Goal: Task Accomplishment & Management: Manage account settings

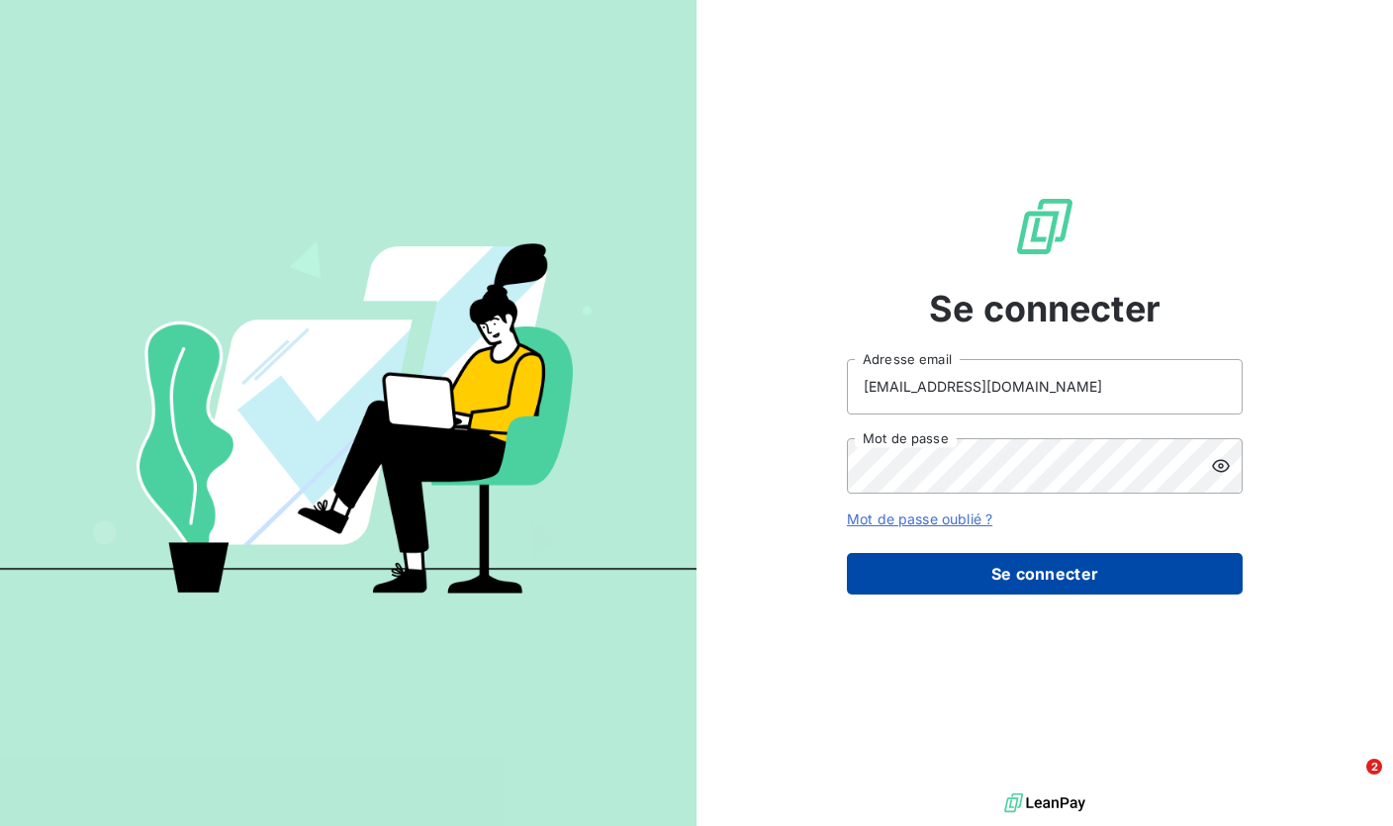
click at [1012, 573] on button "Se connecter" at bounding box center [1045, 574] width 396 height 42
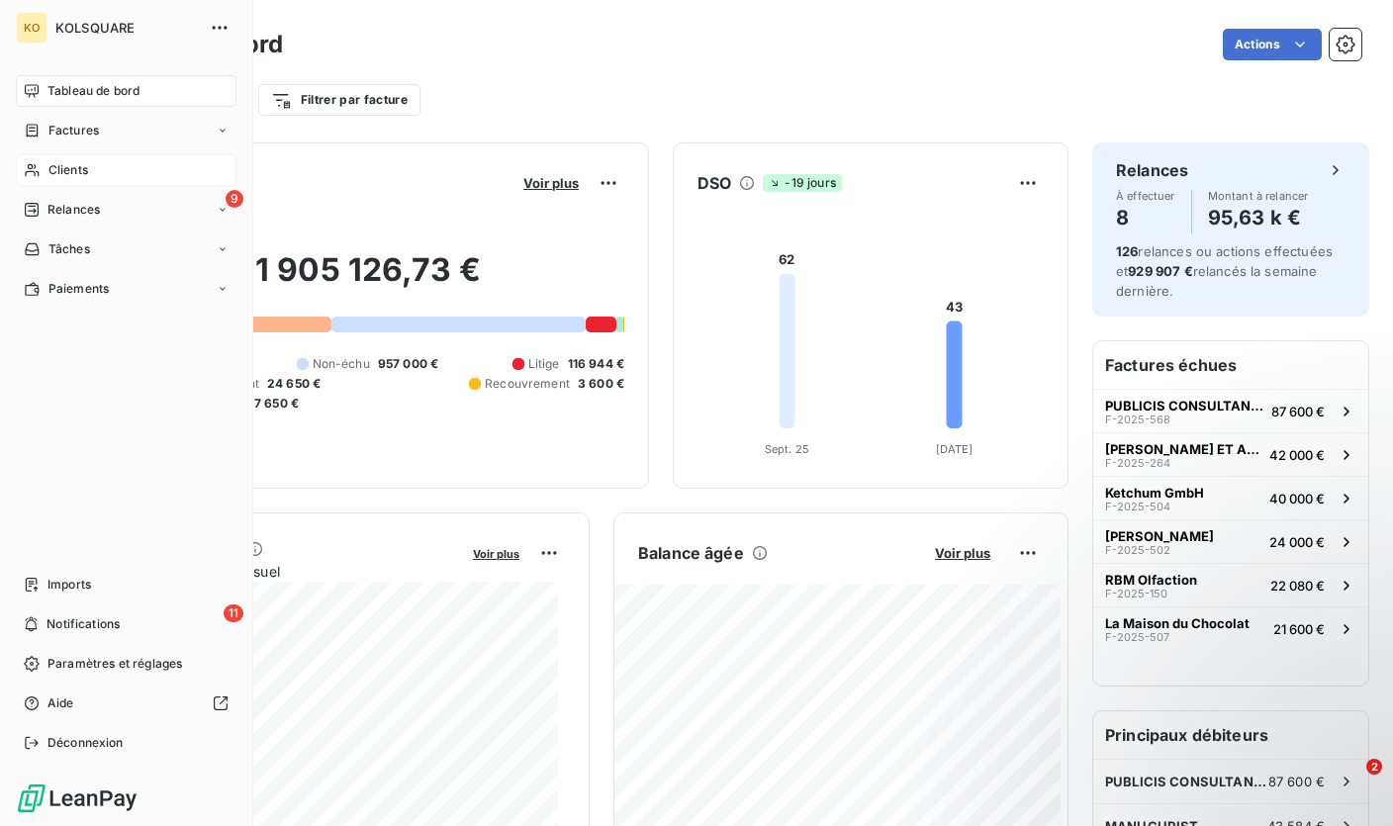
click at [61, 170] on span "Clients" at bounding box center [68, 170] width 40 height 18
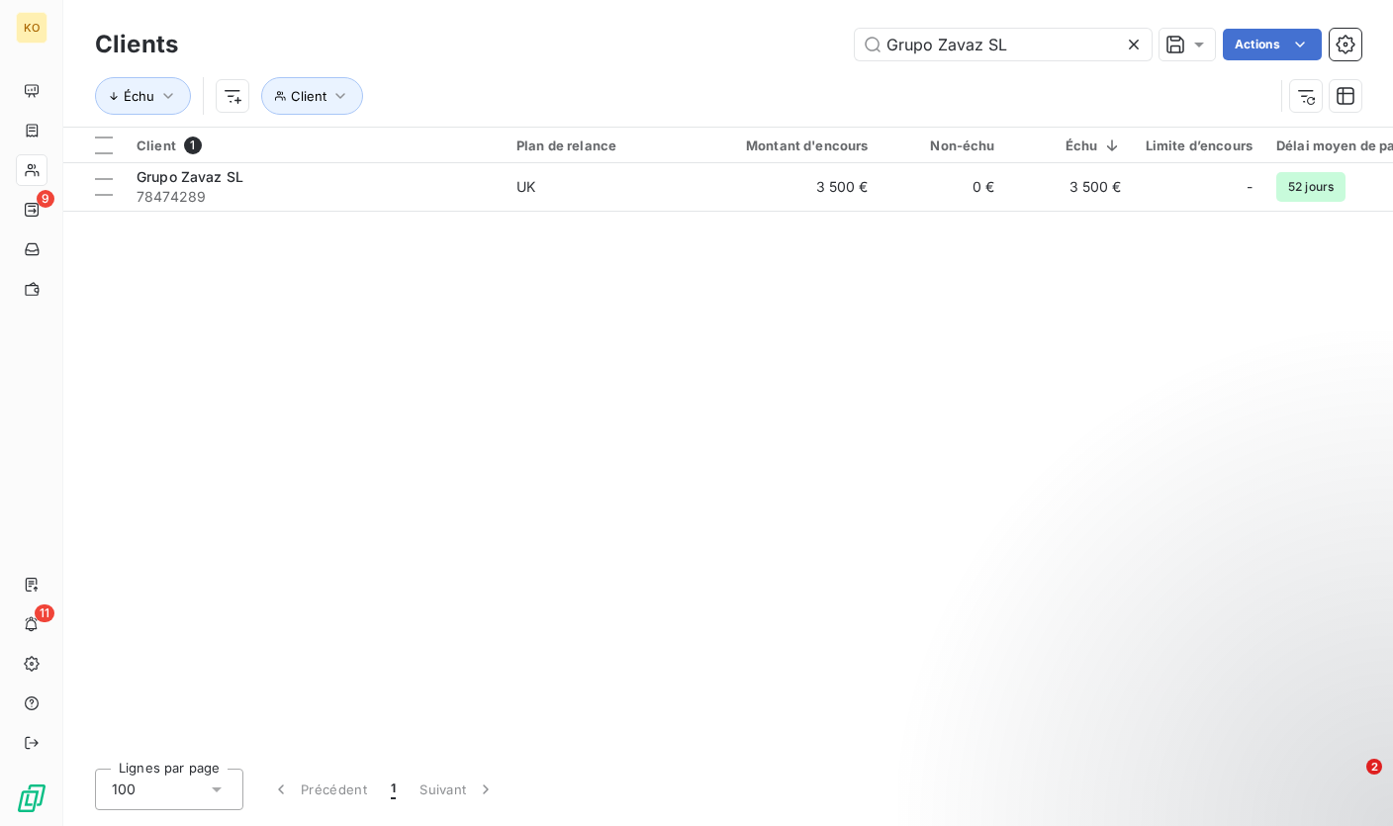
drag, startPoint x: 1018, startPoint y: 46, endPoint x: 783, endPoint y: 55, distance: 234.6
click at [783, 55] on div "Grupo Zavaz SL Actions" at bounding box center [781, 45] width 1159 height 32
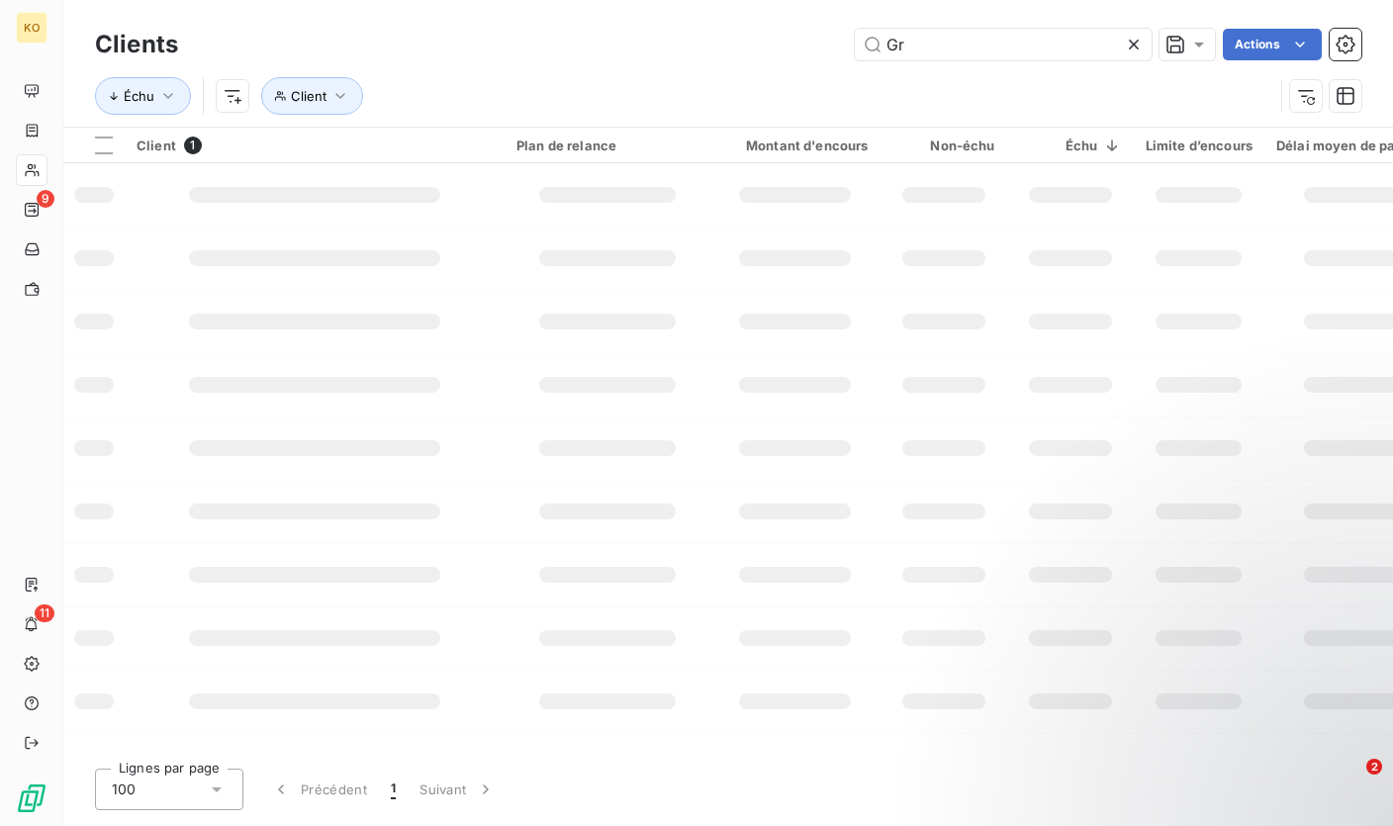
type input "G"
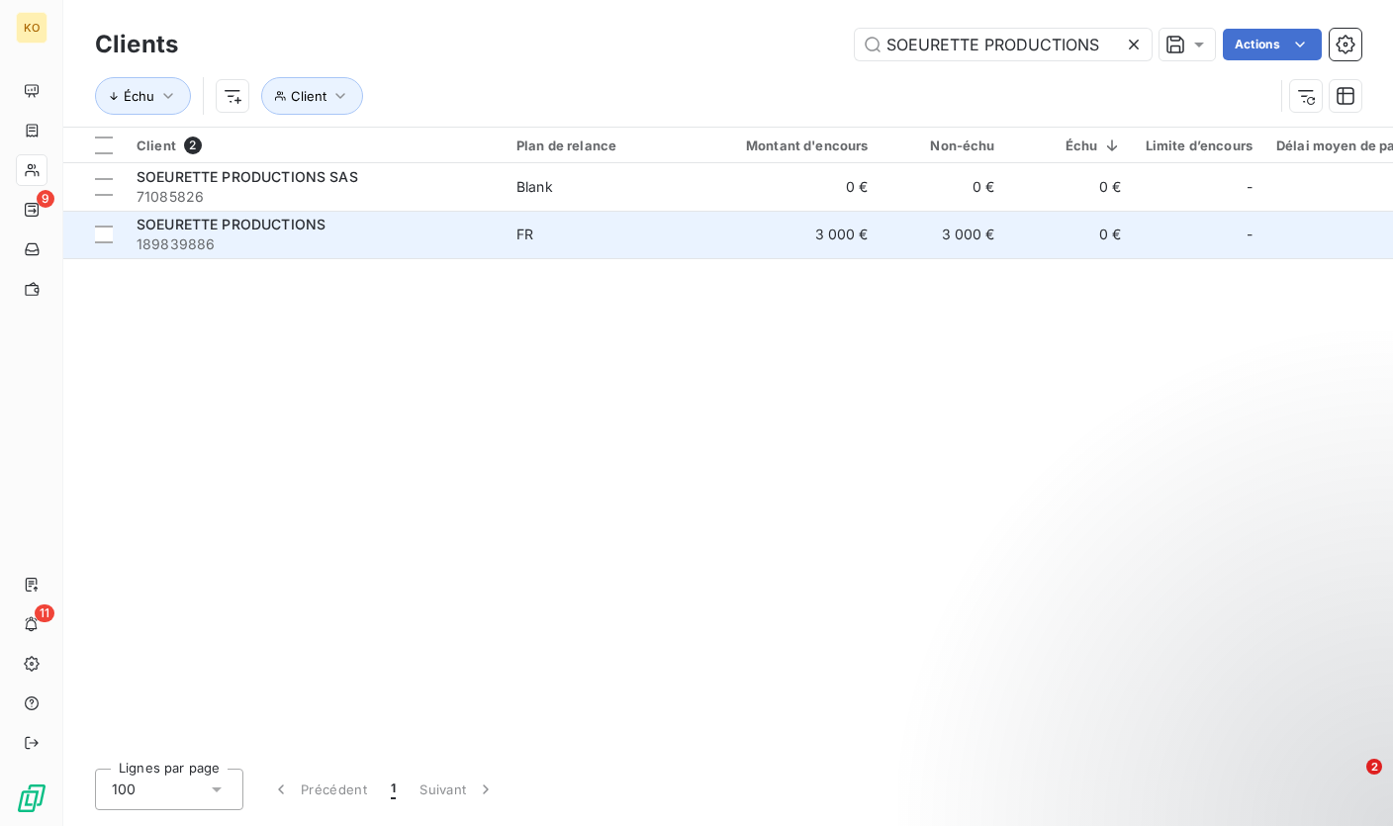
type input "SOEURETTE PRODUCTIONS"
click at [373, 235] on span "189839886" at bounding box center [314, 244] width 356 height 20
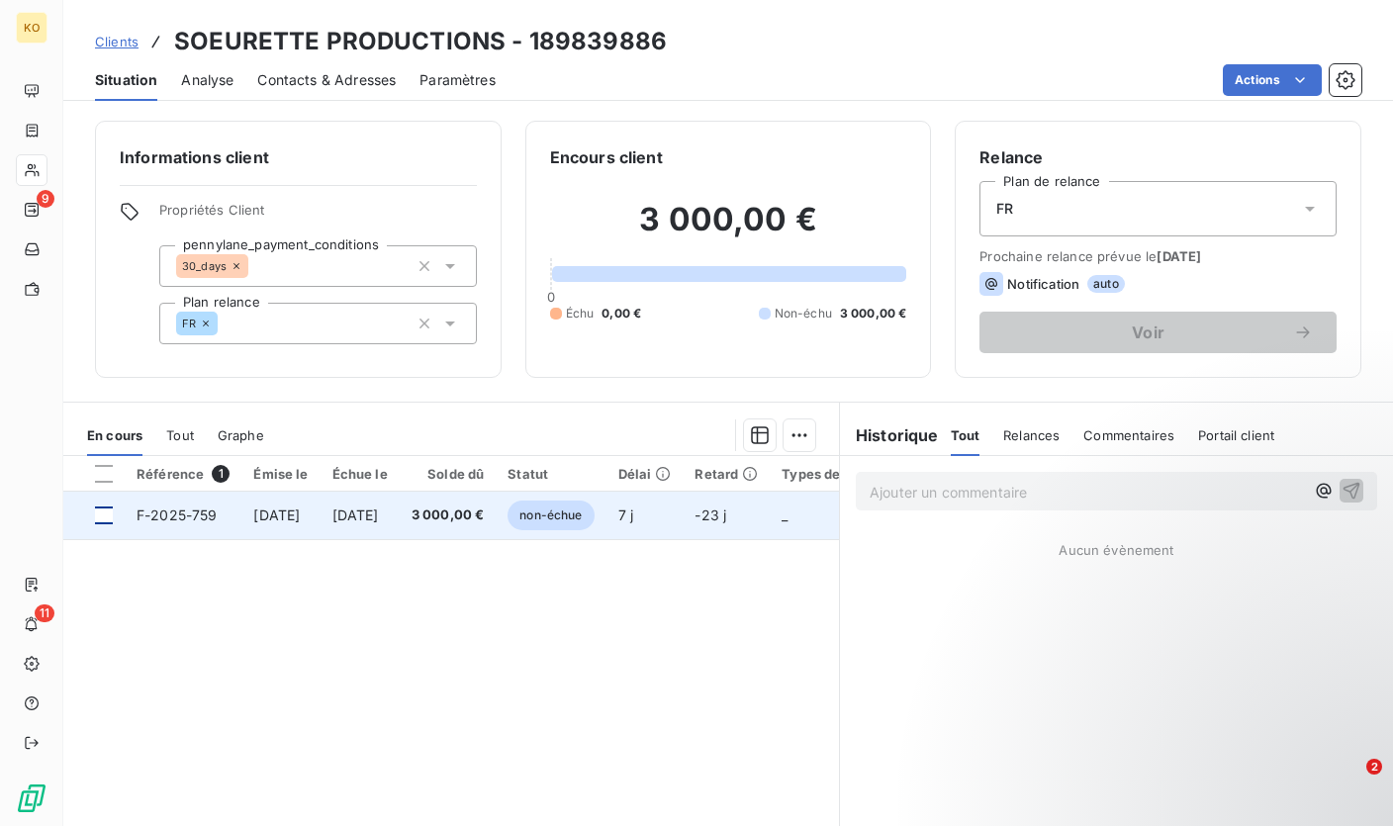
click at [105, 517] on div at bounding box center [104, 515] width 18 height 18
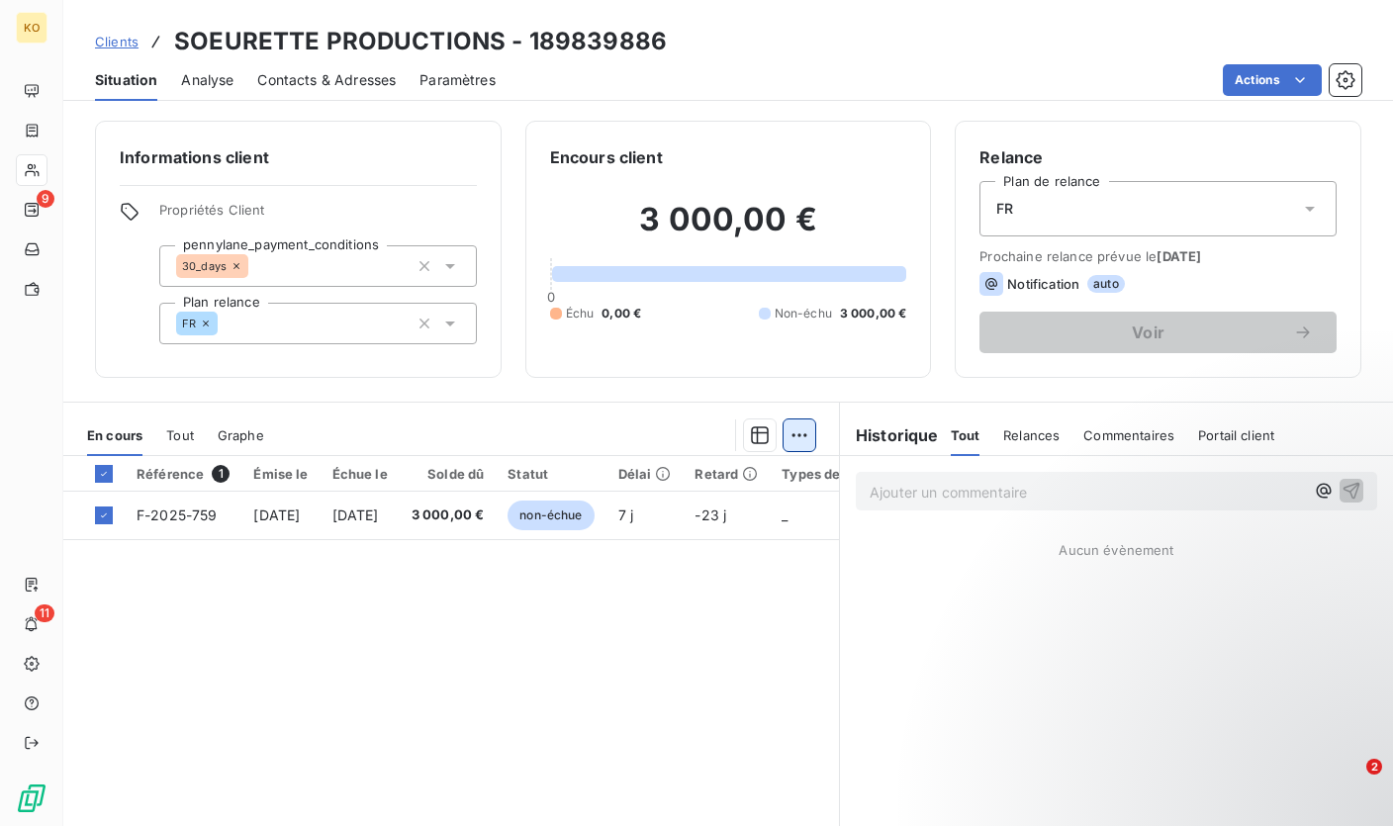
click at [795, 434] on html "KO 9 11 Clients SOEURETTE PRODUCTIONS - 189839886 Situation Analyse Contacts & …" at bounding box center [696, 413] width 1393 height 826
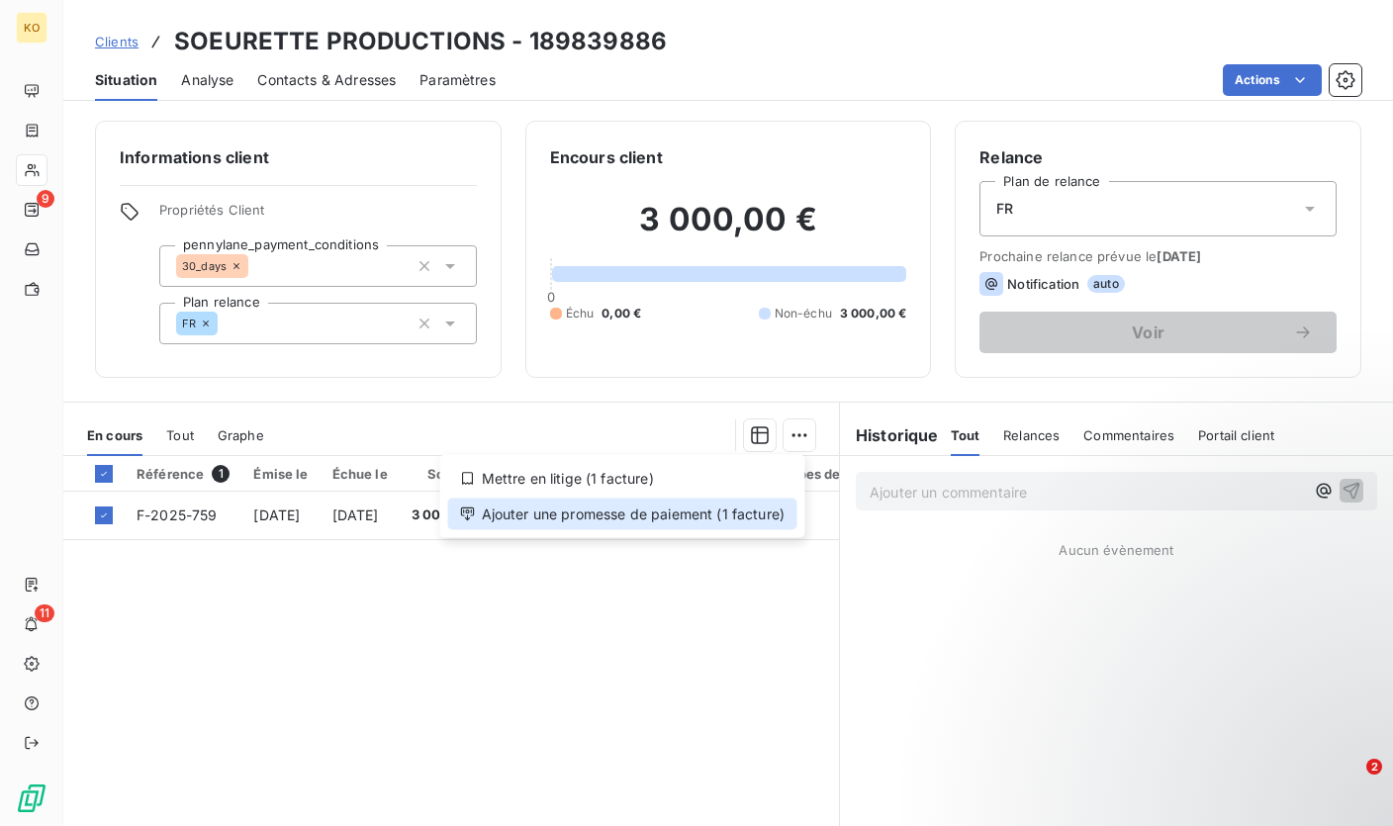
click at [664, 512] on div "Ajouter une promesse de paiement (1 facture)" at bounding box center [622, 514] width 349 height 32
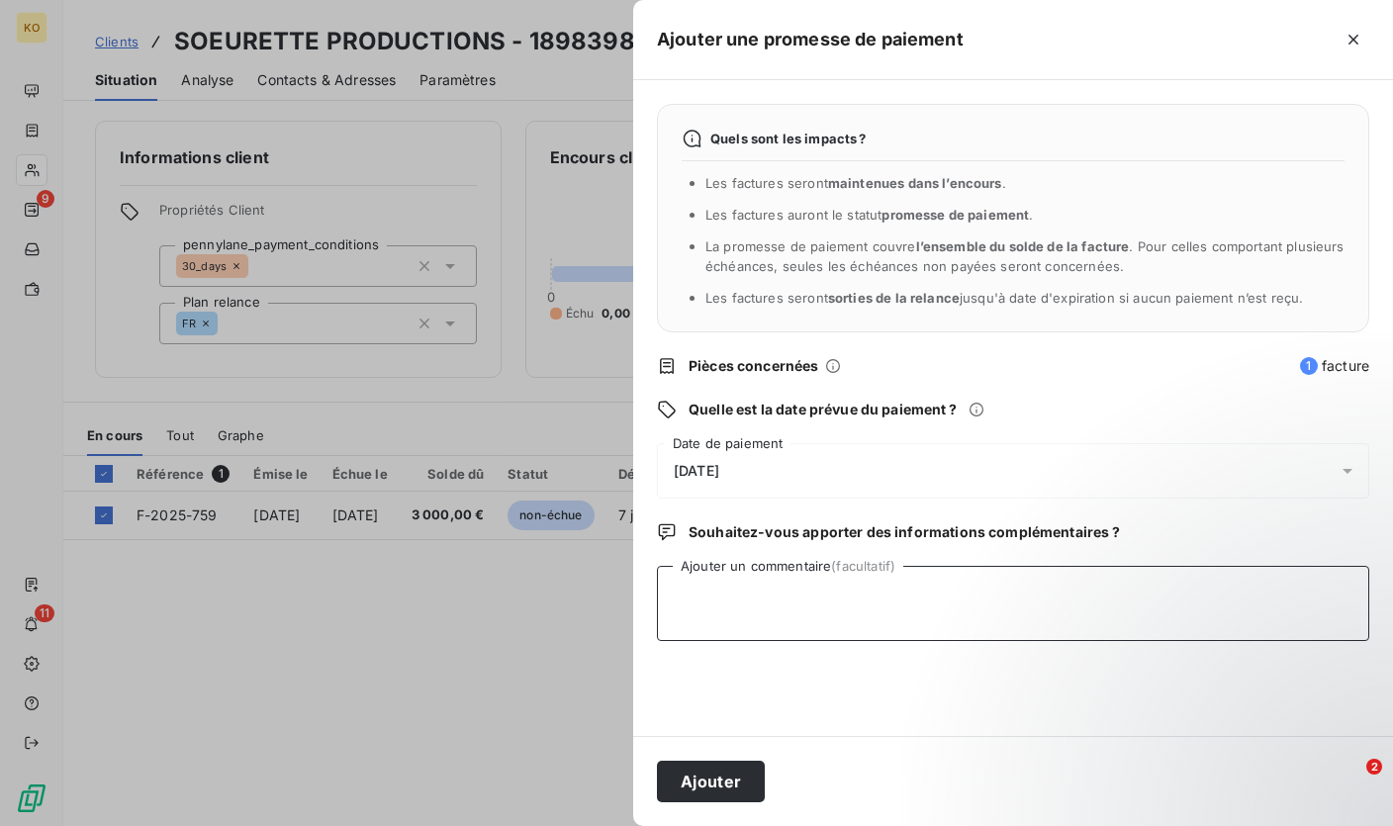
click at [816, 599] on textarea "Ajouter un commentaire (facultatif)" at bounding box center [1013, 603] width 712 height 75
type textarea "Virement programmé, réception des fonds prévu le 5/11/2025"
click at [719, 469] on span "[DATE]" at bounding box center [696, 471] width 45 height 16
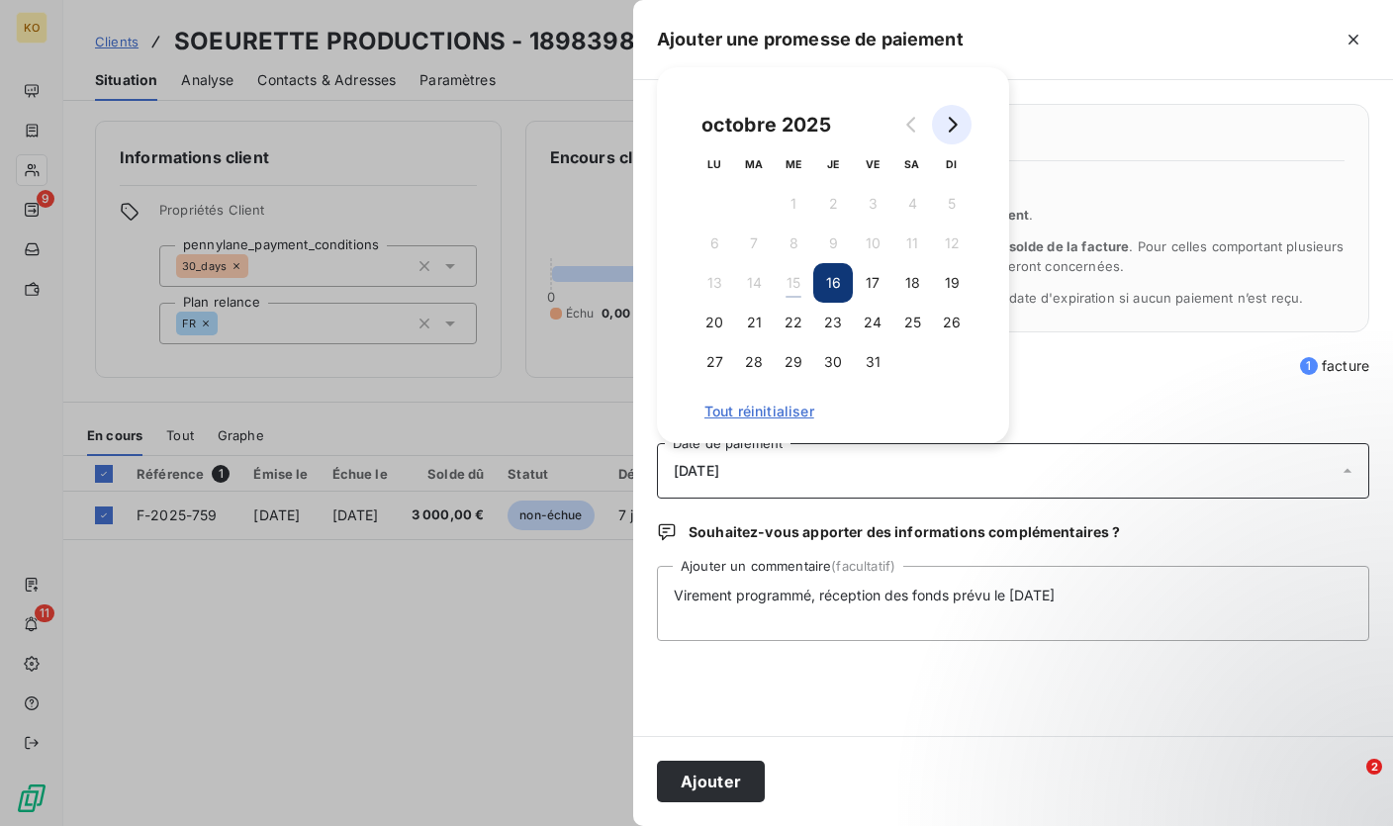
click at [954, 134] on button "Go to next month" at bounding box center [952, 125] width 40 height 40
click at [787, 238] on button "5" at bounding box center [793, 244] width 40 height 40
click at [783, 248] on button "5" at bounding box center [793, 244] width 40 height 40
click at [791, 243] on button "5" at bounding box center [793, 244] width 40 height 40
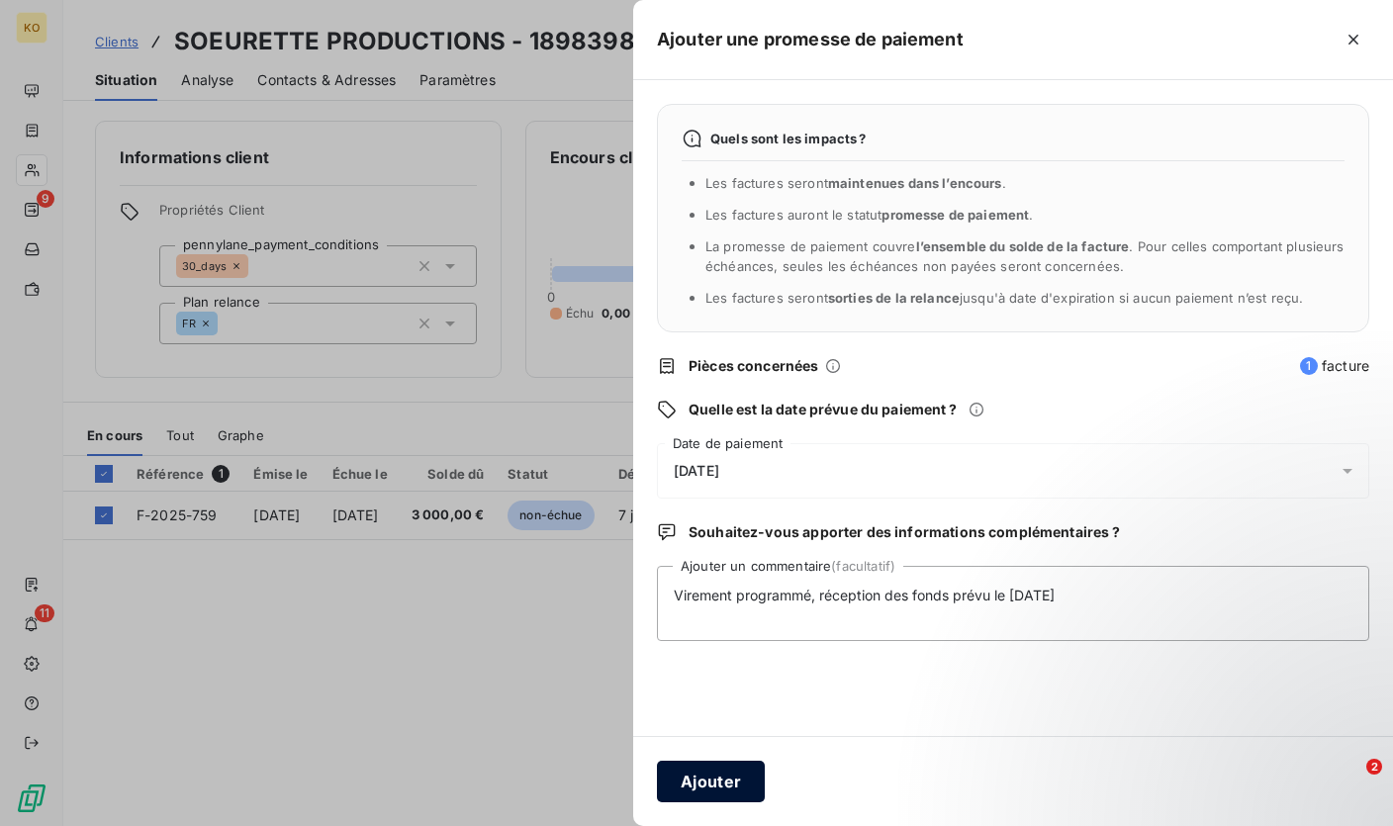
click at [726, 777] on button "Ajouter" at bounding box center [711, 782] width 108 height 42
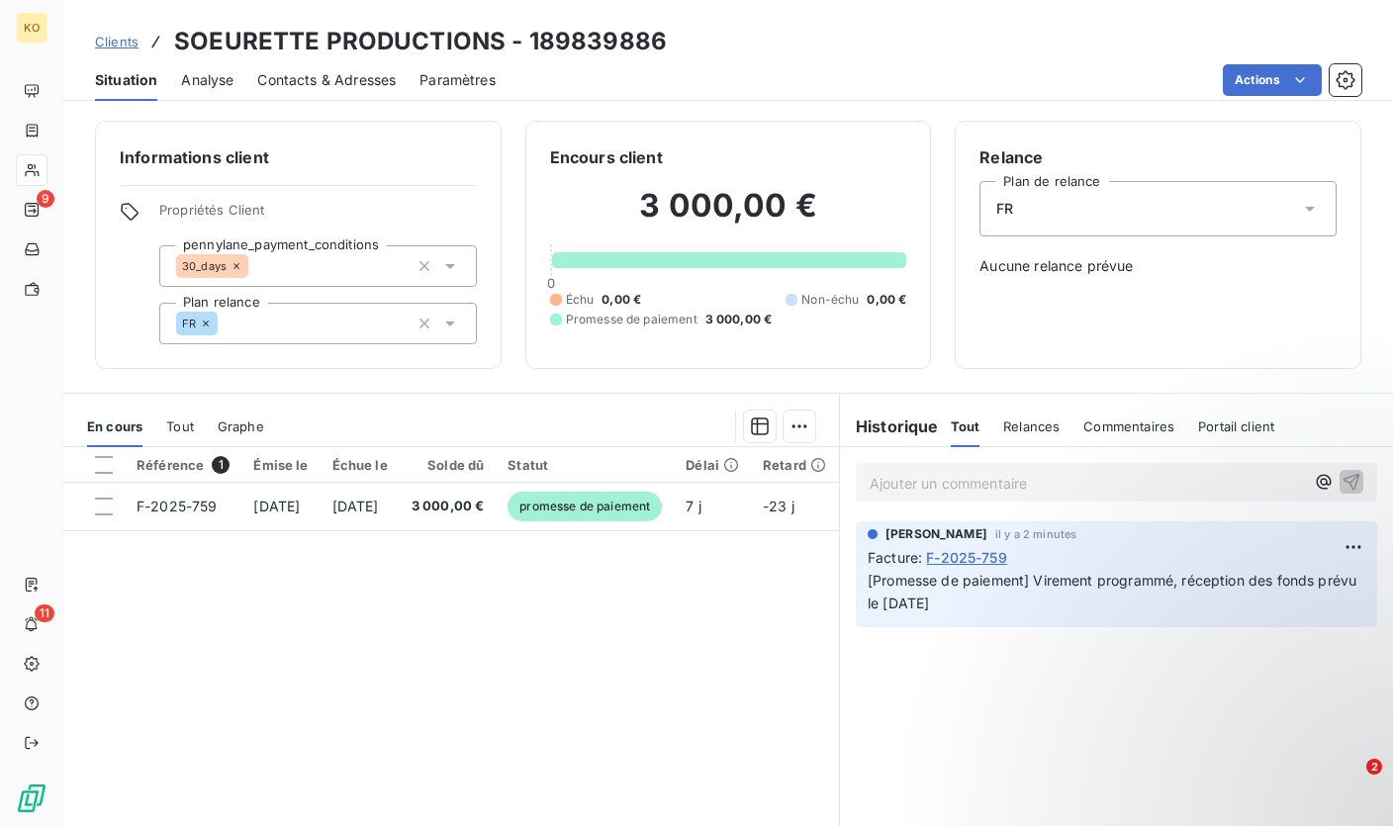
click at [129, 43] on span "Clients" at bounding box center [117, 42] width 44 height 16
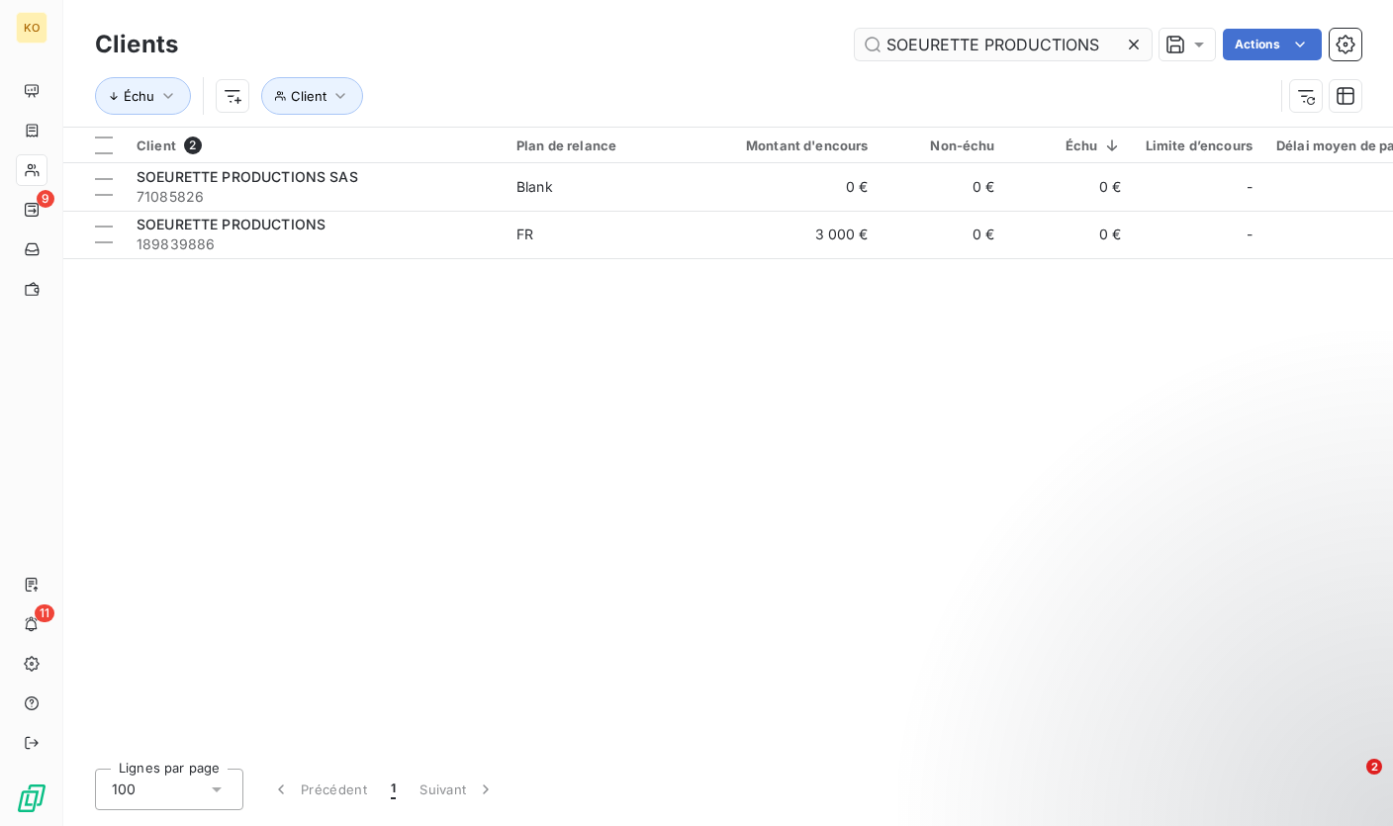
click at [1128, 45] on icon at bounding box center [1134, 45] width 20 height 20
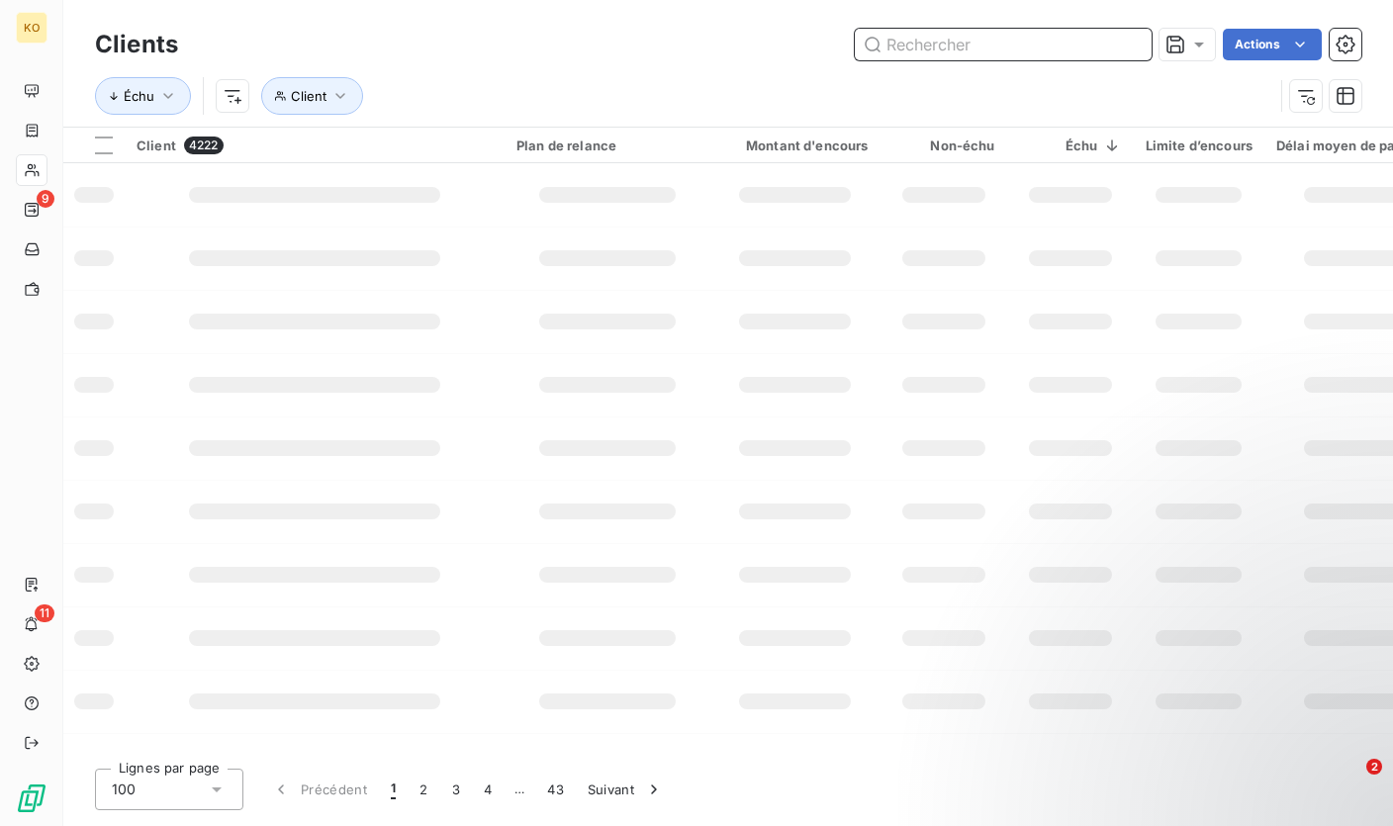
click at [1006, 44] on input "text" at bounding box center [1003, 45] width 297 height 32
paste input "Eagle Pictures S.P.A"
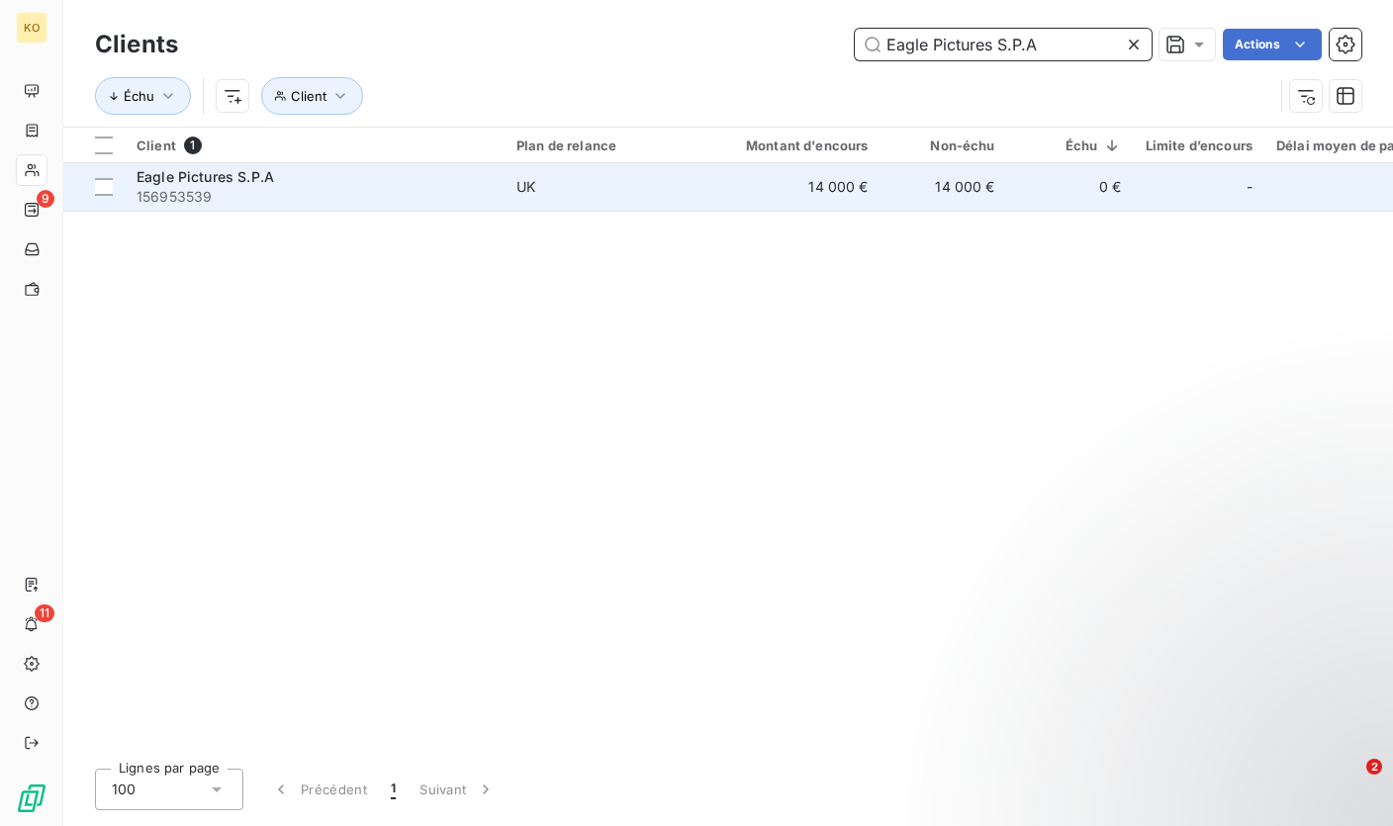
type input "Eagle Pictures S.P.A"
click at [491, 187] on span "156953539" at bounding box center [314, 197] width 356 height 20
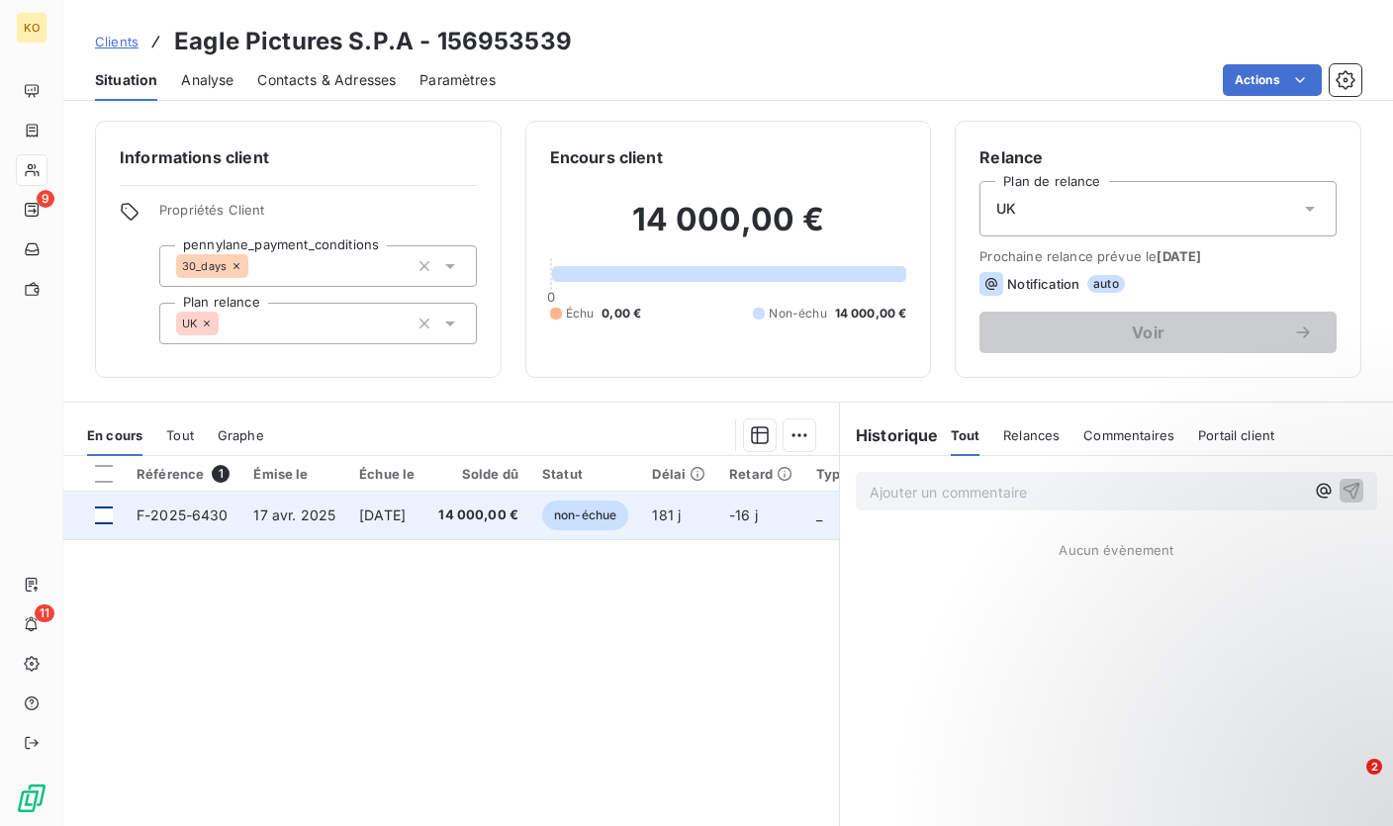
click at [104, 516] on div at bounding box center [104, 515] width 18 height 18
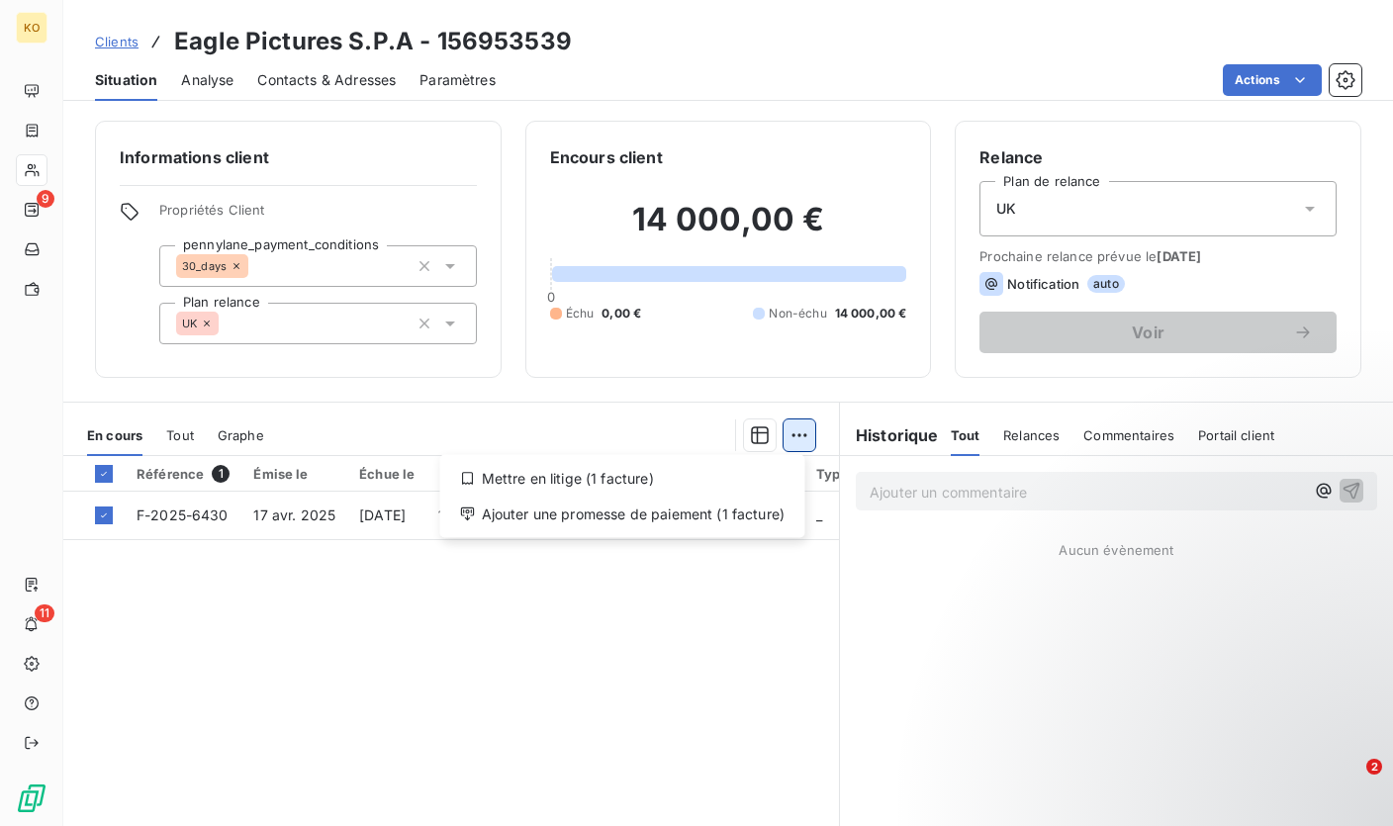
click at [798, 436] on html "KO 9 11 Clients Eagle Pictures S.P.A - 156953539 Situation Analyse Contacts & A…" at bounding box center [696, 413] width 1393 height 826
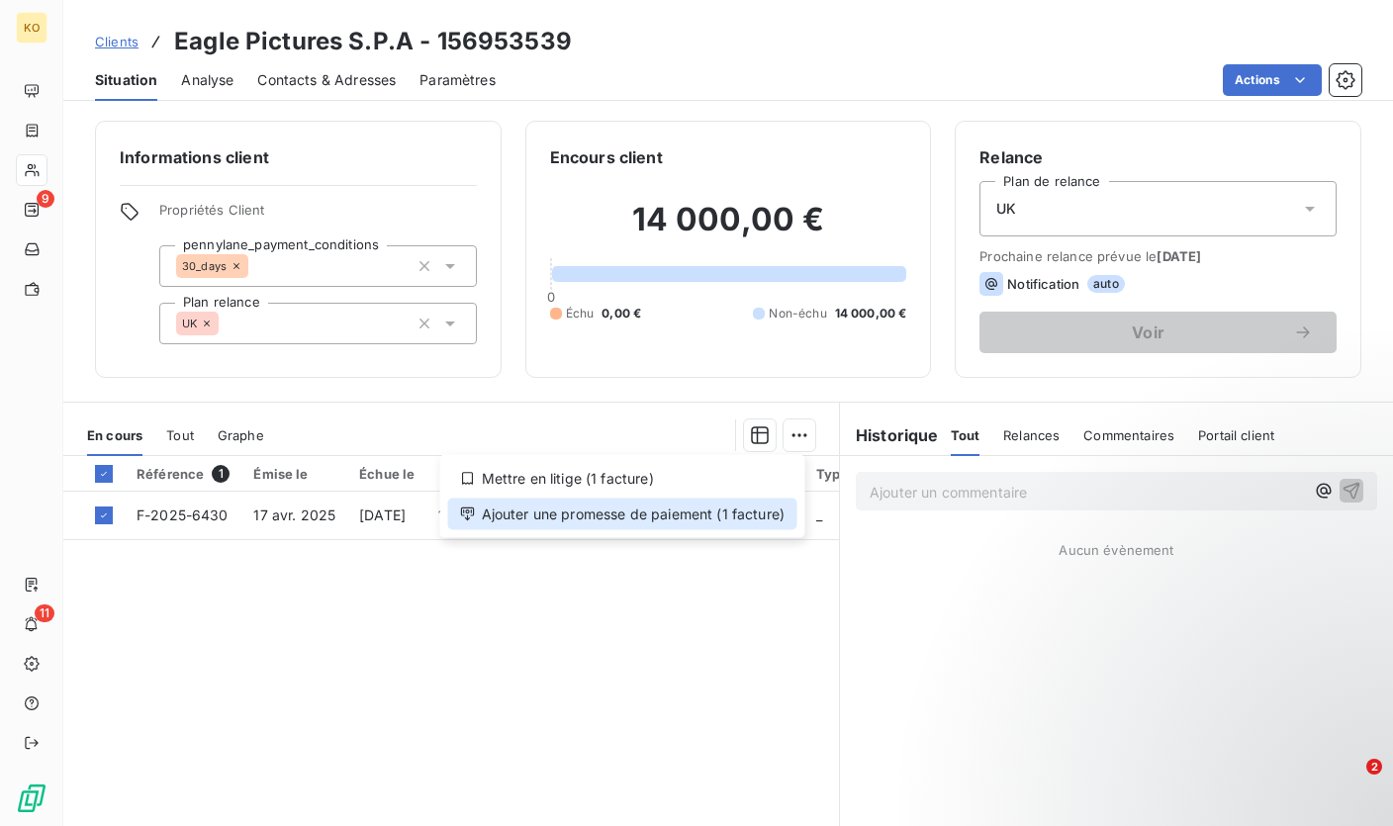
click at [716, 515] on div "Ajouter une promesse de paiement (1 facture)" at bounding box center [622, 514] width 349 height 32
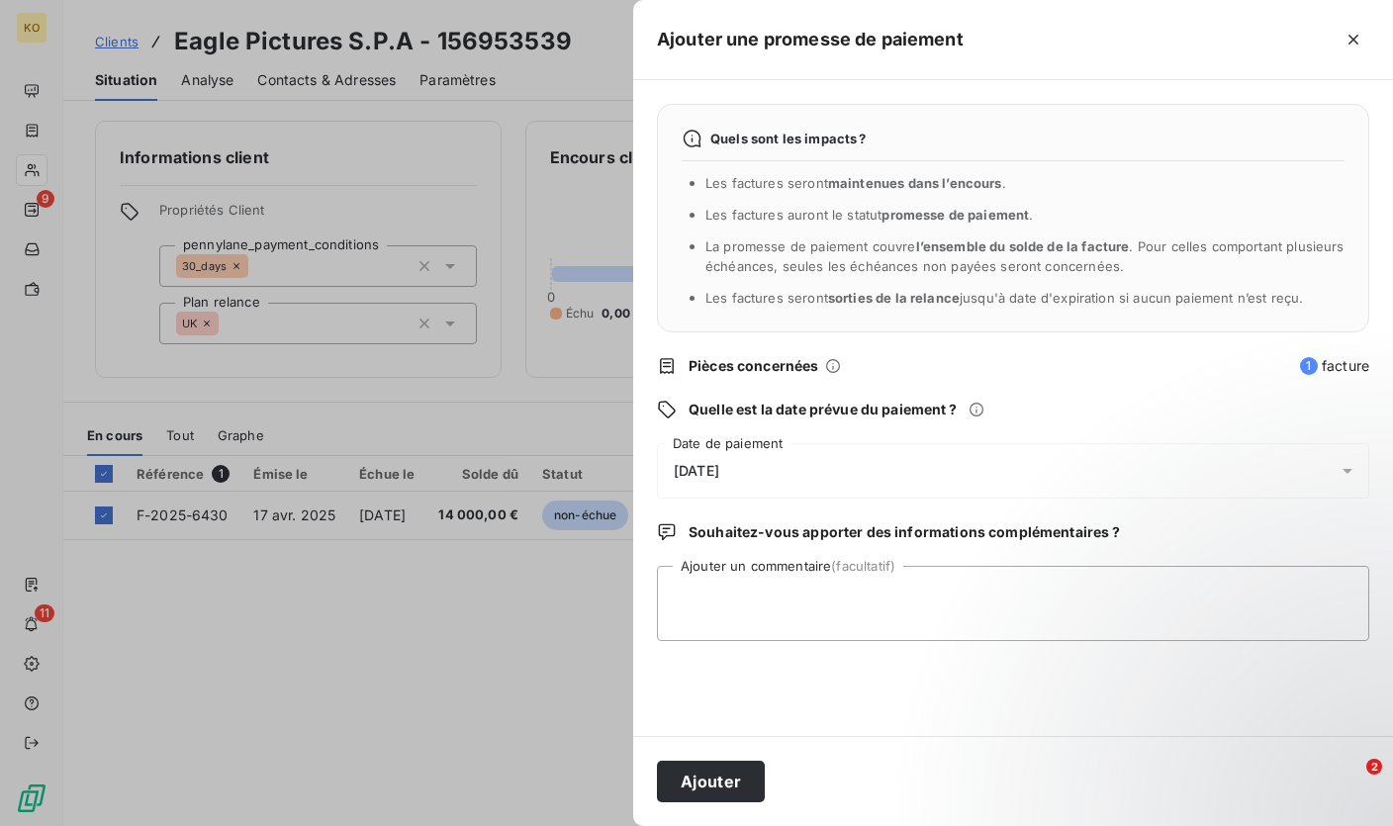
click at [719, 466] on span "[DATE]" at bounding box center [696, 471] width 45 height 16
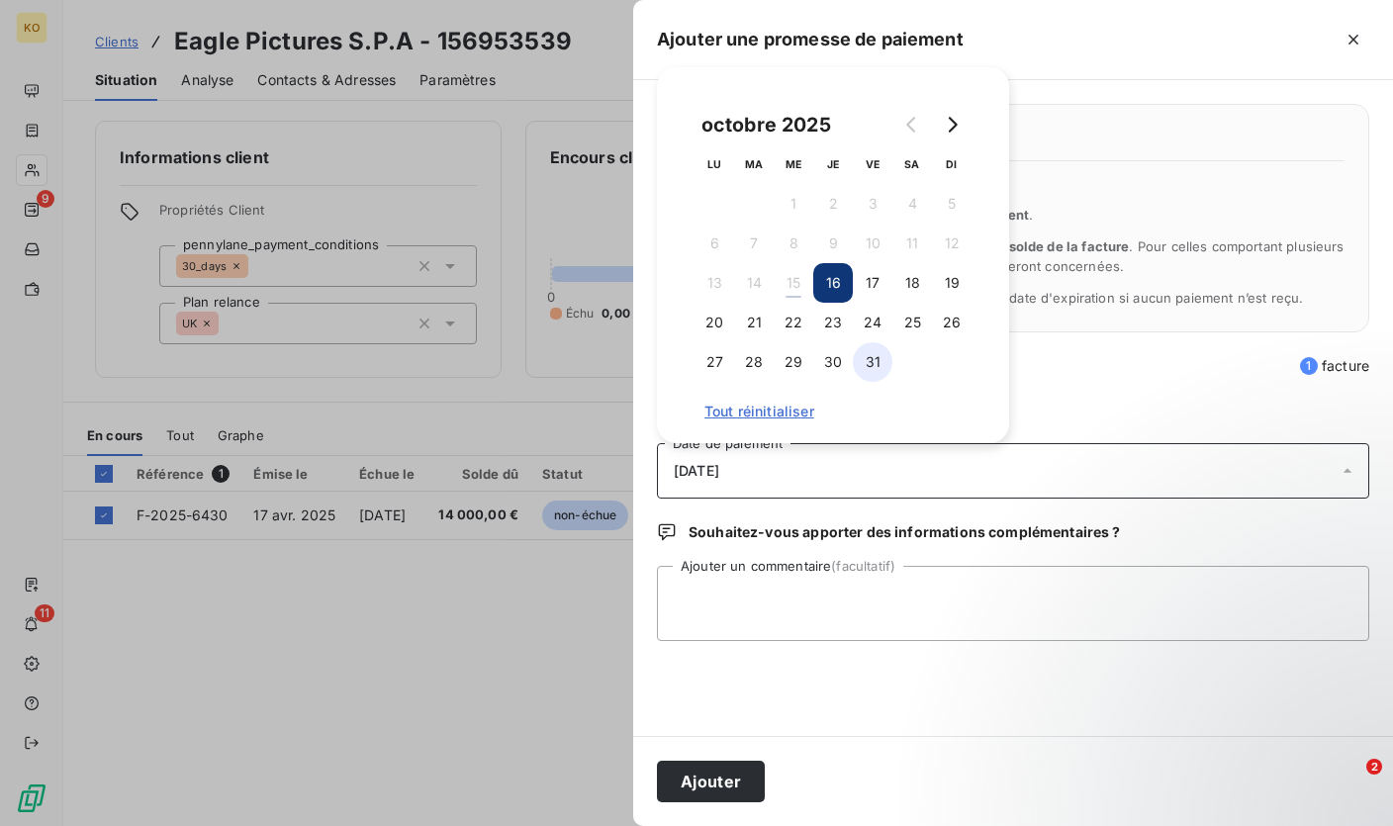
click at [877, 372] on button "31" at bounding box center [873, 362] width 40 height 40
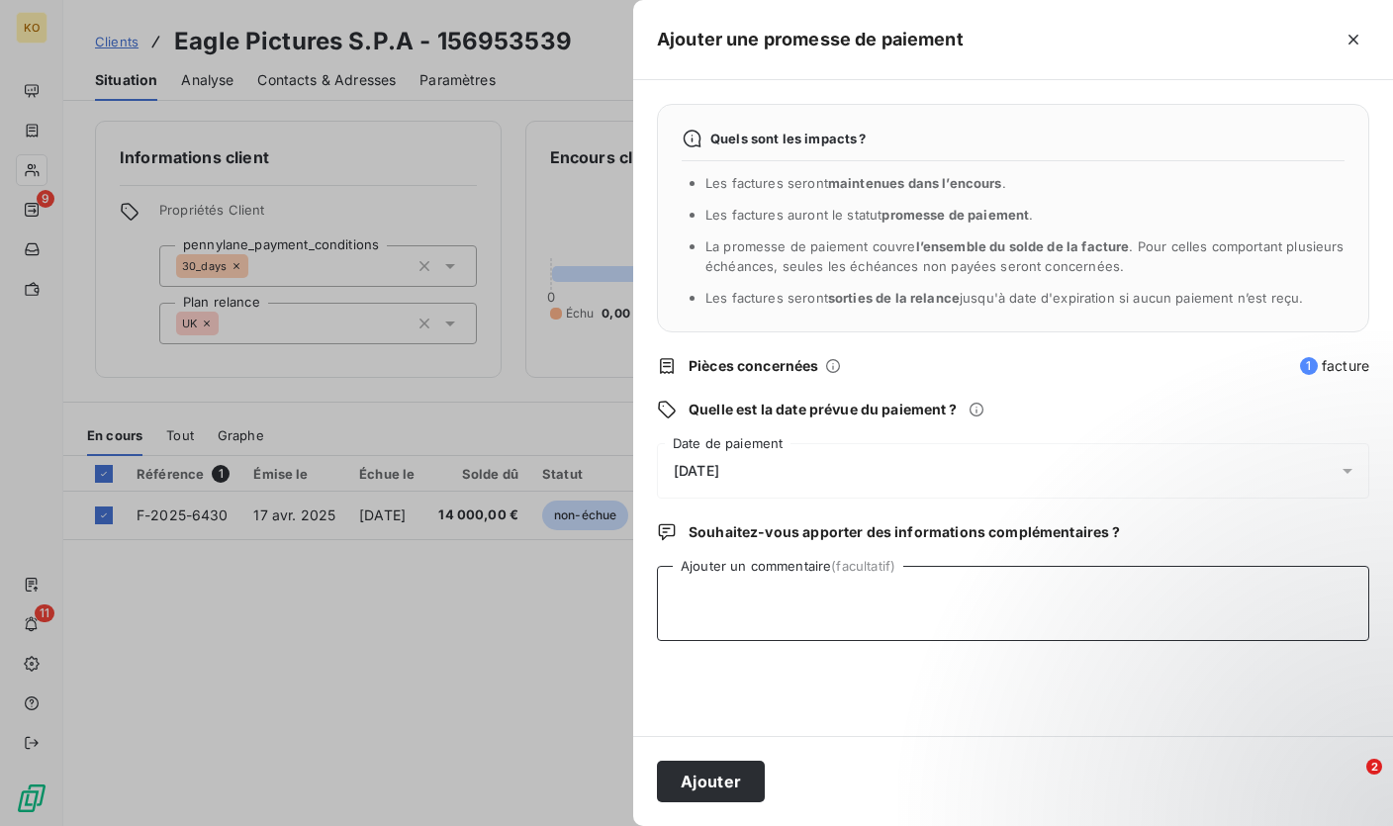
click at [794, 607] on textarea "Ajouter un commentaire (facultatif)" at bounding box center [1013, 603] width 712 height 75
click at [737, 780] on button "Ajouter" at bounding box center [711, 782] width 108 height 42
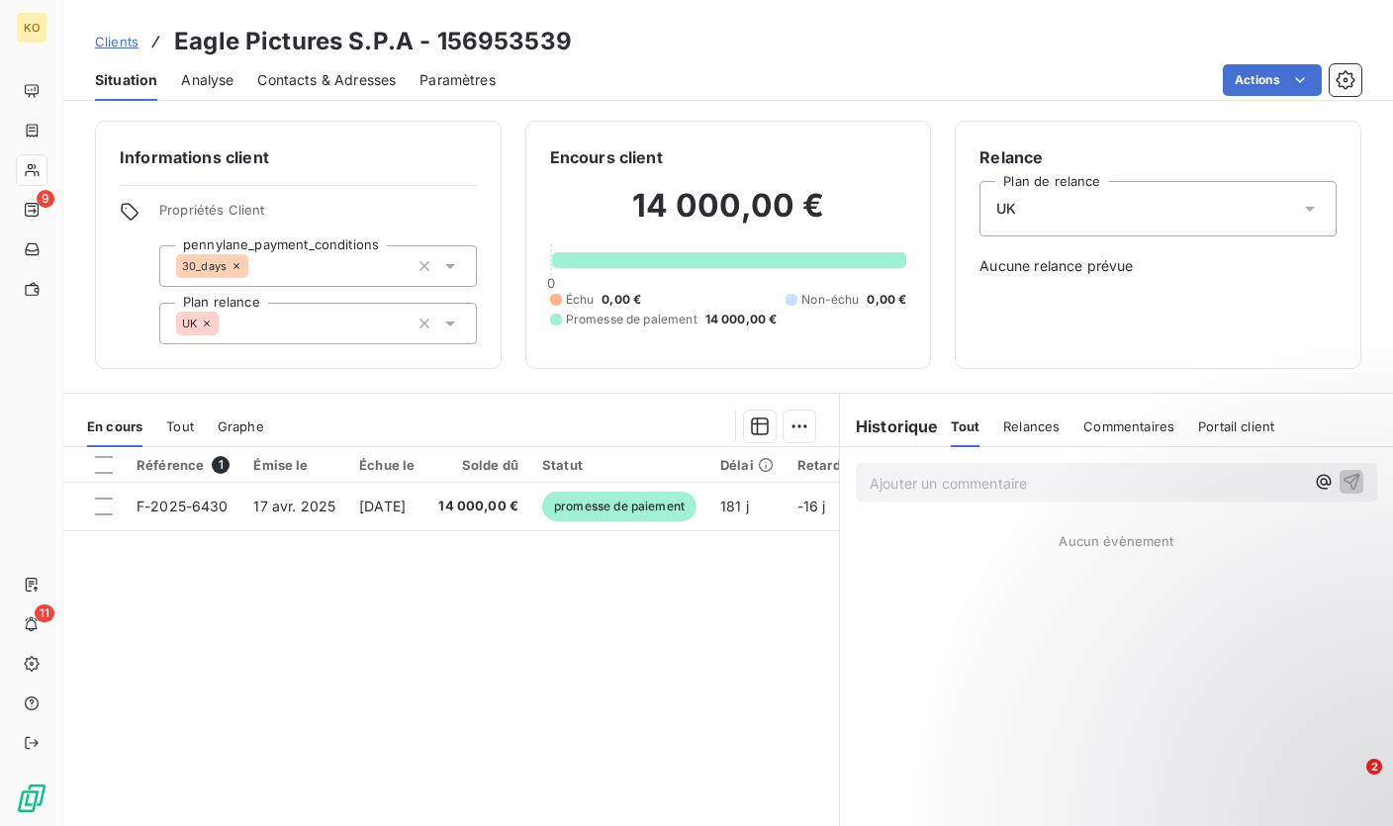
click at [135, 42] on span "Clients" at bounding box center [117, 42] width 44 height 16
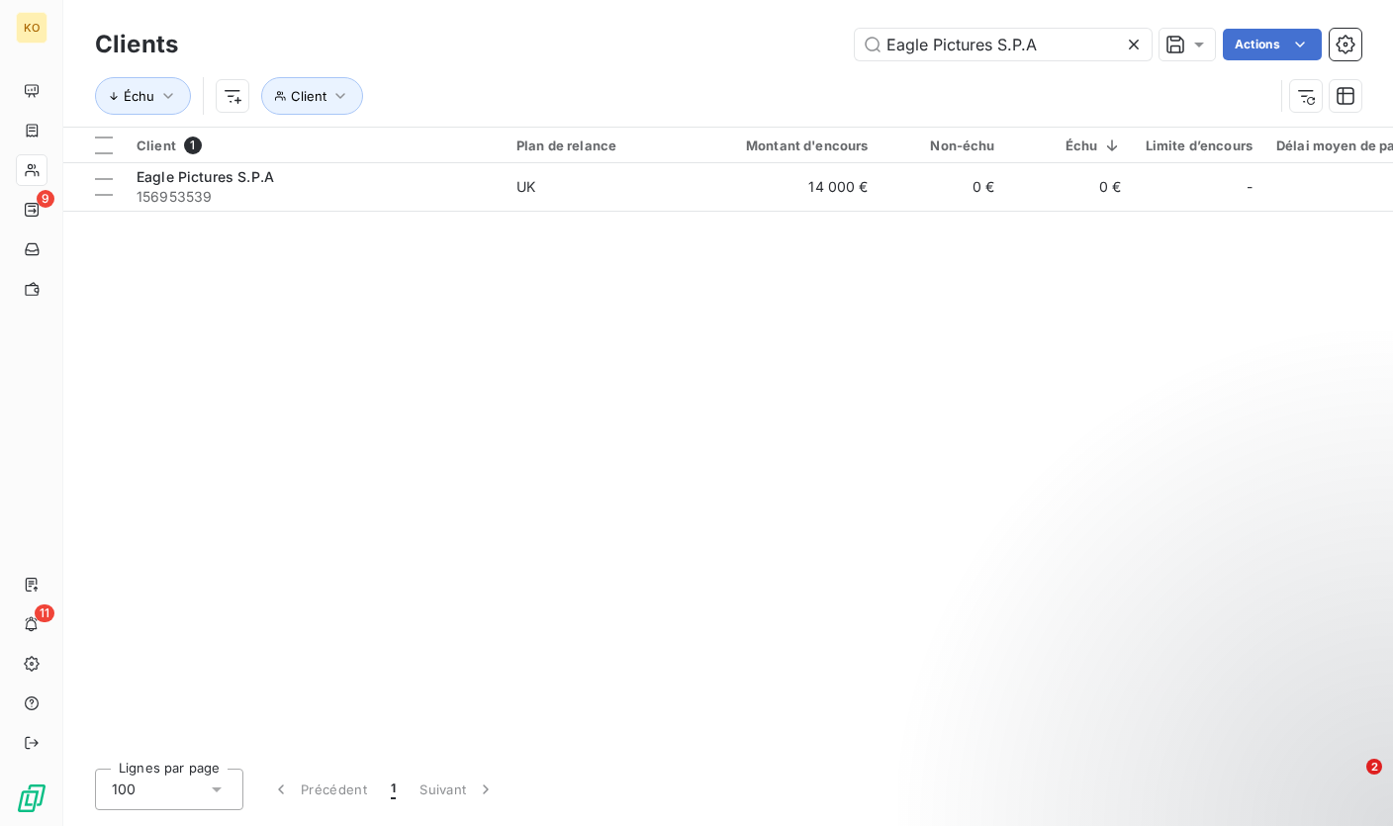
drag, startPoint x: 1081, startPoint y: 47, endPoint x: 779, endPoint y: 47, distance: 301.7
click at [781, 47] on div "Eagle Pictures S.P.A Actions" at bounding box center [781, 45] width 1159 height 32
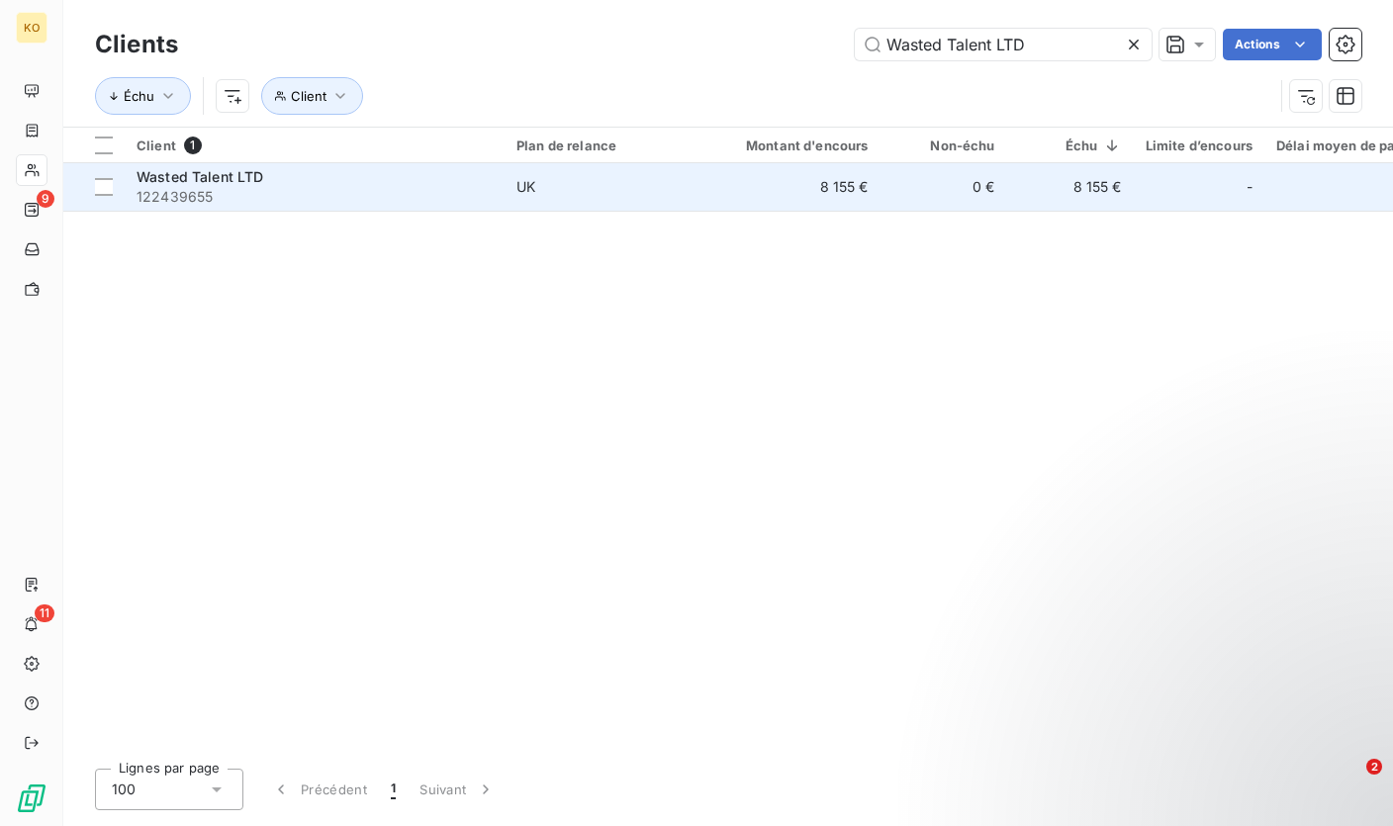
type input "Wasted Talent LTD"
click at [525, 199] on td "UK" at bounding box center [607, 186] width 206 height 47
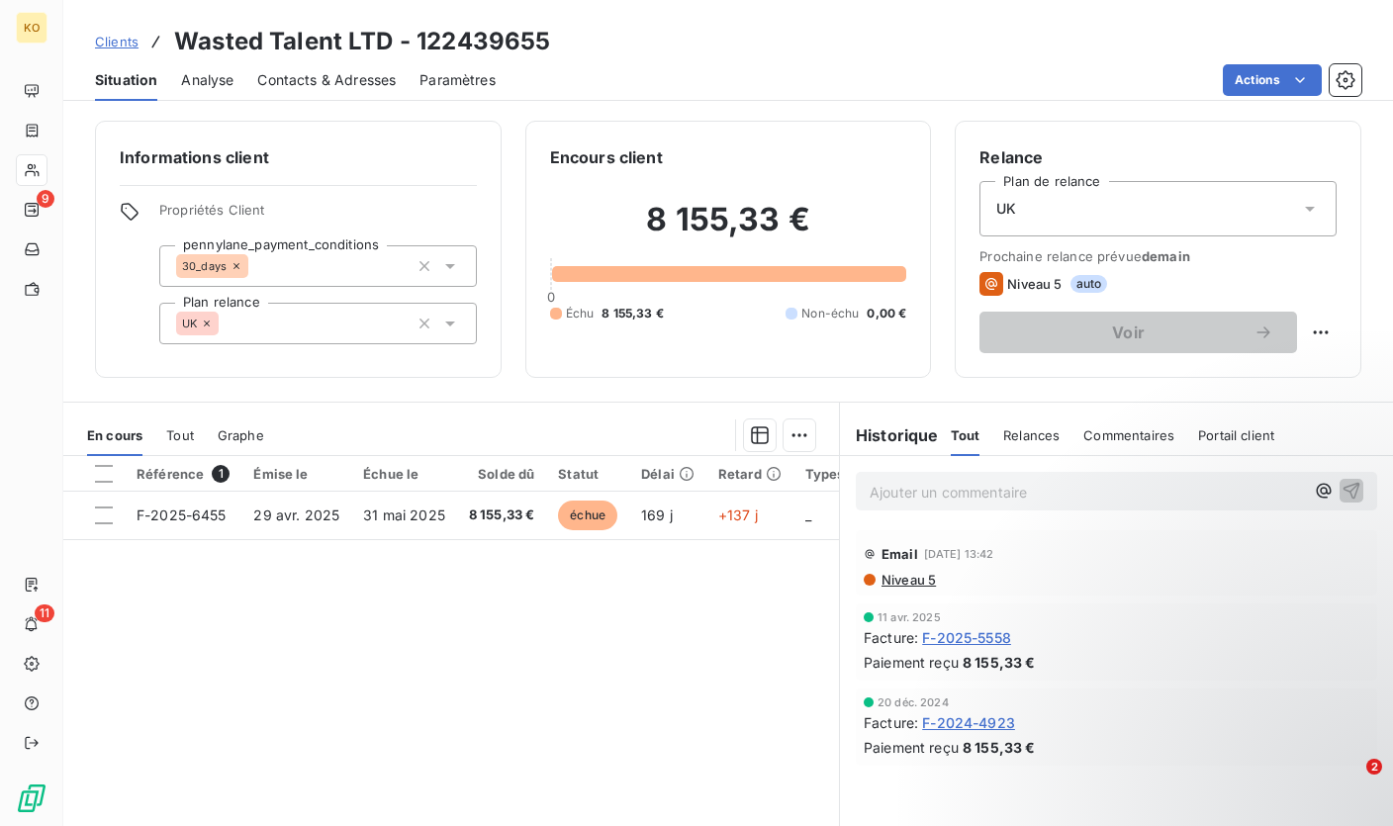
click at [1040, 75] on div "Actions" at bounding box center [940, 80] width 842 height 32
click at [688, 616] on div "Référence 1 Émise le Échue le Solde dû Statut Délai Retard Types de dépenses / …" at bounding box center [450, 646] width 775 height 381
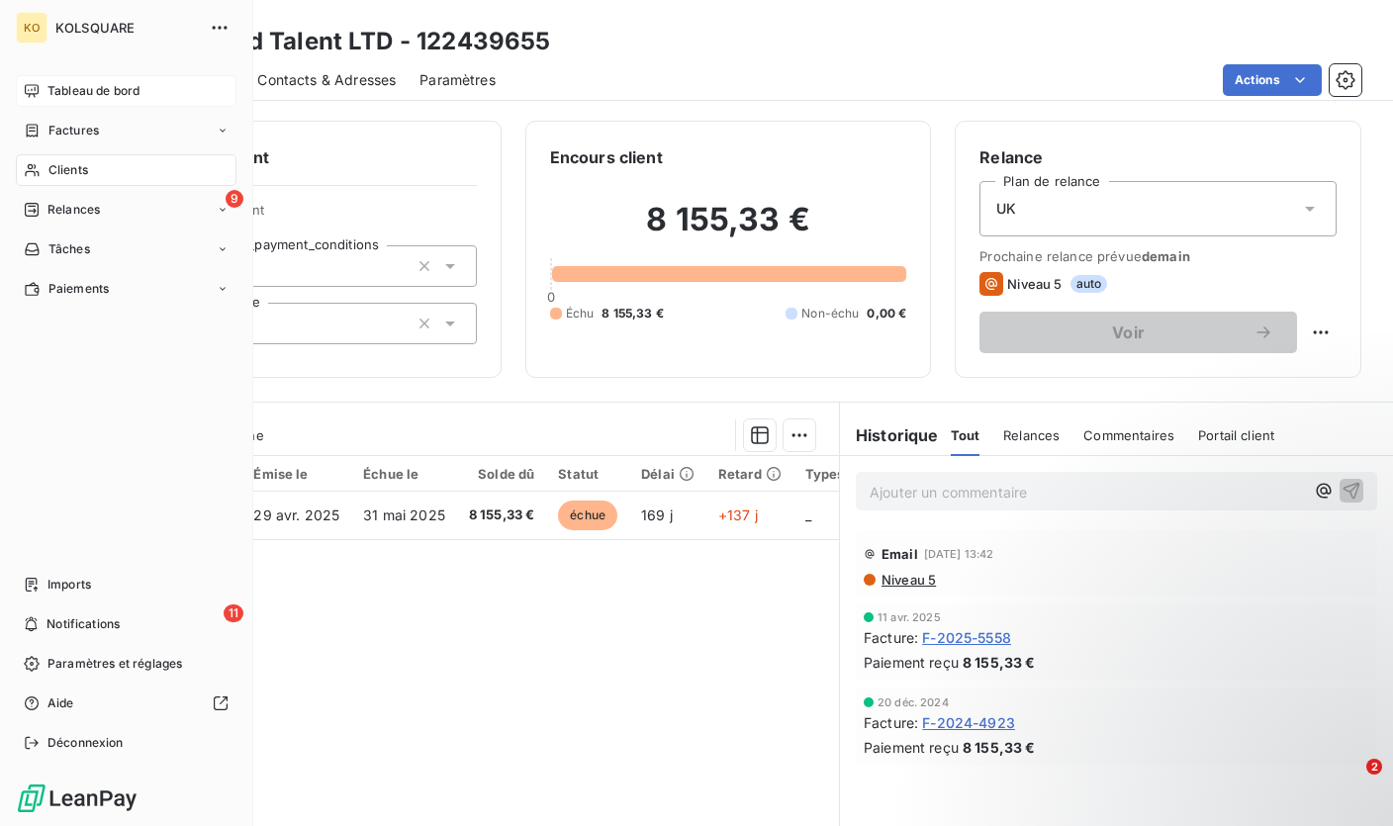
click at [118, 91] on span "Tableau de bord" at bounding box center [93, 91] width 92 height 18
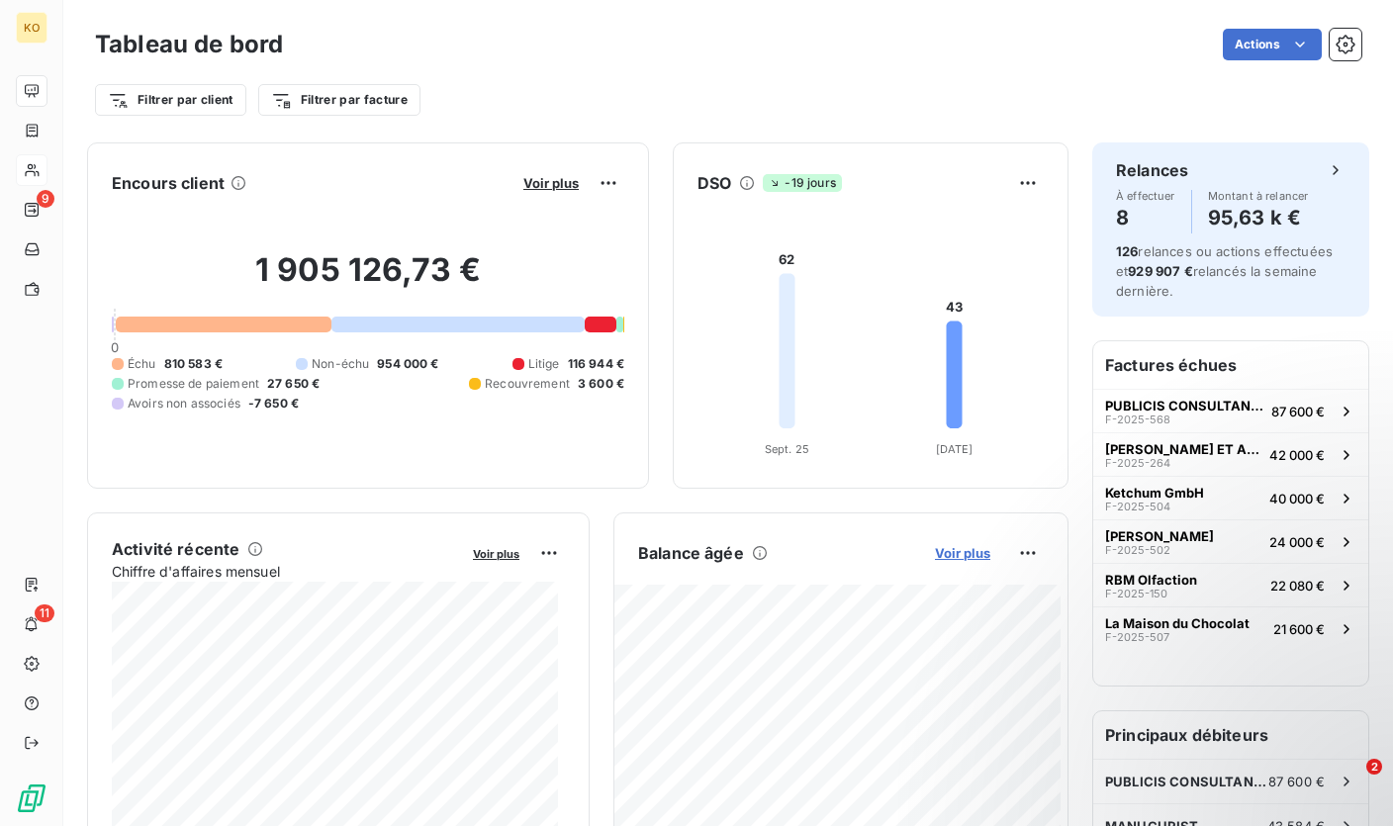
click at [938, 548] on span "Voir plus" at bounding box center [962, 553] width 55 height 16
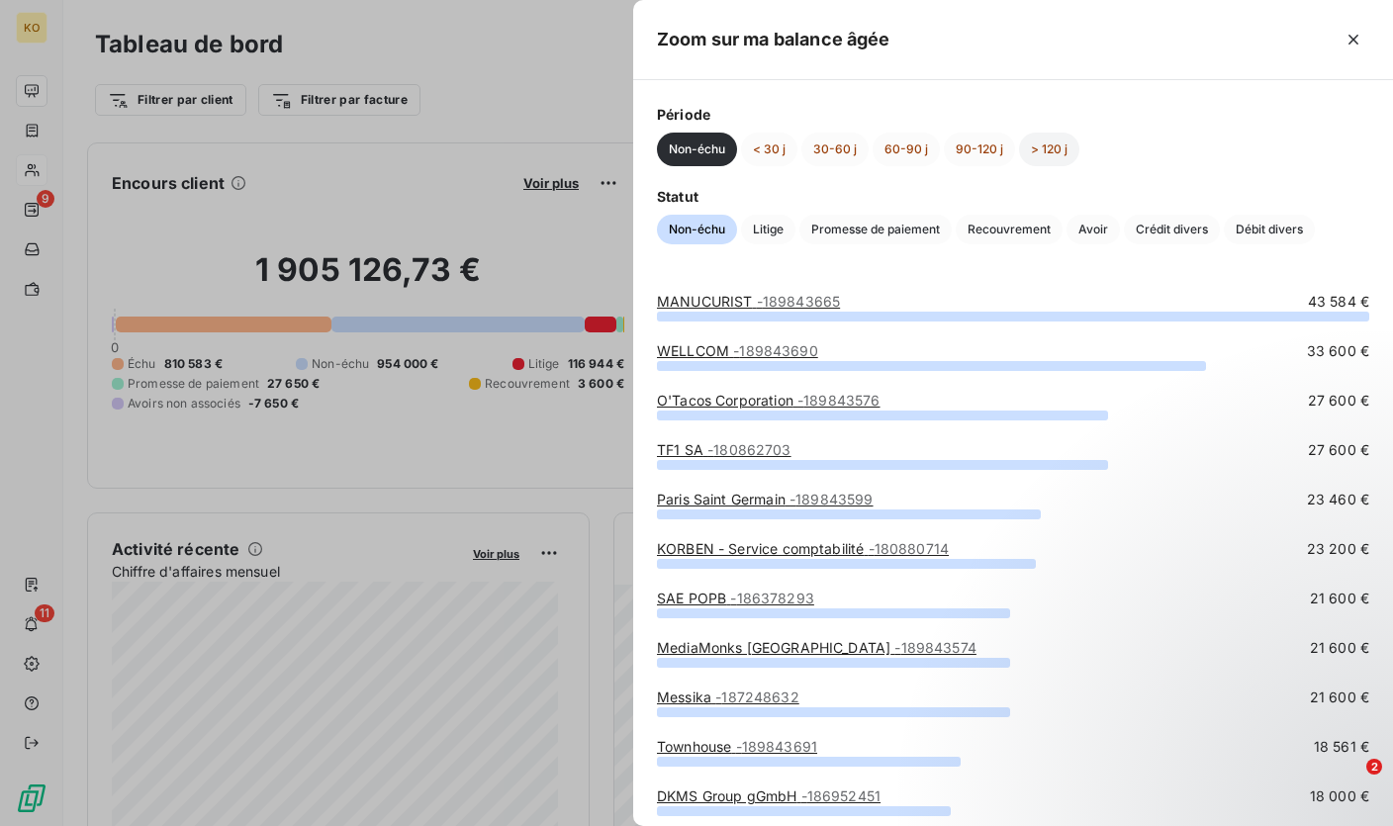
click at [1037, 144] on button "> 120 j" at bounding box center [1049, 150] width 60 height 34
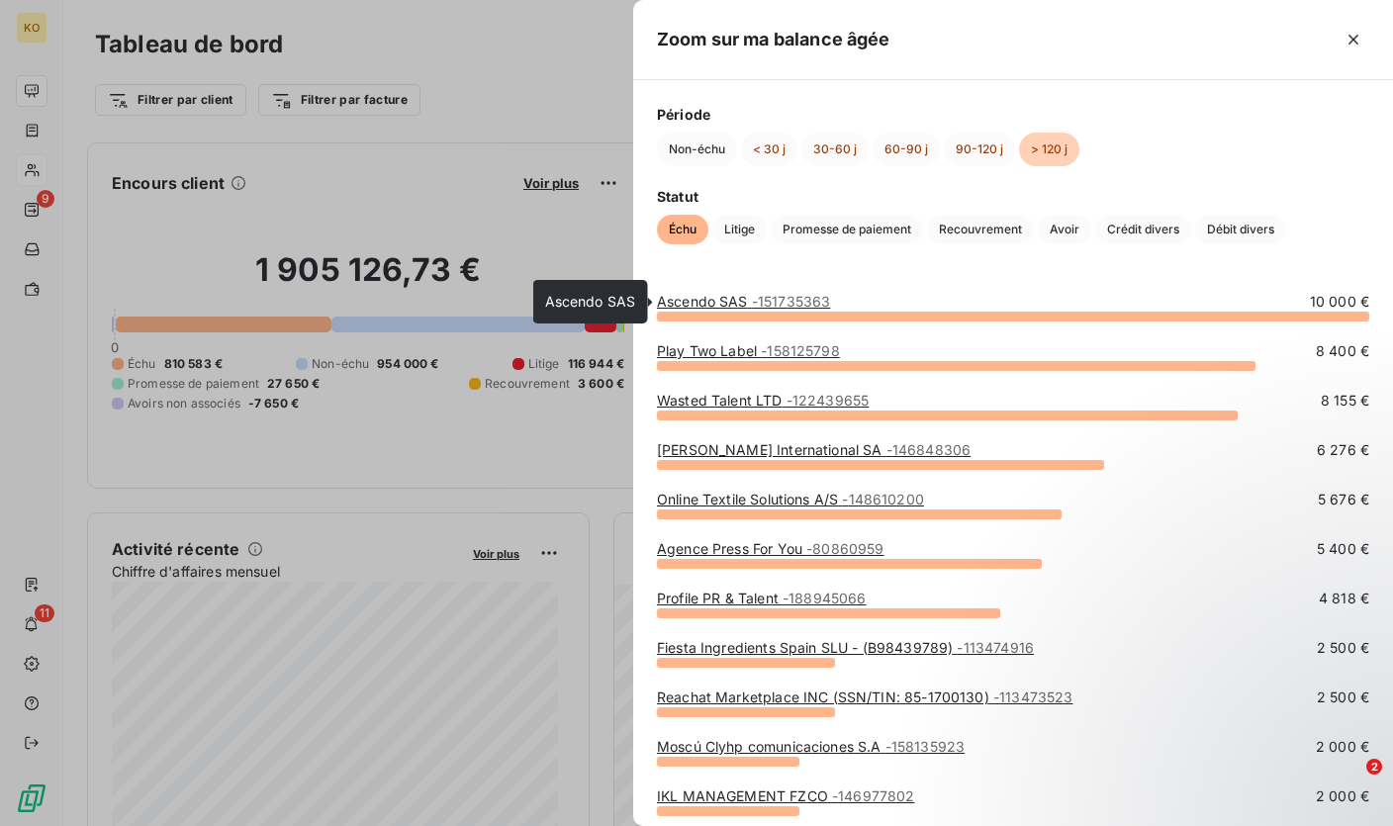
click at [769, 303] on span "- 151735363" at bounding box center [791, 301] width 79 height 17
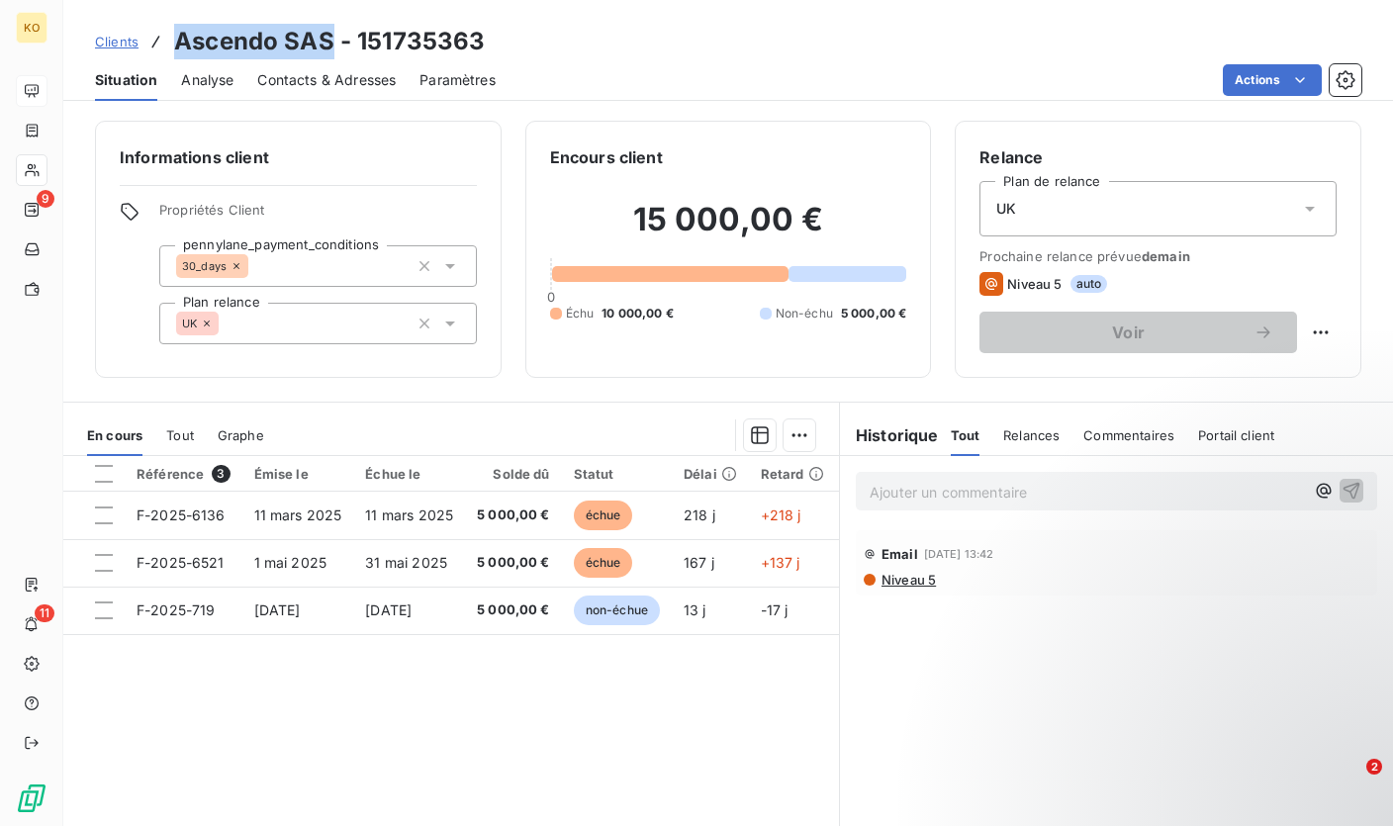
drag, startPoint x: 176, startPoint y: 43, endPoint x: 327, endPoint y: 45, distance: 151.3
click at [327, 45] on h3 "Ascendo SAS - 151735363" at bounding box center [329, 42] width 311 height 36
copy h3 "Ascendo SAS"
click at [952, 476] on div "Ajouter un commentaire ﻿" at bounding box center [1116, 491] width 521 height 39
click at [937, 483] on p "Ajouter un commentaire ﻿" at bounding box center [1086, 492] width 434 height 25
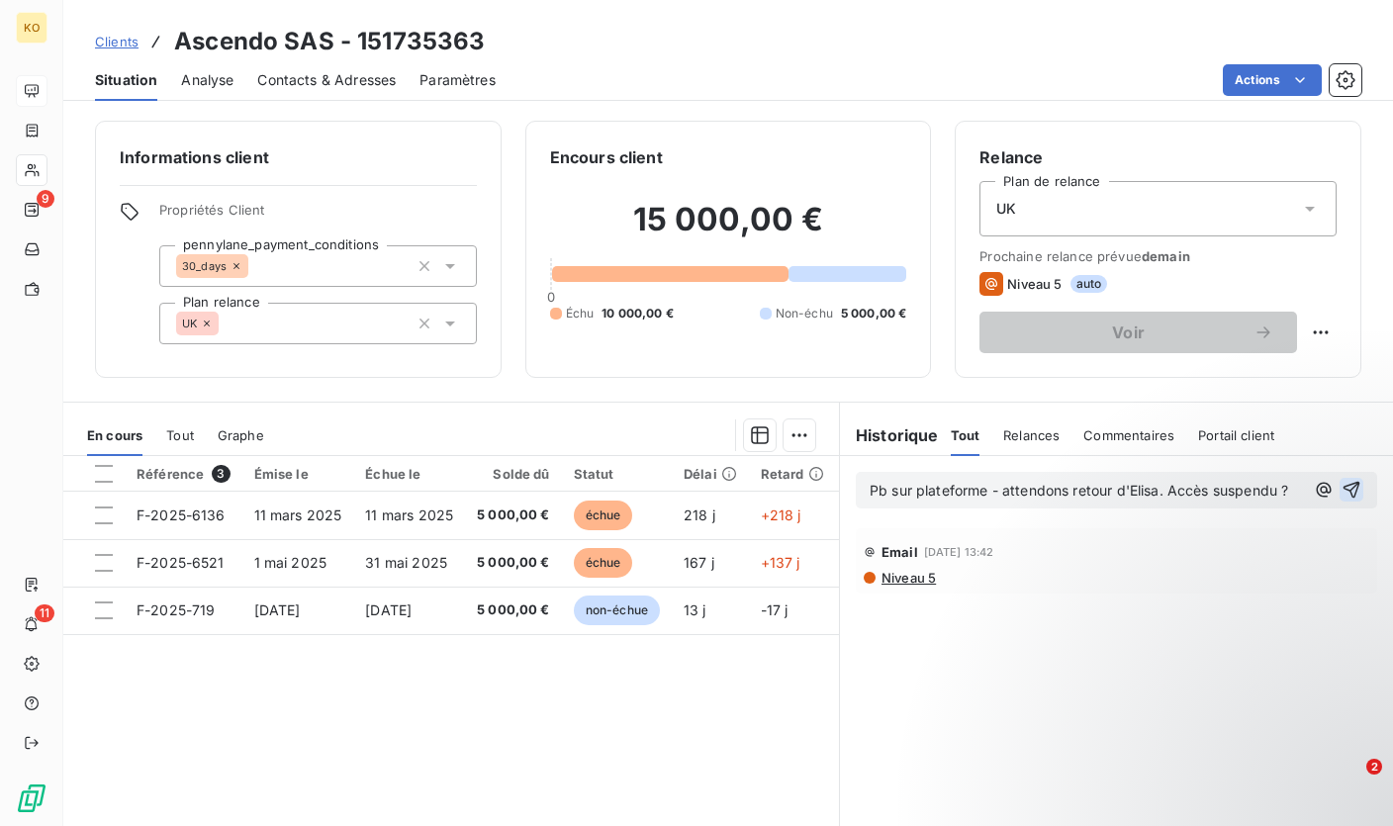
click at [1343, 490] on icon "button" at bounding box center [1351, 490] width 17 height 17
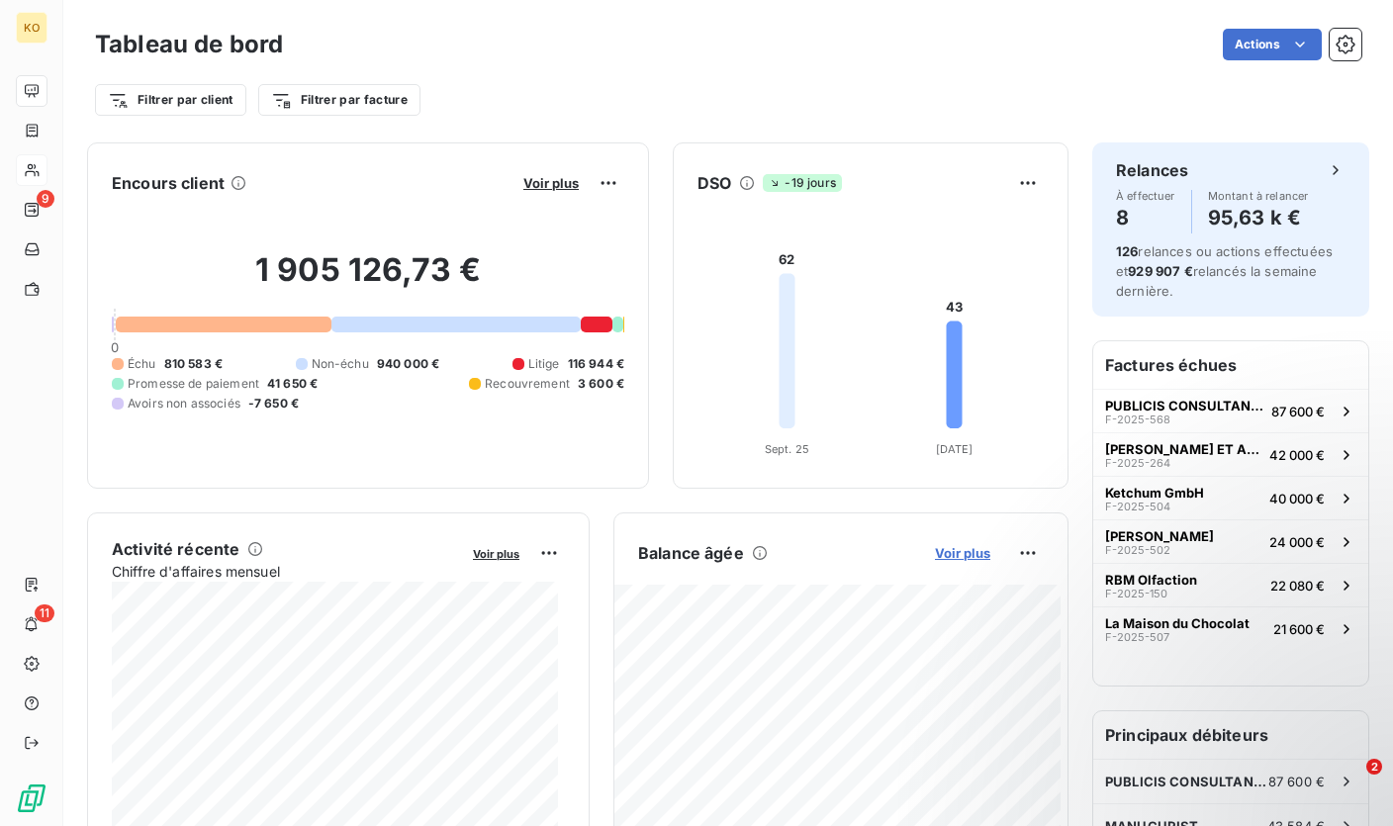
click at [946, 558] on span "Voir plus" at bounding box center [962, 553] width 55 height 16
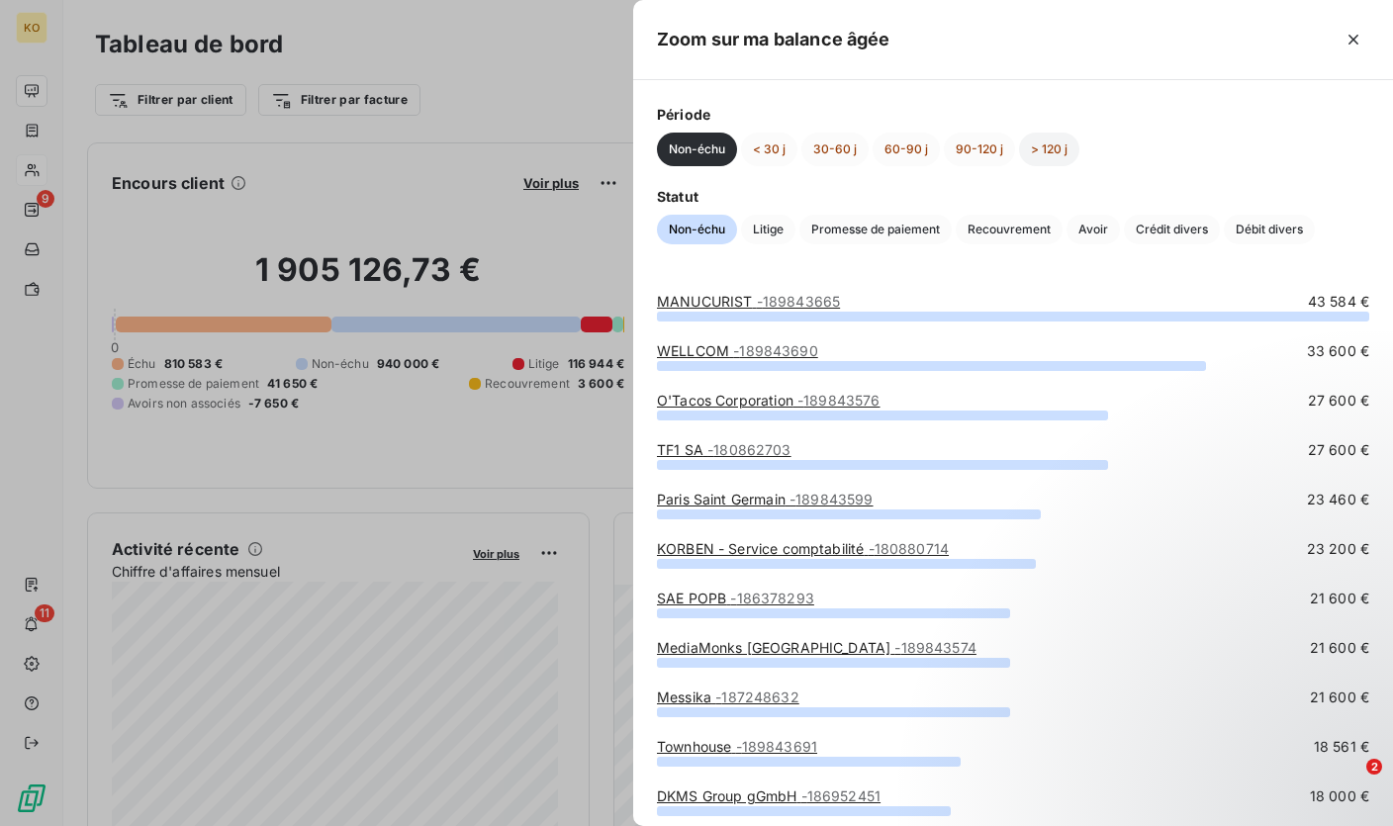
click at [1032, 137] on button "> 120 j" at bounding box center [1049, 150] width 60 height 34
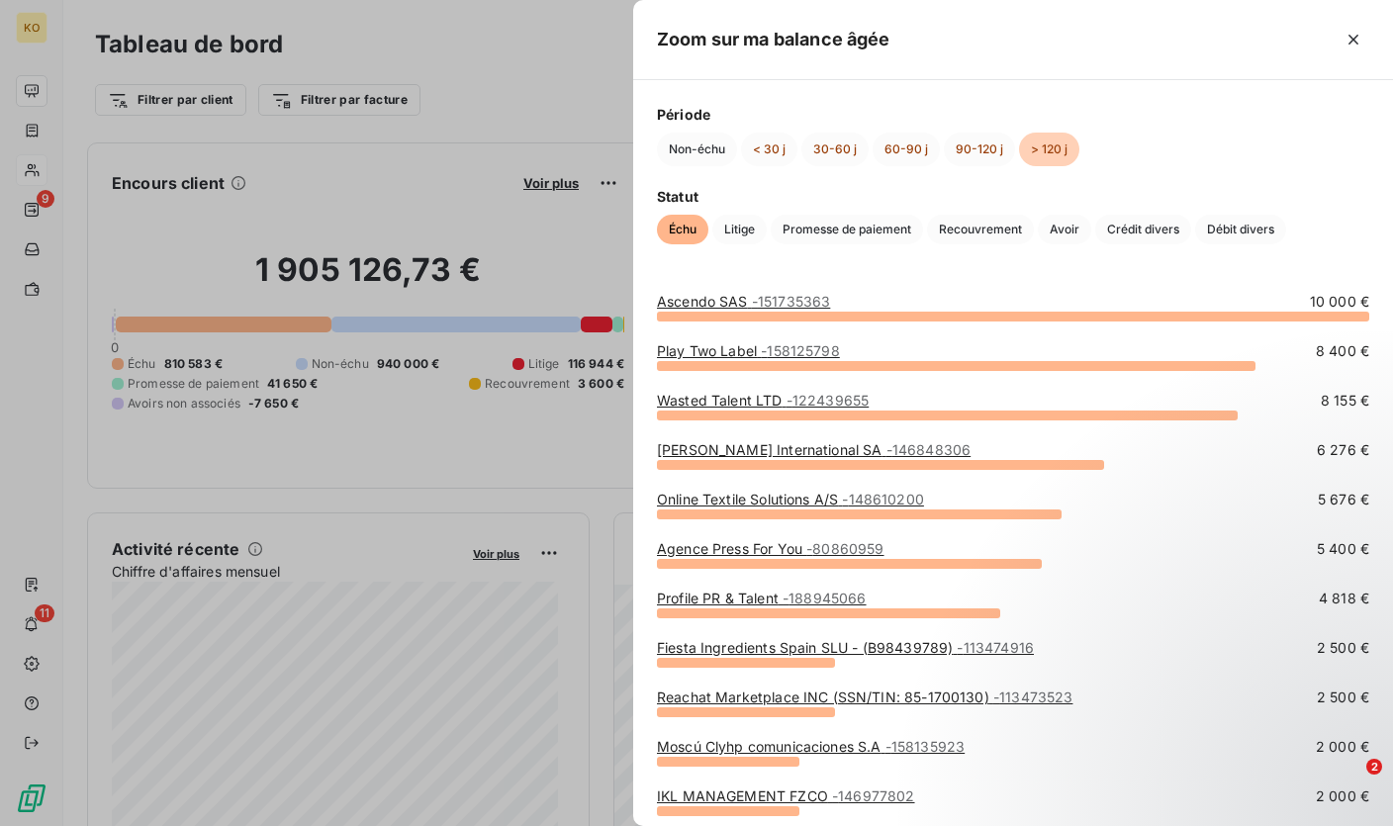
drag, startPoint x: 649, startPoint y: 353, endPoint x: 860, endPoint y: 364, distance: 211.9
drag, startPoint x: 850, startPoint y: 349, endPoint x: 772, endPoint y: 352, distance: 77.2
click at [772, 352] on div "Play Two Label - 158125798 8 400 €" at bounding box center [1013, 351] width 712 height 20
copy span "158125798"
drag, startPoint x: 884, startPoint y: 406, endPoint x: 798, endPoint y: 399, distance: 86.3
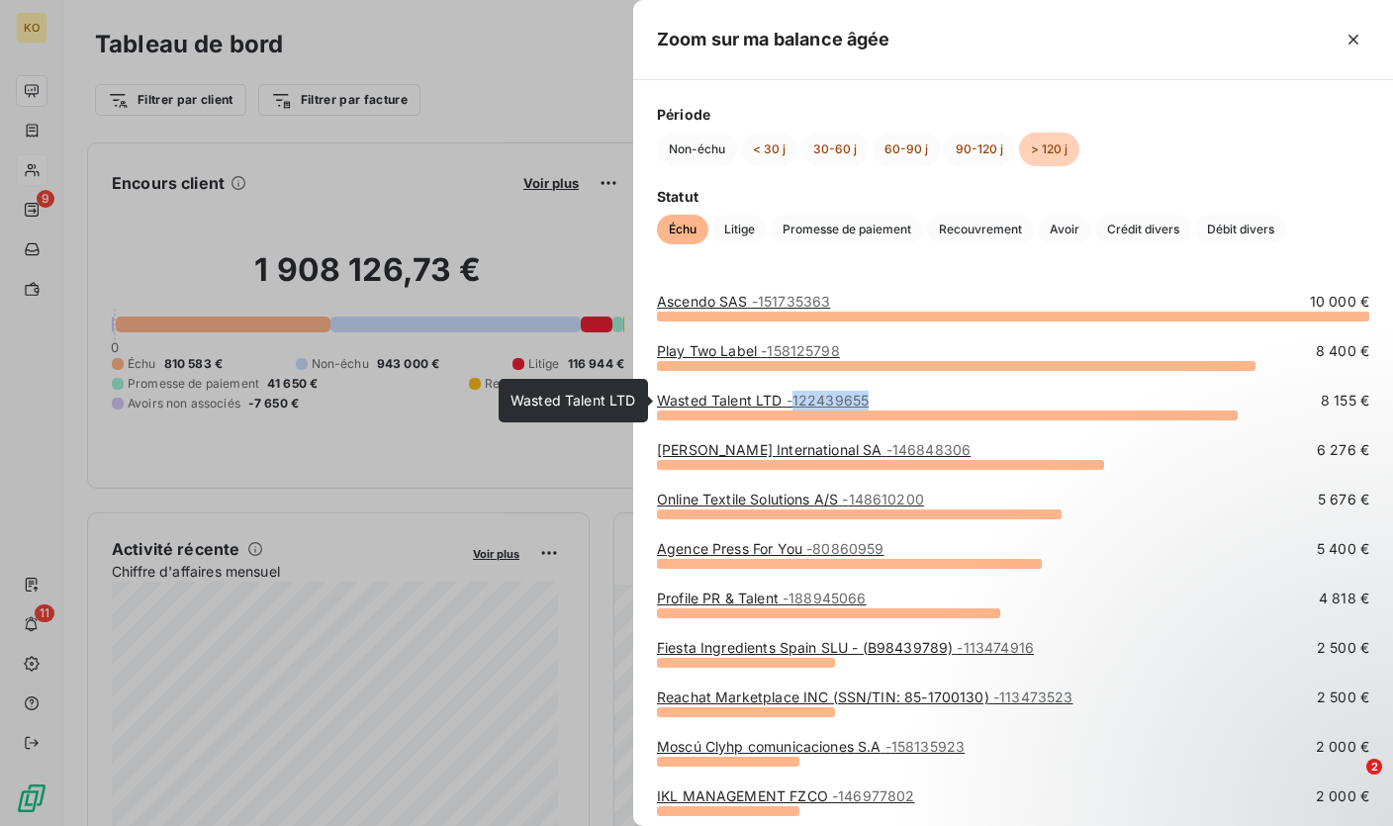
click at [798, 399] on div "Wasted Talent LTD - 122439655 8 155 €" at bounding box center [1013, 401] width 712 height 20
copy span "122439655"
drag, startPoint x: 925, startPoint y: 455, endPoint x: 843, endPoint y: 460, distance: 82.2
click at [843, 460] on div "Helene V International SA - 146848306 6 276 €" at bounding box center [1013, 455] width 712 height 30
copy span "146848306"
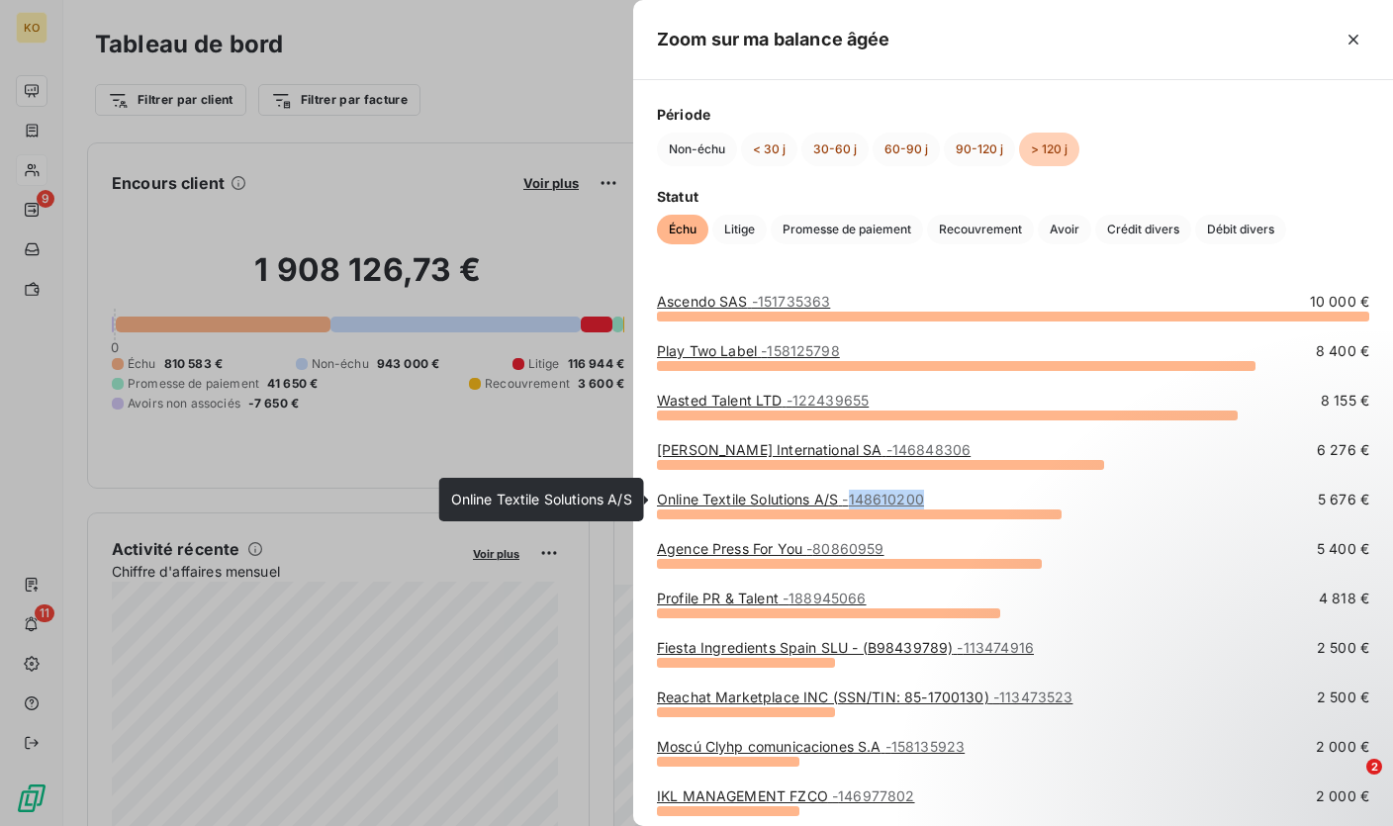
drag, startPoint x: 941, startPoint y: 501, endPoint x: 856, endPoint y: 504, distance: 85.1
click at [856, 504] on div "Online Textile Solutions A/S - 148610200 5 676 €" at bounding box center [1013, 500] width 712 height 20
copy span "148610200"
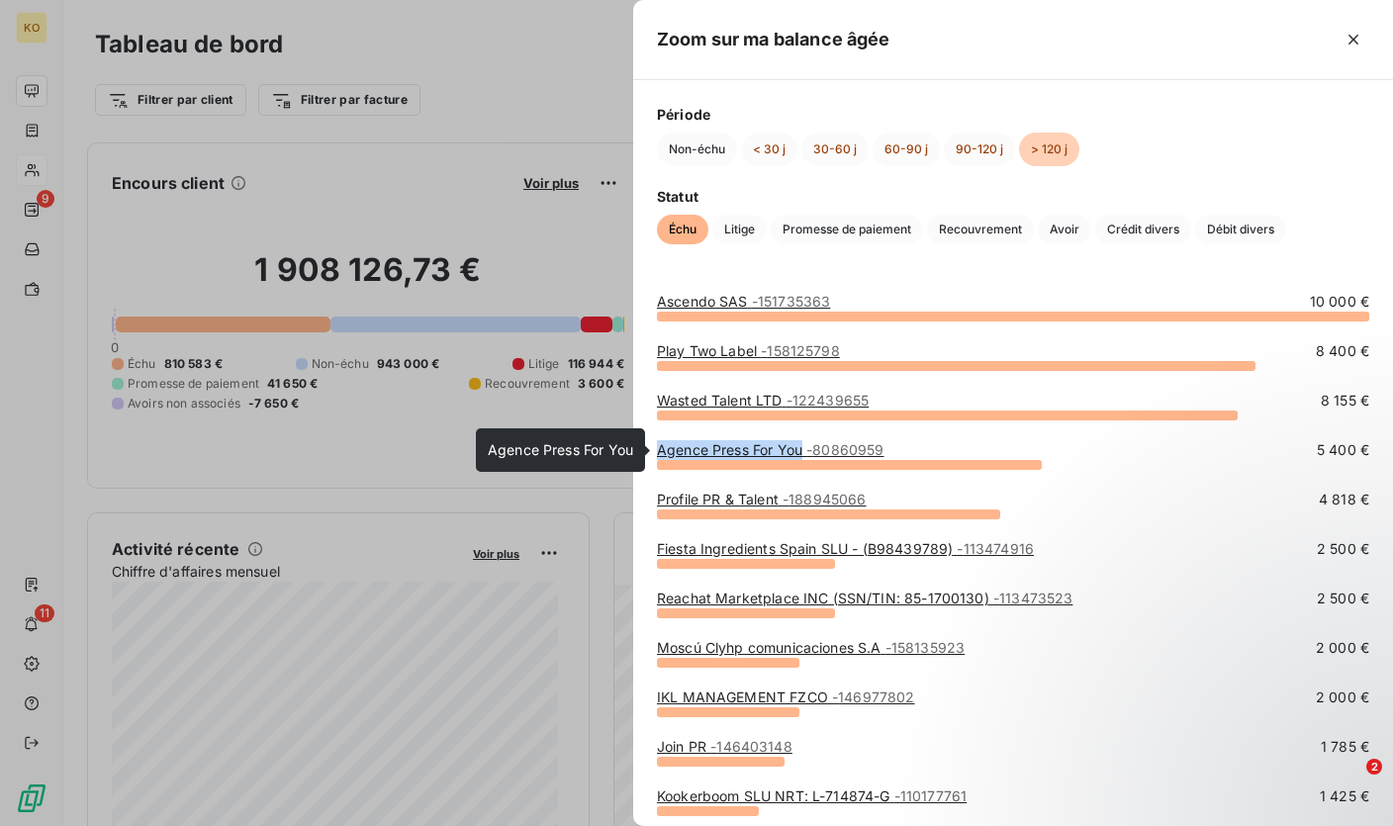
drag, startPoint x: 655, startPoint y: 450, endPoint x: 802, endPoint y: 454, distance: 147.4
click at [802, 454] on div "Ascendo SAS - 151735363 10 000 € Play Two Label - 158125798 8 400 € Wasted Tale…" at bounding box center [1013, 547] width 760 height 558
copy link "Agence Press For You"
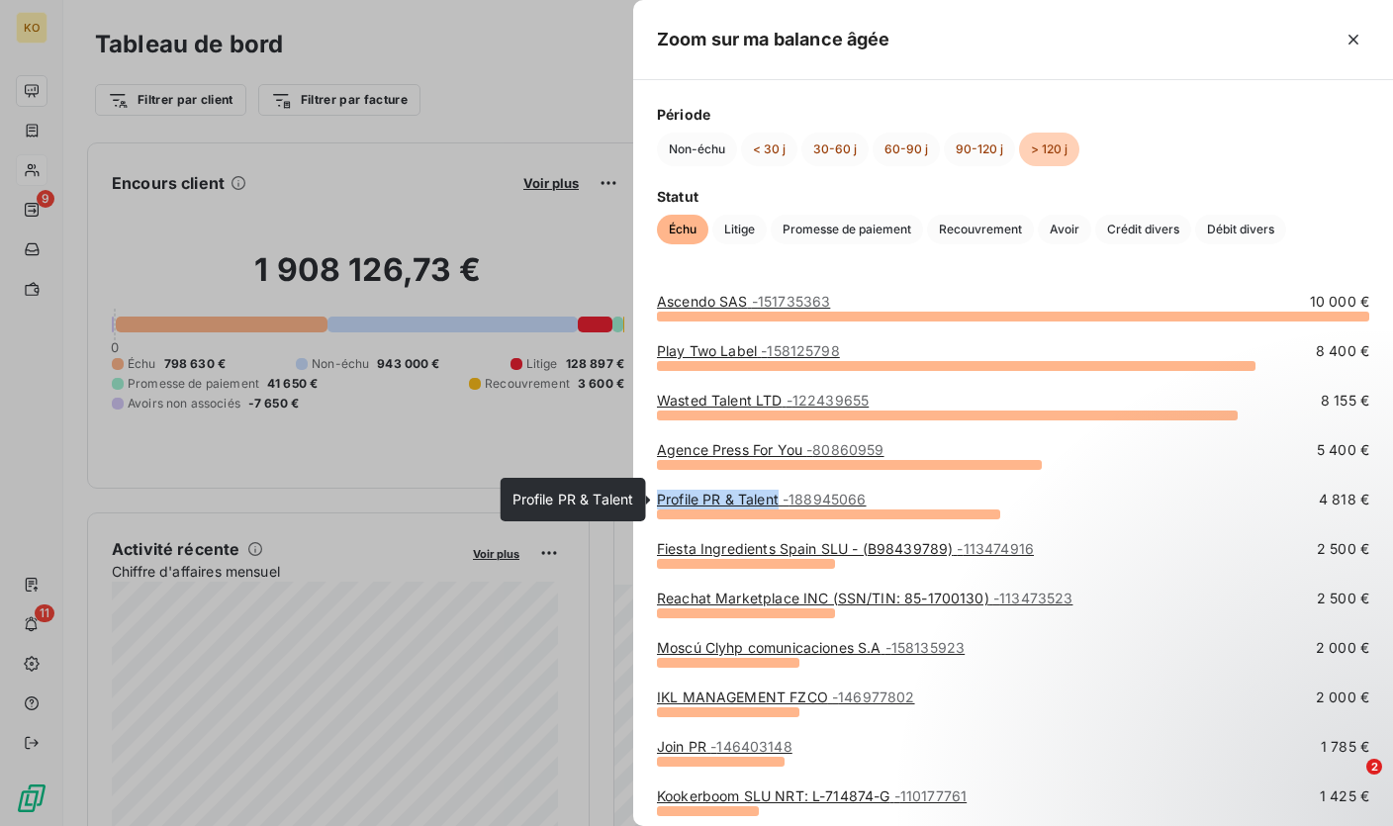
drag, startPoint x: 653, startPoint y: 503, endPoint x: 780, endPoint y: 499, distance: 127.6
click at [780, 499] on div "Ascendo SAS - 151735363 10 000 € Play Two Label - 158125798 8 400 € Wasted Tale…" at bounding box center [1013, 547] width 760 height 558
copy link "Profile PR & Talent"
click at [677, 527] on div "Profile PR & Talent - 188945066 4 818 €" at bounding box center [1013, 514] width 712 height 49
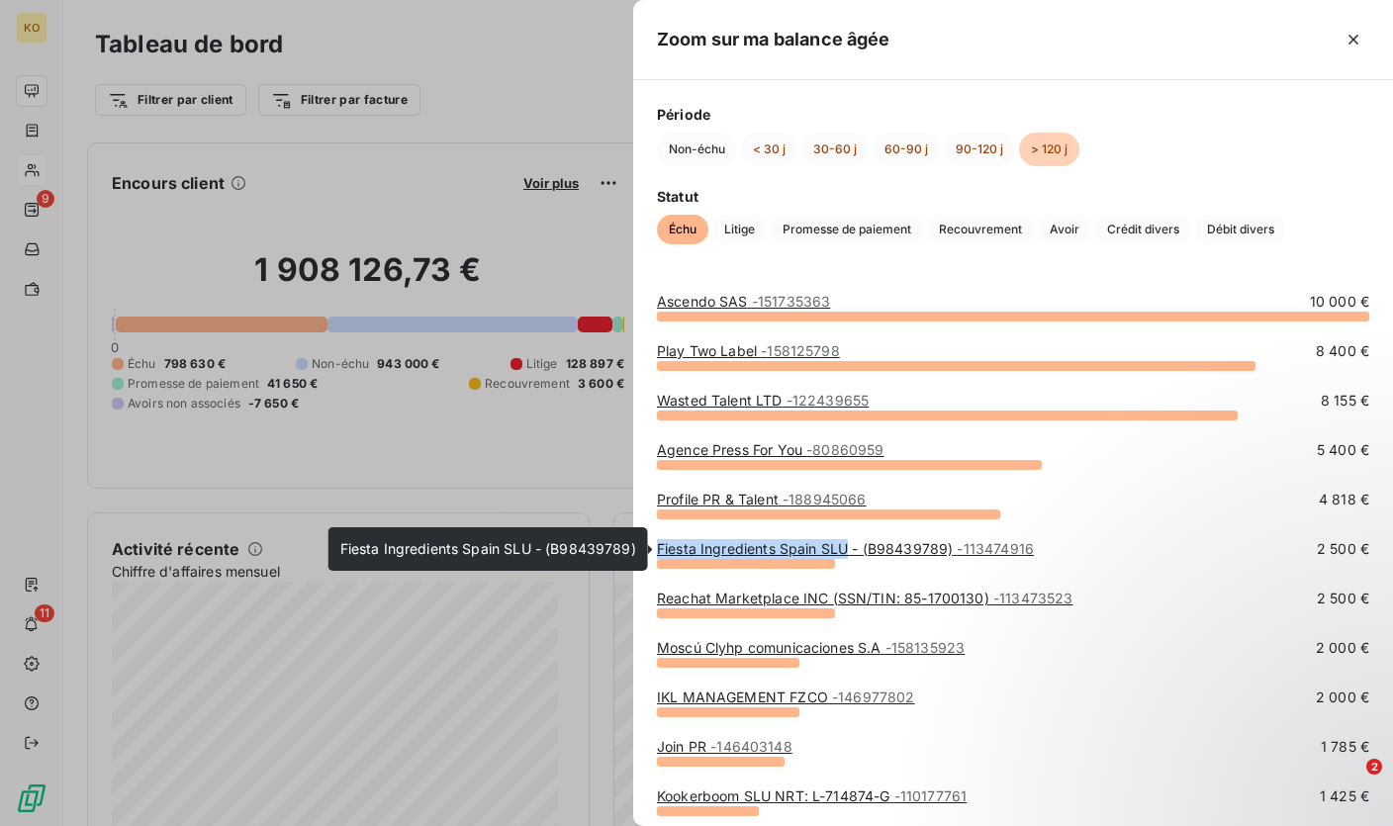
drag, startPoint x: 655, startPoint y: 550, endPoint x: 845, endPoint y: 550, distance: 189.9
click at [845, 550] on div "Ascendo SAS - 151735363 10 000 € Play Two Label - 158125798 8 400 € Wasted Tale…" at bounding box center [1013, 547] width 760 height 558
copy link "Fiesta Ingredients [GEOGRAPHIC_DATA] SLU"
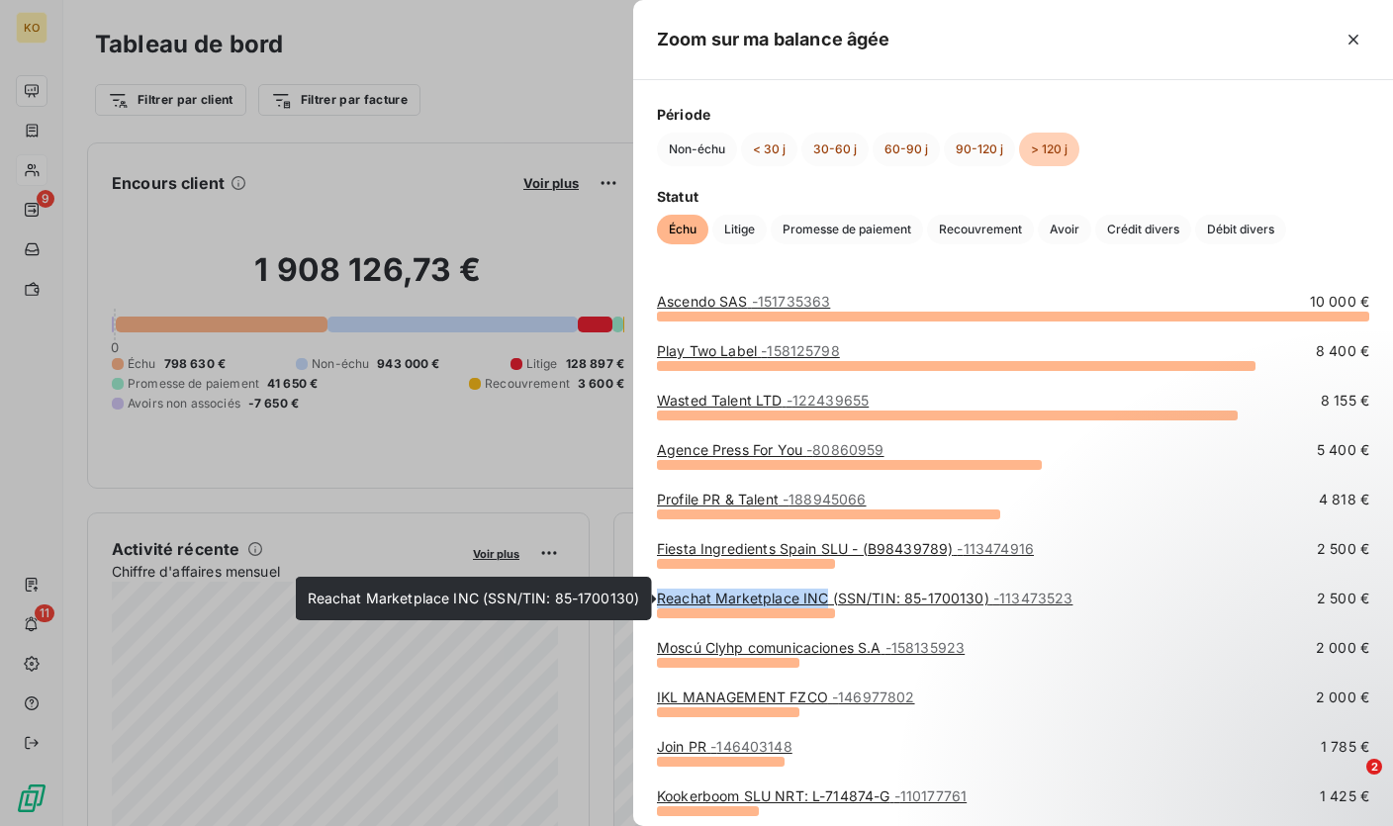
drag, startPoint x: 655, startPoint y: 600, endPoint x: 823, endPoint y: 604, distance: 168.2
click at [823, 604] on div "Ascendo SAS - 151735363 10 000 € Play Two Label - 158125798 8 400 € Wasted Tale…" at bounding box center [1013, 547] width 760 height 558
copy link "Reachat Marketplace INC"
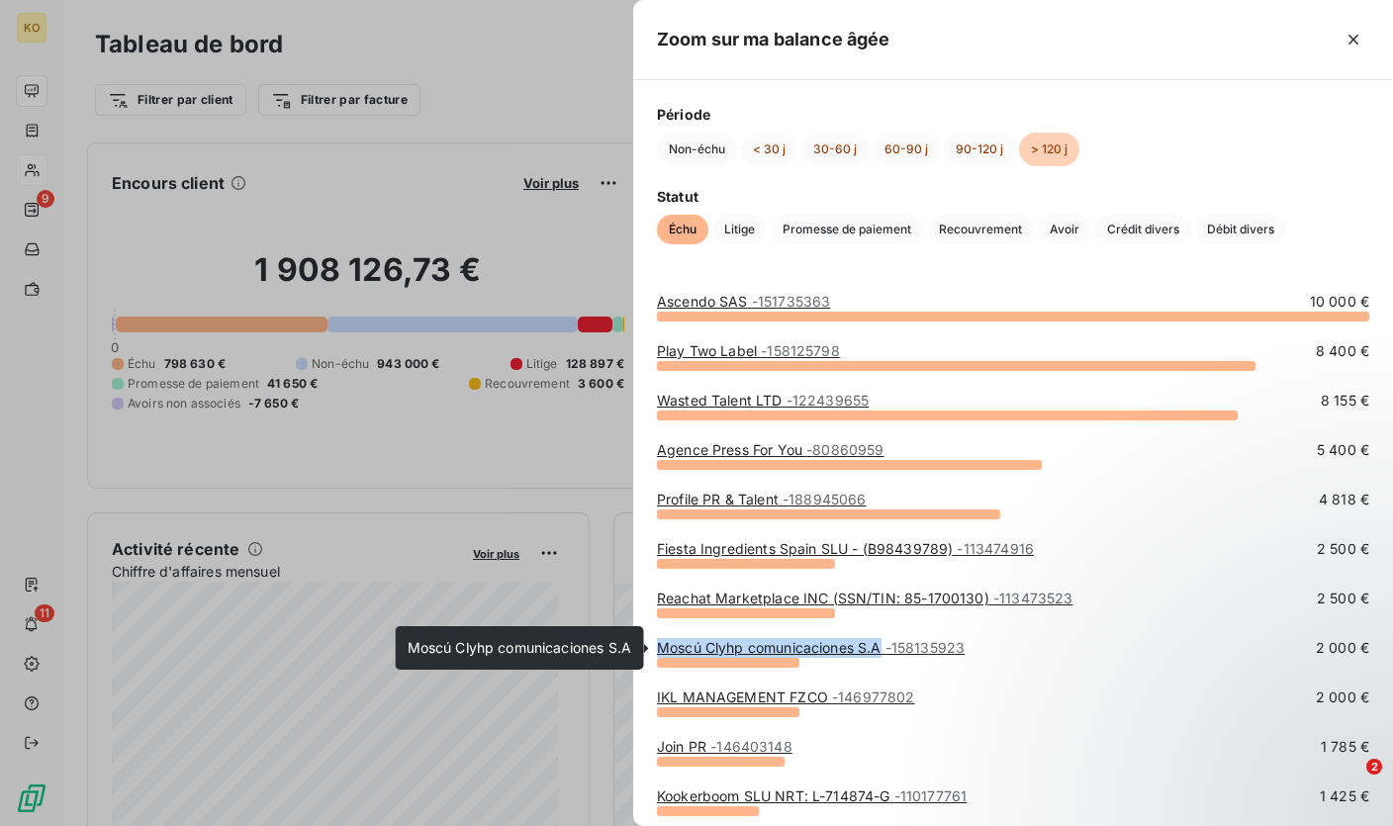
drag, startPoint x: 654, startPoint y: 646, endPoint x: 880, endPoint y: 653, distance: 226.6
click at [880, 653] on div "Ascendo SAS - 151735363 10 000 € Play Two Label - 158125798 8 400 € Wasted Tale…" at bounding box center [1013, 547] width 760 height 558
copy link "Moscú Clyhp comunicaciones S.A"
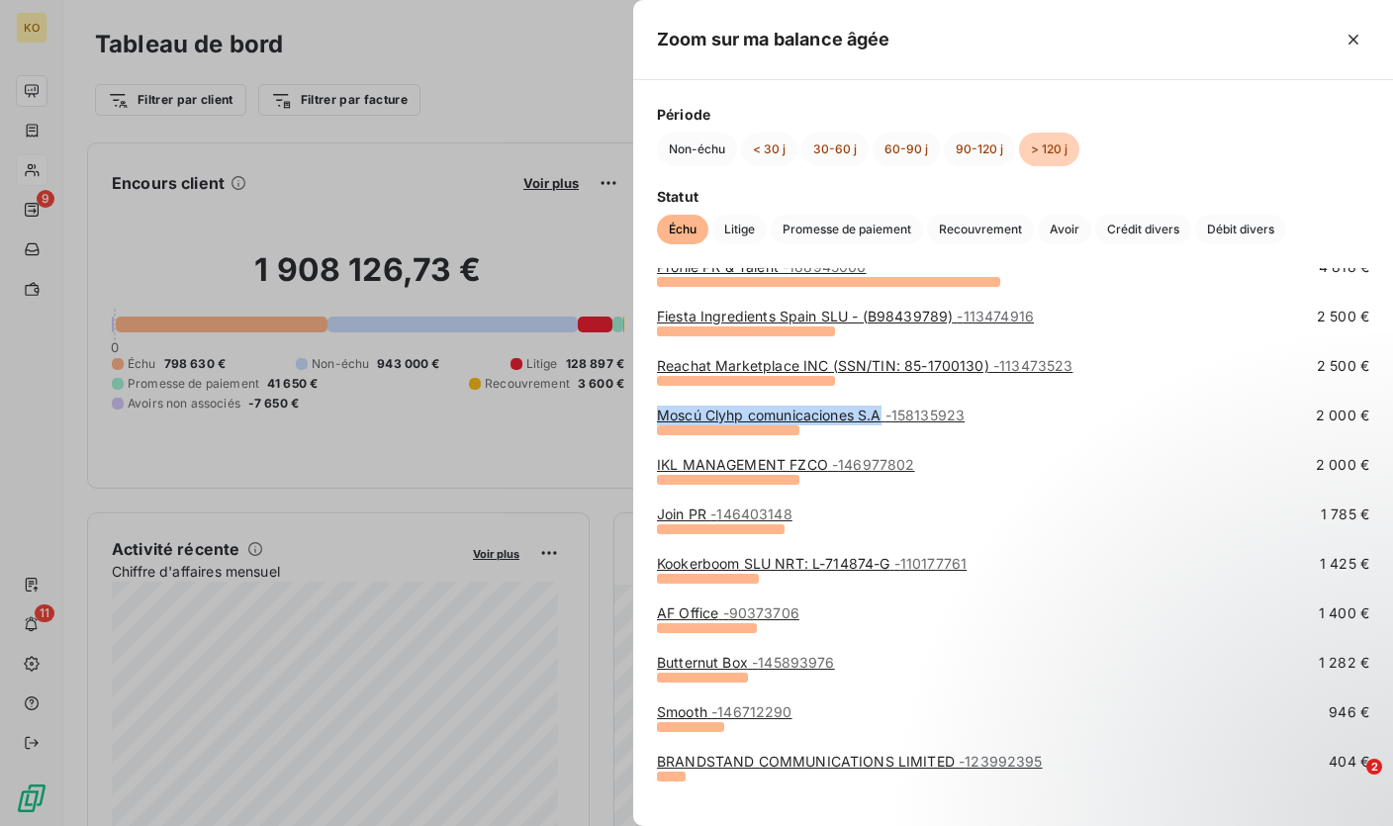
scroll to position [255, 0]
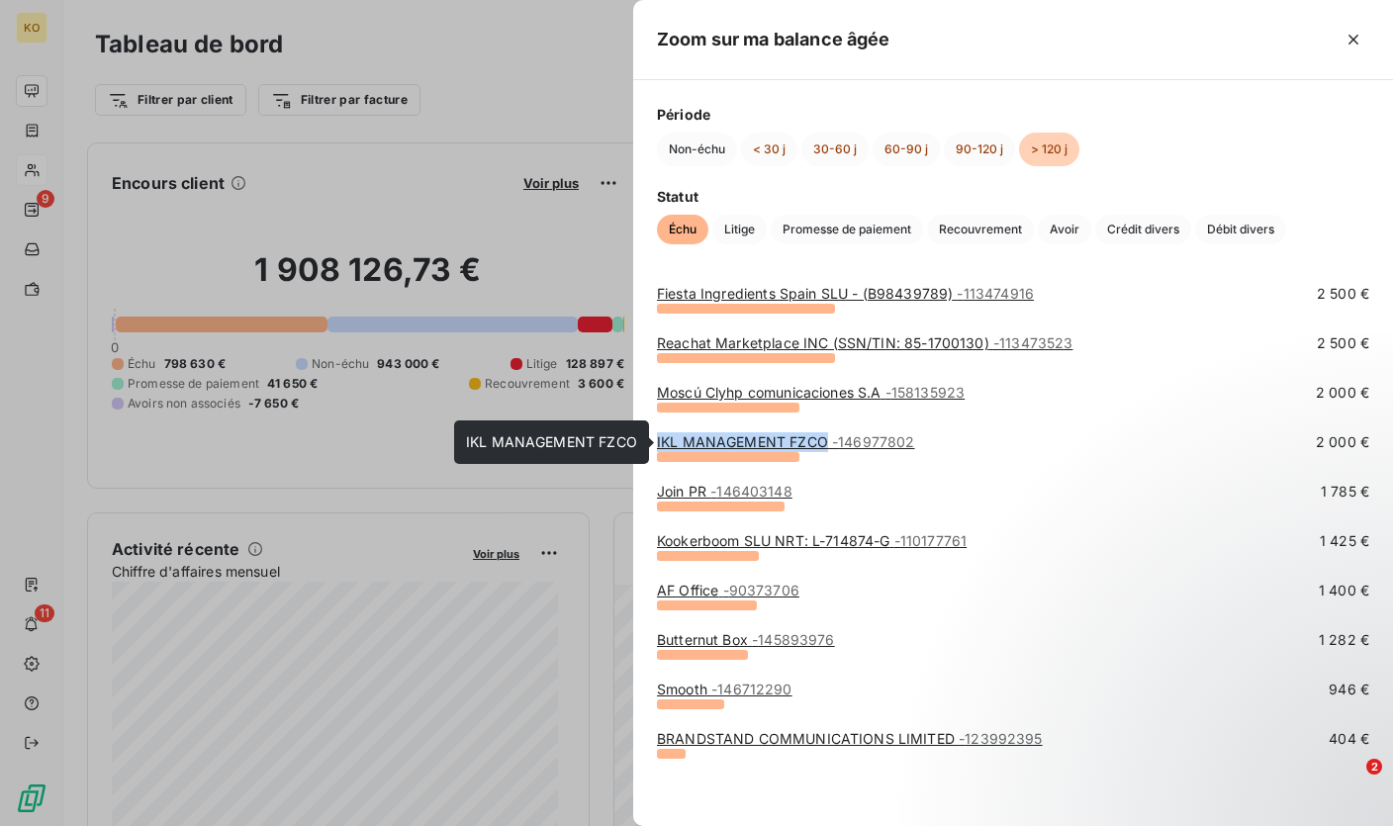
drag, startPoint x: 655, startPoint y: 442, endPoint x: 827, endPoint y: 441, distance: 172.1
click at [827, 441] on div "Ascendo SAS - 151735363 10 000 € Play Two Label - 158125798 8 400 € Wasted Tale…" at bounding box center [1013, 292] width 760 height 558
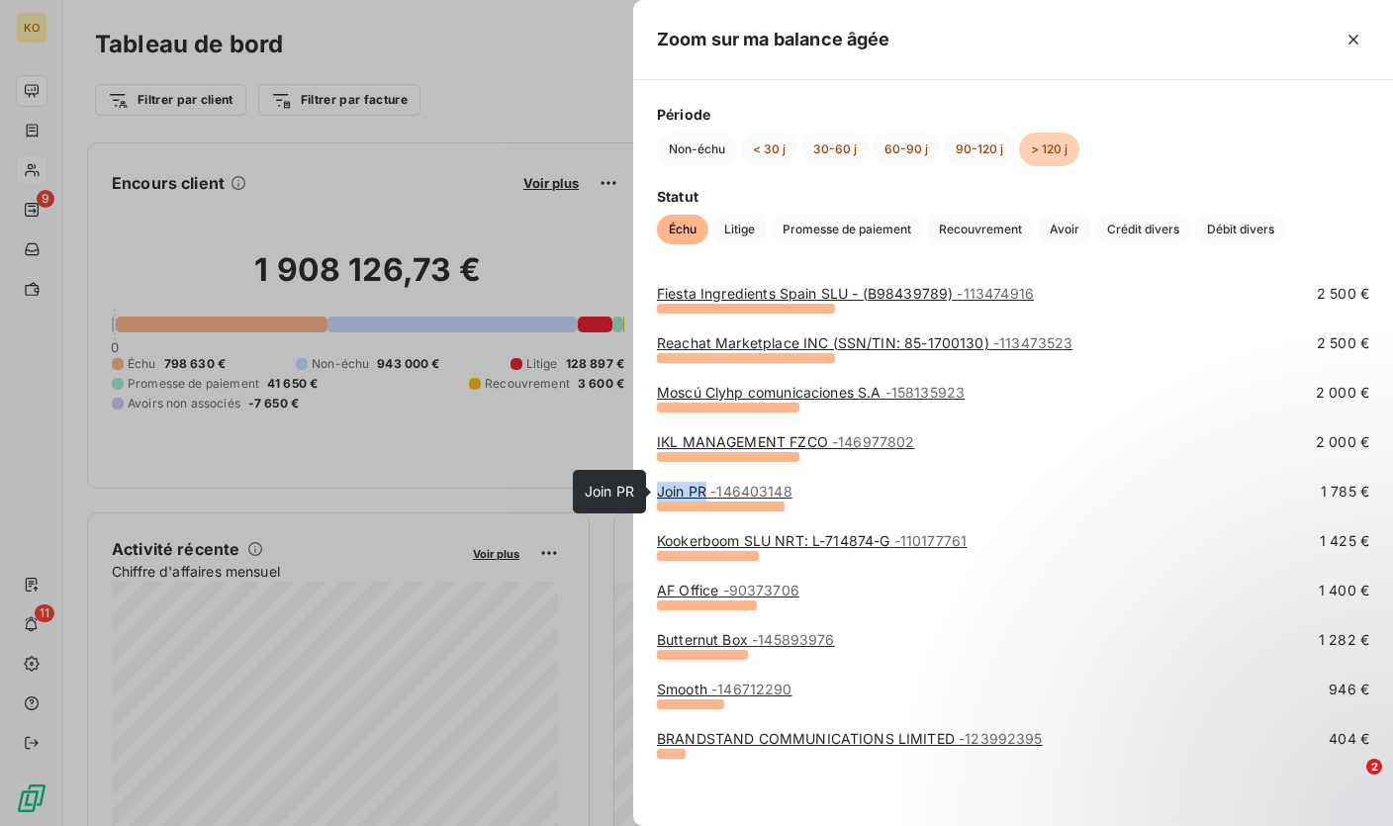
drag, startPoint x: 655, startPoint y: 490, endPoint x: 705, endPoint y: 495, distance: 50.7
click at [705, 495] on div "Ascendo SAS - 151735363 10 000 € Play Two Label - 158125798 8 400 € Wasted Tale…" at bounding box center [1013, 292] width 760 height 558
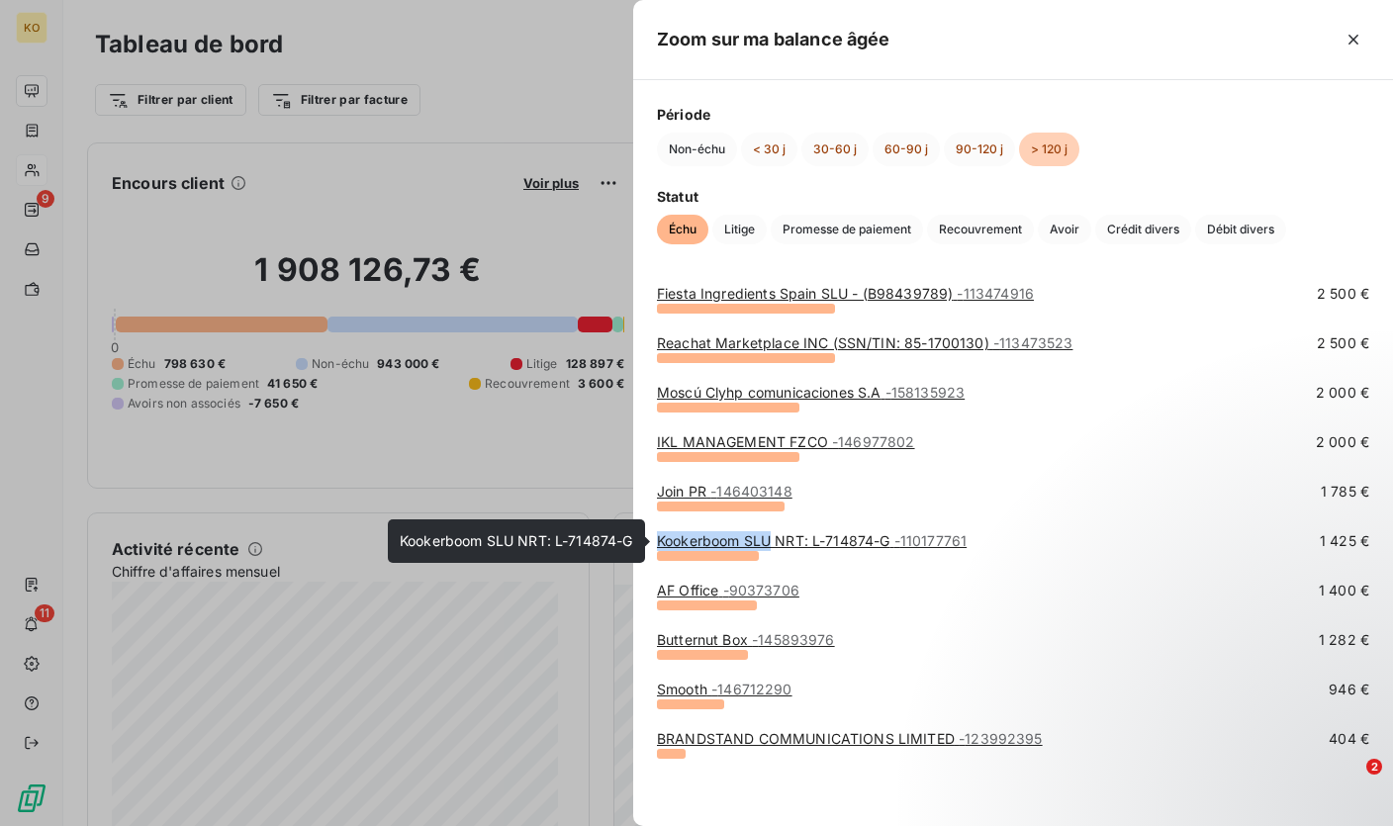
drag, startPoint x: 653, startPoint y: 544, endPoint x: 768, endPoint y: 544, distance: 115.7
click at [768, 544] on div "Ascendo SAS - 151735363 10 000 € Play Two Label - 158125798 8 400 € Wasted Tale…" at bounding box center [1013, 292] width 760 height 558
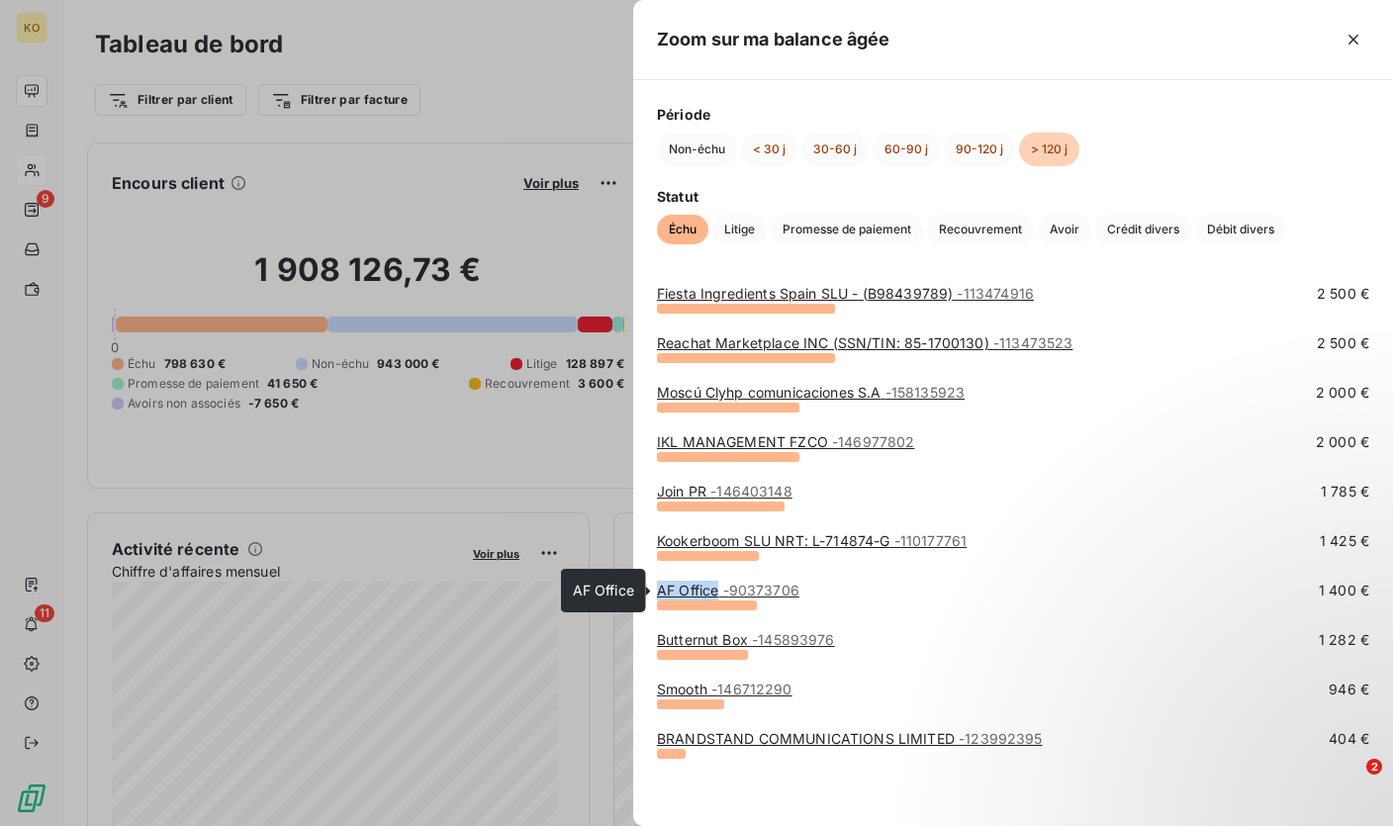
drag, startPoint x: 652, startPoint y: 594, endPoint x: 717, endPoint y: 595, distance: 65.3
click at [717, 595] on div "Ascendo SAS - 151735363 10 000 € Play Two Label - 158125798 8 400 € Wasted Tale…" at bounding box center [1013, 547] width 760 height 558
drag, startPoint x: 655, startPoint y: 645, endPoint x: 748, endPoint y: 647, distance: 93.0
click at [748, 647] on div "Ascendo SAS - 151735363 10 000 € Play Two Label - 158125798 8 400 € Wasted Tale…" at bounding box center [1013, 547] width 760 height 558
drag, startPoint x: 656, startPoint y: 692, endPoint x: 706, endPoint y: 692, distance: 50.4
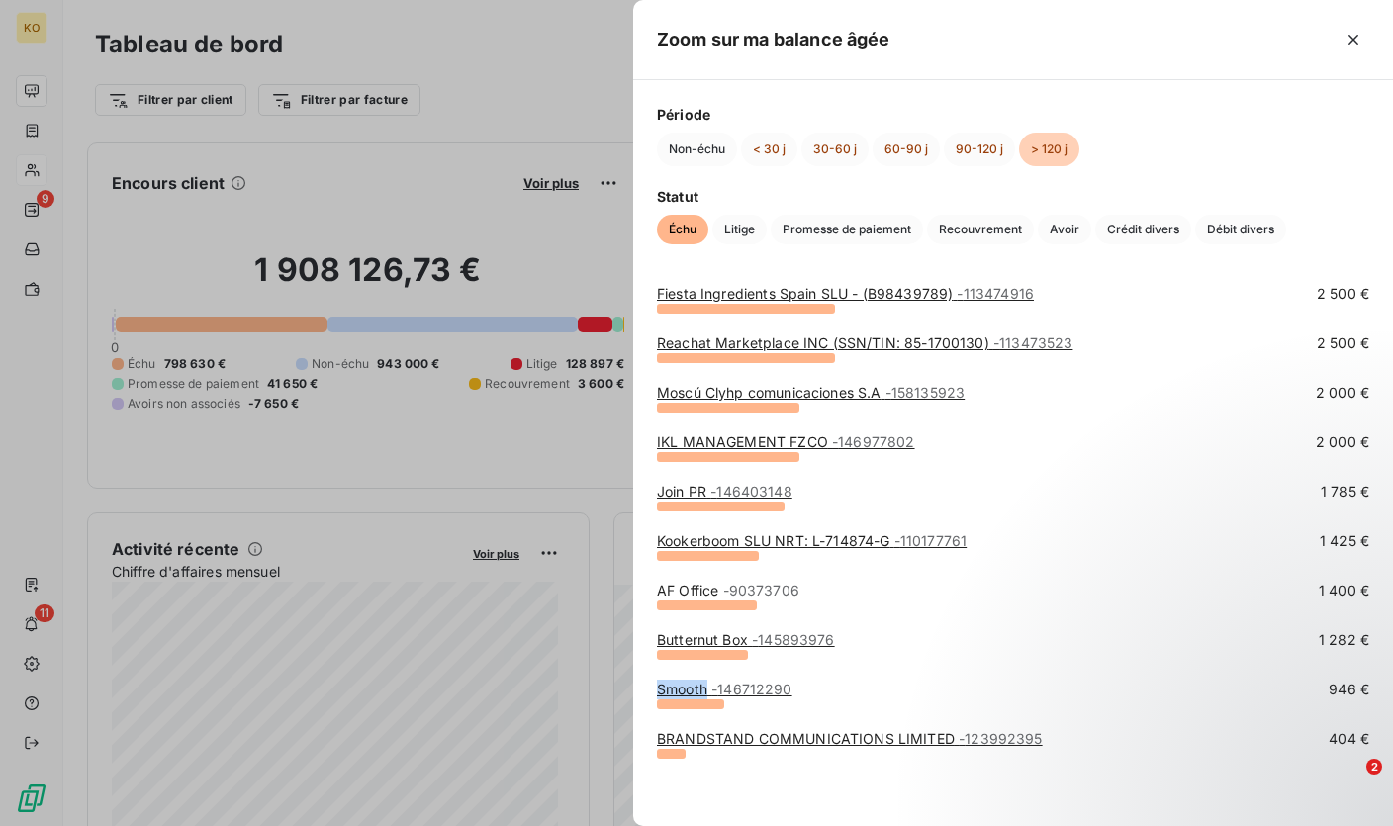
click at [706, 692] on link "Smooth - 146712290" at bounding box center [724, 688] width 135 height 17
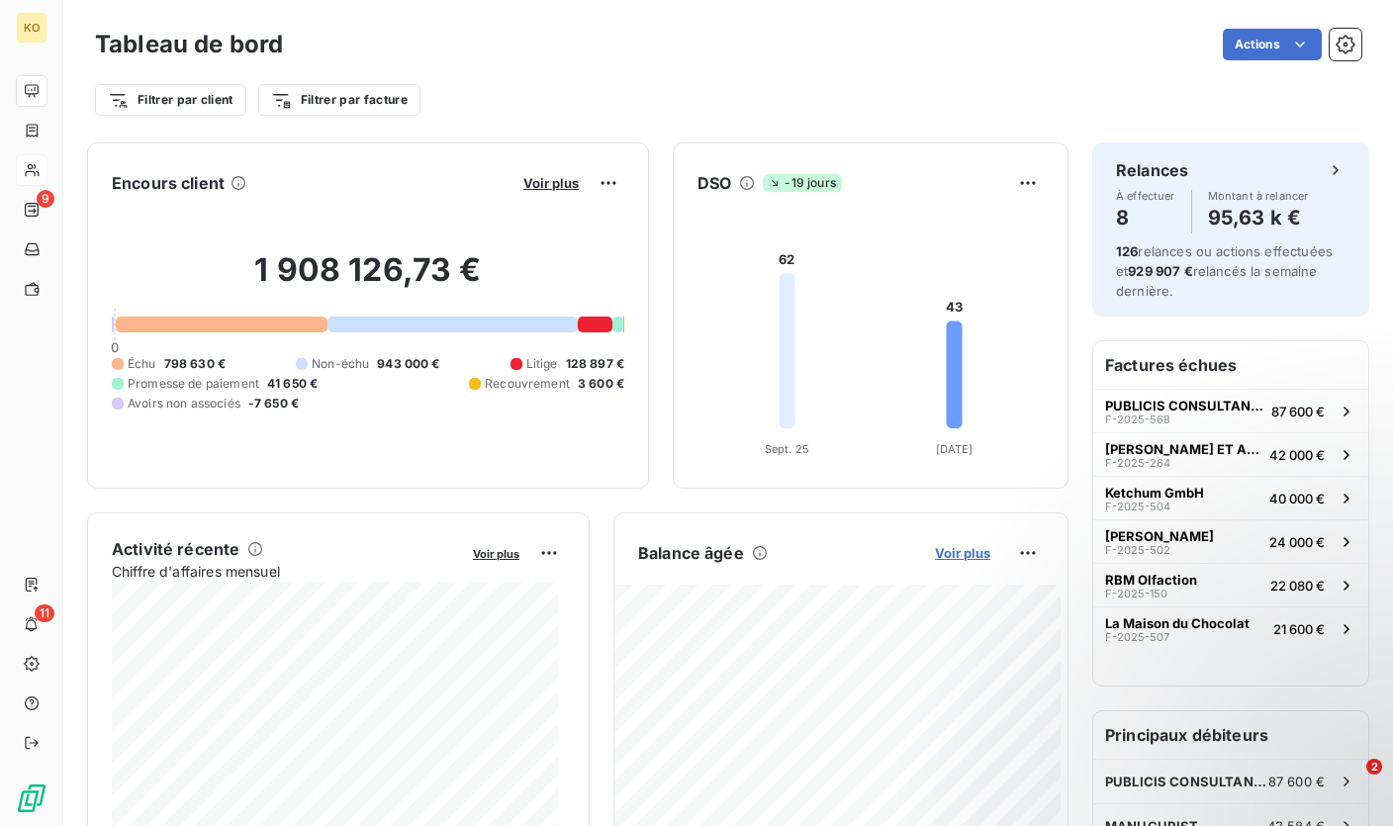
click at [963, 551] on span "Voir plus" at bounding box center [962, 553] width 55 height 16
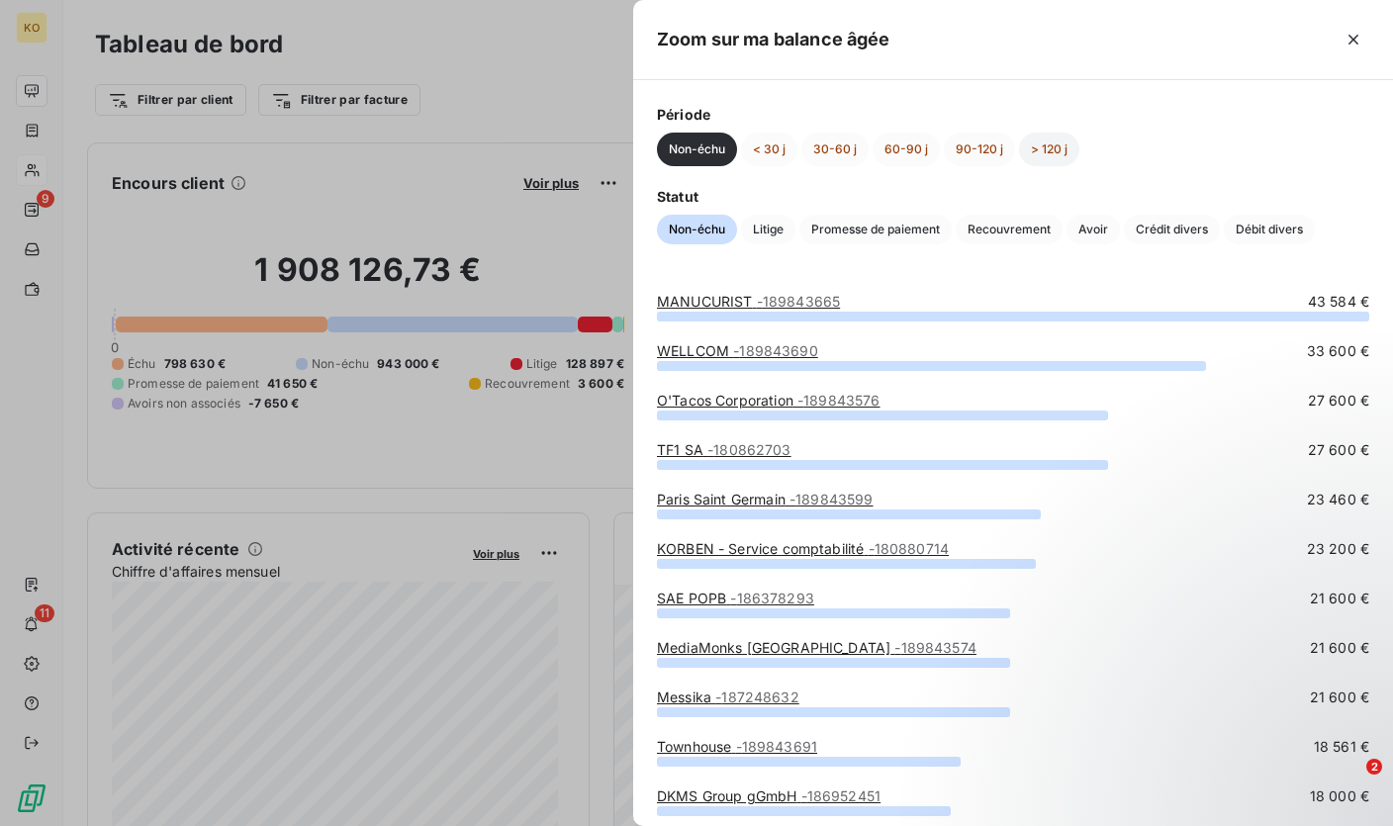
click at [1053, 137] on button "> 120 j" at bounding box center [1049, 150] width 60 height 34
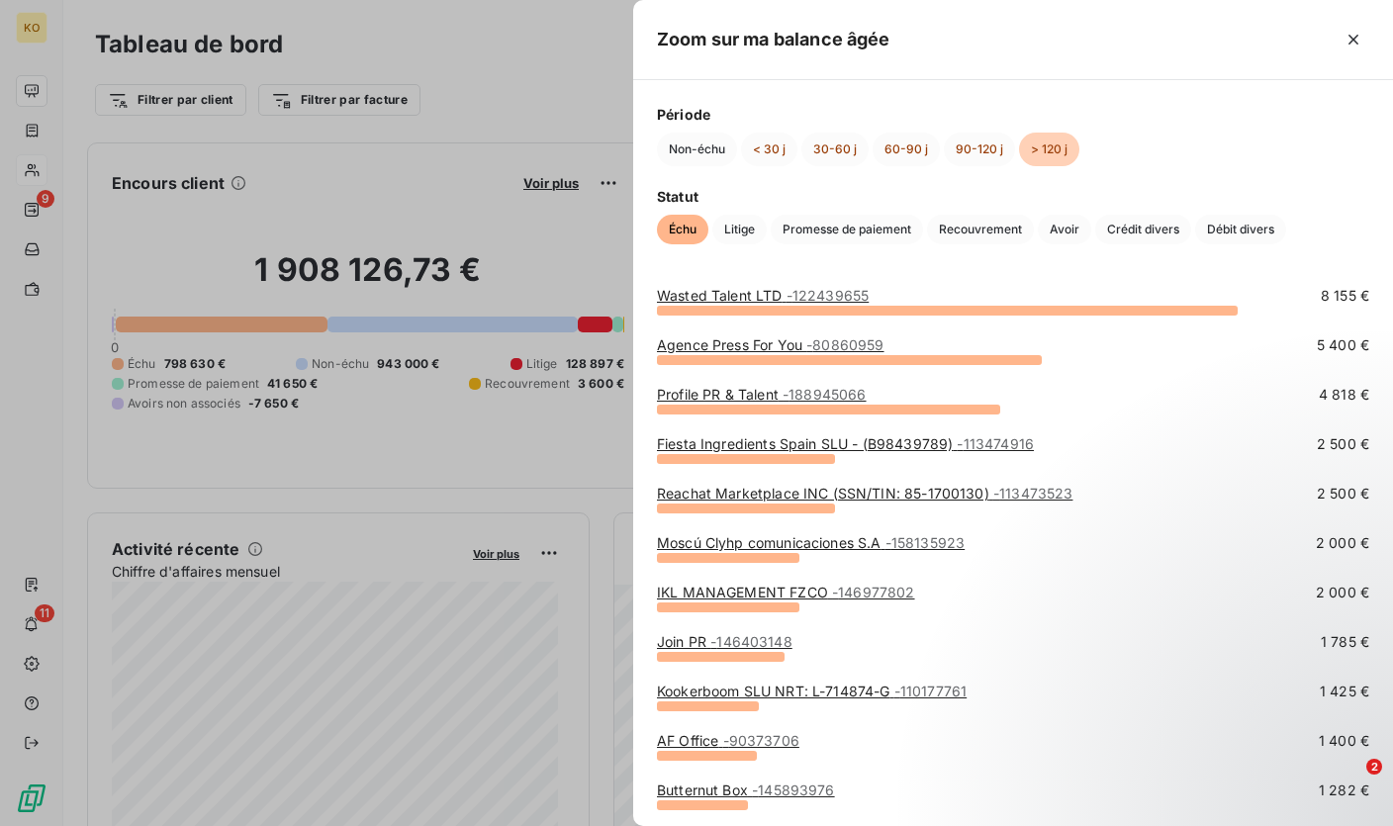
scroll to position [255, 0]
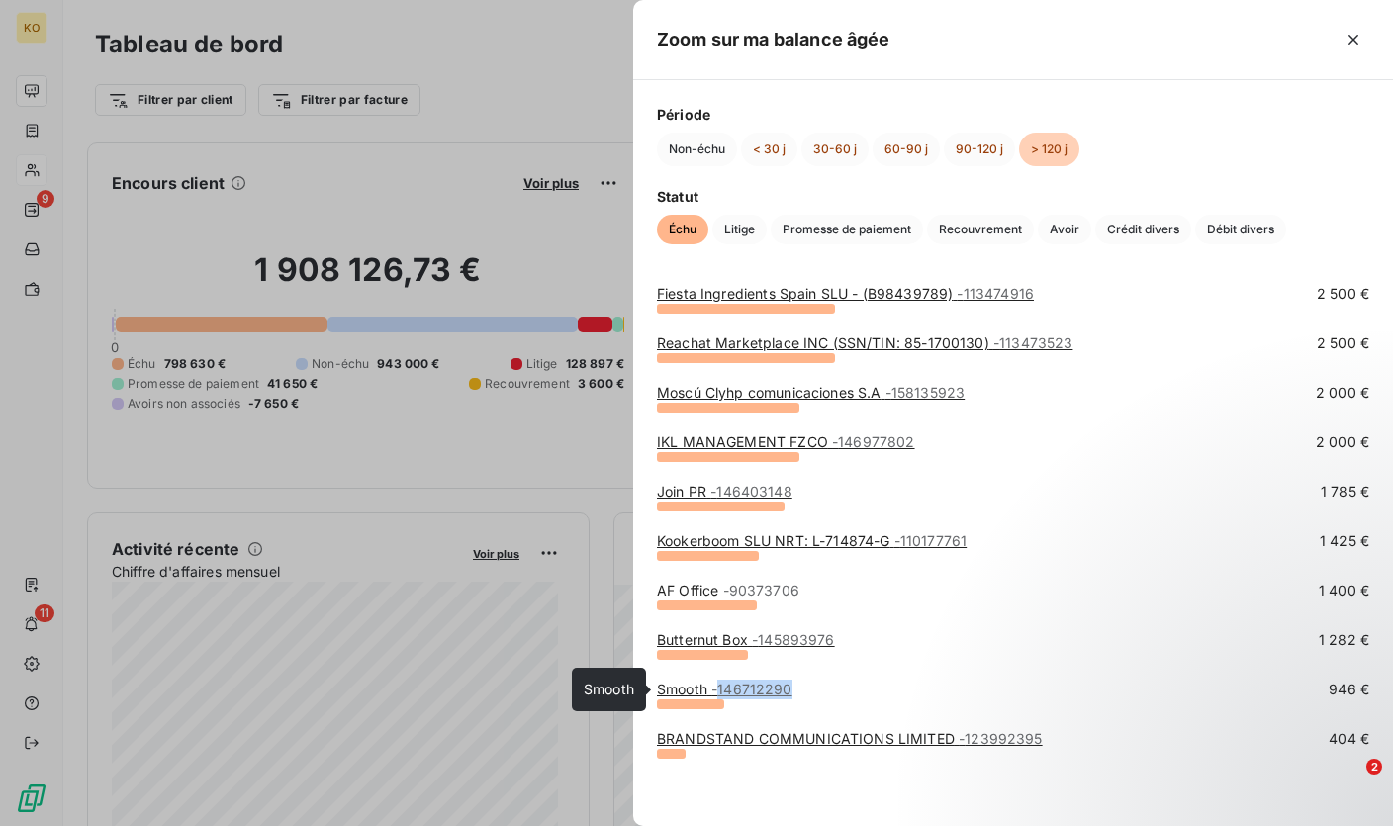
drag, startPoint x: 824, startPoint y: 689, endPoint x: 724, endPoint y: 693, distance: 100.0
click at [724, 693] on div "Smooth - 146712290 946 €" at bounding box center [1013, 689] width 712 height 20
click at [1131, 111] on span "Période" at bounding box center [1013, 114] width 712 height 21
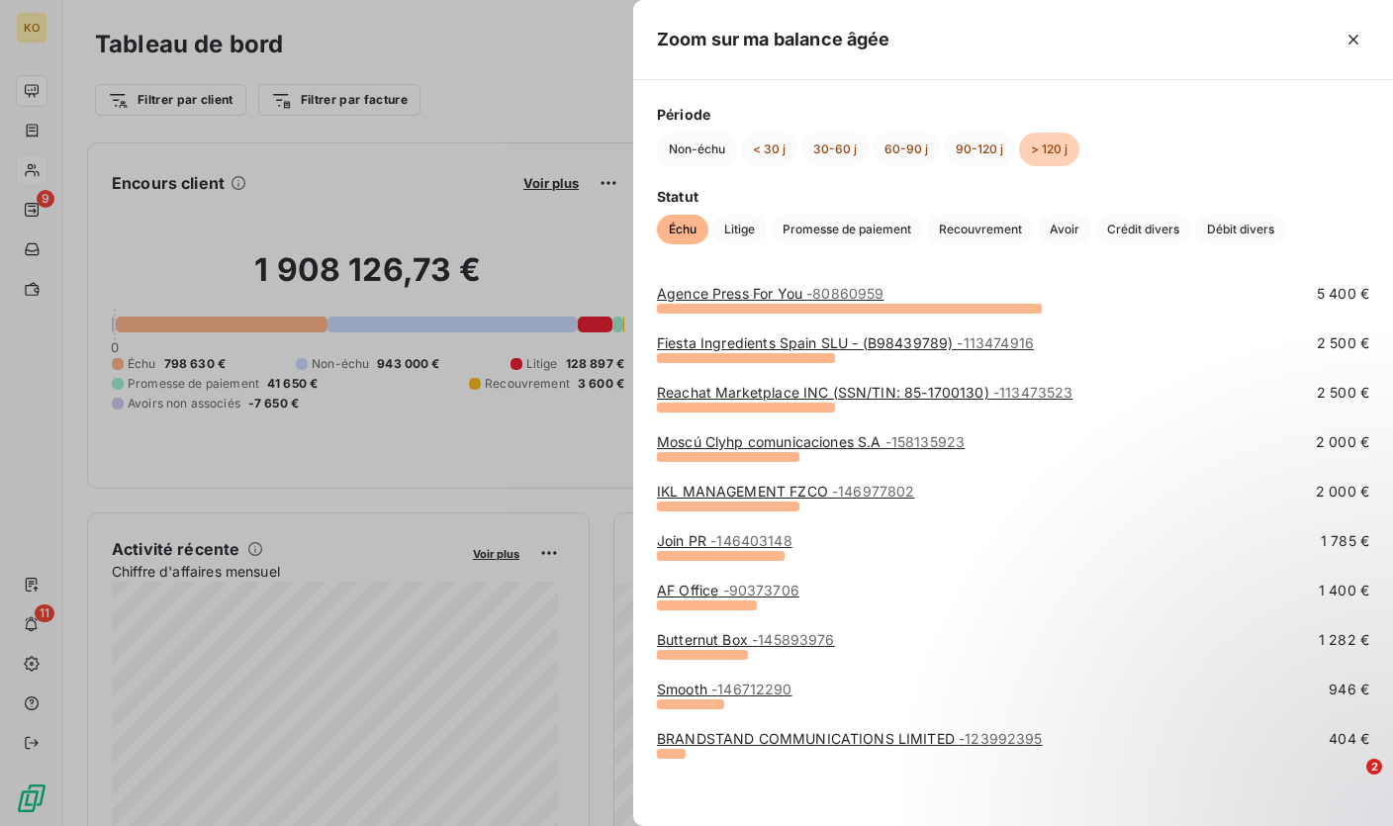
scroll to position [156, 0]
drag, startPoint x: 654, startPoint y: 742, endPoint x: 946, endPoint y: 746, distance: 291.8
click at [946, 746] on div "Ascendo SAS - 151735363 10 000 € Play Two Label - 158125798 8 400 € Wasted Tale…" at bounding box center [1013, 547] width 760 height 558
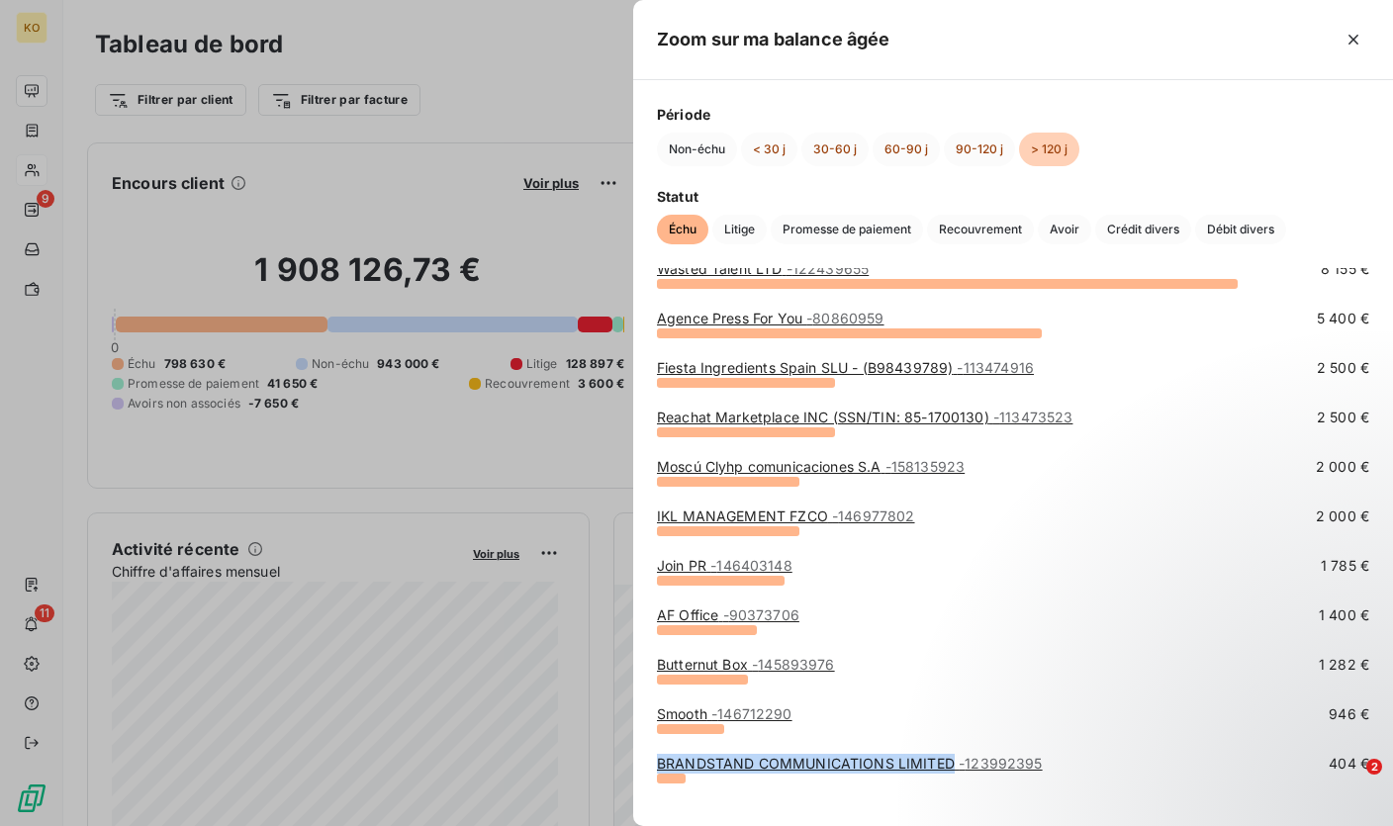
scroll to position [116, 0]
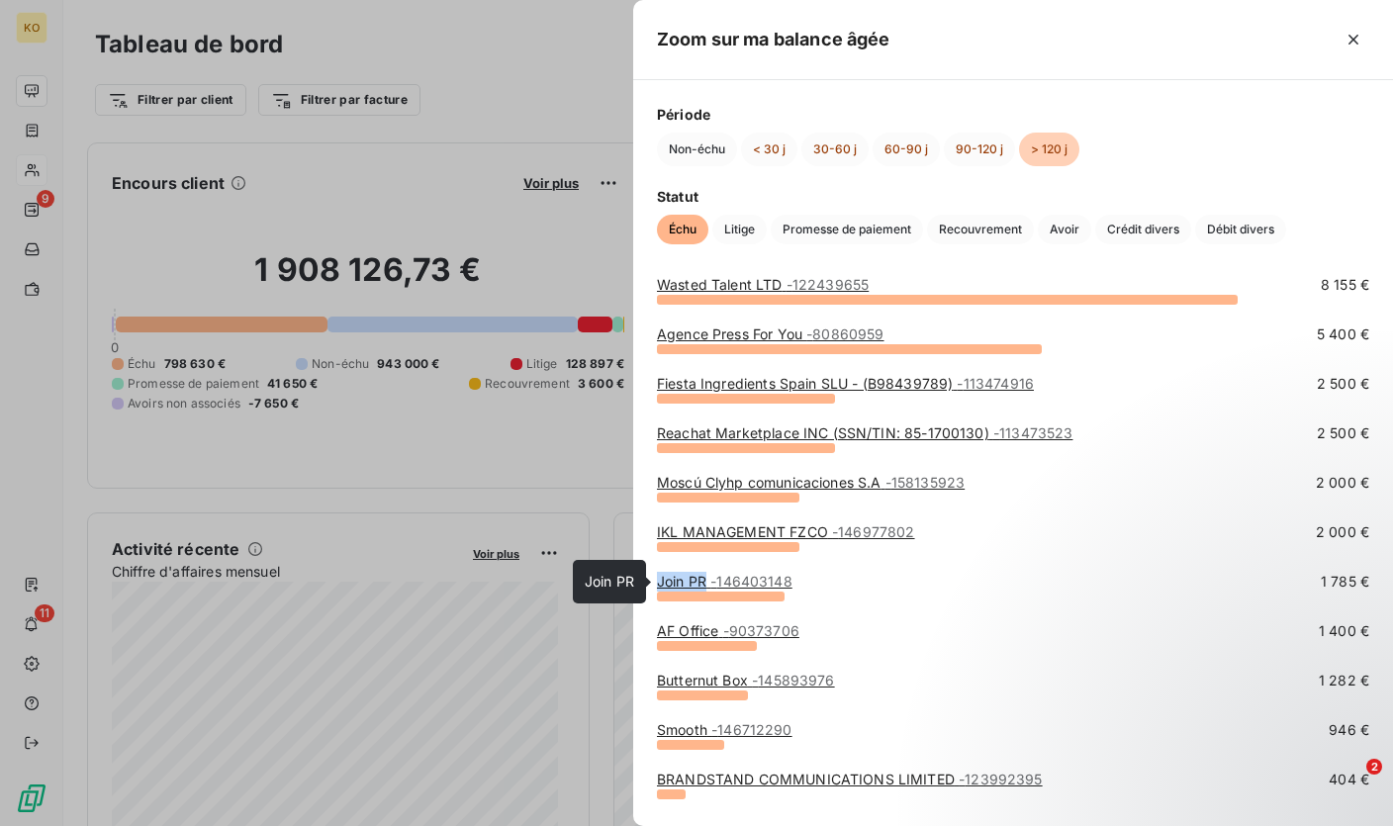
drag, startPoint x: 653, startPoint y: 584, endPoint x: 704, endPoint y: 585, distance: 51.4
click at [704, 585] on div "Ascendo SAS - 151735363 10 000 € Play Two Label - 158125798 8 400 € Wasted Tale…" at bounding box center [1013, 431] width 760 height 558
click at [1229, 120] on span "Période" at bounding box center [1013, 114] width 712 height 21
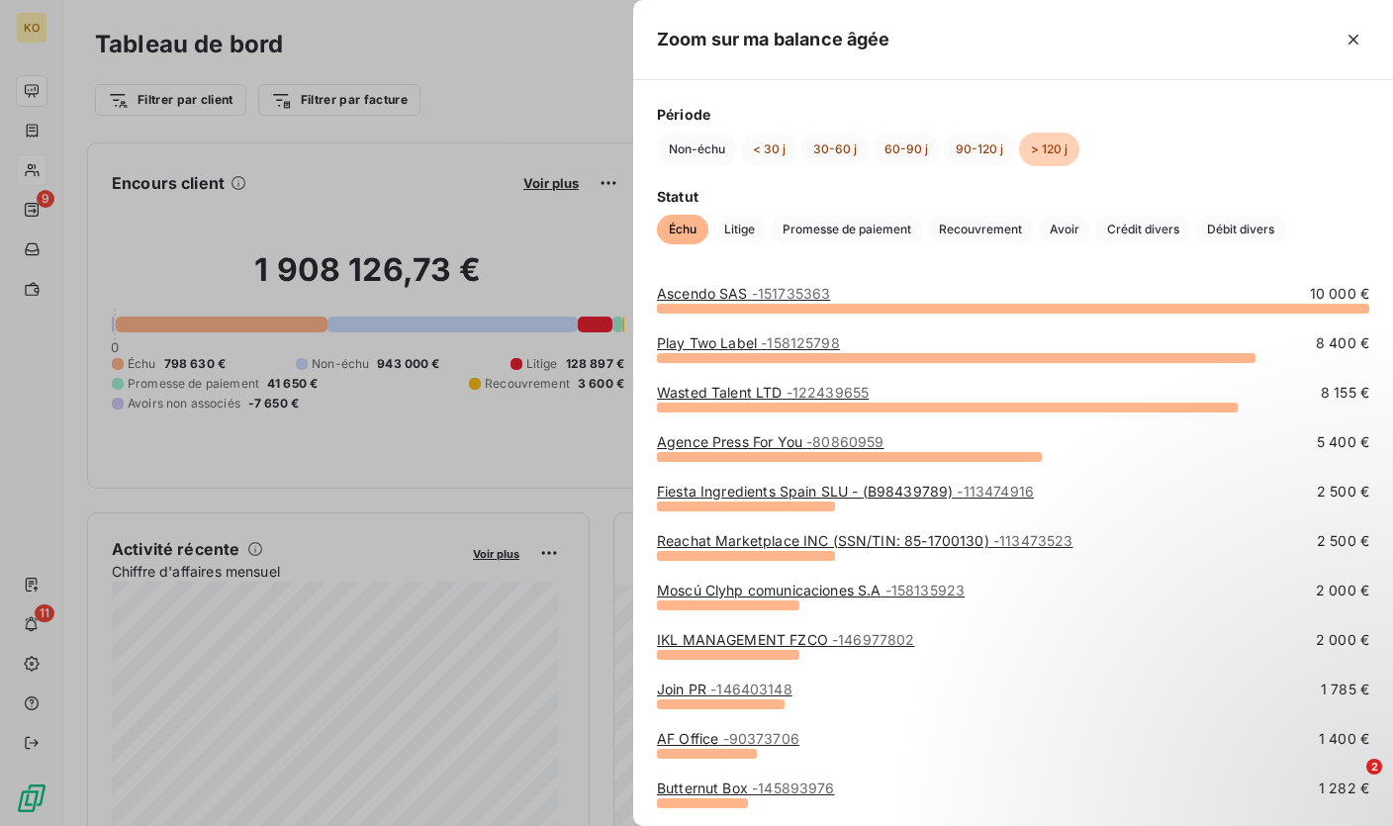
scroll to position [0, 0]
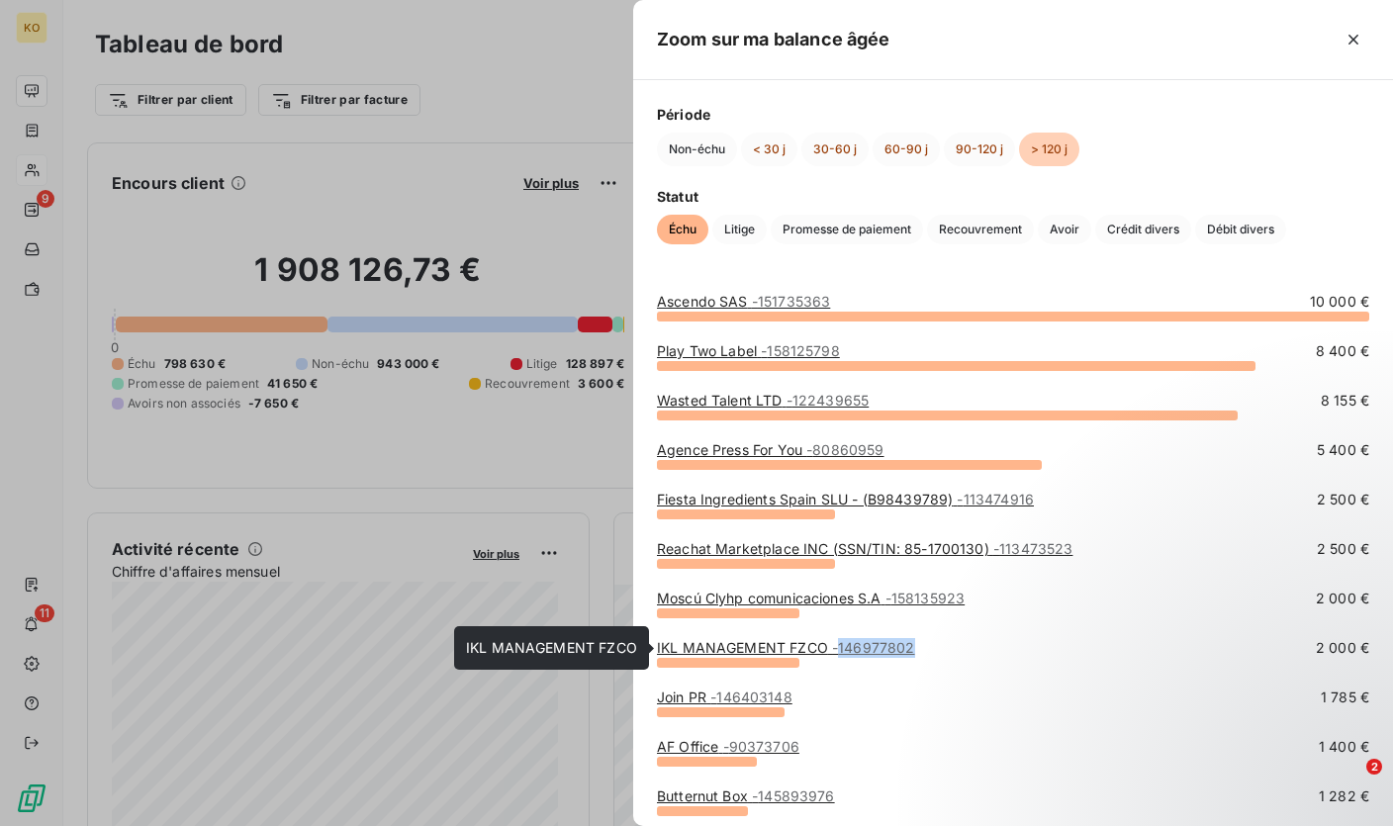
drag, startPoint x: 938, startPoint y: 648, endPoint x: 842, endPoint y: 654, distance: 96.1
click at [842, 654] on div "IKL MANAGEMENT FZCO - 146977802 2 000 €" at bounding box center [1013, 648] width 712 height 20
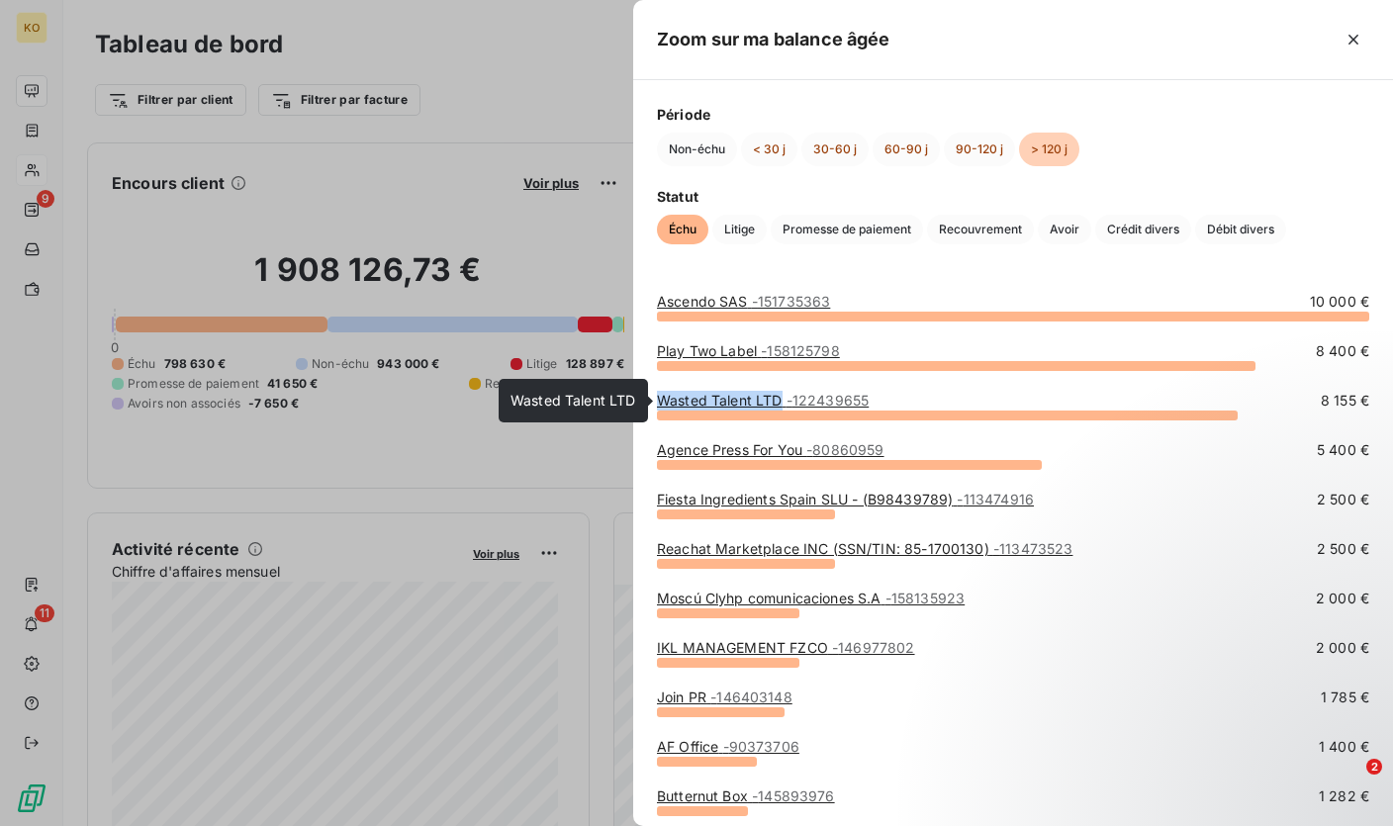
drag, startPoint x: 655, startPoint y: 405, endPoint x: 777, endPoint y: 403, distance: 122.7
click at [777, 403] on div "Ascendo SAS - 151735363 10 000 € Play Two Label - 158125798 8 400 € Wasted Tale…" at bounding box center [1013, 547] width 760 height 558
click at [1237, 180] on div "Période Non-échu < 30 j 30-60 j 60-90 j 90-120 j > 120 j Statut Échu Litige Pro…" at bounding box center [1013, 174] width 760 height 188
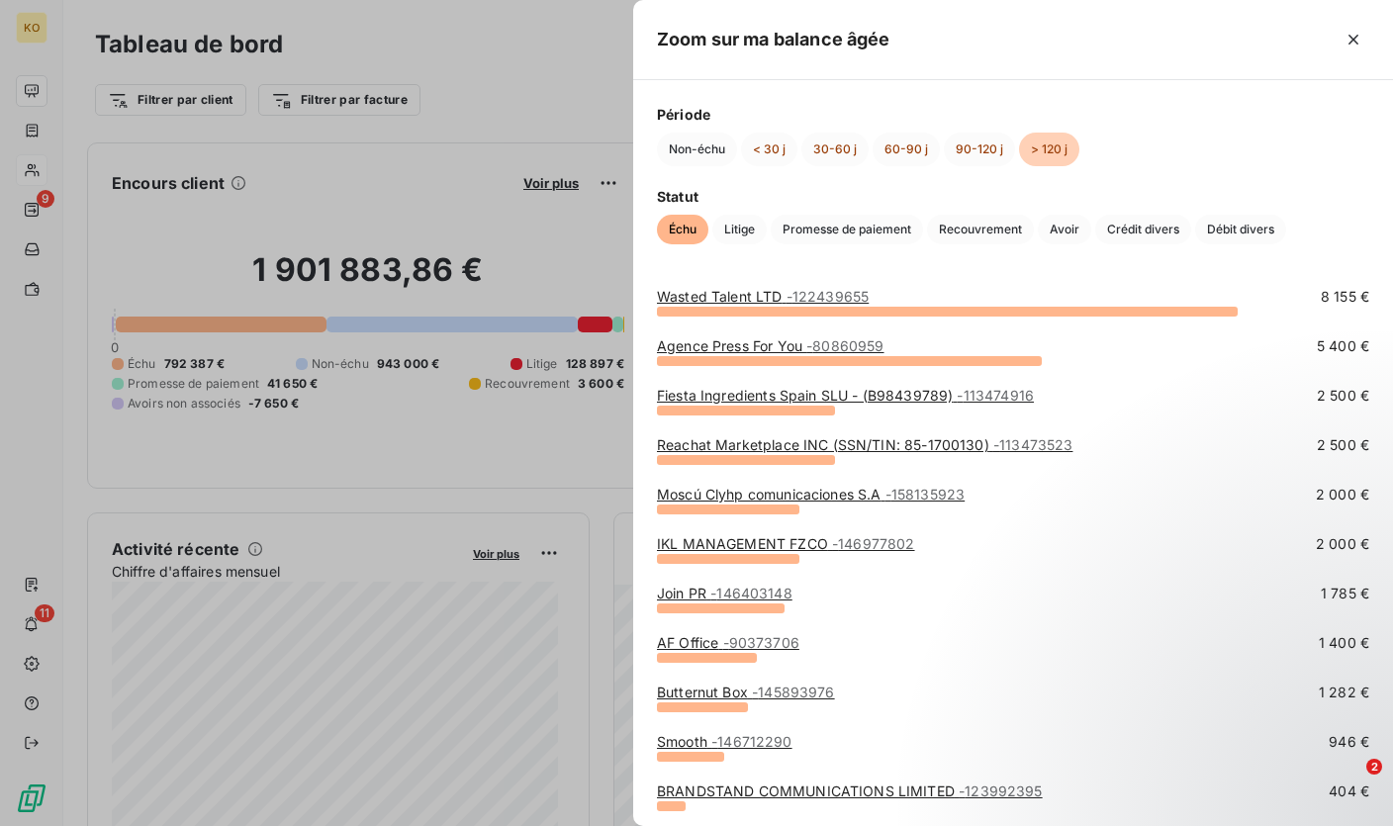
scroll to position [156, 0]
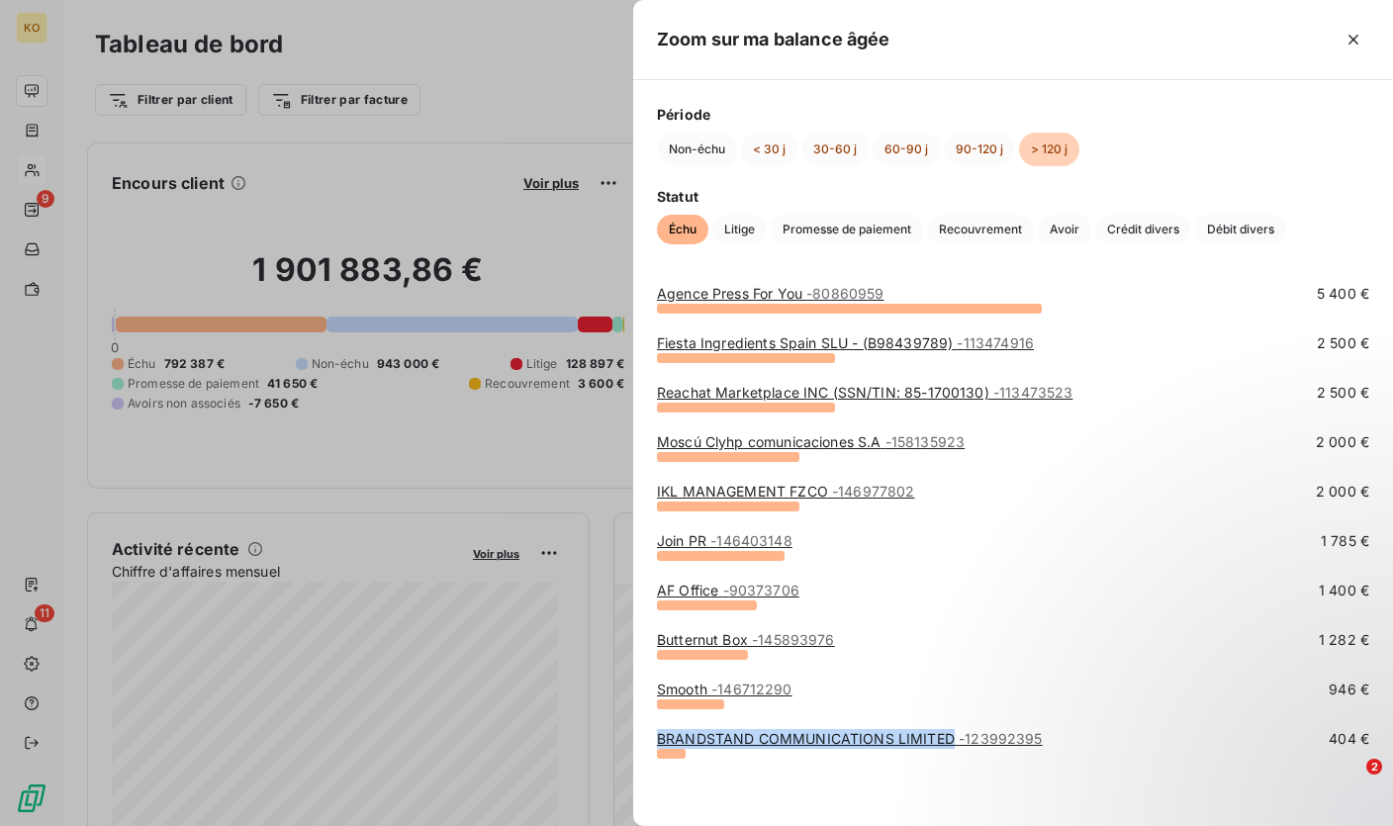
drag, startPoint x: 652, startPoint y: 741, endPoint x: 951, endPoint y: 749, distance: 299.8
click at [951, 749] on div "Ascendo SAS - 151735363 10 000 € Play Two Label - 158125798 8 400 € Wasted Tale…" at bounding box center [1013, 547] width 760 height 558
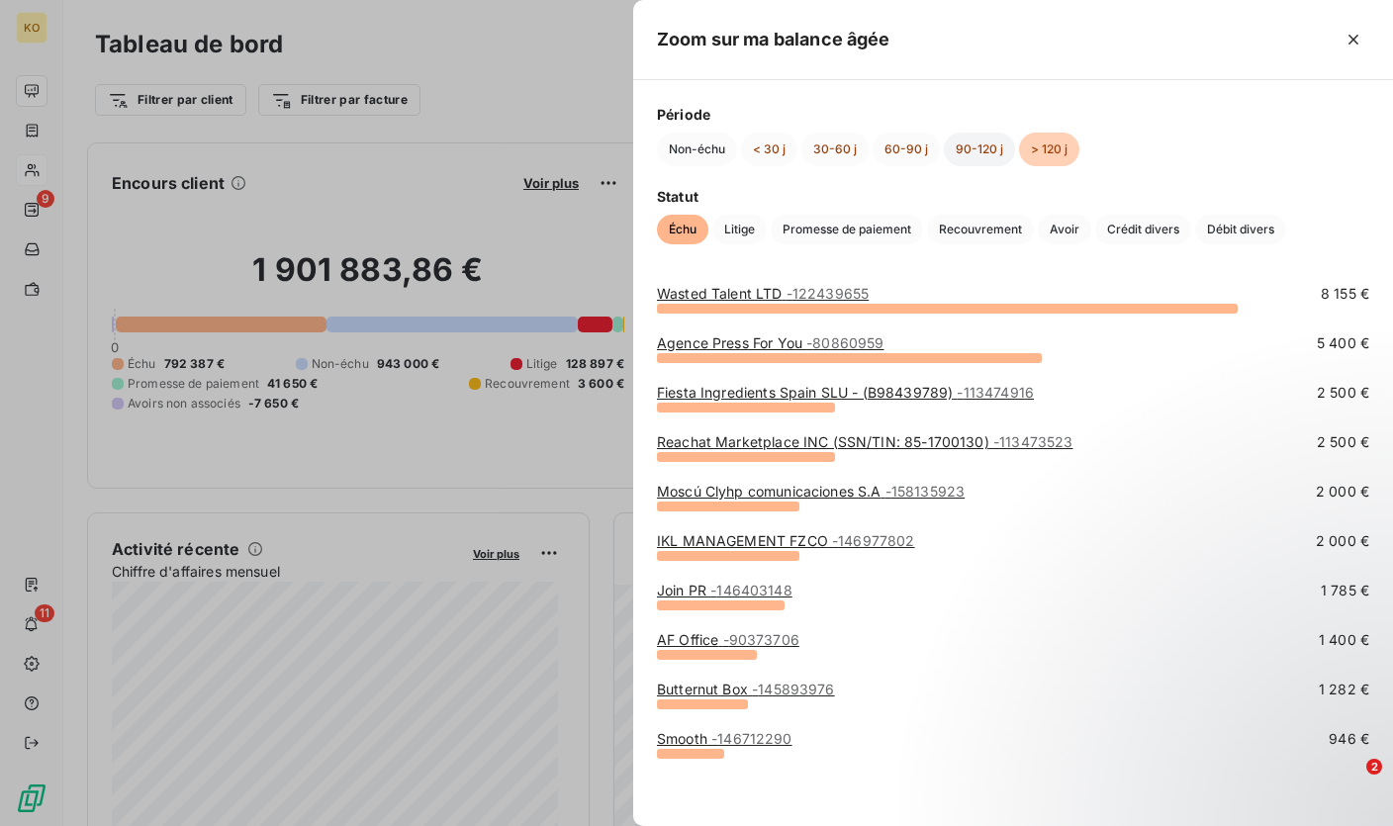
click at [957, 146] on button "90-120 j" at bounding box center [979, 150] width 71 height 34
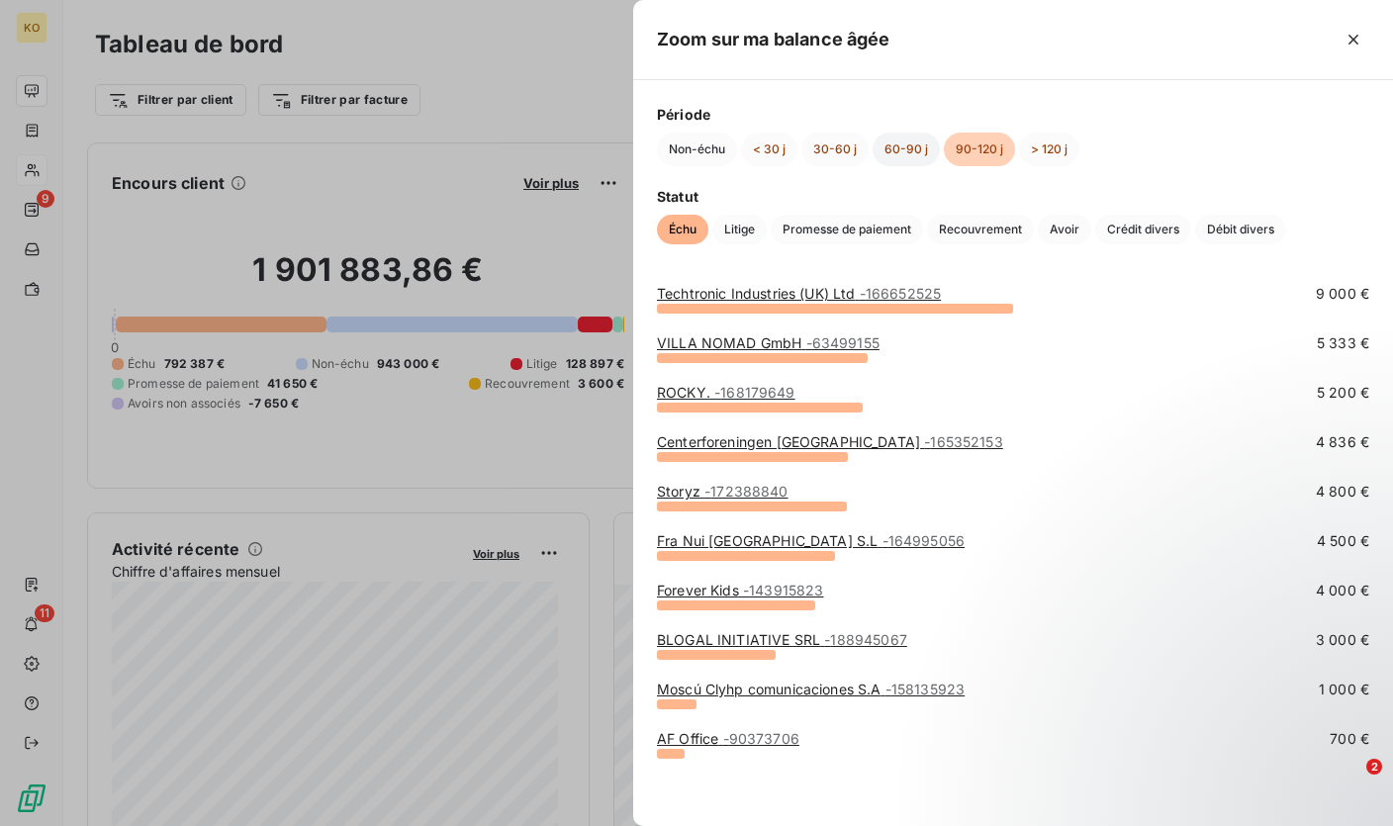
click at [897, 144] on button "60-90 j" at bounding box center [905, 150] width 67 height 34
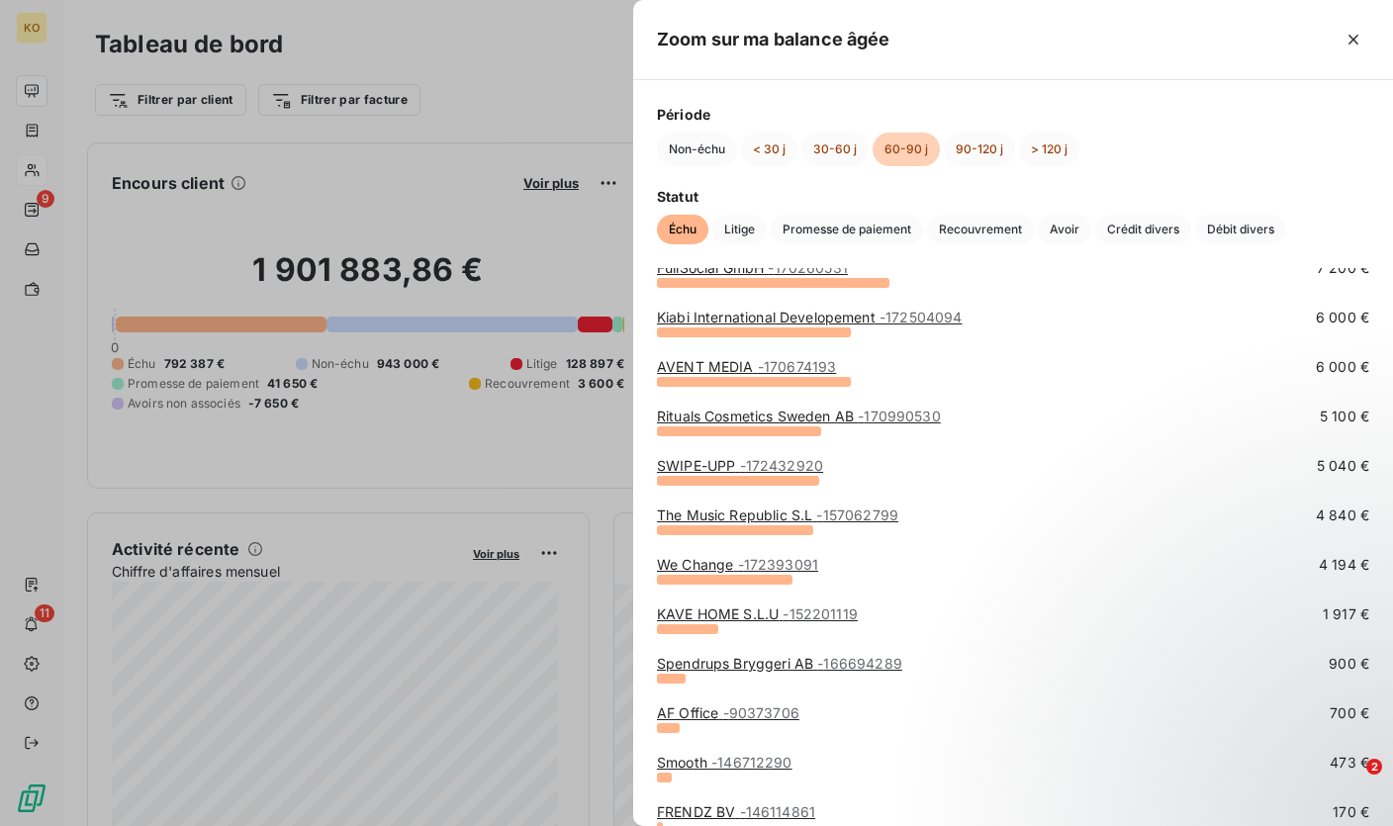
scroll to position [0, 0]
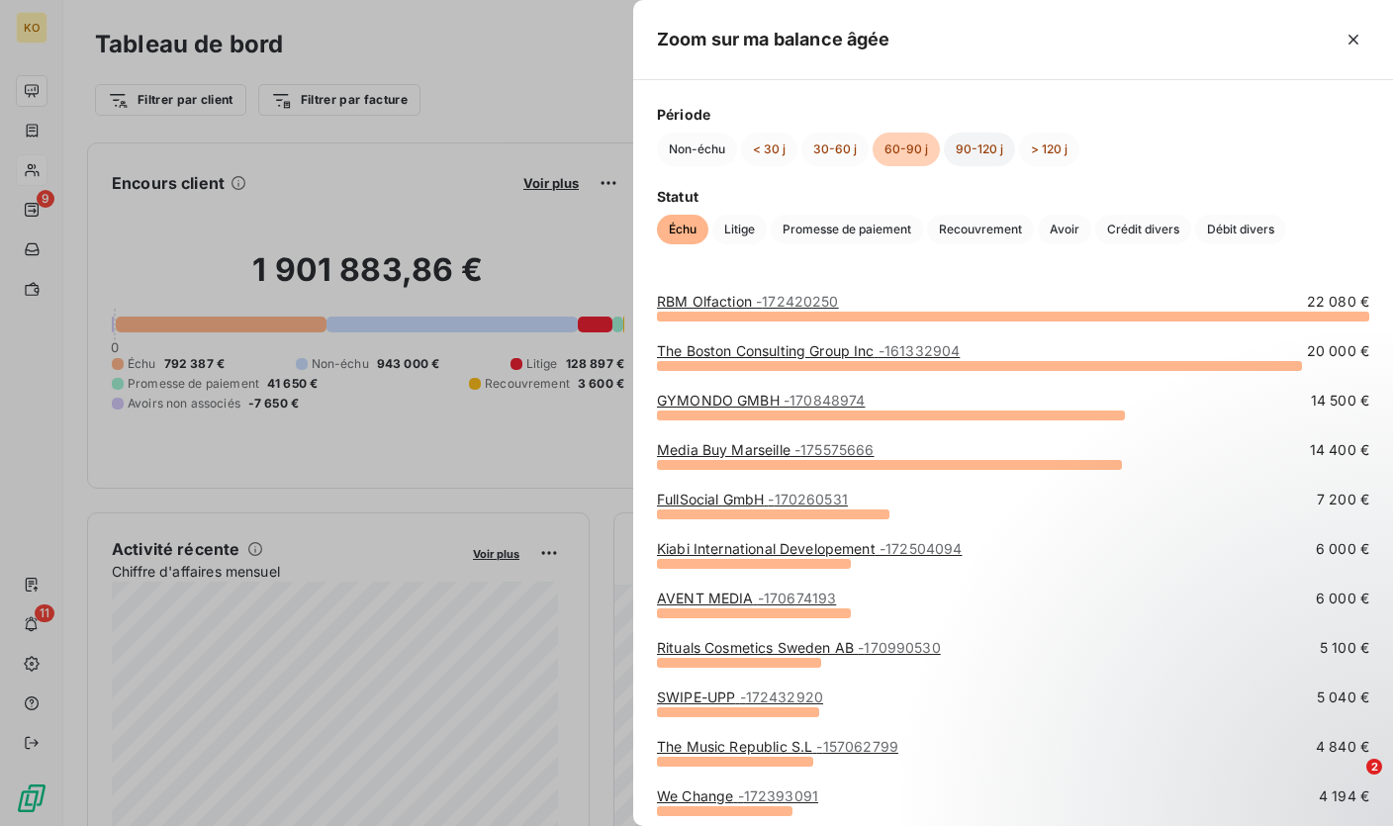
click at [963, 155] on button "90-120 j" at bounding box center [979, 150] width 71 height 34
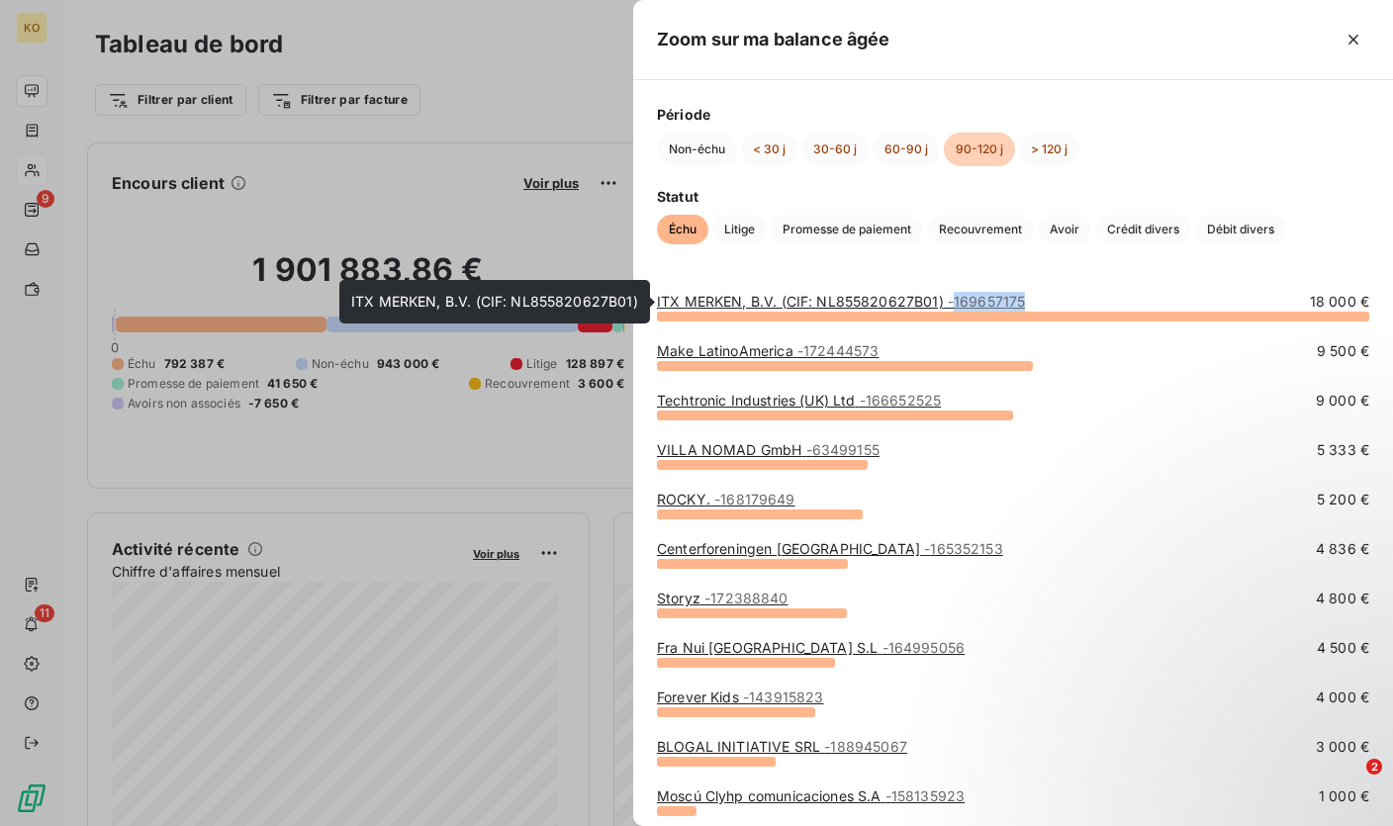
drag, startPoint x: 1047, startPoint y: 304, endPoint x: 956, endPoint y: 307, distance: 91.0
click at [956, 307] on div "ITX MERKEN, B.V. (CIF: NL855820627B01) - 169657175 18 000 €" at bounding box center [1013, 302] width 712 height 20
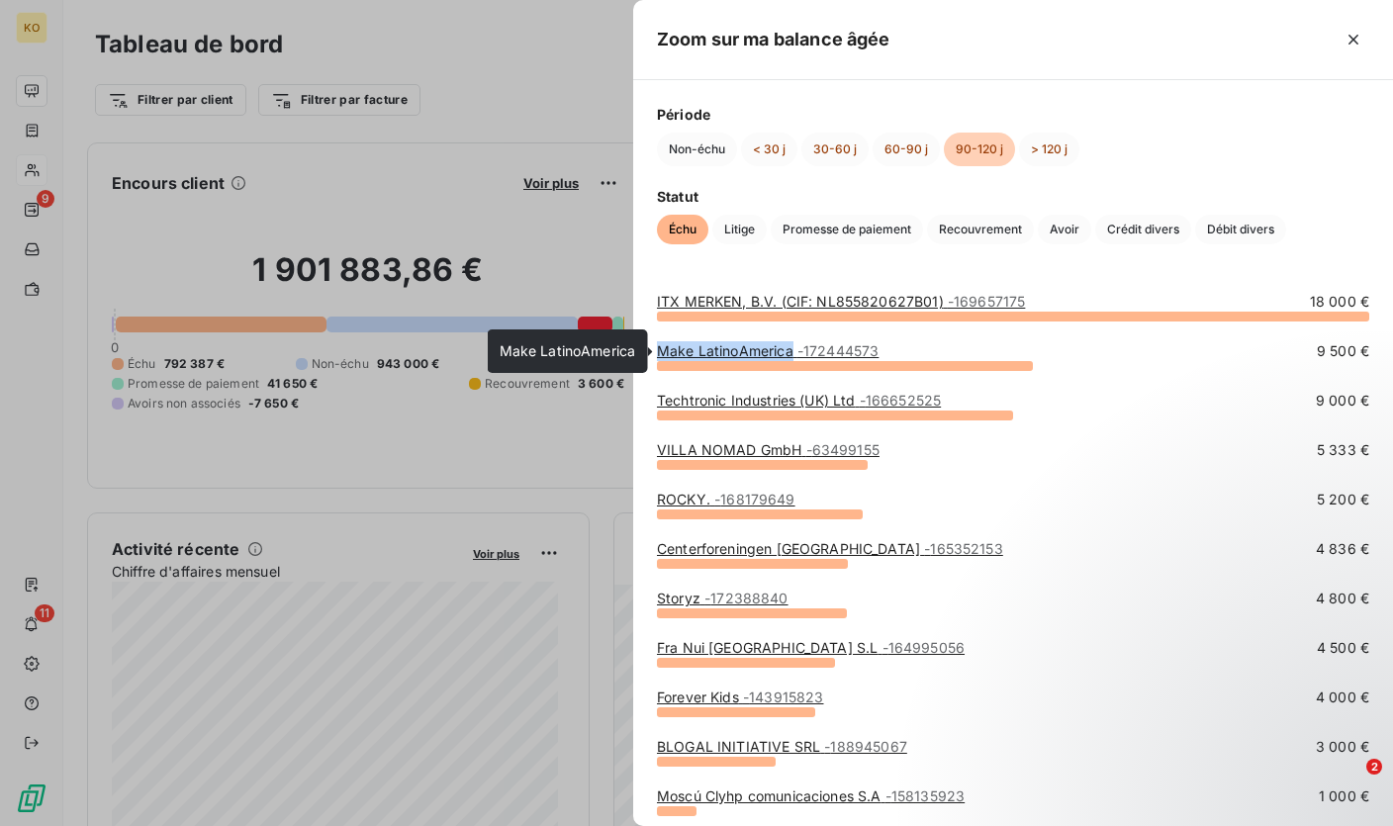
drag, startPoint x: 654, startPoint y: 354, endPoint x: 789, endPoint y: 359, distance: 135.6
click at [789, 359] on div "ITX MERKEN, B.V. (CIF: NL855820627B01) - 169657175 18 000 € Make LatinoAmerica …" at bounding box center [1013, 547] width 760 height 558
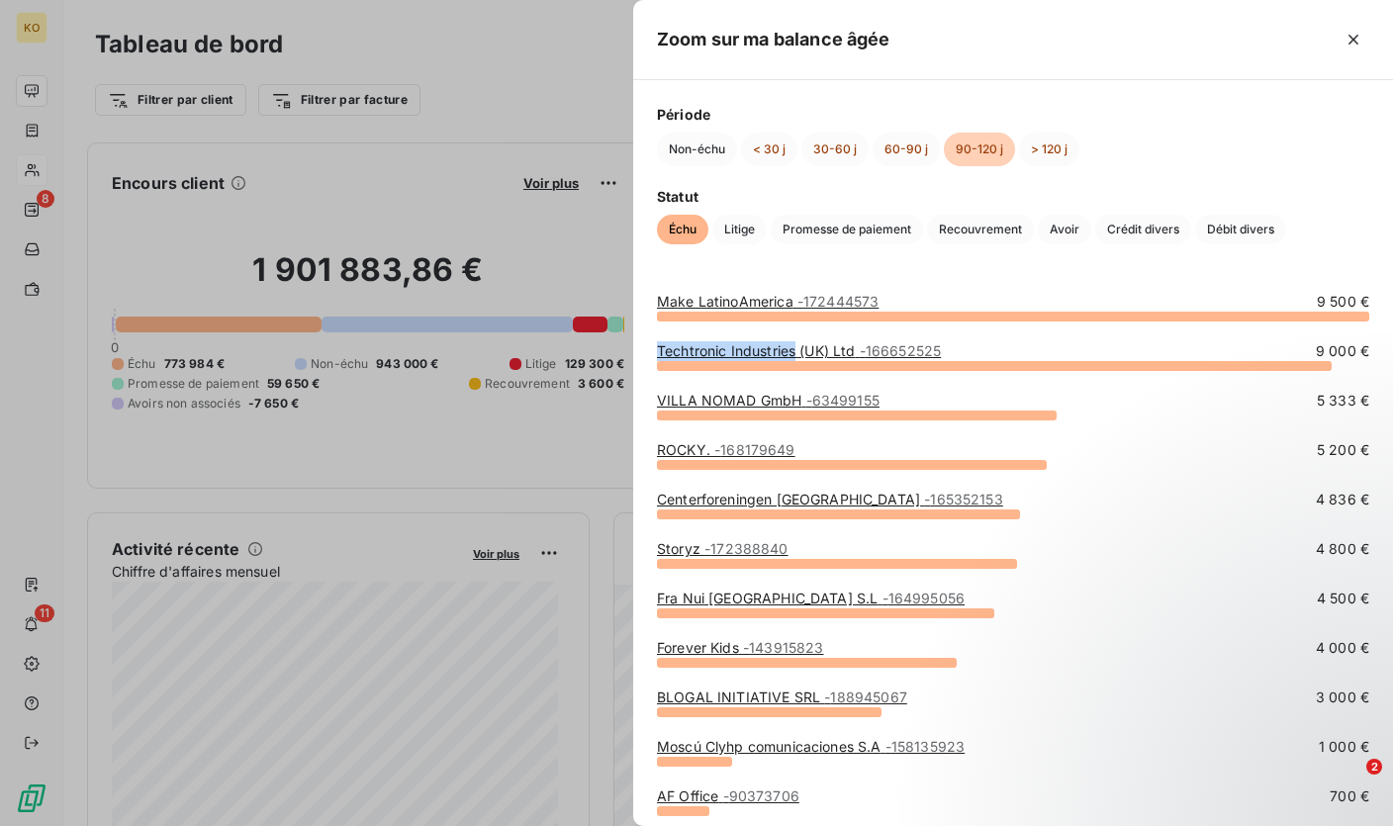
drag, startPoint x: 655, startPoint y: 355, endPoint x: 796, endPoint y: 361, distance: 141.6
click at [796, 361] on div "Make LatinoAmerica - 172444573 9 500 € Techtronic Industries (UK) Ltd - 1666525…" at bounding box center [1013, 547] width 760 height 558
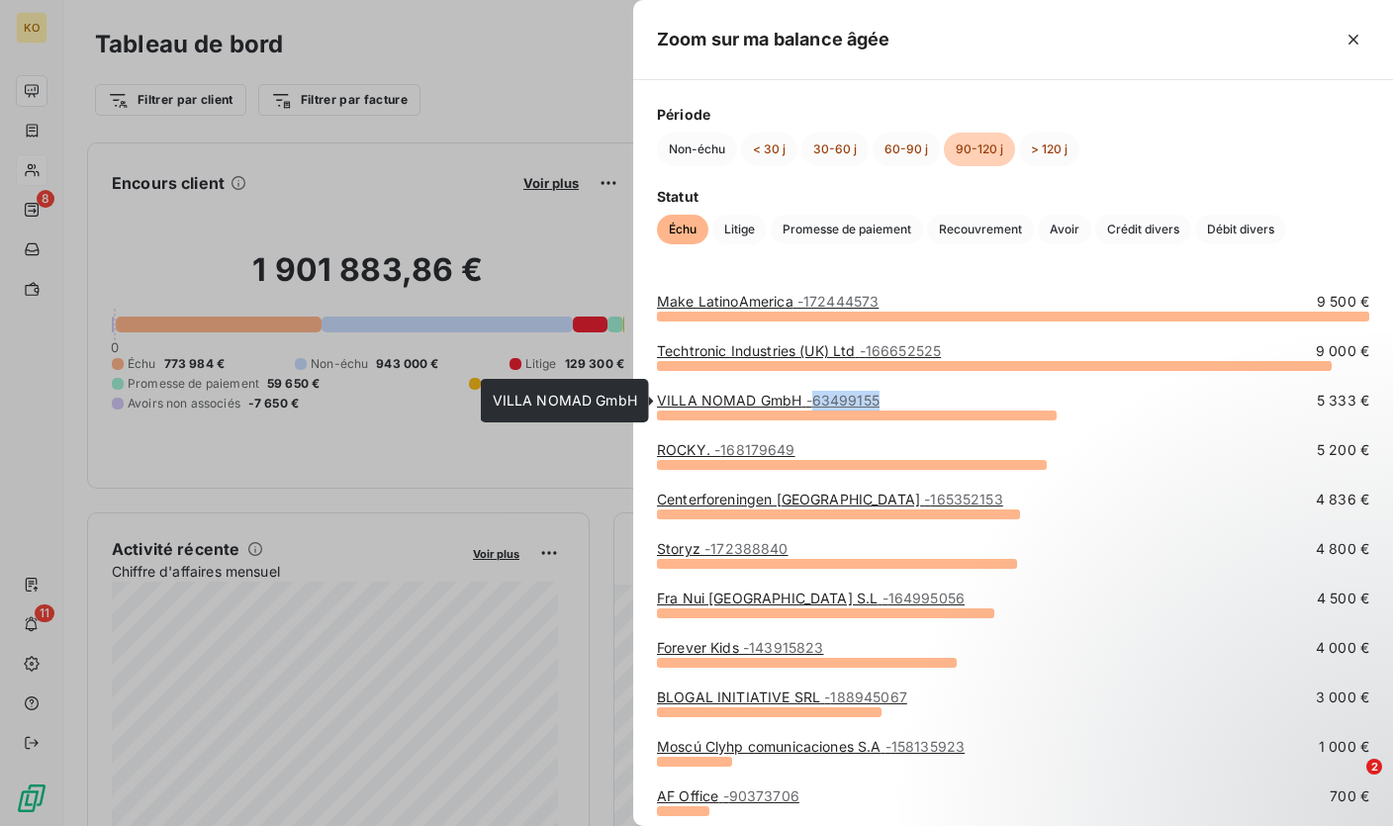
drag, startPoint x: 898, startPoint y: 404, endPoint x: 816, endPoint y: 406, distance: 82.1
click at [816, 406] on div "VILLA NOMAD GmbH - 63499155 5 333 €" at bounding box center [1013, 401] width 712 height 20
click at [1217, 55] on div "Zoom sur ma balance âgée" at bounding box center [1013, 40] width 760 height 80
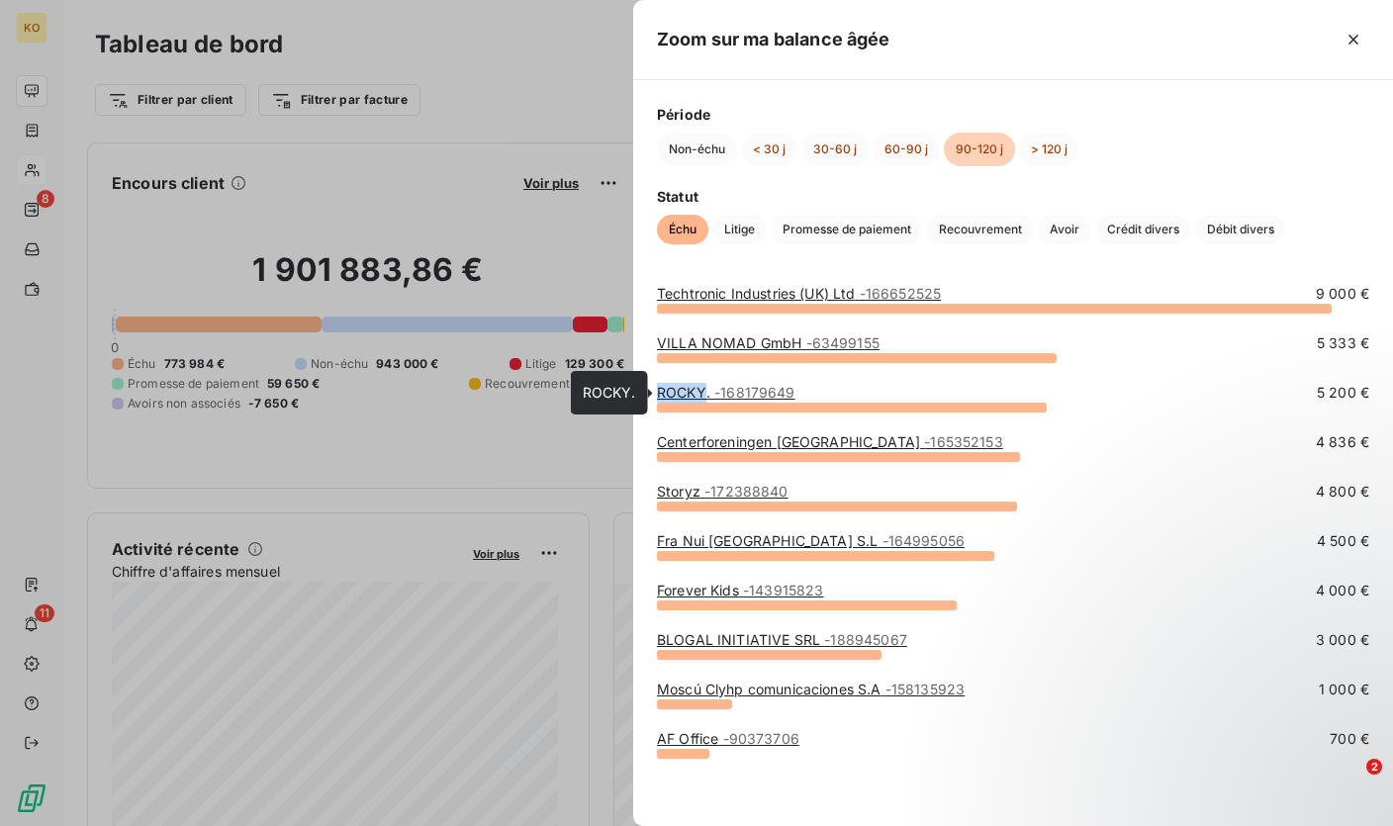
drag, startPoint x: 655, startPoint y: 393, endPoint x: 705, endPoint y: 394, distance: 50.5
click at [705, 394] on div "Make LatinoAmerica - 172444573 9 500 € Techtronic Industries (UK) Ltd - 1666525…" at bounding box center [1013, 490] width 760 height 558
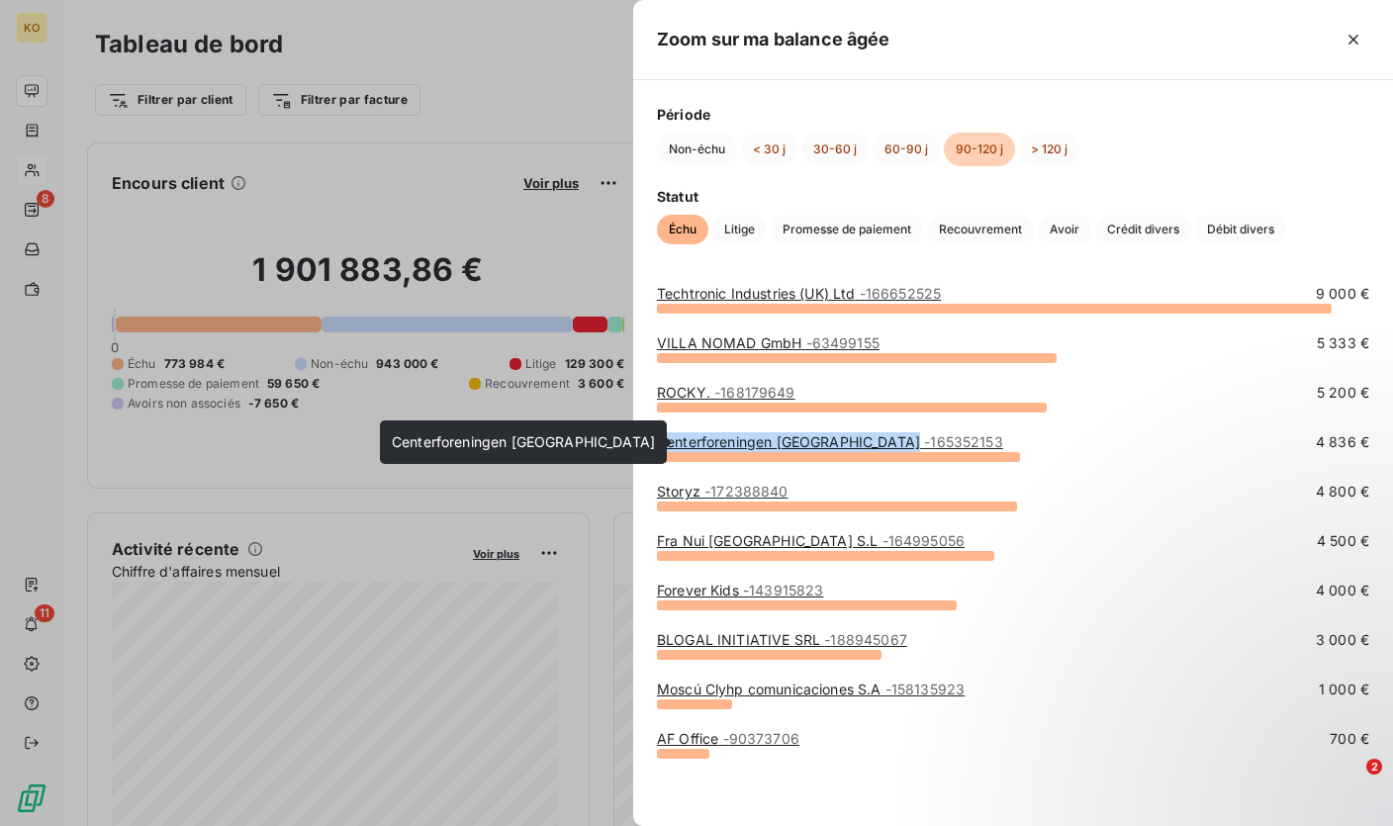
drag, startPoint x: 654, startPoint y: 444, endPoint x: 897, endPoint y: 448, distance: 243.3
click at [897, 448] on div "Make LatinoAmerica - 172444573 9 500 € Techtronic Industries (UK) Ltd - 1666525…" at bounding box center [1013, 490] width 760 height 558
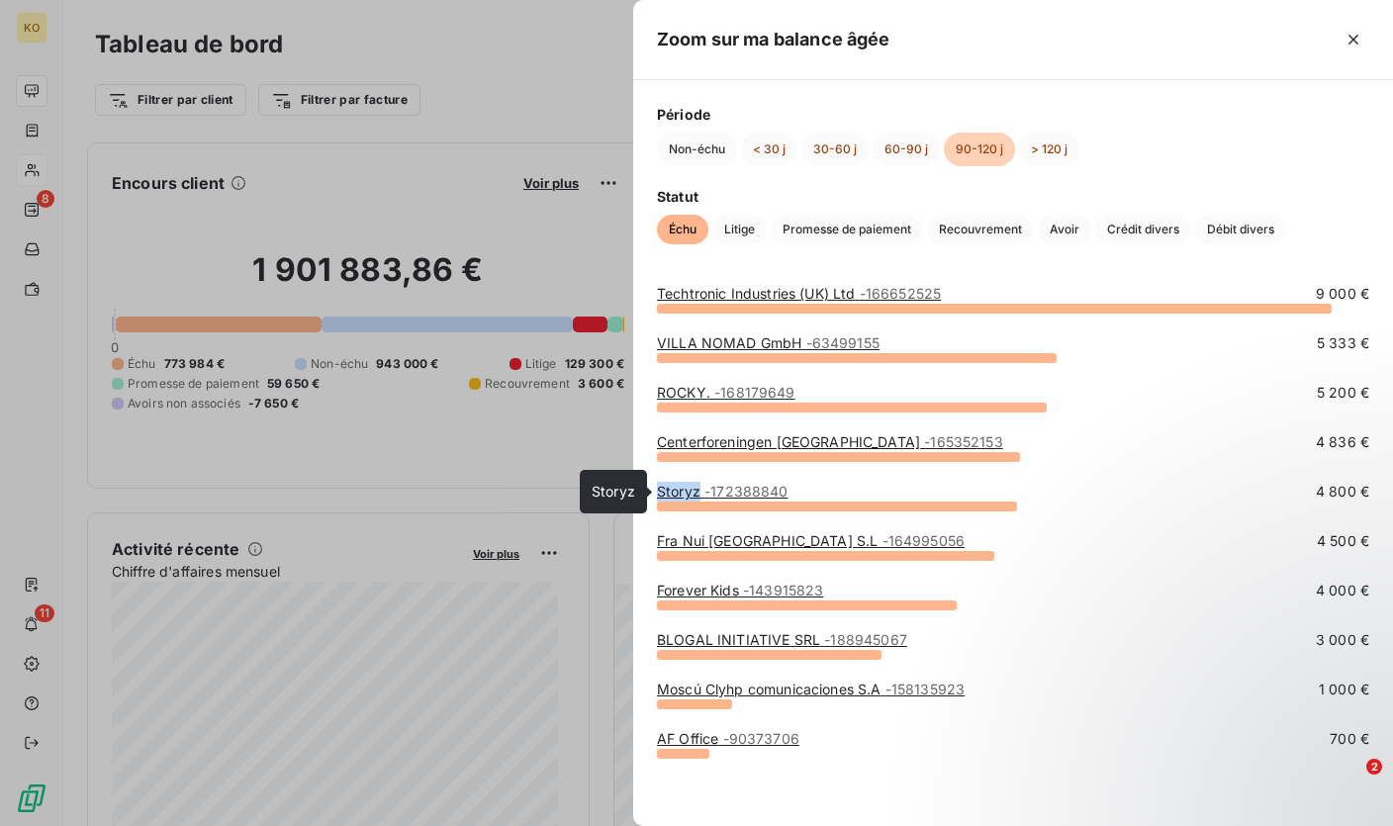
drag, startPoint x: 653, startPoint y: 490, endPoint x: 700, endPoint y: 496, distance: 47.8
click at [700, 496] on div "Make LatinoAmerica - 172444573 9 500 € Techtronic Industries (UK) Ltd - 1666525…" at bounding box center [1013, 490] width 760 height 558
click at [705, 785] on div "AF Office - 90373706 700 €" at bounding box center [1013, 777] width 712 height 97
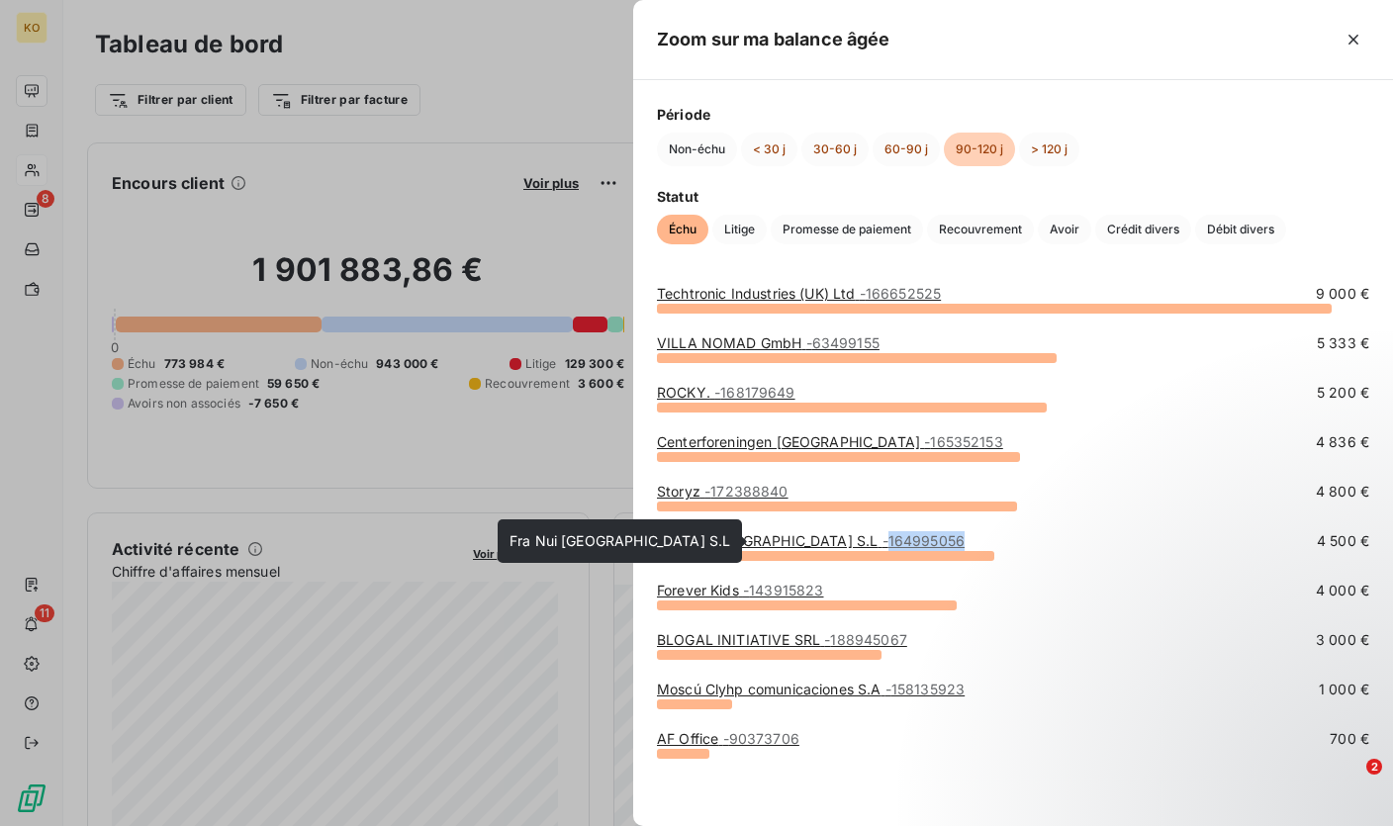
drag, startPoint x: 911, startPoint y: 544, endPoint x: 797, endPoint y: 550, distance: 113.9
click at [797, 550] on div "Fra Nui España S.L - 164995056 4 500 €" at bounding box center [1013, 541] width 712 height 20
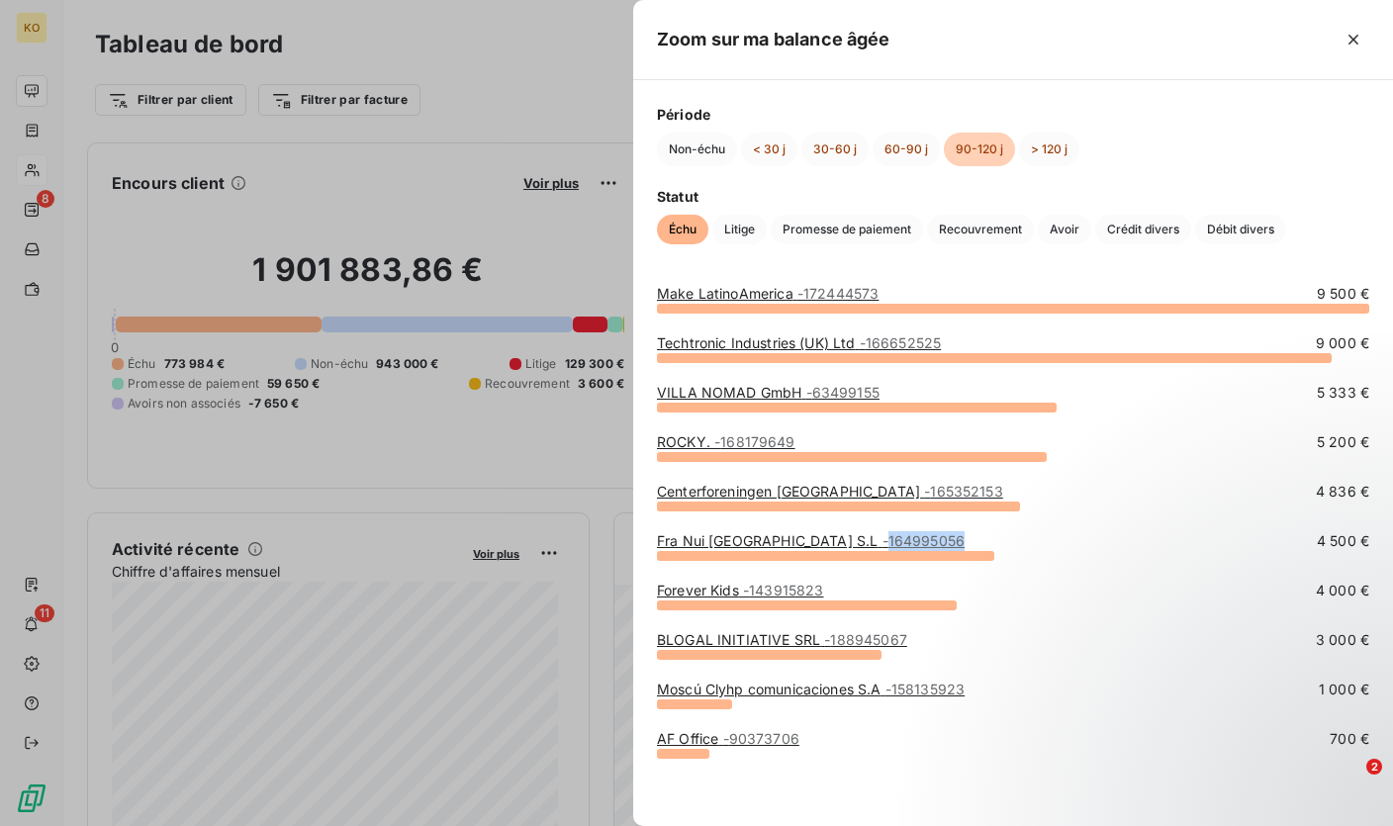
scroll to position [8, 0]
click at [1241, 117] on span "Période" at bounding box center [1013, 114] width 712 height 21
drag, startPoint x: 652, startPoint y: 593, endPoint x: 693, endPoint y: 596, distance: 41.6
click at [693, 596] on div "Make LatinoAmerica - 172444573 9 500 € Techtronic Industries (UK) Ltd - 1666525…" at bounding box center [1013, 539] width 760 height 558
drag, startPoint x: 856, startPoint y: 593, endPoint x: 755, endPoint y: 593, distance: 100.9
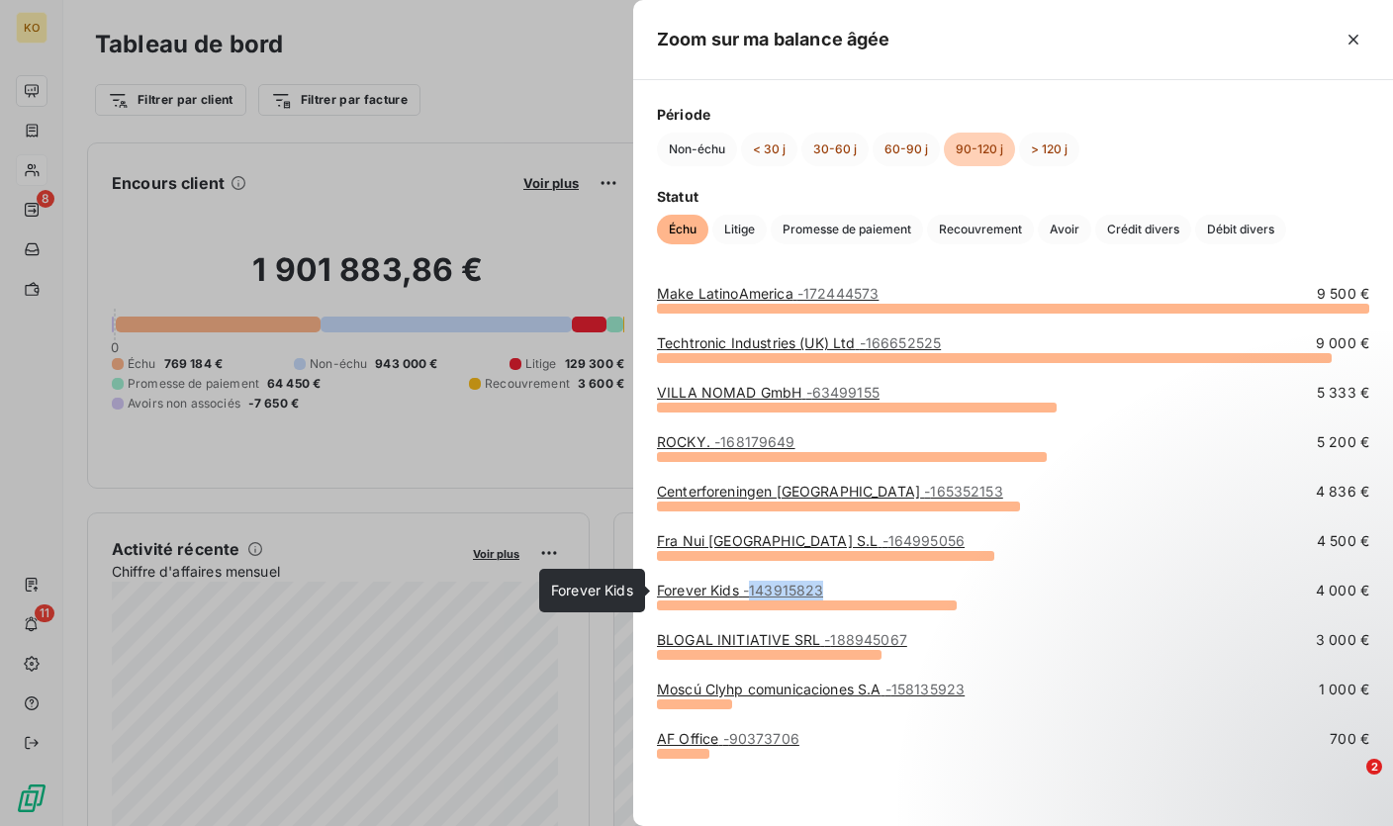
click at [755, 593] on div "Forever Kids - 143915823 4 000 €" at bounding box center [1013, 591] width 712 height 20
click at [666, 616] on div "Forever Kids - 143915823 4 000 €" at bounding box center [1013, 605] width 712 height 49
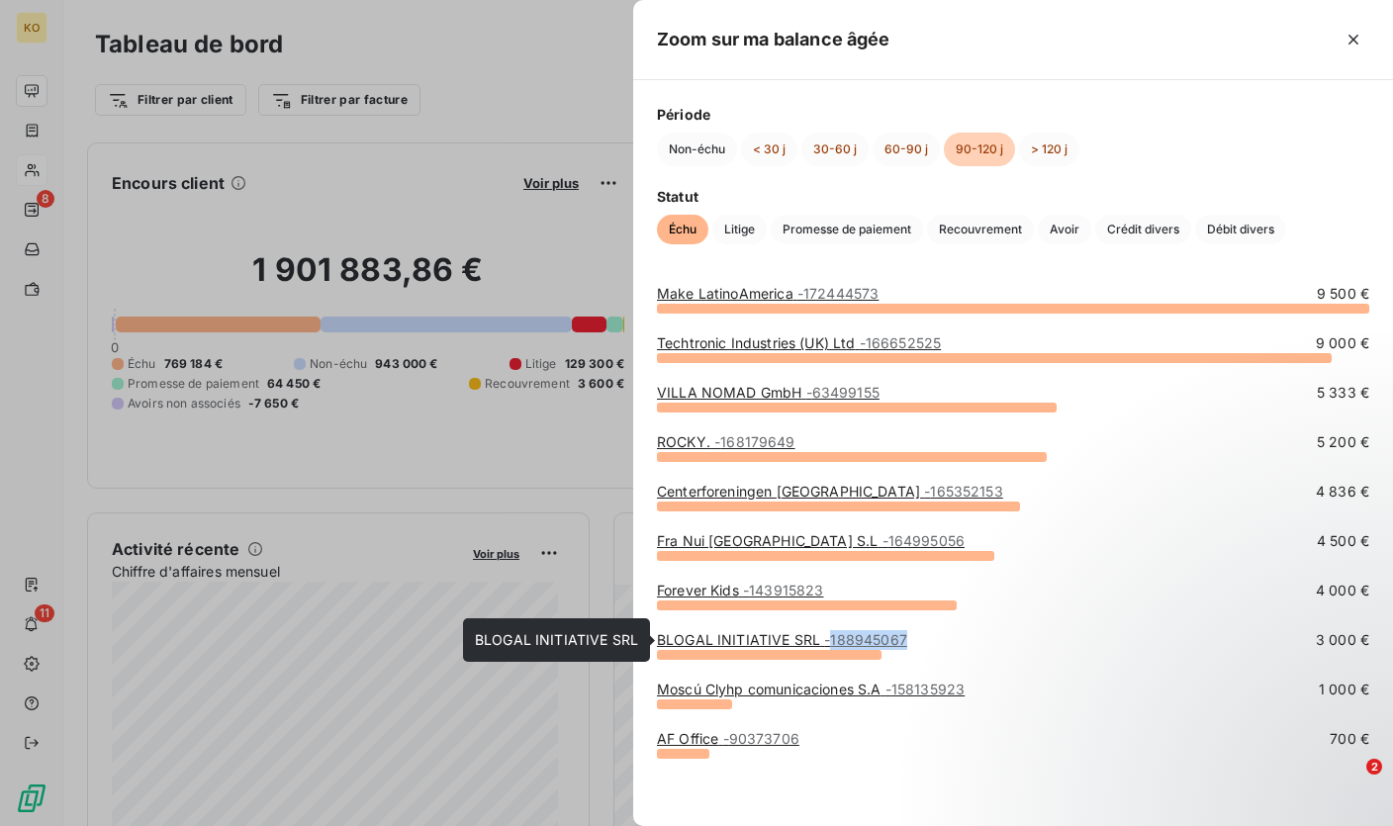
drag, startPoint x: 943, startPoint y: 645, endPoint x: 833, endPoint y: 643, distance: 109.8
click at [833, 643] on div "BLOGAL INITIATIVE SRL - 188945067 3 000 €" at bounding box center [1013, 640] width 712 height 20
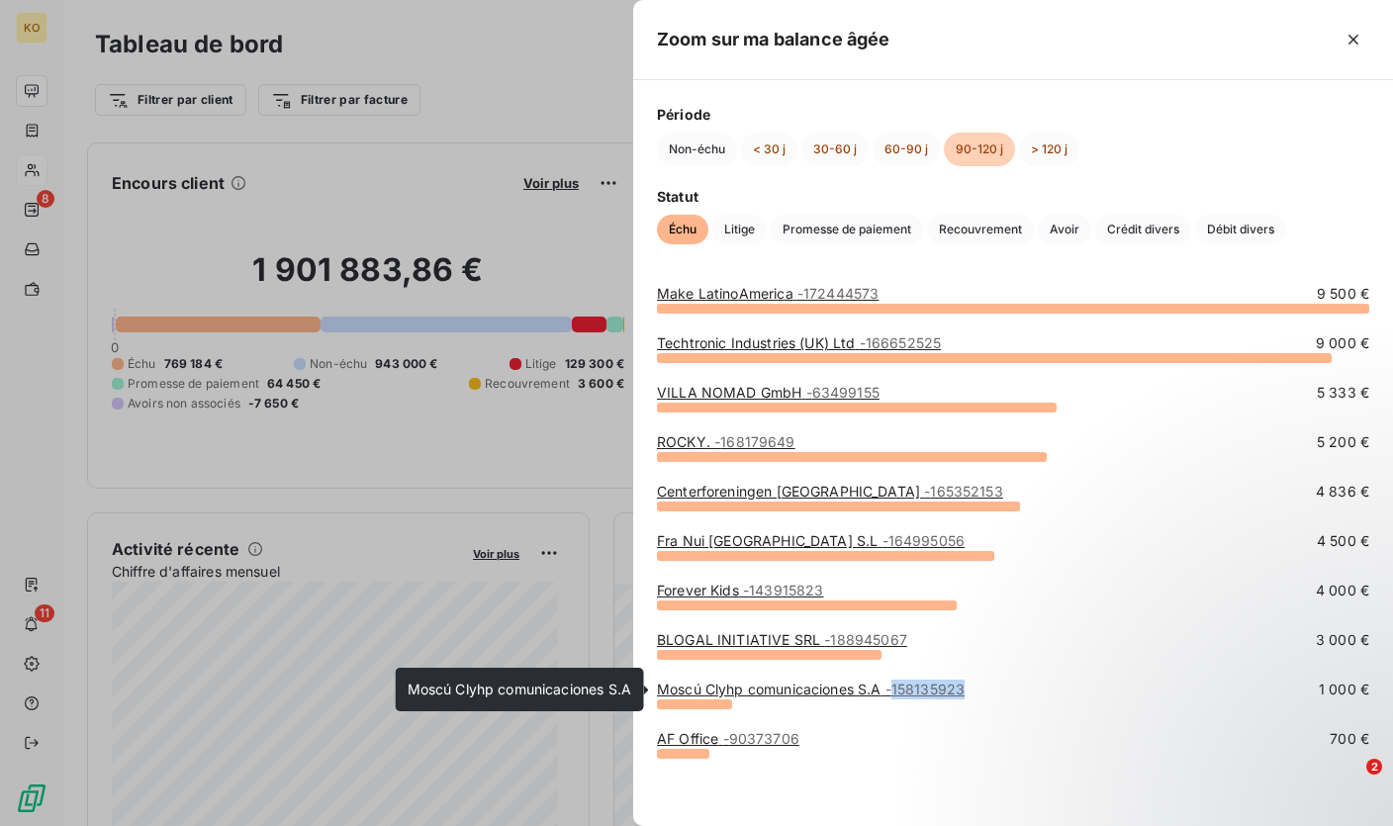
drag, startPoint x: 986, startPoint y: 689, endPoint x: 900, endPoint y: 695, distance: 86.2
click at [900, 695] on div "Moscú Clyhp comunicaciones S.A - 158135923 1 000 €" at bounding box center [1013, 689] width 712 height 20
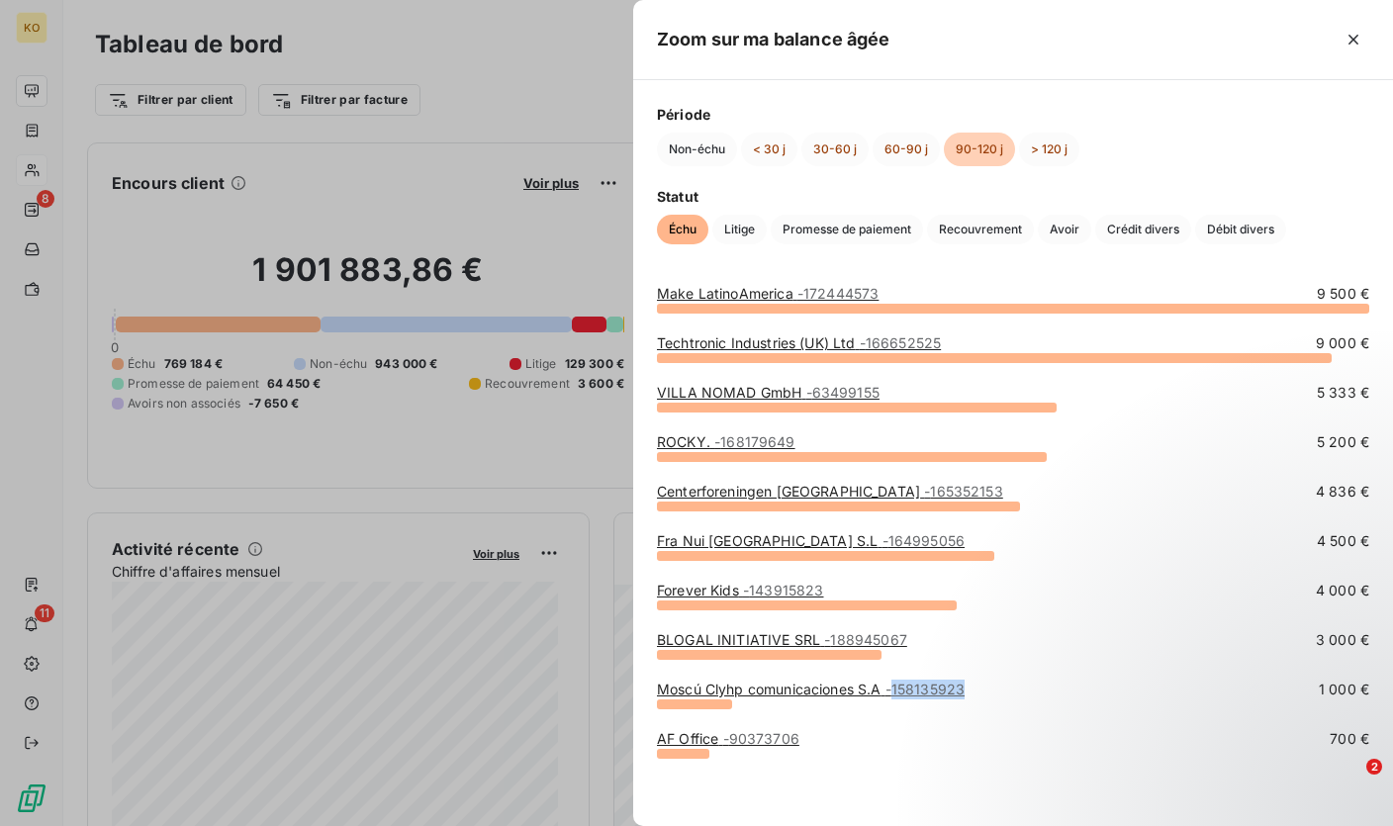
click at [1298, 10] on div "Zoom sur ma balance âgée" at bounding box center [1013, 40] width 760 height 80
click at [1291, 13] on div "Zoom sur ma balance âgée" at bounding box center [1013, 40] width 760 height 80
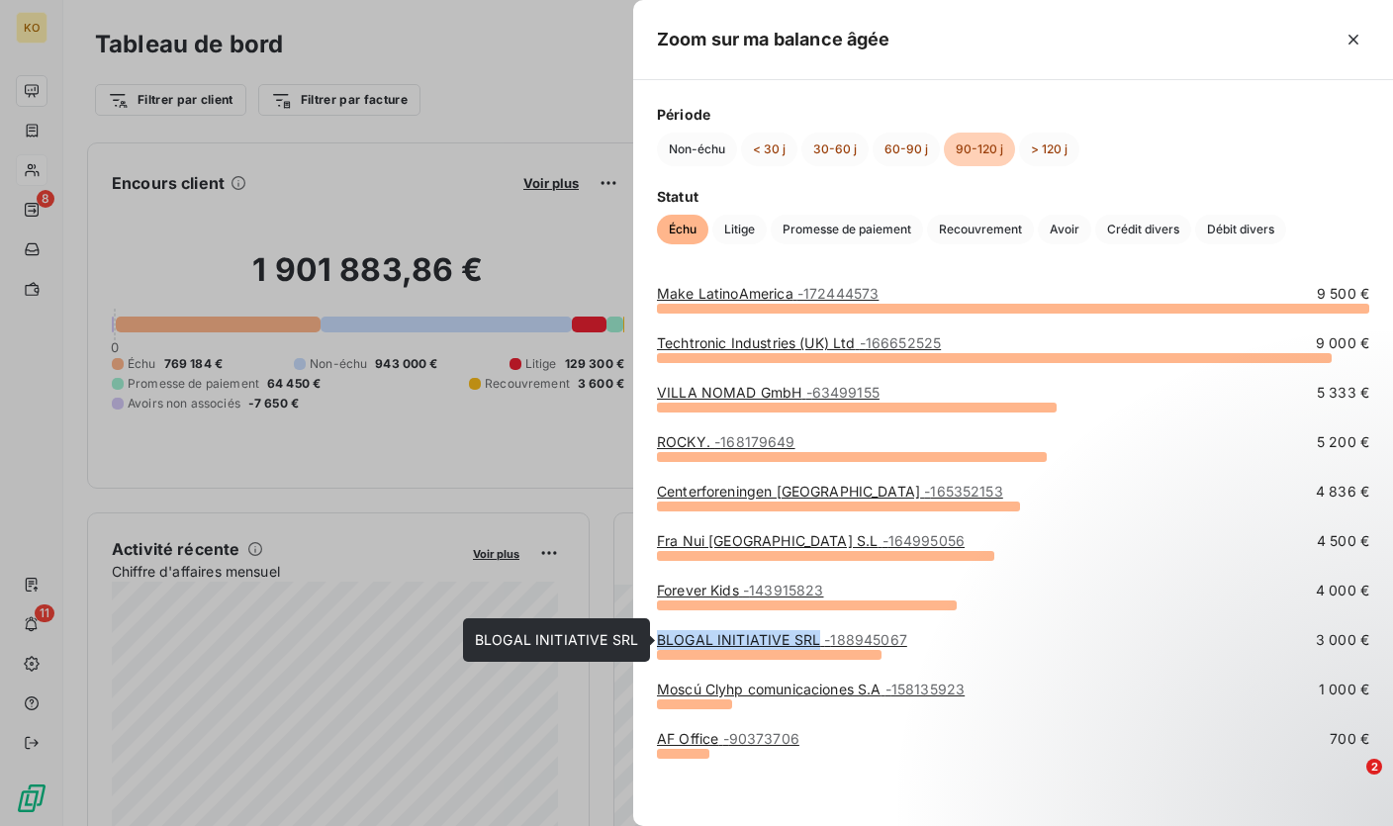
drag, startPoint x: 656, startPoint y: 642, endPoint x: 816, endPoint y: 648, distance: 160.3
click at [816, 648] on div "Make LatinoAmerica - 172444573 9 500 € Techtronic Industries (UK) Ltd - 1666525…" at bounding box center [1013, 539] width 760 height 558
drag, startPoint x: 1180, startPoint y: 169, endPoint x: 1017, endPoint y: 165, distance: 163.2
click at [1180, 169] on div "Période Non-échu < 30 j 30-60 j 60-90 j 90-120 j > 120 j Statut Échu Litige Pro…" at bounding box center [1013, 174] width 760 height 188
click at [903, 159] on button "60-90 j" at bounding box center [905, 150] width 67 height 34
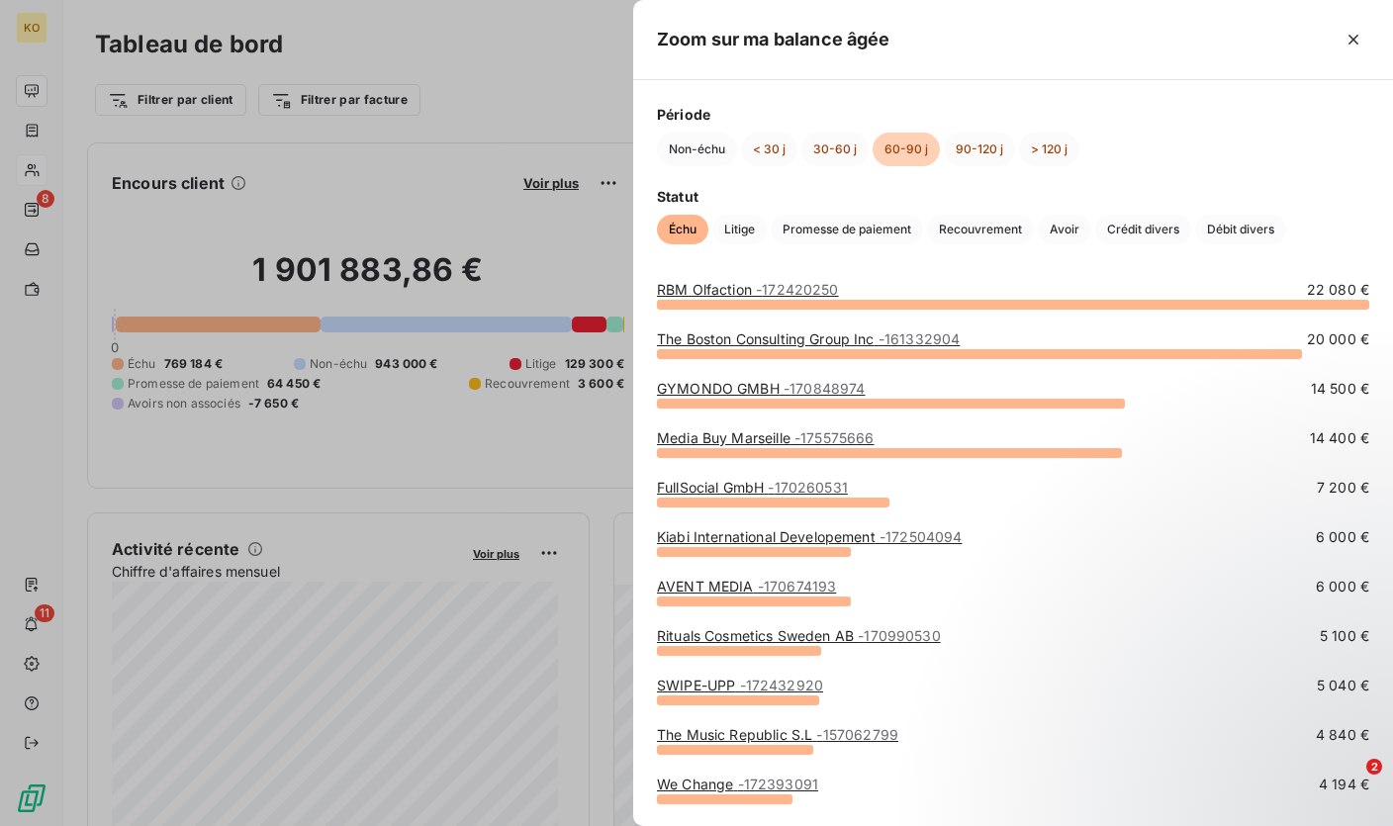
scroll to position [0, 0]
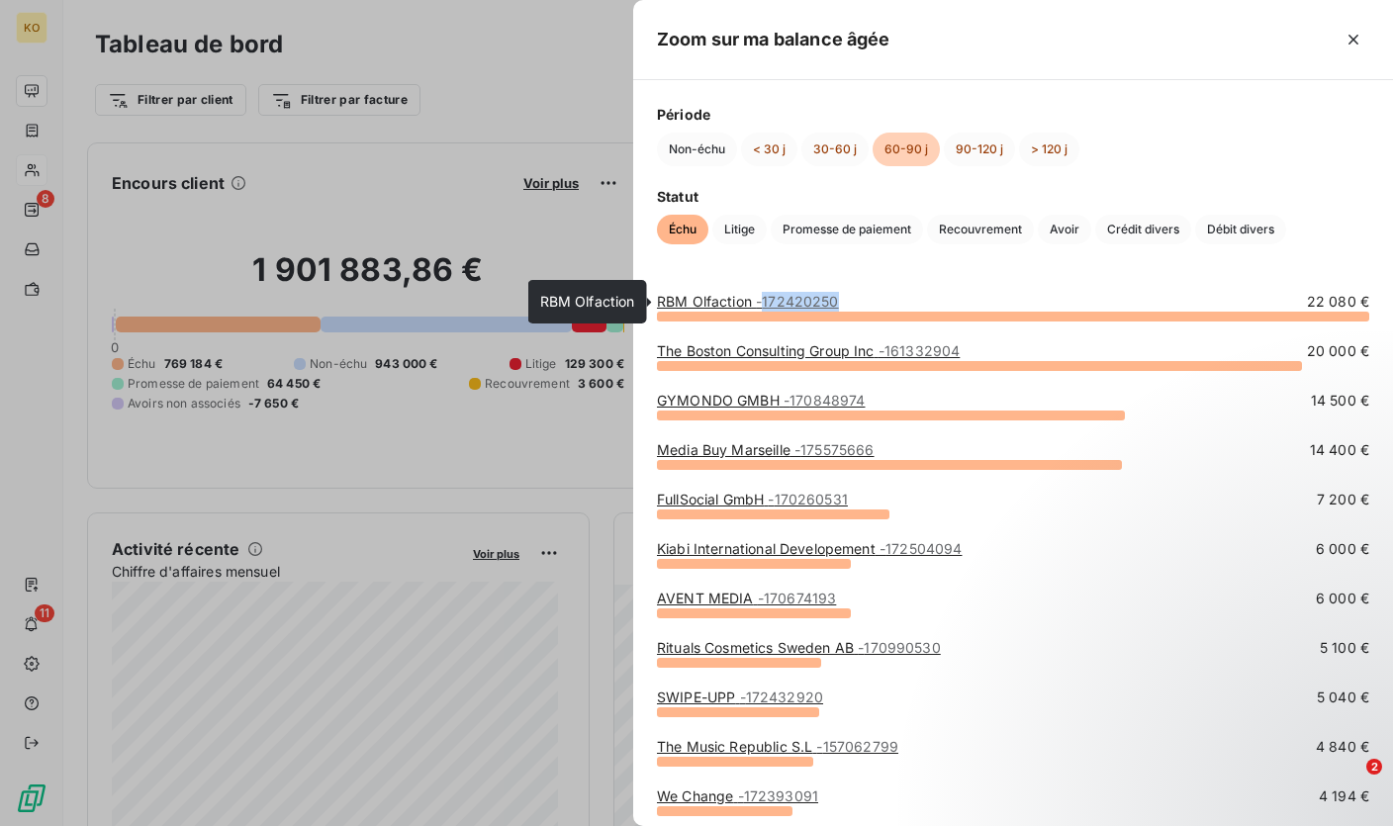
drag, startPoint x: 853, startPoint y: 304, endPoint x: 780, endPoint y: 302, distance: 72.2
click at [775, 304] on div "RBM Olfaction - 172420250 22 080 €" at bounding box center [1013, 302] width 712 height 20
click at [890, 304] on div "RBM Olfaction - 172420250 22 080 €" at bounding box center [1013, 302] width 712 height 20
drag, startPoint x: 793, startPoint y: 305, endPoint x: 764, endPoint y: 304, distance: 29.7
click at [764, 304] on div "RBM Olfaction - 172420250 22 080 €" at bounding box center [1013, 302] width 712 height 20
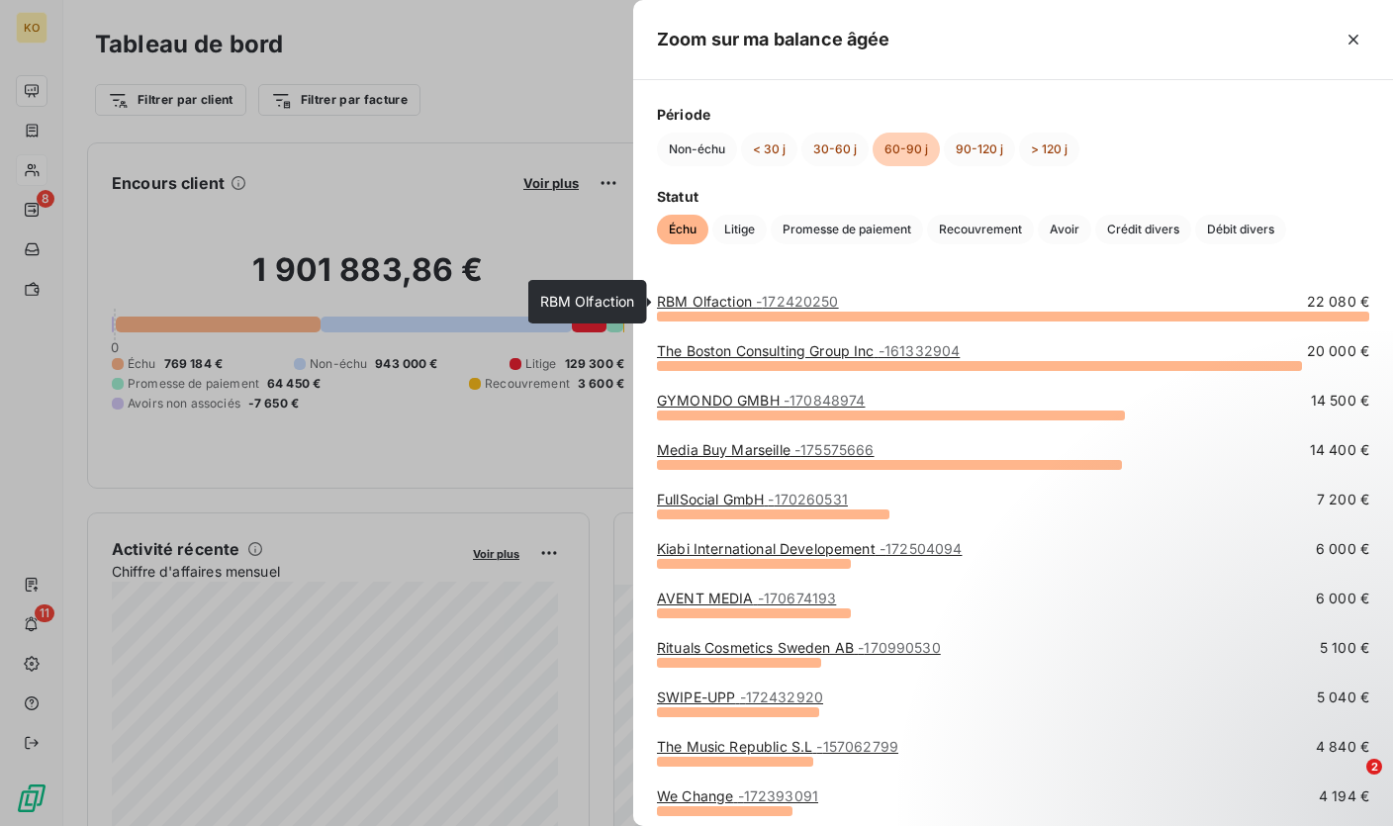
click at [734, 305] on link "RBM Olfaction - 172420250" at bounding box center [748, 301] width 182 height 17
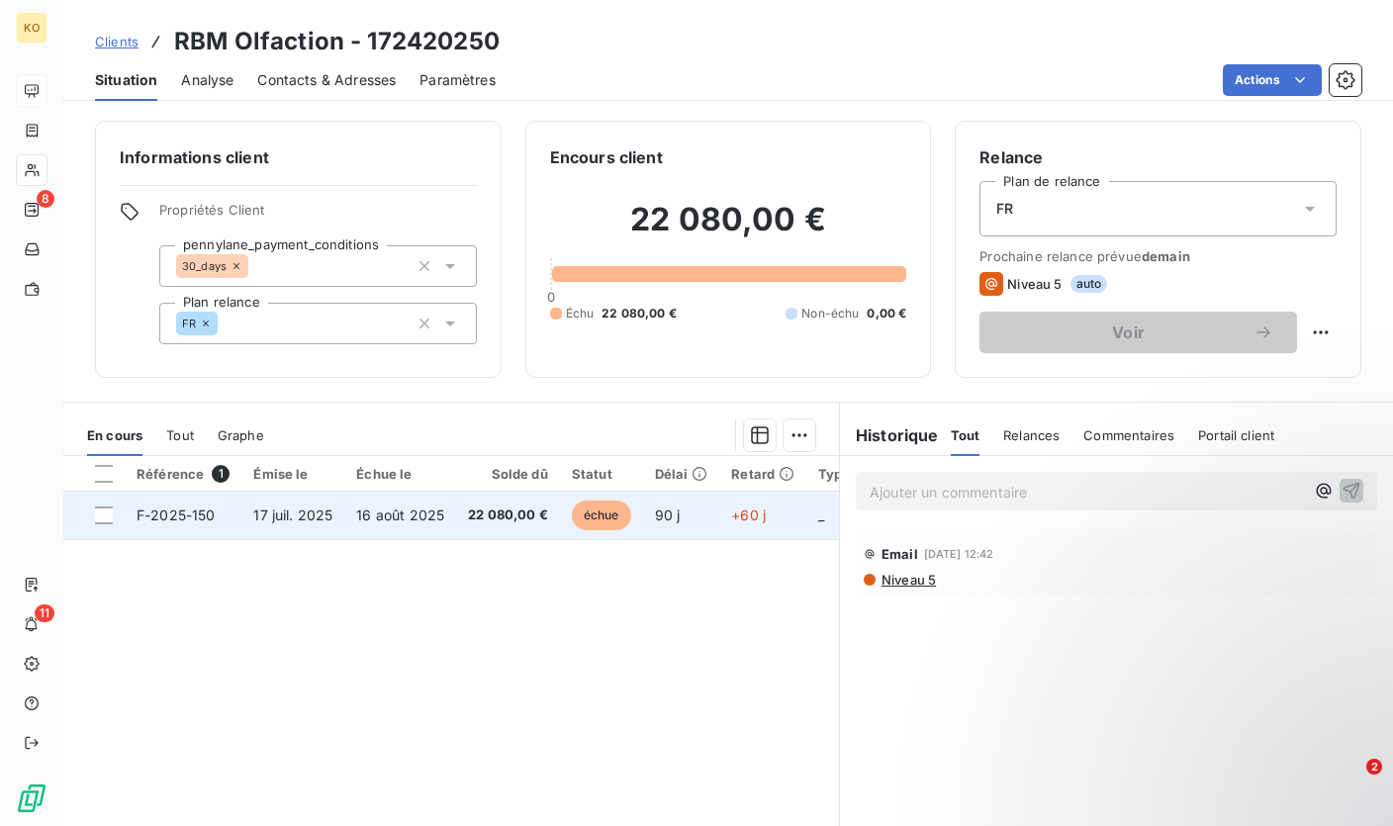
drag, startPoint x: 110, startPoint y: 513, endPoint x: 127, endPoint y: 513, distance: 16.8
click at [109, 513] on div at bounding box center [104, 515] width 18 height 18
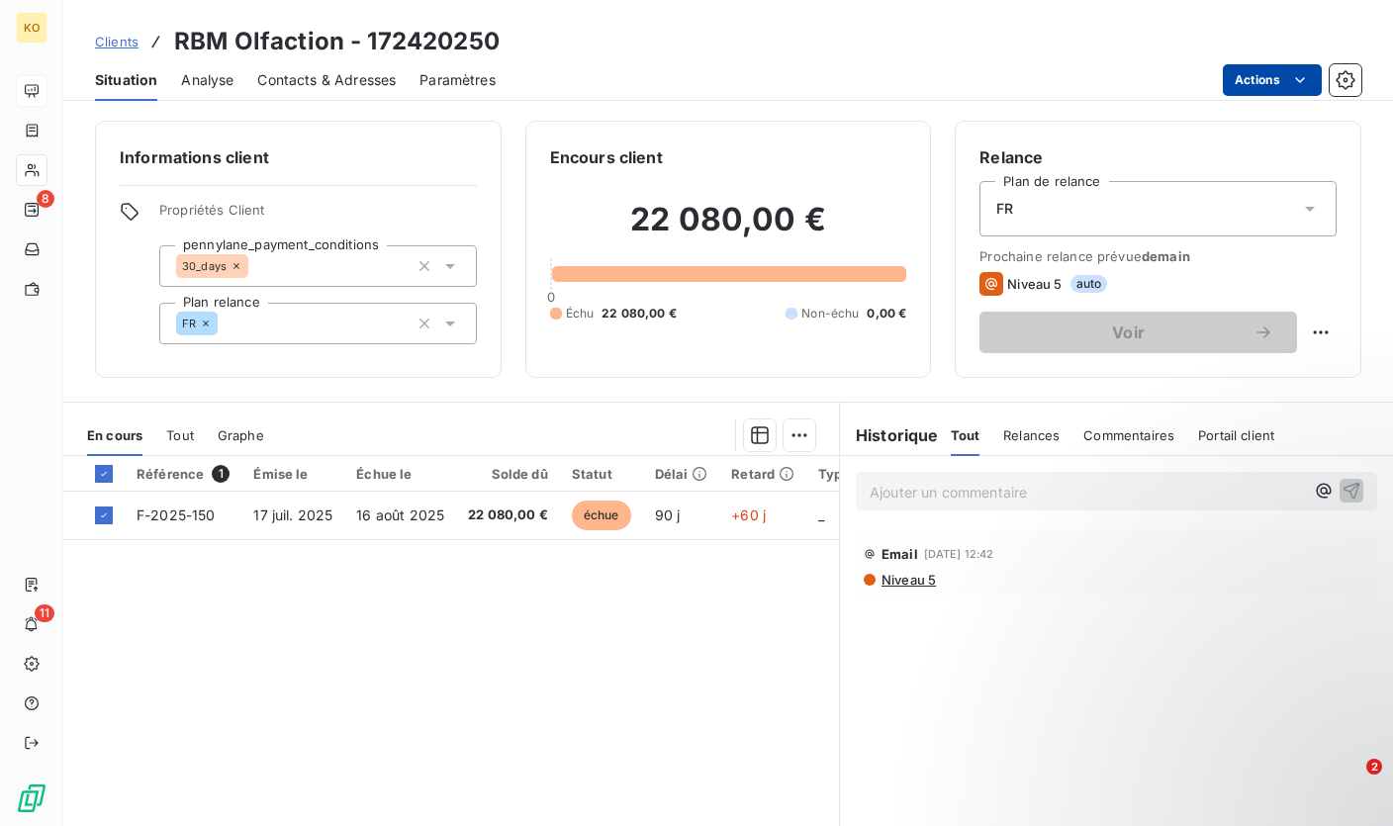
click at [1275, 76] on html "KO 8 11 Clients RBM Olfaction - 172420250 Situation Analyse Contacts & Adresses…" at bounding box center [696, 413] width 1393 height 826
click at [792, 437] on html "KO 8 11 Clients RBM Olfaction - 172420250 Situation Analyse Contacts & Adresses…" at bounding box center [696, 413] width 1393 height 826
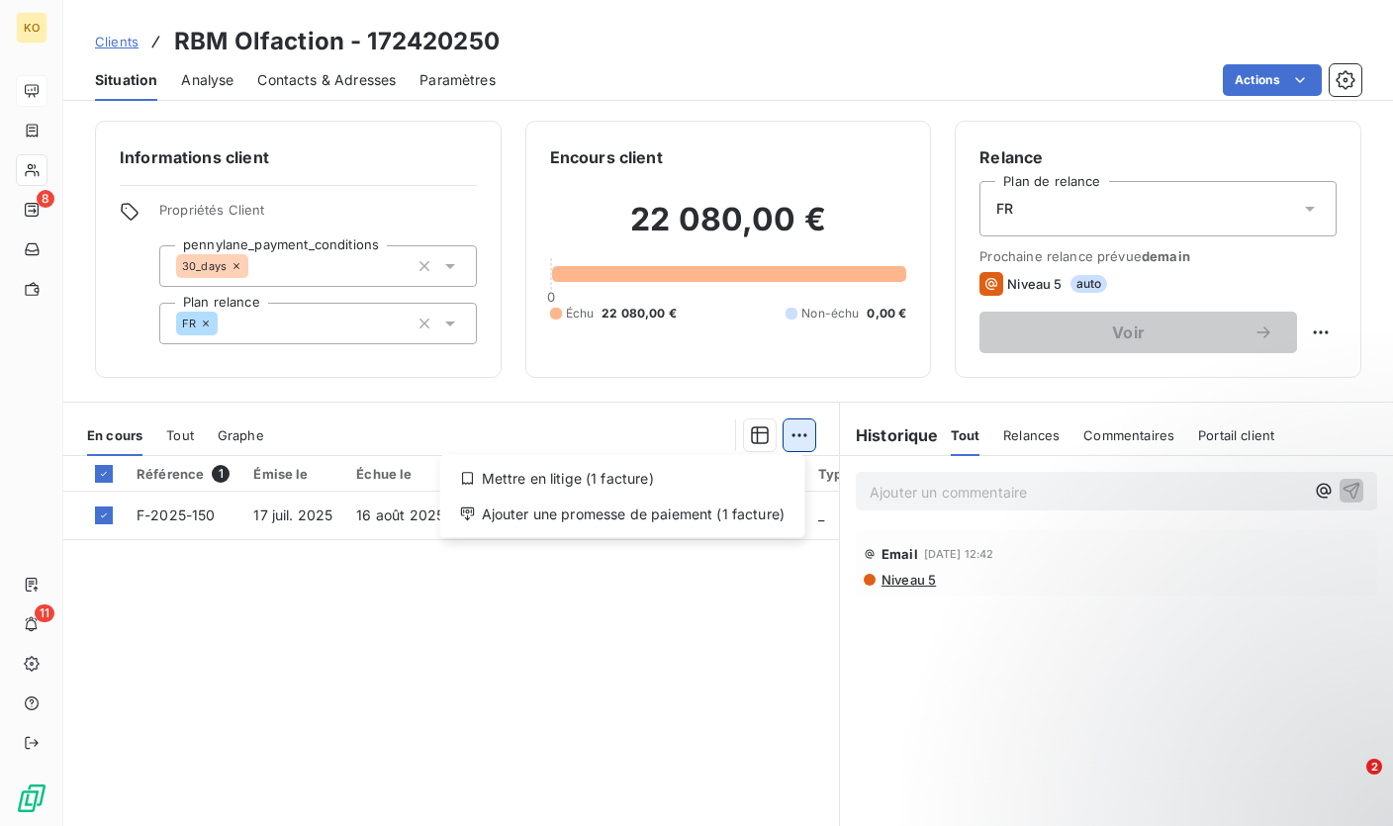
click at [792, 437] on html "KO 8 11 Clients RBM Olfaction - 172420250 Situation Analyse Contacts & Adresses…" at bounding box center [696, 413] width 1393 height 826
click at [538, 553] on html "KO 8 11 Clients RBM Olfaction - 172420250 Situation Analyse Contacts & Adresses…" at bounding box center [696, 413] width 1393 height 826
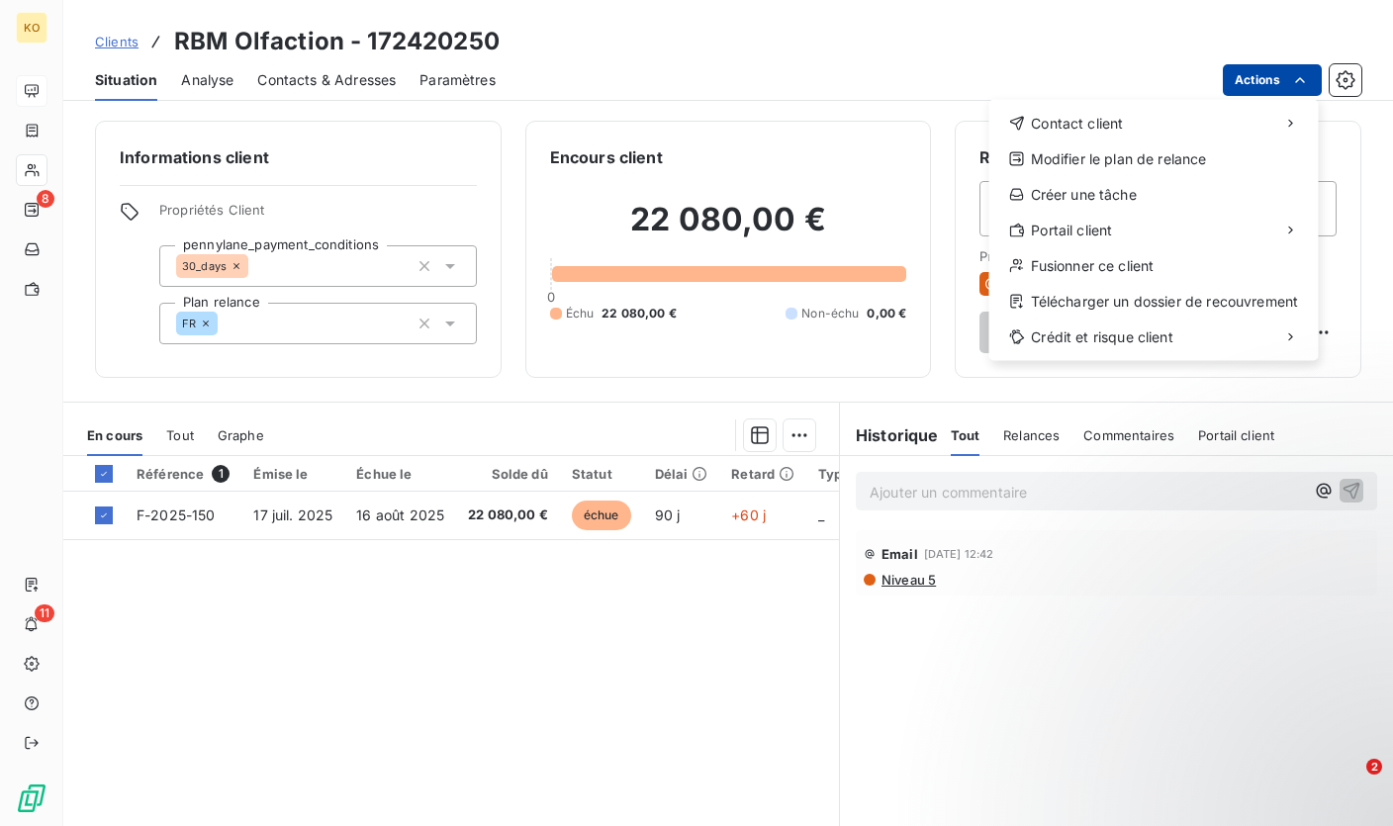
click at [1281, 85] on html "KO 8 11 Clients RBM Olfaction - 172420250 Situation Analyse Contacts & Adresses…" at bounding box center [696, 413] width 1393 height 826
drag, startPoint x: 804, startPoint y: 615, endPoint x: 785, endPoint y: 611, distance: 19.2
click at [804, 615] on html "KO 8 11 Clients RBM Olfaction - 172420250 Situation Analyse Contacts & Adresses…" at bounding box center [696, 413] width 1393 height 826
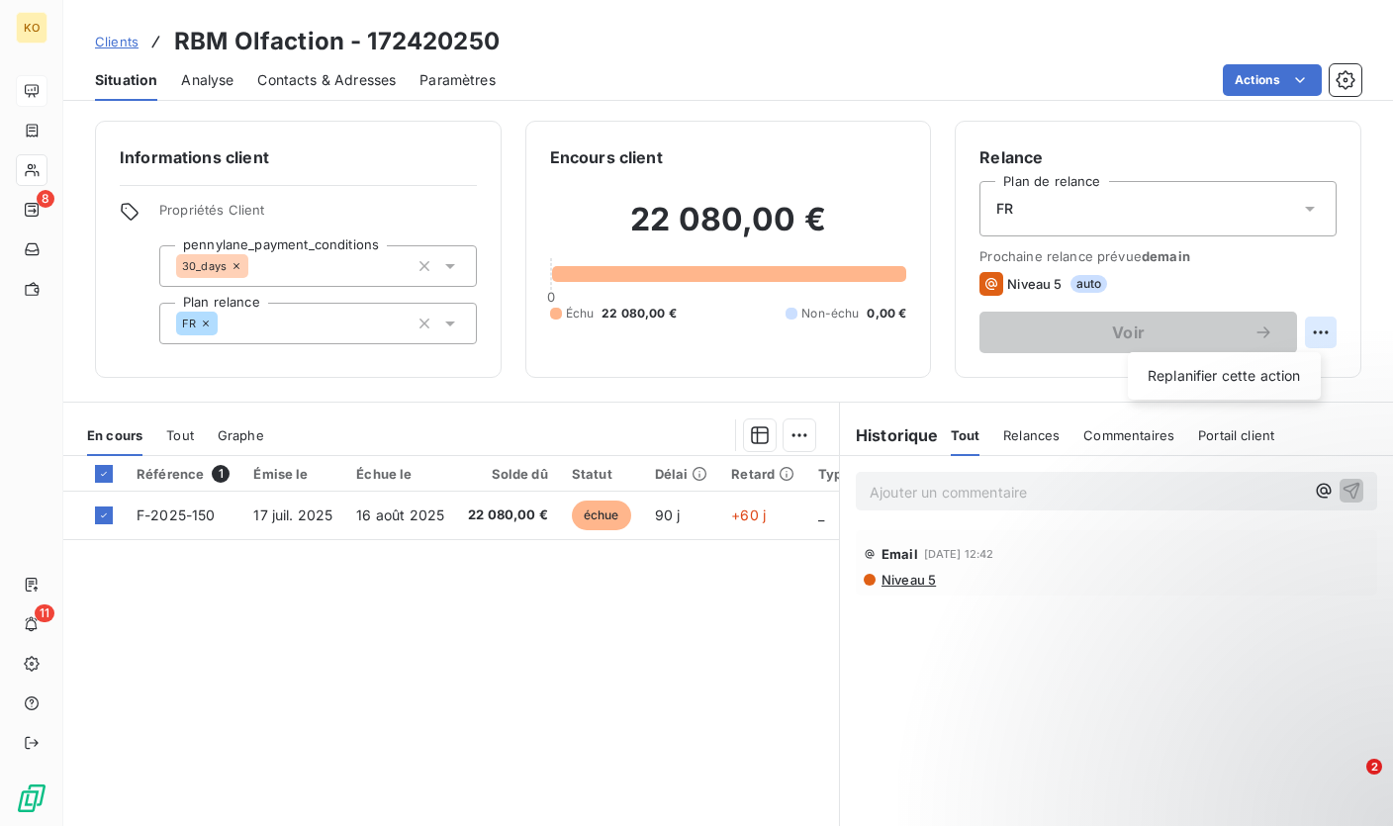
click at [1309, 339] on html "KO 8 11 Clients RBM Olfaction - 172420250 Situation Analyse Contacts & Adresses…" at bounding box center [696, 413] width 1393 height 826
click at [925, 637] on html "KO 8 11 Clients RBM Olfaction - 172420250 Situation Analyse Contacts & Adresses…" at bounding box center [696, 413] width 1393 height 826
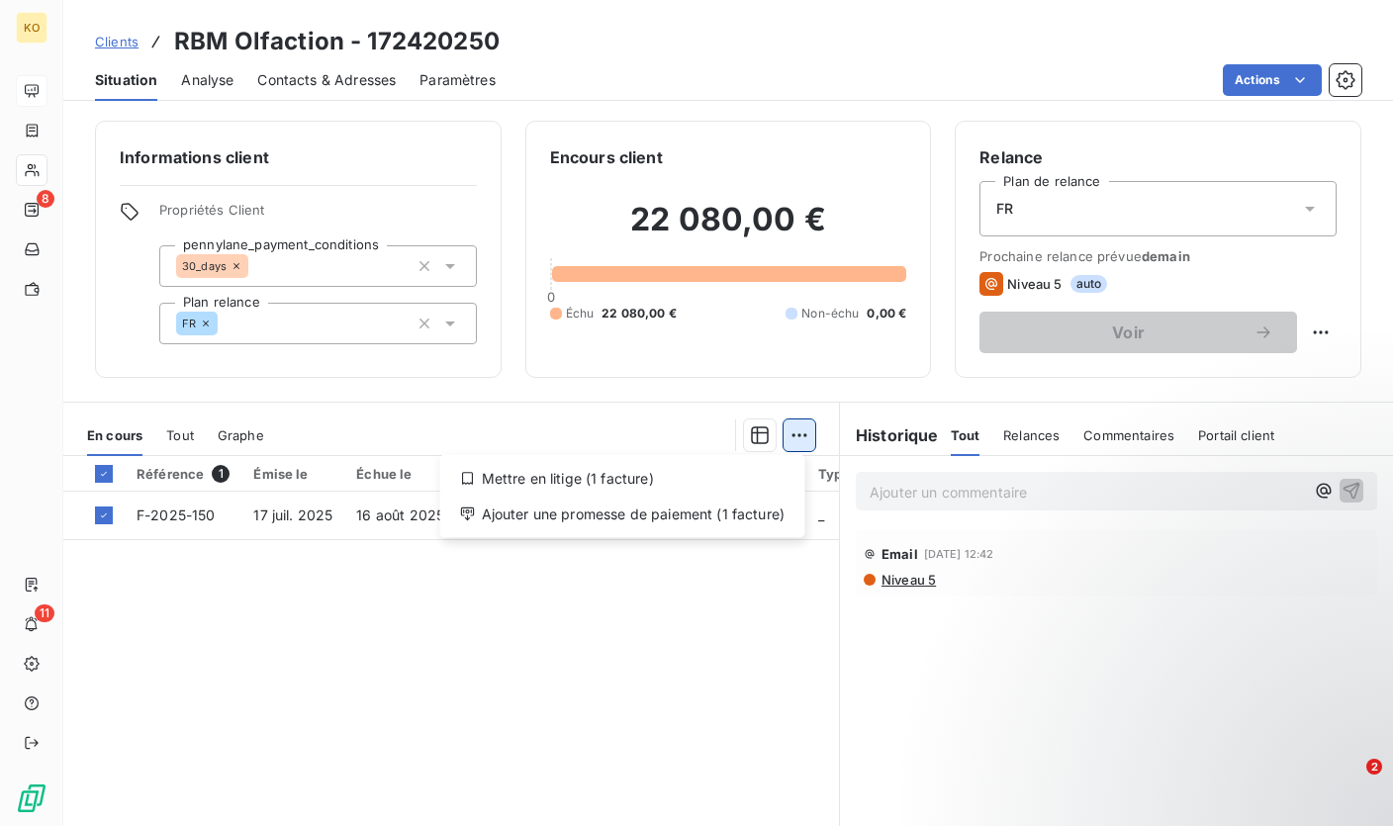
click at [789, 431] on html "KO 8 11 Clients RBM Olfaction - 172420250 Situation Analyse Contacts & Adresses…" at bounding box center [696, 413] width 1393 height 826
click at [345, 619] on html "KO 8 11 Clients RBM Olfaction - 172420250 Situation Analyse Contacts & Adresses…" at bounding box center [696, 413] width 1393 height 826
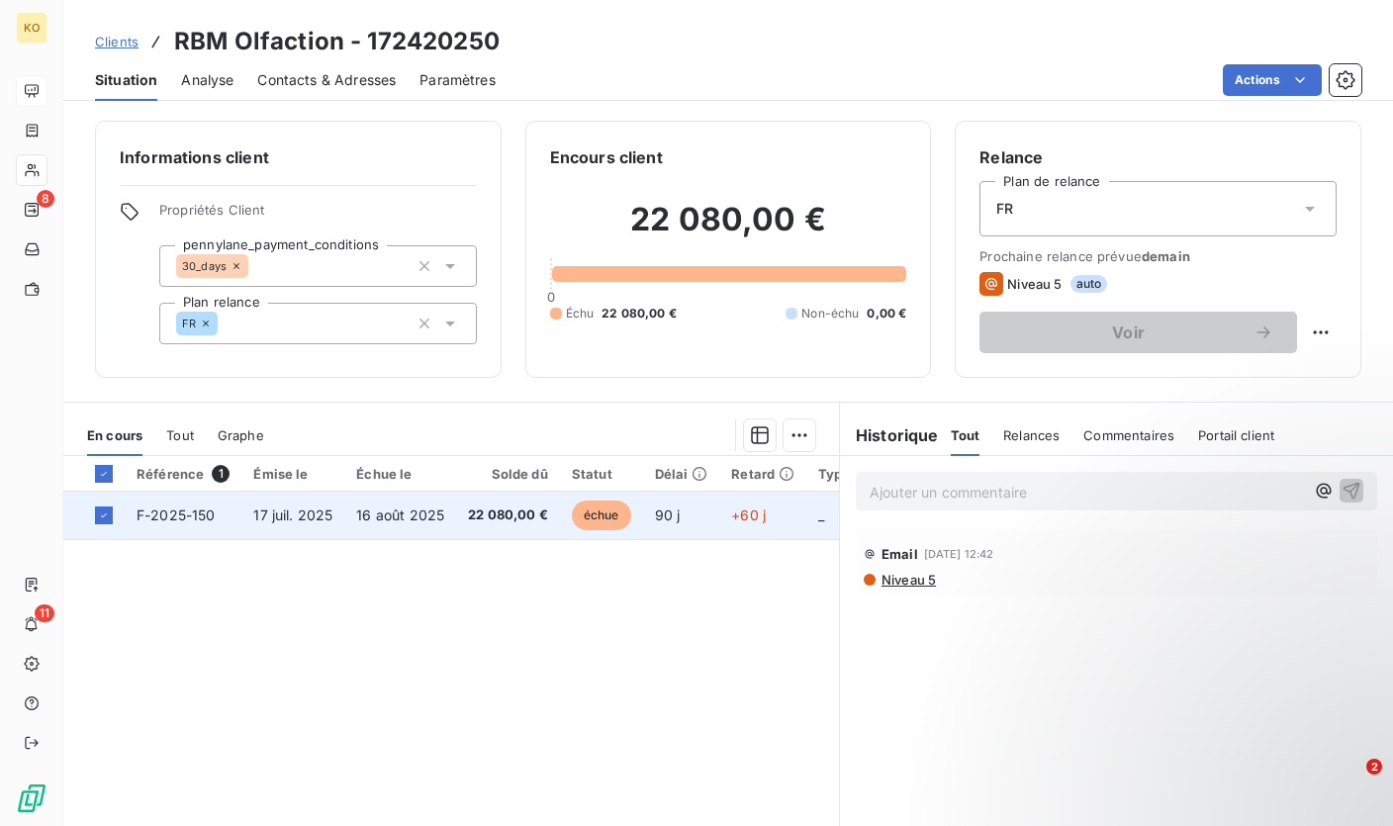
click at [140, 510] on span "F-2025-150" at bounding box center [175, 514] width 79 height 17
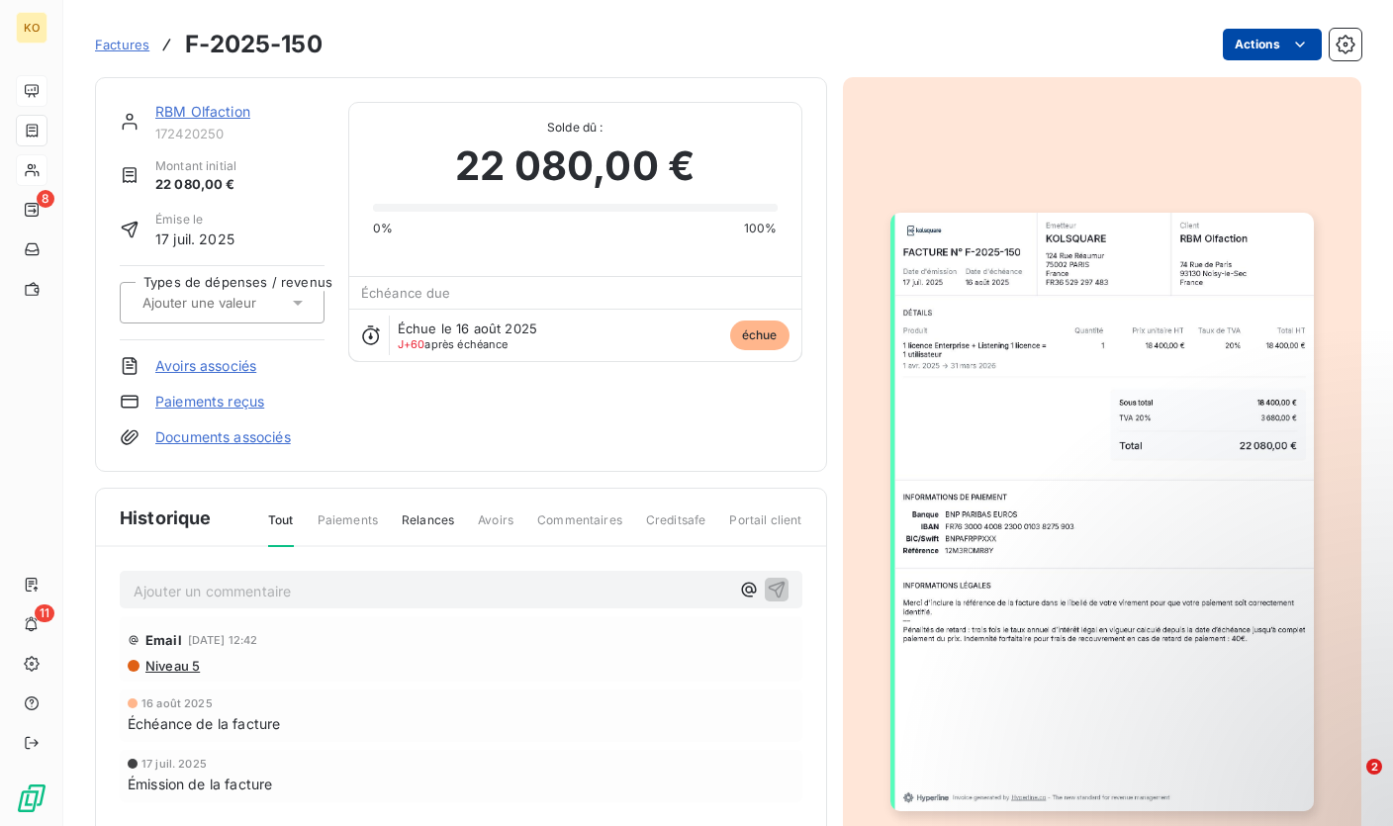
click at [1254, 35] on html "KO 8 11 Factures F-2025-150 Actions RBM Olfaction 172420250 Montant initial 22 …" at bounding box center [696, 413] width 1393 height 826
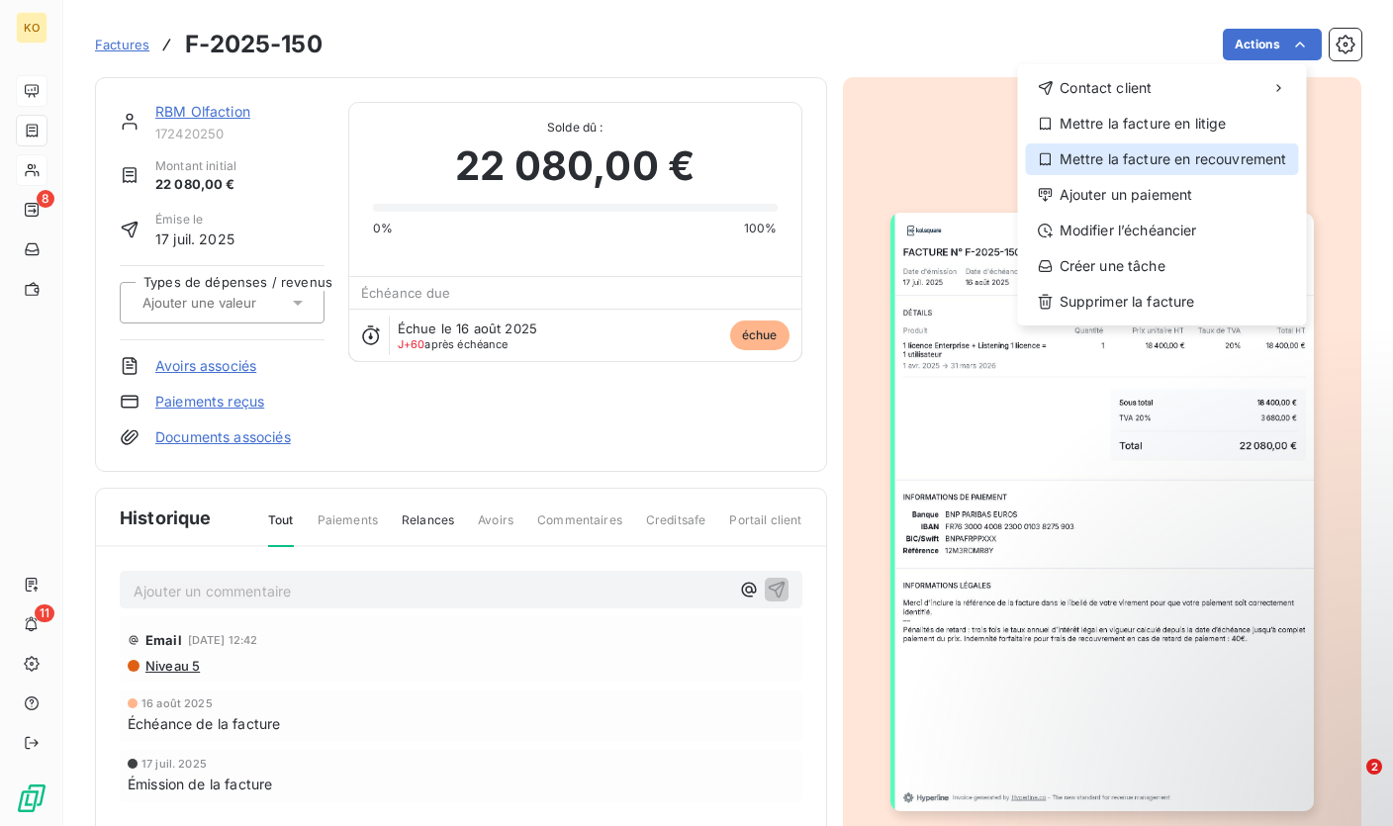
click at [1182, 163] on div "Mettre la facture en recouvrement" at bounding box center [1162, 159] width 273 height 32
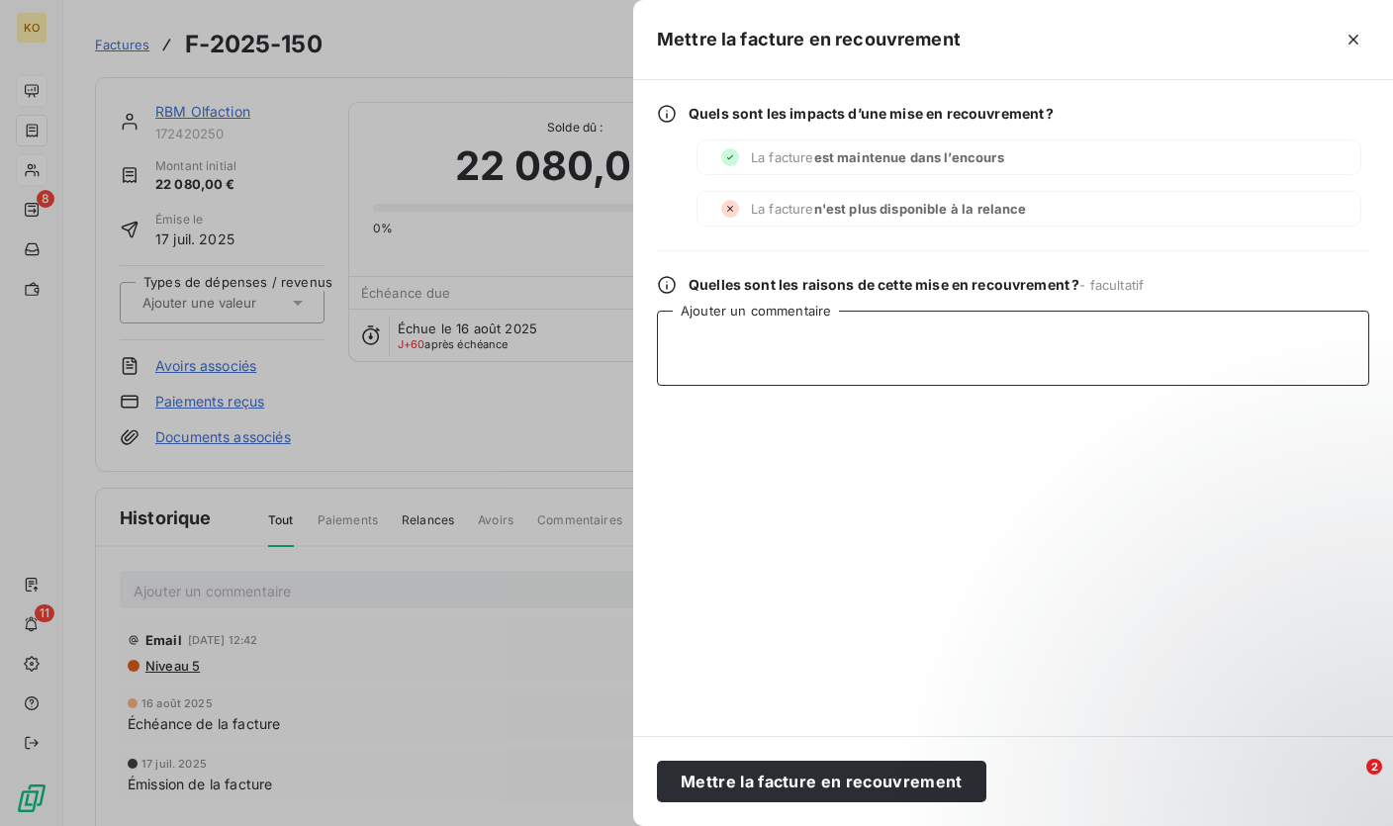
click at [852, 345] on textarea "Ajouter un commentaire" at bounding box center [1013, 348] width 712 height 75
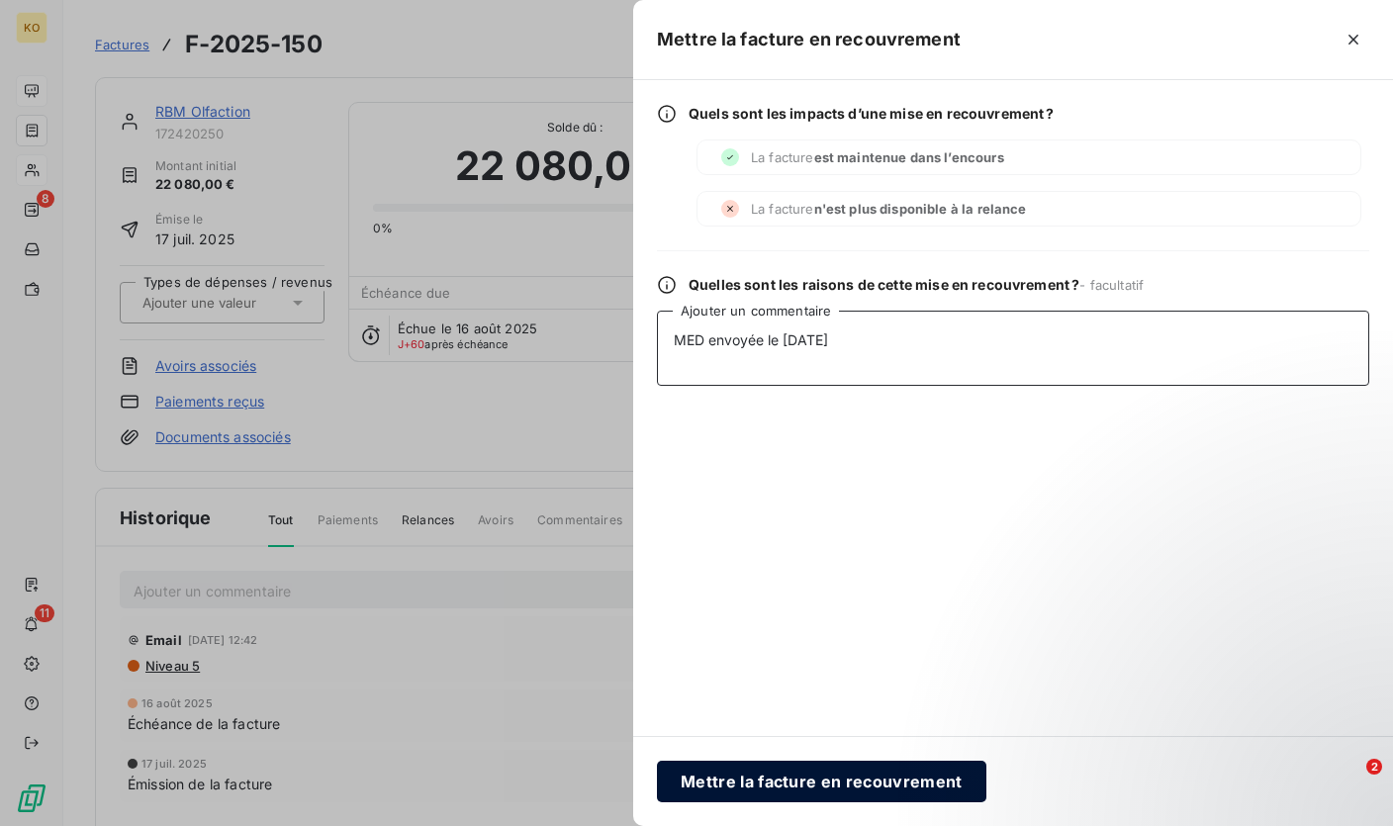
type textarea "MED envoyée le 10/10/2025"
click at [832, 773] on button "Mettre la facture en recouvrement" at bounding box center [821, 782] width 329 height 42
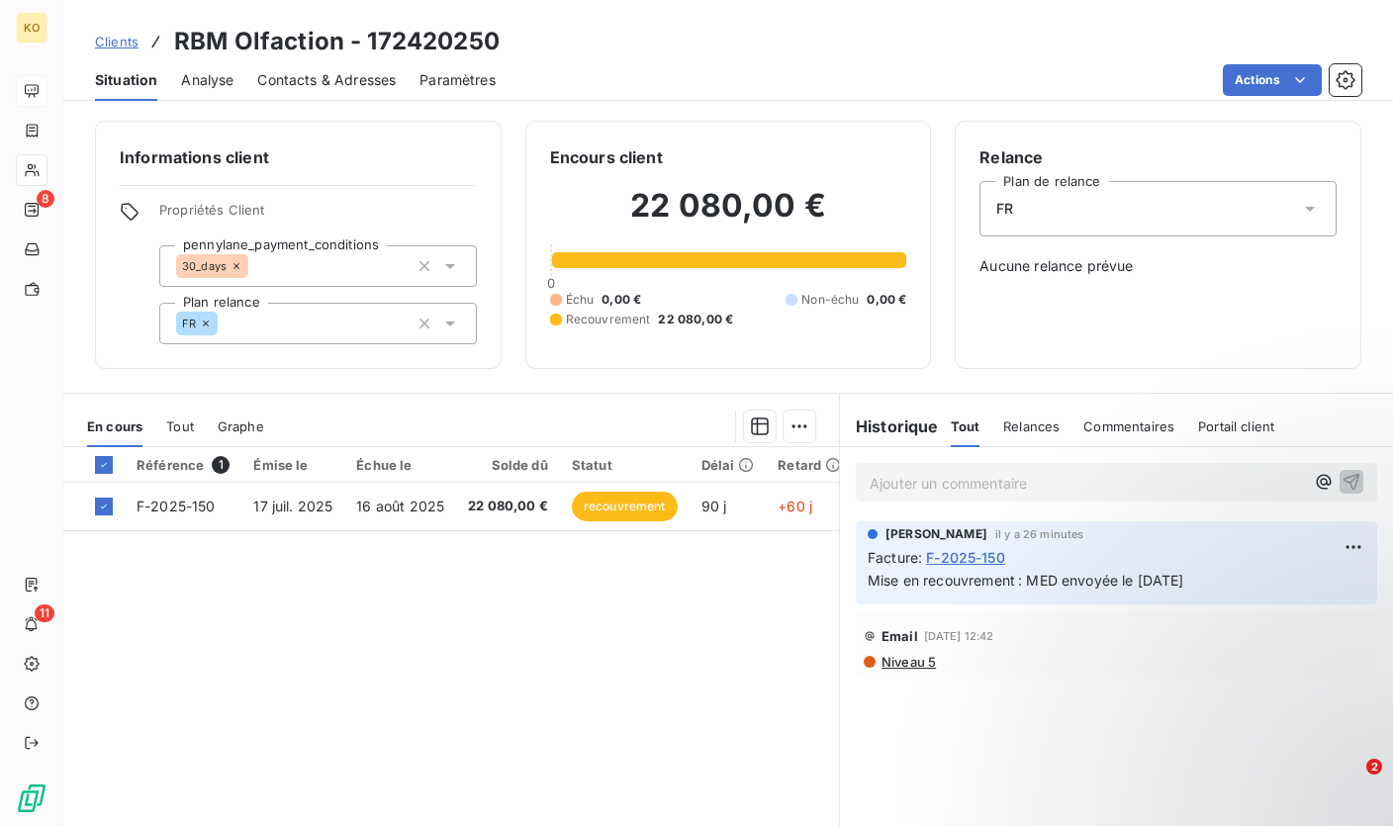
click at [283, 88] on span "Contacts & Adresses" at bounding box center [326, 80] width 138 height 20
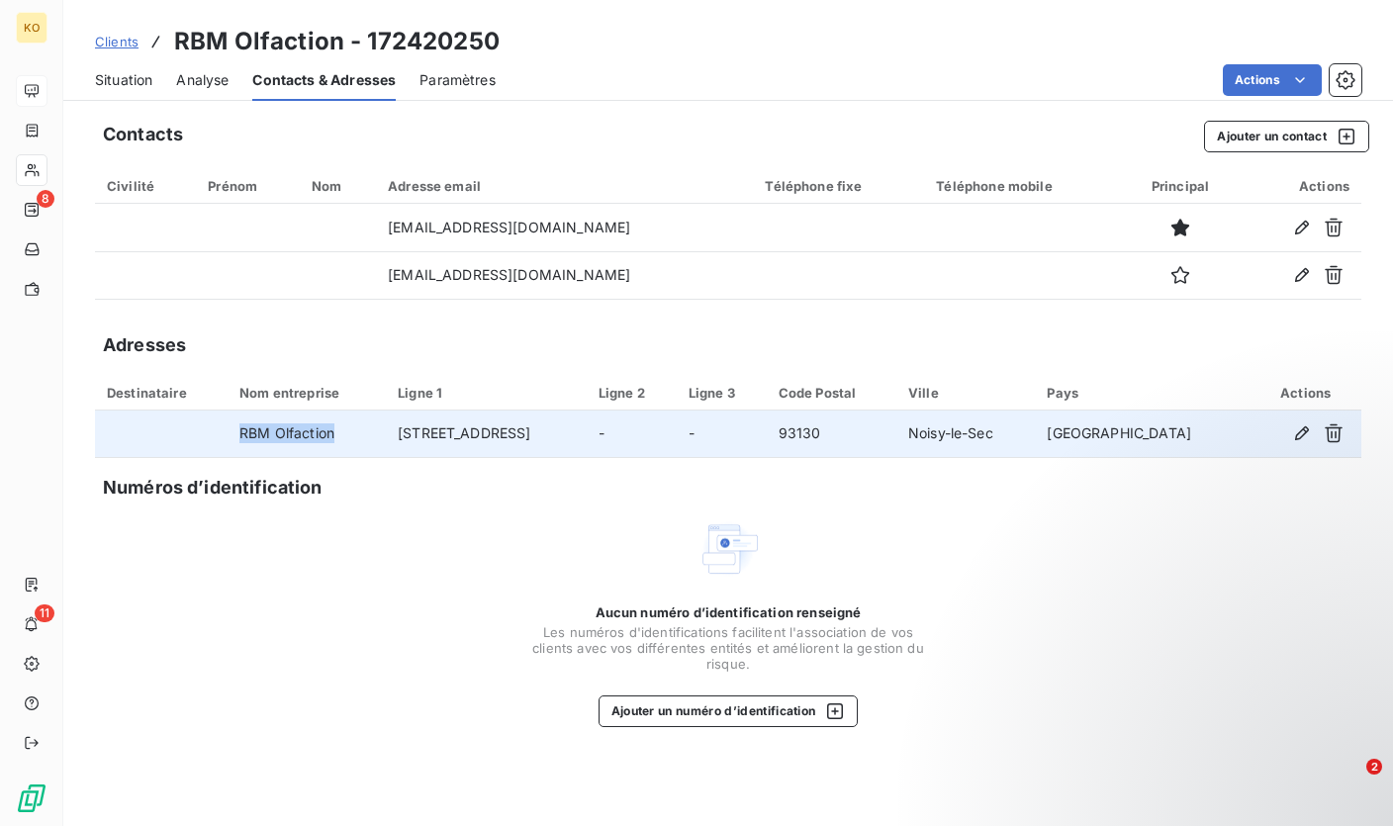
drag, startPoint x: 252, startPoint y: 431, endPoint x: 376, endPoint y: 432, distance: 123.6
click at [376, 432] on td "RBM Olfaction" at bounding box center [306, 433] width 158 height 47
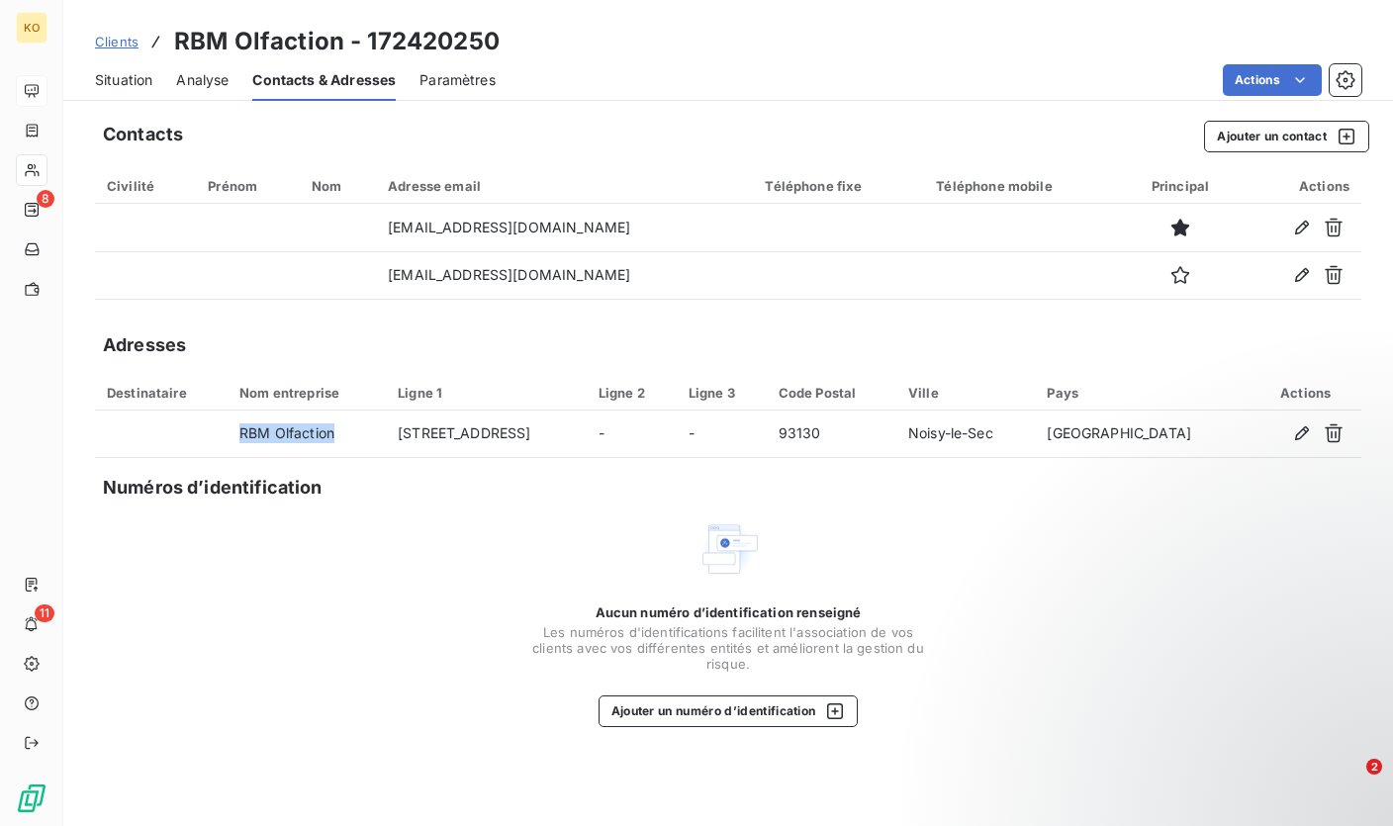
click at [127, 43] on span "Clients" at bounding box center [117, 42] width 44 height 16
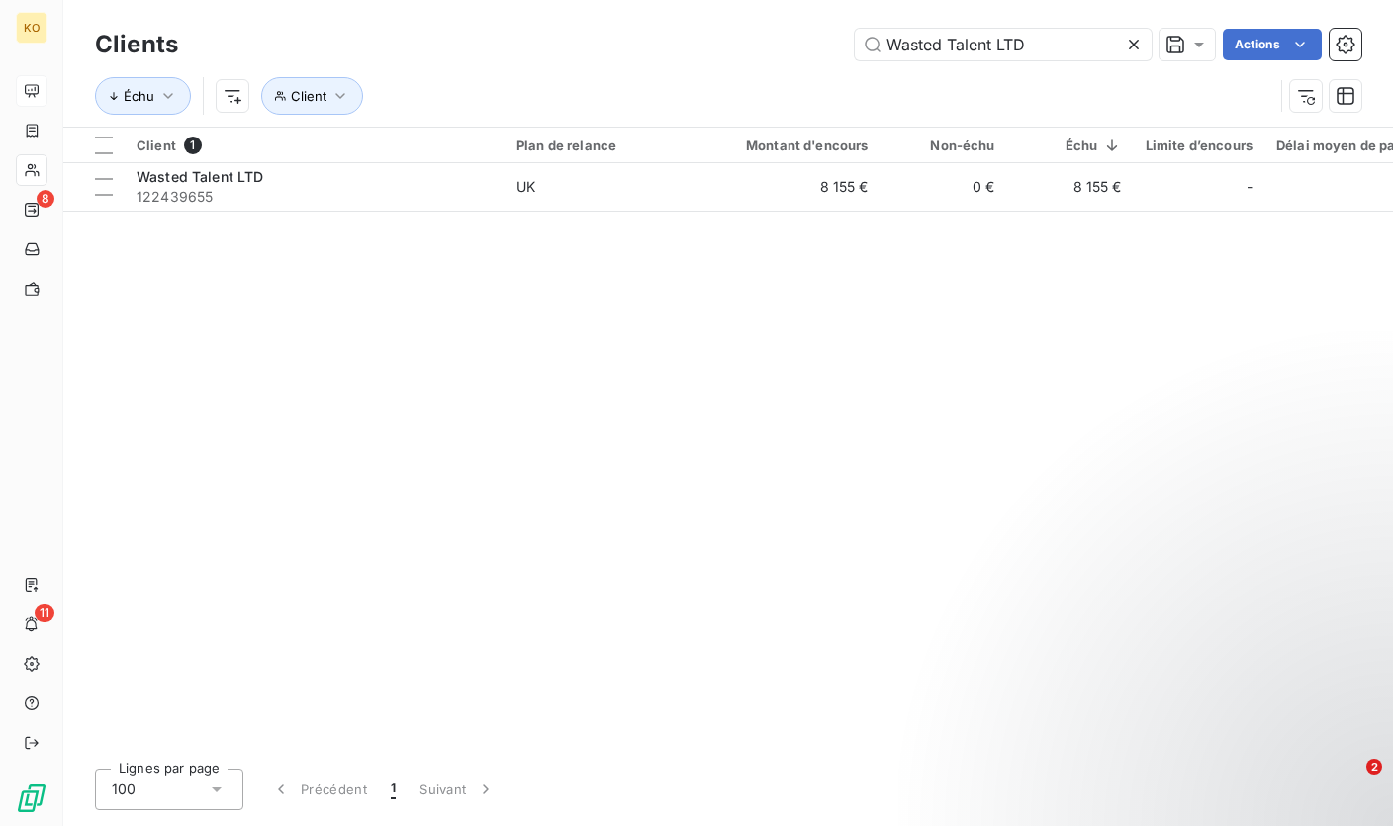
drag, startPoint x: 1011, startPoint y: 41, endPoint x: 818, endPoint y: 32, distance: 193.1
click at [818, 32] on div "Wasted Talent LTD Actions" at bounding box center [781, 45] width 1159 height 32
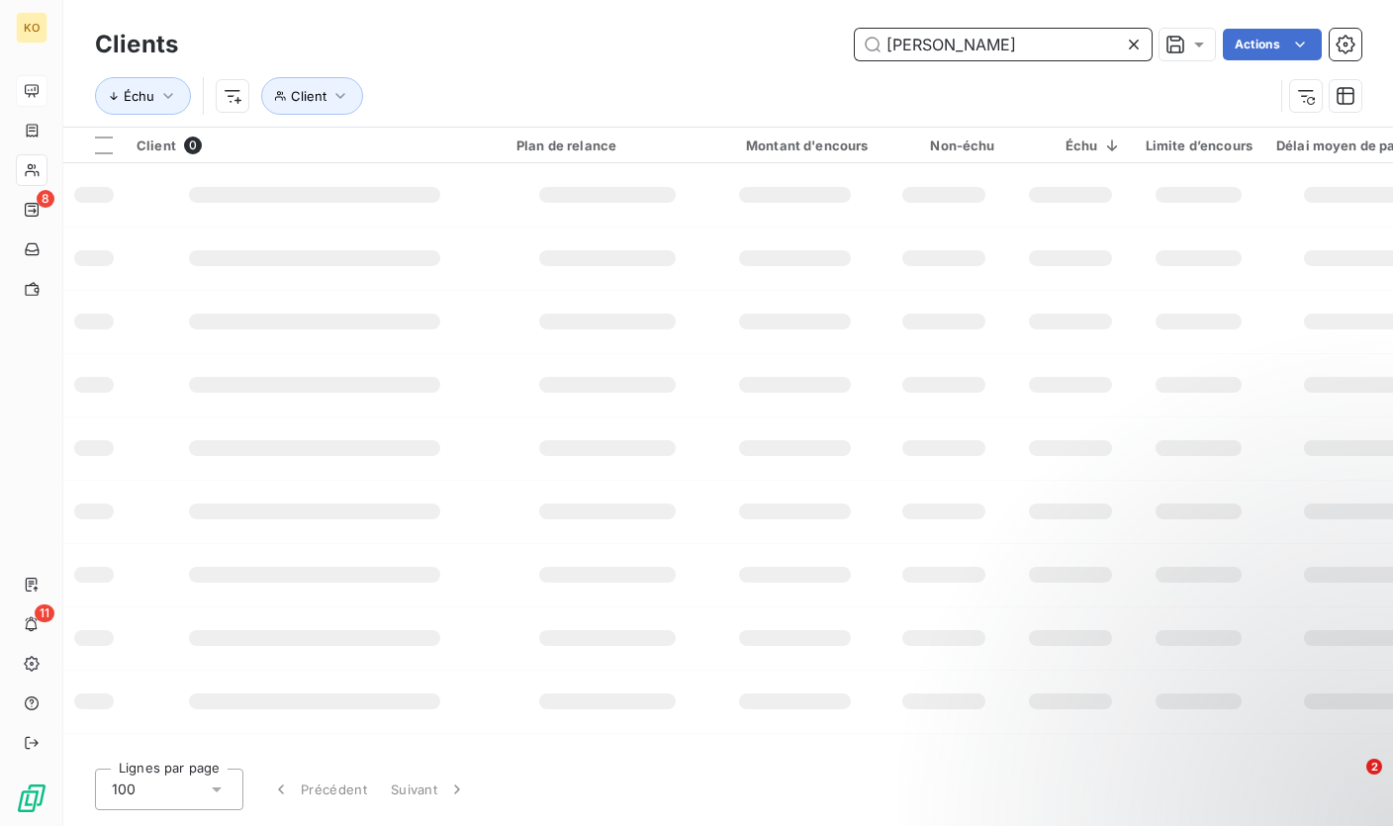
drag, startPoint x: 801, startPoint y: 58, endPoint x: 773, endPoint y: 59, distance: 27.7
click at [773, 59] on div "Keivan Helmi Actions" at bounding box center [781, 45] width 1159 height 32
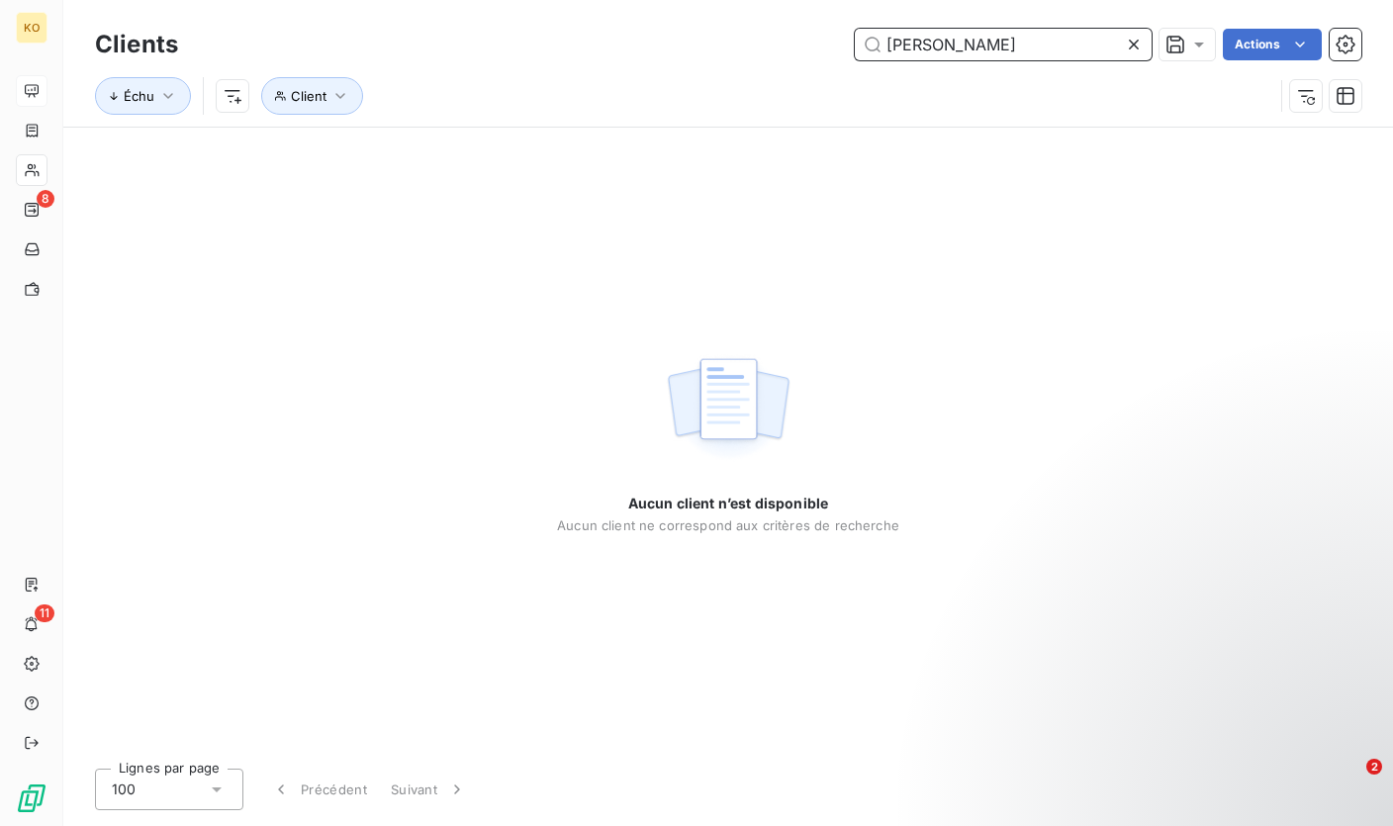
drag, startPoint x: 1007, startPoint y: 41, endPoint x: 828, endPoint y: 45, distance: 179.1
click at [828, 45] on div "Keivan Helmi Actions" at bounding box center [781, 45] width 1159 height 32
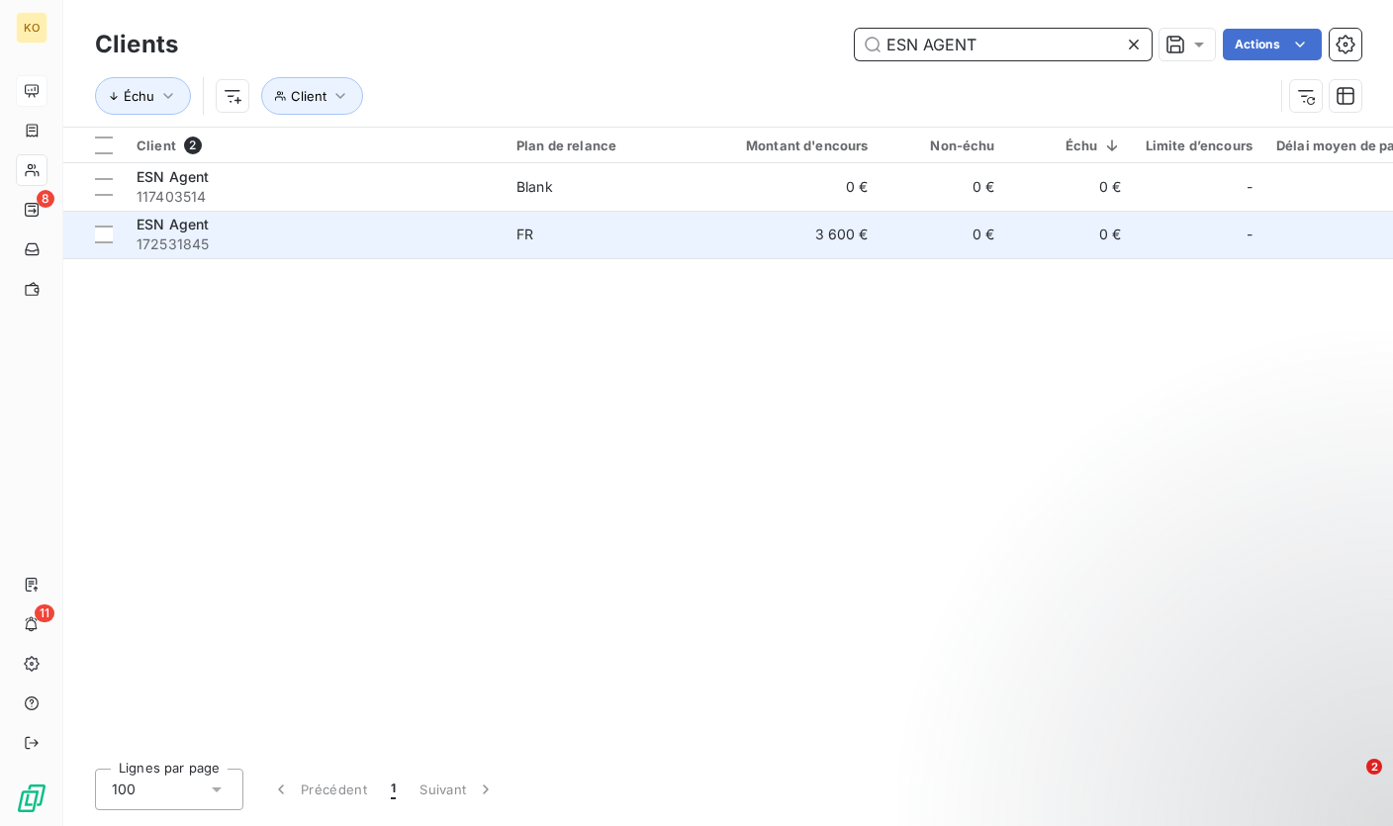
type input "ESN AGENT"
click at [435, 239] on span "172531845" at bounding box center [314, 244] width 356 height 20
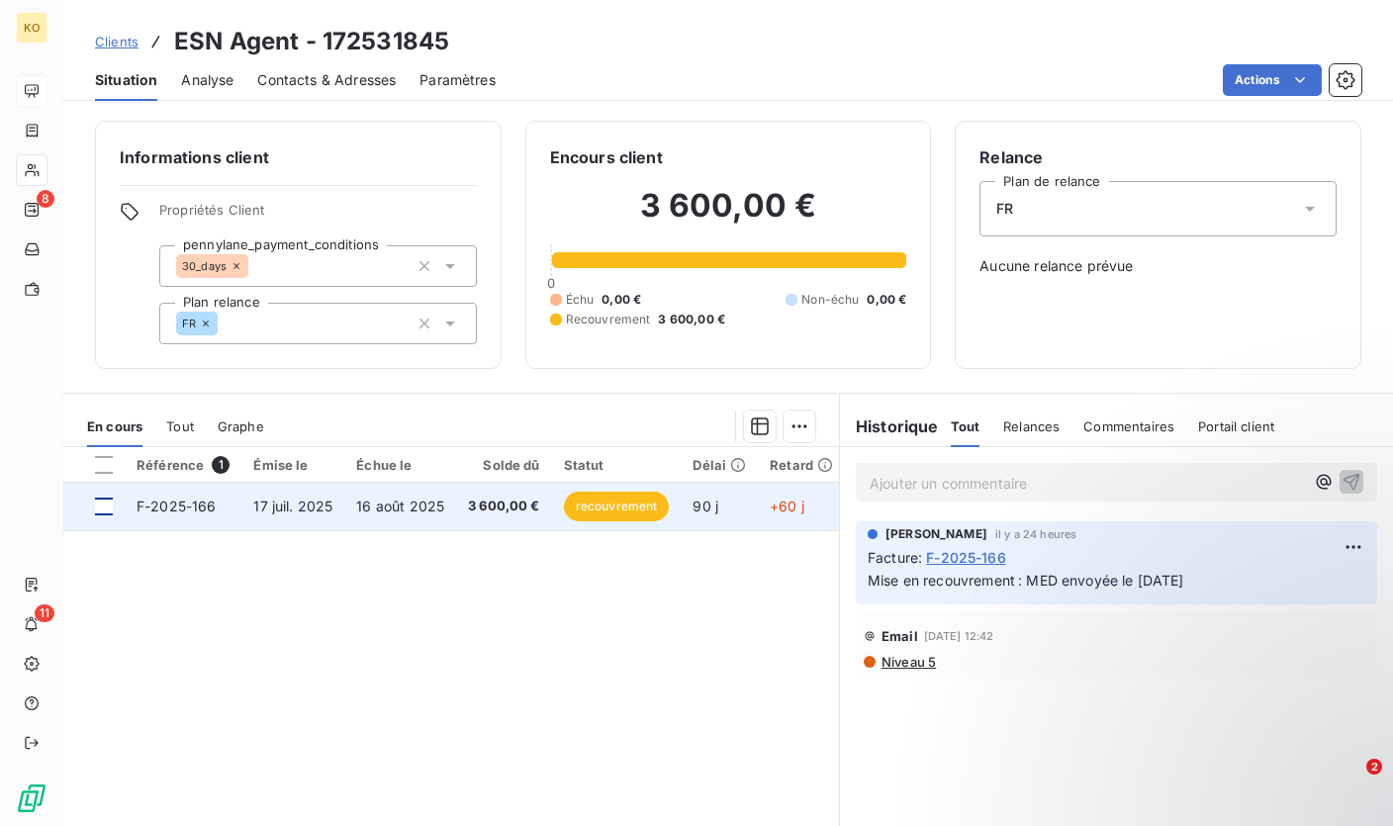
click at [97, 505] on div at bounding box center [104, 506] width 18 height 18
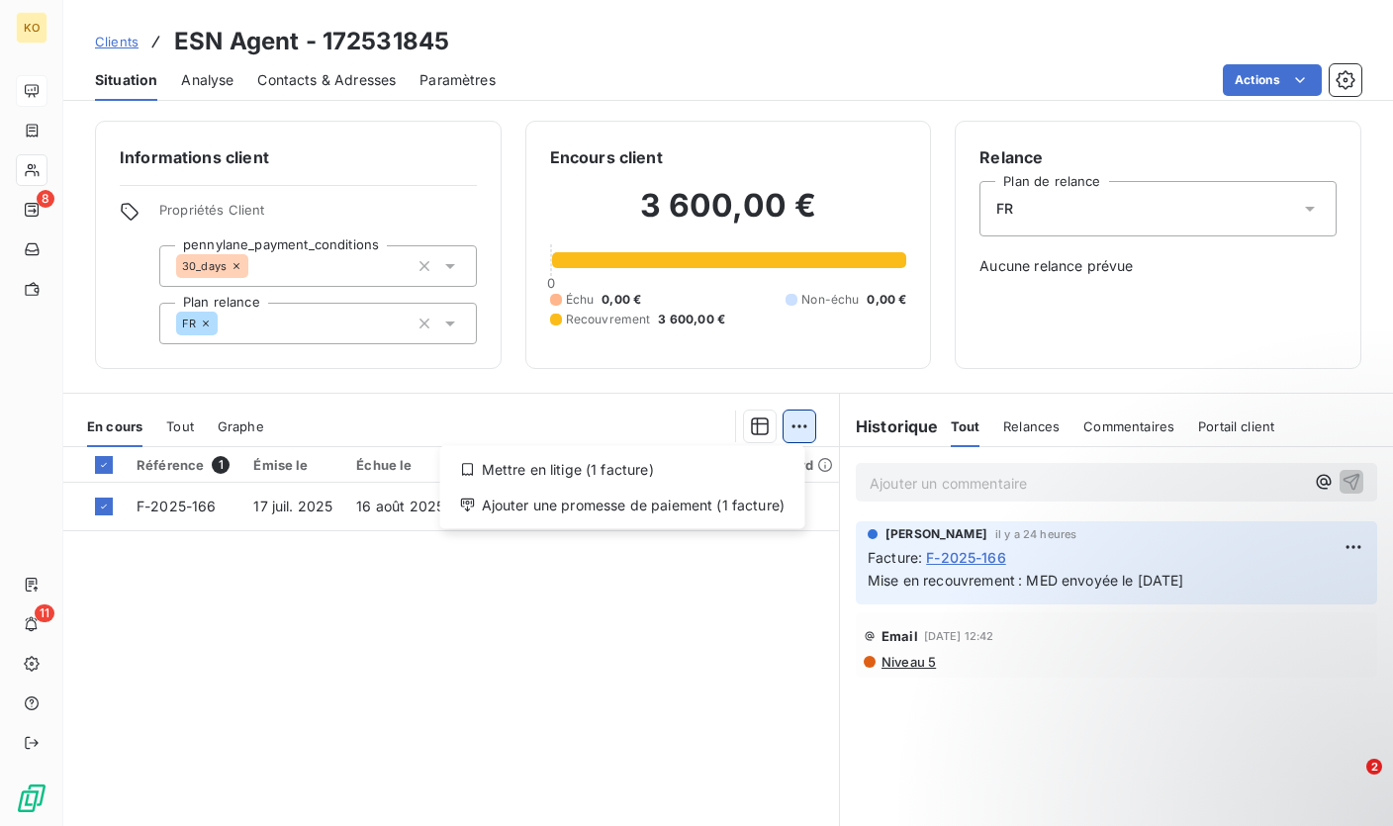
click at [787, 426] on html "KO 8 11 Clients ESN Agent - 172531845 Situation Analyse Contacts & Adresses Par…" at bounding box center [696, 413] width 1393 height 826
click at [676, 504] on div "Ajouter une promesse de paiement (1 facture)" at bounding box center [622, 506] width 349 height 32
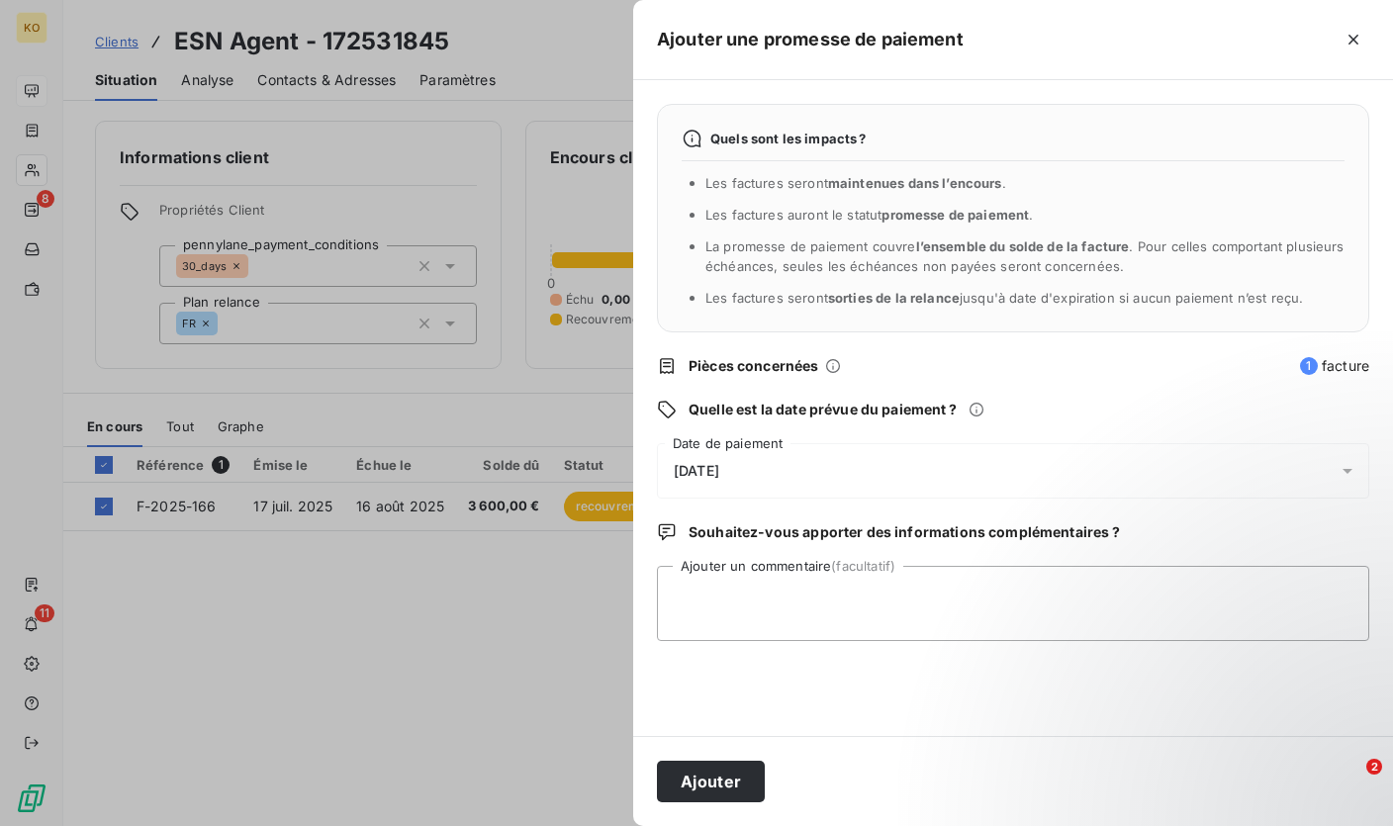
click at [743, 479] on div "[DATE]" at bounding box center [1013, 470] width 712 height 55
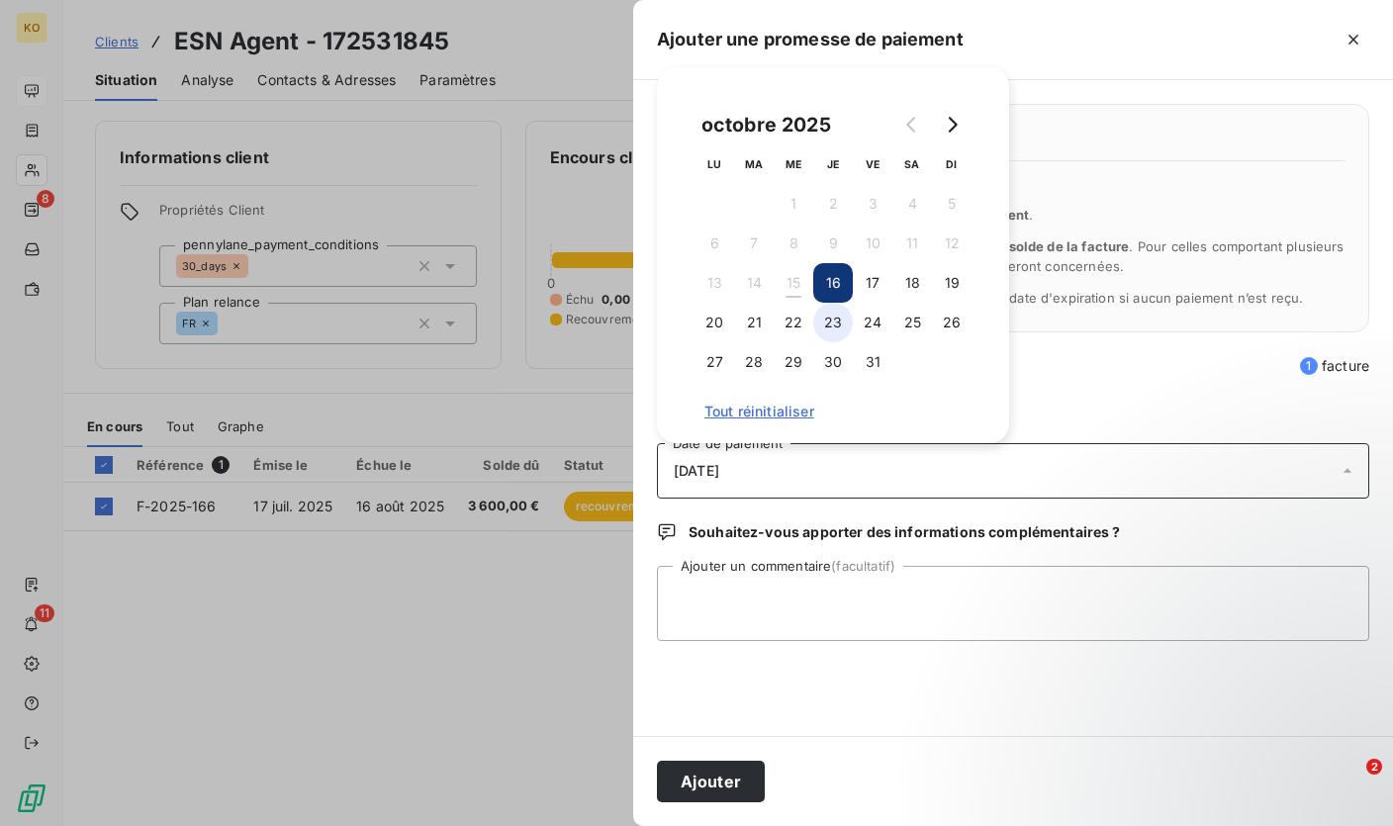
click at [835, 326] on button "23" at bounding box center [833, 323] width 40 height 40
click at [882, 329] on button "24" at bounding box center [873, 323] width 40 height 40
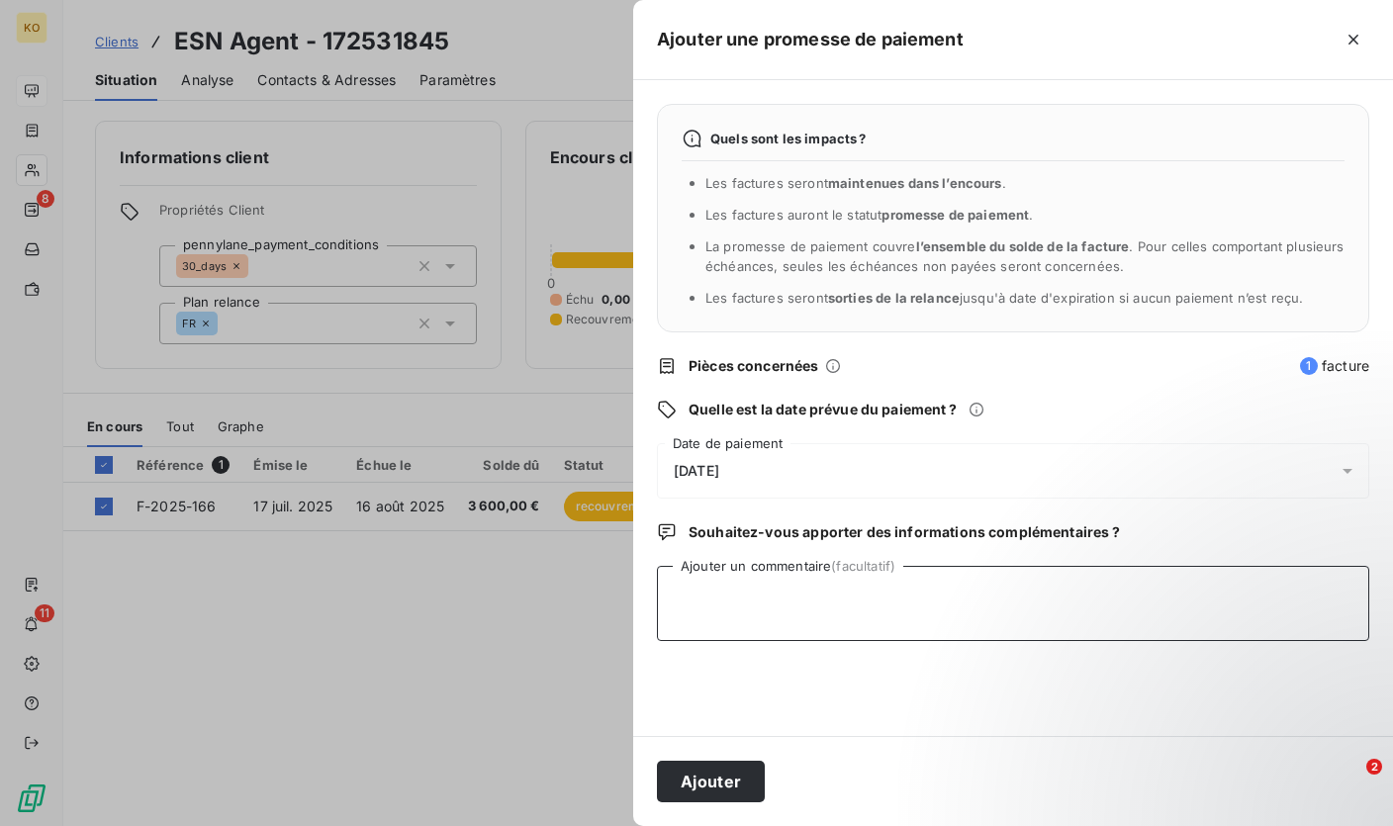
click at [780, 603] on textarea "Ajouter un commentaire (facultatif)" at bounding box center [1013, 603] width 712 height 75
type textarea "Paiement à venir pr le 23/10"
click at [718, 789] on button "Ajouter" at bounding box center [711, 782] width 108 height 42
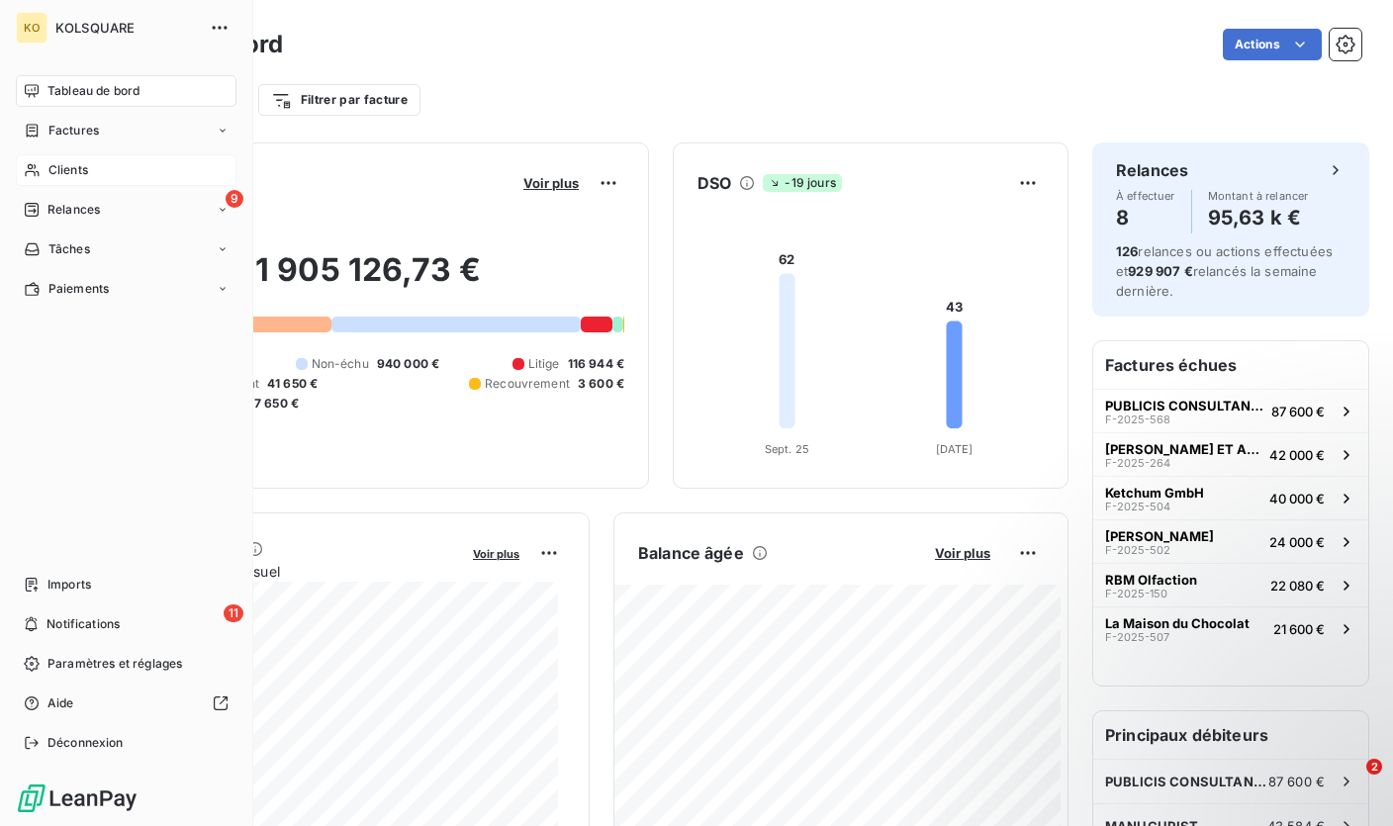
click at [66, 161] on span "Clients" at bounding box center [68, 170] width 40 height 18
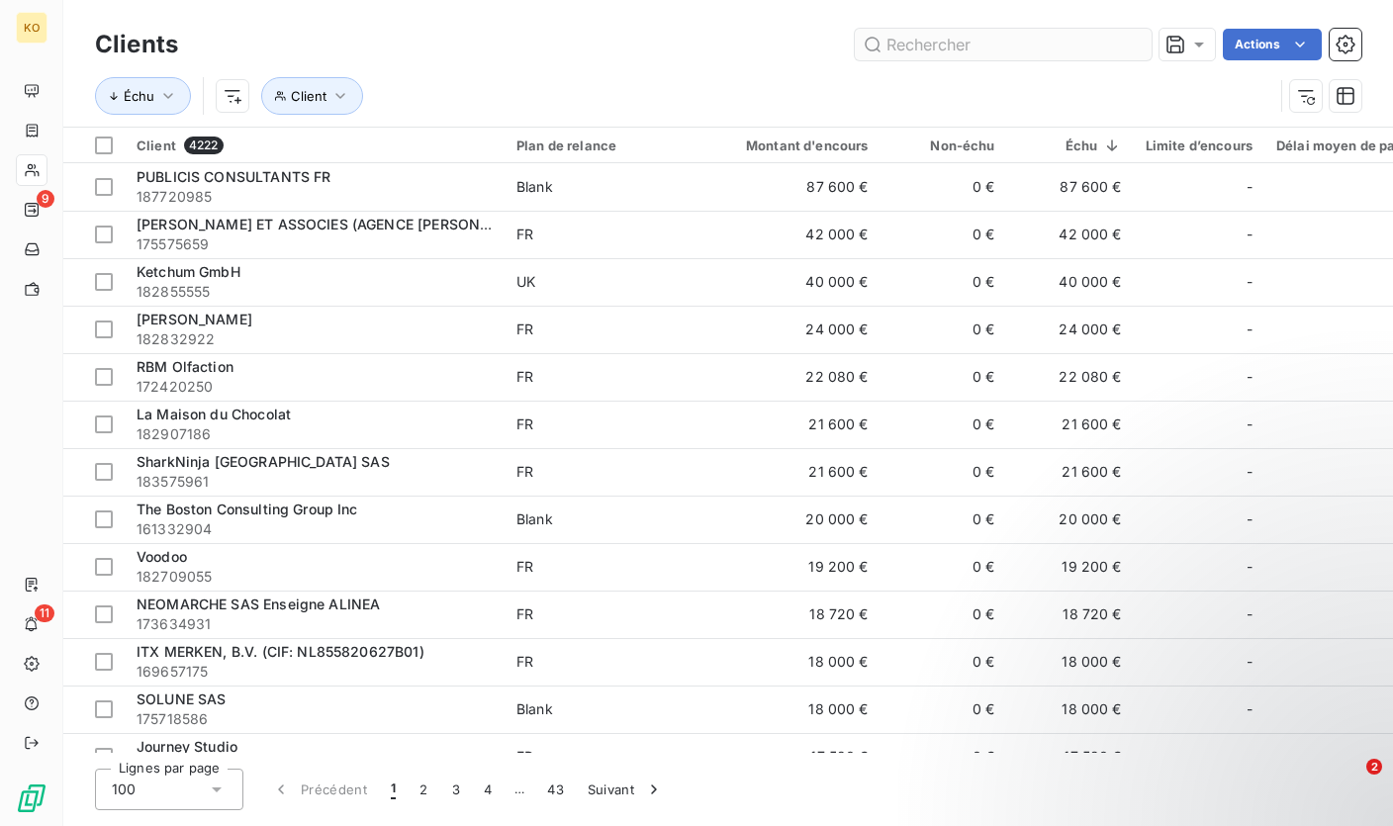
click at [921, 43] on input "text" at bounding box center [1003, 45] width 297 height 32
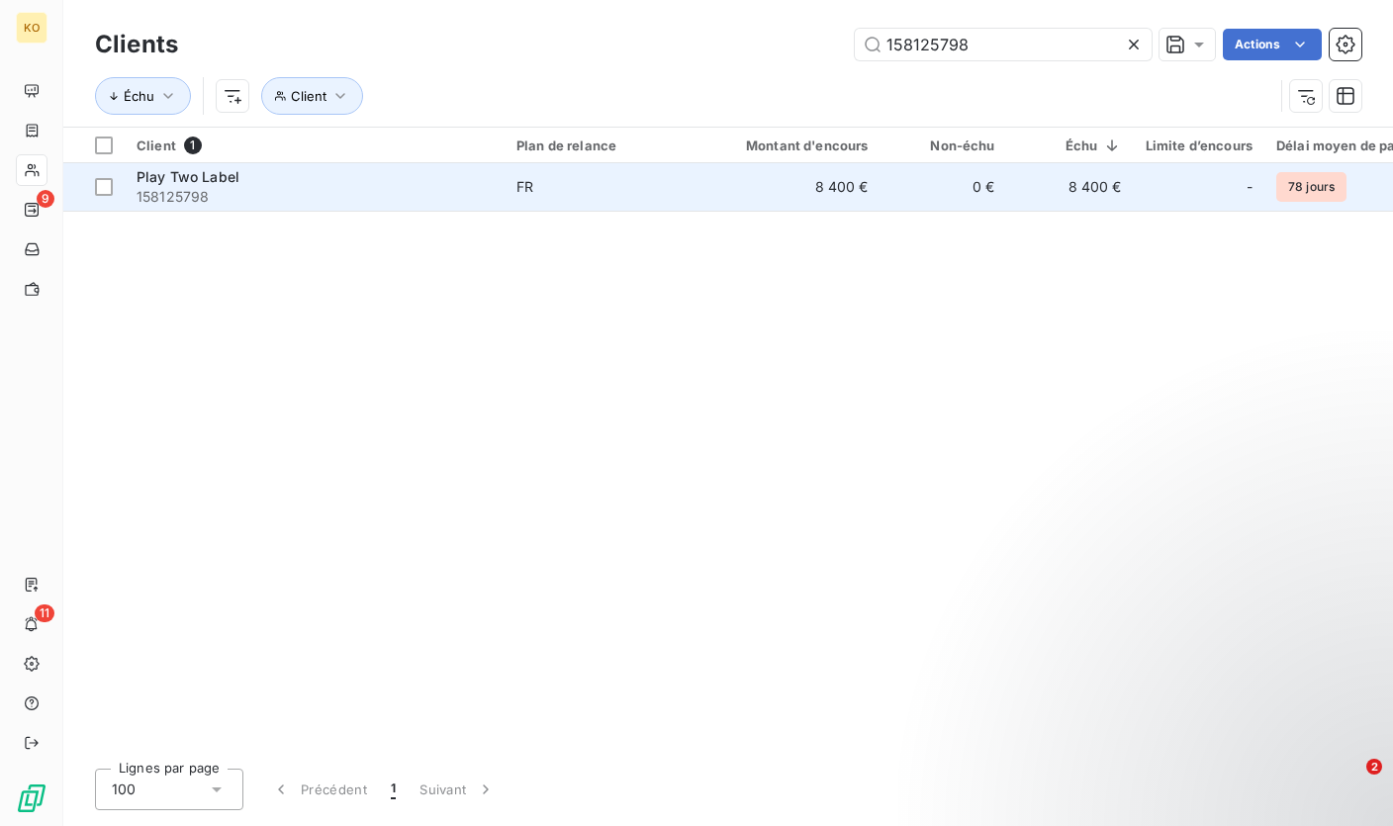
type input "158125798"
click at [648, 193] on span "FR" at bounding box center [607, 187] width 182 height 20
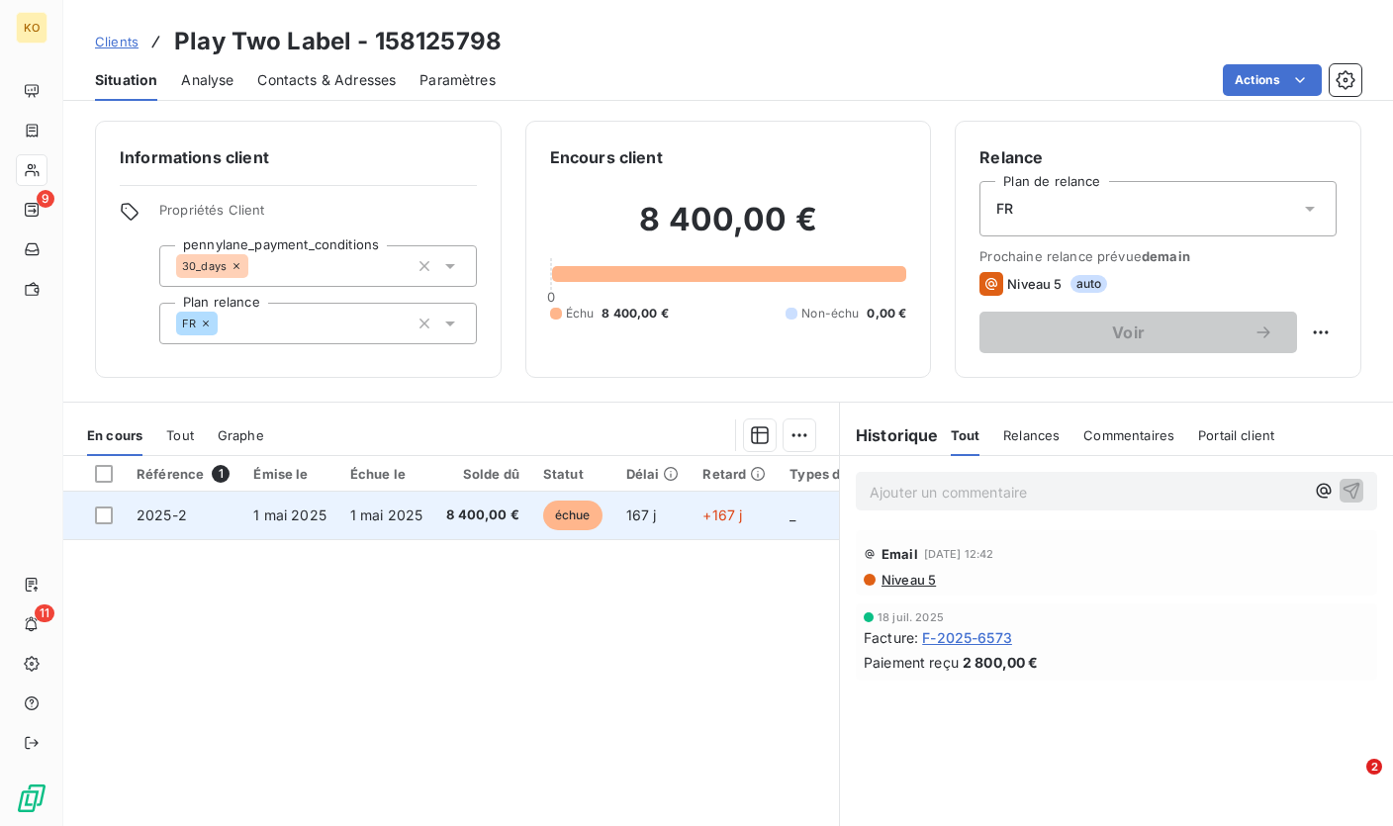
click at [503, 525] on td "8 400,00 €" at bounding box center [482, 515] width 97 height 47
click at [304, 526] on td "1 mai 2025" at bounding box center [289, 515] width 97 height 47
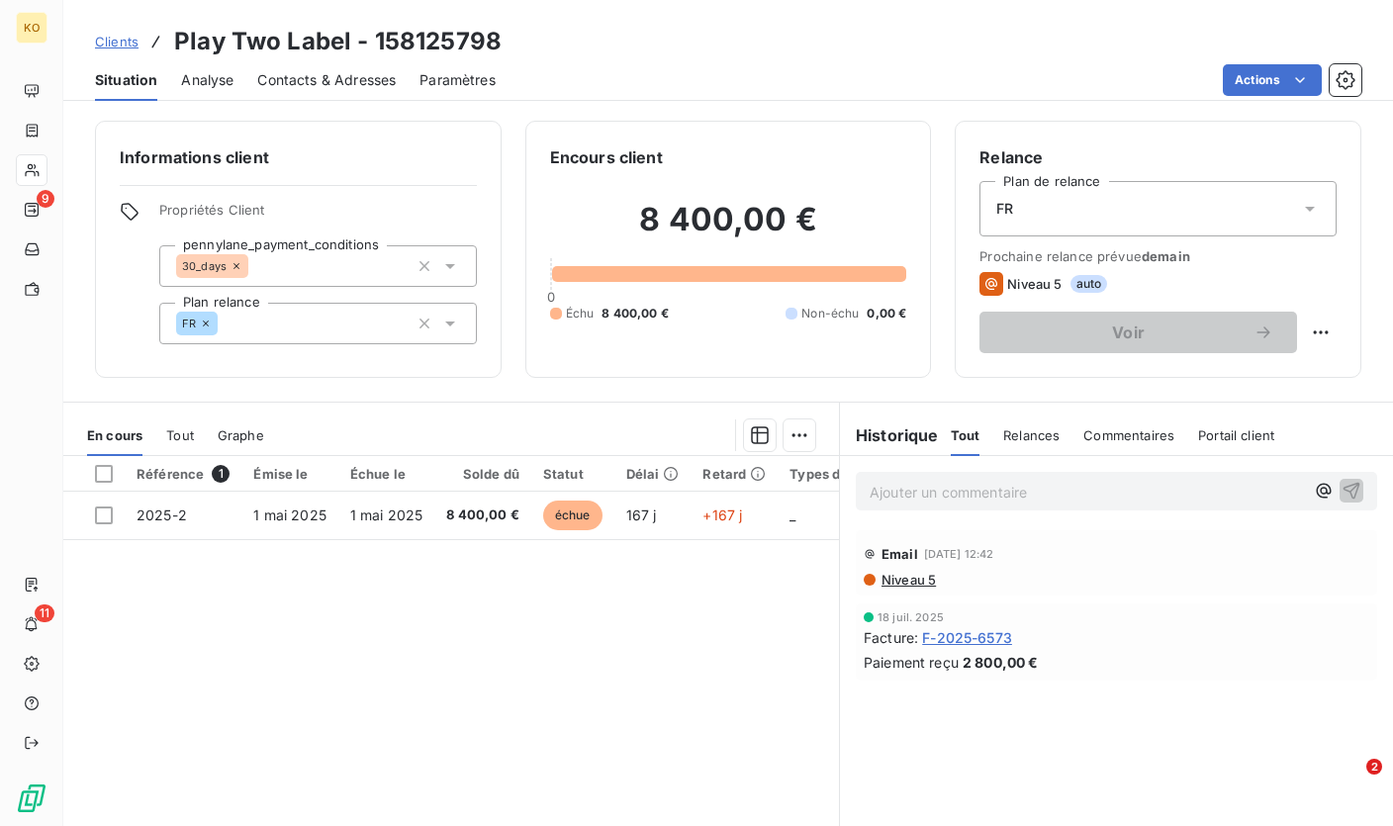
click at [1009, 493] on p "Ajouter un commentaire ﻿" at bounding box center [1086, 492] width 434 height 25
click at [897, 496] on p "Ajouter un commentaire ﻿" at bounding box center [1086, 492] width 434 height 25
click at [869, 494] on p "Ajouter un commentaire ﻿" at bounding box center [1086, 492] width 434 height 25
click at [435, 540] on div "Référence 1 Émise le Échue le Solde dû Statut Délai Retard Types de dépenses / …" at bounding box center [450, 646] width 775 height 381
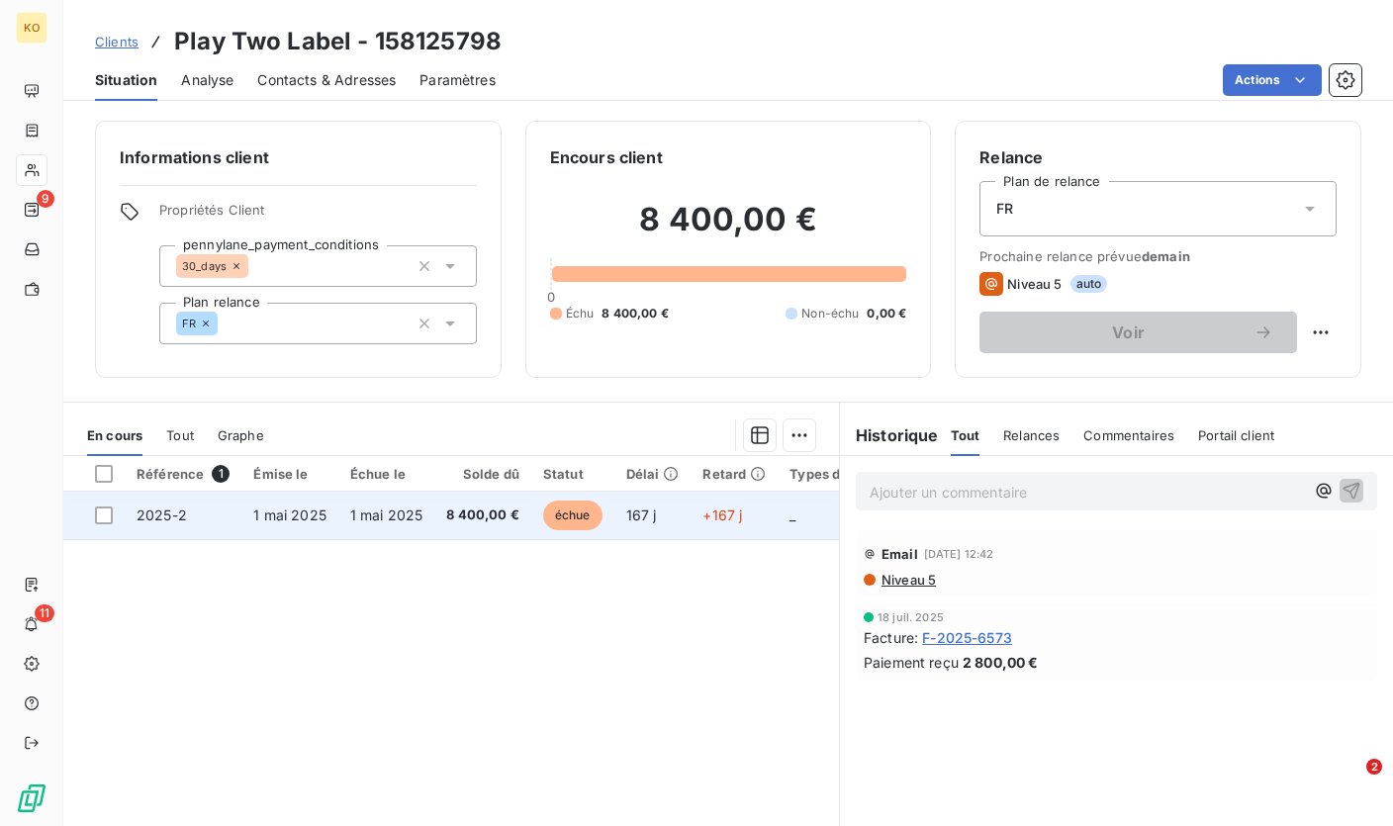
click at [436, 504] on td "8 400,00 €" at bounding box center [482, 515] width 97 height 47
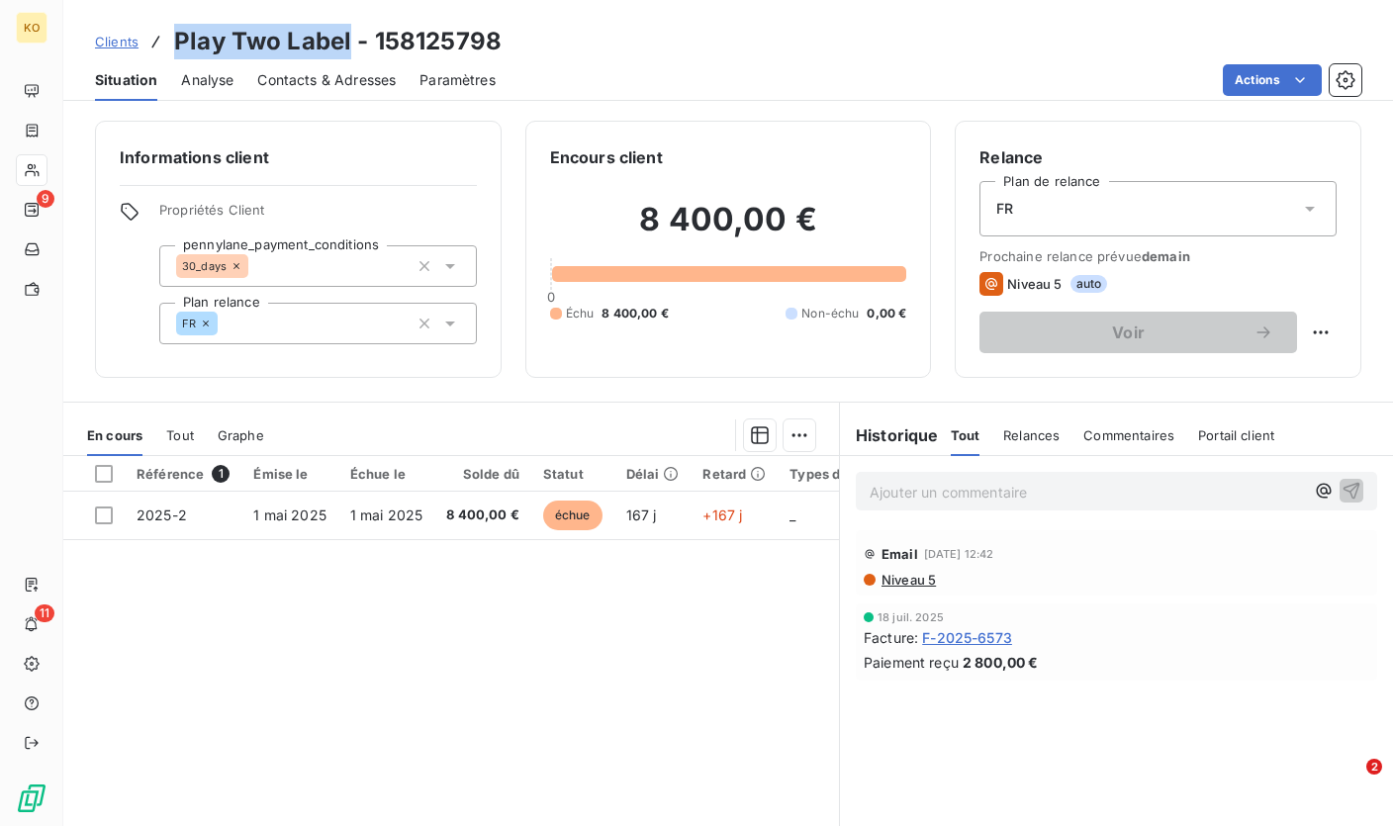
drag, startPoint x: 171, startPoint y: 45, endPoint x: 347, endPoint y: 49, distance: 176.1
click at [347, 49] on div "Clients Play Two Label - 158125798" at bounding box center [298, 42] width 406 height 36
copy h3 "Play Two Label"
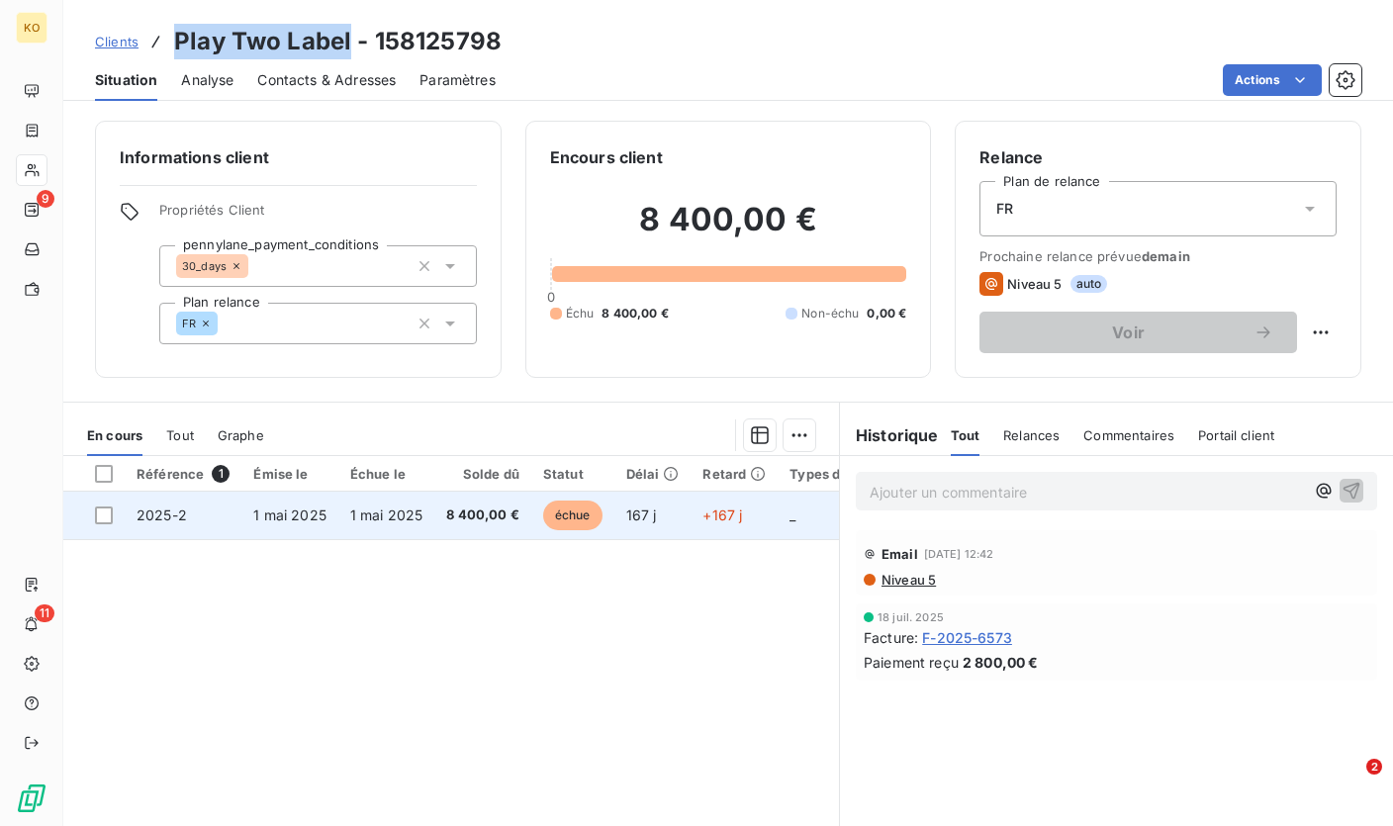
click at [622, 525] on td "167 j" at bounding box center [652, 515] width 77 height 47
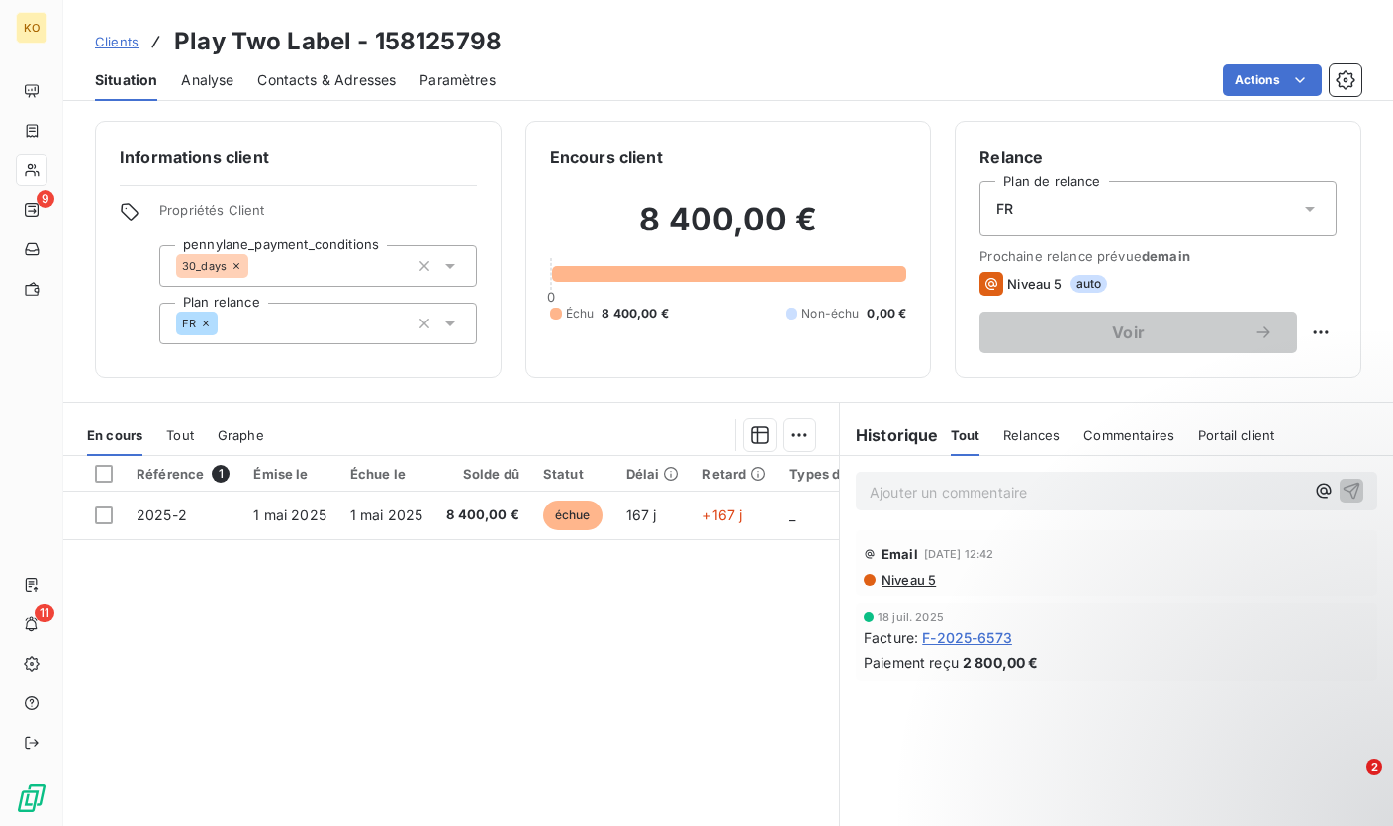
click at [1043, 482] on p "Ajouter un commentaire ﻿" at bounding box center [1086, 492] width 434 height 25
click at [328, 81] on span "Contacts & Adresses" at bounding box center [326, 80] width 138 height 20
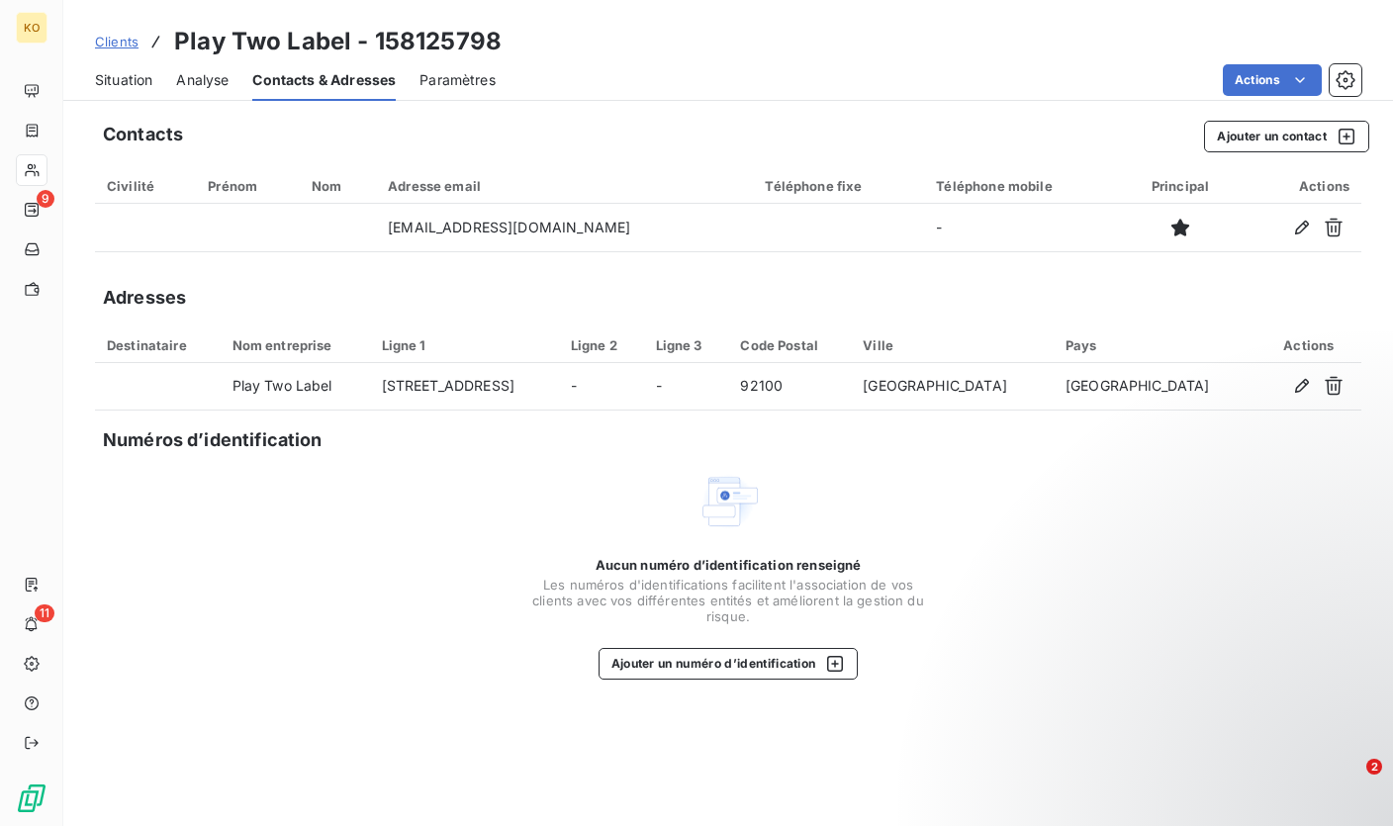
click at [134, 70] on span "Situation" at bounding box center [123, 80] width 57 height 20
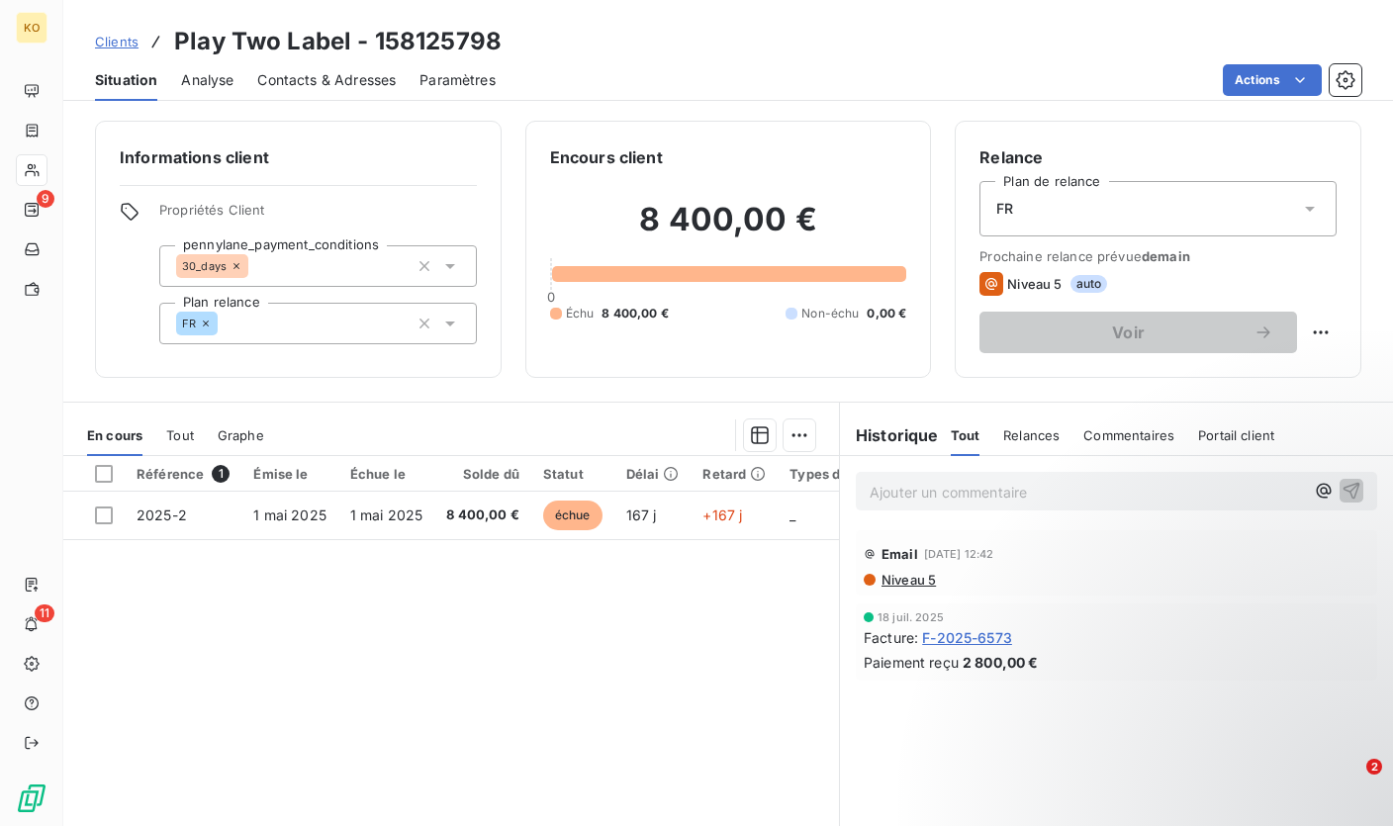
click at [940, 501] on p "Ajouter un commentaire ﻿" at bounding box center [1086, 492] width 434 height 25
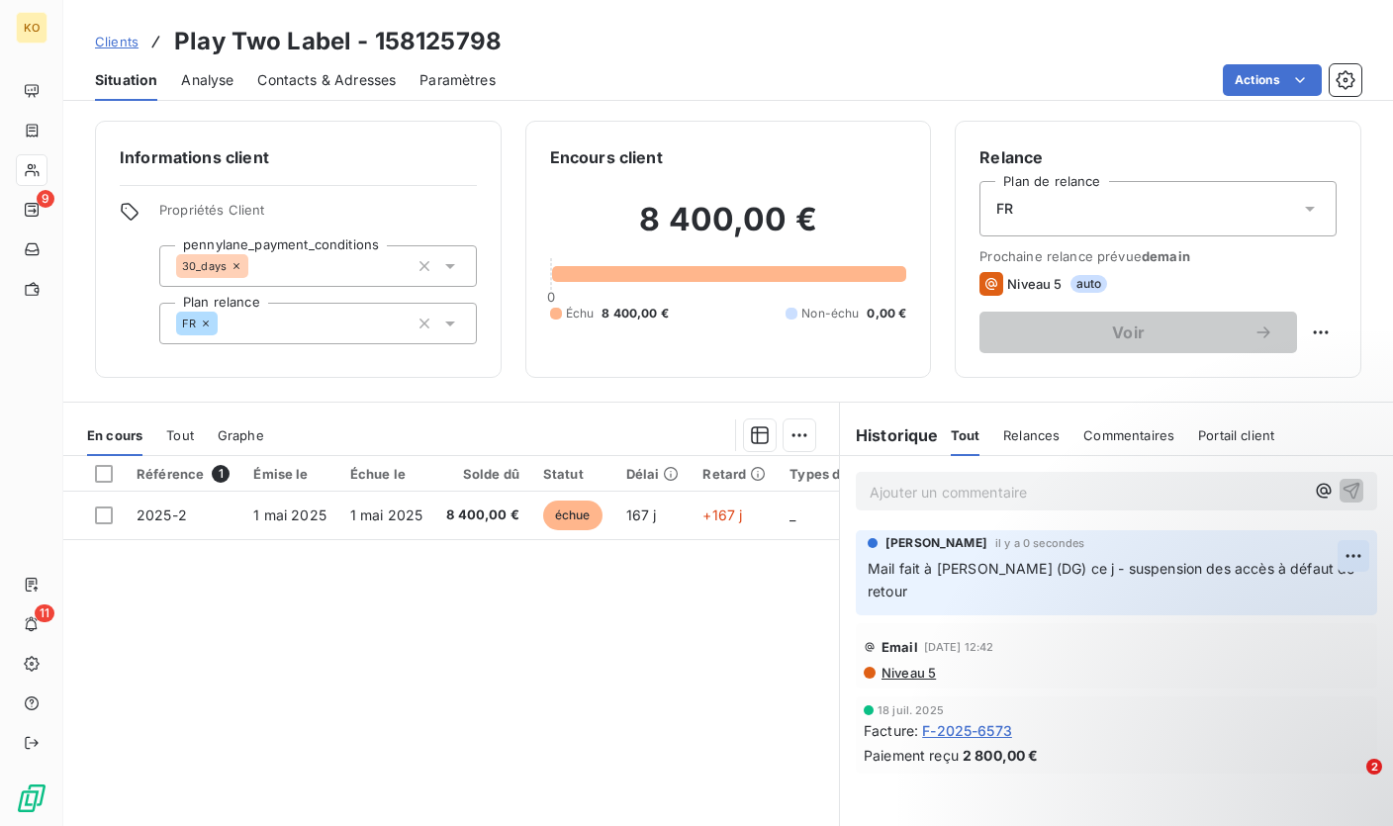
click at [1341, 554] on html "KO 9 11 Clients Play Two Label - 158125798 Situation Analyse Contacts & Adresse…" at bounding box center [696, 413] width 1393 height 826
click at [1264, 603] on div "Editer" at bounding box center [1290, 601] width 111 height 32
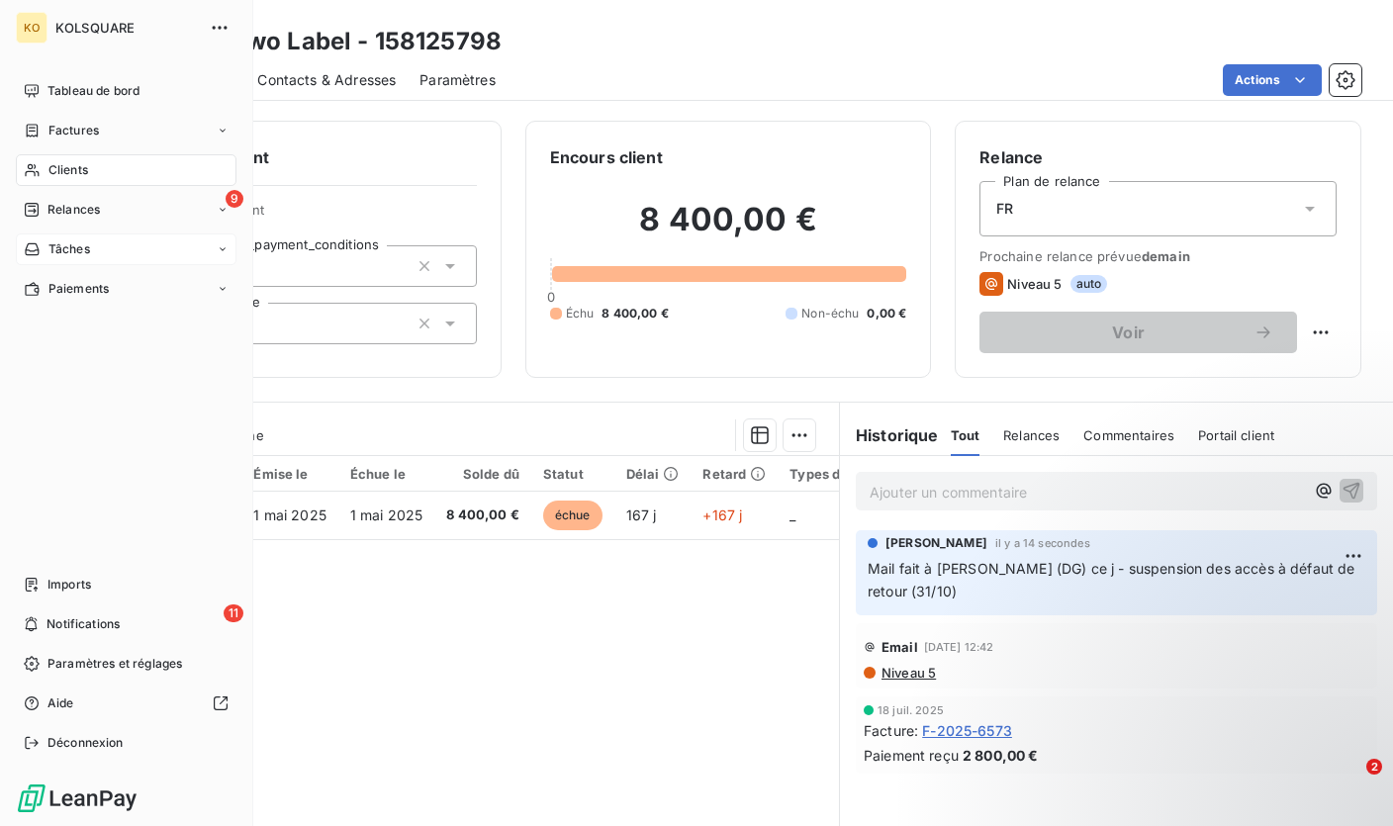
click at [109, 253] on div "Tâches" at bounding box center [126, 249] width 221 height 32
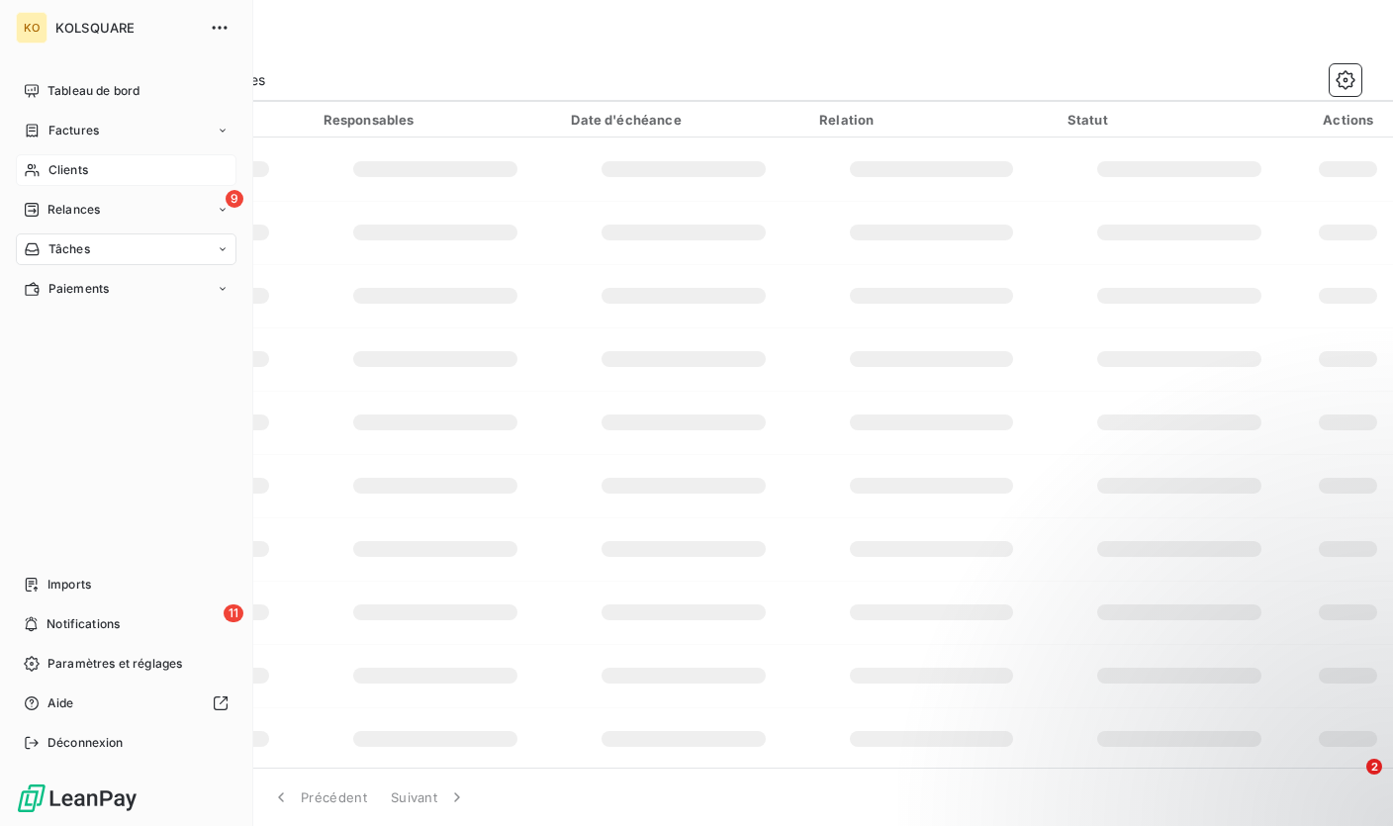
click at [35, 174] on icon at bounding box center [32, 170] width 14 height 13
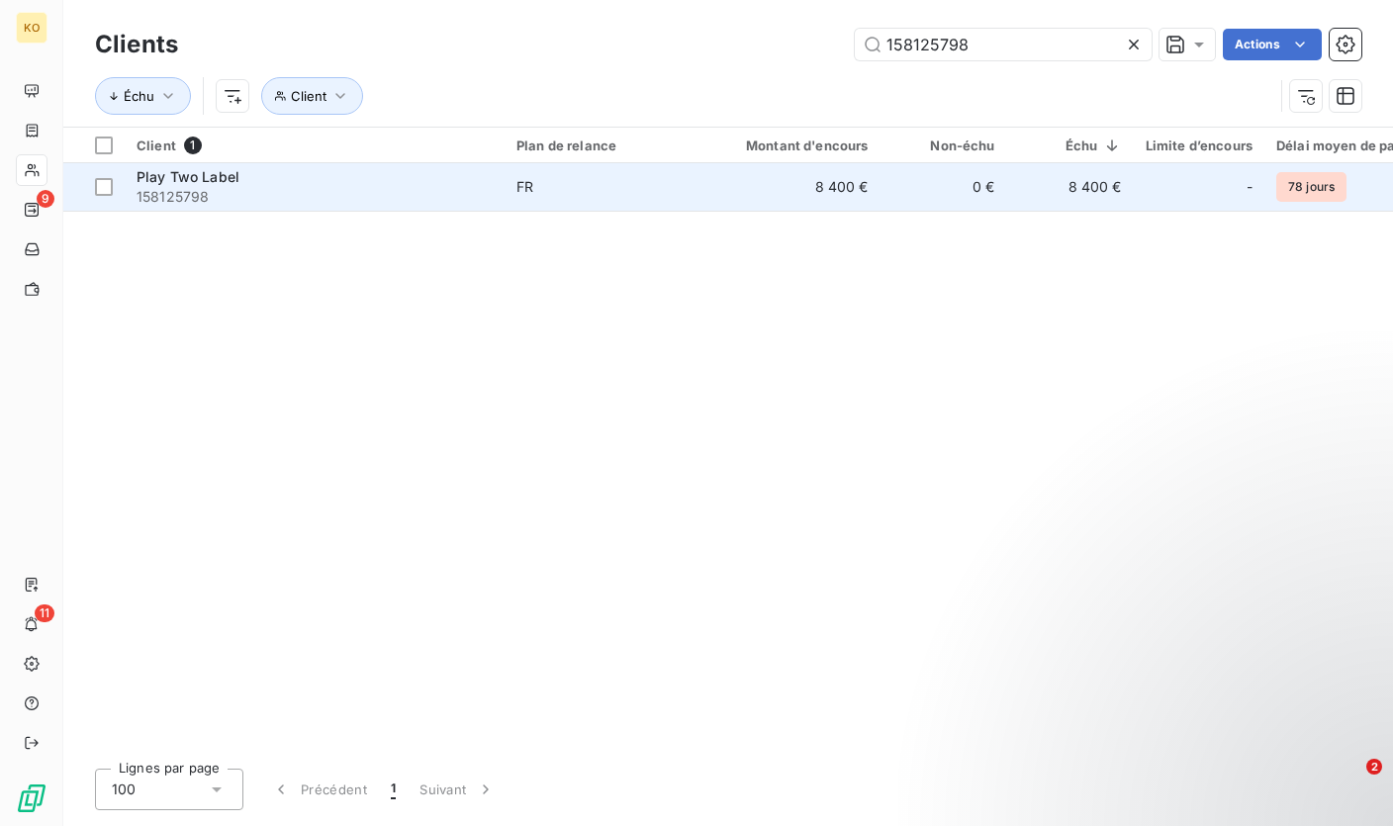
click at [628, 175] on td "FR" at bounding box center [607, 186] width 206 height 47
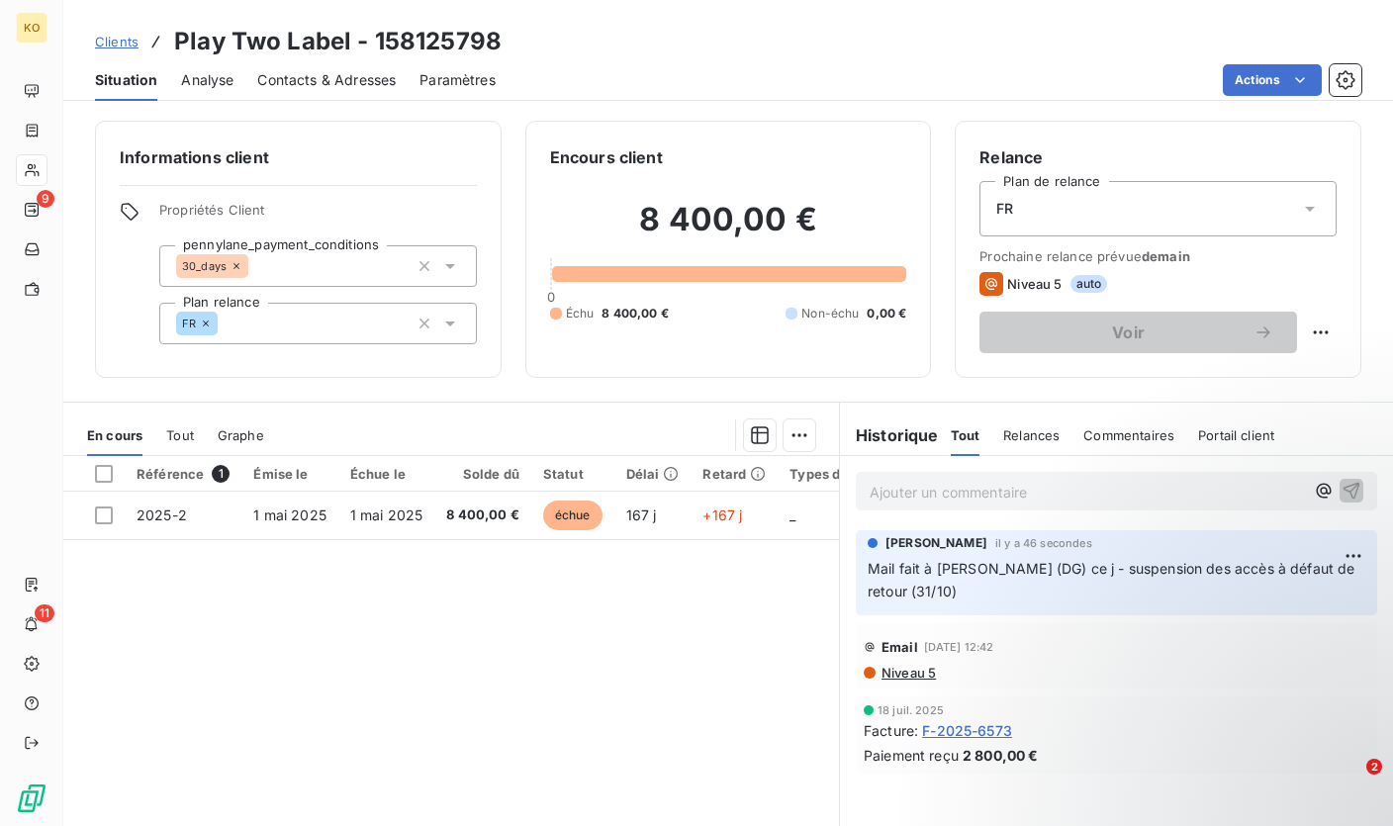
click at [1299, 101] on div "Clients Play Two Label - 158125798 Situation Analyse Contacts & Adresses Paramè…" at bounding box center [727, 413] width 1329 height 826
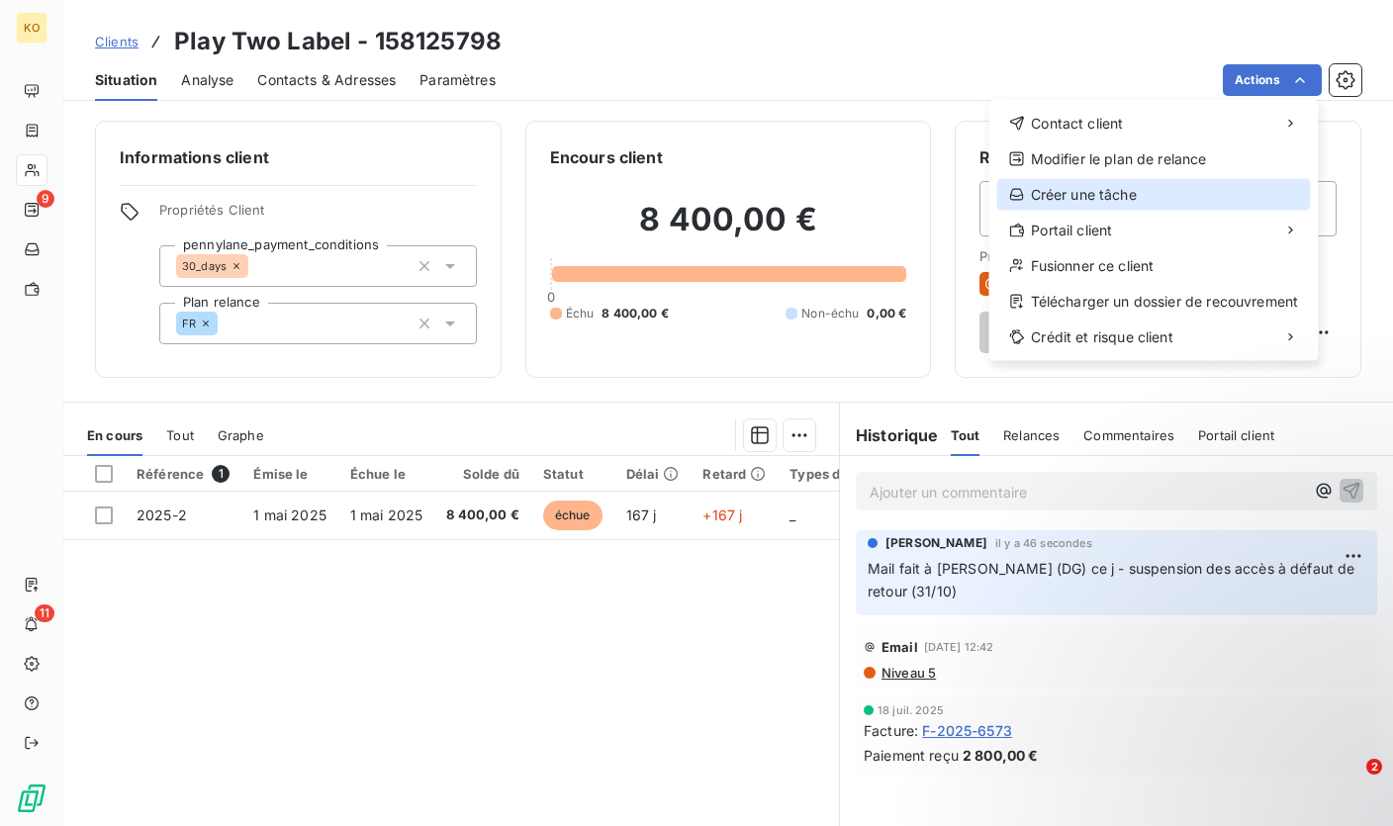
click at [1064, 196] on div "Créer une tâche" at bounding box center [1154, 195] width 314 height 32
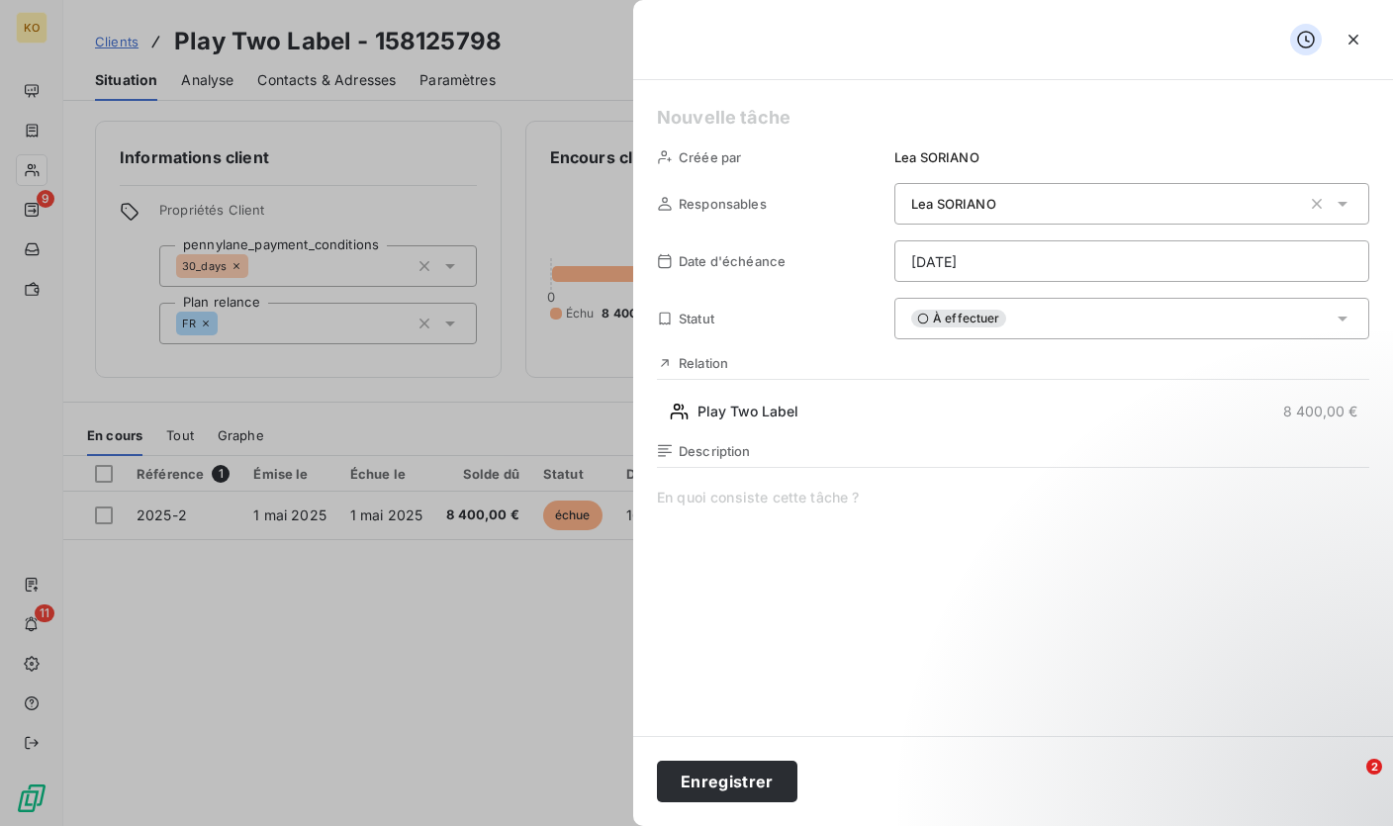
click at [738, 501] on span at bounding box center [1013, 678] width 712 height 380
click at [1064, 260] on html "KO 9 11 Clients Play Two Label - 158125798 Situation Analyse Contacts & Adresse…" at bounding box center [696, 413] width 1393 height 826
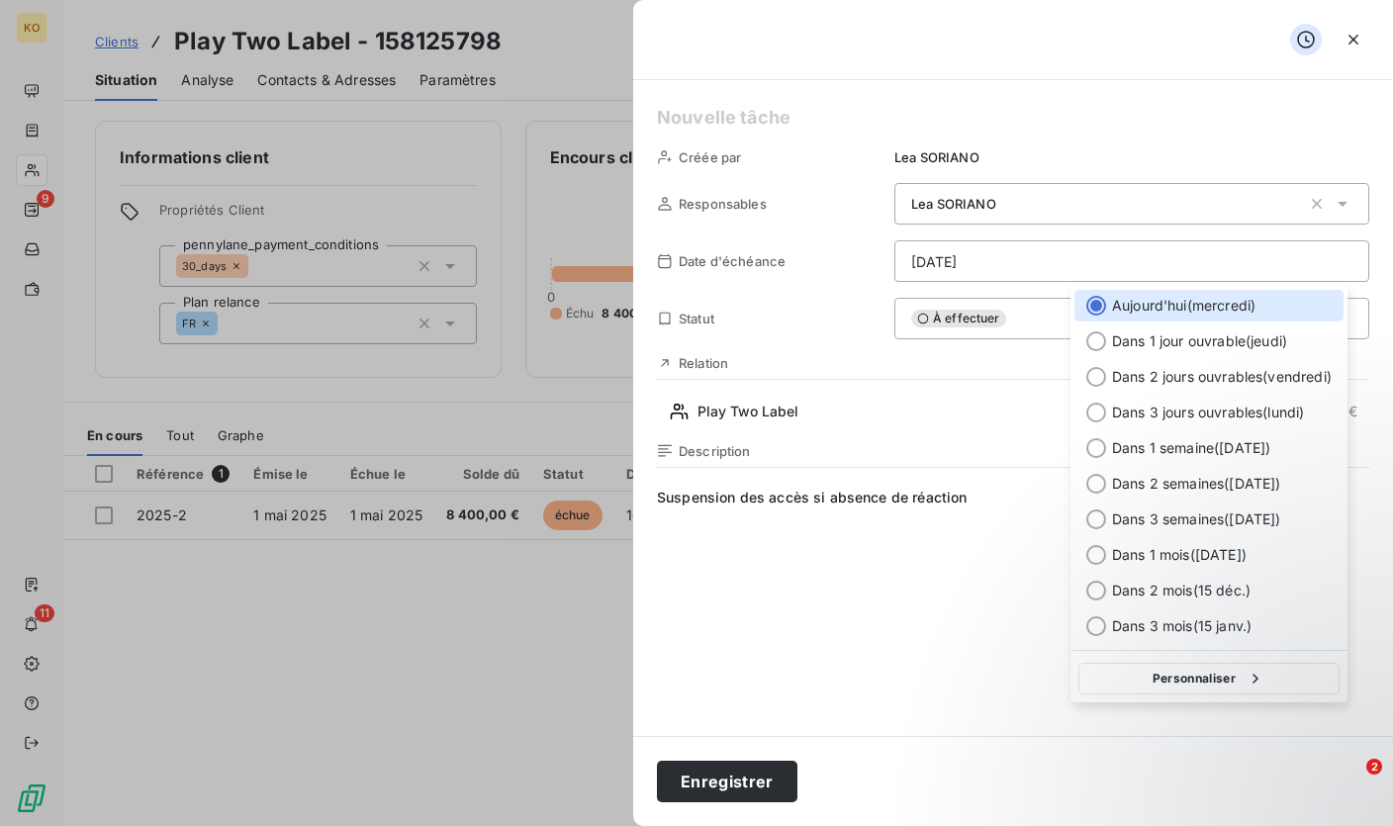
click at [1002, 586] on html "KO 9 11 Clients Play Two Label - 158125798 Situation Analyse Contacts & Adresse…" at bounding box center [696, 413] width 1393 height 826
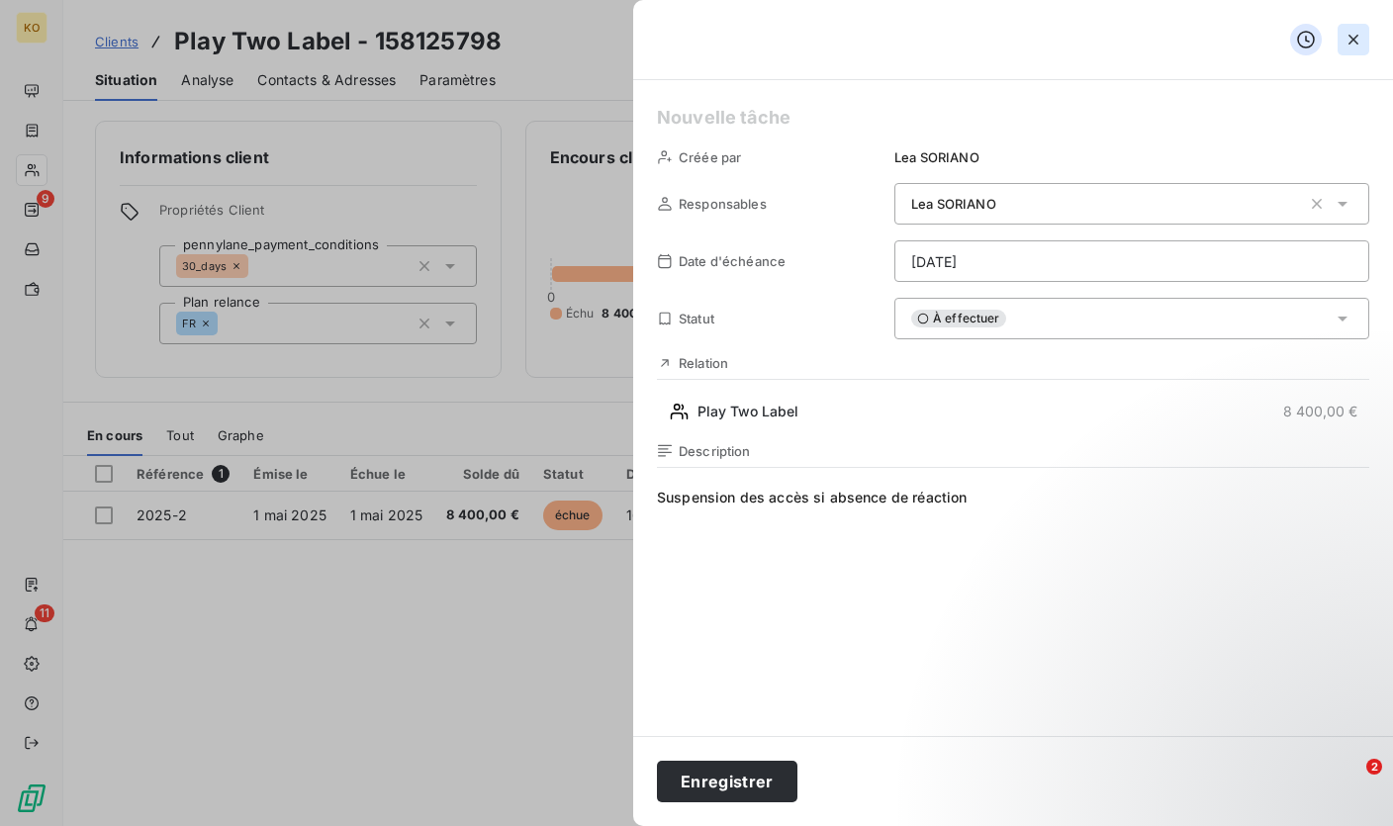
click at [1358, 45] on icon "button" at bounding box center [1353, 40] width 20 height 20
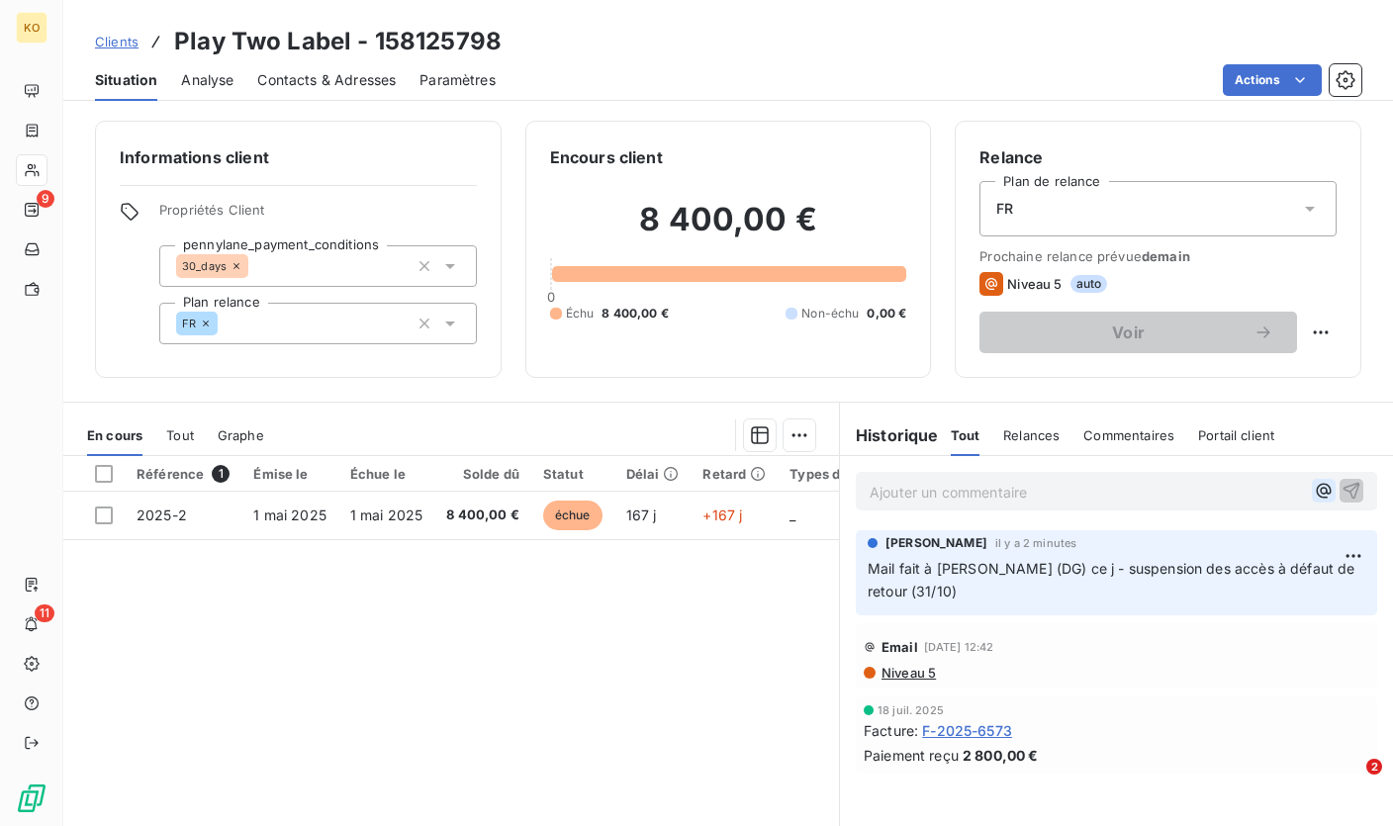
click at [1316, 501] on button "button" at bounding box center [1323, 491] width 24 height 24
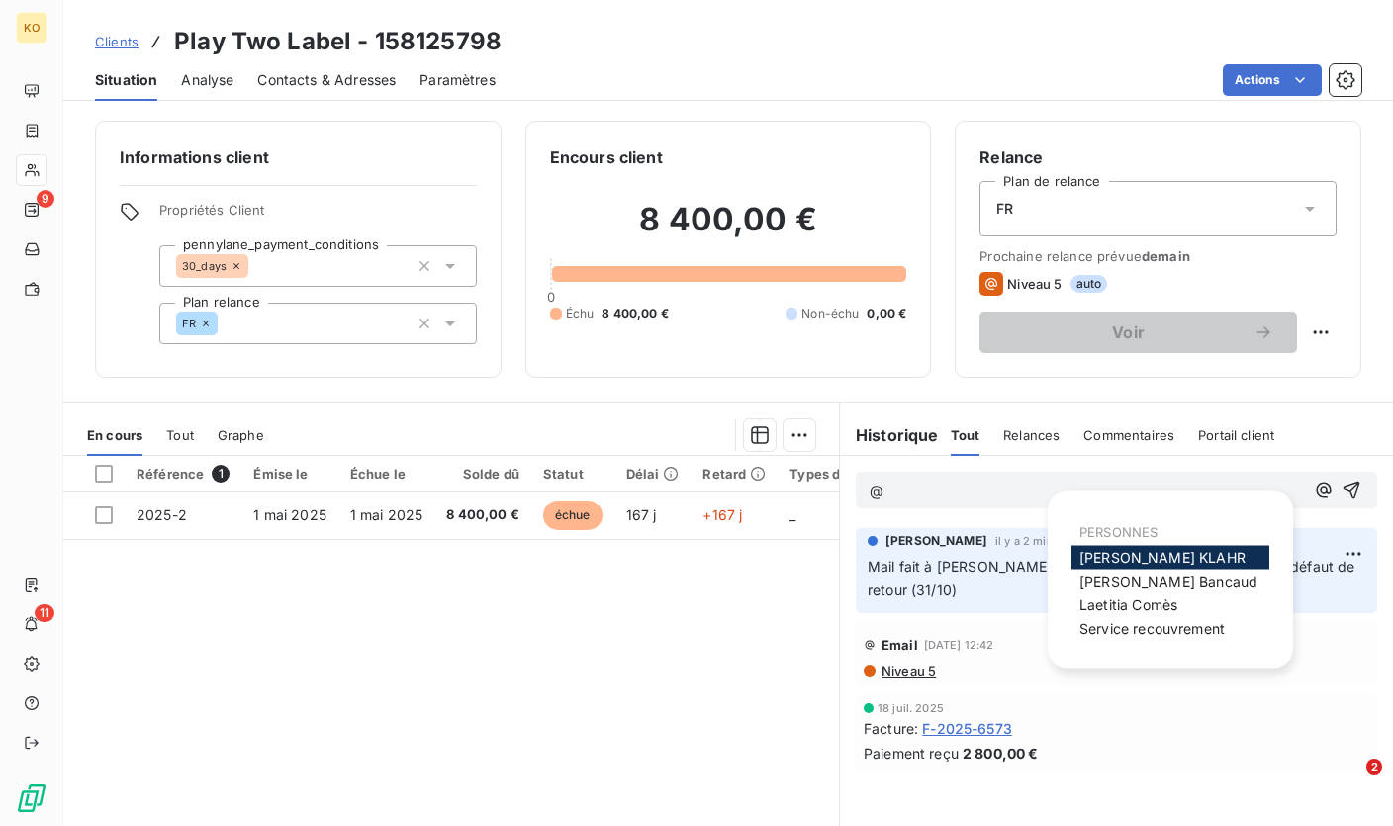
click at [974, 493] on p "@" at bounding box center [1086, 491] width 434 height 23
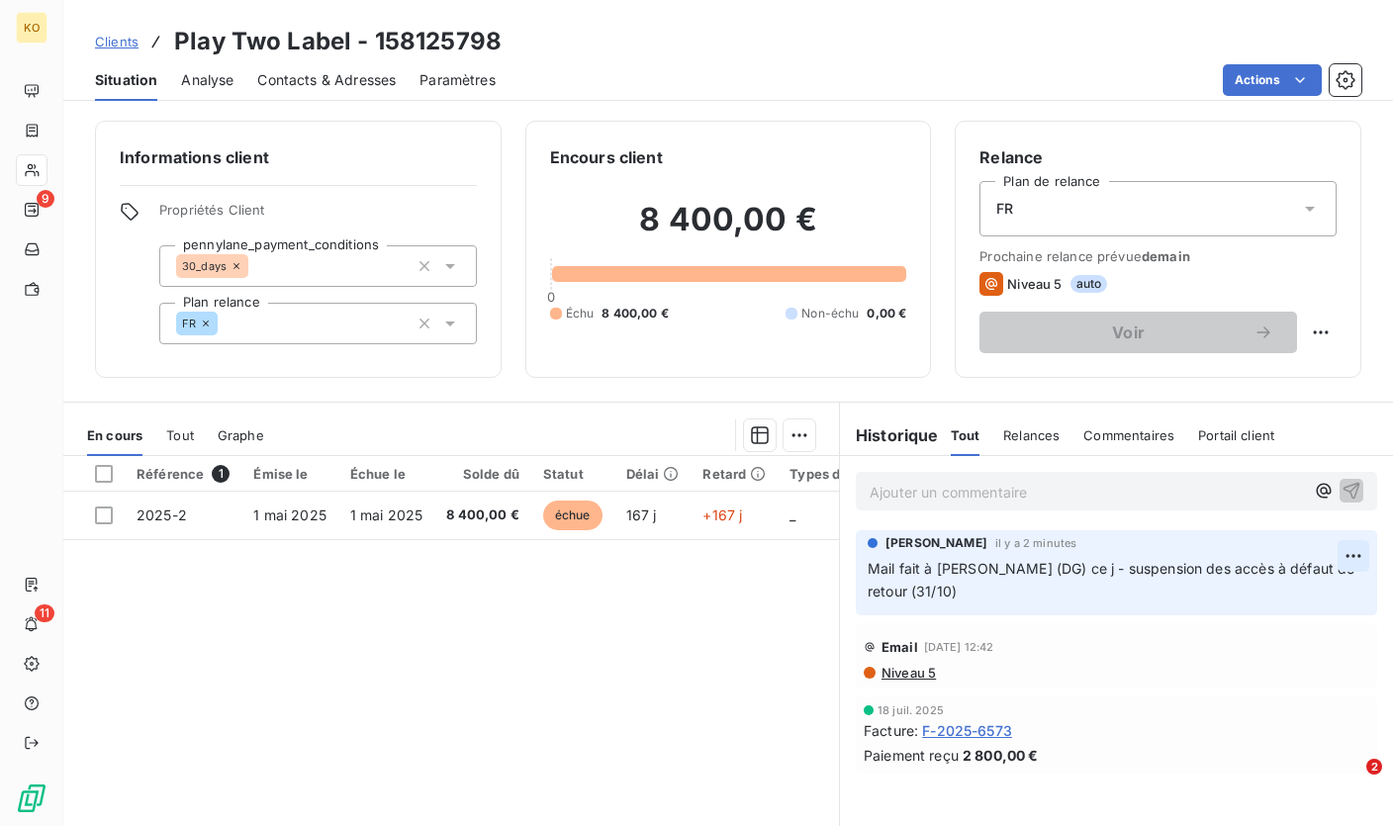
click at [1347, 560] on html "KO 9 11 Clients Play Two Label - 158125798 Situation Analyse Contacts & Adresse…" at bounding box center [696, 413] width 1393 height 826
click at [1284, 589] on div "Editer" at bounding box center [1290, 601] width 111 height 32
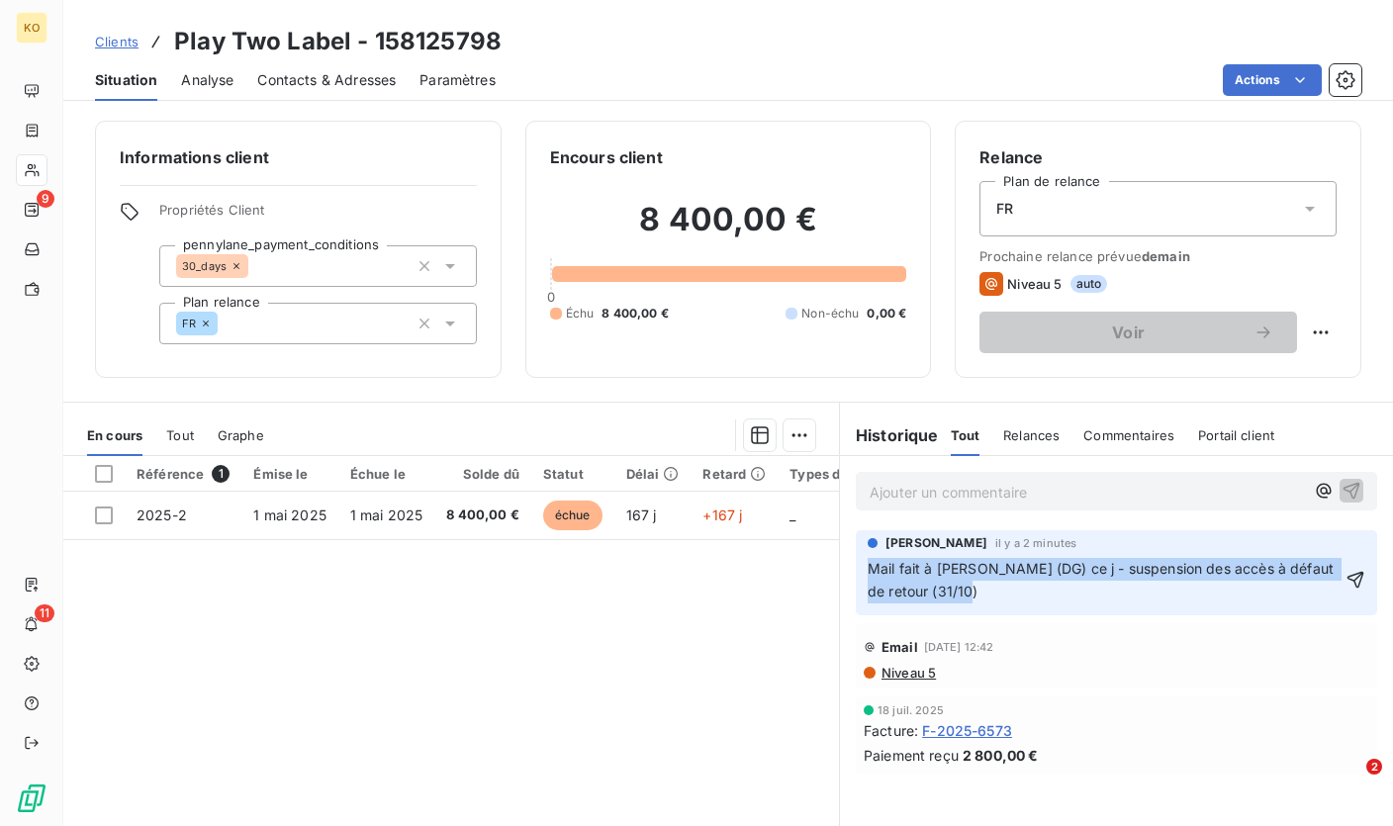
drag, startPoint x: 957, startPoint y: 591, endPoint x: 848, endPoint y: 567, distance: 112.5
click at [856, 567] on div "[PERSON_NAME] il y a 2 minutes Mail fait à [PERSON_NAME] (DG) ce j - suspension…" at bounding box center [1116, 572] width 521 height 85
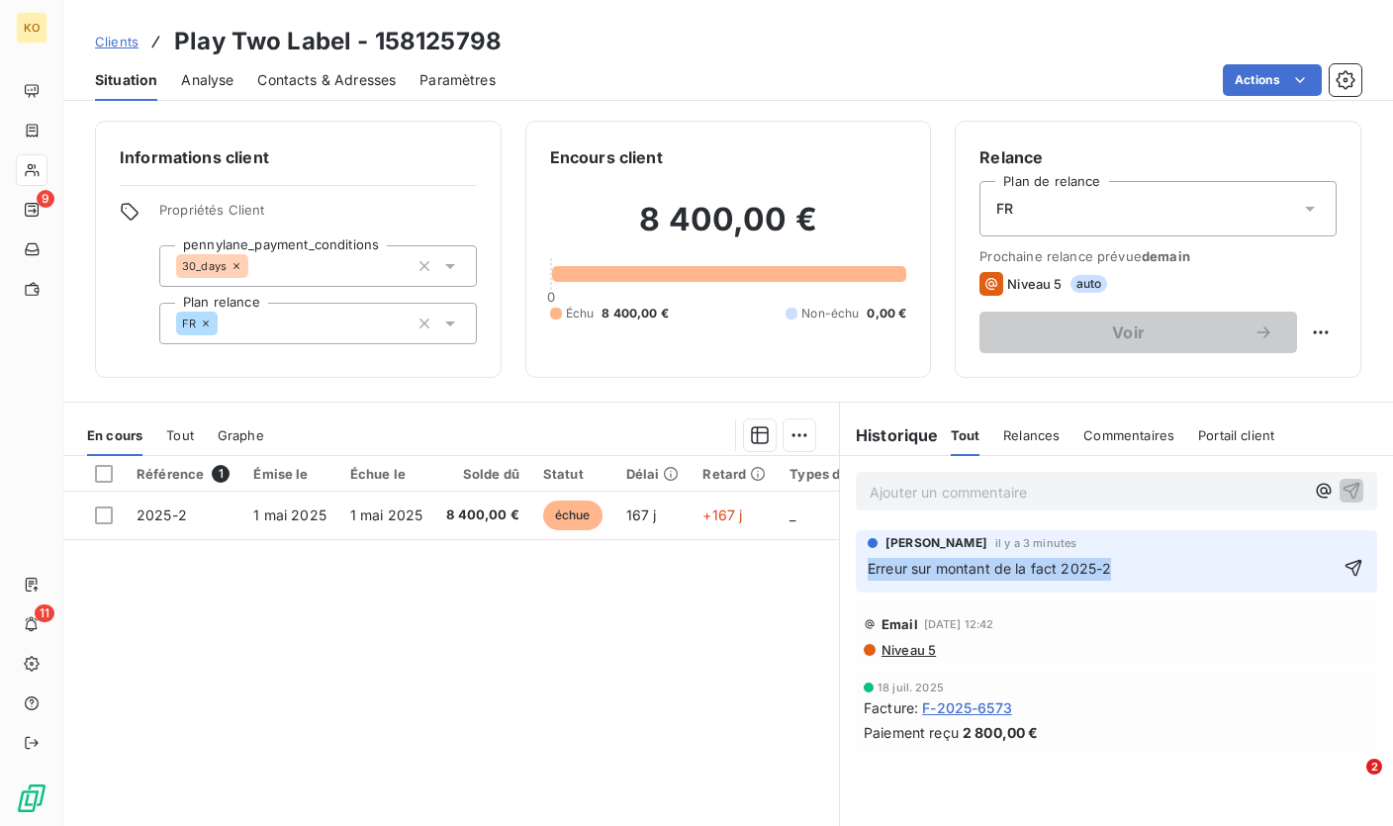
drag, startPoint x: 1139, startPoint y: 574, endPoint x: 789, endPoint y: 563, distance: 350.3
click at [789, 563] on div "En cours Tout Graphe Référence 1 Émise le Échue le Solde dû Statut Délai Retard…" at bounding box center [727, 649] width 1329 height 495
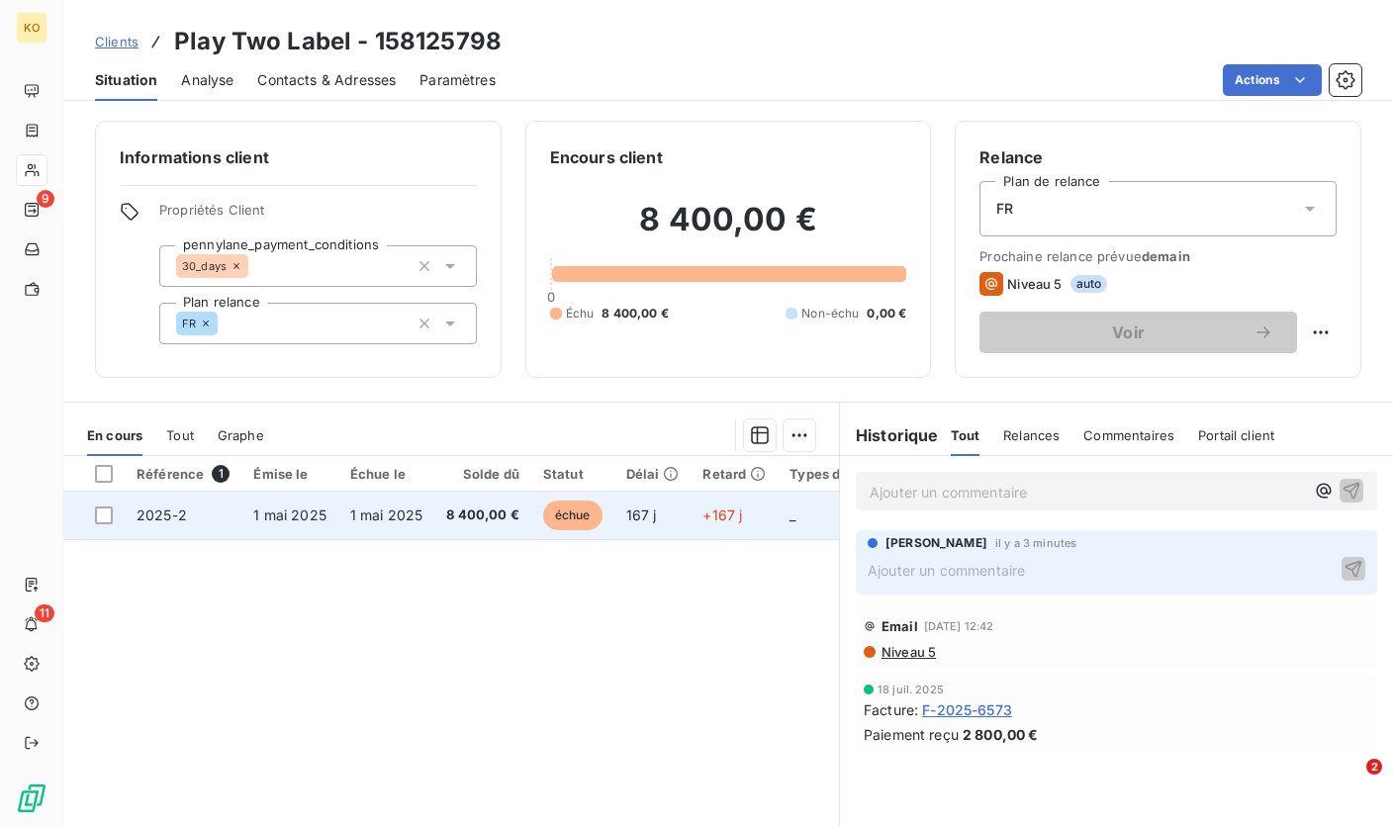
click at [385, 502] on td "1 mai 2025" at bounding box center [386, 515] width 97 height 47
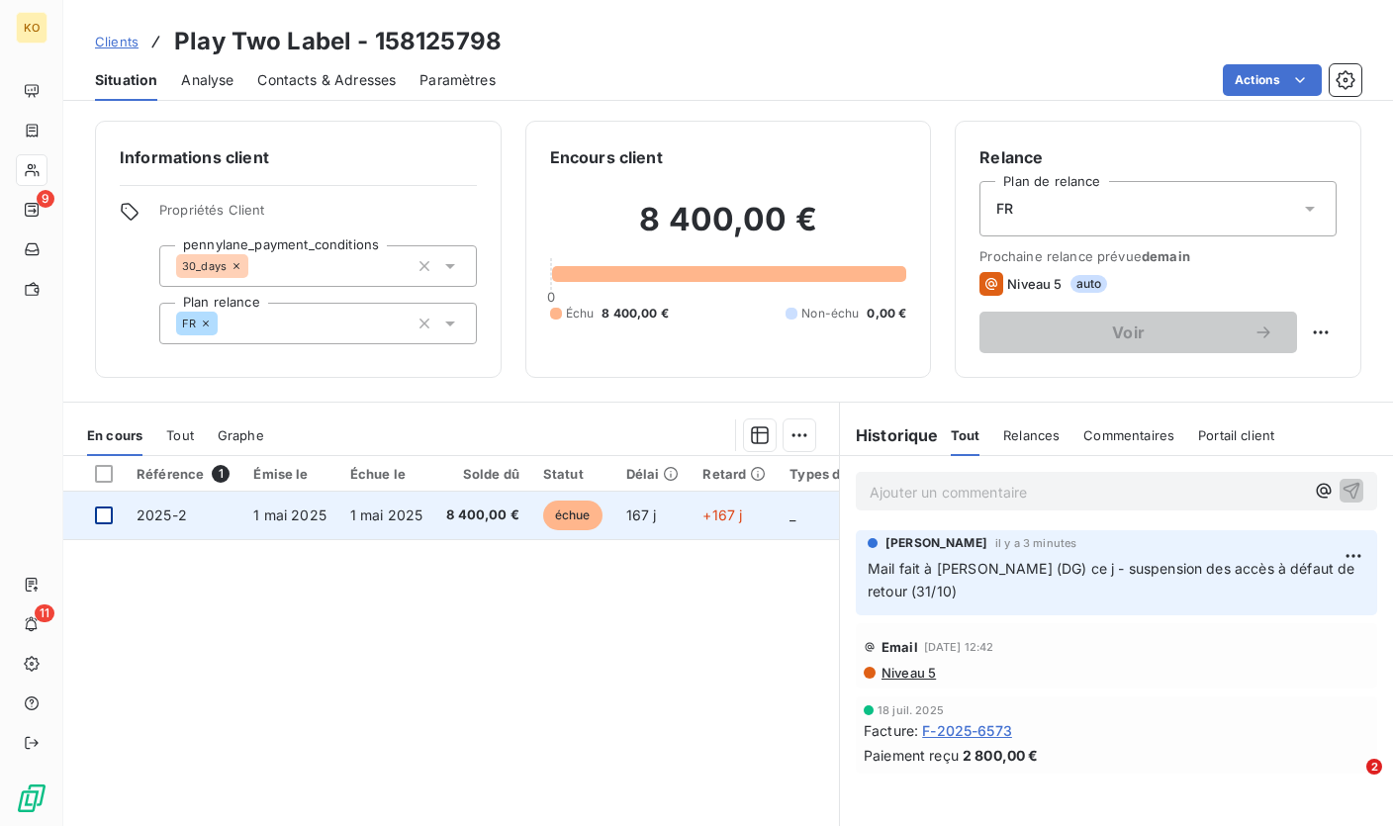
click at [99, 523] on div at bounding box center [104, 515] width 18 height 18
click at [412, 515] on span "1 mai 2025" at bounding box center [386, 514] width 73 height 17
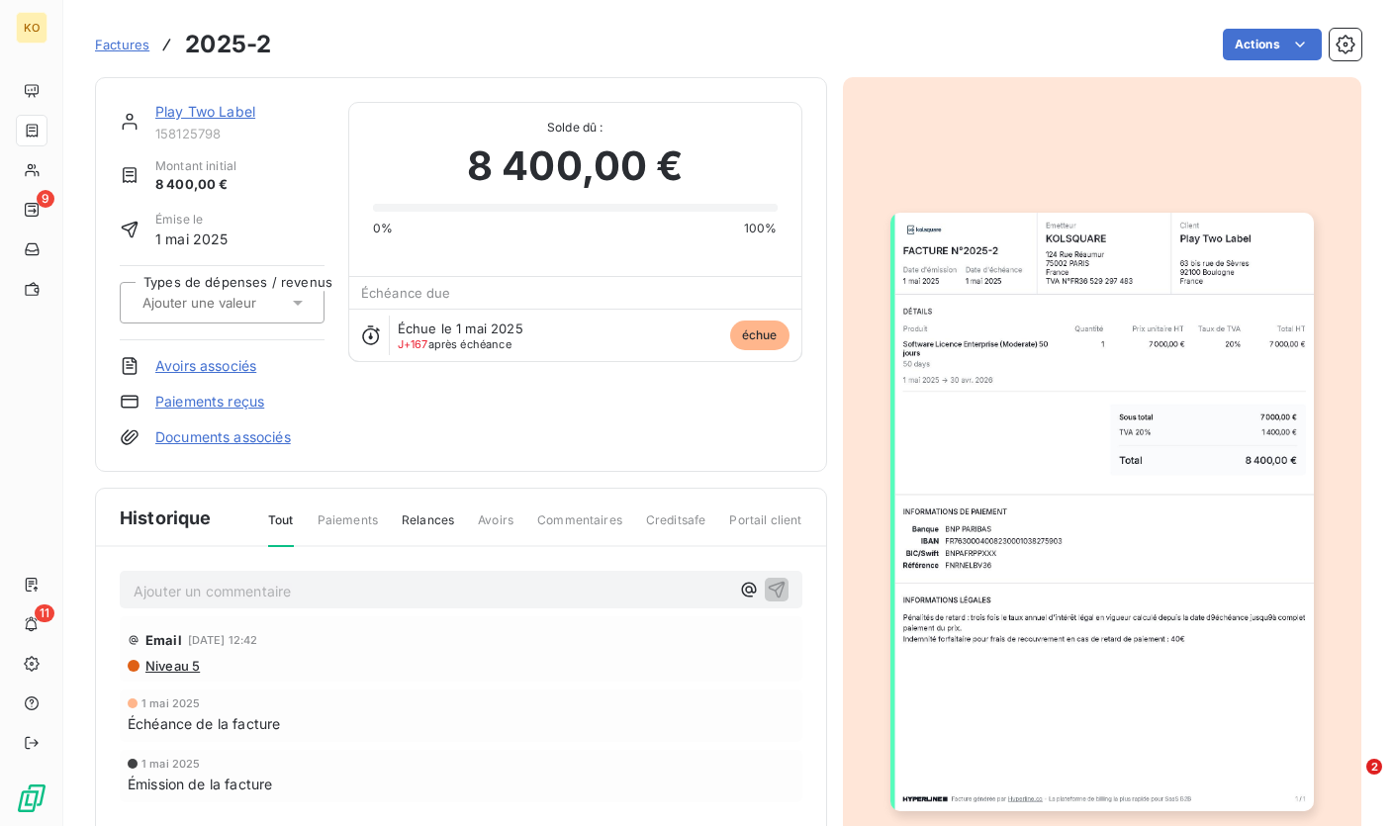
click at [300, 595] on p "Ajouter un commentaire ﻿" at bounding box center [431, 591] width 595 height 25
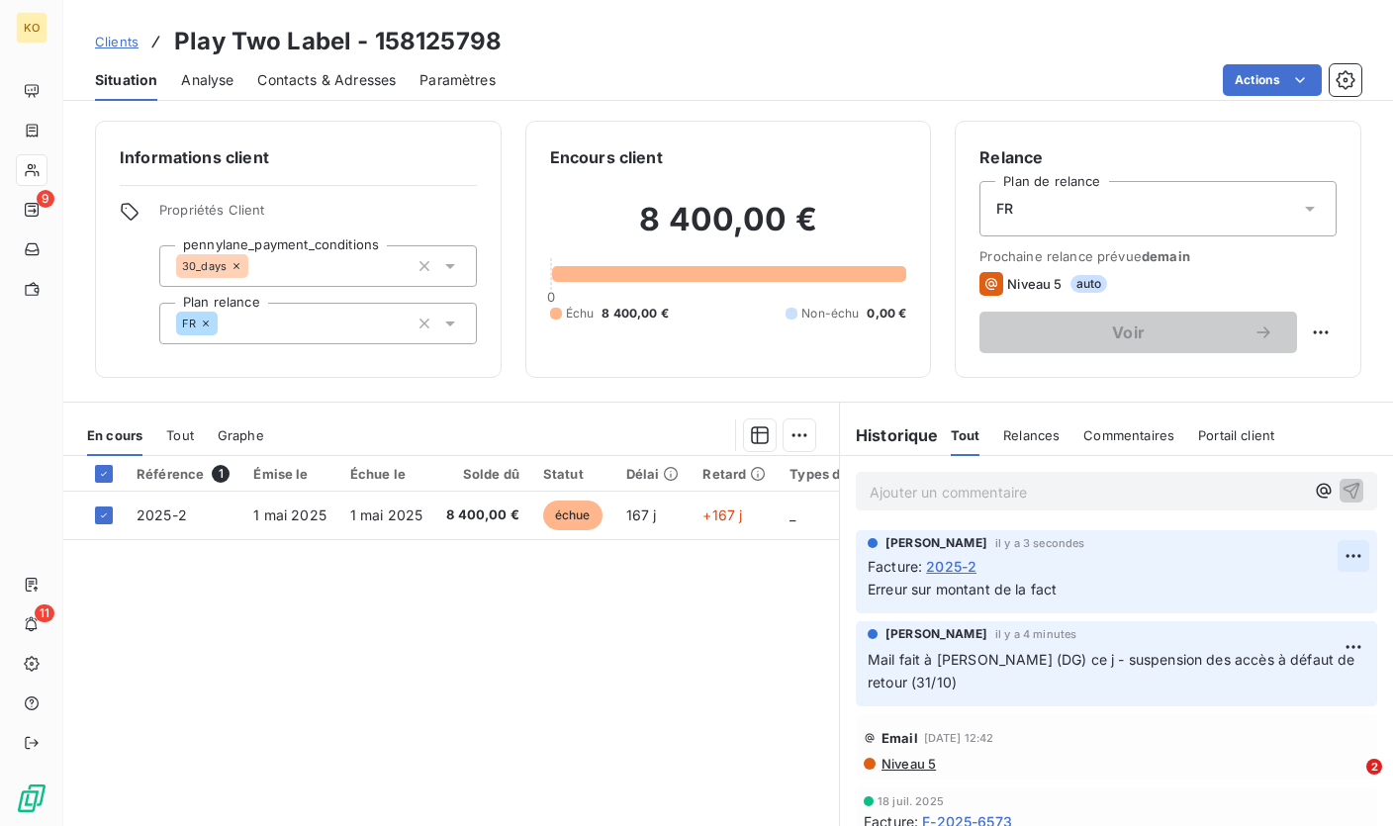
click at [1345, 549] on html "KO 9 11 Clients Play Two Label - 158125798 Situation Analyse Contacts & Adresse…" at bounding box center [696, 413] width 1393 height 826
click at [1264, 597] on div "Editer" at bounding box center [1290, 601] width 111 height 32
click at [1335, 559] on html "KO 9 11 Clients Play Two Label - 158125798 Situation Analyse Contacts & Adresse…" at bounding box center [696, 413] width 1393 height 826
click at [1262, 586] on div "Editer" at bounding box center [1290, 601] width 111 height 32
click at [1146, 592] on p "Erreur sur montant de la fact - à rectifier" at bounding box center [1102, 590] width 470 height 23
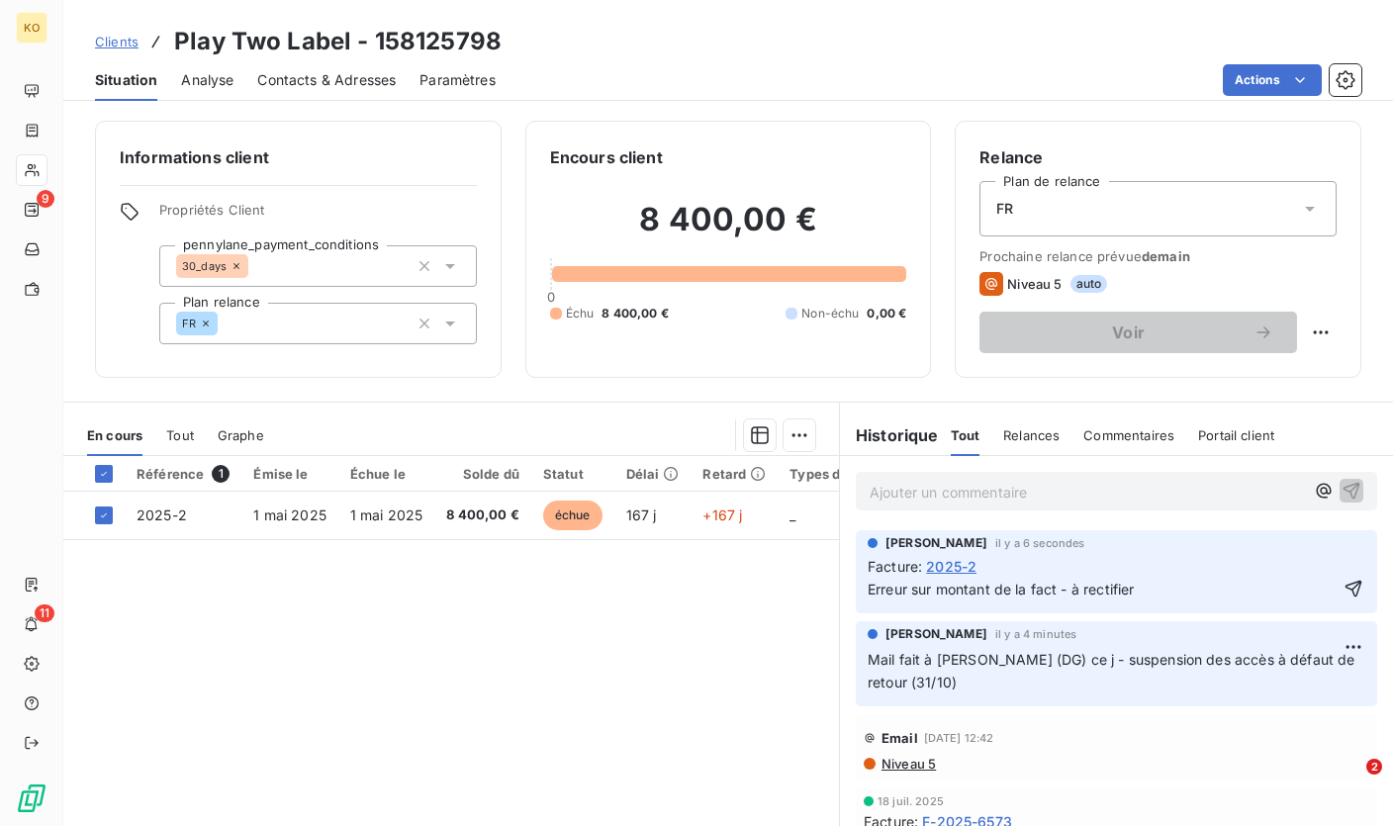
click at [1146, 592] on p "Erreur sur montant de la fact - à rectifier" at bounding box center [1102, 590] width 470 height 23
click at [1342, 643] on html "KO 9 11 Clients Play Two Label - 158125798 Situation Analyse Contacts & Adresse…" at bounding box center [696, 413] width 1393 height 826
click at [1258, 718] on div "Supprimer" at bounding box center [1290, 727] width 111 height 32
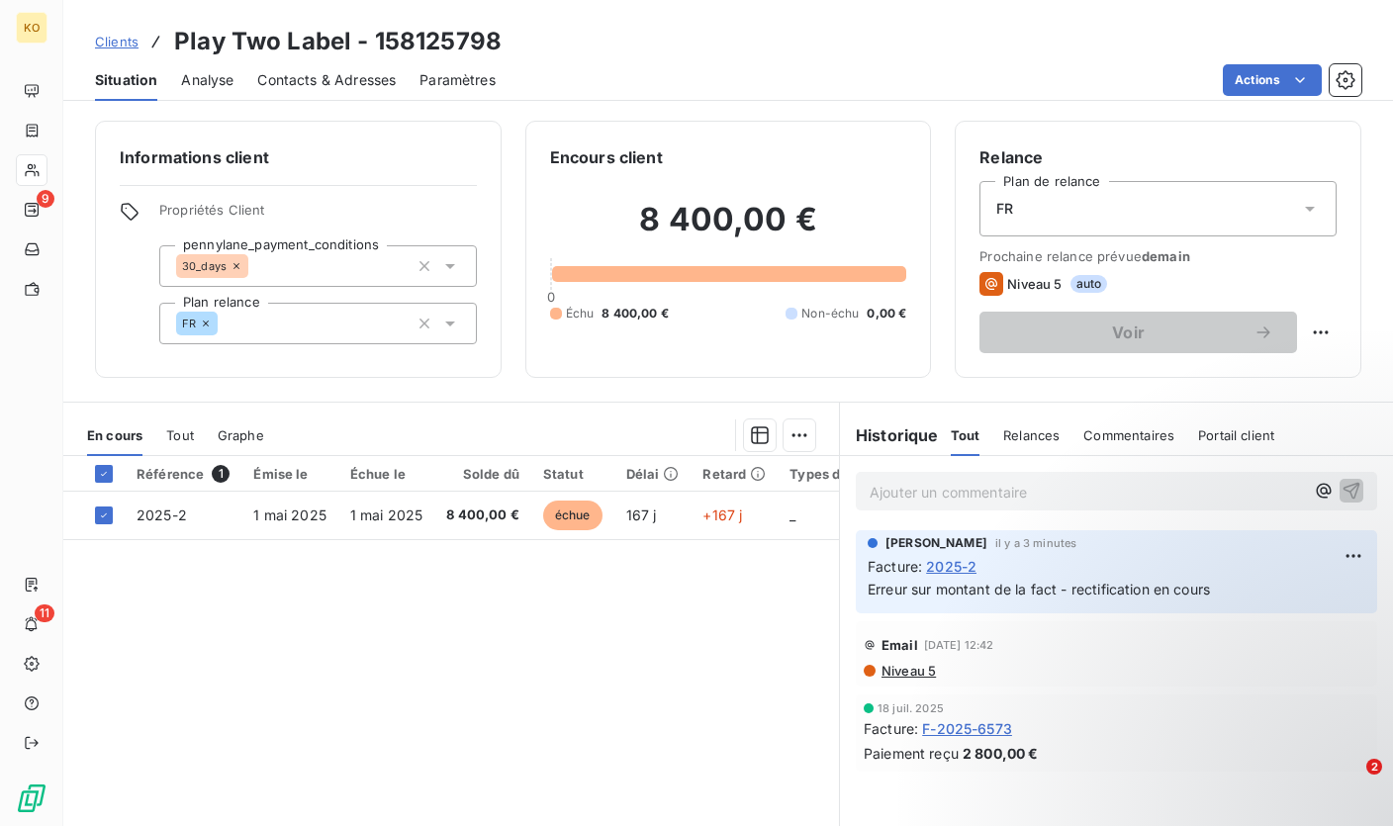
click at [125, 44] on span "Clients" at bounding box center [117, 42] width 44 height 16
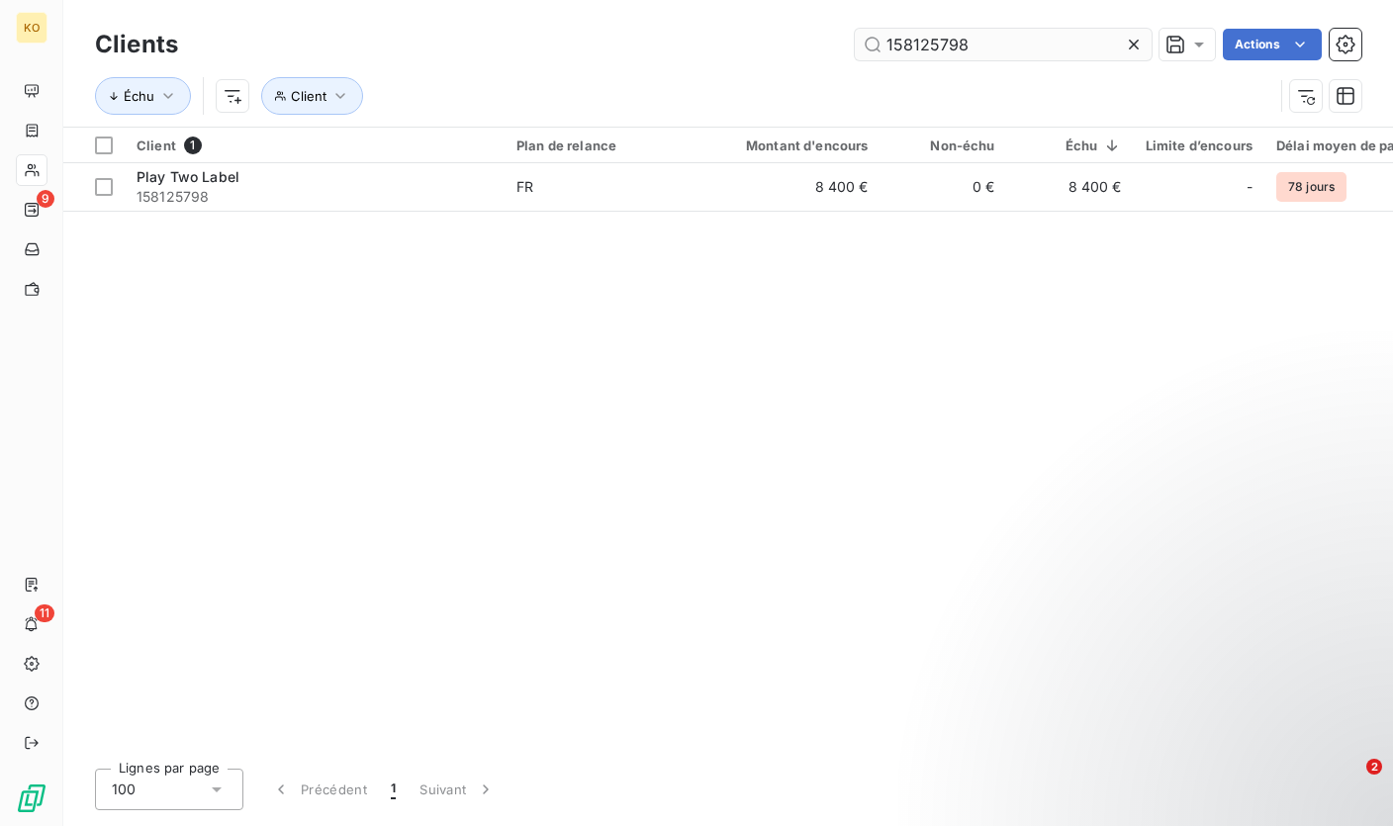
click at [938, 36] on input "158125798" at bounding box center [1003, 45] width 297 height 32
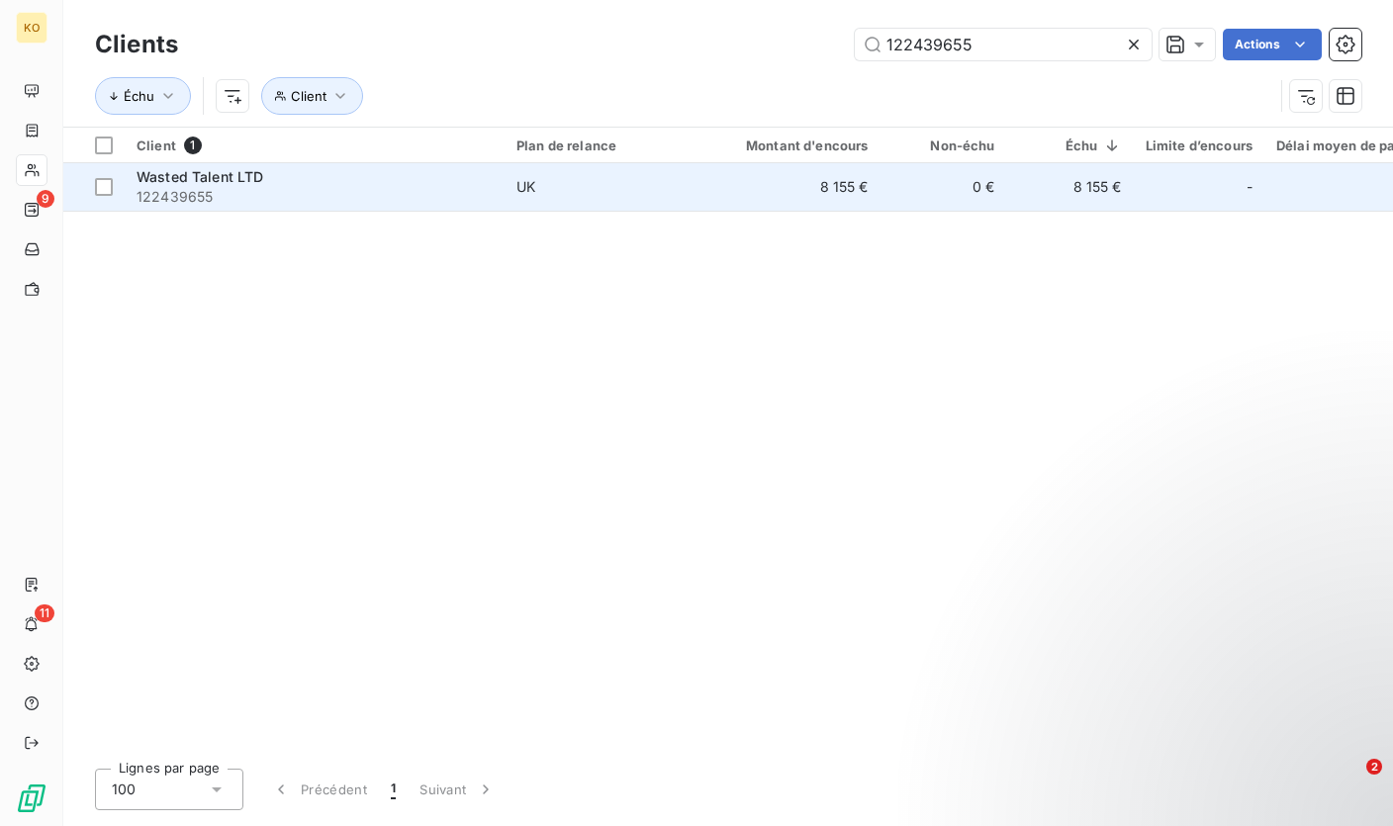
type input "122439655"
click at [632, 207] on td "UK" at bounding box center [607, 186] width 206 height 47
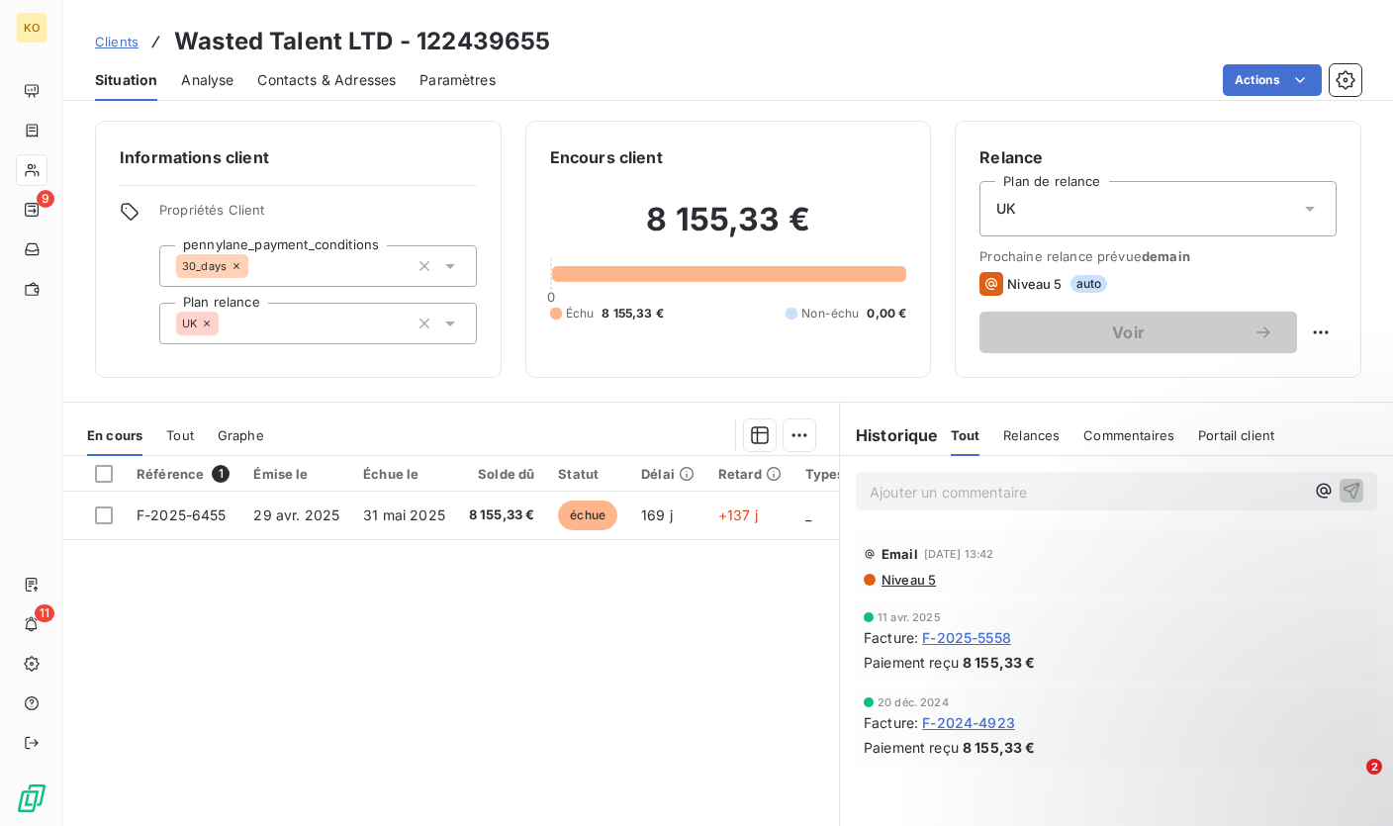
click at [931, 485] on p "Ajouter un commentaire ﻿" at bounding box center [1086, 492] width 434 height 25
click at [1042, 489] on span "Dernière rel ce j avant suspensiion des accès (31/10)" at bounding box center [1042, 490] width 347 height 17
click at [1074, 491] on span "Dernière rel ce j avant suspensiion des accès (31/10)" at bounding box center [1042, 490] width 347 height 17
click at [1225, 493] on p "Dernière rel ce j avant suspension des accès (31/10)" at bounding box center [1086, 491] width 434 height 23
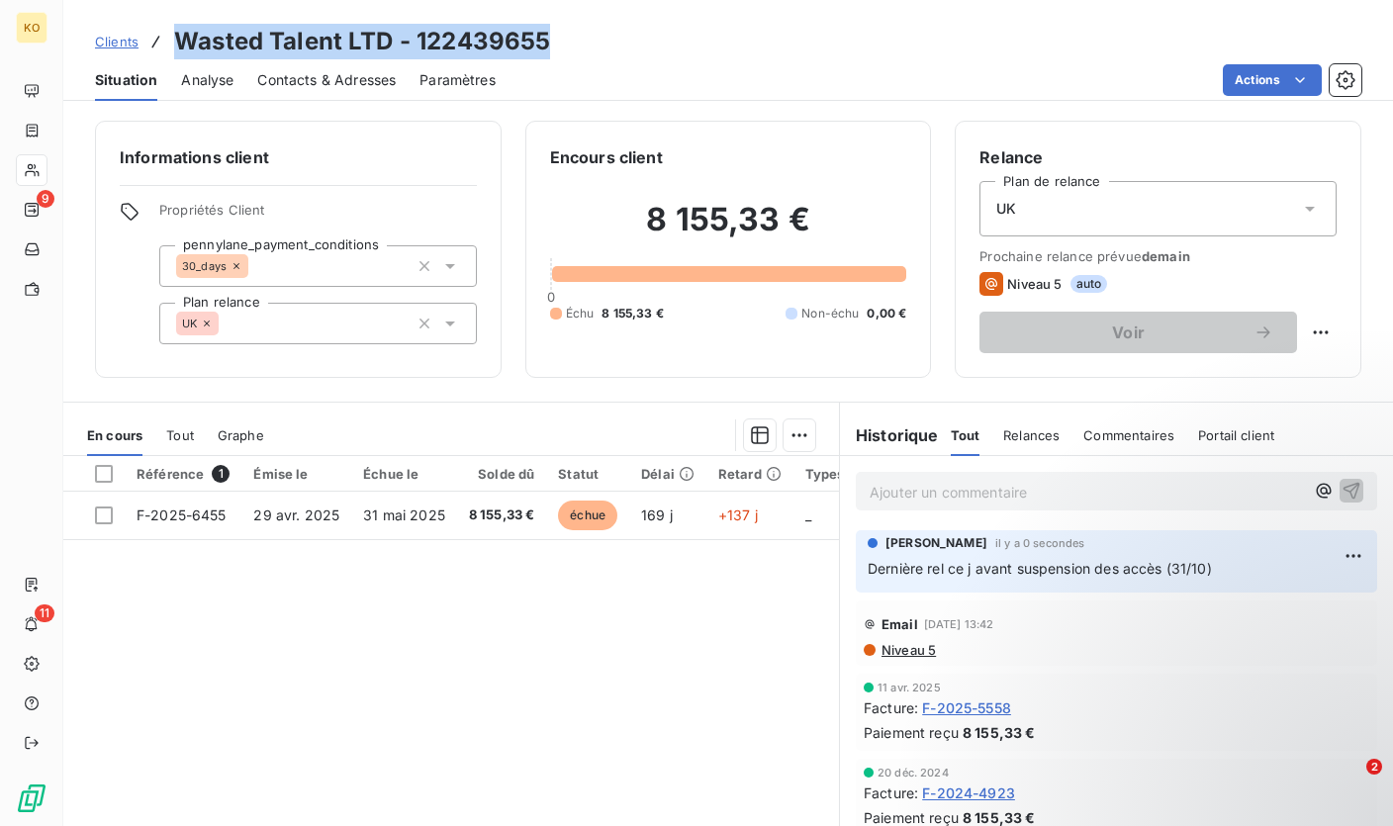
drag, startPoint x: 173, startPoint y: 36, endPoint x: 545, endPoint y: 45, distance: 372.0
click at [545, 45] on h3 "Wasted Talent LTD - 122439655" at bounding box center [362, 42] width 376 height 36
copy h3 "Wasted Talent LTD - 122439655"
click at [114, 44] on span "Clients" at bounding box center [117, 42] width 44 height 16
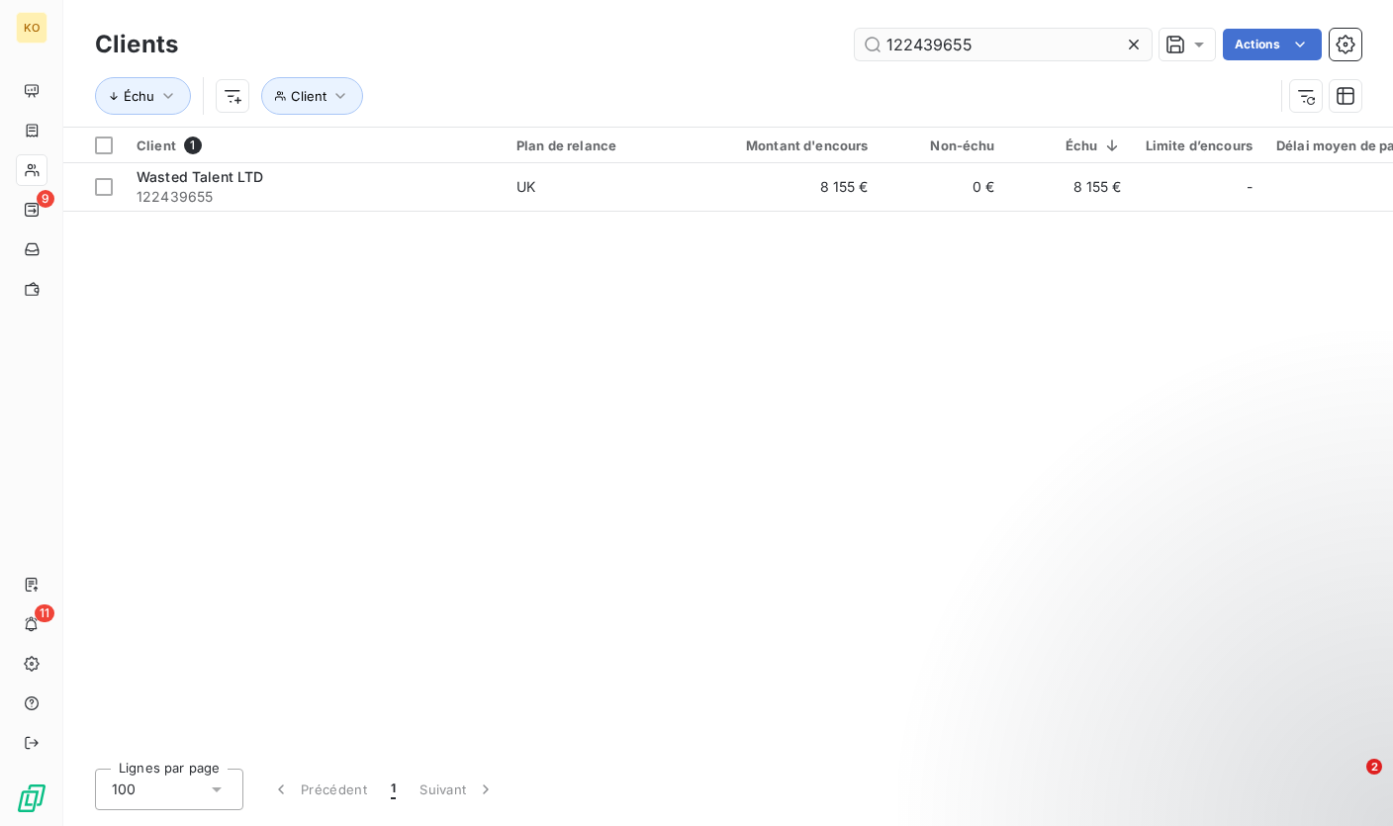
click at [957, 41] on input "122439655" at bounding box center [1003, 45] width 297 height 32
type input "146848306"
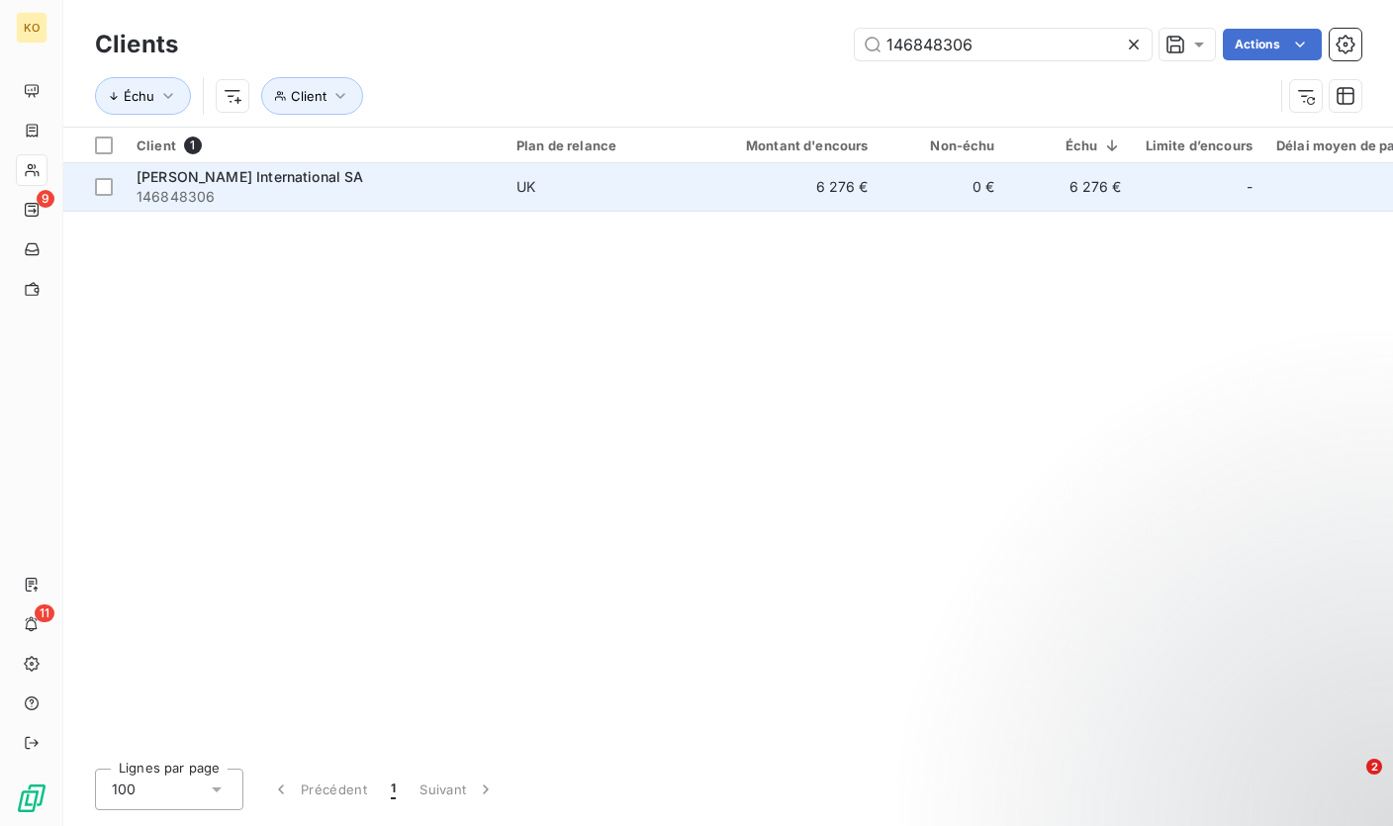
click at [594, 184] on span "UK" at bounding box center [607, 187] width 182 height 20
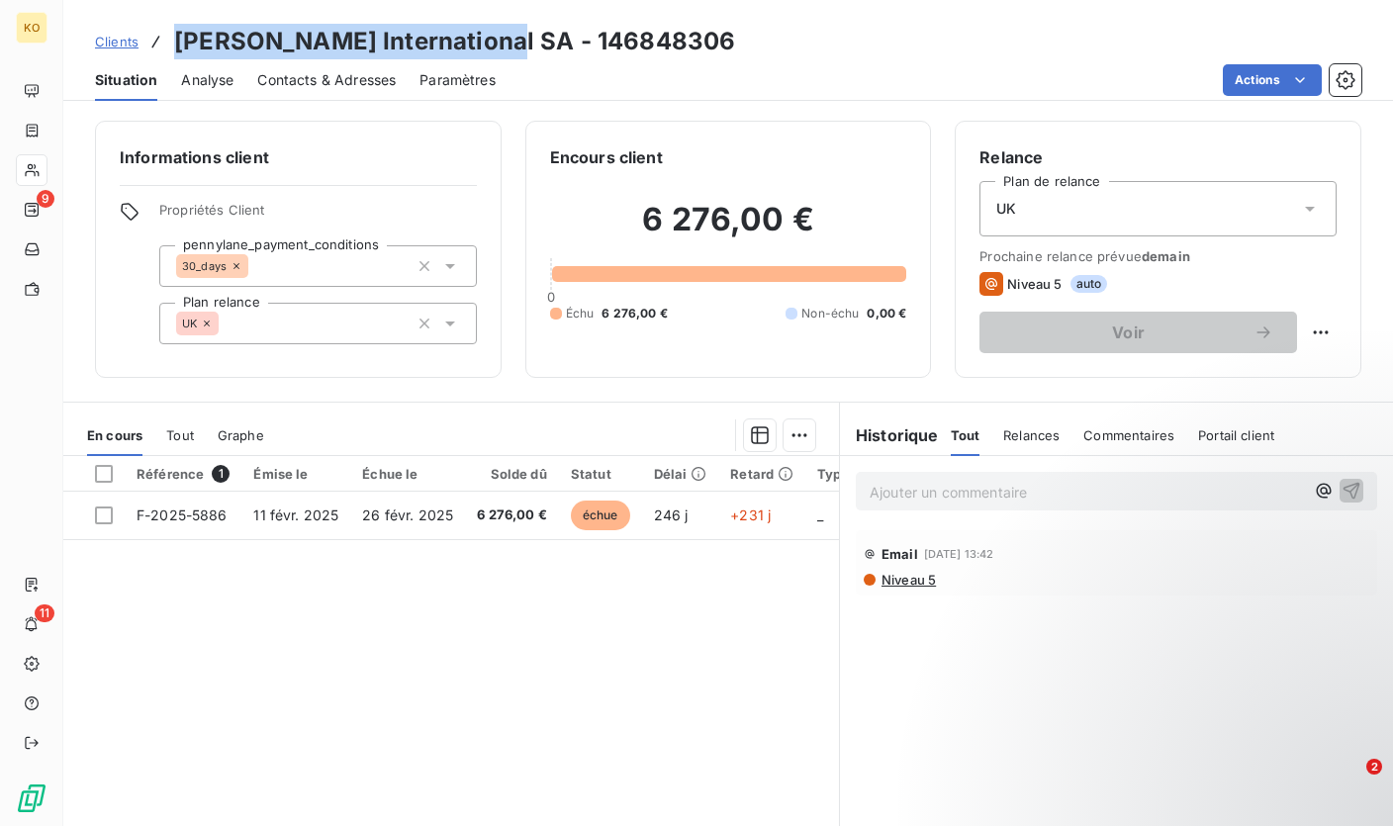
drag, startPoint x: 178, startPoint y: 40, endPoint x: 481, endPoint y: 45, distance: 302.7
click at [481, 45] on h3 "[PERSON_NAME] International SA - 146848306" at bounding box center [454, 42] width 561 height 36
copy h3 "[PERSON_NAME] International SA"
click at [316, 660] on div "Référence 1 Émise le Échue le Solde dû Statut Délai Retard Types de dépenses / …" at bounding box center [450, 646] width 775 height 381
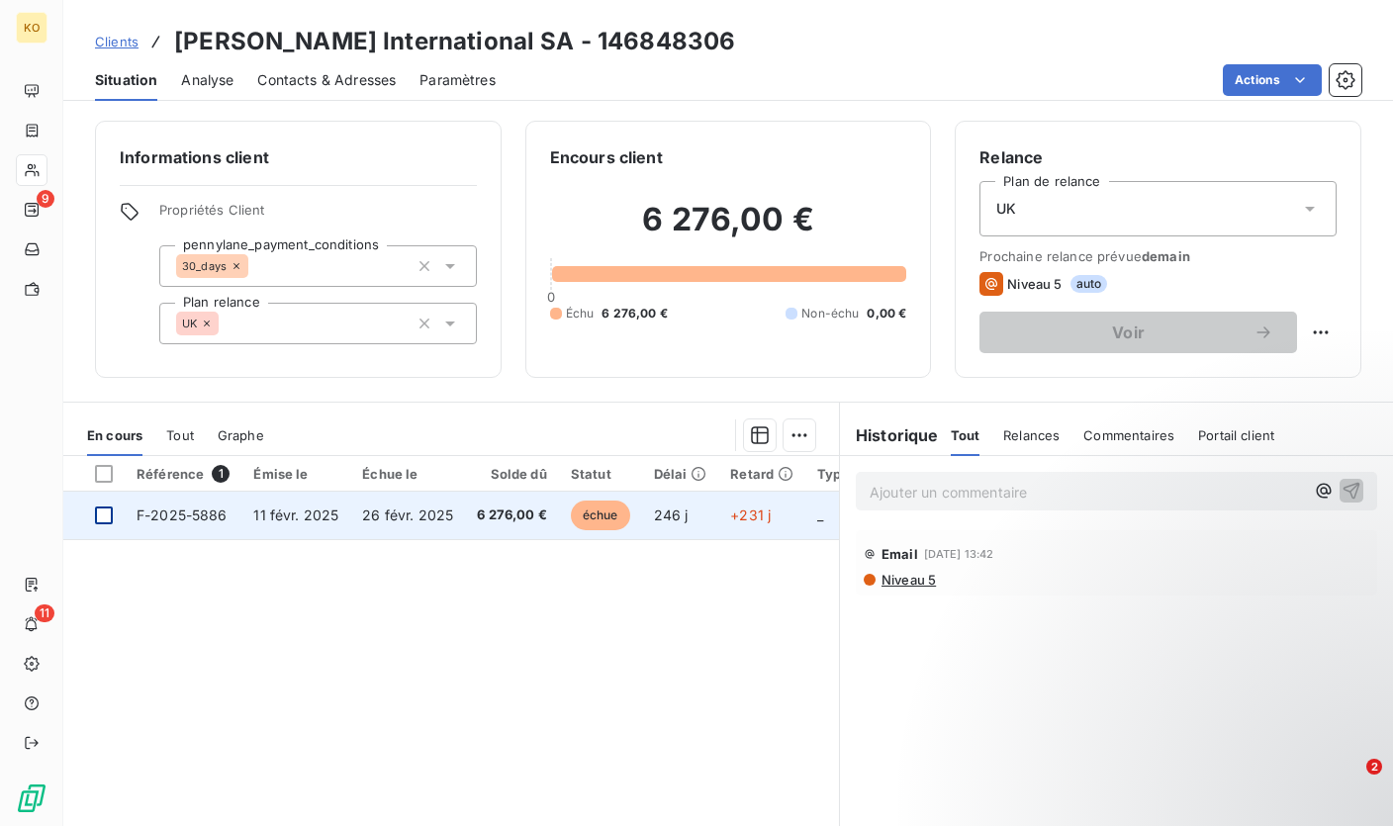
click at [112, 511] on div at bounding box center [104, 515] width 18 height 18
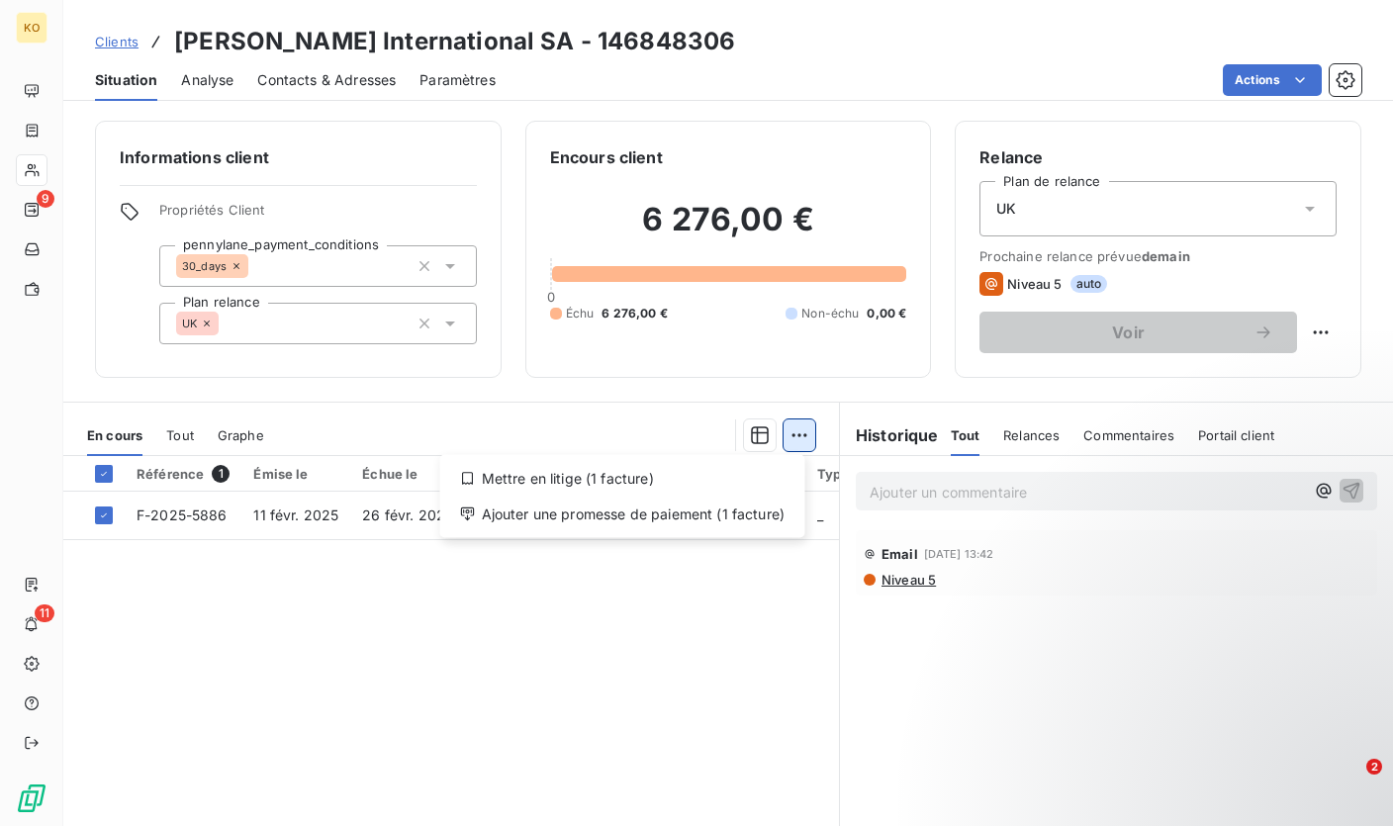
click at [783, 428] on html "KO 9 11 Clients [PERSON_NAME] International SA - 146848306 Situation Analyse Co…" at bounding box center [696, 413] width 1393 height 826
click at [577, 481] on div "Mettre en litige (1 facture)" at bounding box center [622, 479] width 349 height 32
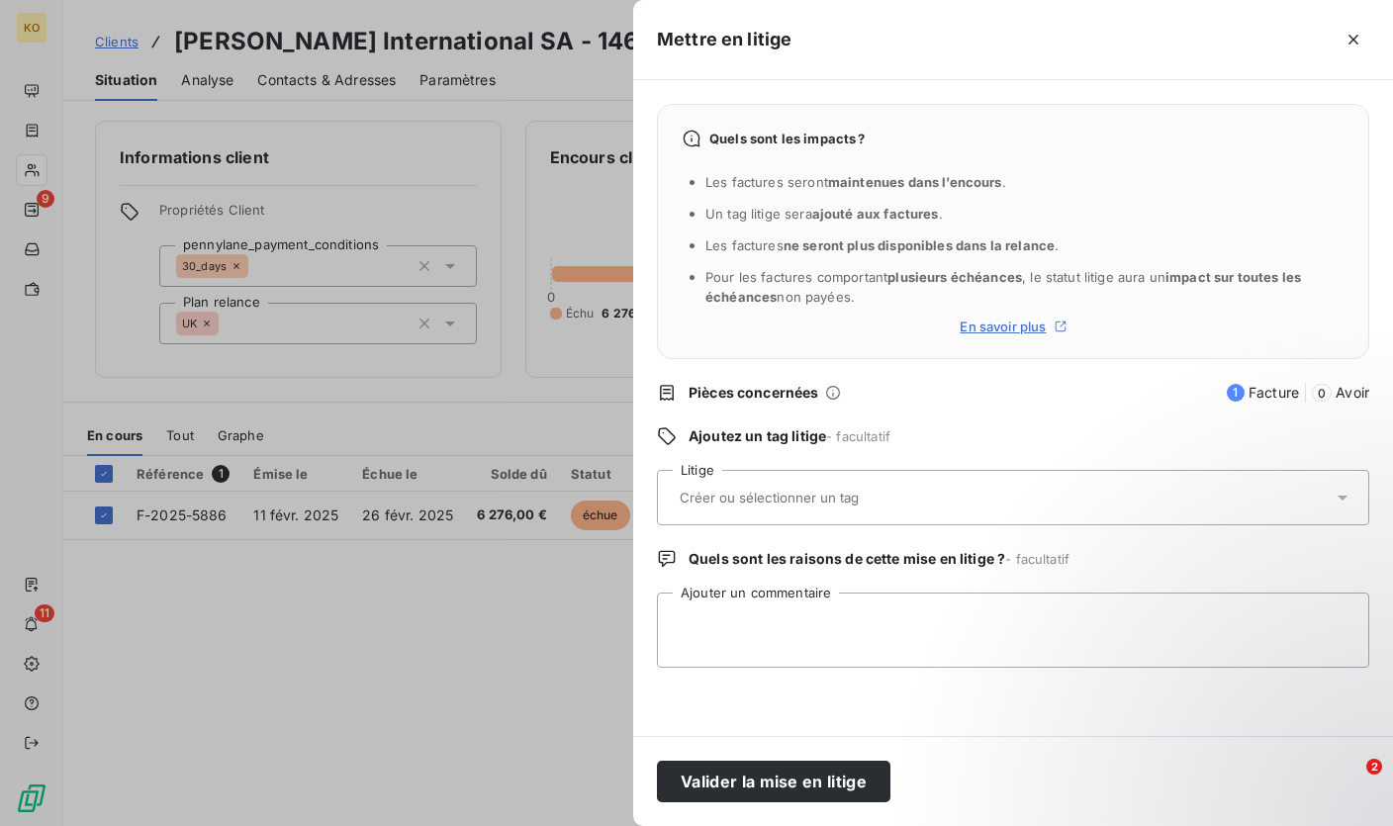
click at [767, 509] on div at bounding box center [1003, 498] width 659 height 42
click at [715, 637] on textarea "Ajouter un commentaire" at bounding box center [1013, 629] width 712 height 75
click at [753, 784] on button "Valider la mise en litige" at bounding box center [773, 782] width 233 height 42
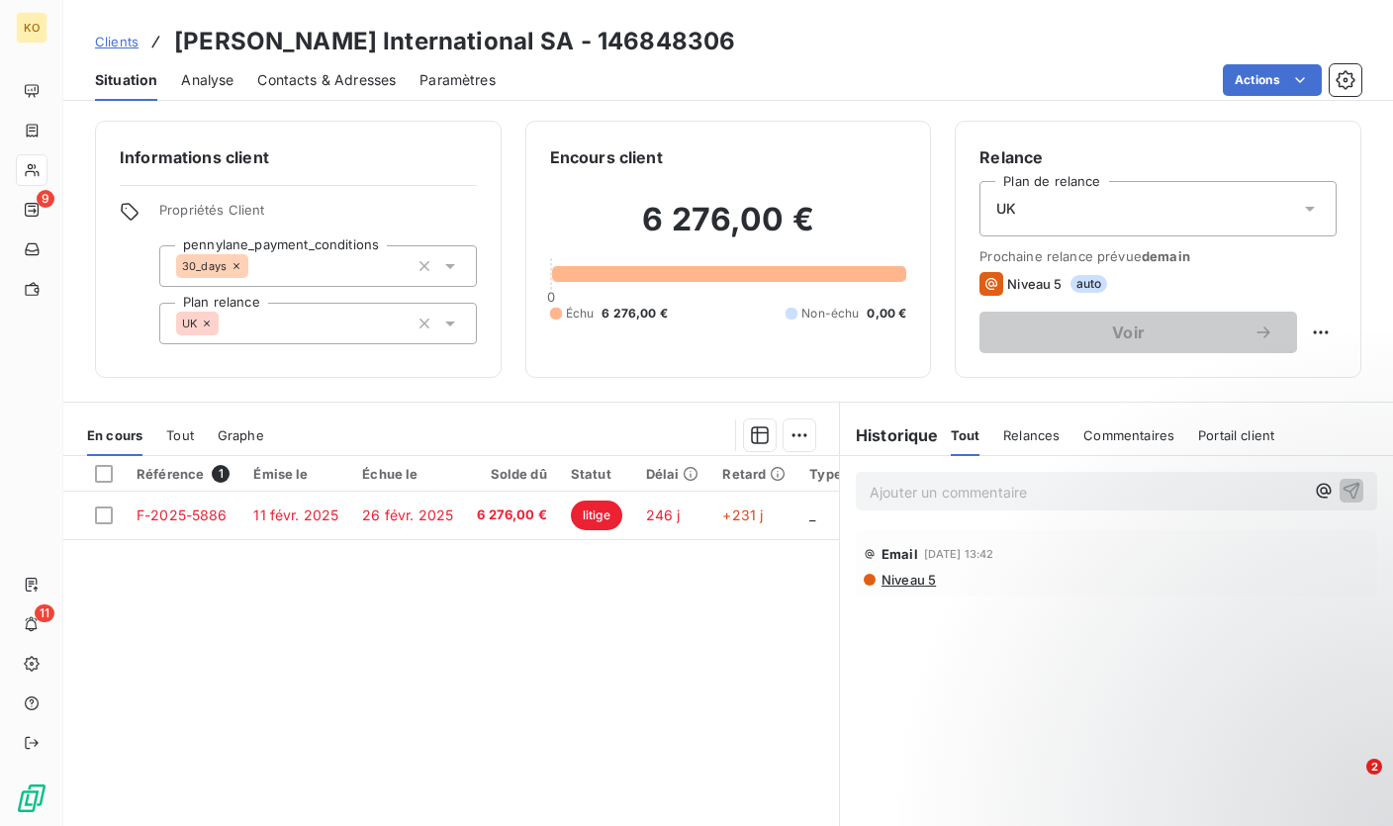
click at [125, 43] on span "Clients" at bounding box center [117, 42] width 44 height 16
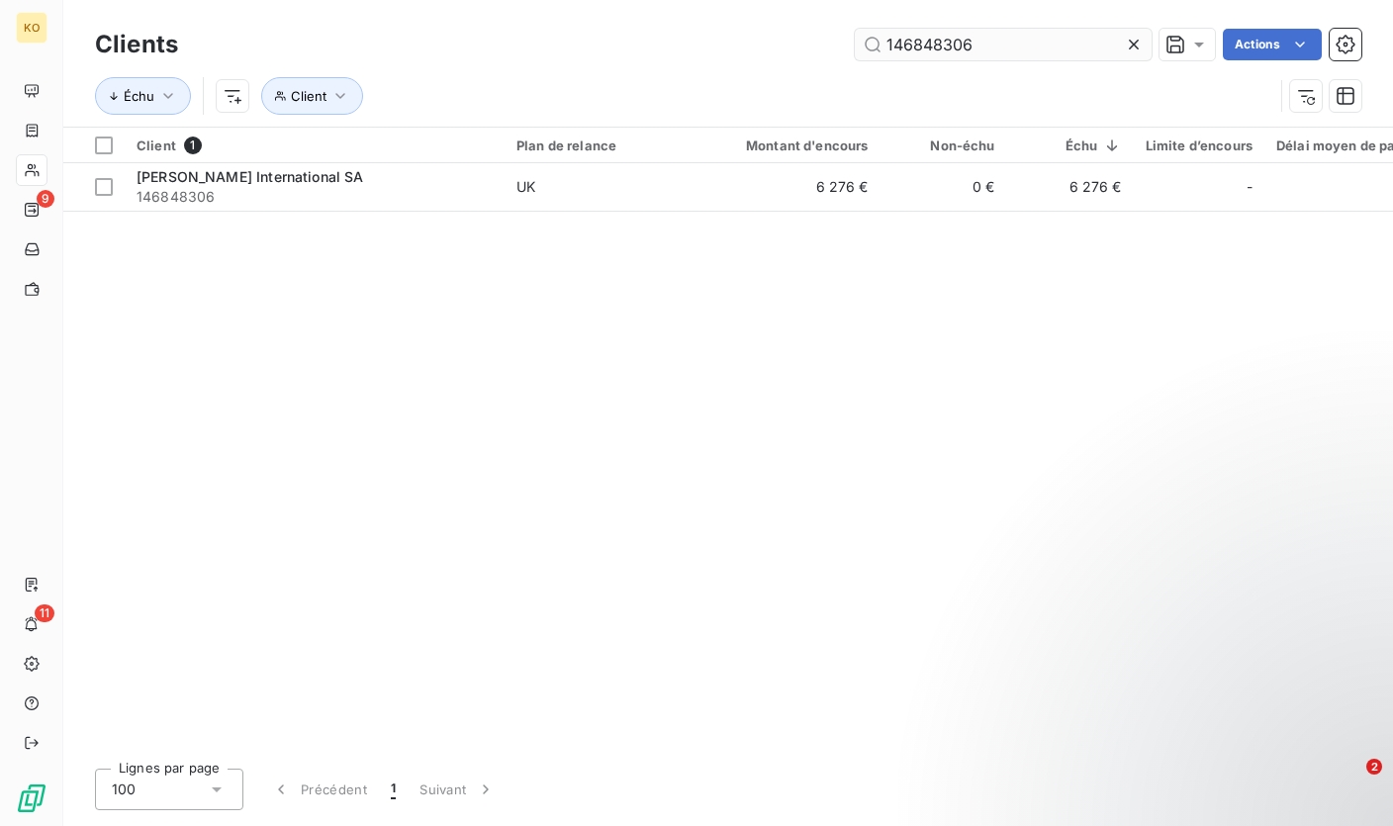
click at [912, 44] on input "146848306" at bounding box center [1003, 45] width 297 height 32
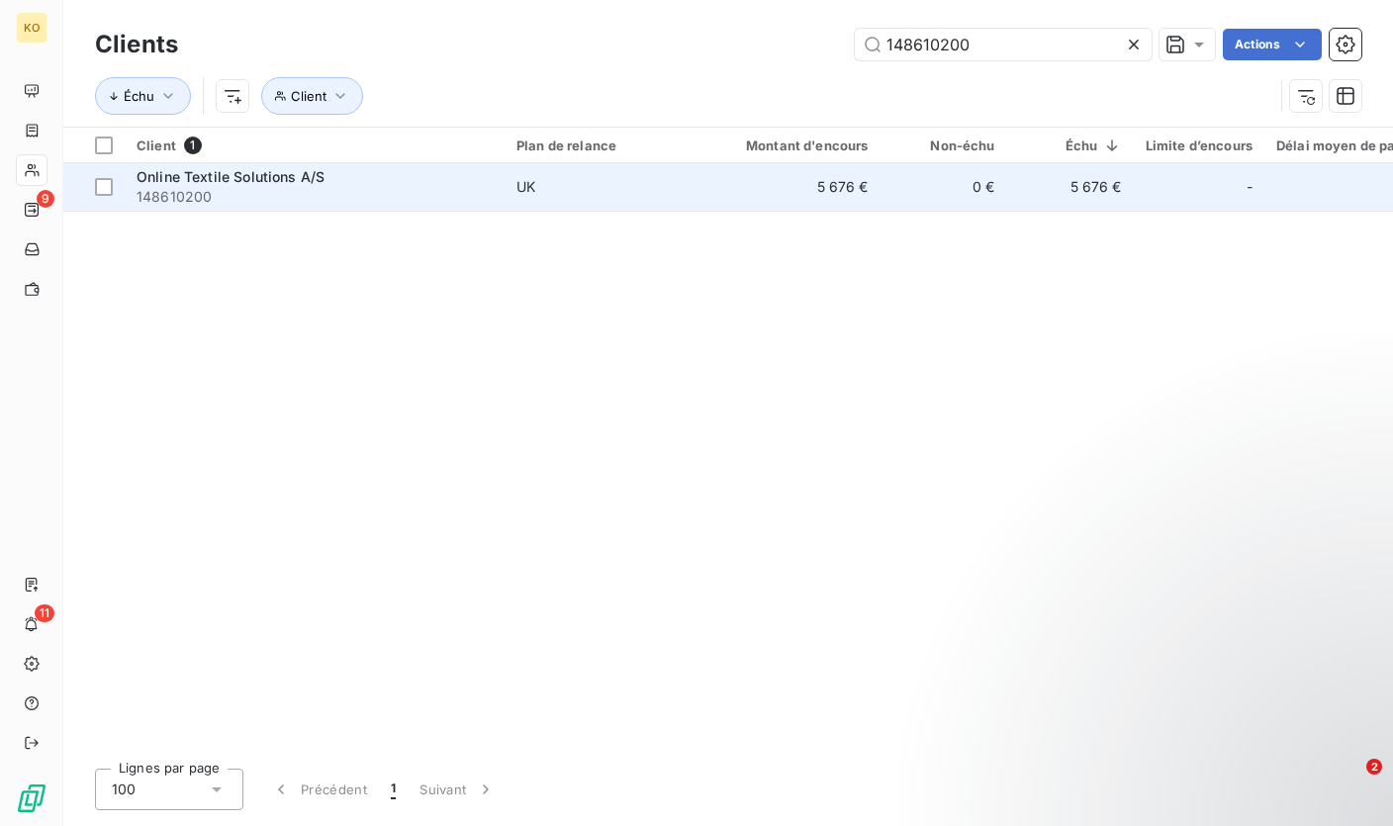
type input "148610200"
click at [560, 184] on span "UK" at bounding box center [607, 187] width 182 height 20
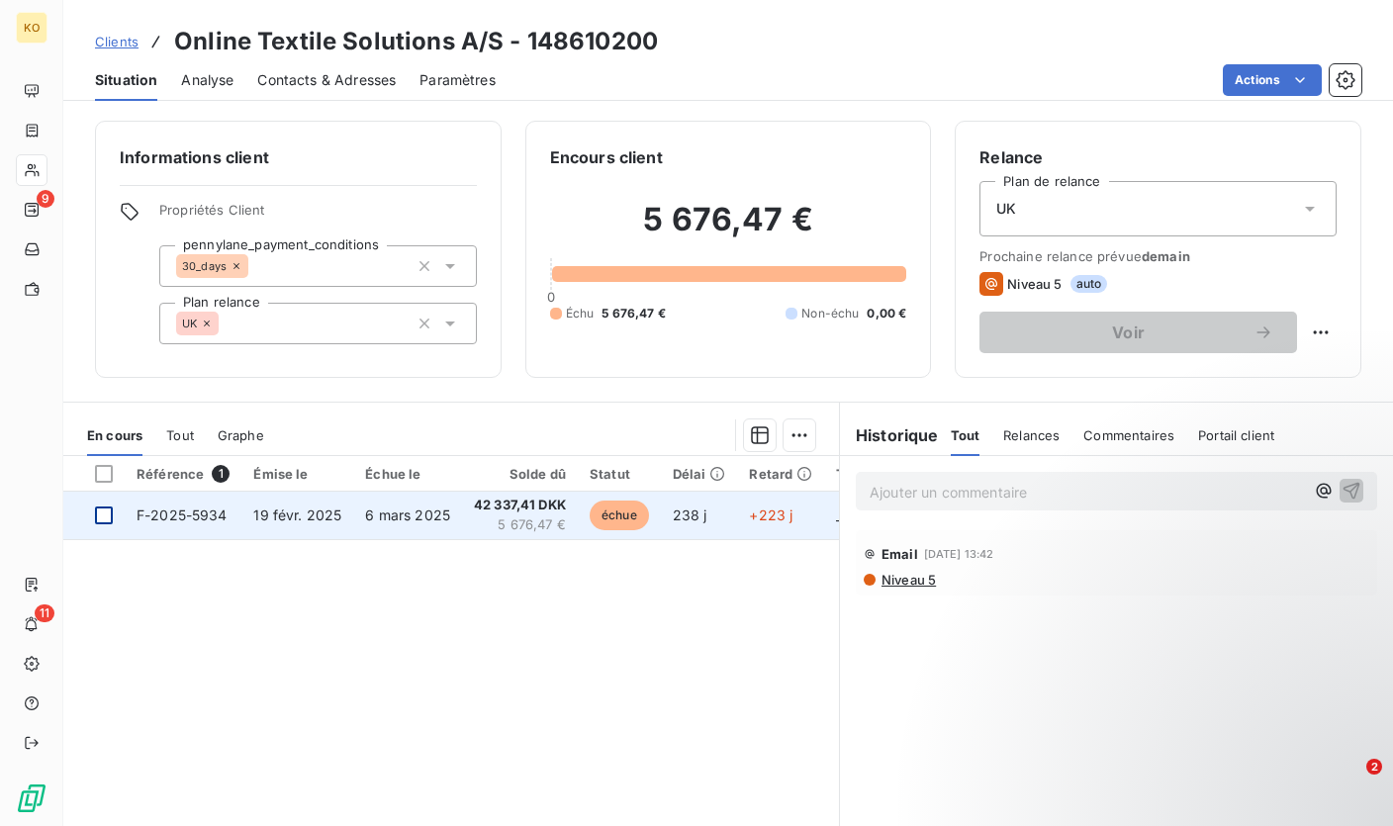
click at [106, 521] on div at bounding box center [104, 515] width 18 height 18
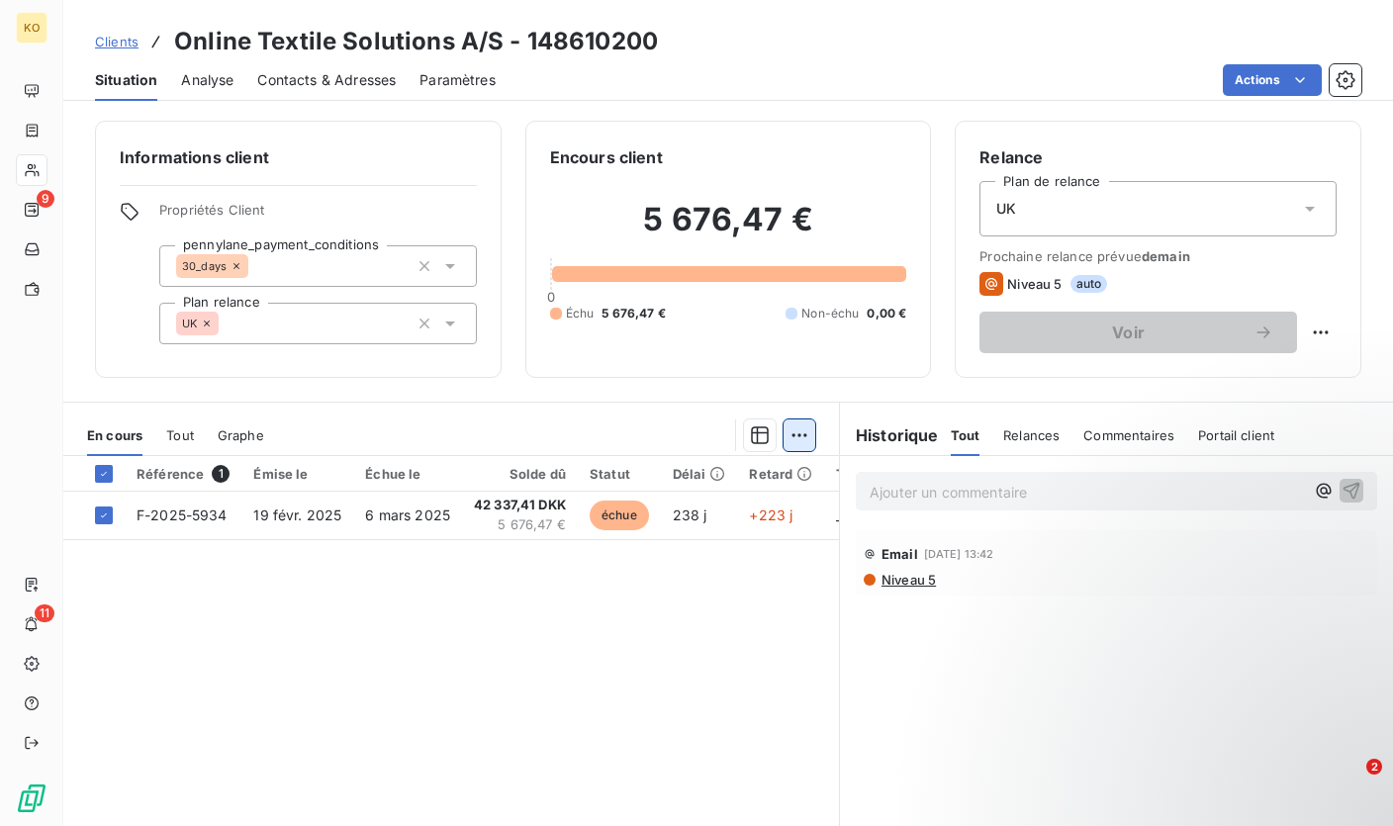
click at [788, 441] on html "KO 9 11 Clients Online Textile Solutions A/S - 148610200 Situation Analyse Cont…" at bounding box center [696, 413] width 1393 height 826
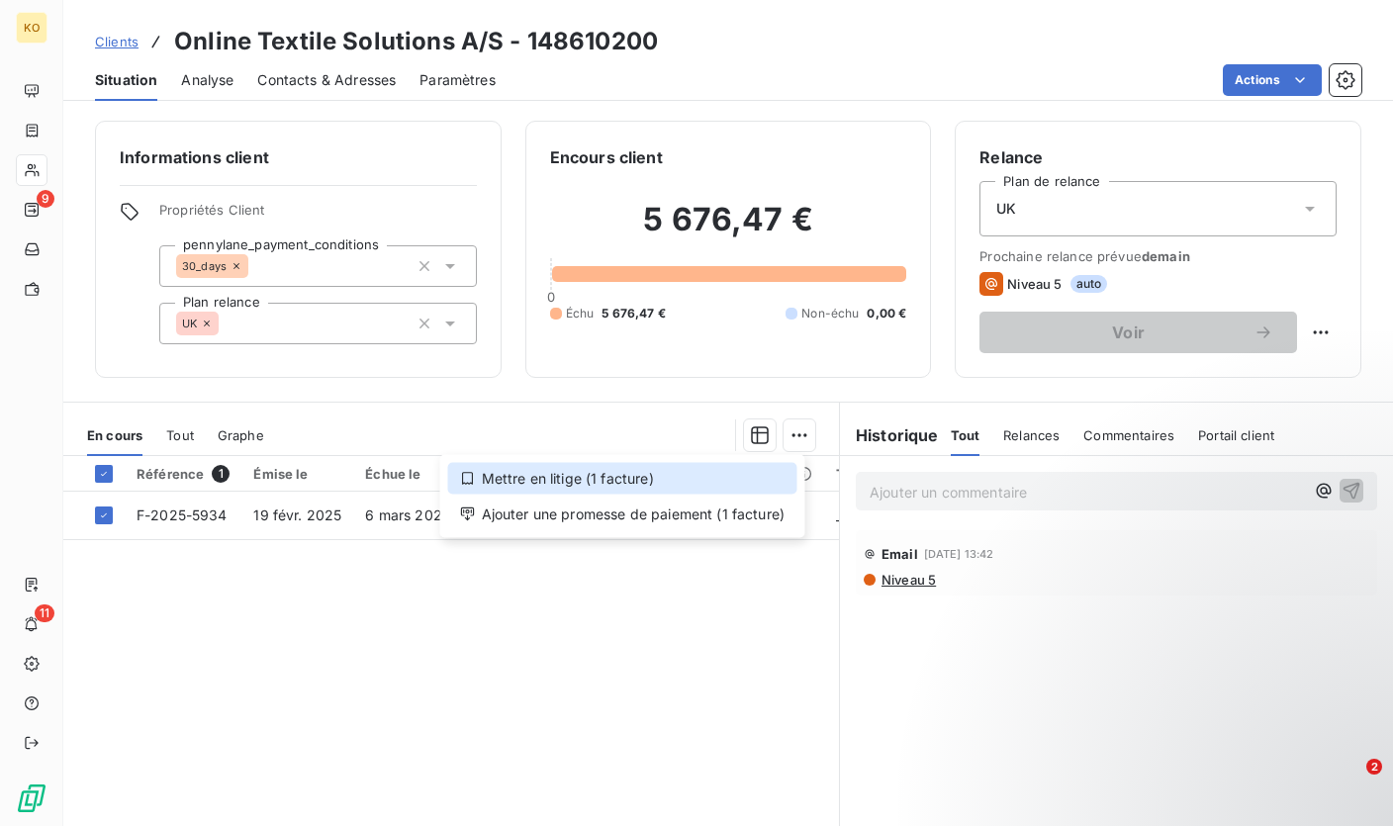
click at [635, 479] on div "Mettre en litige (1 facture)" at bounding box center [622, 479] width 349 height 32
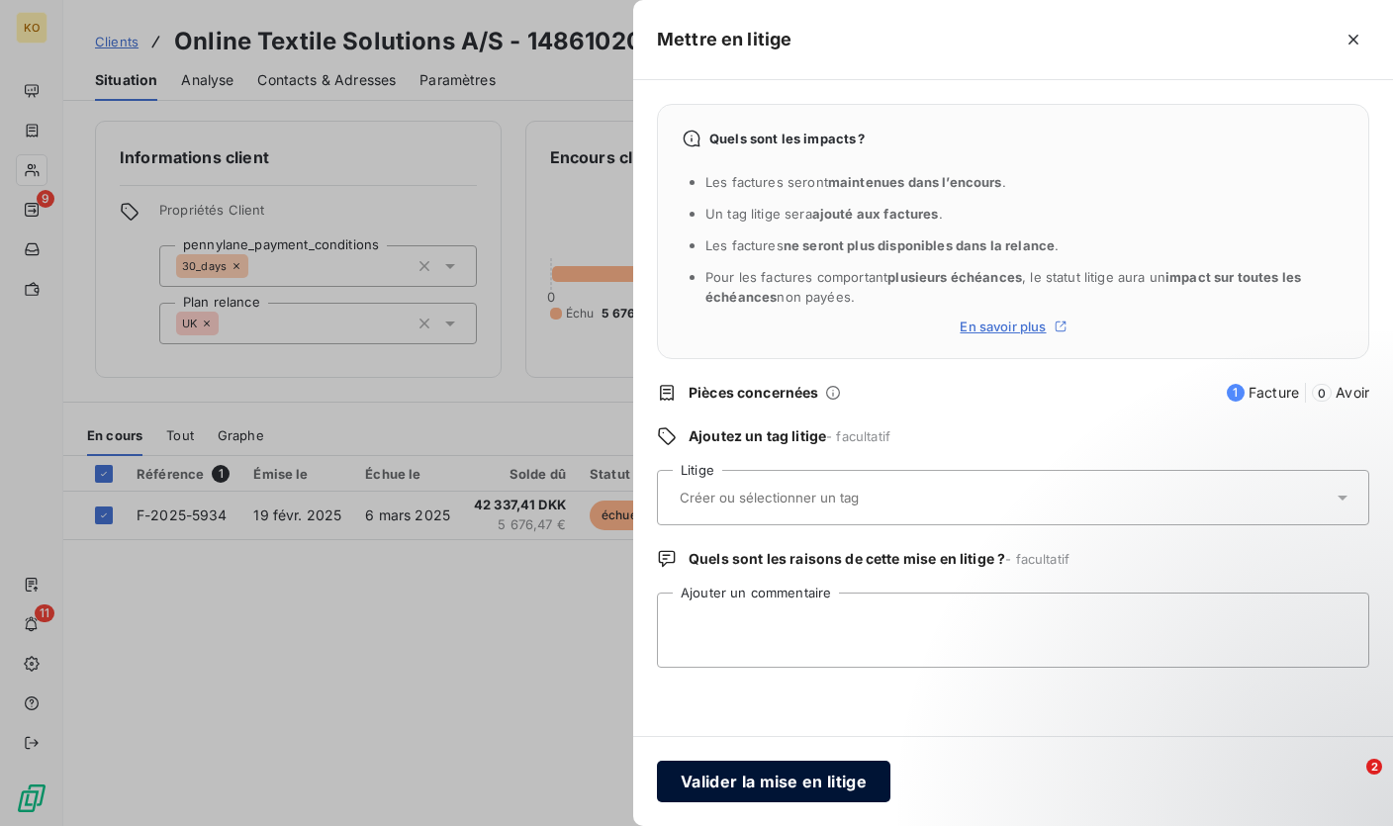
click at [721, 790] on button "Valider la mise en litige" at bounding box center [773, 782] width 233 height 42
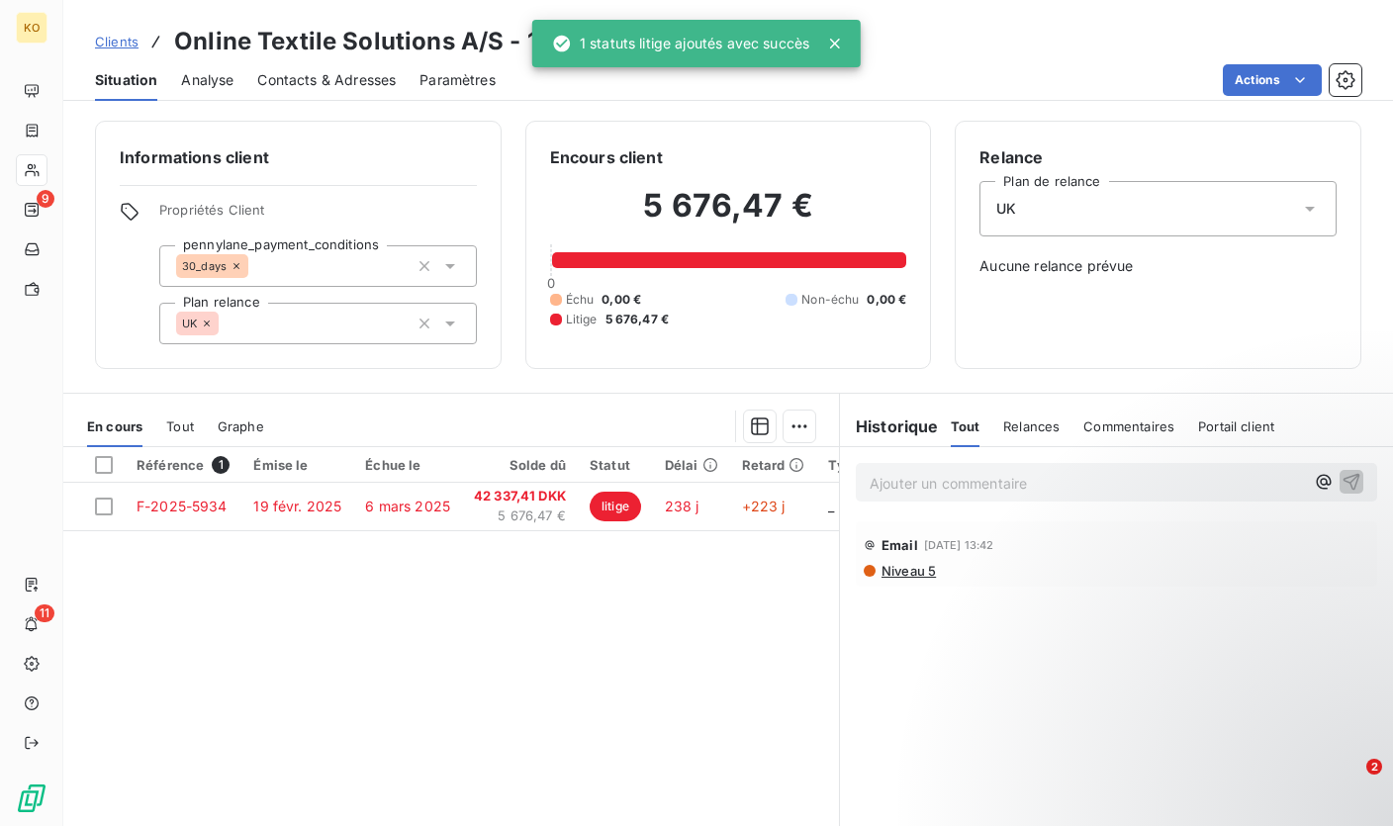
click at [111, 40] on span "Clients" at bounding box center [117, 42] width 44 height 16
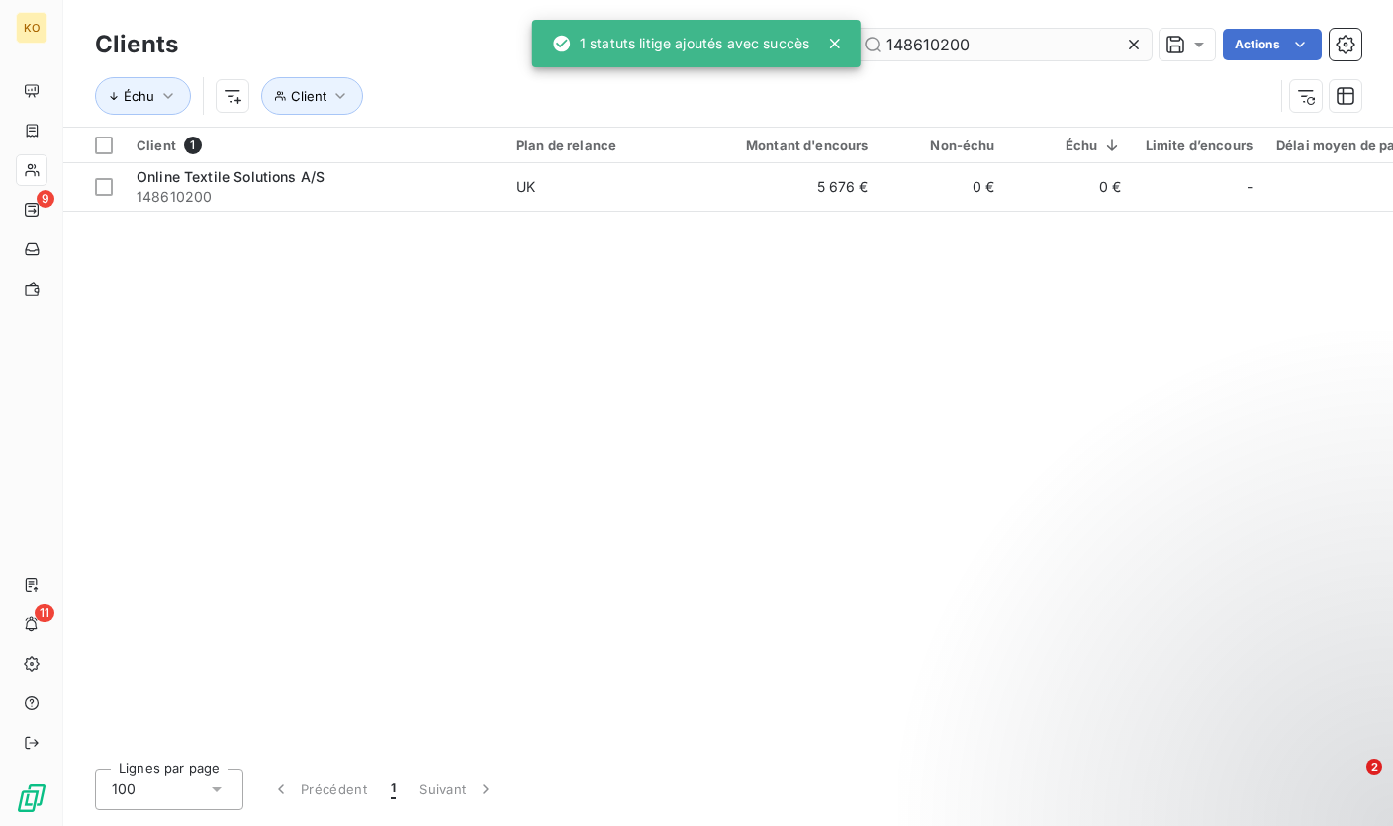
click at [946, 43] on input "148610200" at bounding box center [1003, 45] width 297 height 32
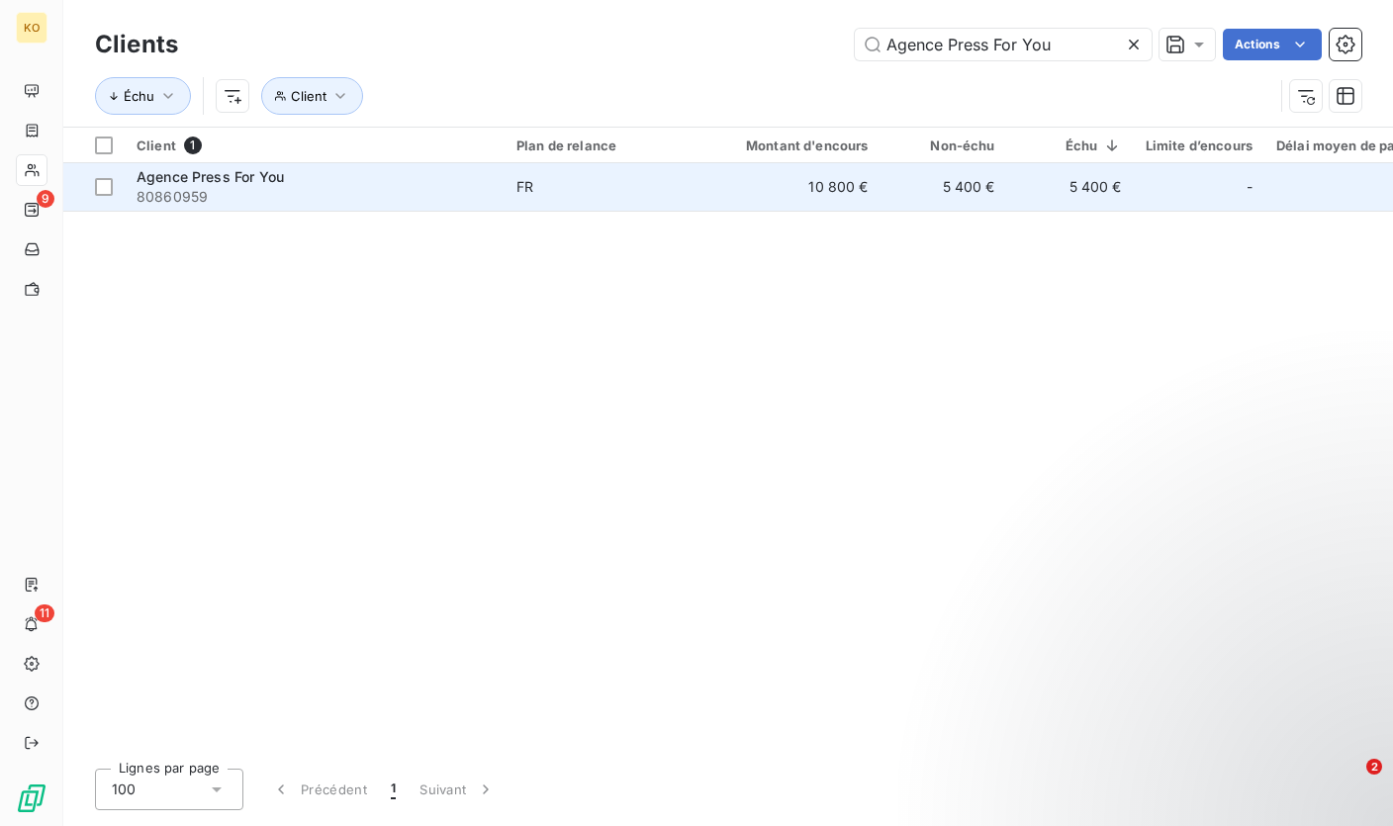
type input "Agence Press For You"
click at [443, 193] on span "80860959" at bounding box center [314, 197] width 356 height 20
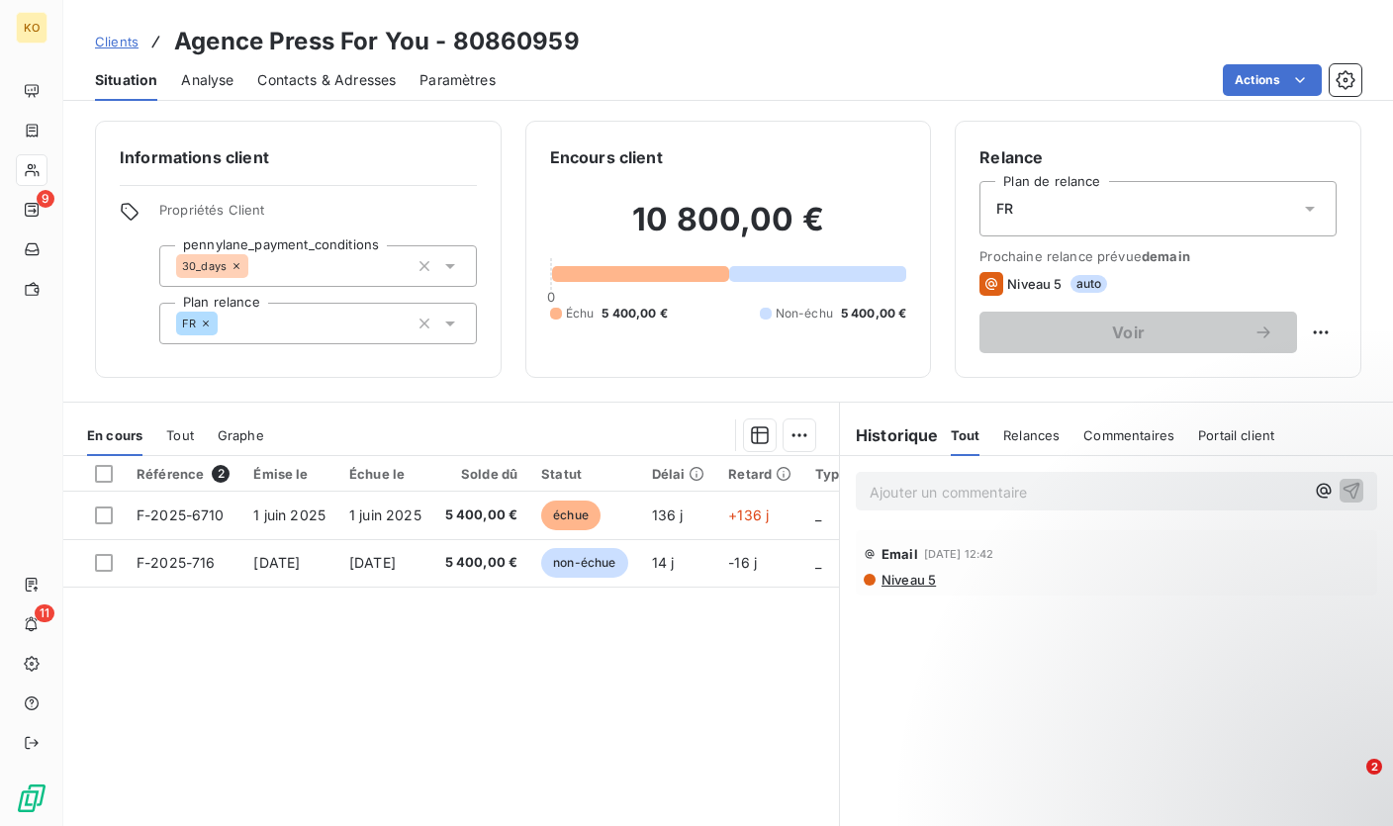
click at [981, 497] on p "Ajouter un commentaire ﻿" at bounding box center [1086, 492] width 434 height 25
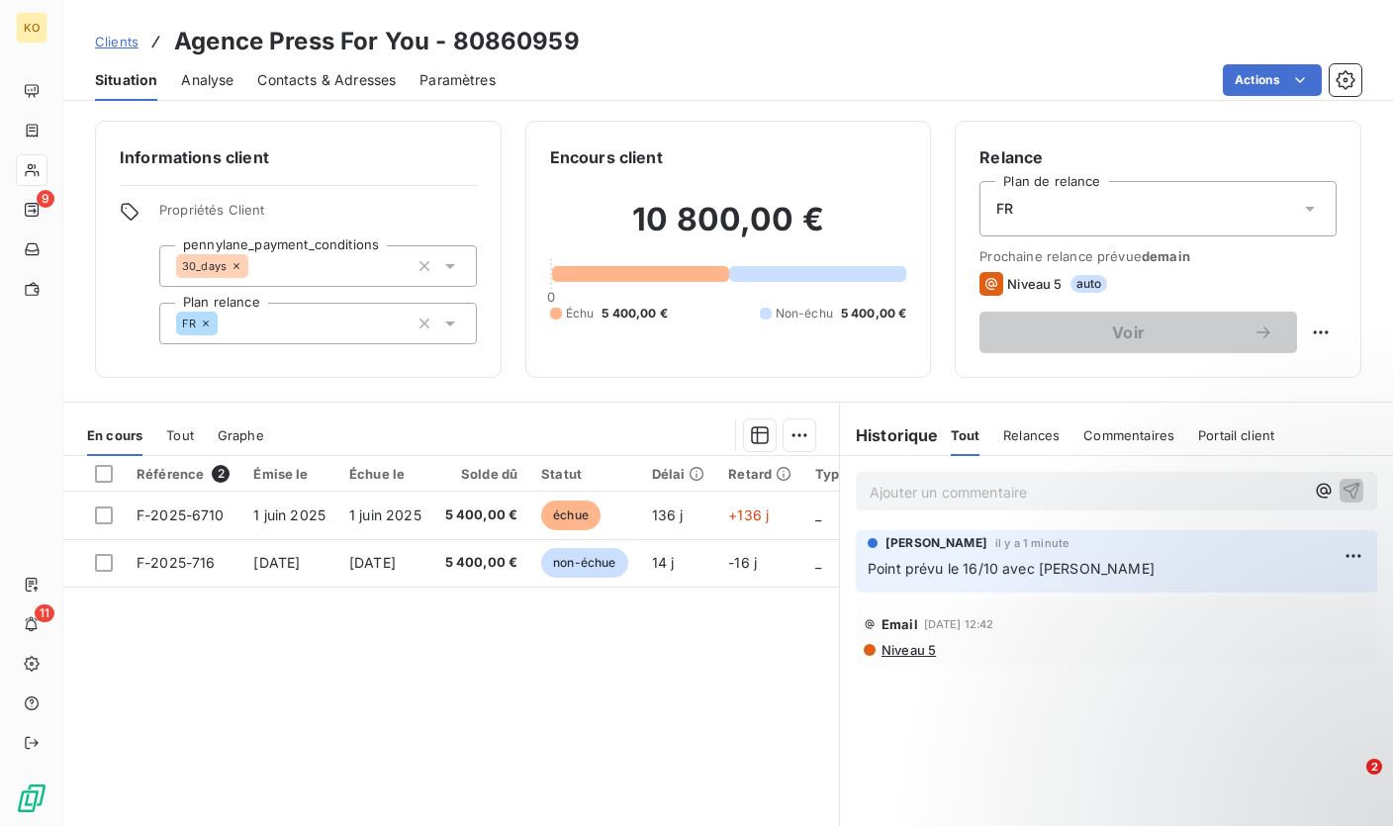
click at [124, 41] on span "Clients" at bounding box center [117, 42] width 44 height 16
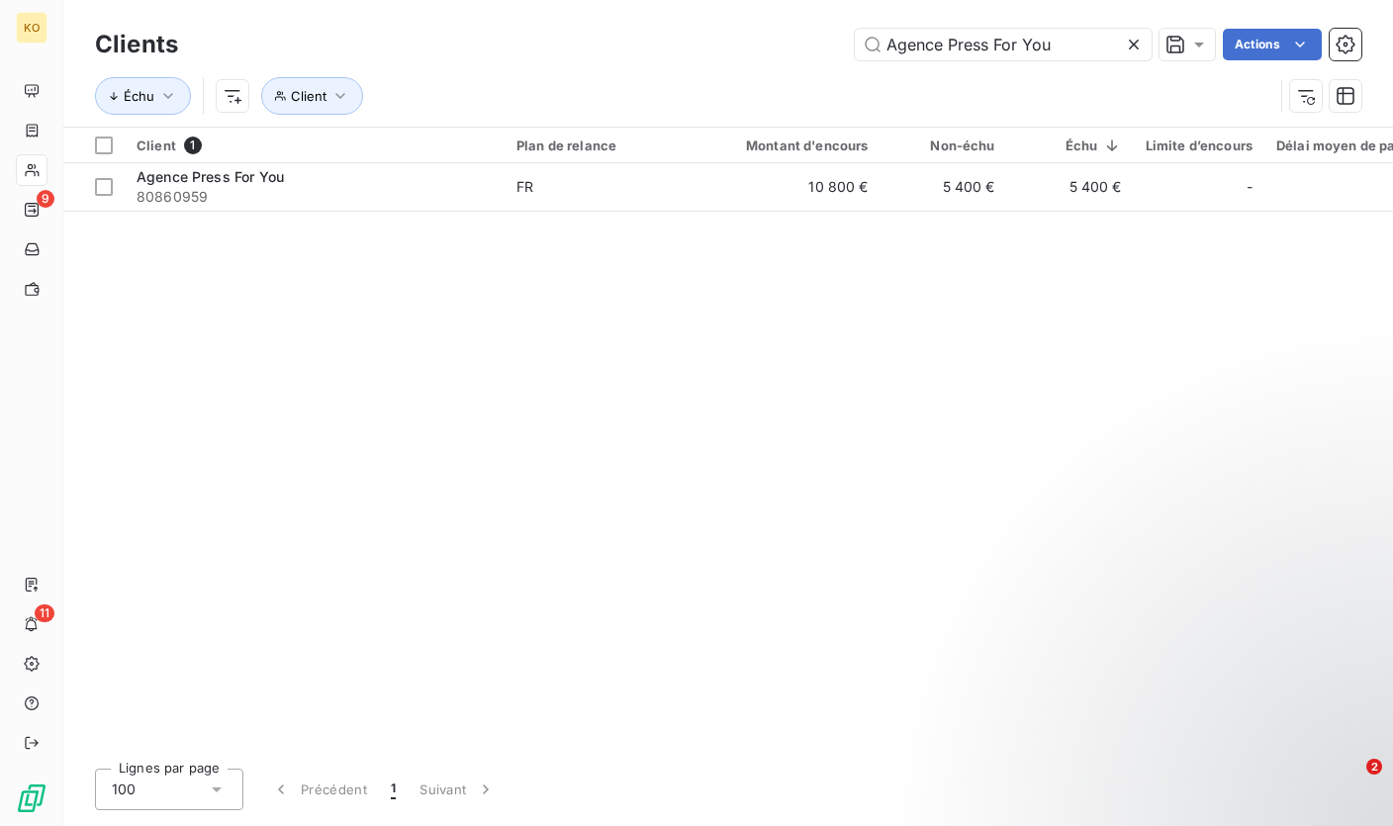
click at [1127, 47] on icon at bounding box center [1134, 45] width 20 height 20
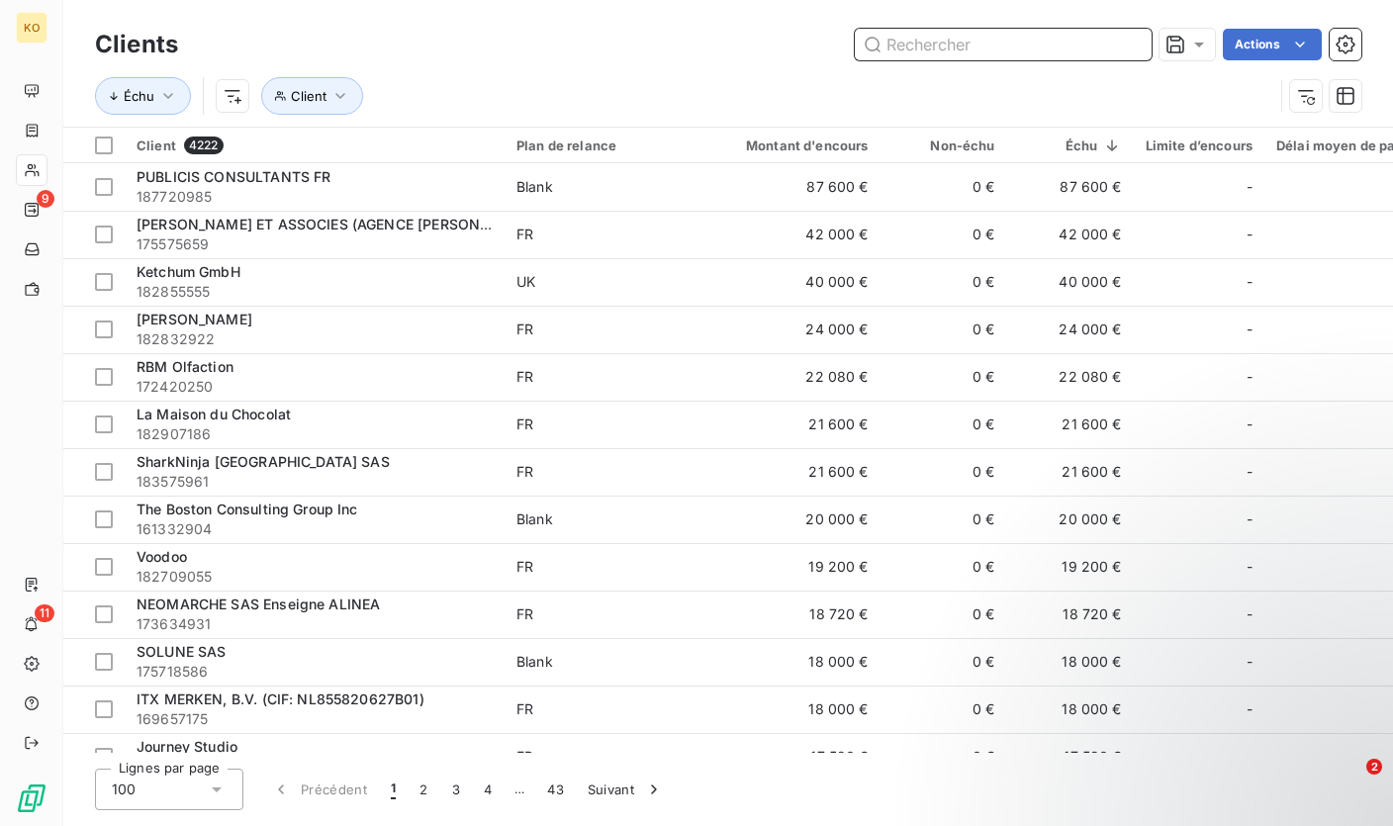
click at [995, 52] on input "text" at bounding box center [1003, 45] width 297 height 32
paste input "Profile PR & Talent"
type input "Profile PR & Talent"
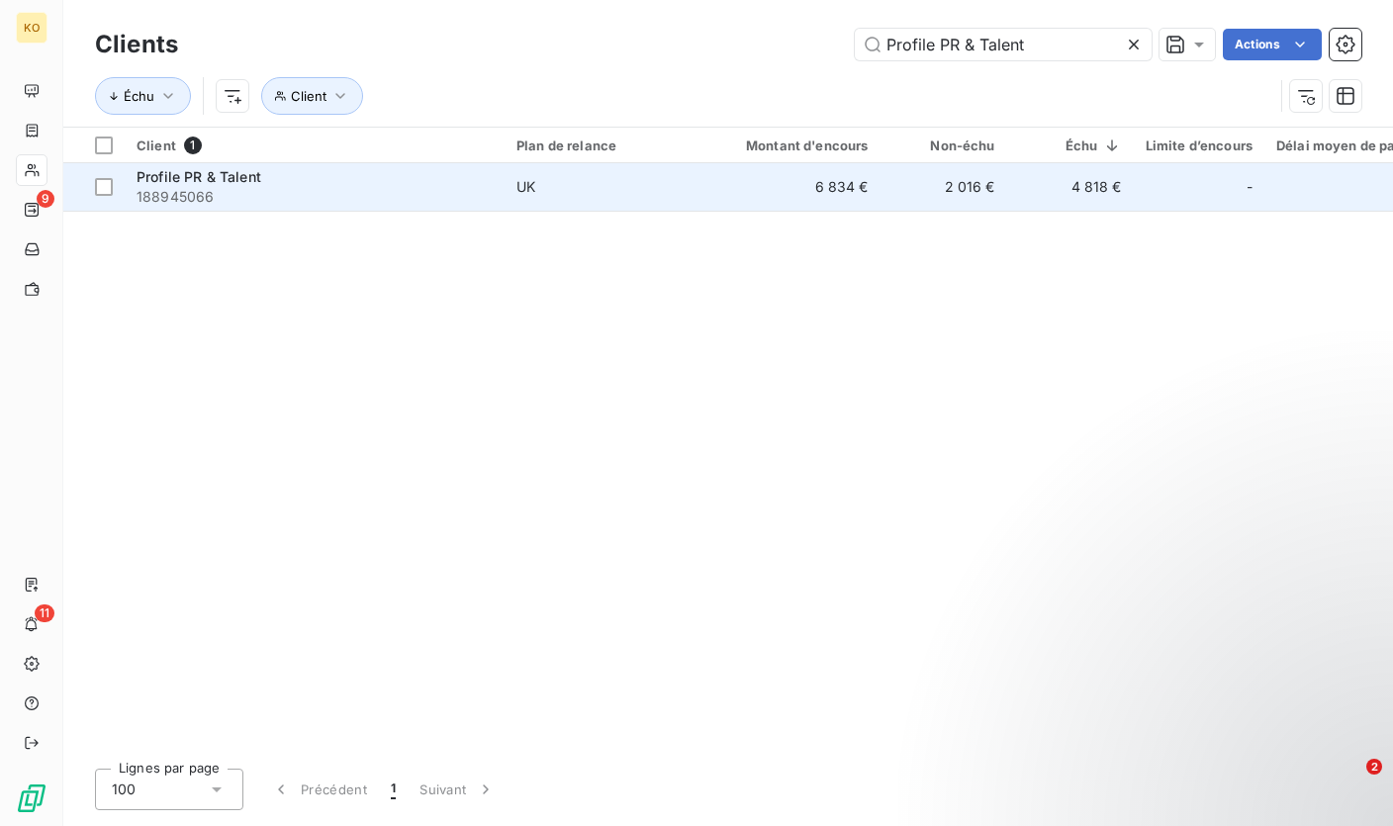
click at [340, 179] on div "Profile PR & Talent" at bounding box center [314, 177] width 356 height 20
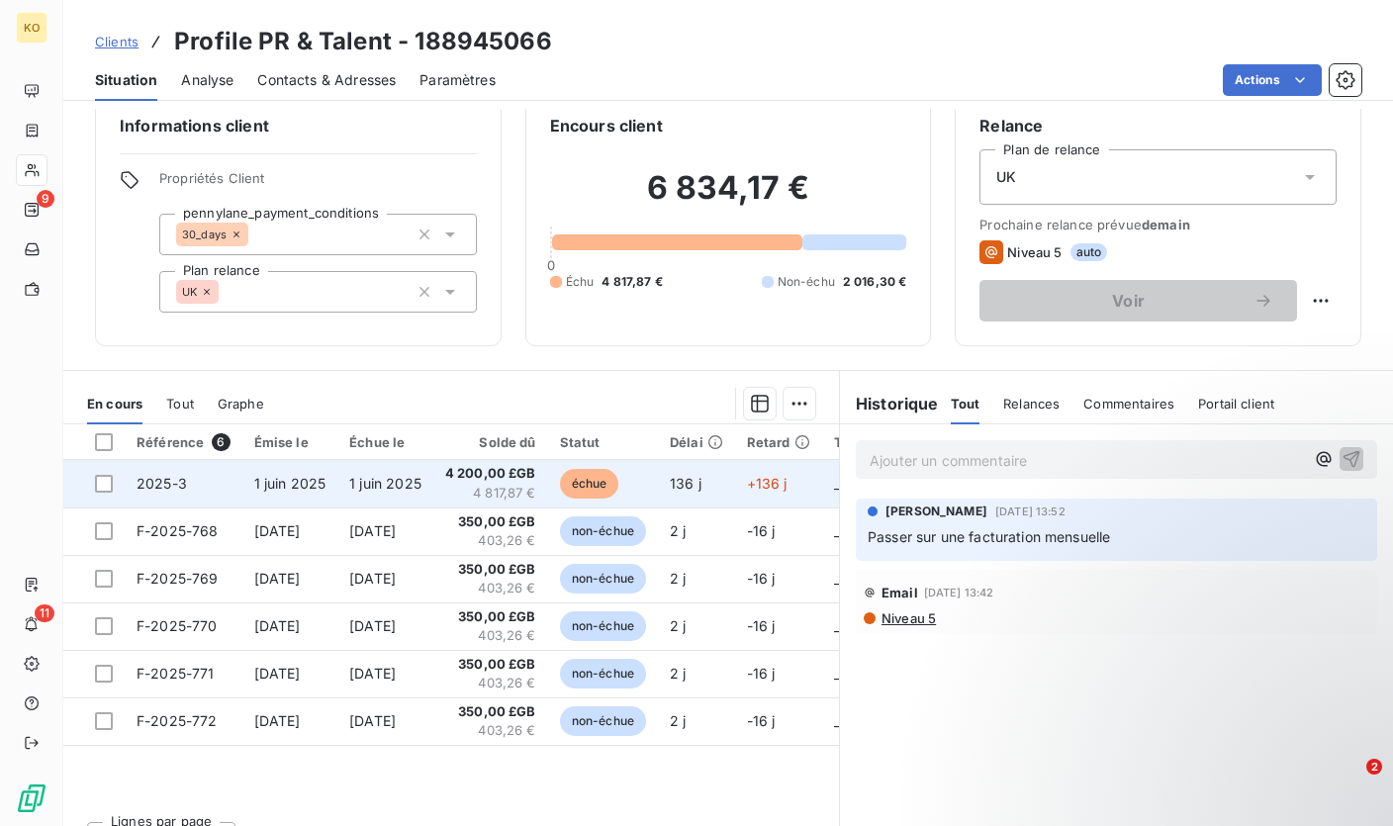
scroll to position [70, 0]
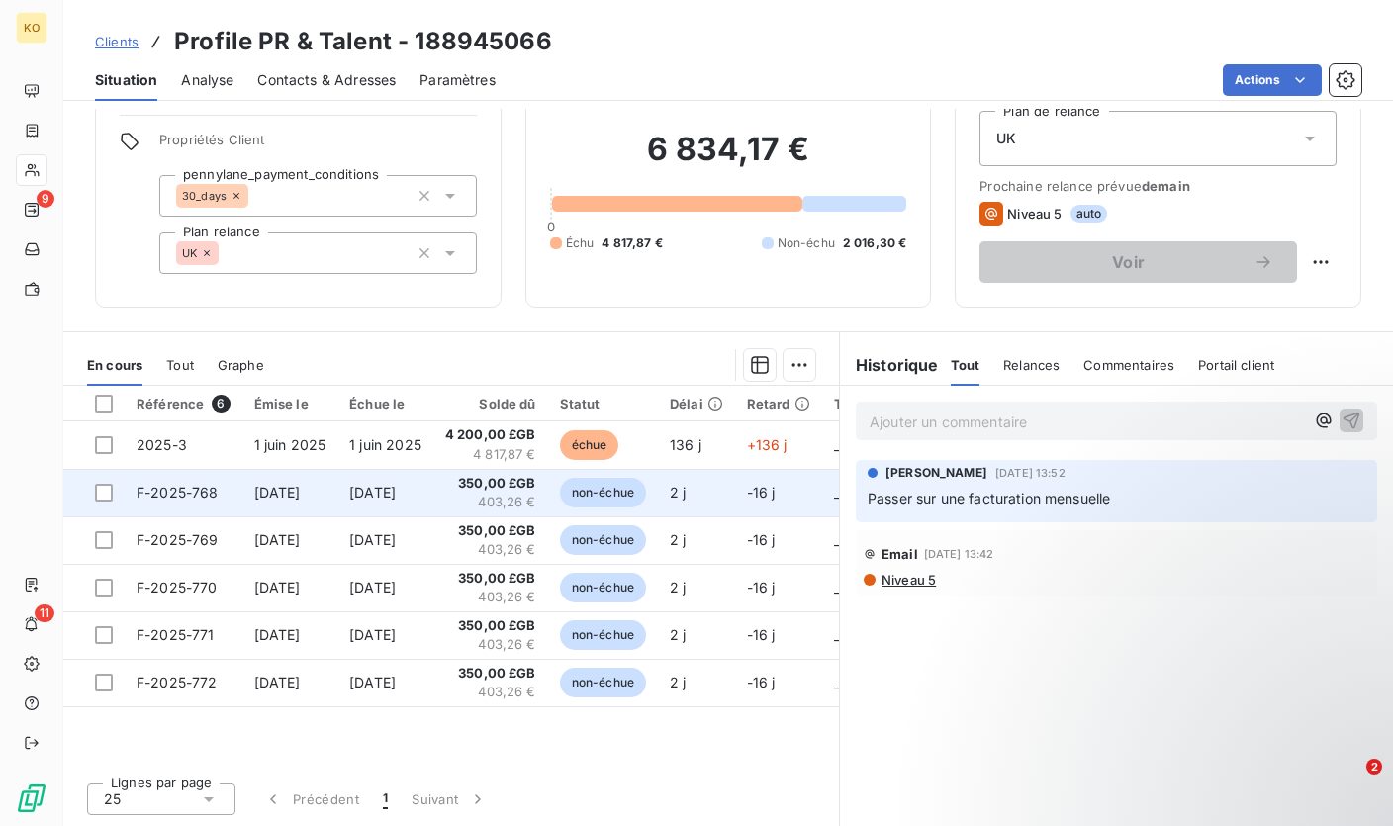
click at [486, 505] on span "403,26 €" at bounding box center [490, 503] width 91 height 20
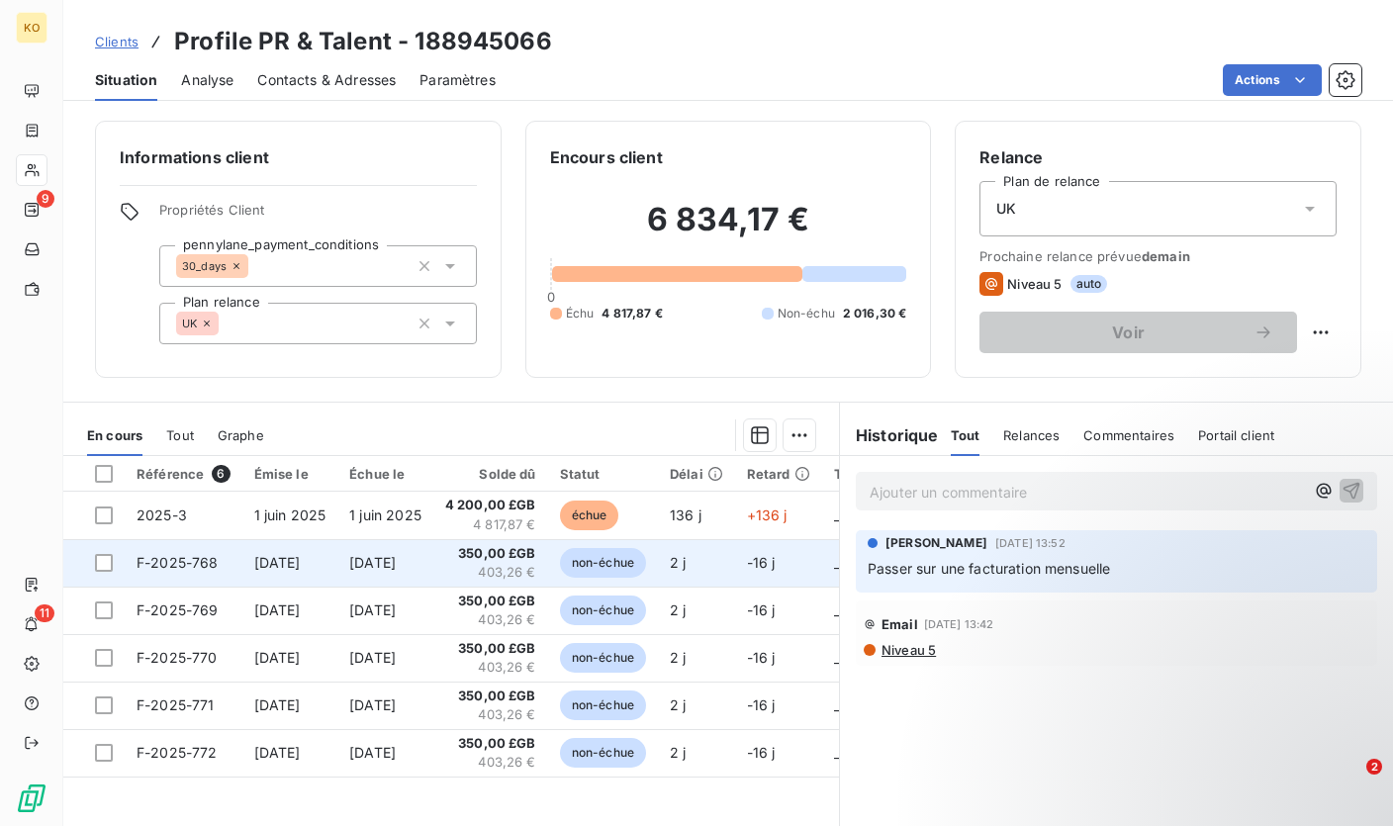
click at [315, 574] on td "[DATE]" at bounding box center [290, 562] width 96 height 47
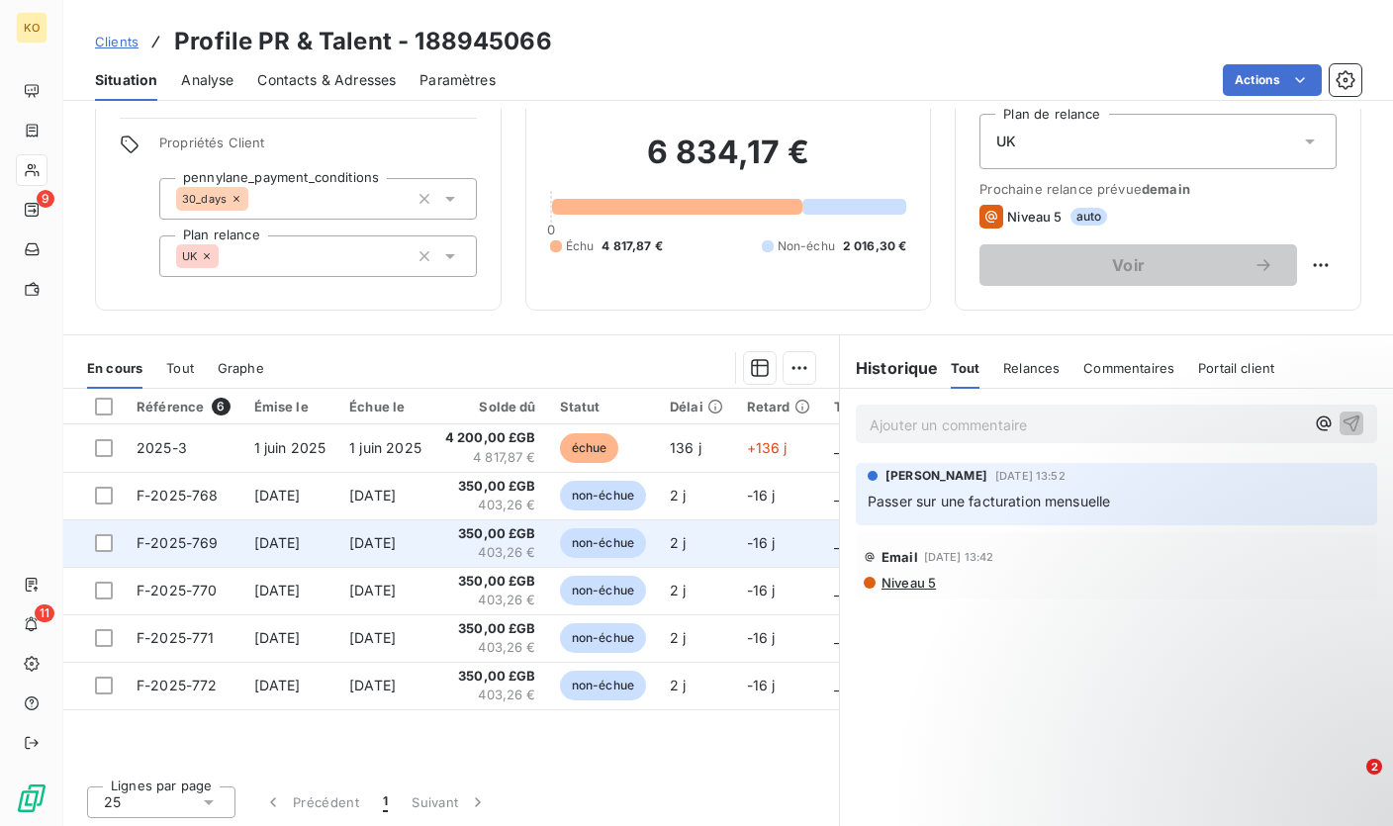
scroll to position [70, 0]
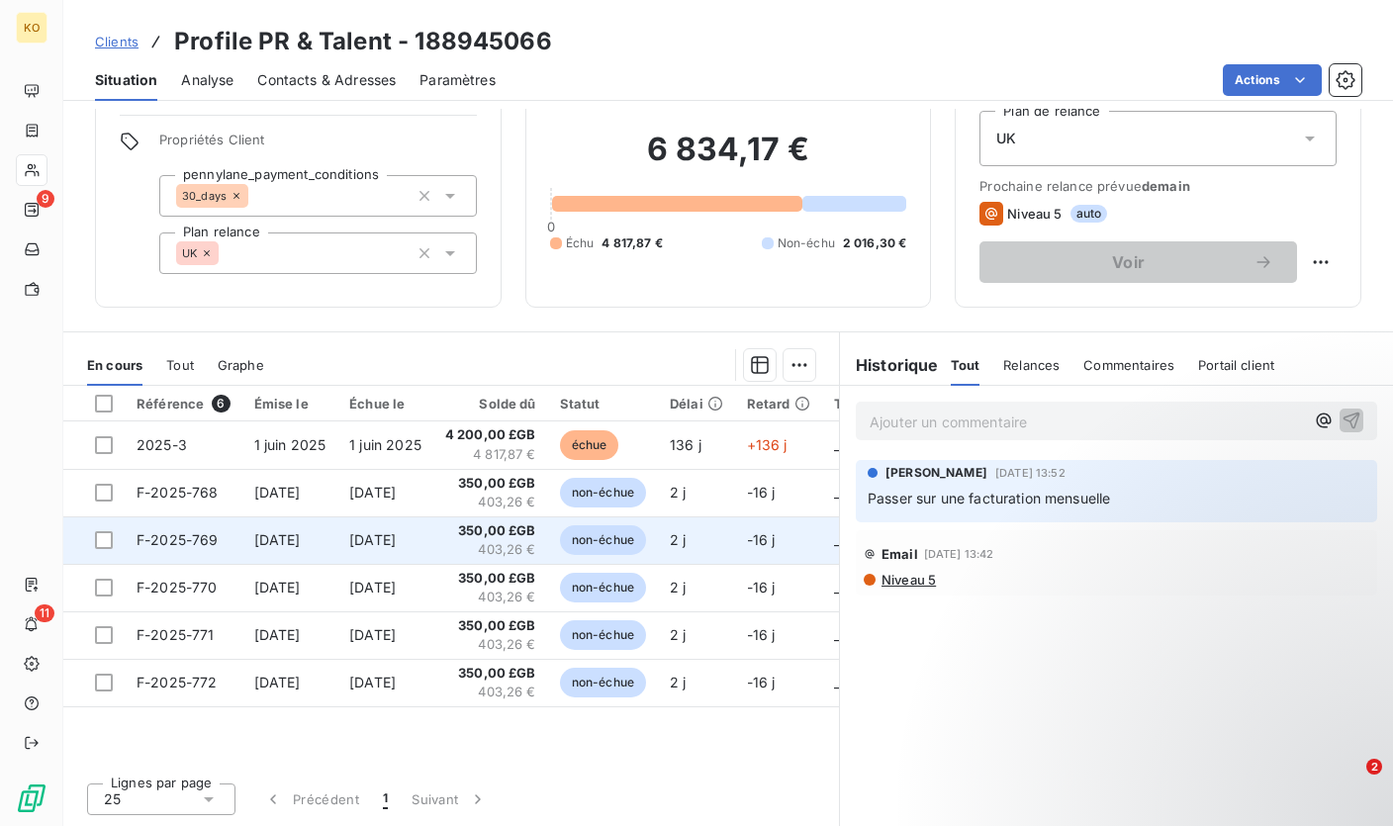
click at [456, 612] on td "350,00 £GB 403,26 €" at bounding box center [490, 634] width 115 height 47
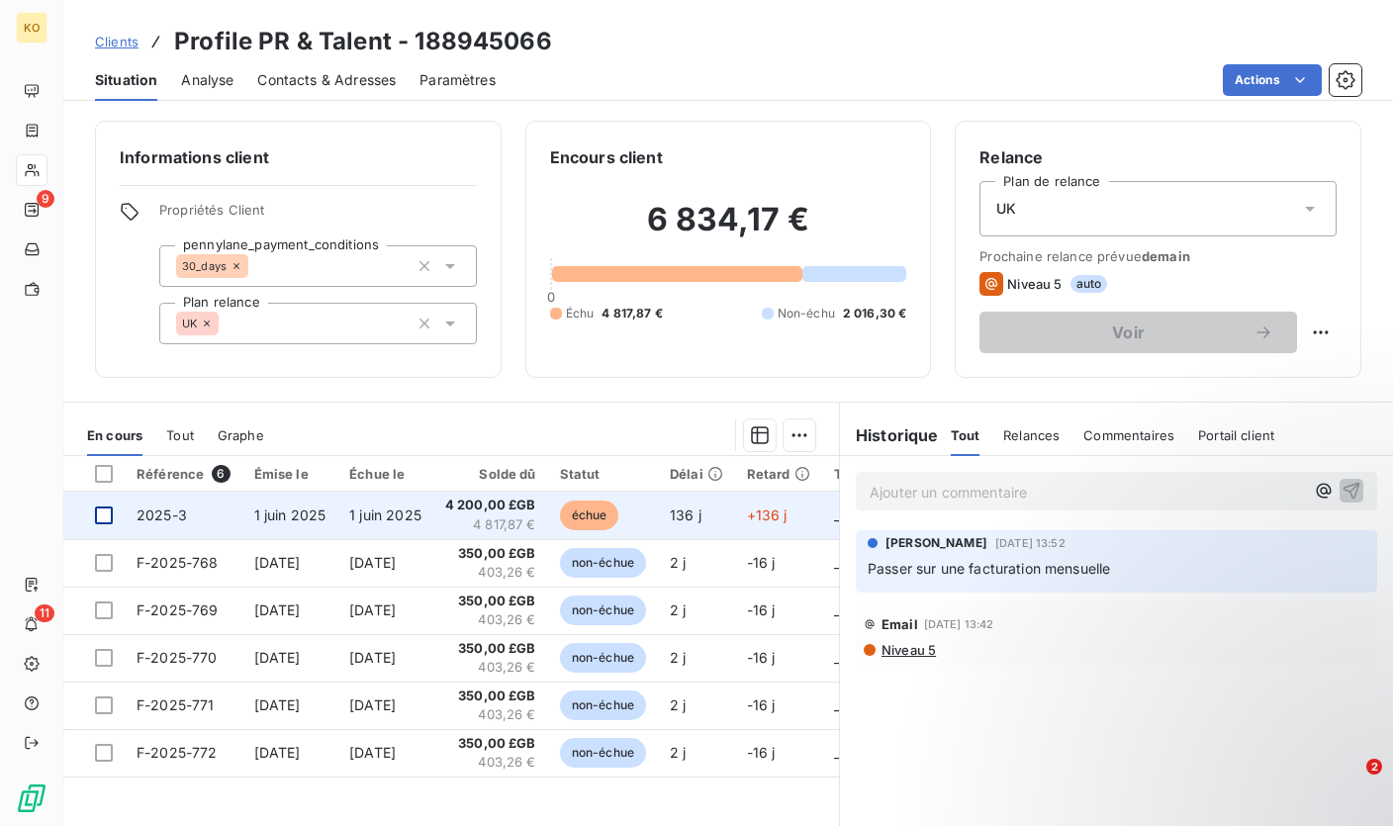
click at [102, 522] on div at bounding box center [104, 515] width 18 height 18
click at [402, 507] on span "1 juin 2025" at bounding box center [385, 514] width 72 height 17
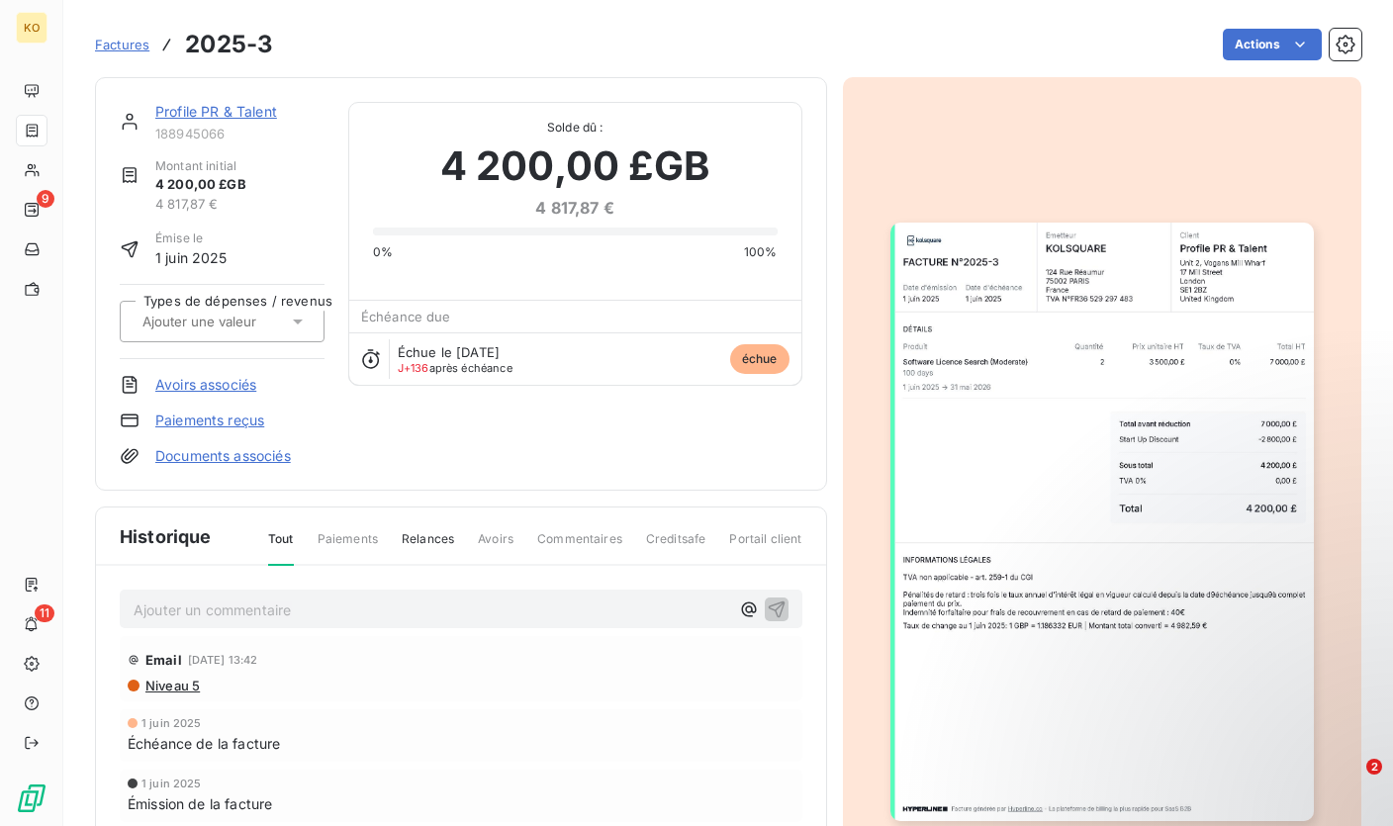
click at [208, 618] on p "Ajouter un commentaire ﻿" at bounding box center [431, 609] width 595 height 25
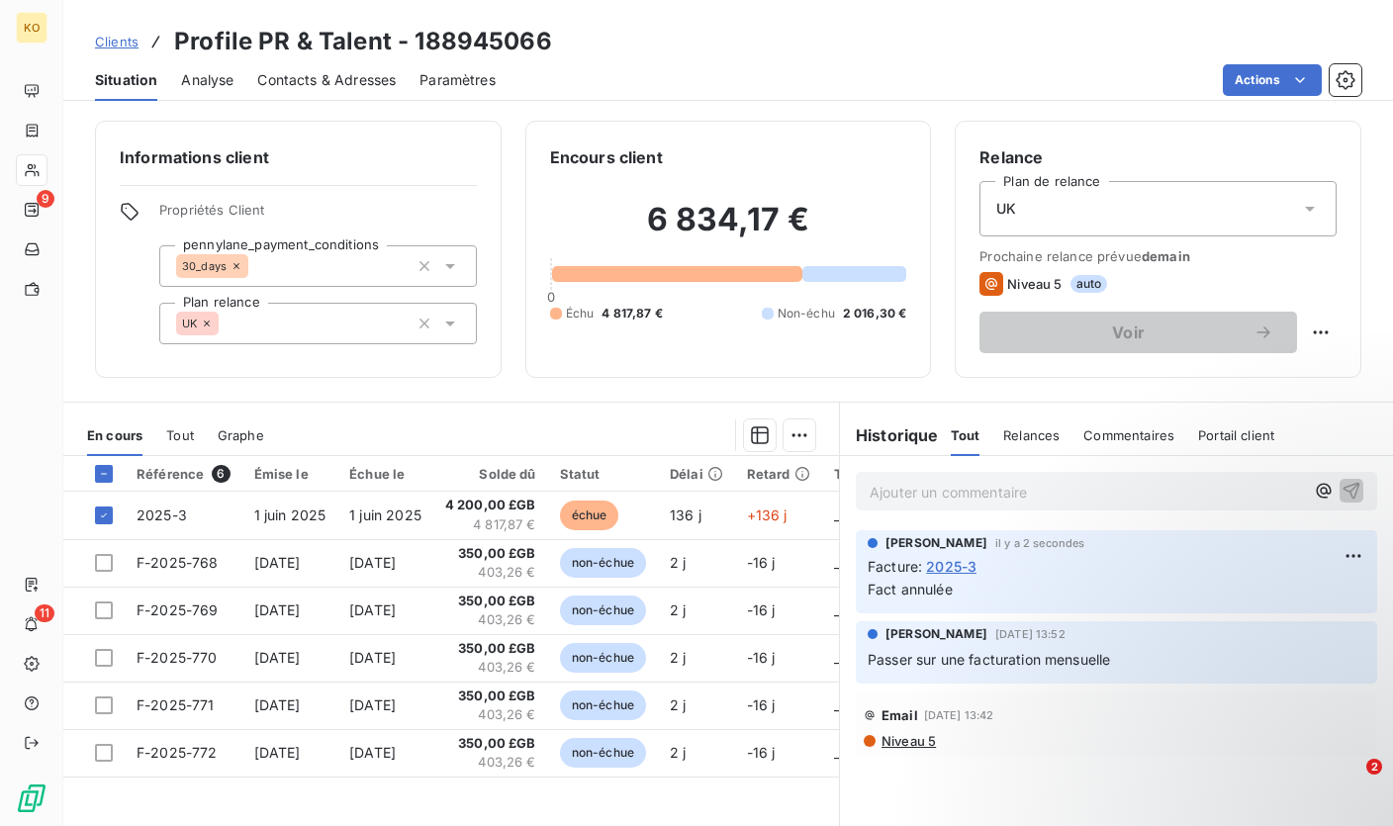
click at [938, 489] on p "Ajouter un commentaire ﻿" at bounding box center [1086, 492] width 434 height 25
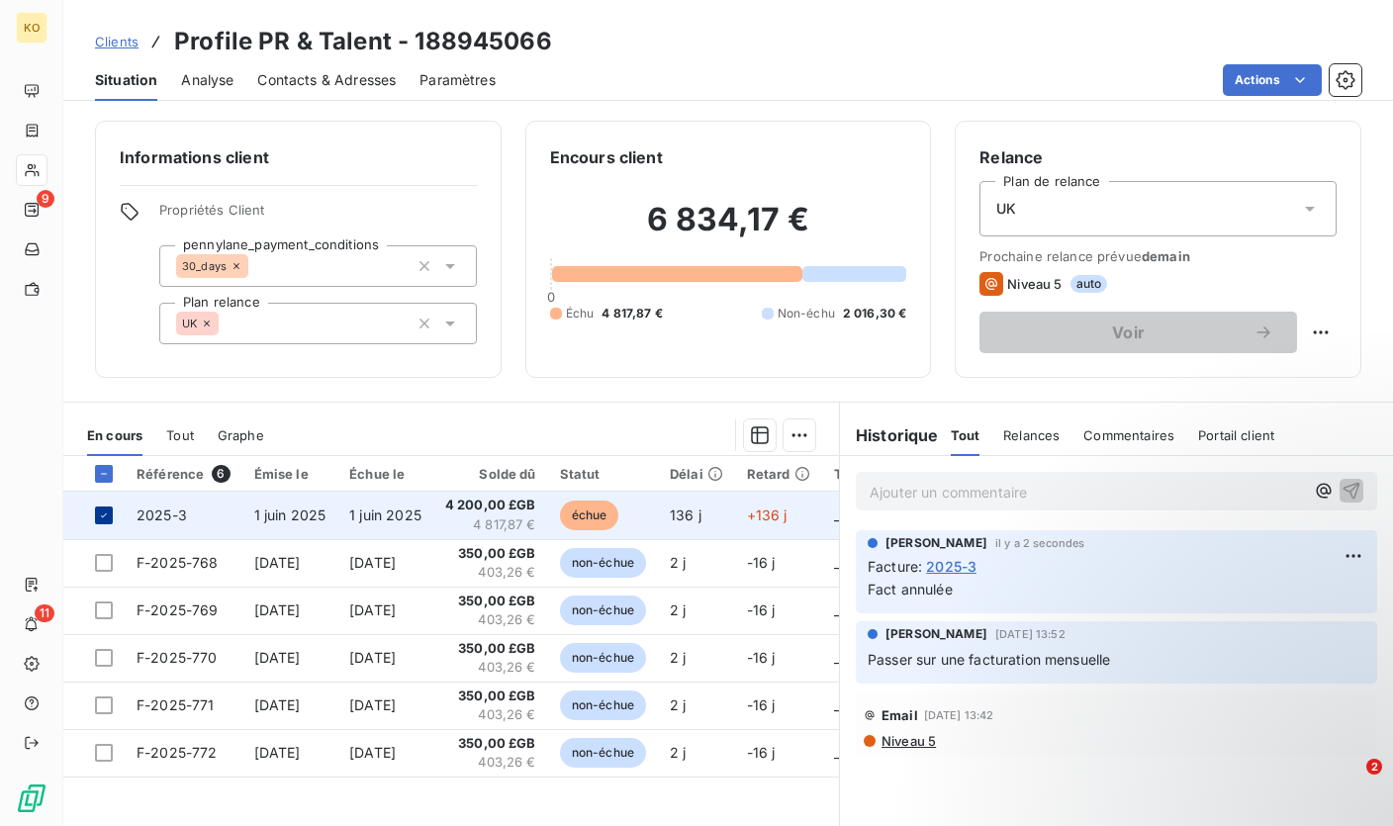
click at [103, 520] on icon at bounding box center [104, 515] width 12 height 12
click at [927, 476] on div "Ajouter un commentaire ﻿" at bounding box center [1116, 491] width 521 height 39
click at [921, 488] on p "Ajouter un commentaire ﻿" at bounding box center [1086, 492] width 434 height 25
click at [130, 43] on span "Clients" at bounding box center [117, 42] width 44 height 16
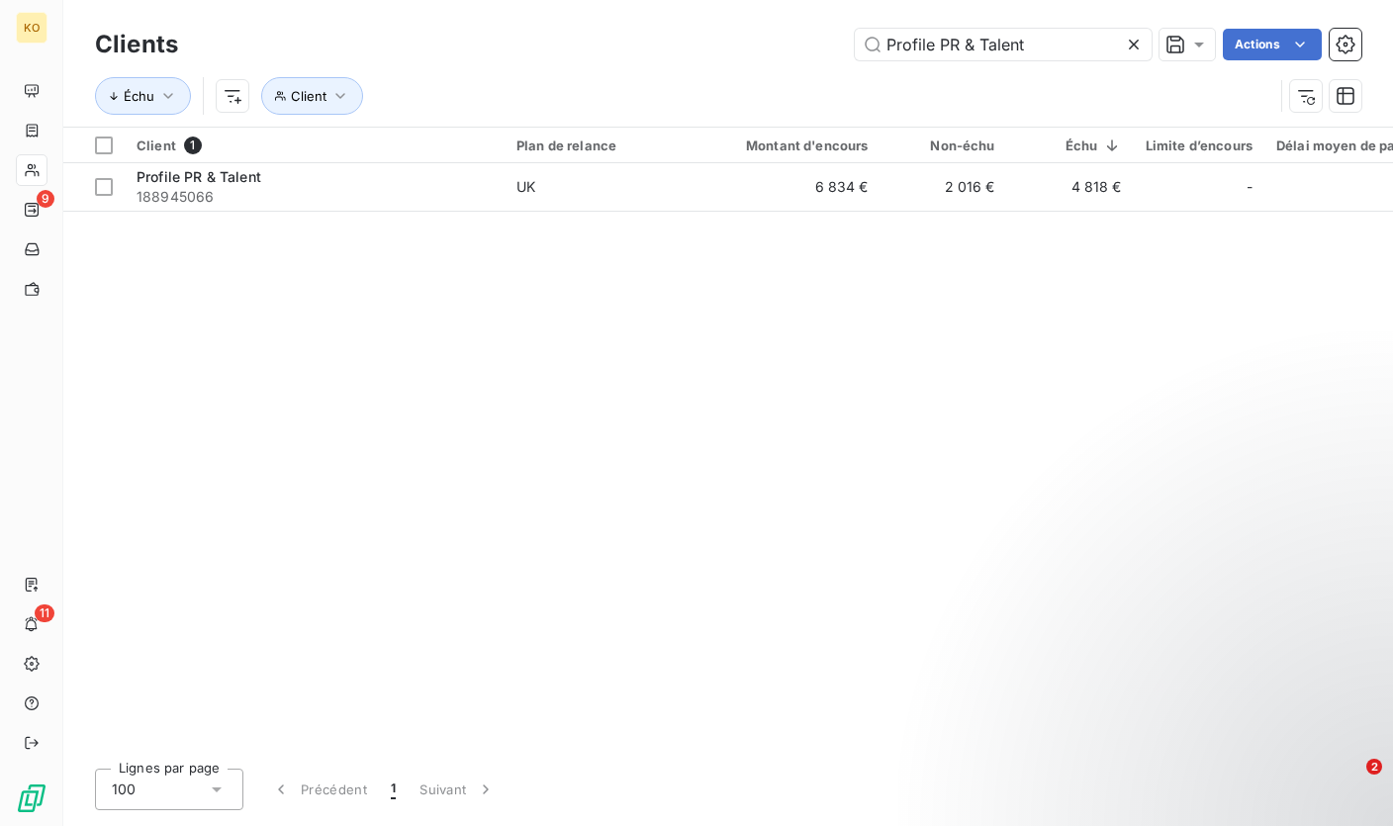
click at [1133, 43] on icon at bounding box center [1133, 45] width 10 height 10
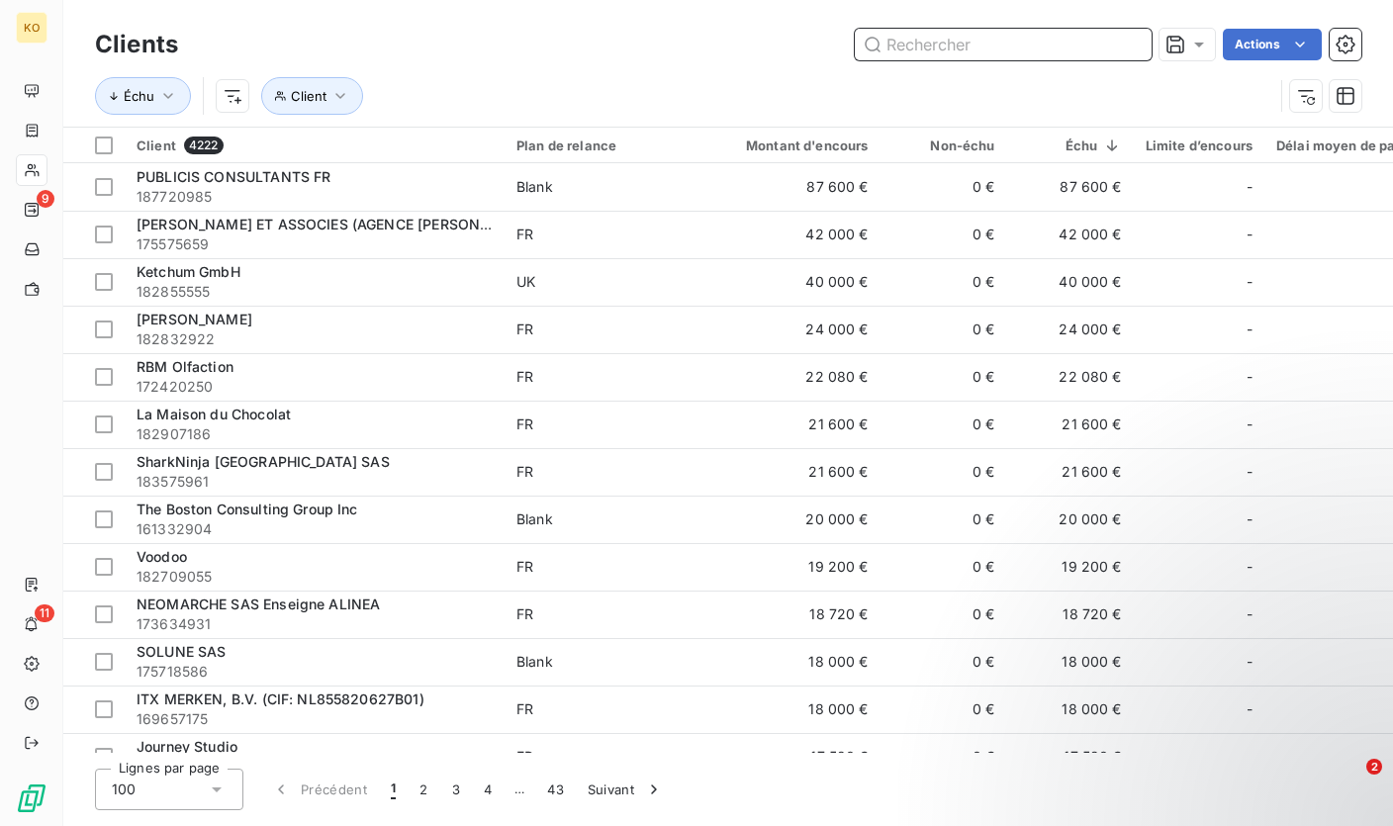
click at [1017, 41] on input "text" at bounding box center [1003, 45] width 297 height 32
paste input "Fiesta Ingredients [GEOGRAPHIC_DATA] SLU"
type input "Fiesta Ingredients [GEOGRAPHIC_DATA] SLU"
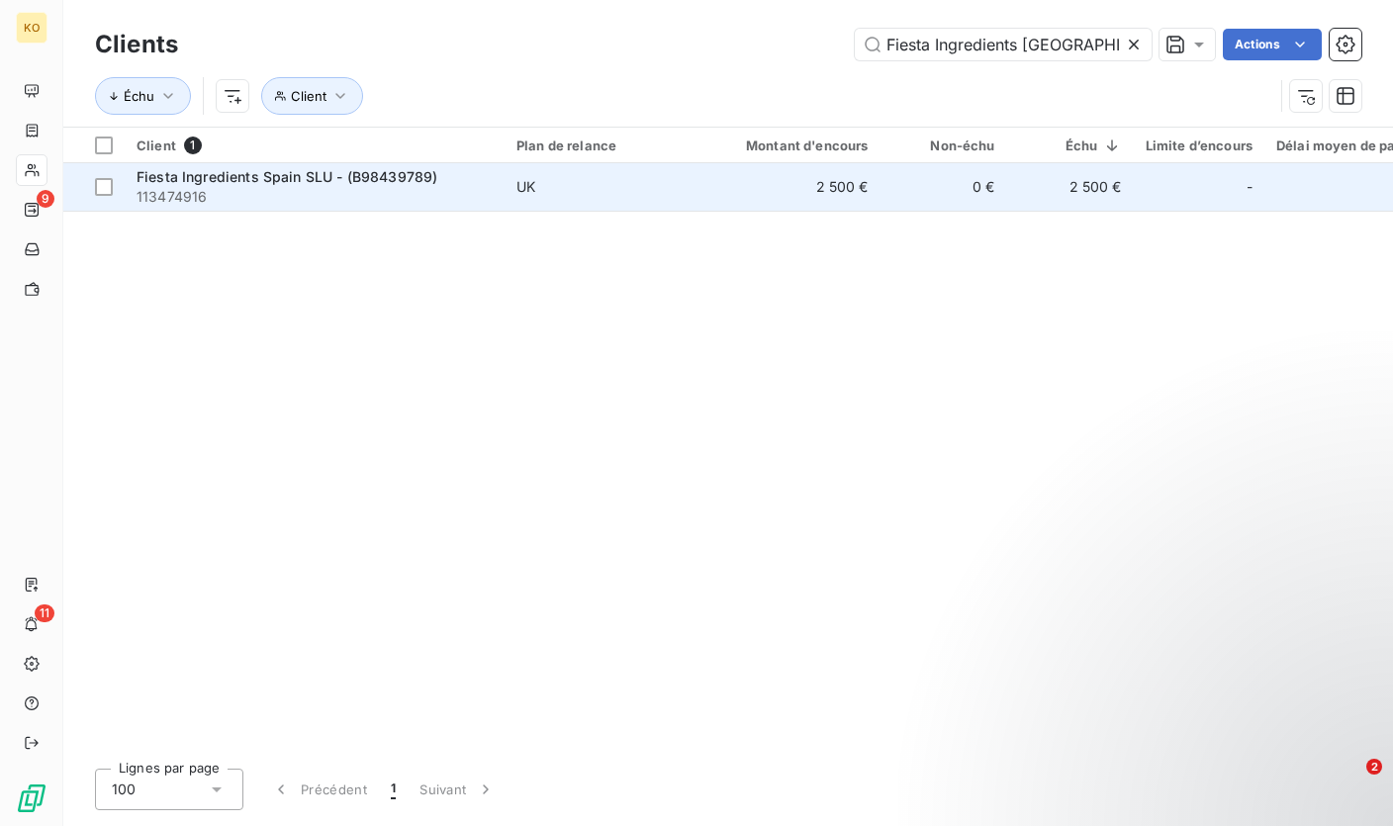
click at [405, 175] on span "Fiesta Ingredients Spain SLU - (B98439789)" at bounding box center [286, 176] width 301 height 17
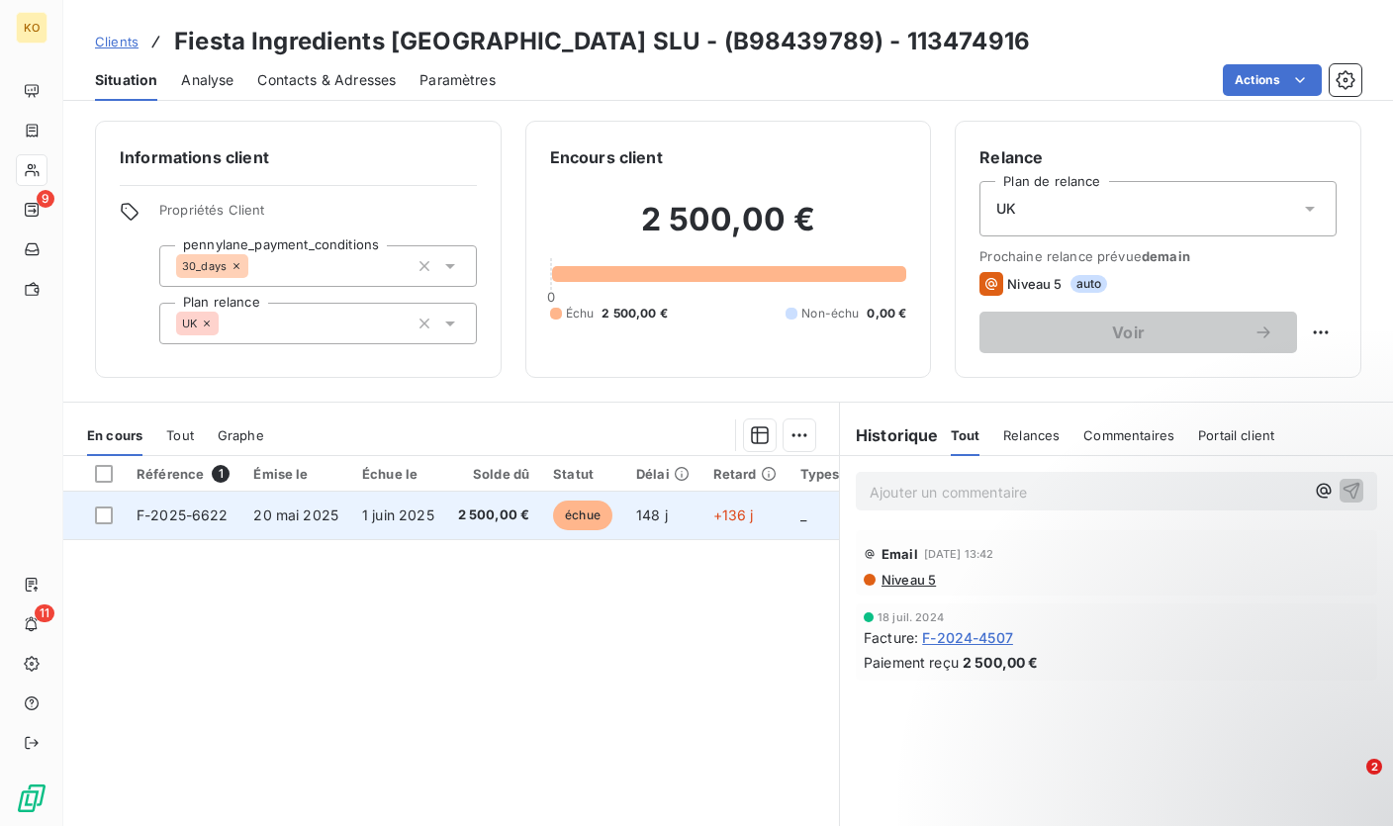
click at [300, 525] on td "20 mai 2025" at bounding box center [295, 515] width 109 height 47
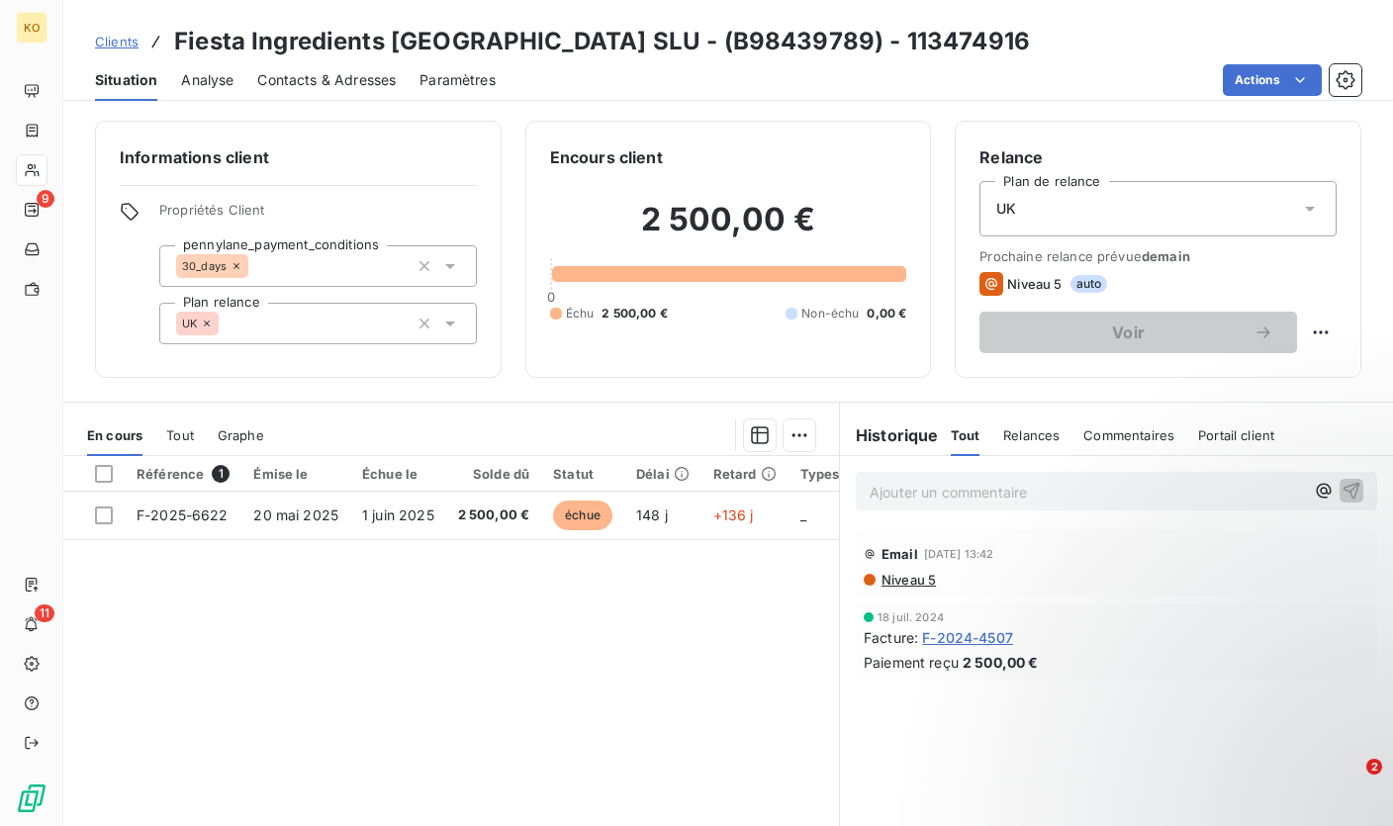
click at [888, 493] on p "Ajouter un commentaire ﻿" at bounding box center [1086, 492] width 434 height 25
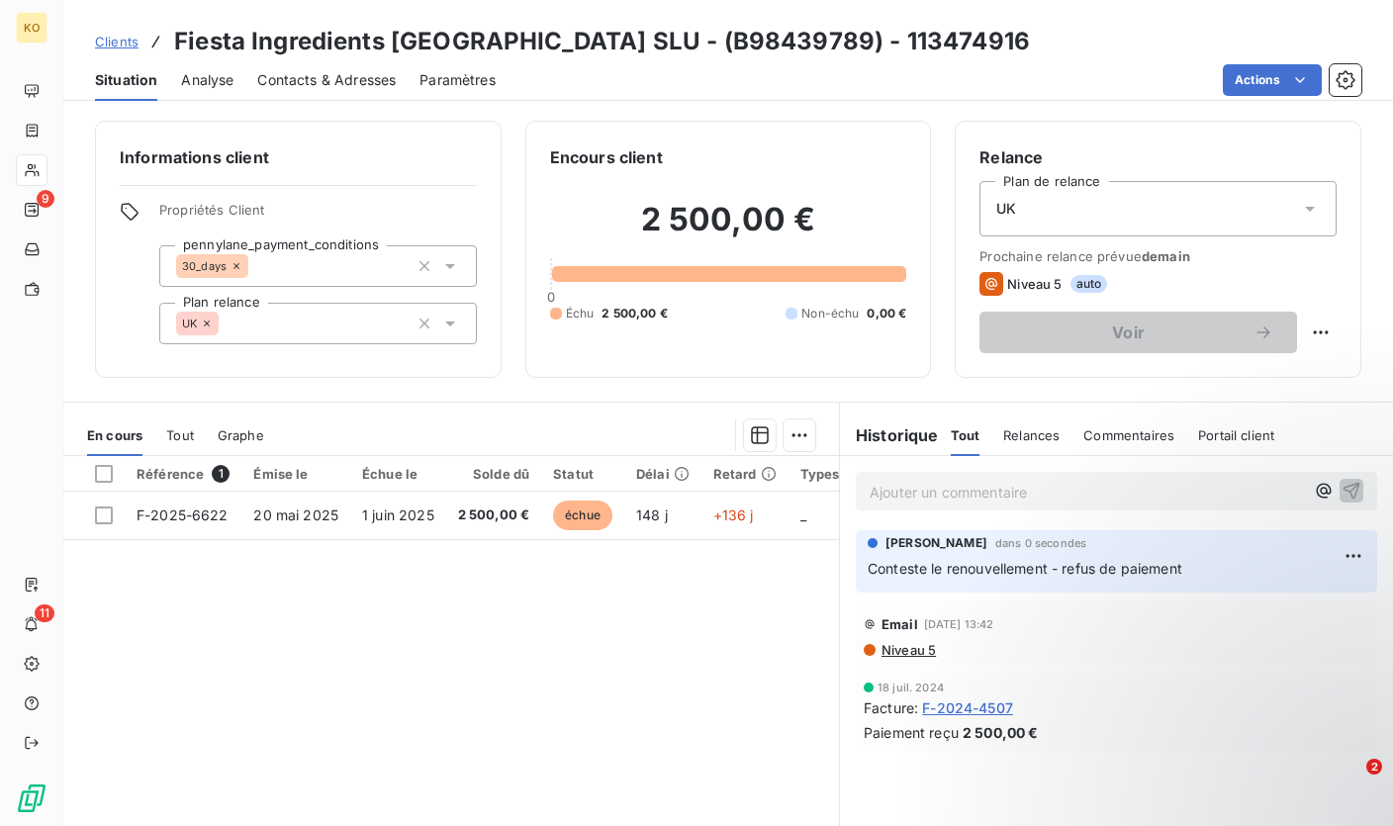
click at [117, 45] on span "Clients" at bounding box center [117, 42] width 44 height 16
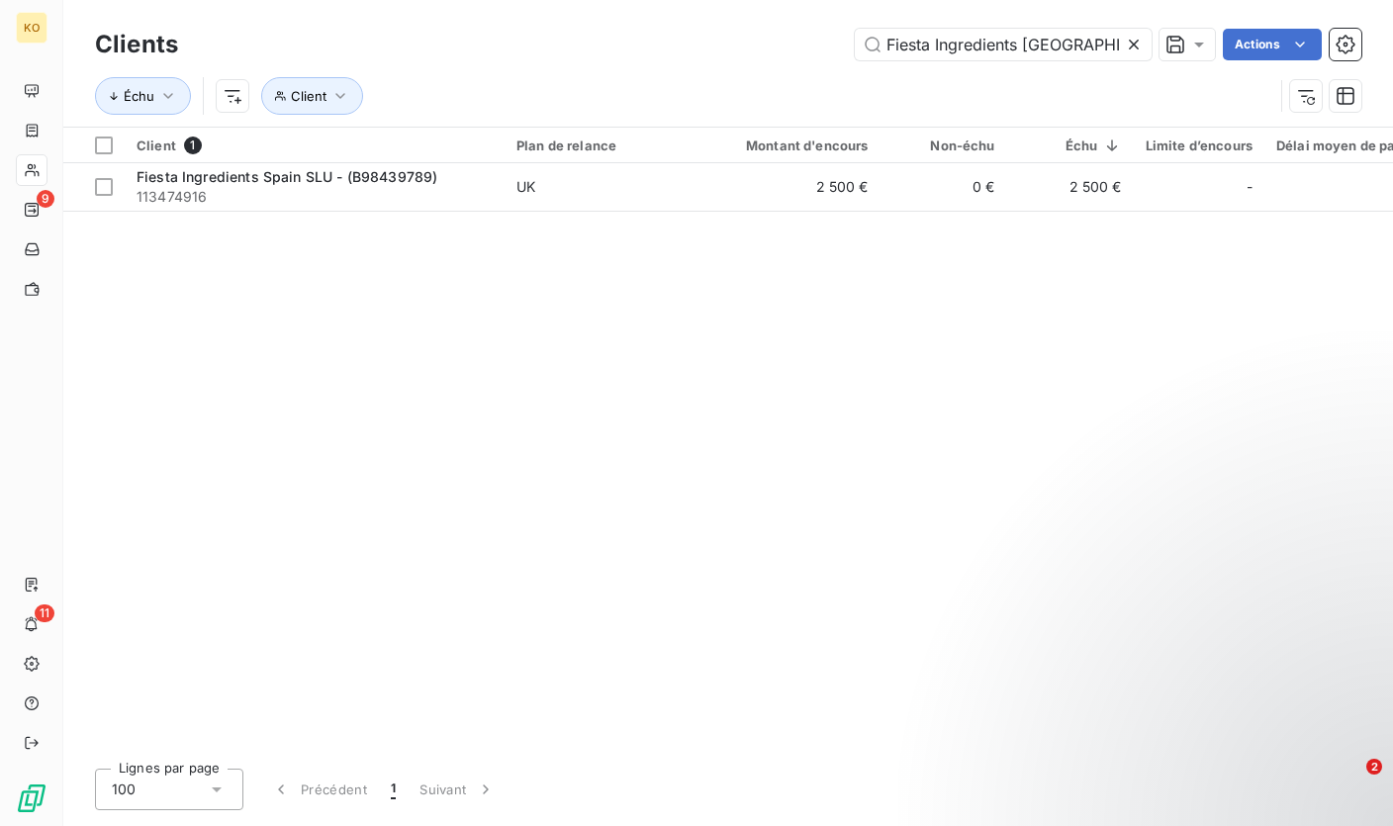
click at [1137, 43] on icon at bounding box center [1134, 45] width 20 height 20
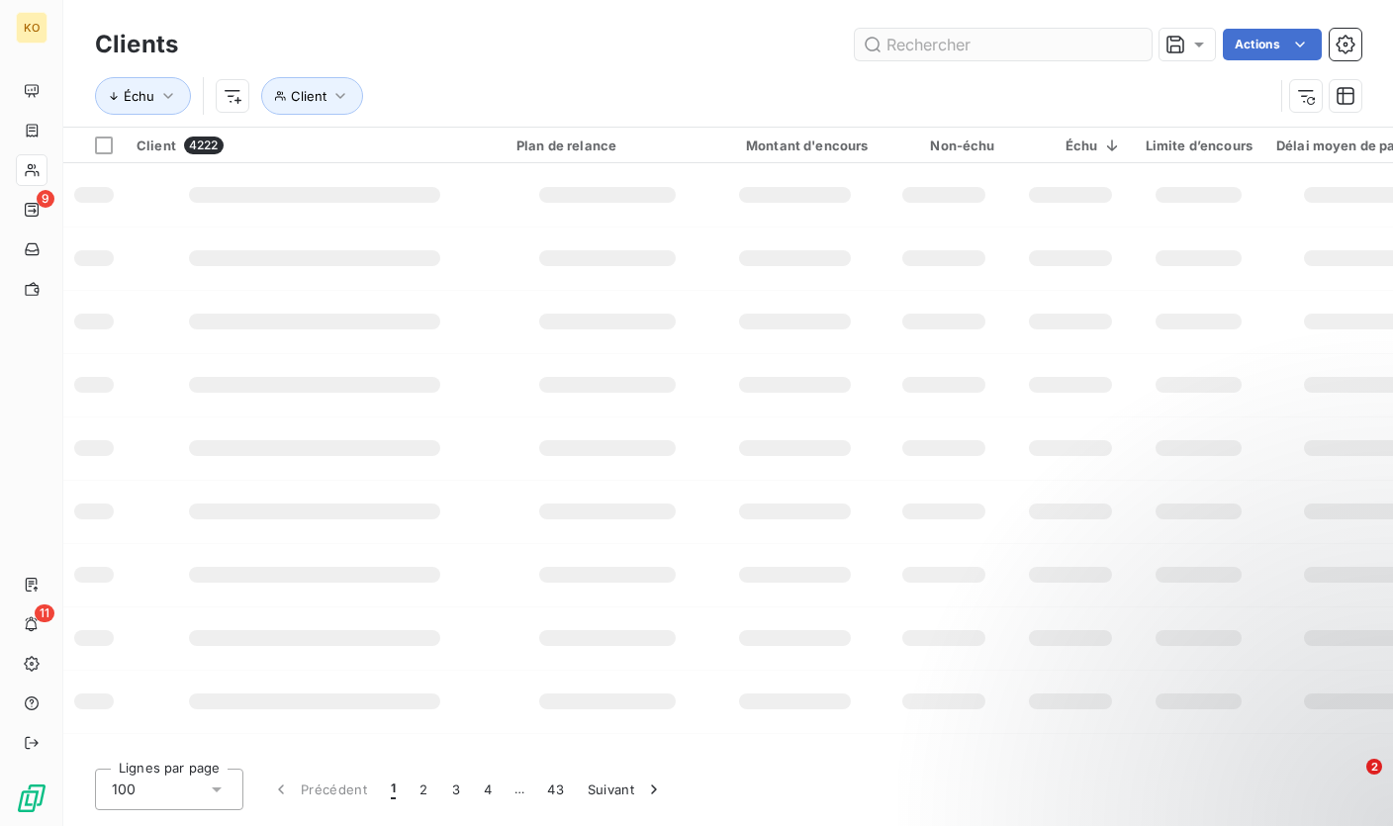
click at [1049, 42] on input "text" at bounding box center [1003, 45] width 297 height 32
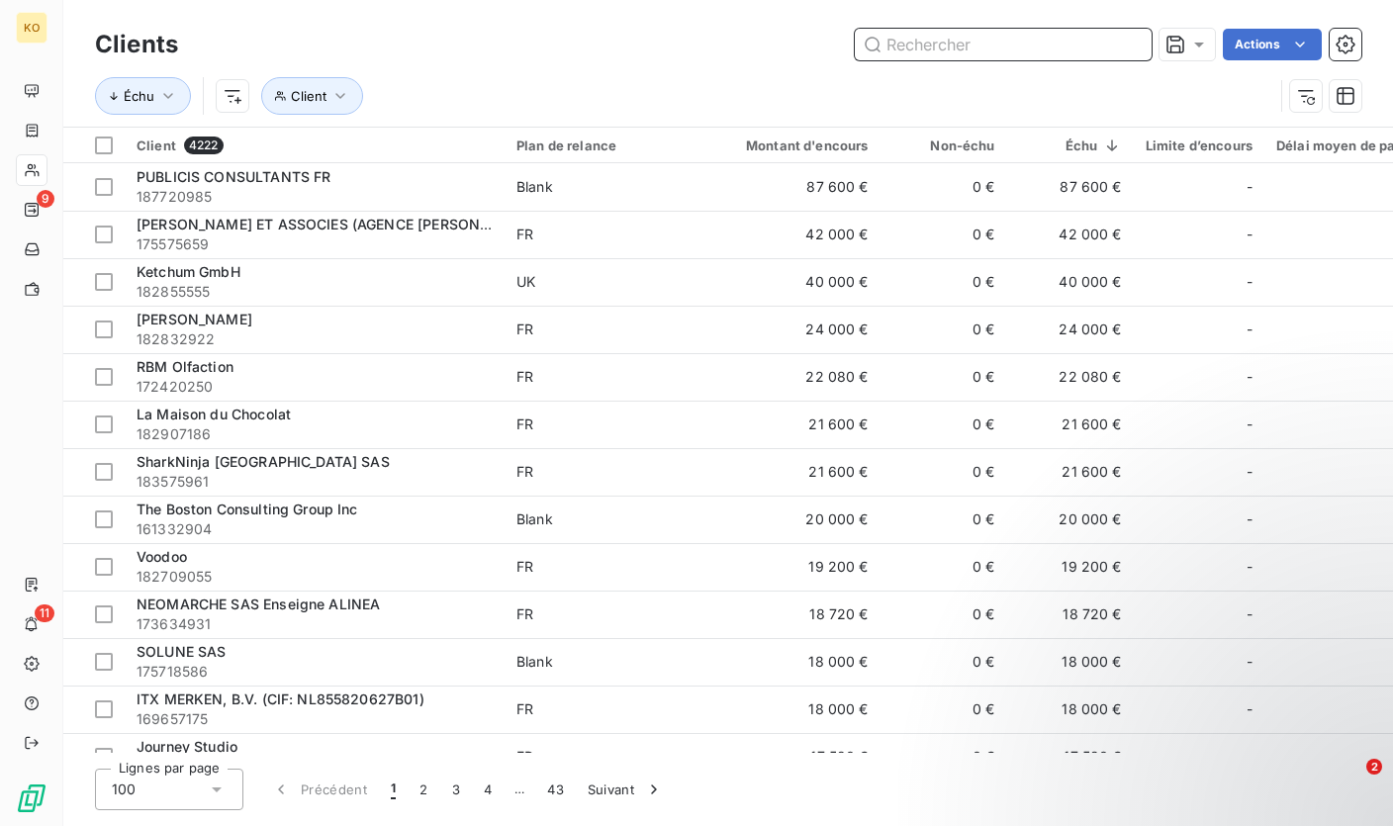
paste input "Reachat Marketplace INC"
type input "Reachat Marketplace INC"
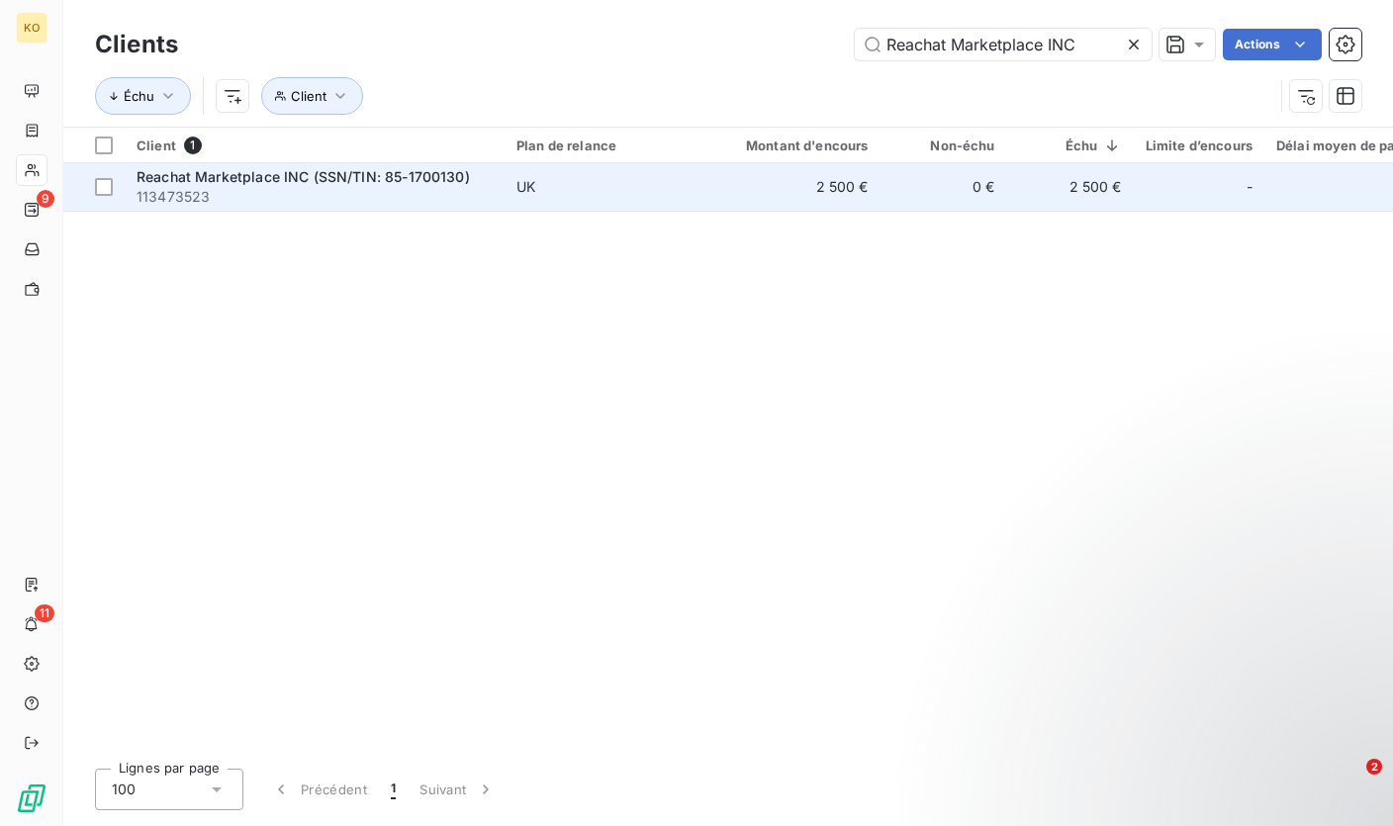
click at [424, 204] on span "113473523" at bounding box center [314, 197] width 356 height 20
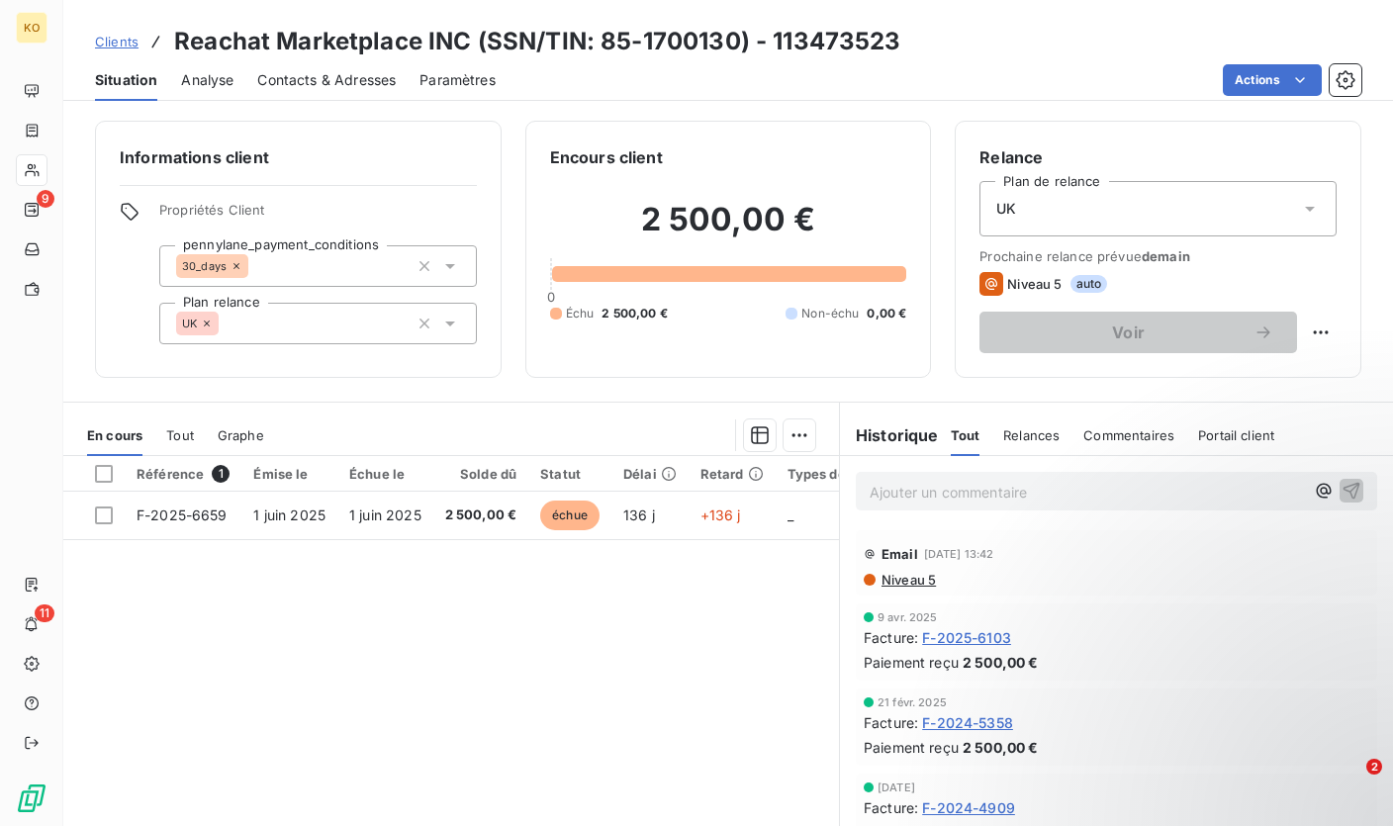
click at [923, 495] on p "Ajouter un commentaire ﻿" at bounding box center [1086, 492] width 434 height 25
click at [1343, 491] on icon "button" at bounding box center [1351, 490] width 17 height 17
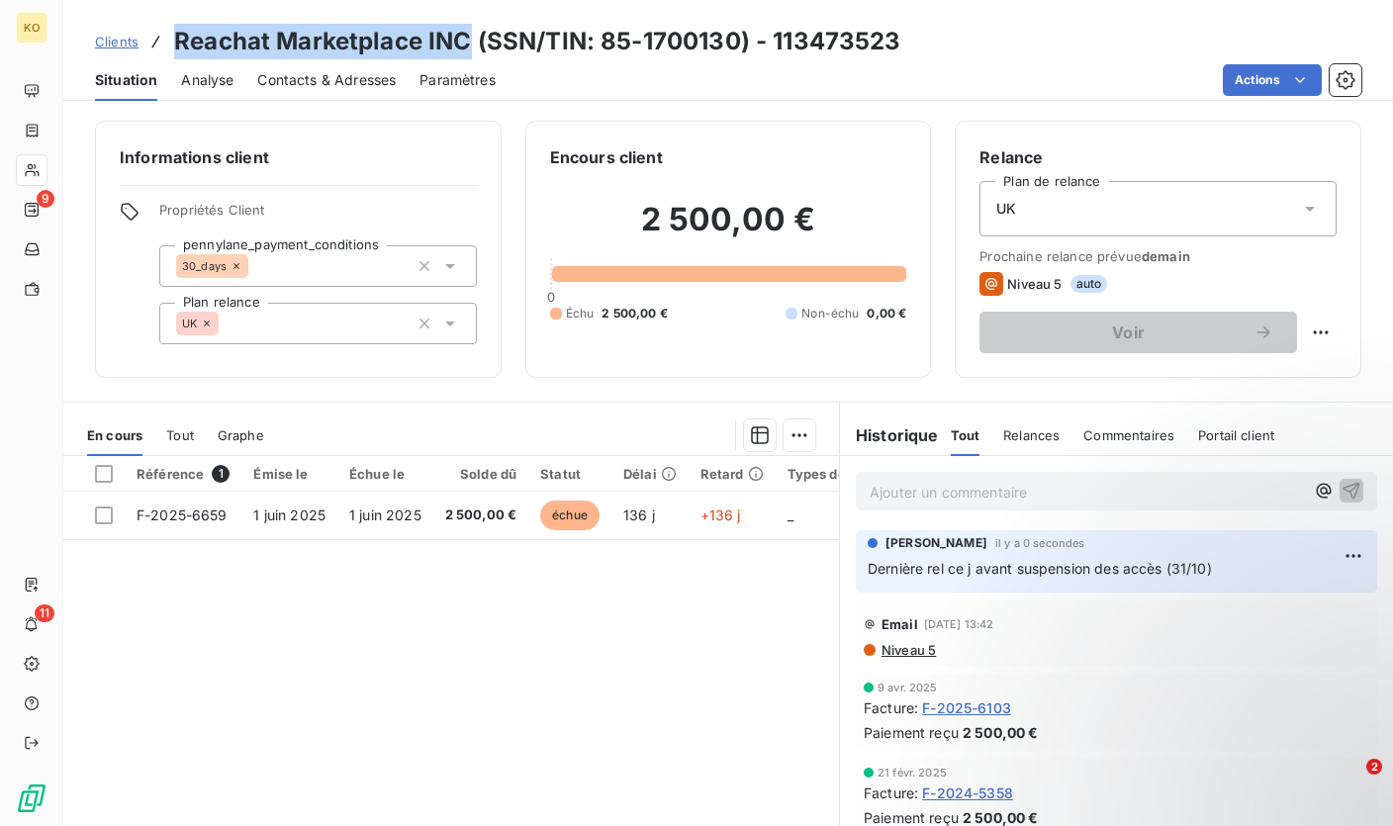
drag, startPoint x: 177, startPoint y: 40, endPoint x: 466, endPoint y: 41, distance: 288.8
click at [466, 41] on h3 "Reachat Marketplace INC (SSN/TIN: 85-1700130) - 113473523" at bounding box center [537, 42] width 727 height 36
copy h3 "Reachat Marketplace INC"
click at [127, 47] on span "Clients" at bounding box center [117, 42] width 44 height 16
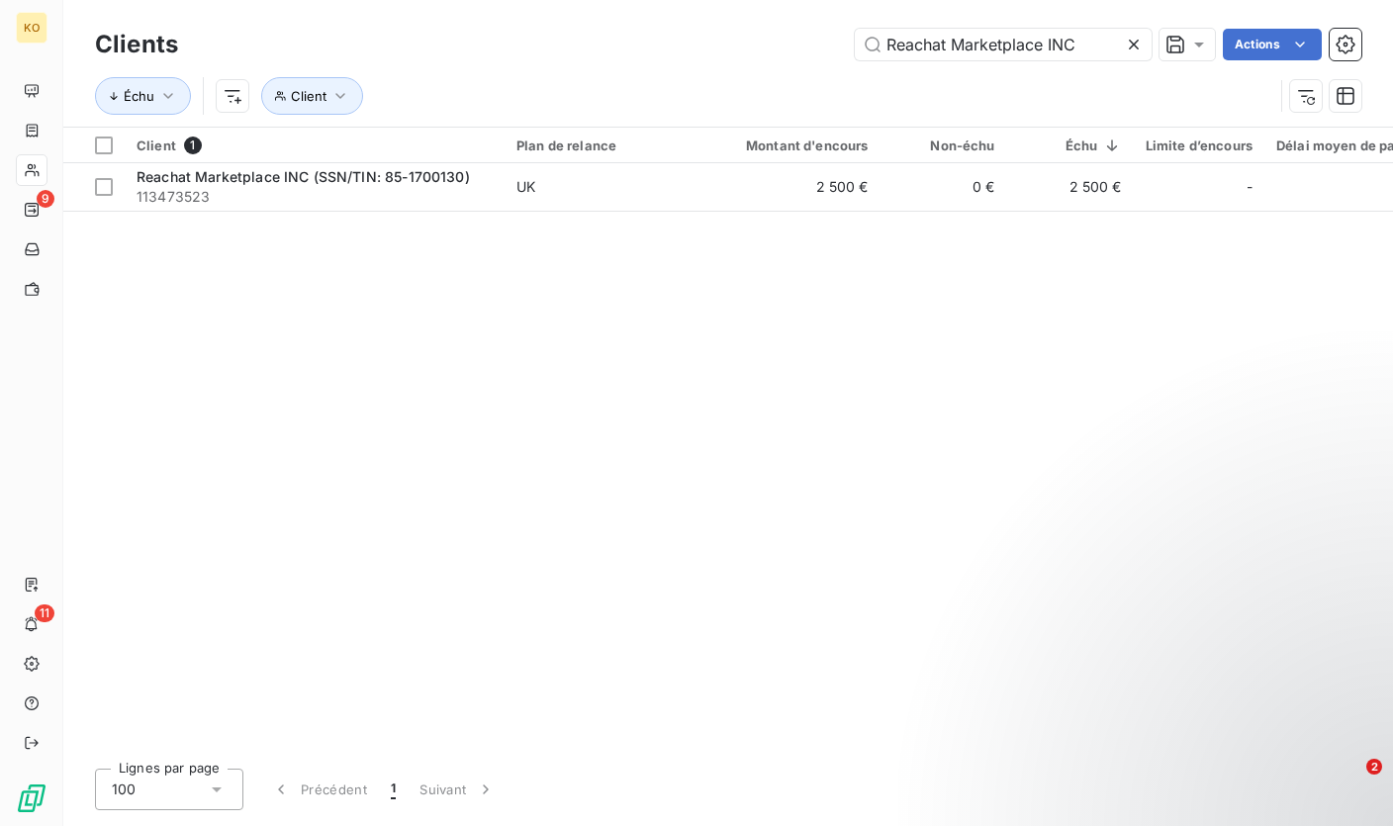
drag, startPoint x: 1096, startPoint y: 50, endPoint x: 813, endPoint y: 37, distance: 283.2
click at [813, 37] on div "Reachat Marketplace INC Actions" at bounding box center [781, 45] width 1159 height 32
type input "Moscú Clyhp comunicaciones S.A"
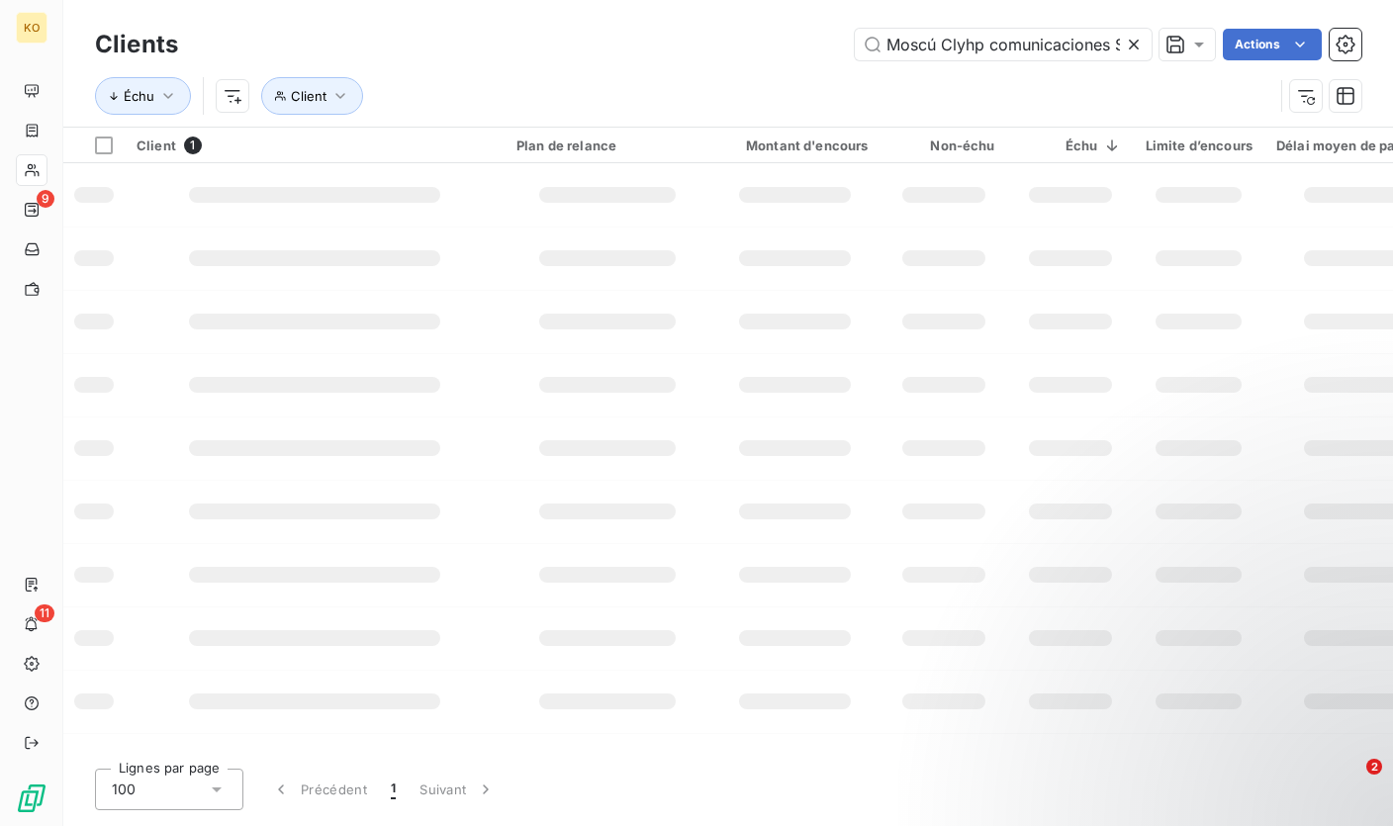
scroll to position [0, 22]
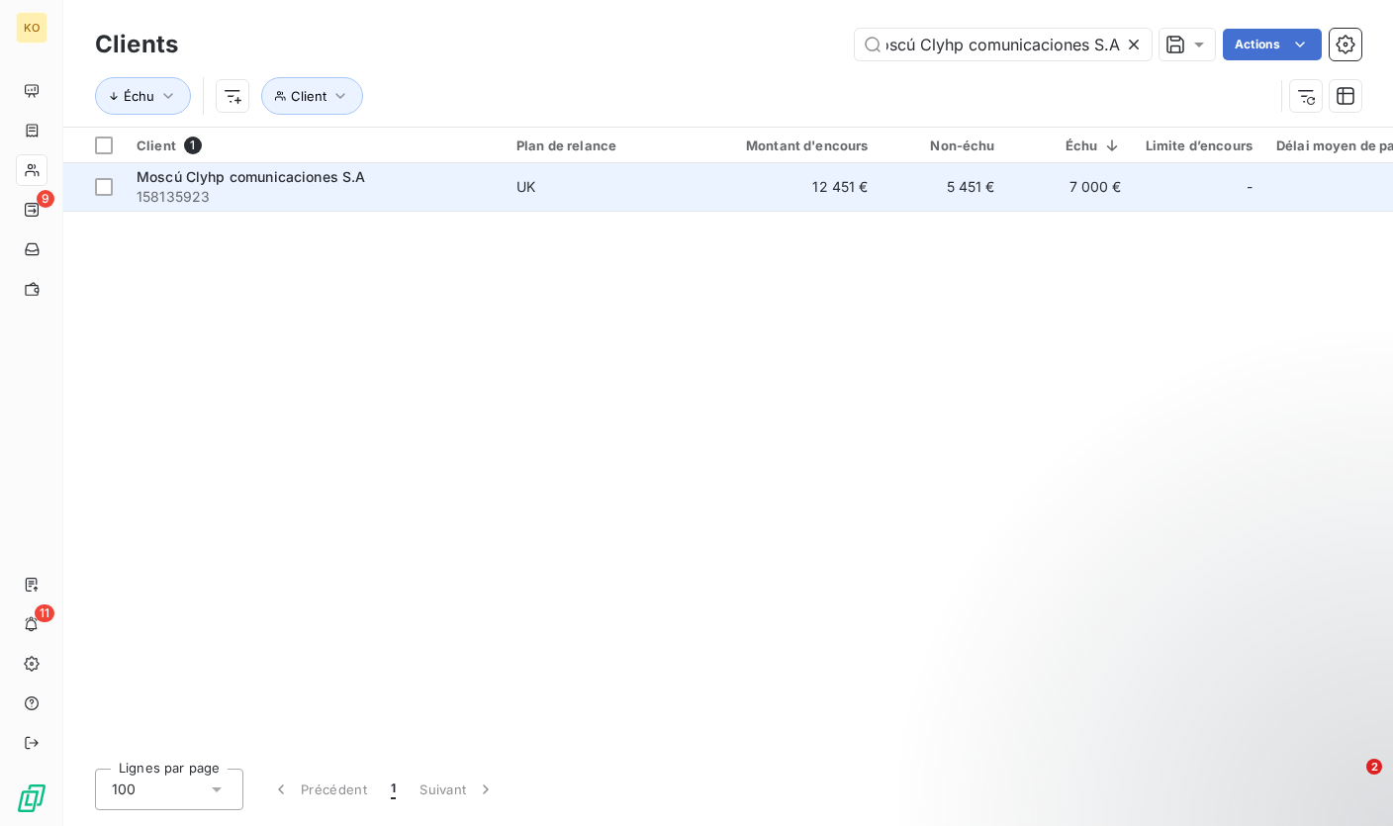
click at [513, 189] on td "UK" at bounding box center [607, 186] width 206 height 47
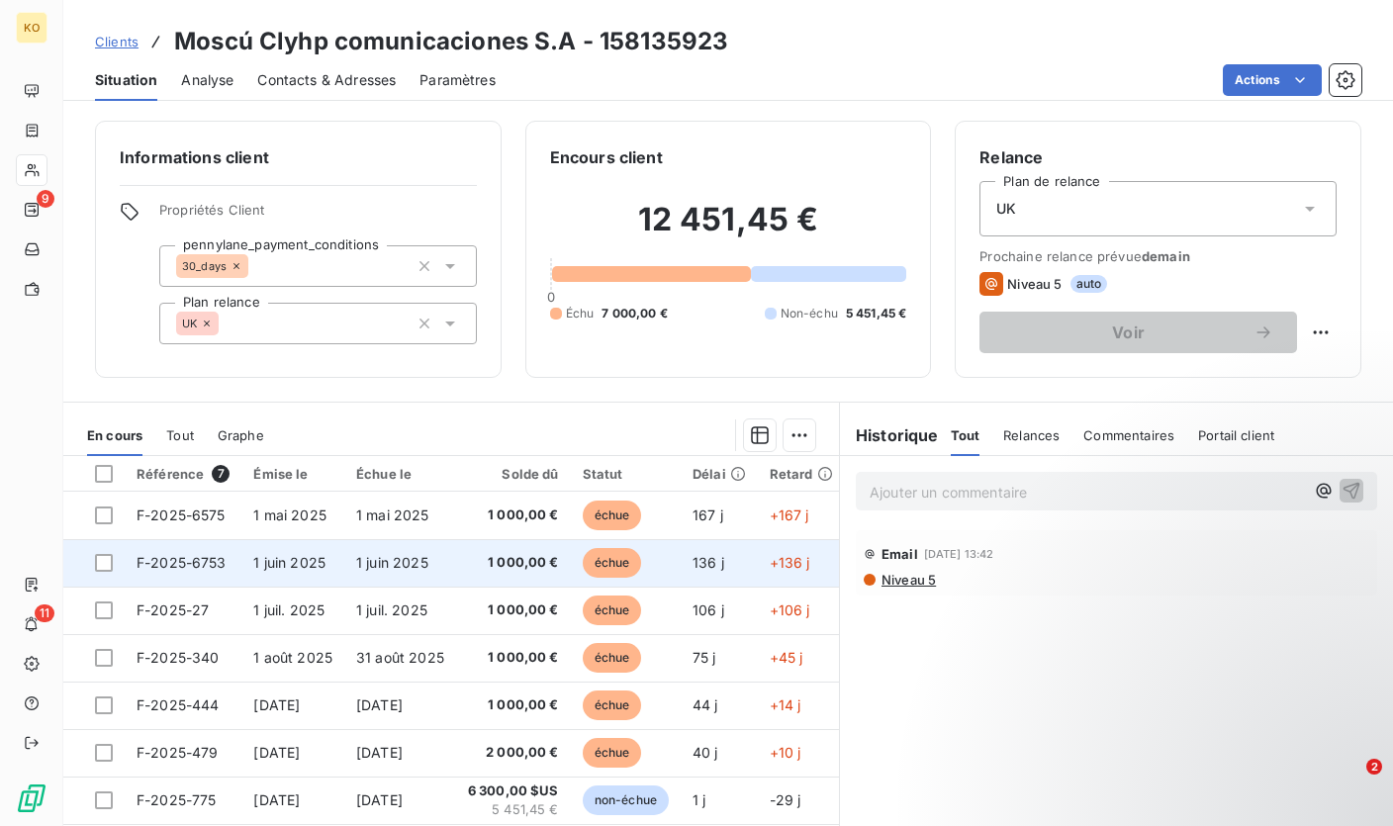
scroll to position [70, 0]
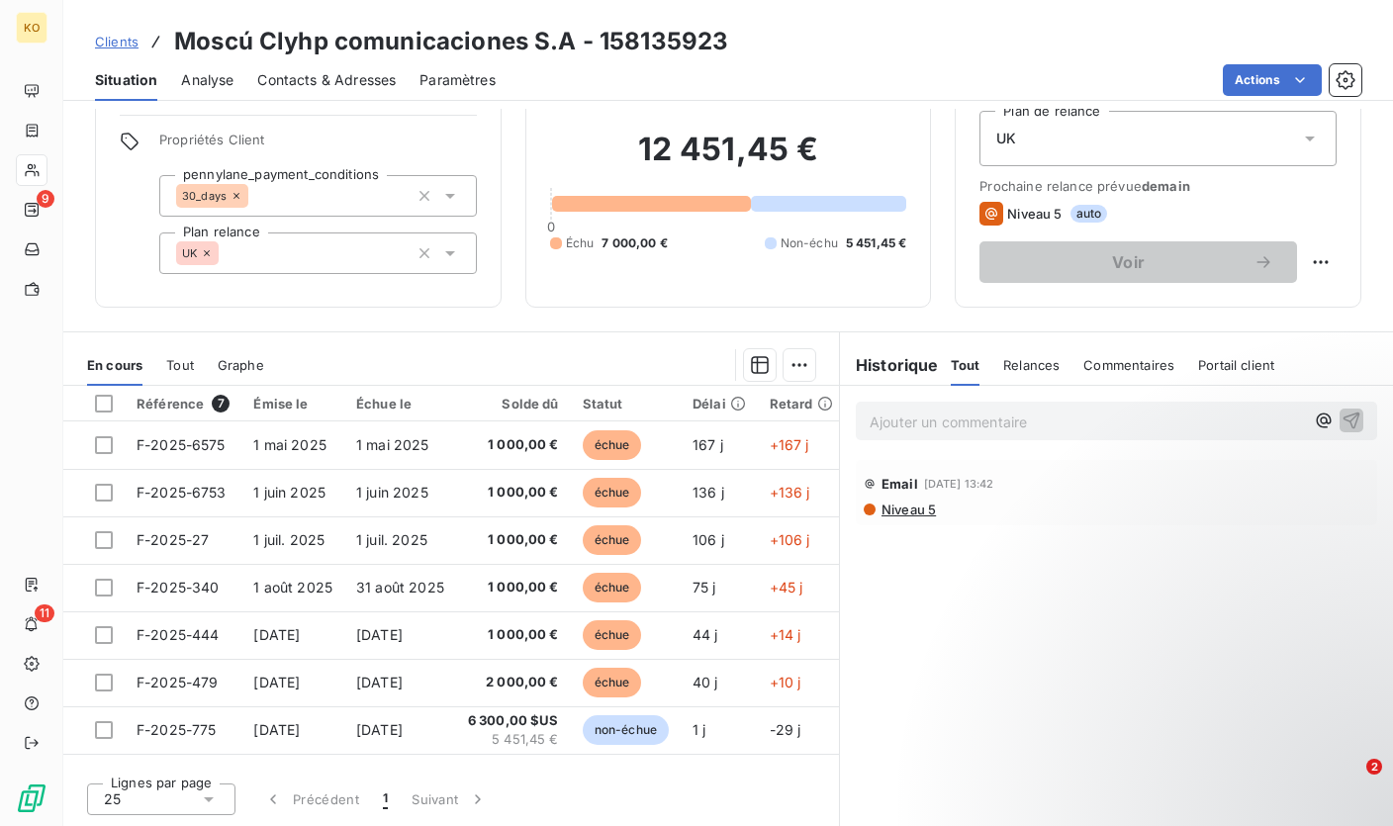
click at [967, 425] on p "Ajouter un commentaire ﻿" at bounding box center [1086, 421] width 434 height 25
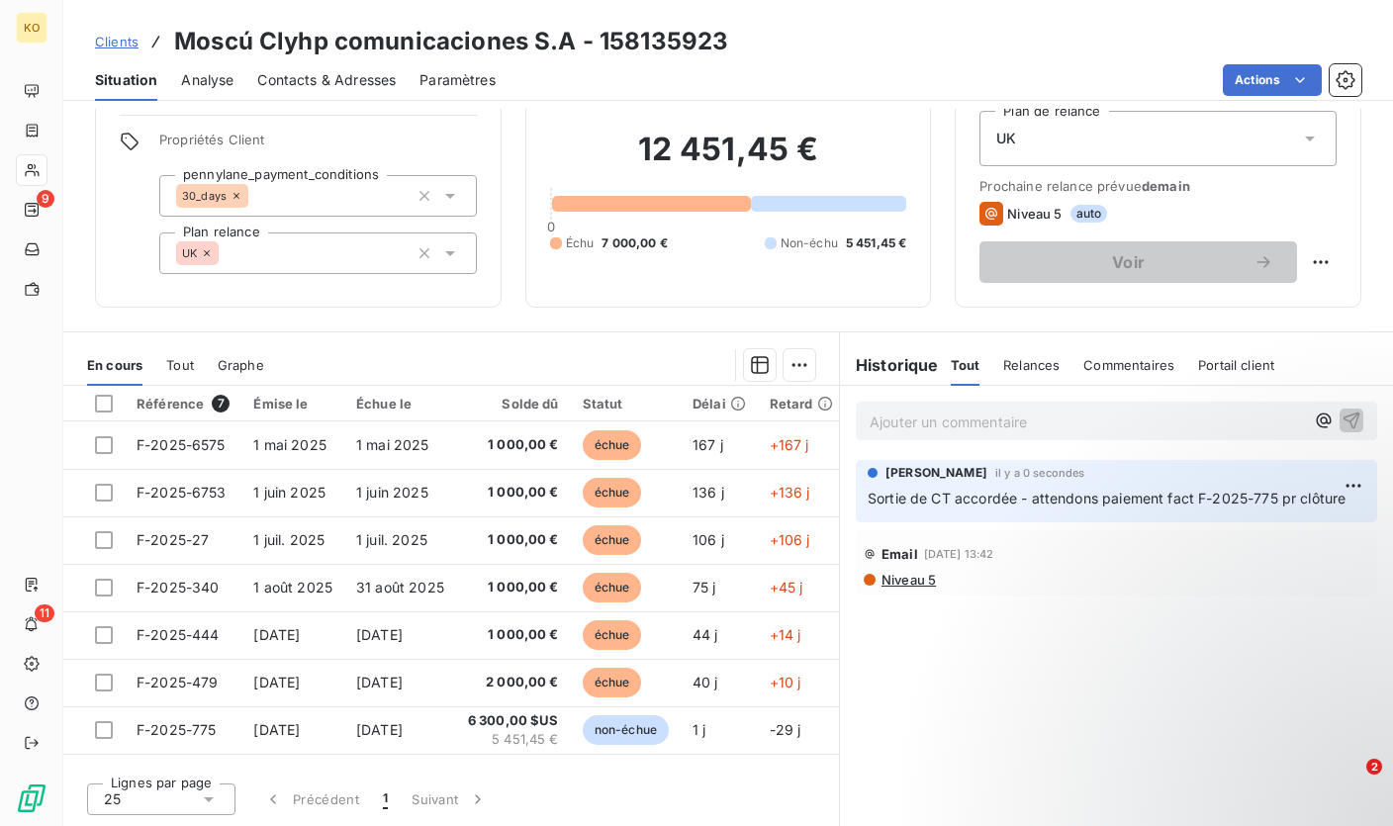
click at [125, 40] on span "Clients" at bounding box center [117, 42] width 44 height 16
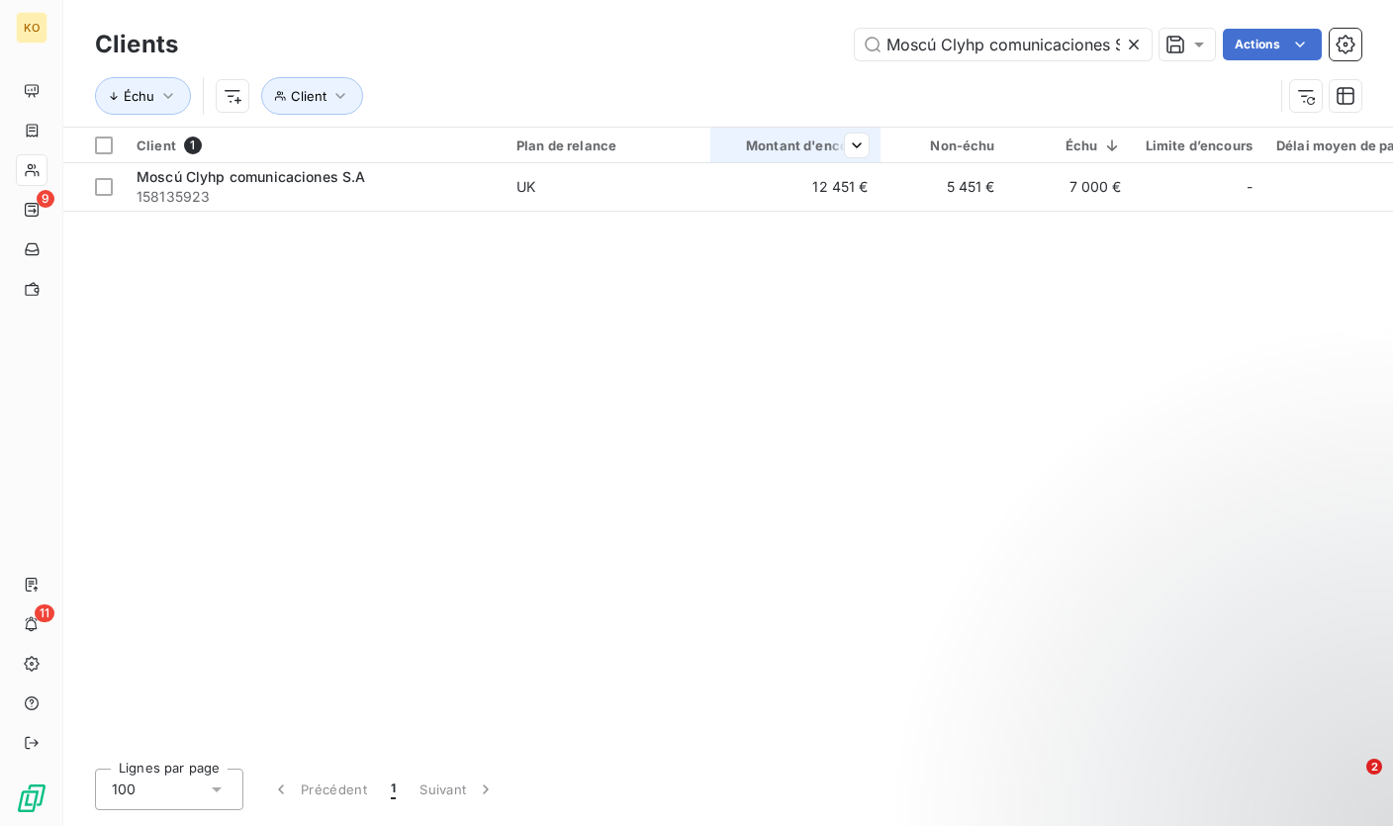
scroll to position [0, 22]
click at [1128, 50] on icon at bounding box center [1134, 45] width 20 height 20
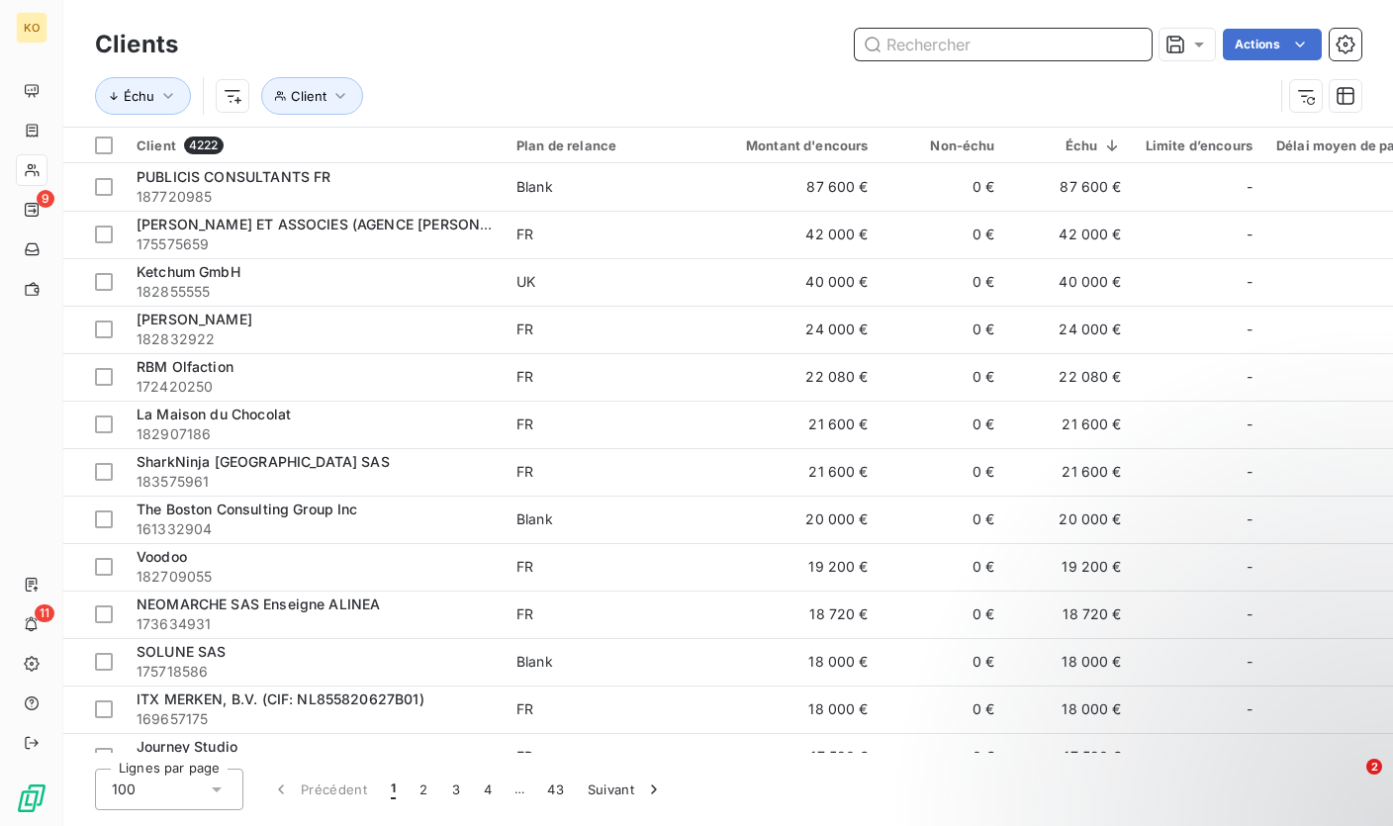
click at [979, 37] on input "text" at bounding box center [1003, 45] width 297 height 32
paste input "IKL MANAGEMENT FZCO"
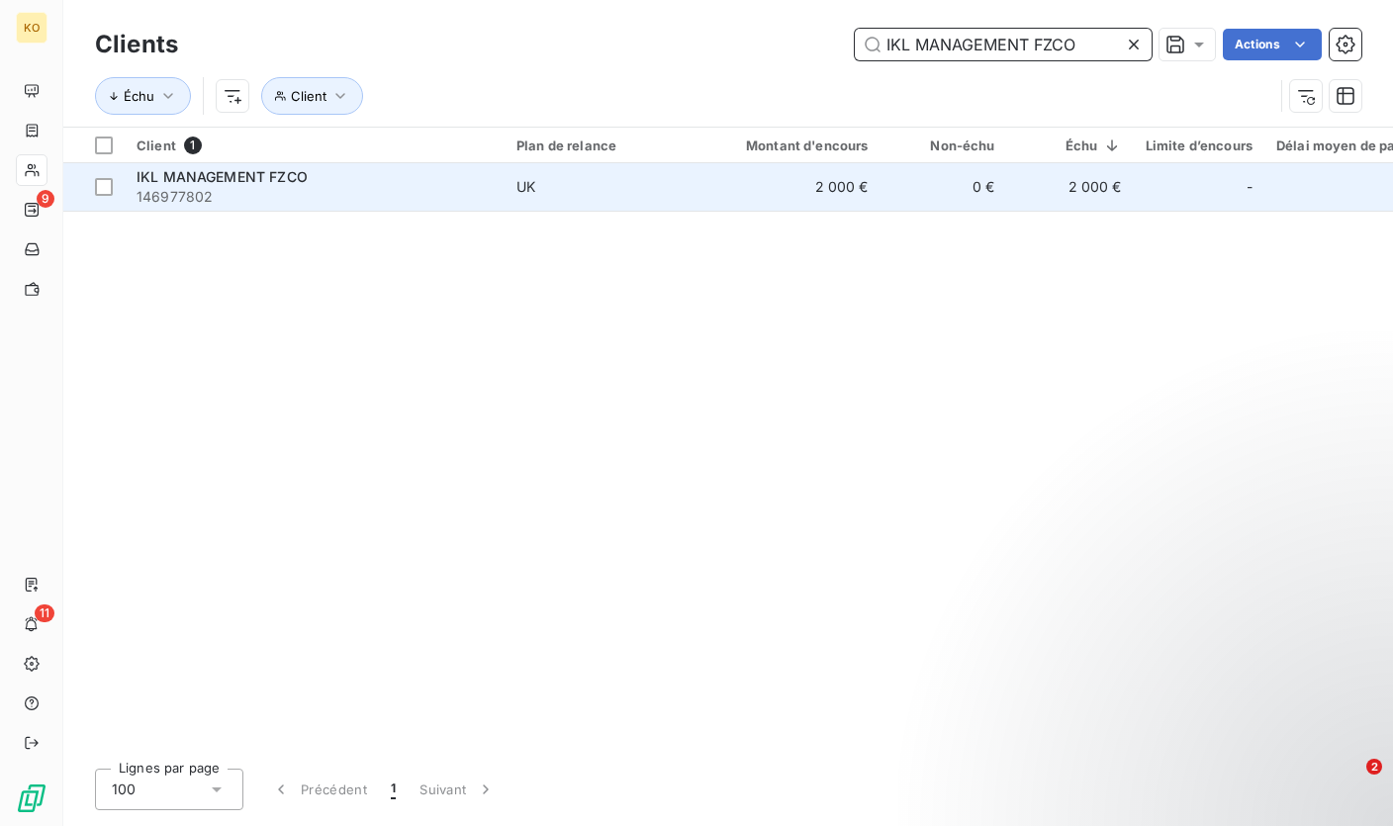
type input "IKL MANAGEMENT FZCO"
click at [376, 185] on div "IKL MANAGEMENT FZCO" at bounding box center [314, 177] width 356 height 20
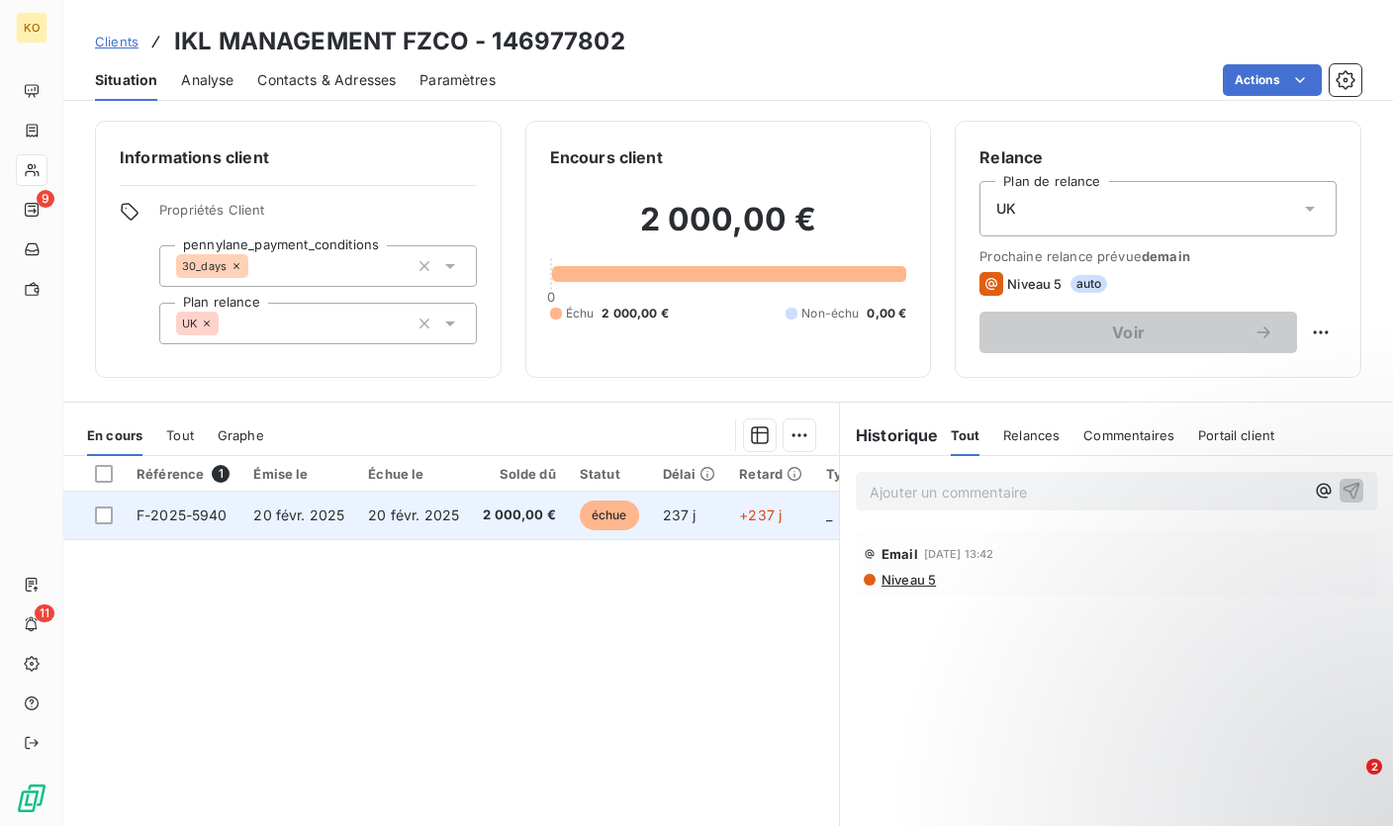
click at [527, 529] on td "2 000,00 €" at bounding box center [519, 515] width 97 height 47
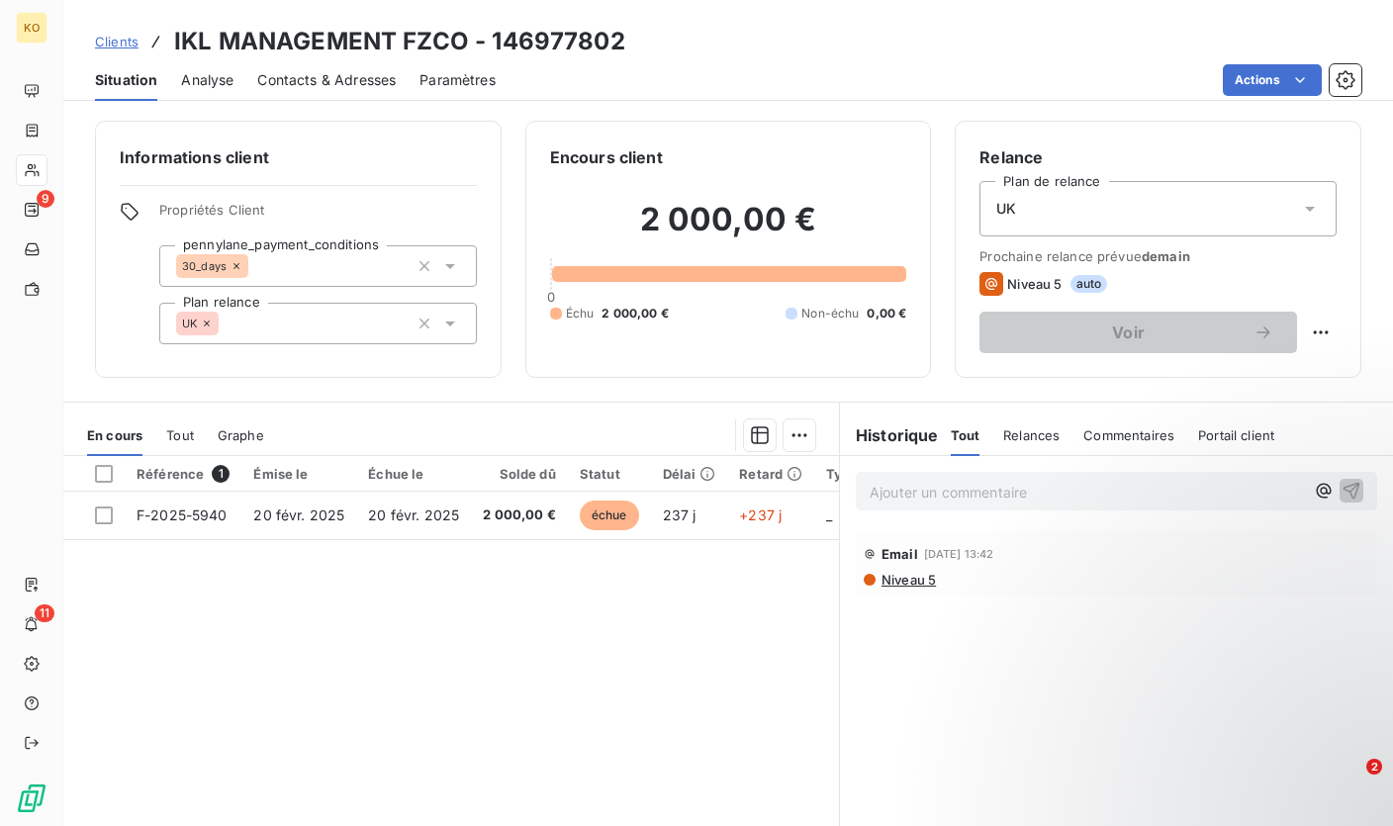
click at [976, 502] on p "Ajouter un commentaire ﻿" at bounding box center [1086, 492] width 434 height 25
click at [1058, 501] on p "A" at bounding box center [1086, 491] width 434 height 23
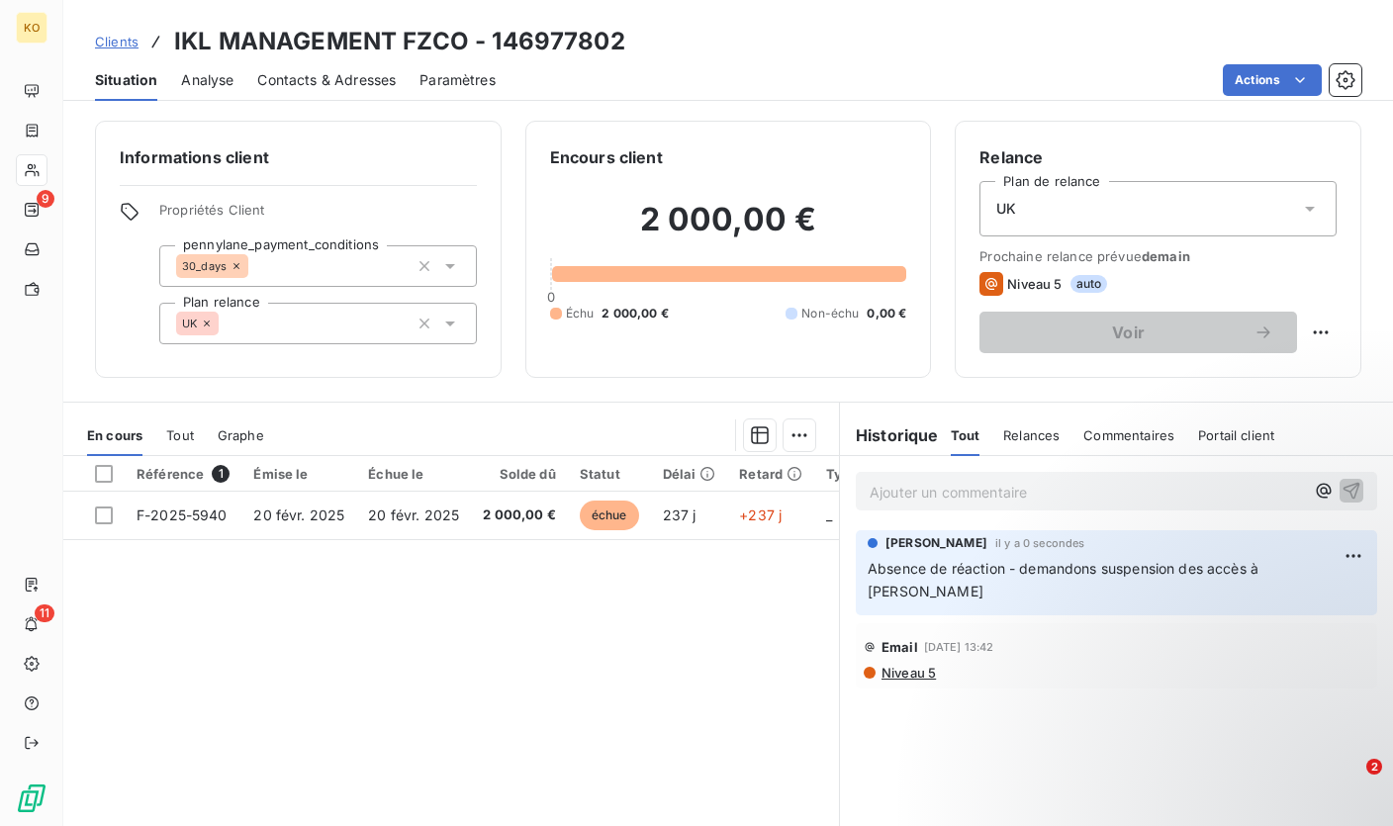
click at [120, 47] on span "Clients" at bounding box center [117, 42] width 44 height 16
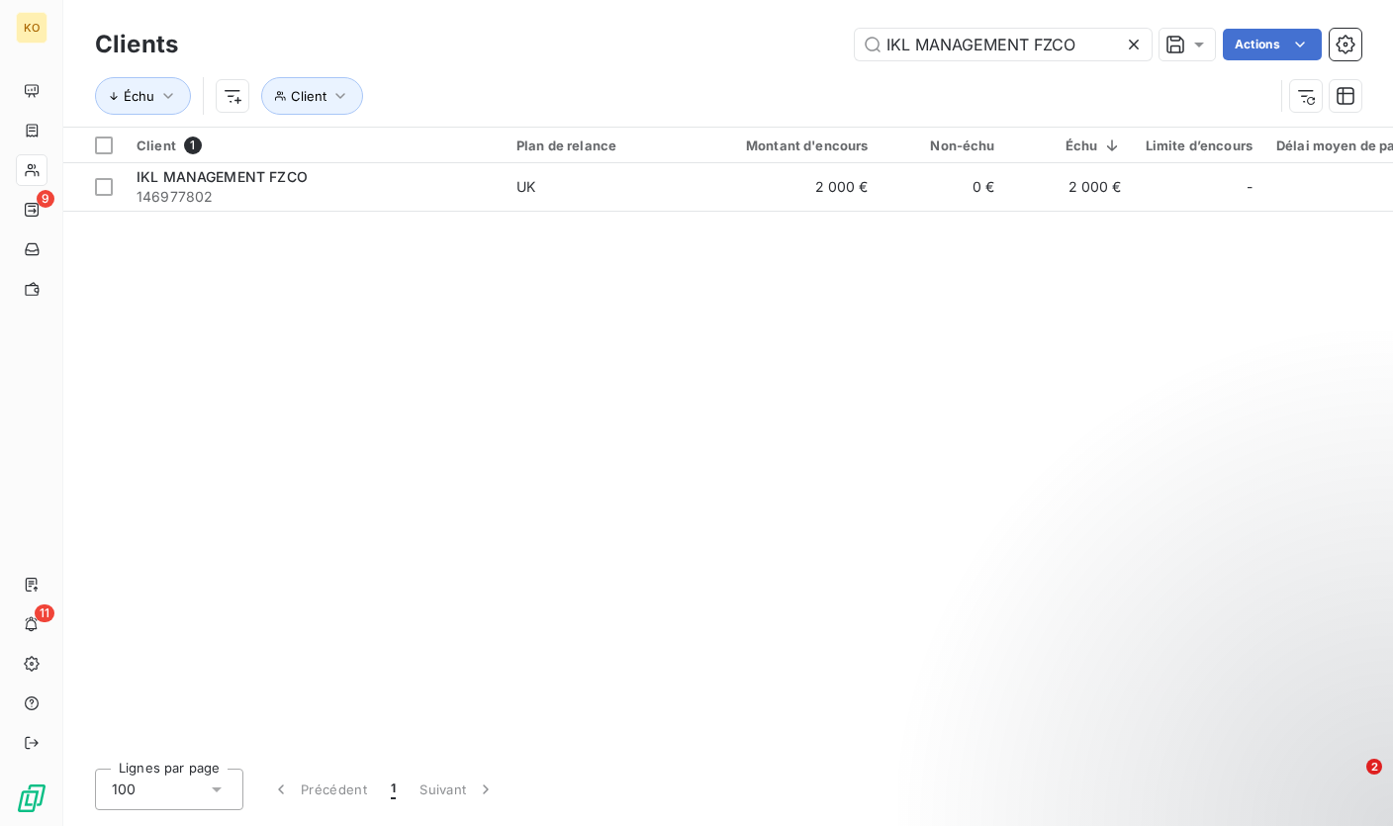
click at [1131, 42] on icon at bounding box center [1134, 45] width 20 height 20
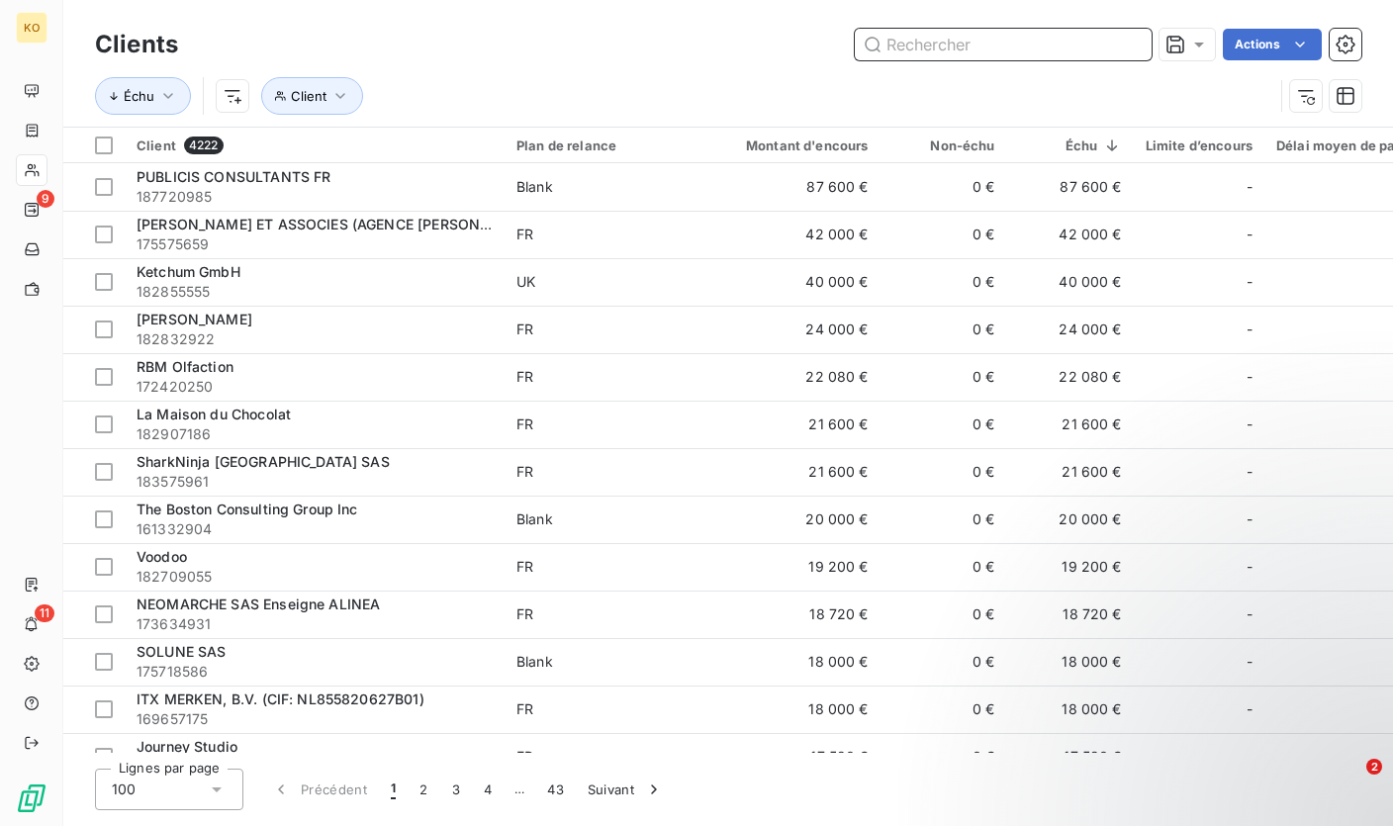
click at [1018, 46] on input "text" at bounding box center [1003, 45] width 297 height 32
paste input "Join PR"
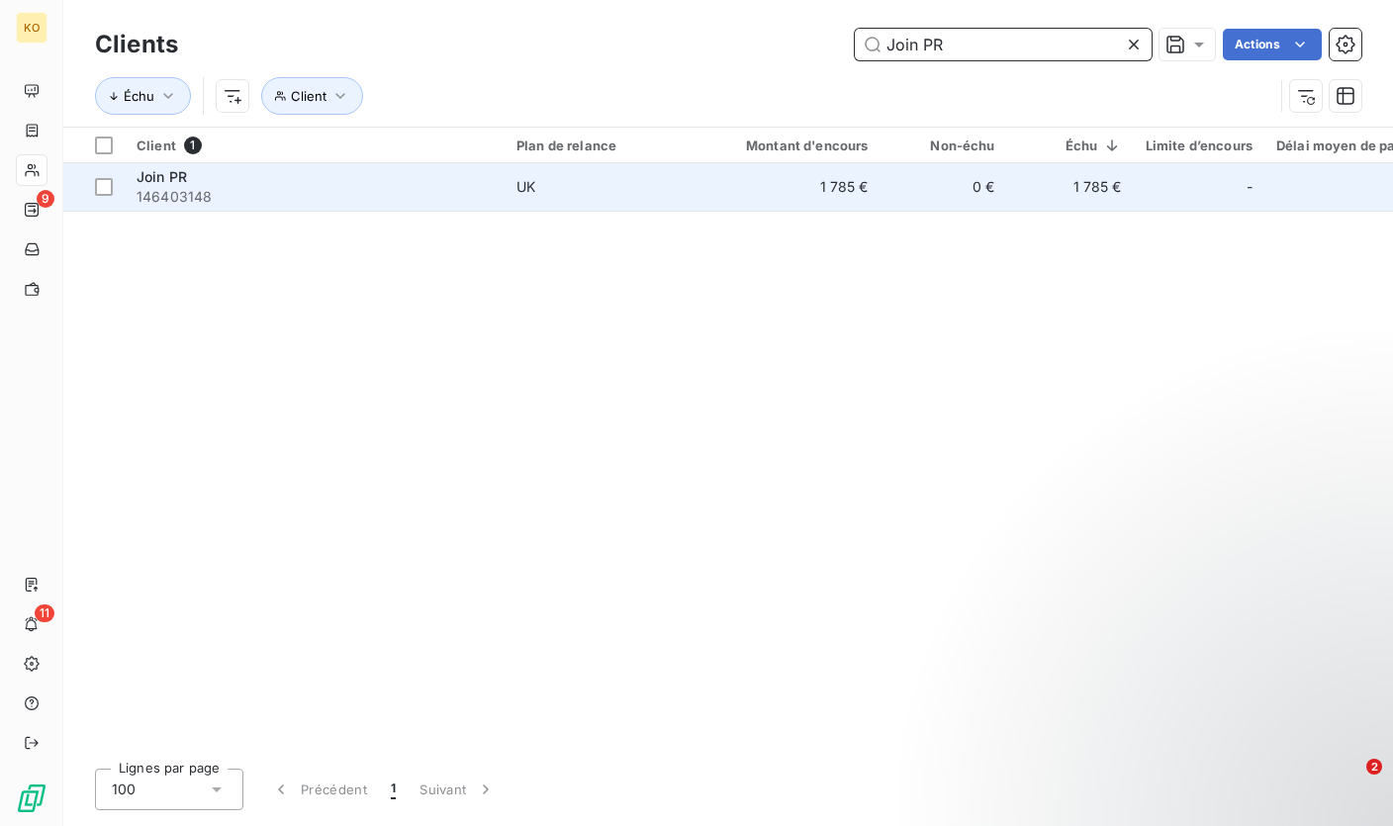
type input "Join PR"
click at [512, 196] on td "UK" at bounding box center [607, 186] width 206 height 47
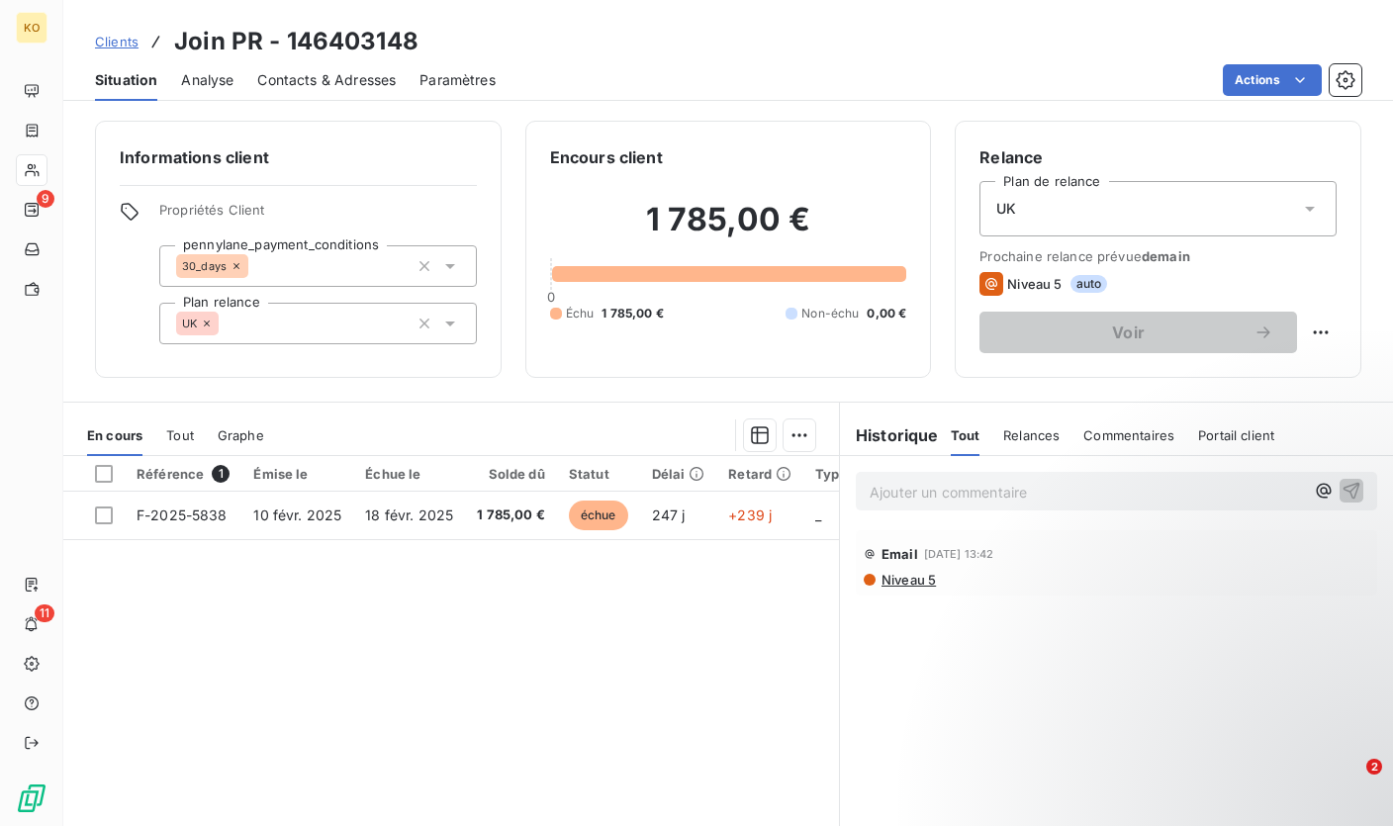
click at [921, 498] on p "Ajouter un commentaire ﻿" at bounding box center [1086, 492] width 434 height 25
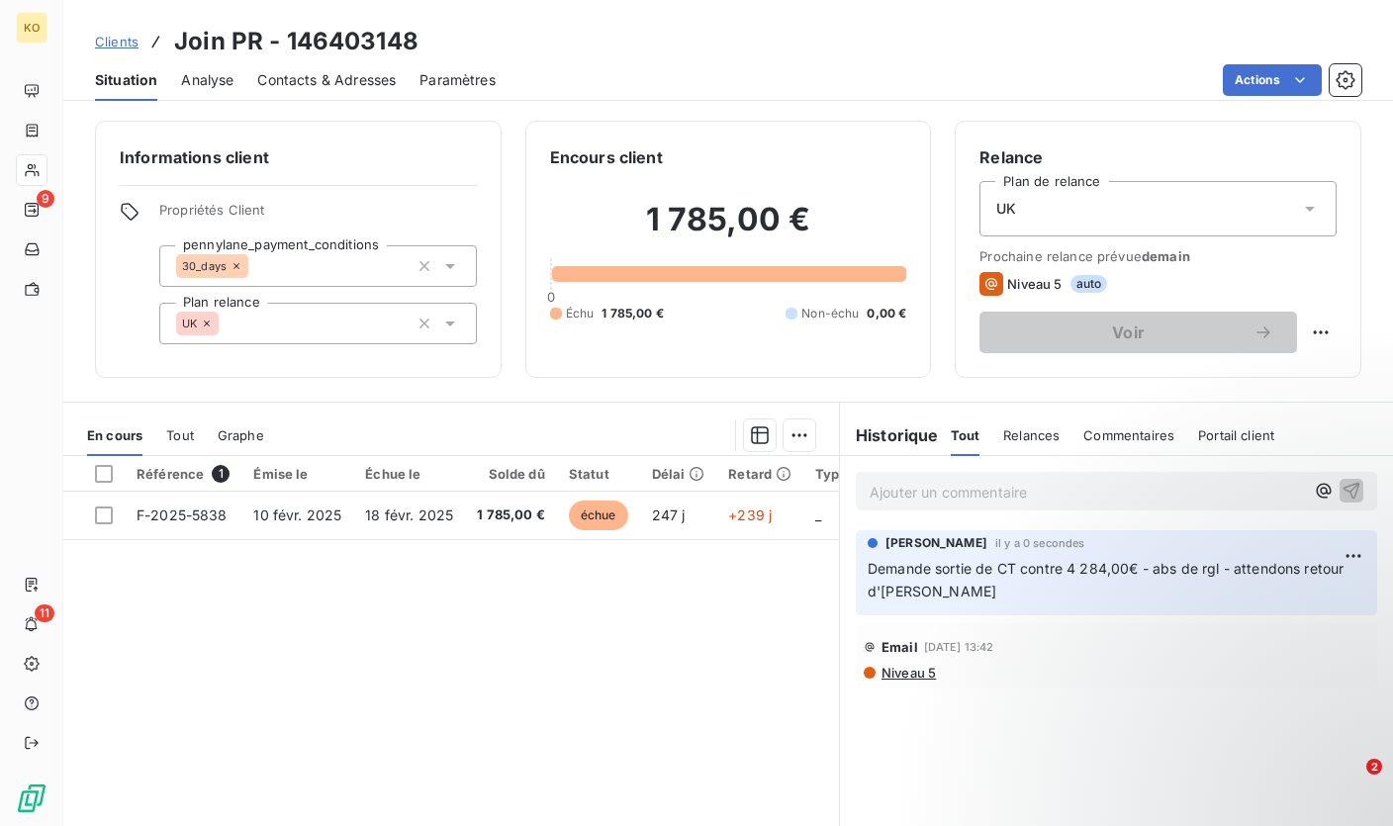
click at [125, 43] on span "Clients" at bounding box center [117, 42] width 44 height 16
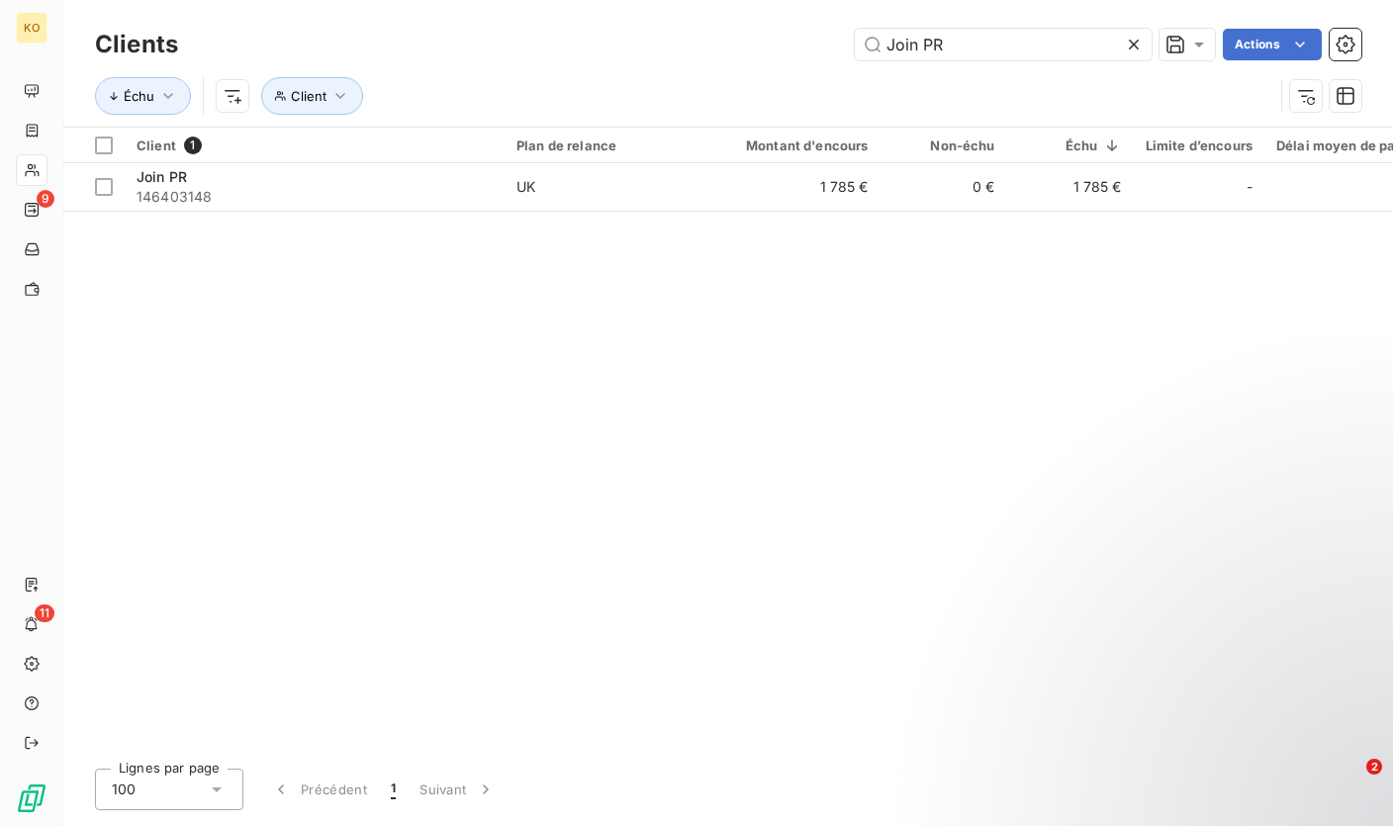
drag, startPoint x: 954, startPoint y: 45, endPoint x: 851, endPoint y: 45, distance: 103.8
click at [851, 45] on div "Join PR Actions" at bounding box center [781, 45] width 1159 height 32
type input "Kookerboom SLU"
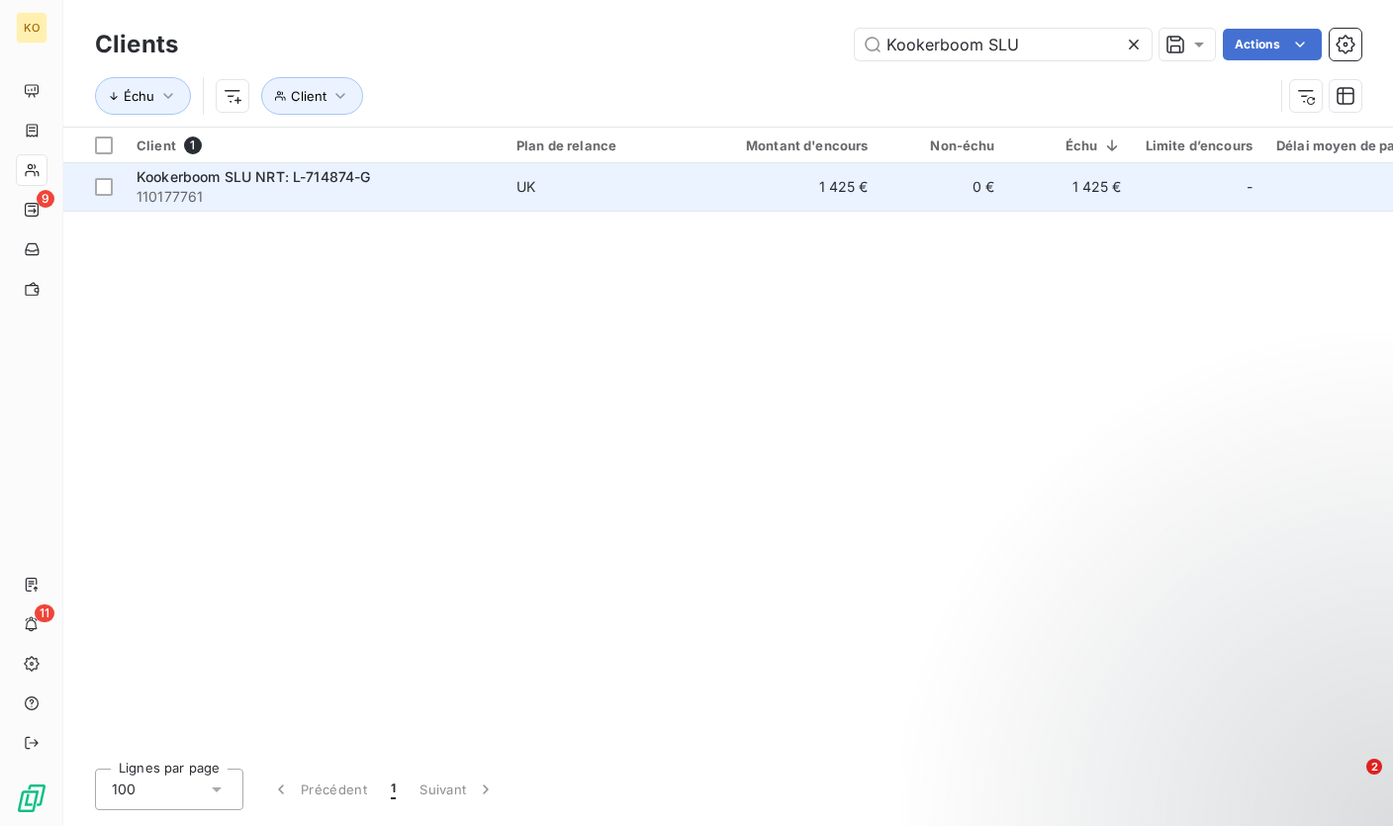
click at [607, 201] on td "UK" at bounding box center [607, 186] width 206 height 47
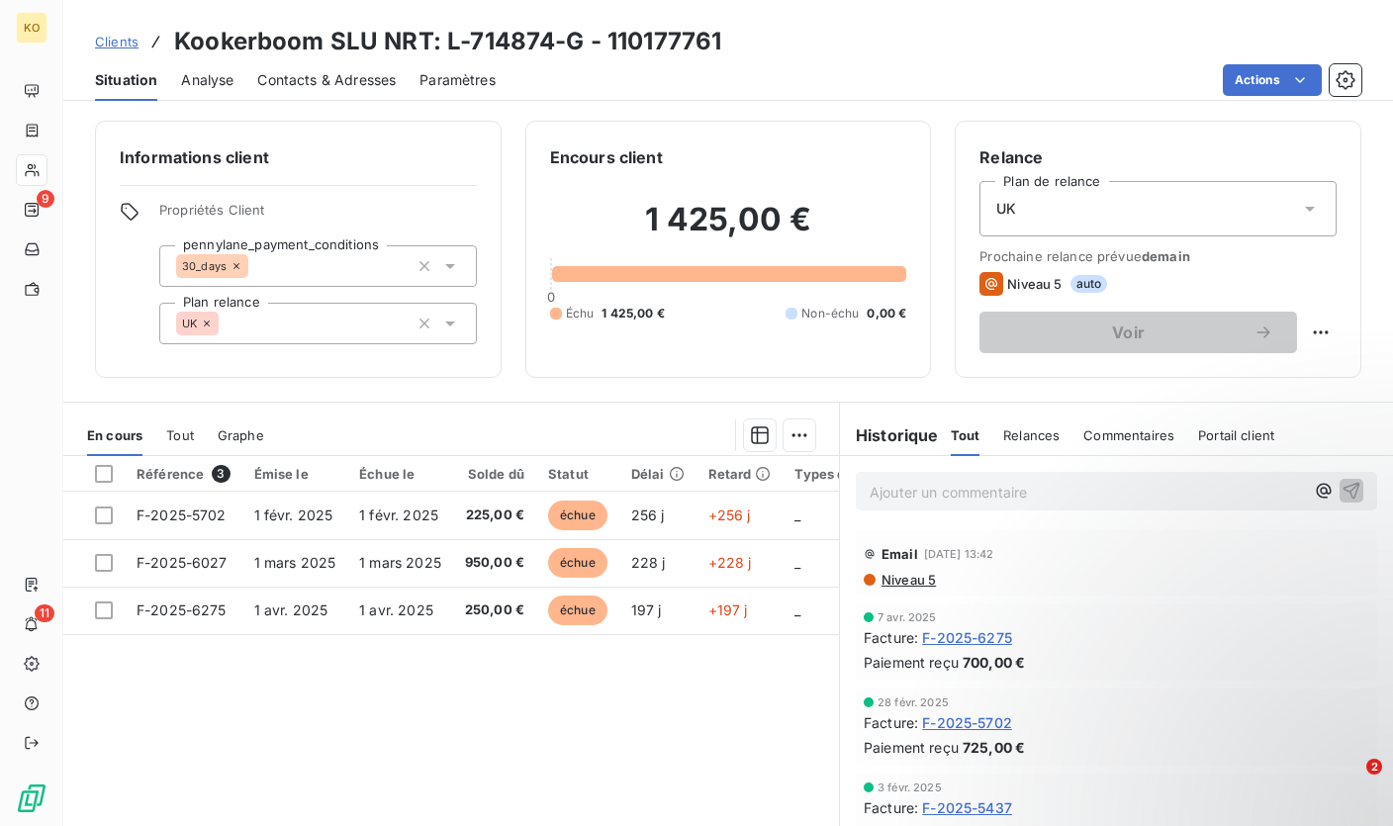
click at [980, 490] on p "Ajouter un commentaire ﻿" at bounding box center [1086, 492] width 434 height 25
drag, startPoint x: 1046, startPoint y: 486, endPoint x: 832, endPoint y: 495, distance: 214.8
click at [840, 495] on div "Rgl partiel accordé" at bounding box center [1116, 490] width 553 height 68
click at [114, 43] on span "Clients" at bounding box center [117, 42] width 44 height 16
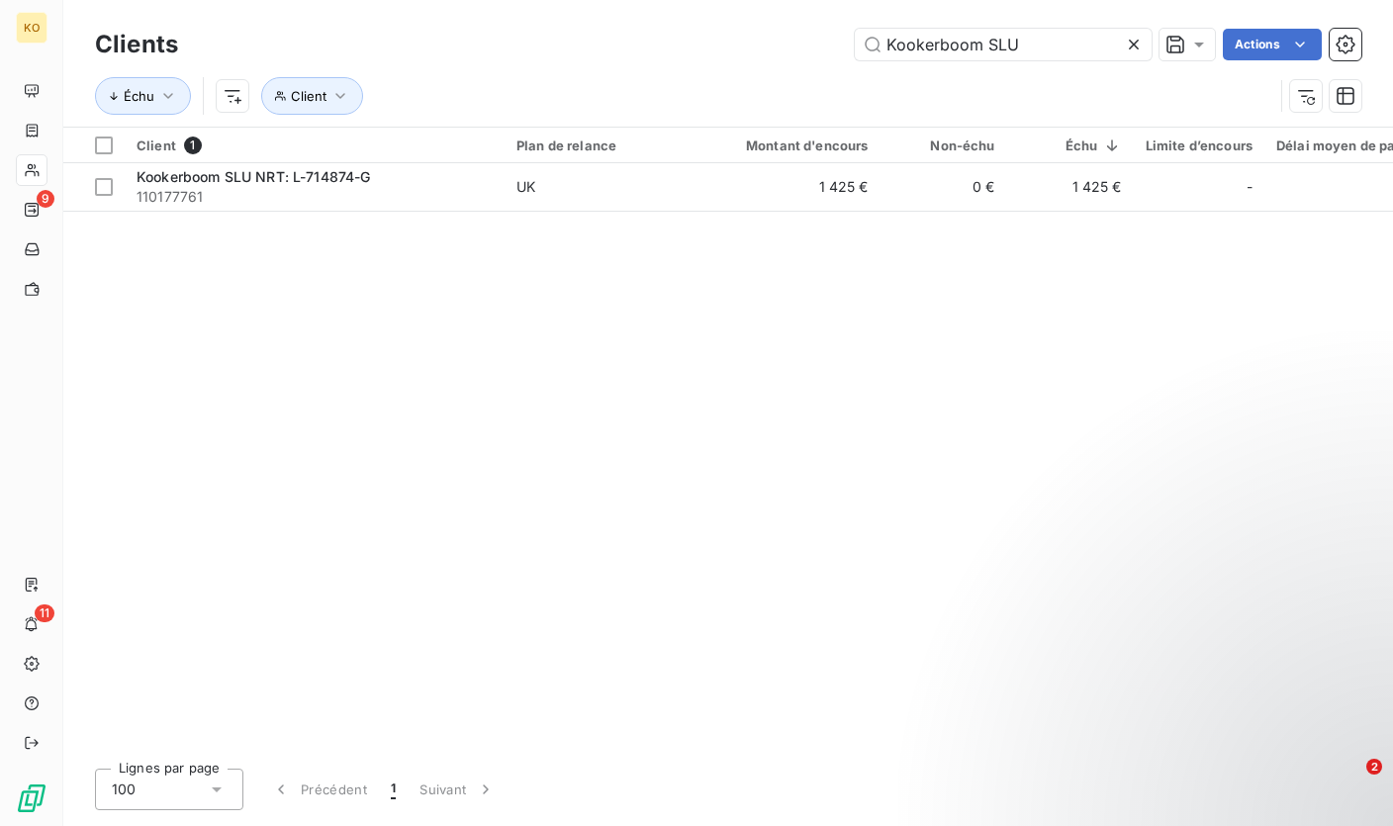
drag, startPoint x: 1024, startPoint y: 44, endPoint x: 845, endPoint y: 47, distance: 179.1
click at [845, 47] on div "Kookerboom SLU Actions" at bounding box center [781, 45] width 1159 height 32
type input "AF Office"
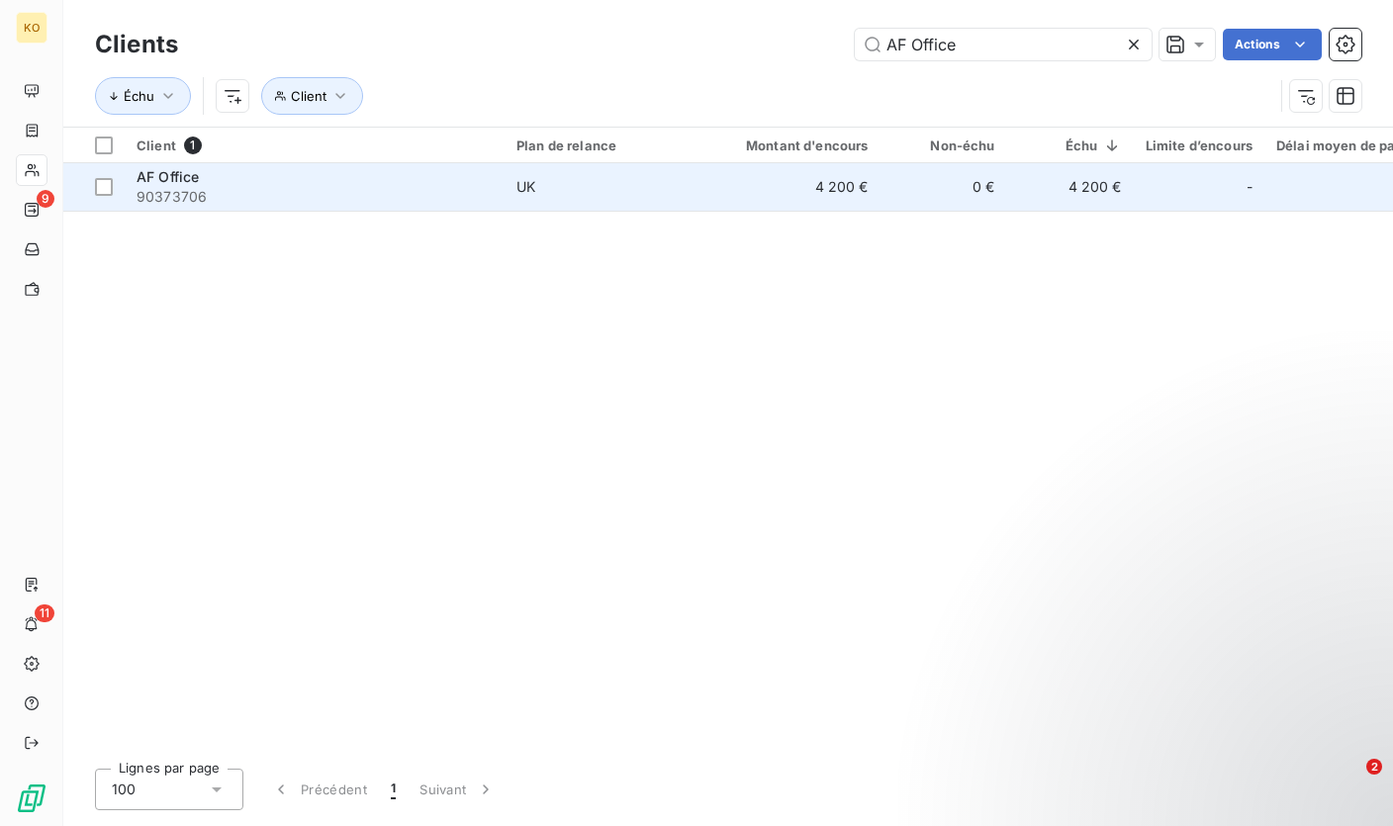
click at [603, 196] on td "UK" at bounding box center [607, 186] width 206 height 47
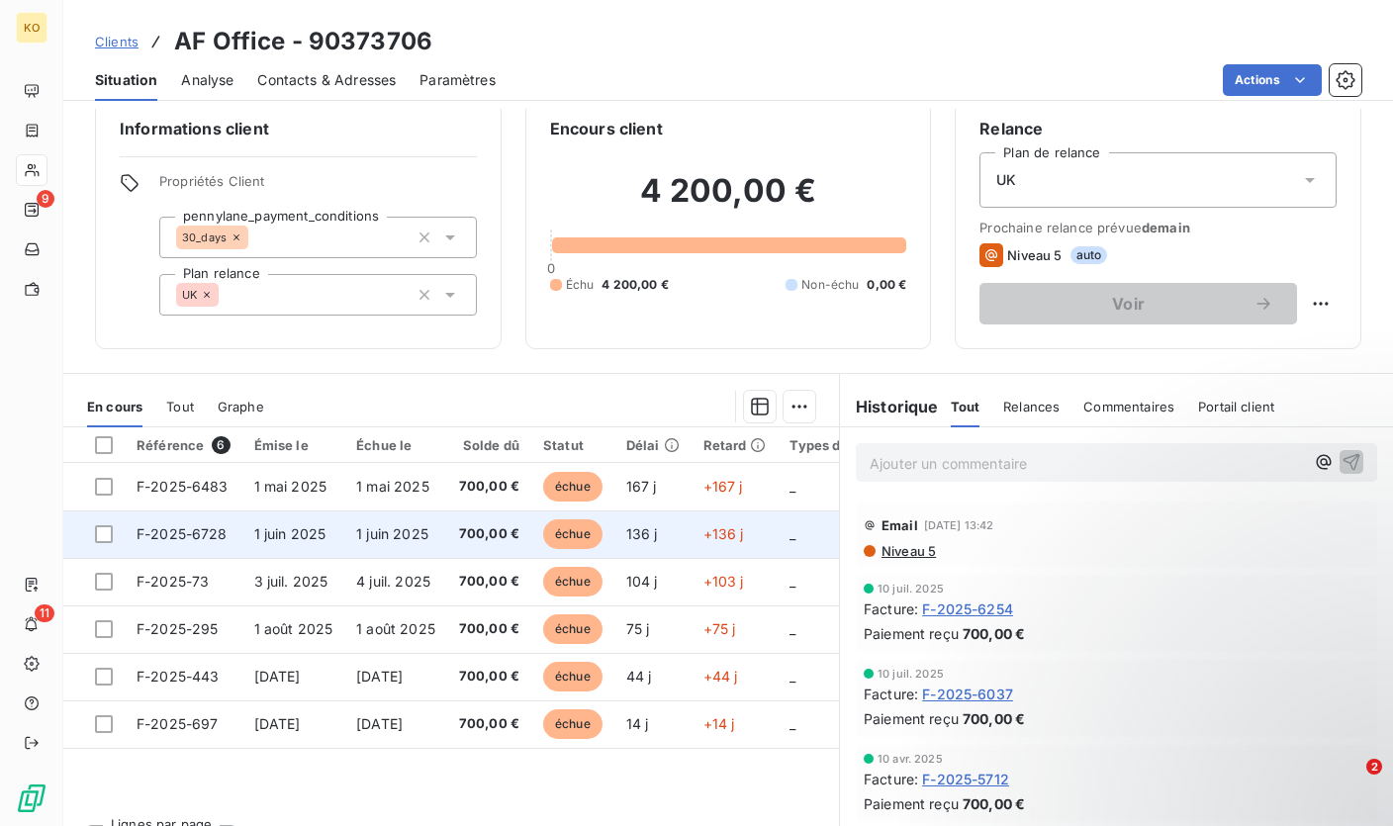
scroll to position [70, 0]
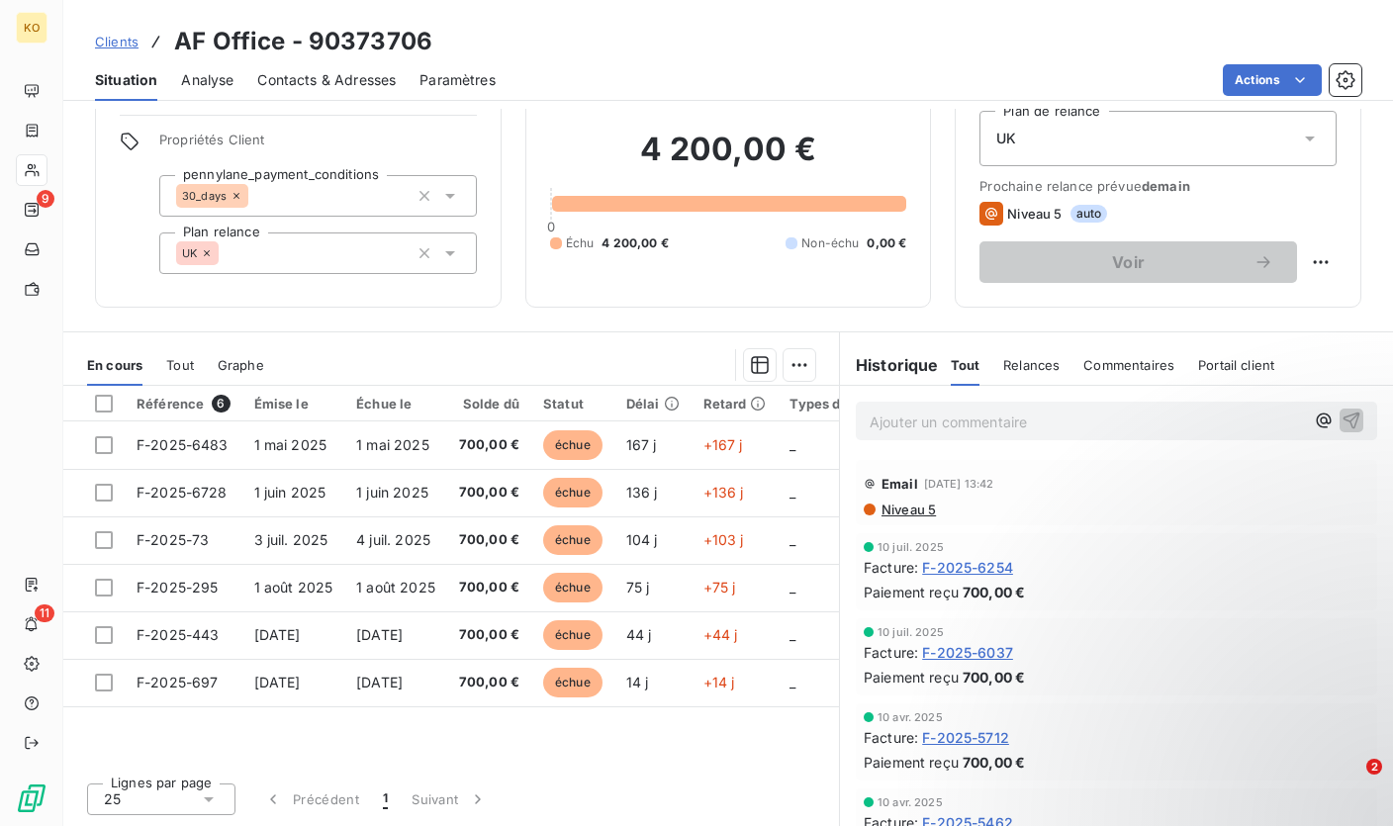
click at [973, 413] on p "Ajouter un commentaire ﻿" at bounding box center [1086, 421] width 434 height 25
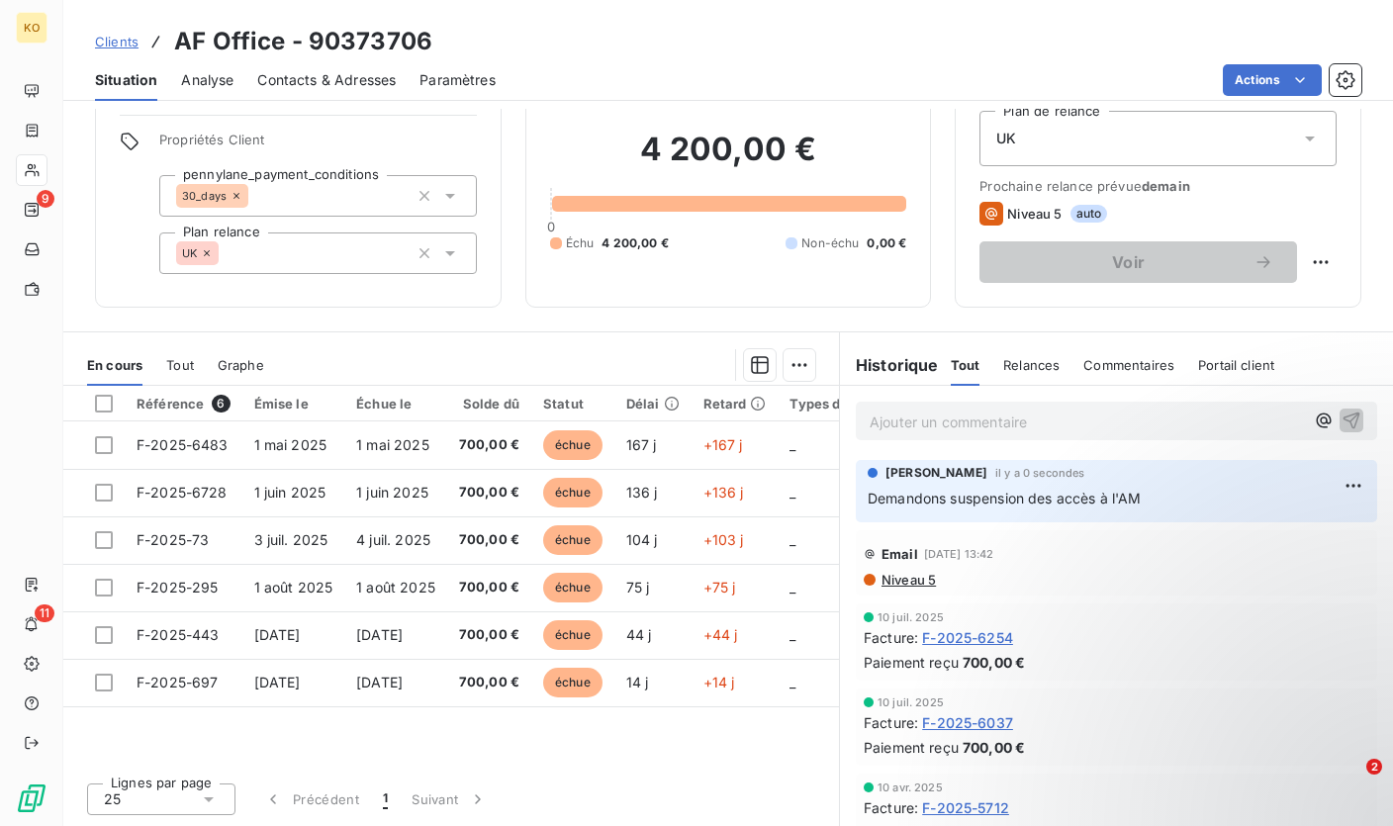
click at [110, 37] on span "Clients" at bounding box center [117, 42] width 44 height 16
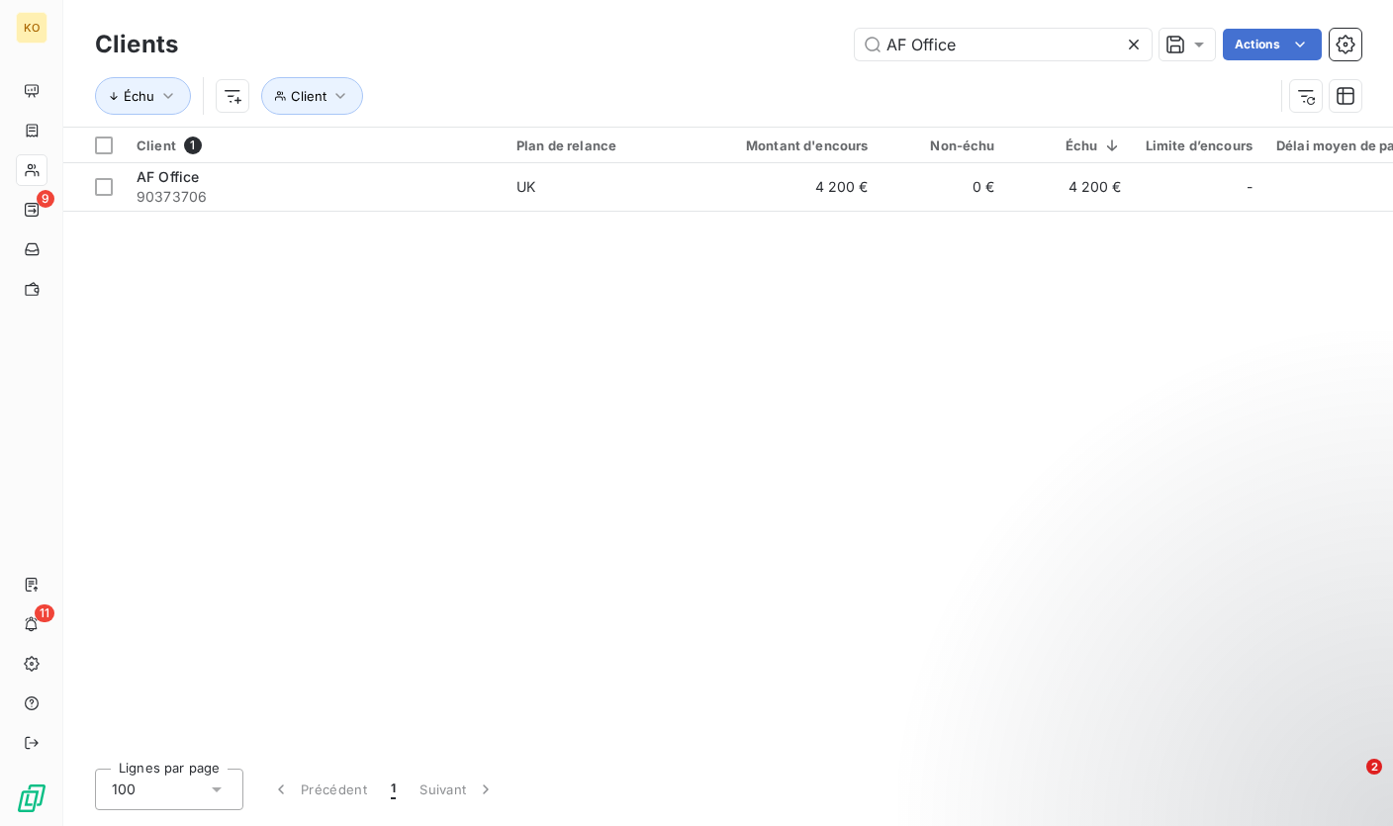
drag, startPoint x: 976, startPoint y: 45, endPoint x: 777, endPoint y: 37, distance: 199.0
click at [777, 37] on div "AF Office Actions" at bounding box center [781, 45] width 1159 height 32
type input "Butternut Box"
click at [495, 203] on td "Butternut Box 145893976" at bounding box center [315, 186] width 380 height 47
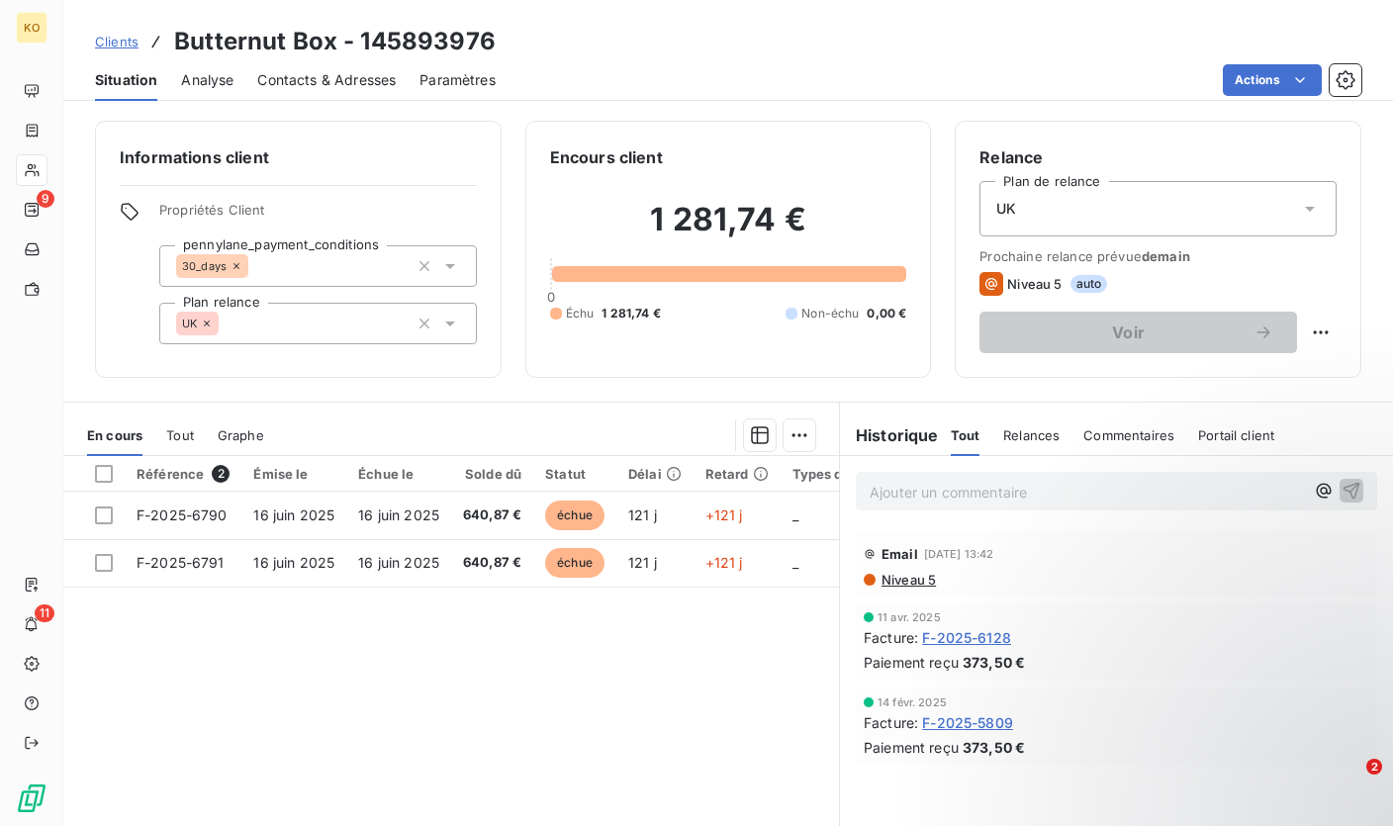
click at [930, 504] on div "Ajouter un commentaire ﻿" at bounding box center [1116, 491] width 521 height 39
click at [937, 491] on p "Ajouter un commentaire ﻿" at bounding box center [1086, 492] width 434 height 25
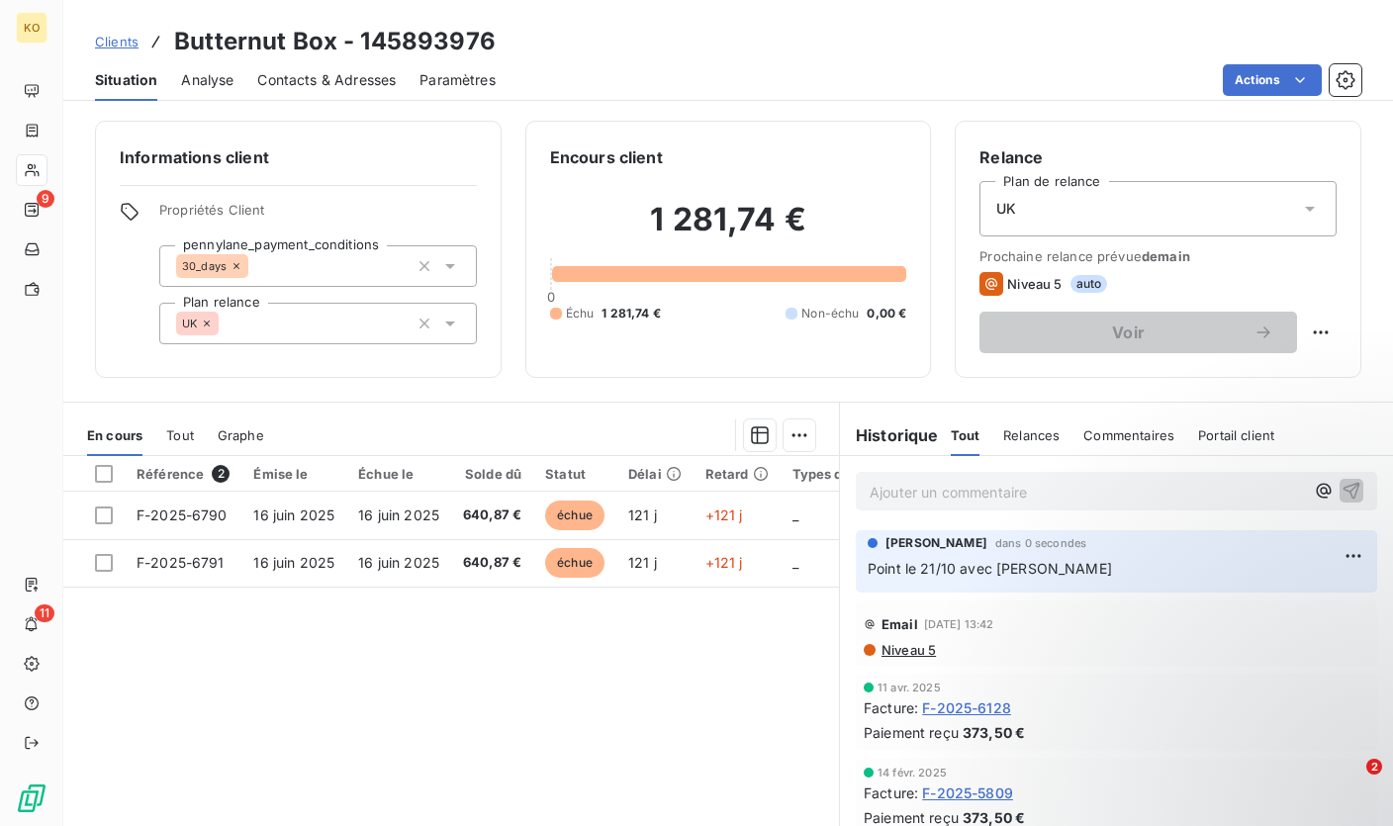
click at [100, 40] on span "Clients" at bounding box center [117, 42] width 44 height 16
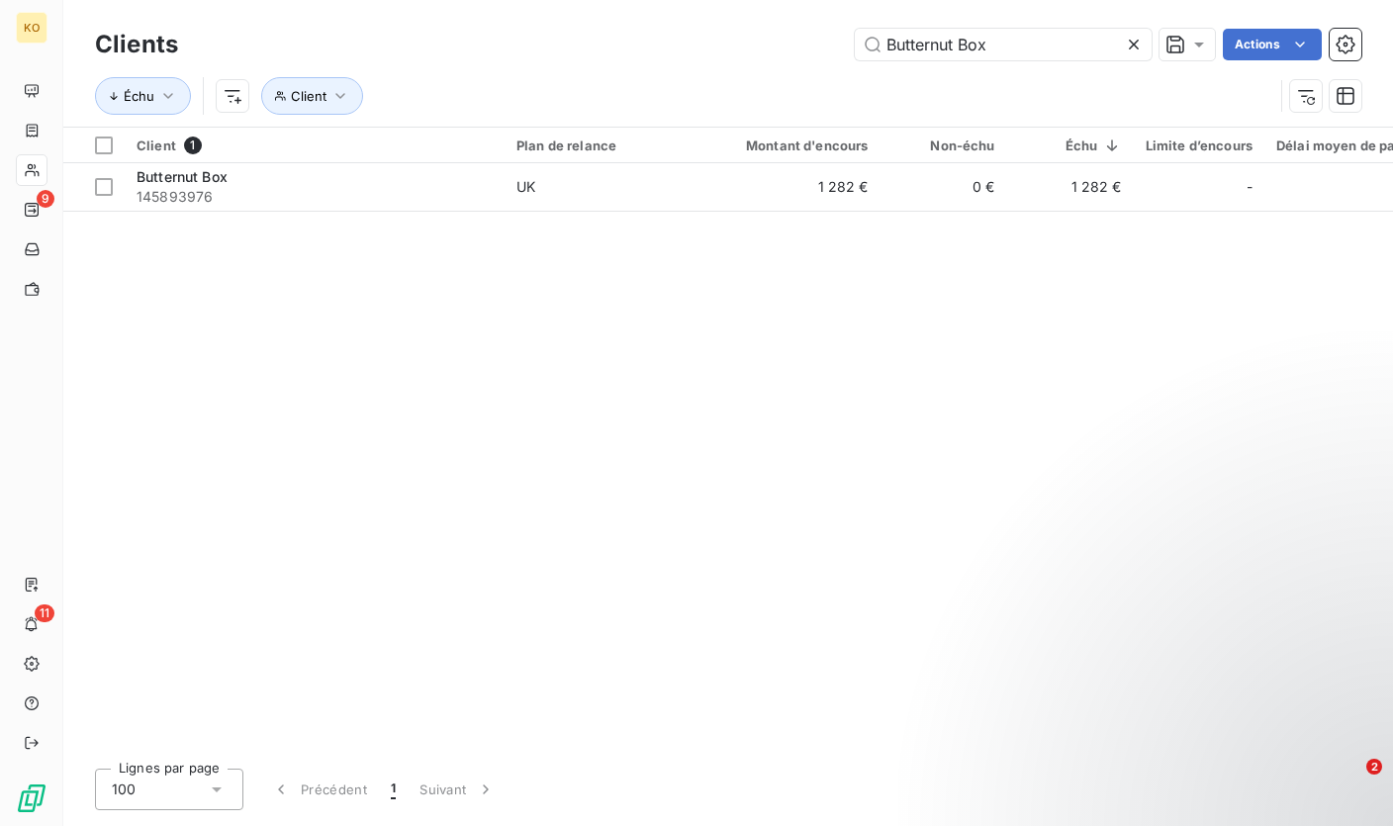
drag, startPoint x: 1013, startPoint y: 44, endPoint x: 784, endPoint y: 42, distance: 228.5
click at [784, 42] on div "Butternut Box Actions" at bounding box center [781, 45] width 1159 height 32
type input "146712290"
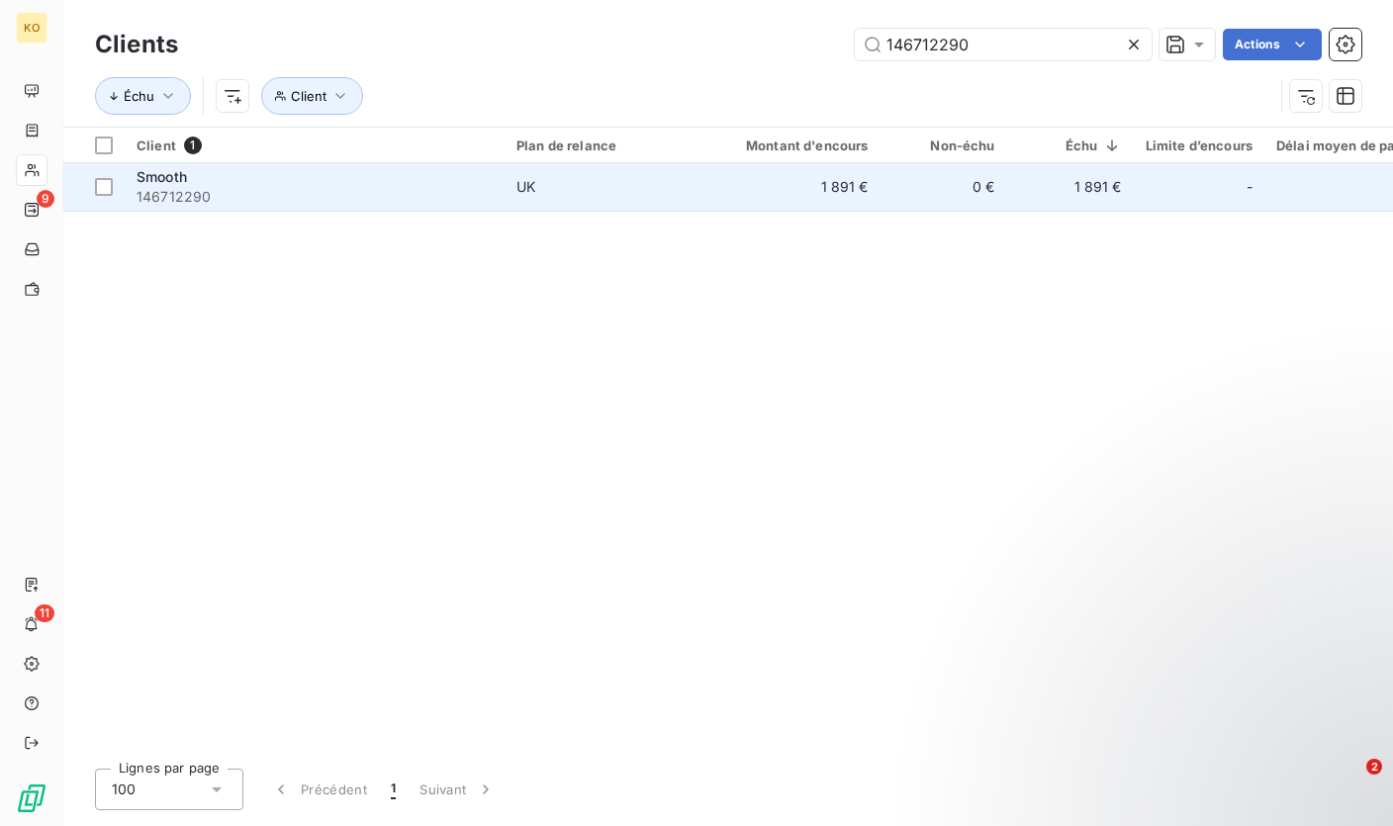
click at [451, 185] on div "Smooth" at bounding box center [314, 177] width 356 height 20
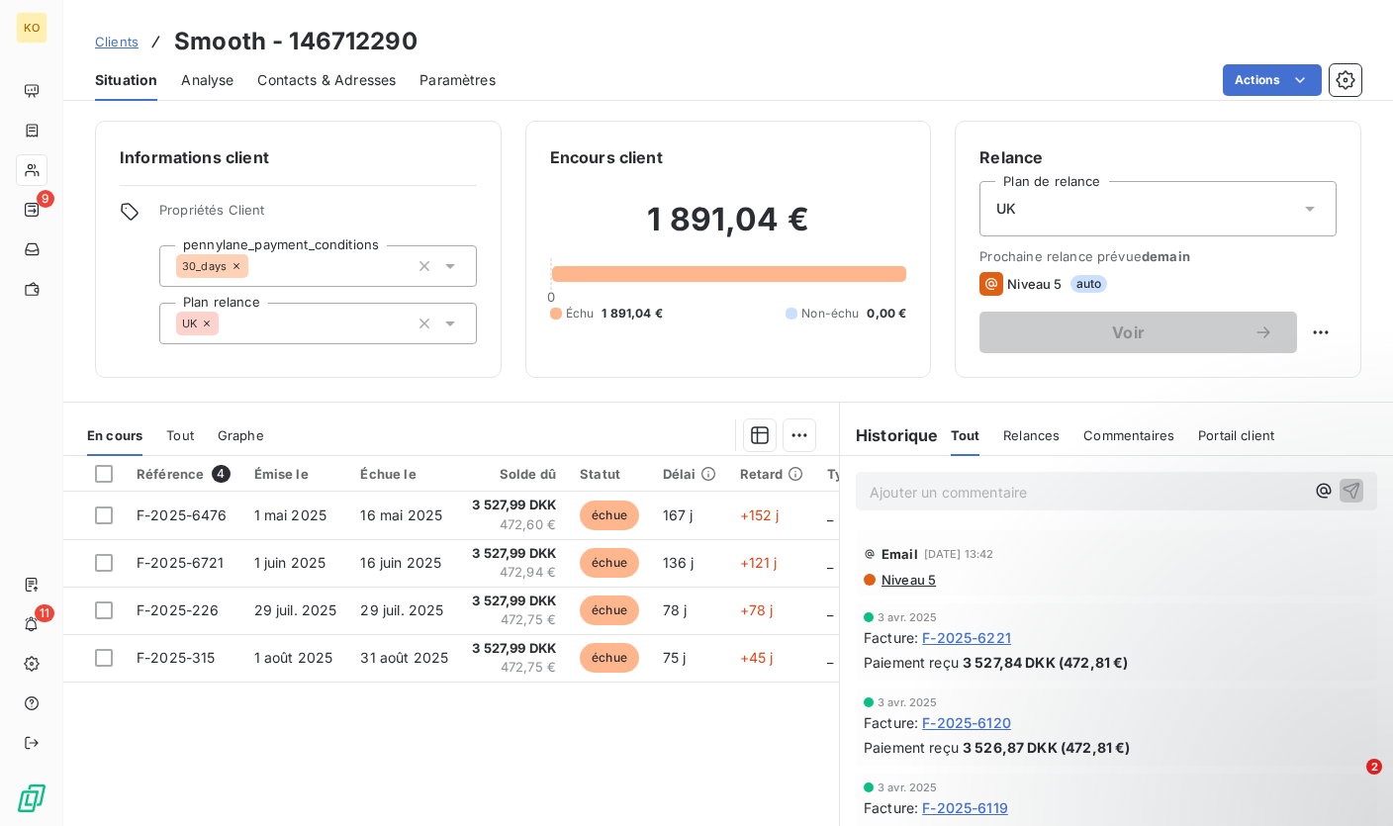
click at [924, 497] on p "Ajouter un commentaire ﻿" at bounding box center [1086, 492] width 434 height 25
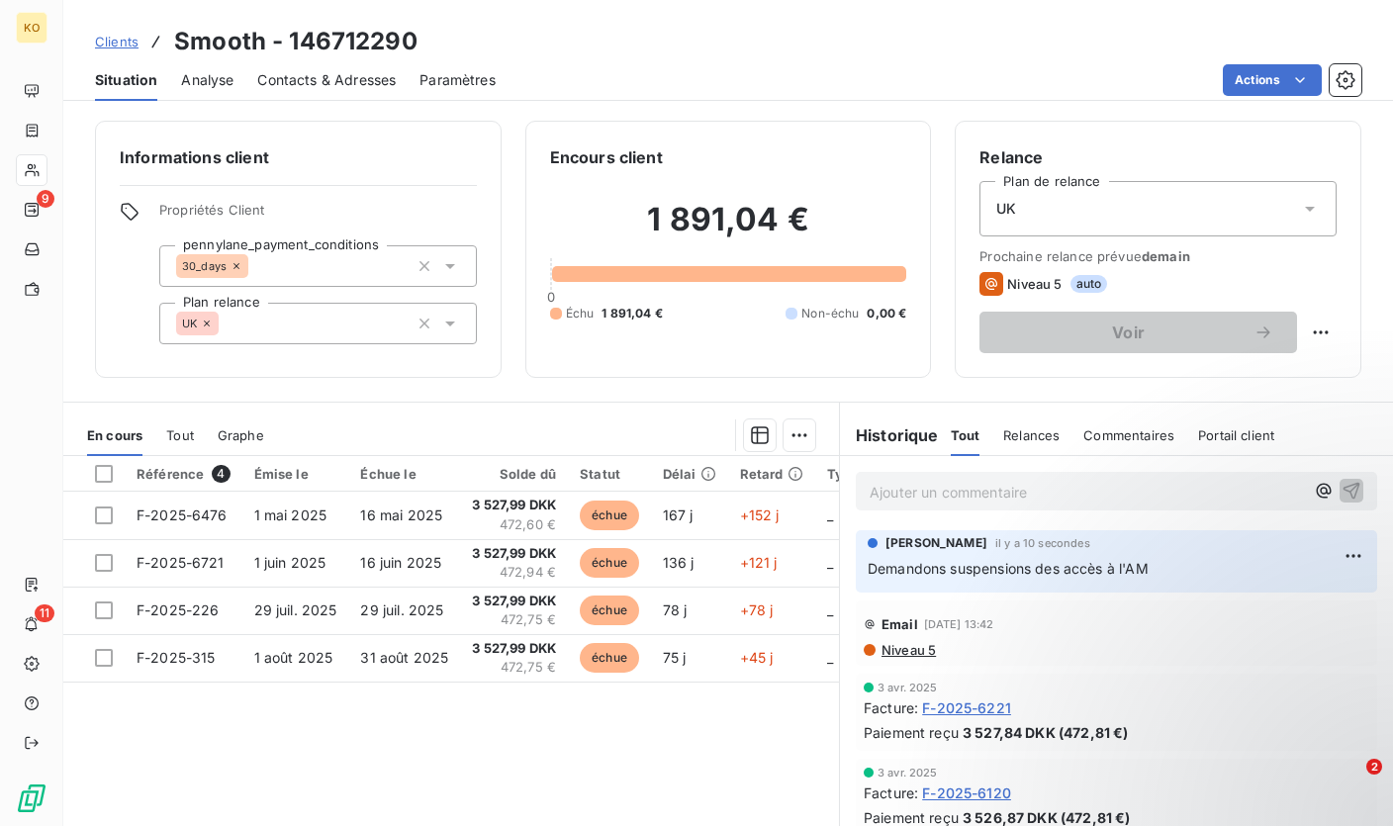
click at [111, 37] on span "Clients" at bounding box center [117, 42] width 44 height 16
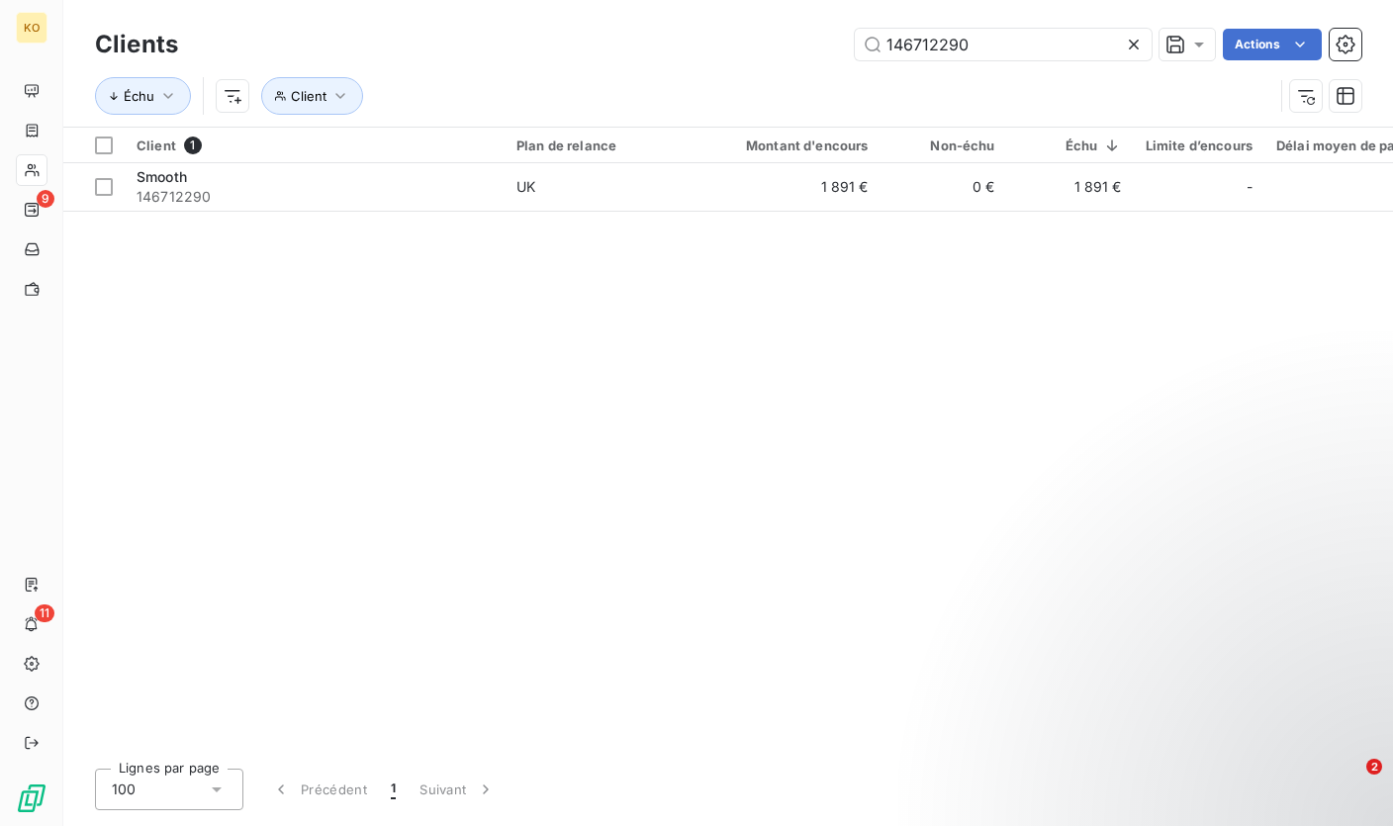
drag, startPoint x: 993, startPoint y: 41, endPoint x: 828, endPoint y: 52, distance: 165.6
click at [828, 52] on div "146712290 Actions" at bounding box center [781, 45] width 1159 height 32
type input "BRANDSTAND COMMUNICATIONS LIMITED"
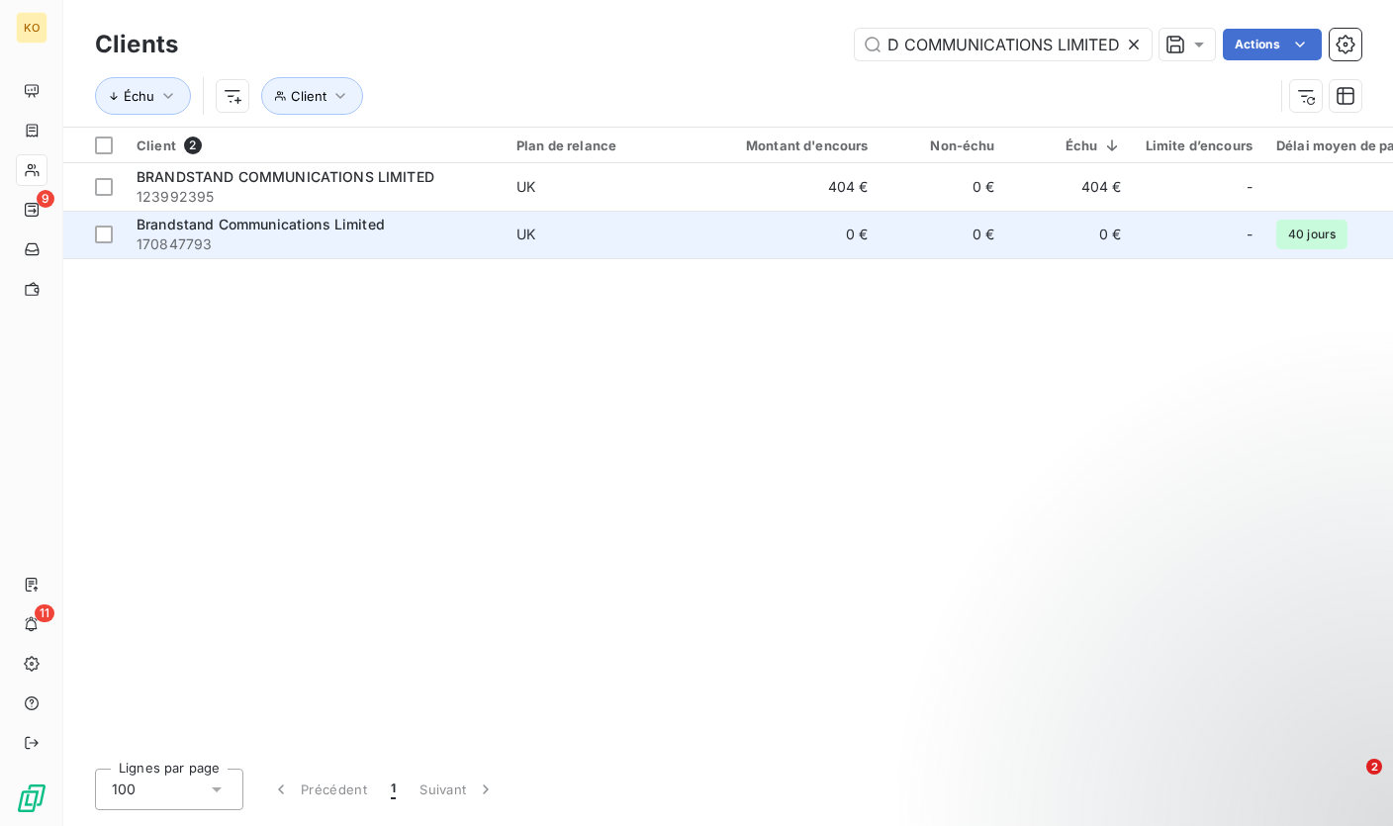
click at [431, 217] on div "Brandstand Communications Limited" at bounding box center [314, 225] width 356 height 20
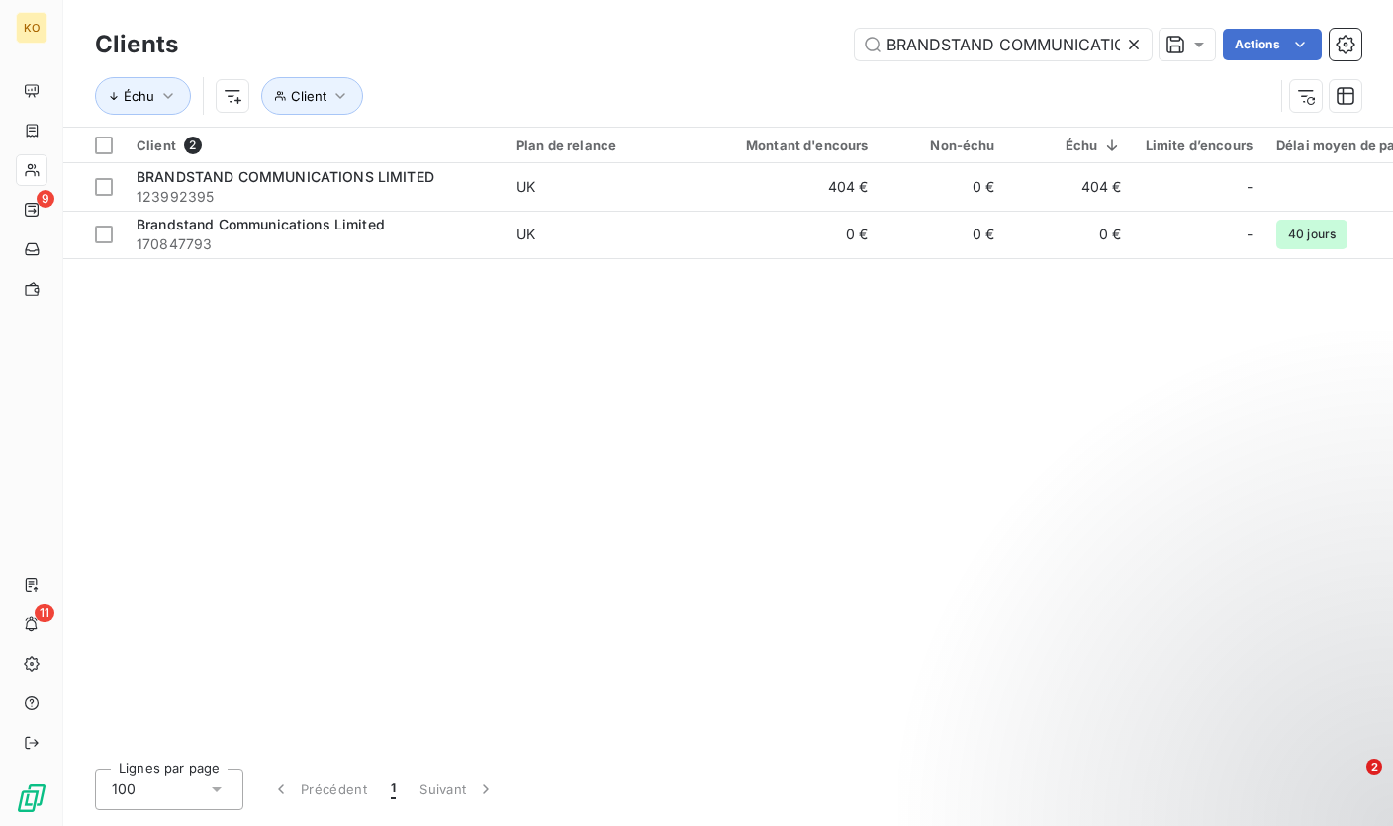
click at [1132, 40] on icon at bounding box center [1134, 45] width 20 height 20
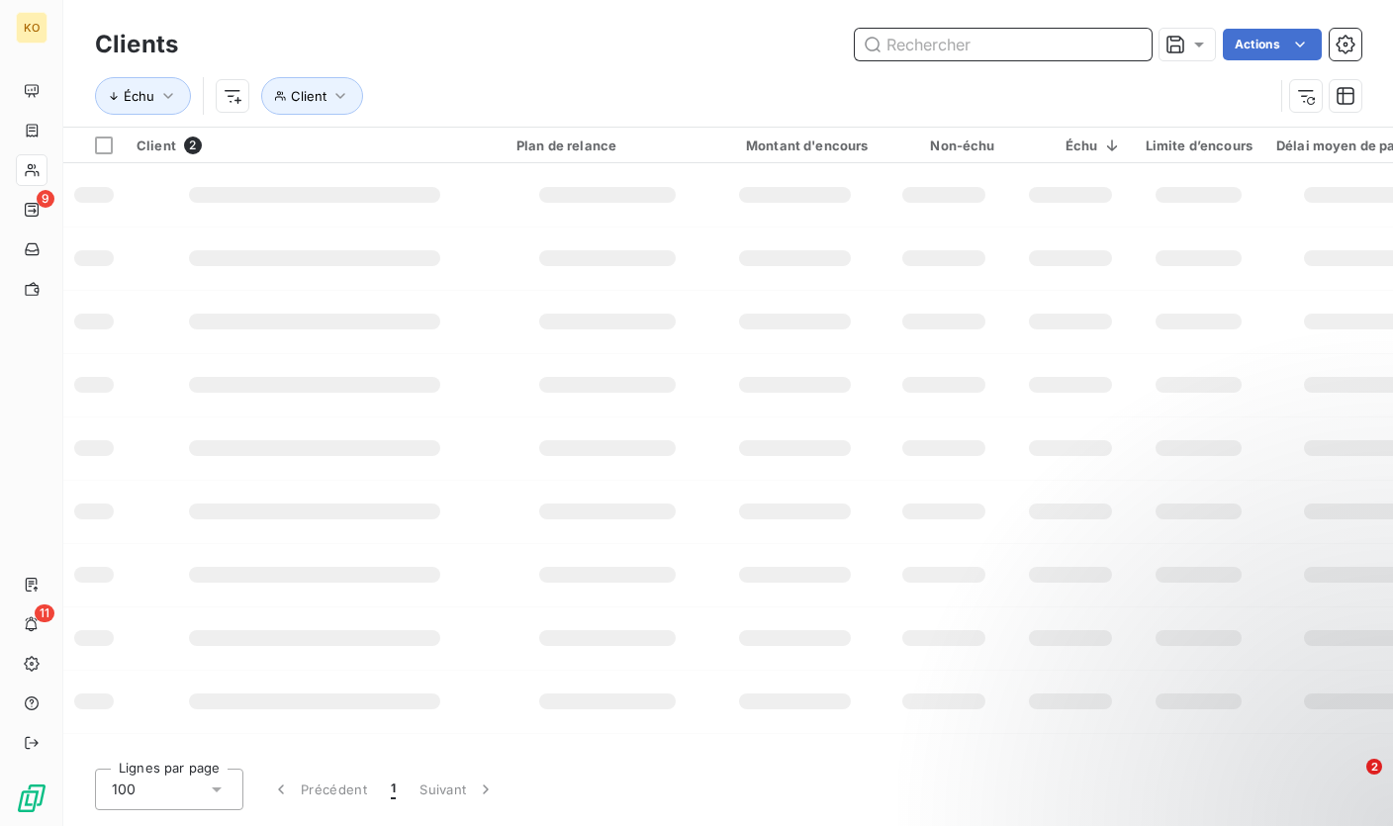
click at [1031, 46] on input "text" at bounding box center [1003, 45] width 297 height 32
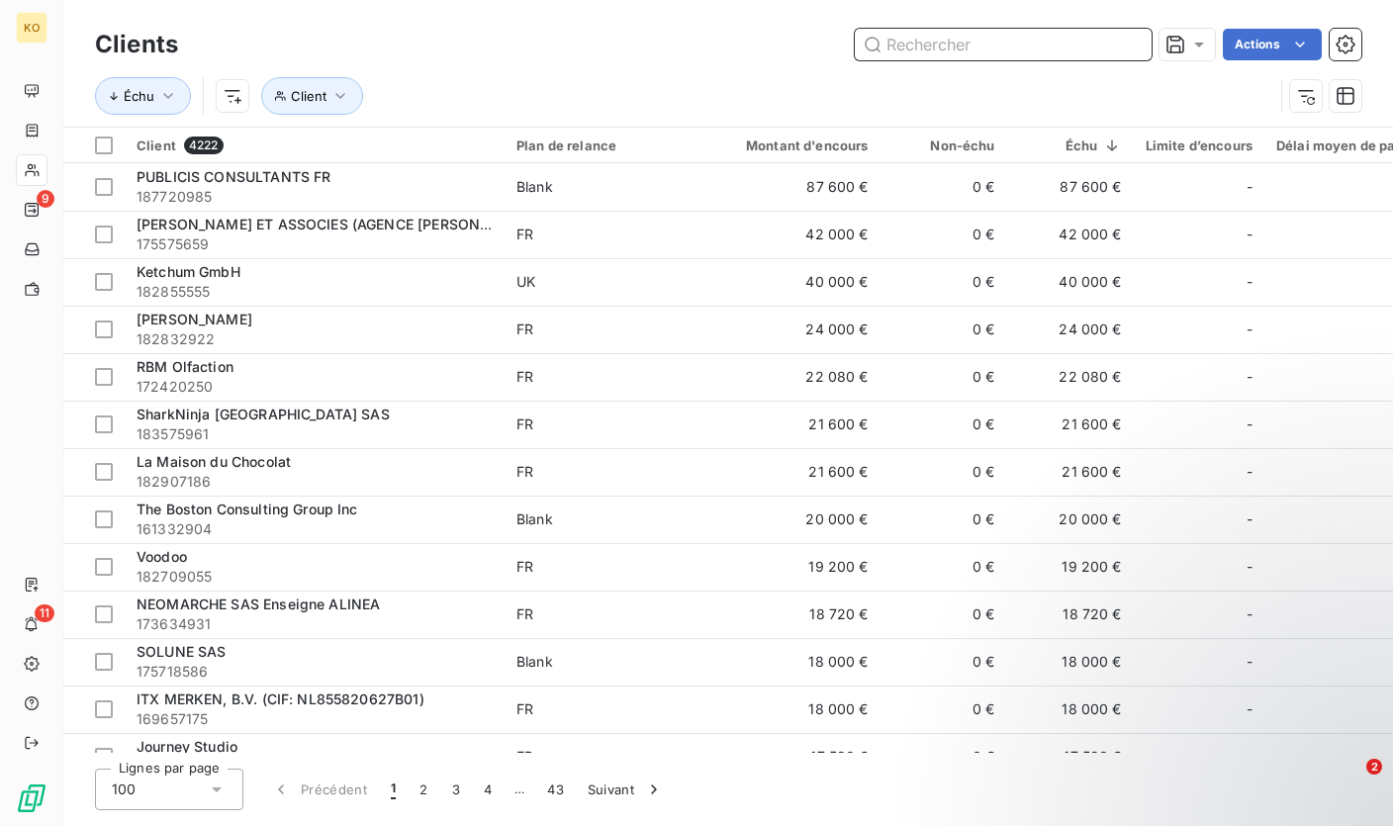
paste input "Join PR"
type input "Join PR"
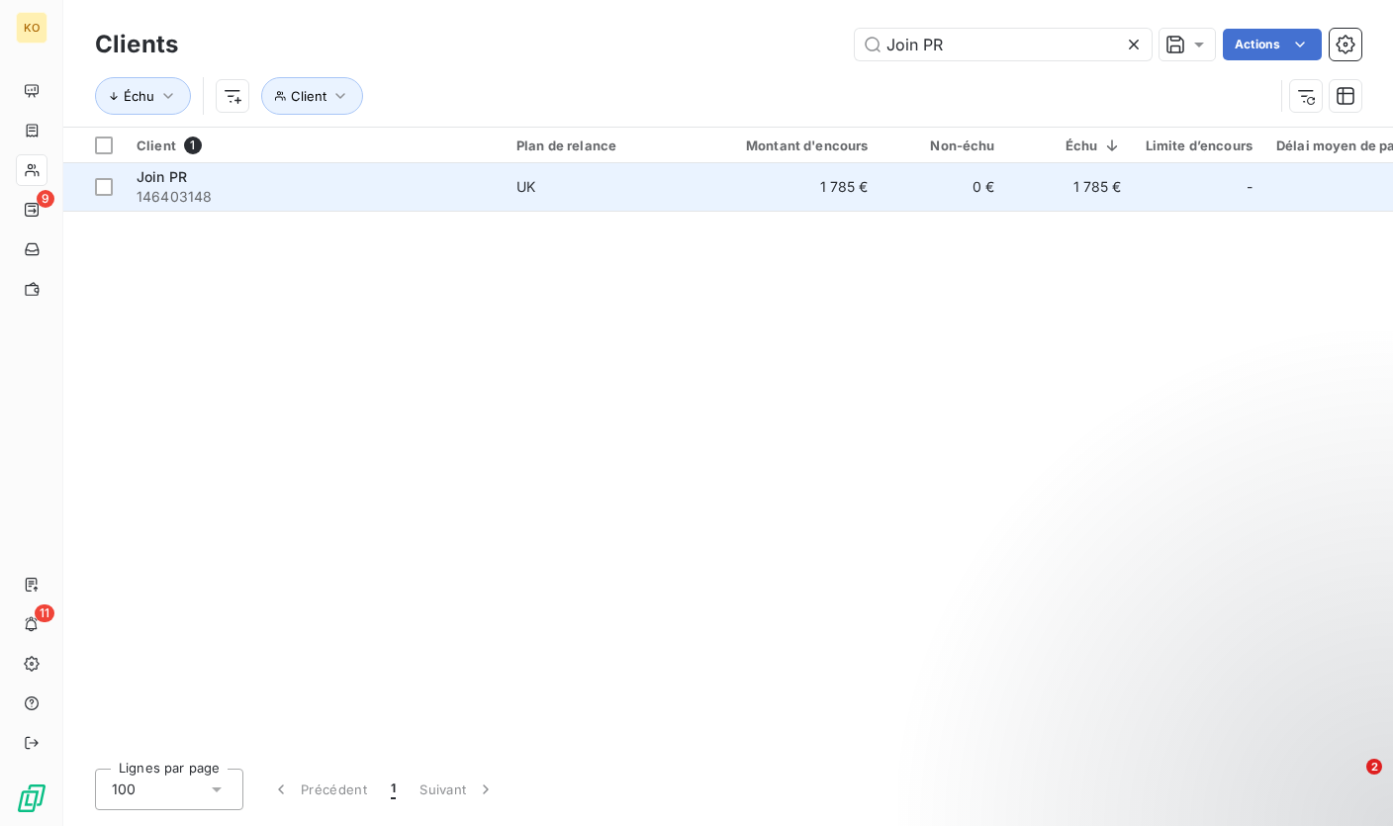
click at [503, 194] on td "Join PR 146403148" at bounding box center [315, 186] width 380 height 47
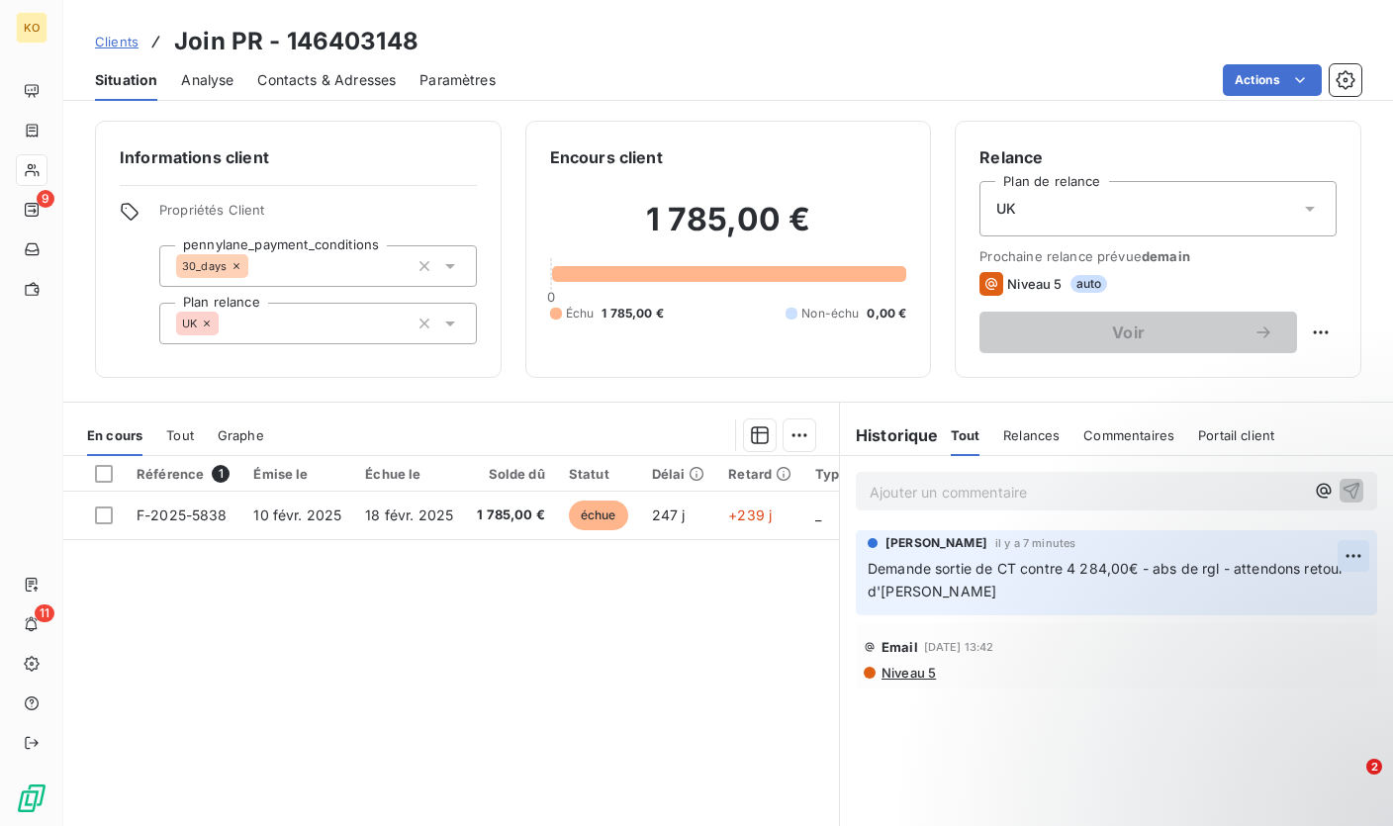
click at [1336, 551] on html "KO 9 11 Clients Join PR - 146403148 Situation Analyse Contacts & Adresses Param…" at bounding box center [696, 413] width 1393 height 826
click at [1253, 602] on div "Editer" at bounding box center [1290, 601] width 111 height 32
click at [128, 34] on span "Clients" at bounding box center [117, 42] width 44 height 16
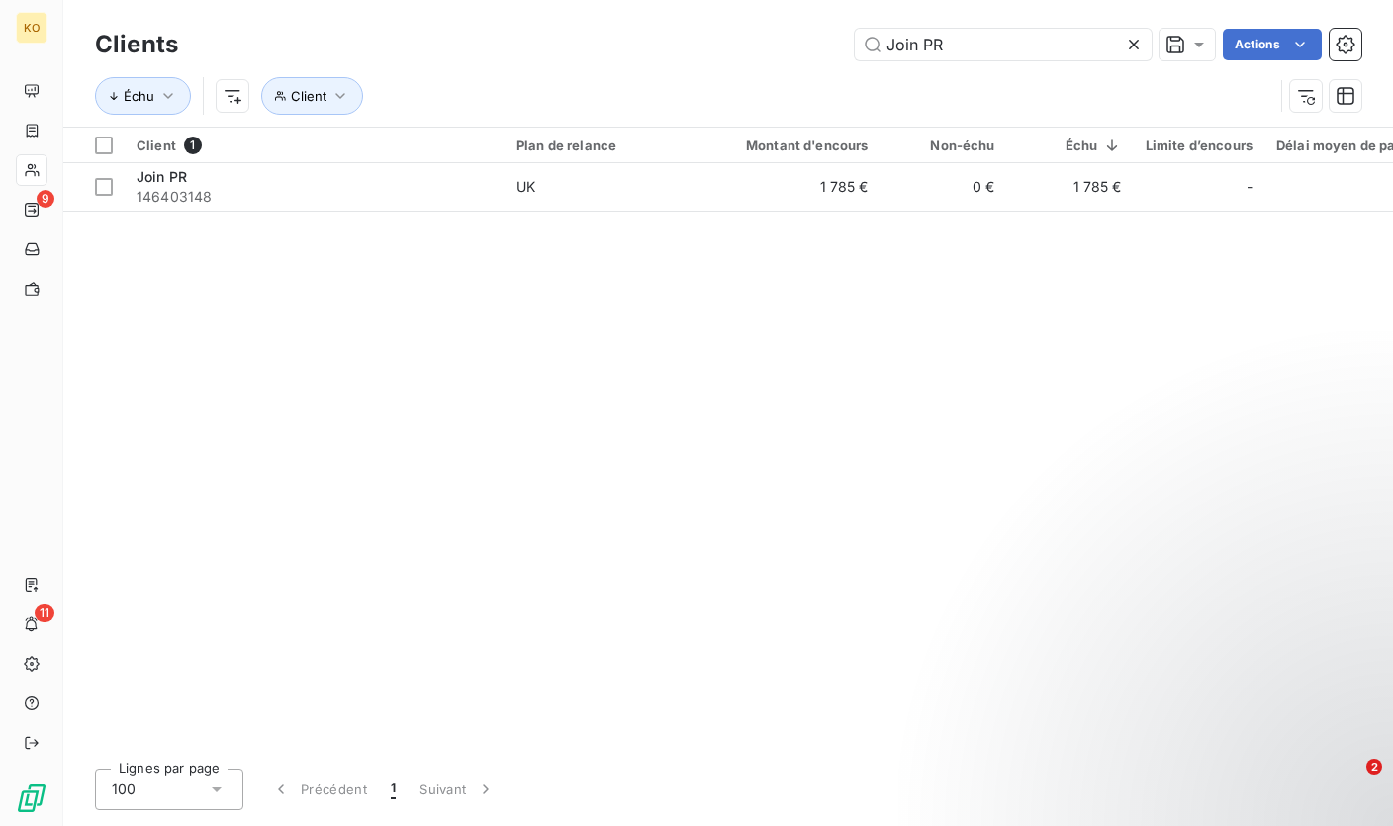
click at [1138, 45] on icon at bounding box center [1134, 45] width 20 height 20
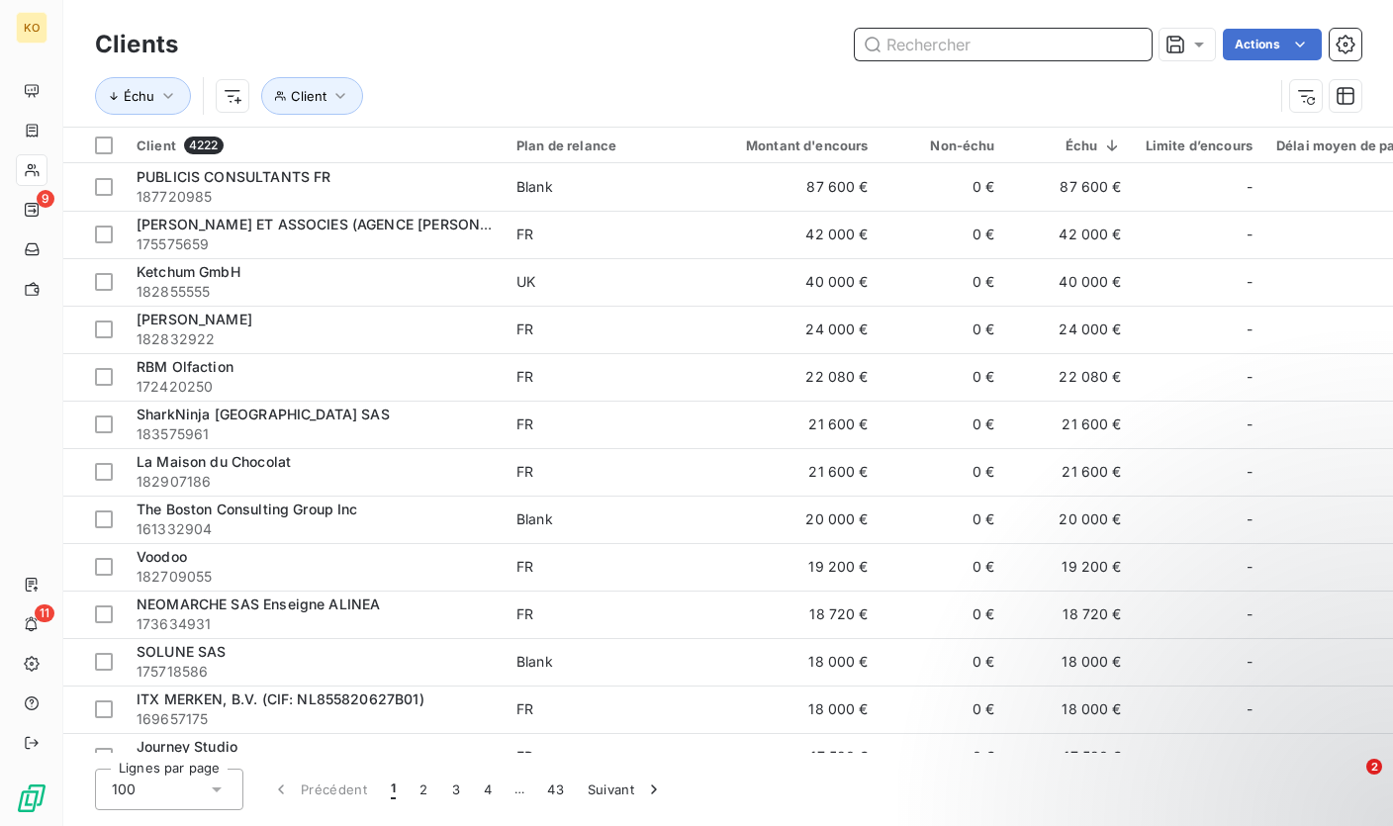
click at [1012, 48] on input "text" at bounding box center [1003, 45] width 297 height 32
paste input "Wasted Talent LTD"
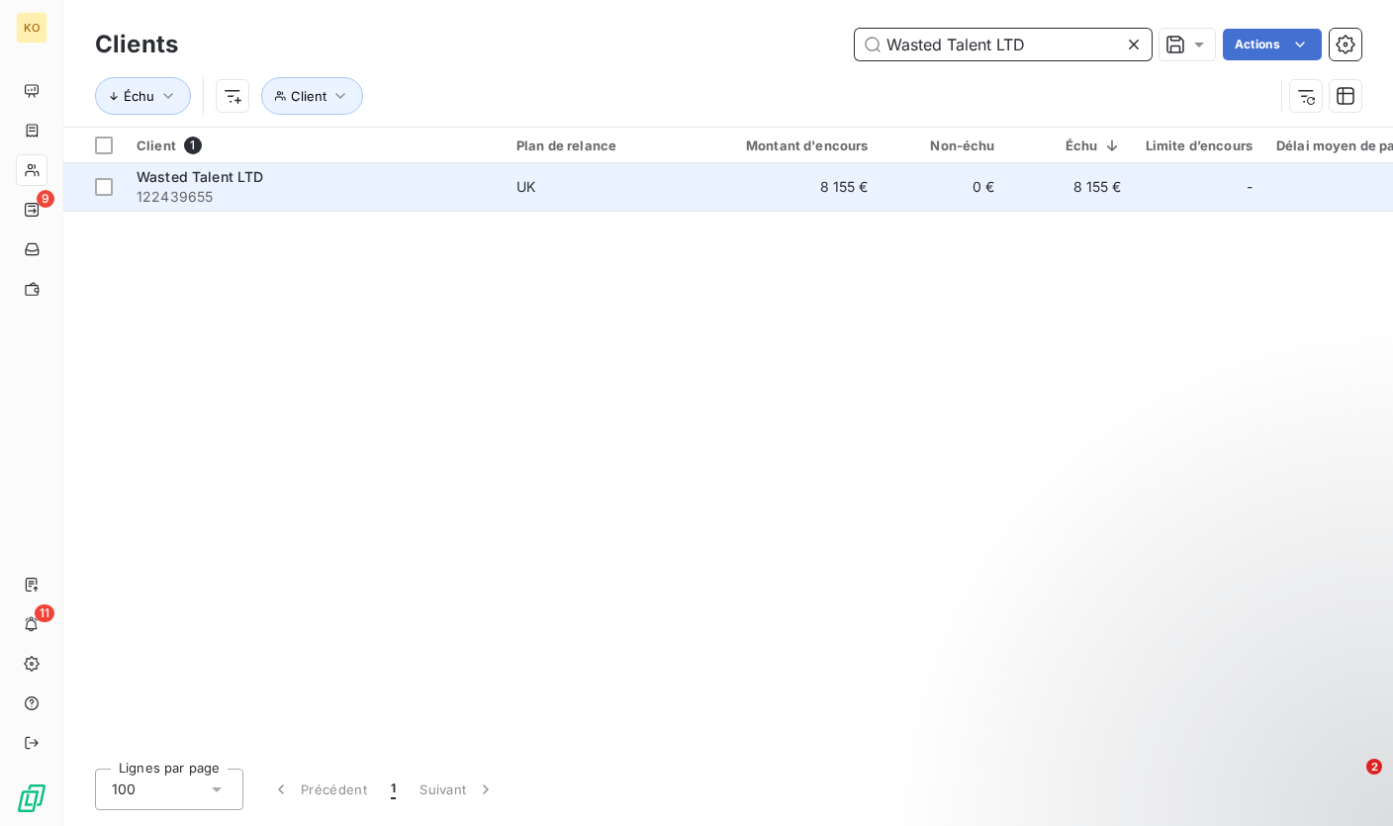
type input "Wasted Talent LTD"
click at [640, 180] on span "UK" at bounding box center [607, 187] width 182 height 20
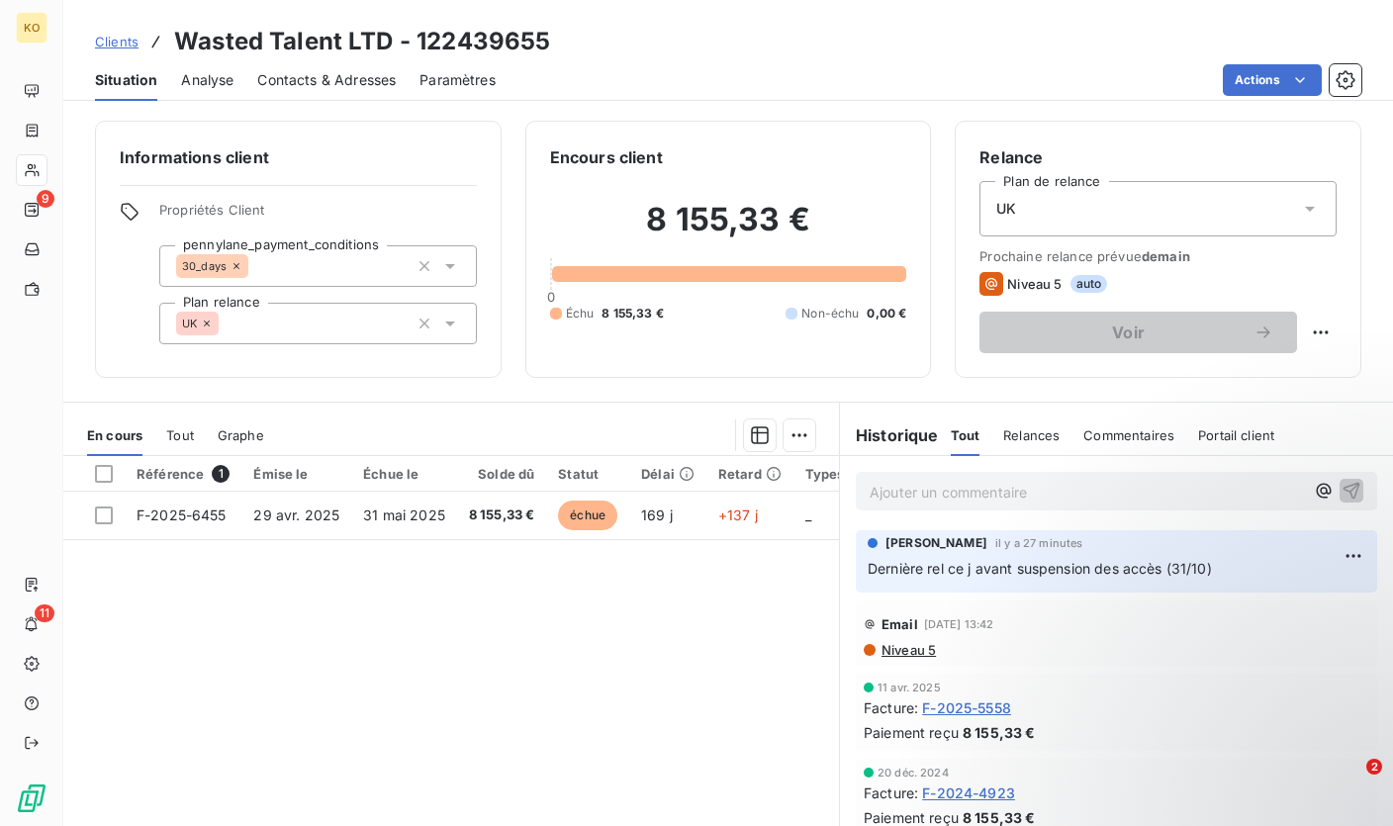
click at [112, 42] on span "Clients" at bounding box center [117, 42] width 44 height 16
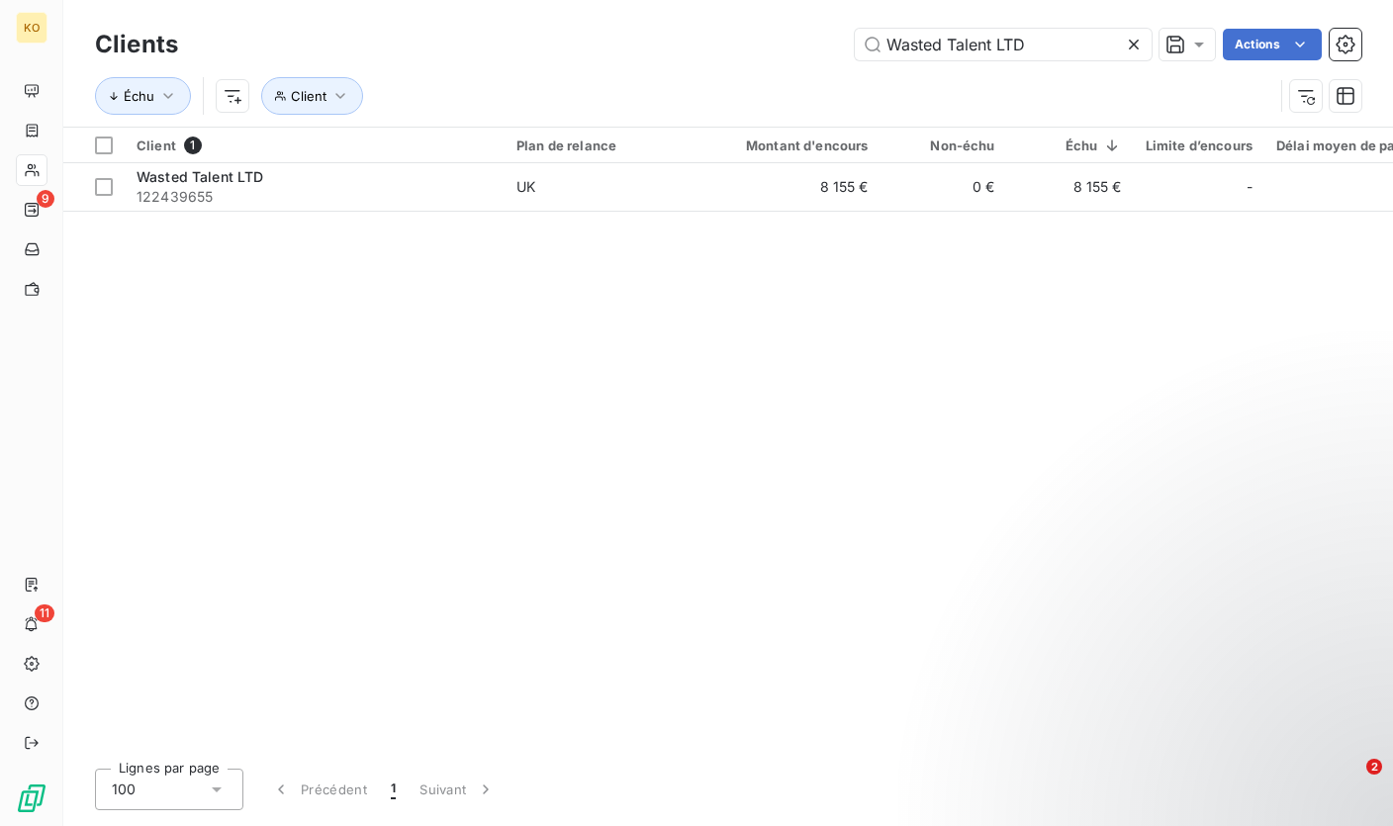
drag, startPoint x: 1036, startPoint y: 46, endPoint x: 806, endPoint y: 46, distance: 229.5
click at [806, 46] on div "Wasted Talent LTD Actions" at bounding box center [781, 45] width 1159 height 32
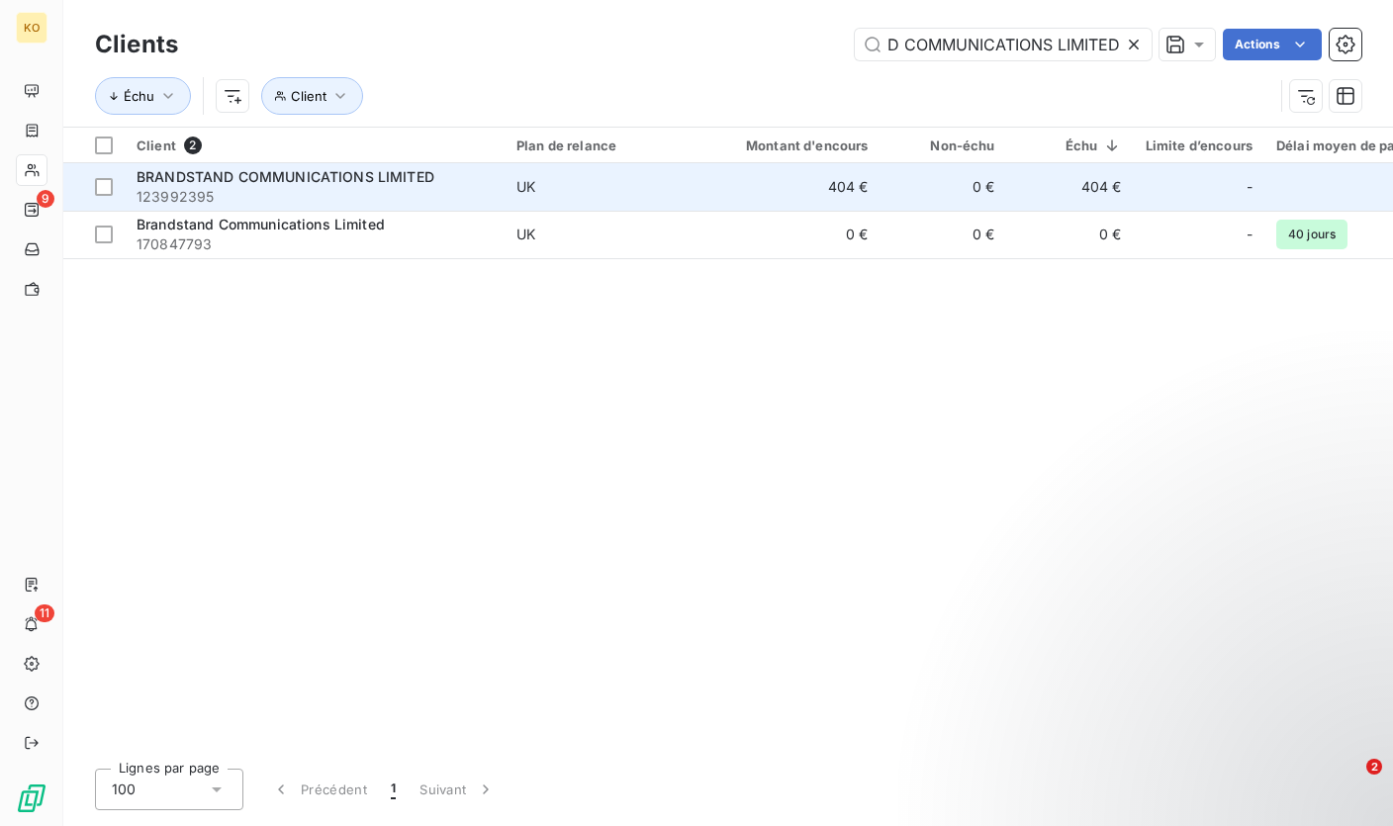
type input "BRANDSTAND COMMUNICATIONS LIMITED"
click at [735, 184] on td "404 €" at bounding box center [795, 186] width 170 height 47
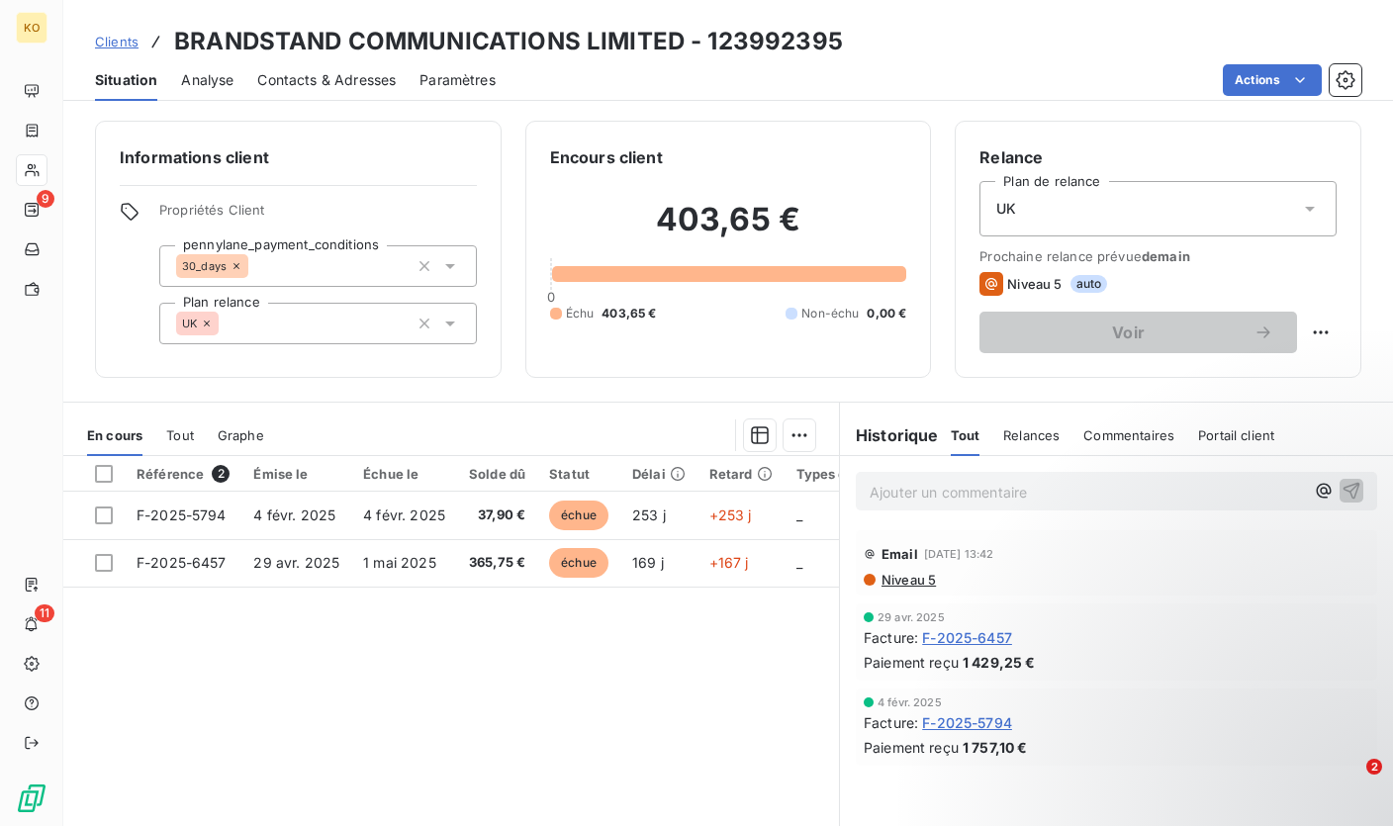
scroll to position [70, 0]
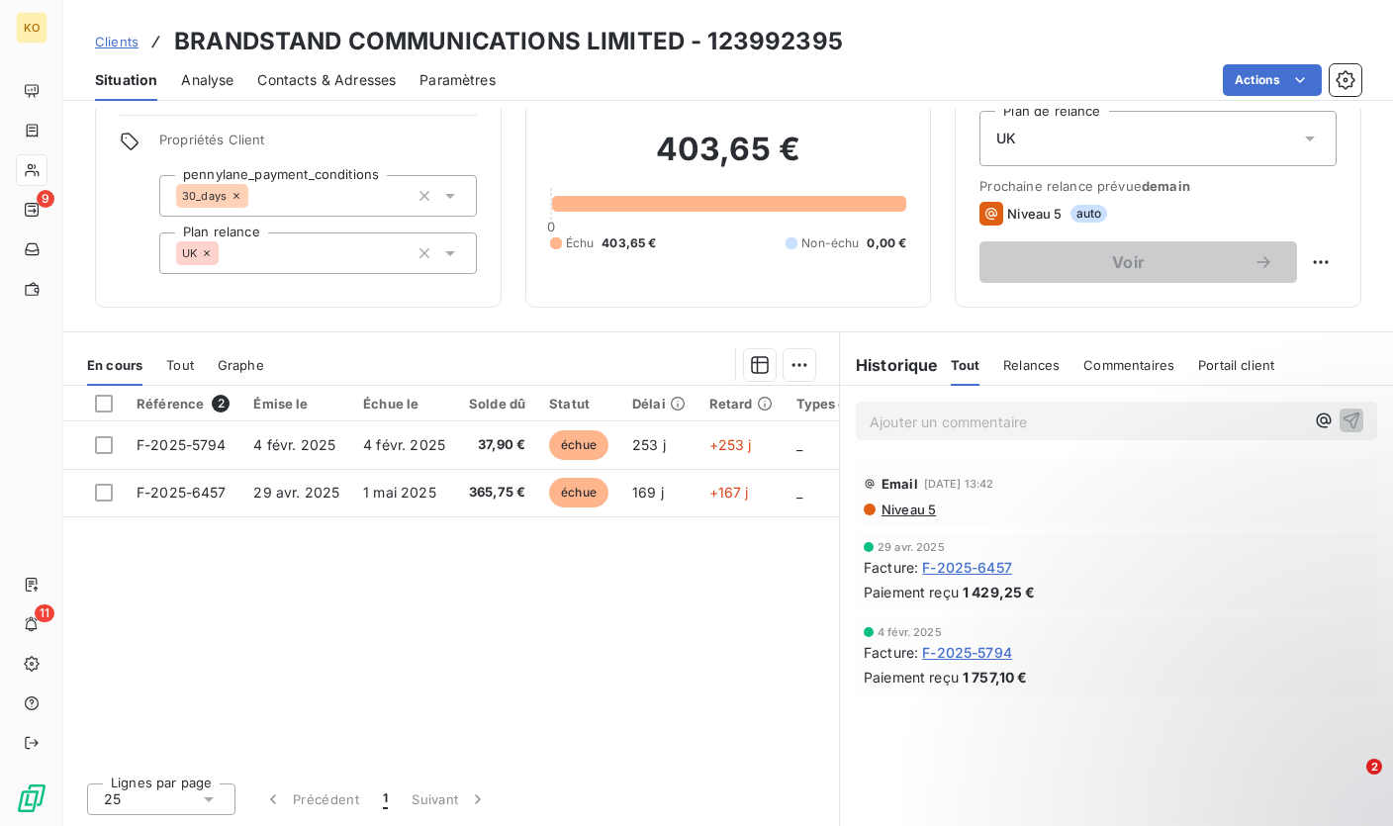
click at [877, 413] on p "Ajouter un commentaire ﻿" at bounding box center [1086, 421] width 434 height 25
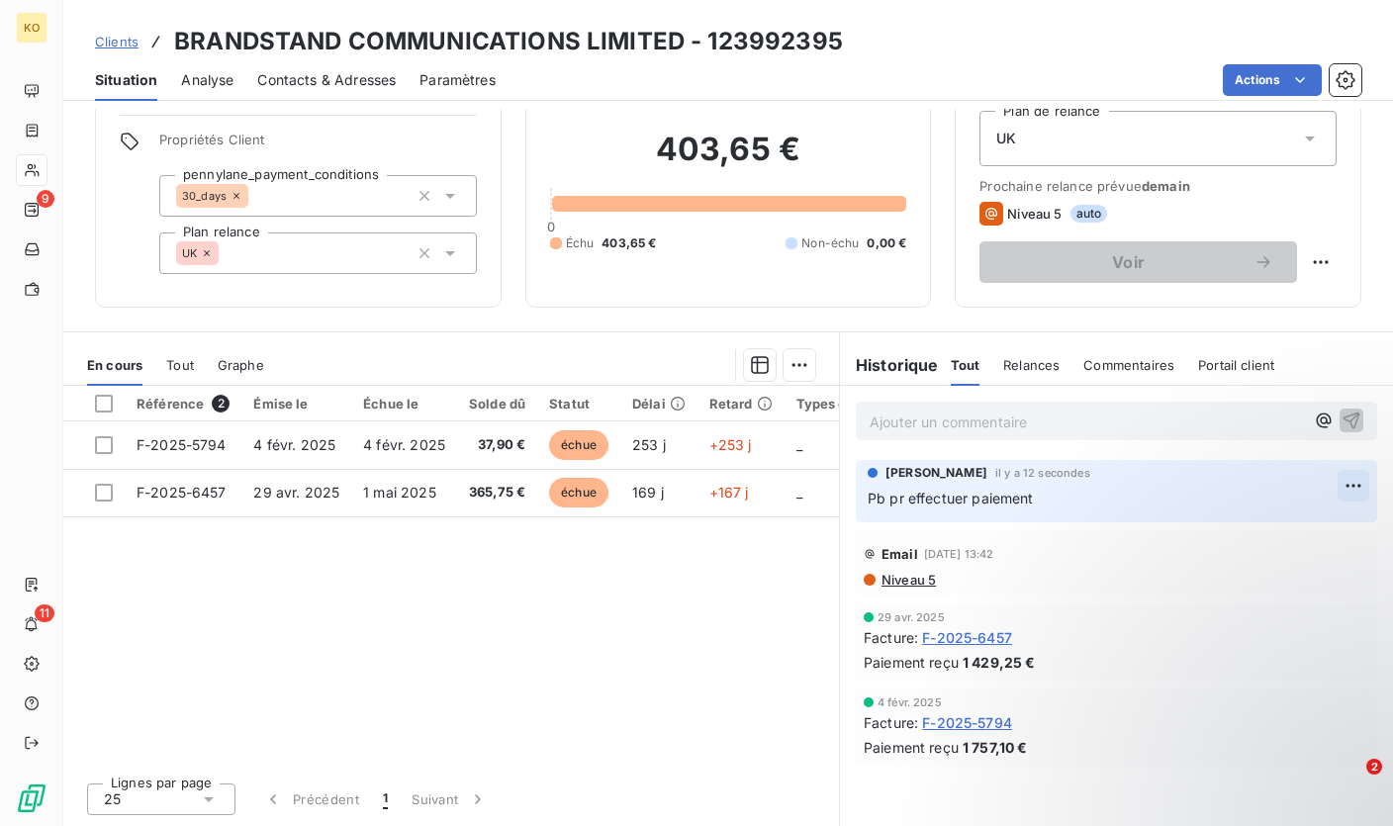
click at [1334, 483] on html "KO 9 11 Clients BRANDSTAND COMMUNICATIONS LIMITED - 123992395 Situation Analyse…" at bounding box center [696, 413] width 1393 height 826
click at [1280, 526] on div "Editer" at bounding box center [1290, 530] width 111 height 32
drag, startPoint x: 1043, startPoint y: 502, endPoint x: 831, endPoint y: 503, distance: 212.6
click at [840, 503] on div "[PERSON_NAME] il y a 15 secondes Pb pr effectuer paiement" at bounding box center [1116, 491] width 553 height 70
drag, startPoint x: 1170, startPoint y: 503, endPoint x: 855, endPoint y: 504, distance: 315.5
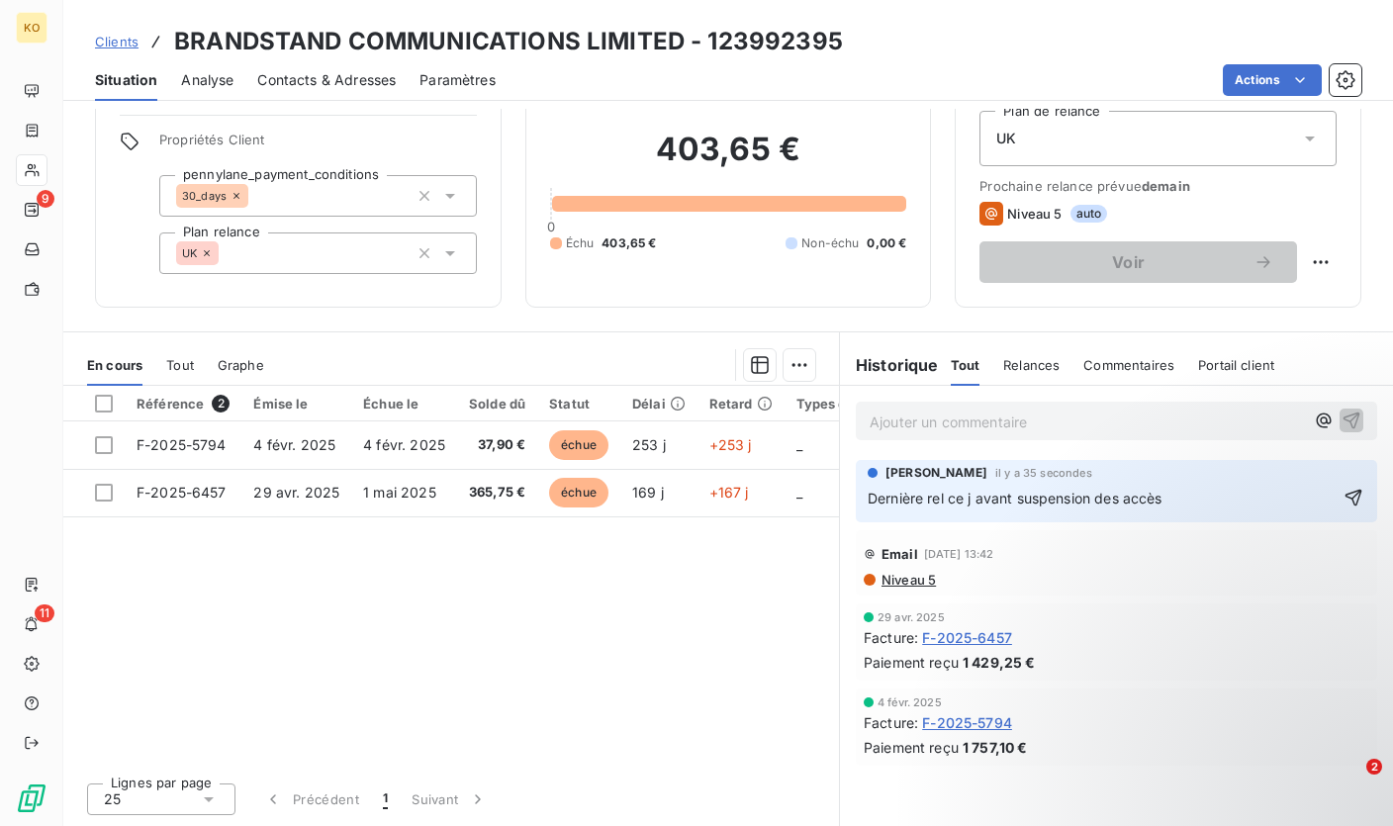
click at [856, 504] on div "[PERSON_NAME] il y a 35 secondes Dernière rel ce j avant suspension des accès" at bounding box center [1116, 491] width 521 height 62
click at [829, 602] on div "Référence 2 Émise le Échue le Solde dû Statut Délai Retard Types de dépenses / …" at bounding box center [450, 576] width 775 height 381
click at [1018, 504] on p "Ajouter un commentaire ﻿" at bounding box center [1102, 500] width 470 height 25
click at [1218, 425] on p "Ajouter un commentaire ﻿" at bounding box center [1086, 421] width 434 height 25
click at [986, 509] on p "Ajouter un commentaire ﻿" at bounding box center [1102, 500] width 470 height 25
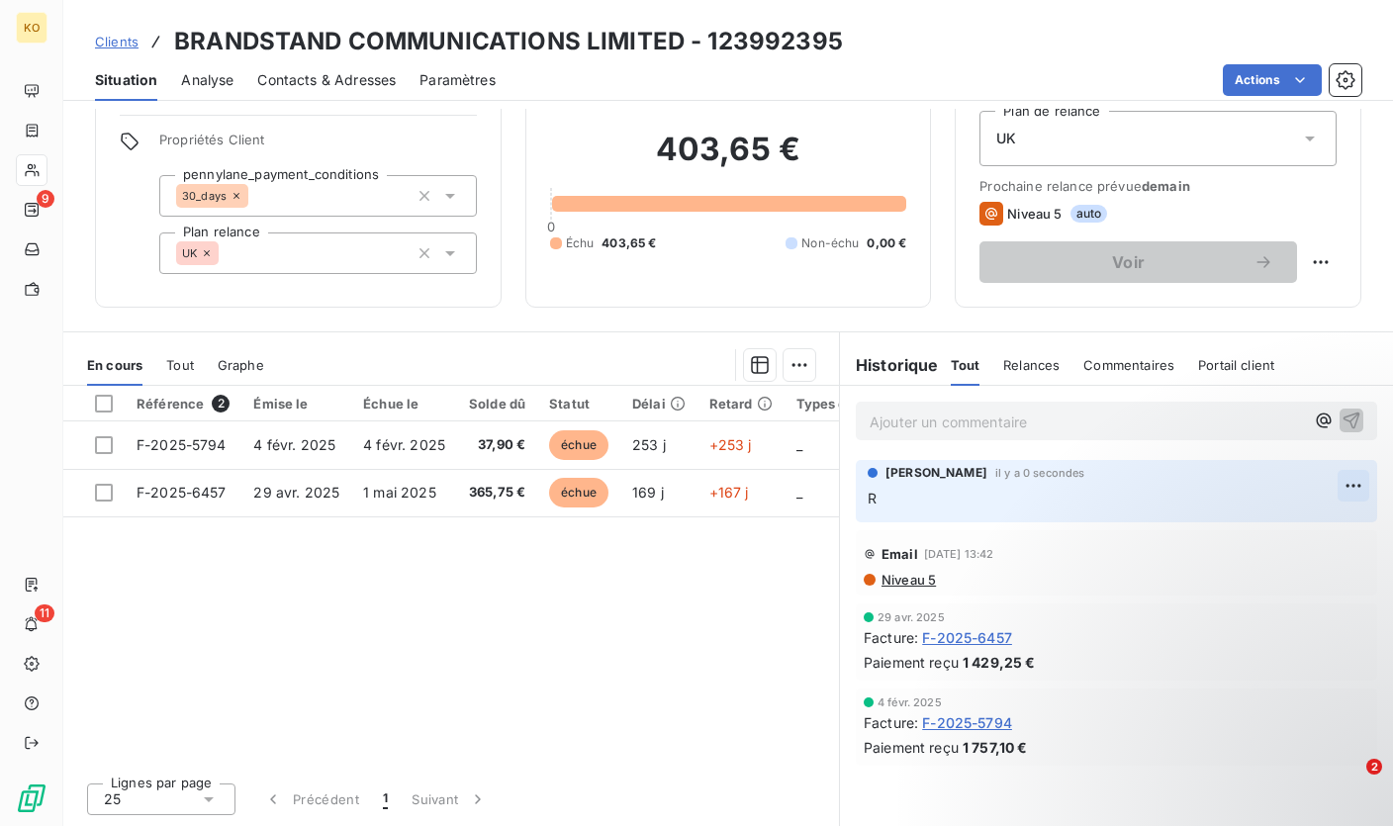
click at [1329, 475] on html "KO 9 11 Clients BRANDSTAND COMMUNICATIONS LIMITED - 123992395 Situation Analyse…" at bounding box center [696, 413] width 1393 height 826
click at [1296, 576] on div "Supprimer" at bounding box center [1290, 566] width 111 height 32
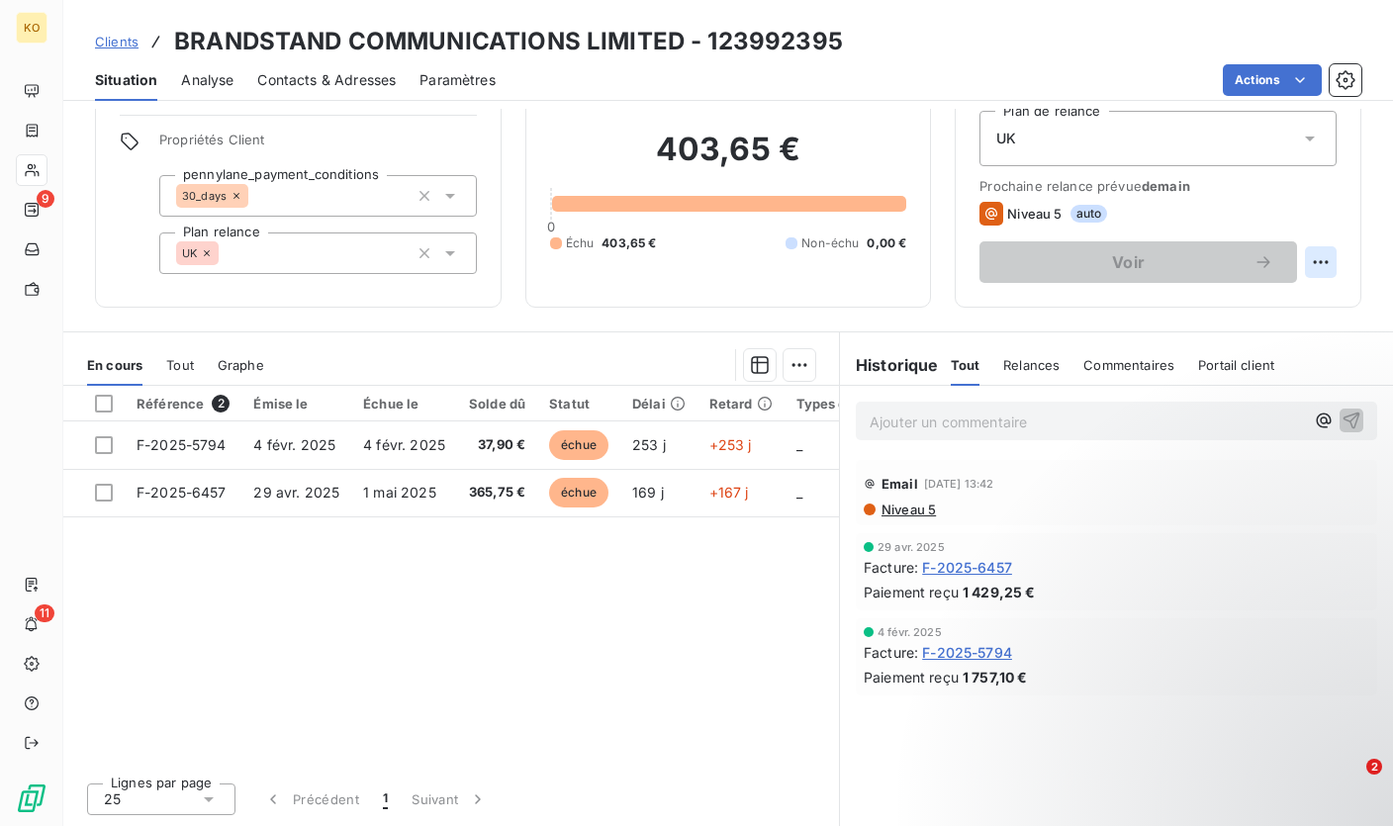
click at [1305, 259] on html "KO 9 11 Clients BRANDSTAND COMMUNICATIONS LIMITED - 123992395 Situation Analyse…" at bounding box center [696, 413] width 1393 height 826
click at [1264, 195] on html "KO 9 11 Clients BRANDSTAND COMMUNICATIONS LIMITED - 123992395 Situation Analyse…" at bounding box center [696, 413] width 1393 height 826
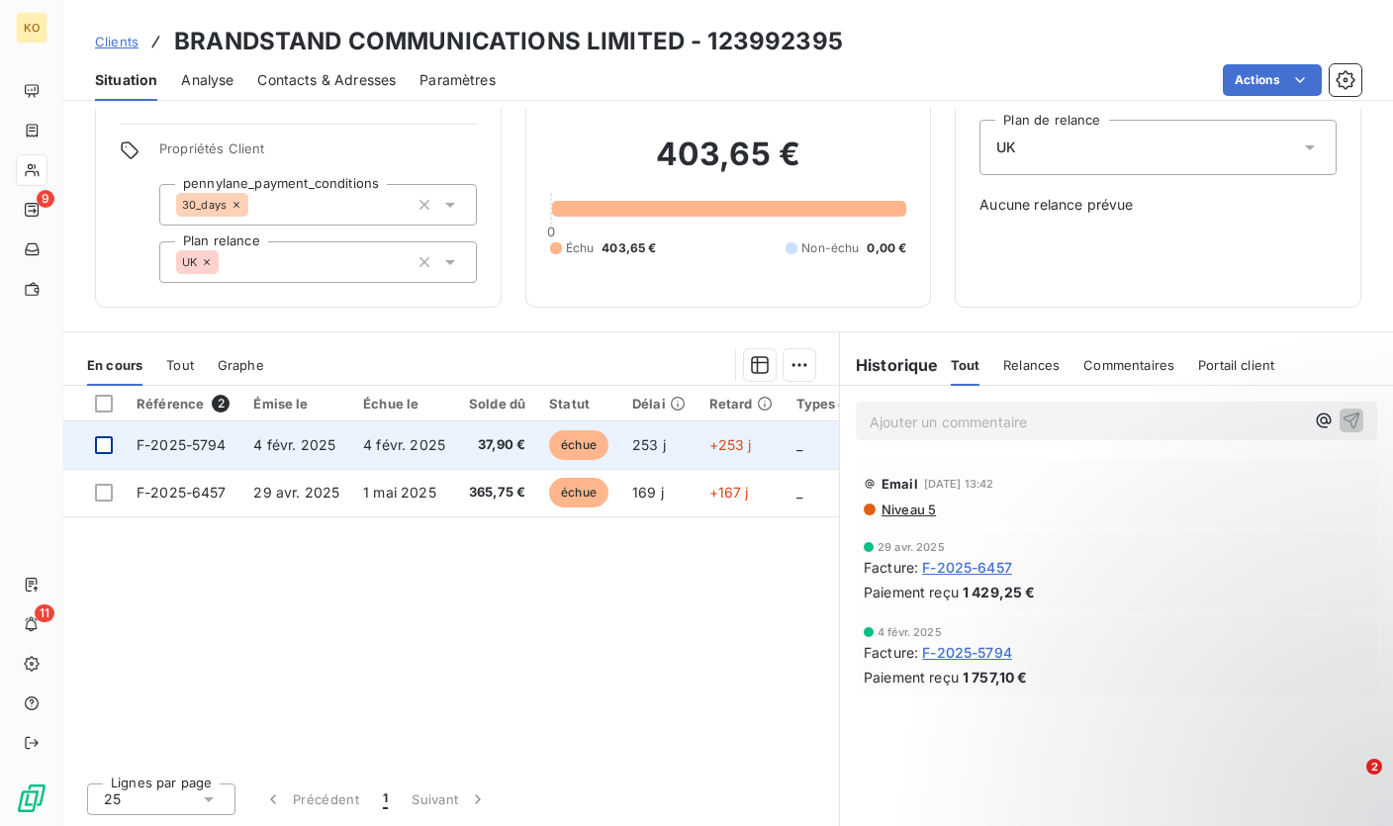
click at [107, 447] on div at bounding box center [104, 445] width 18 height 18
click at [233, 446] on td "F-2025-5794" at bounding box center [183, 444] width 117 height 47
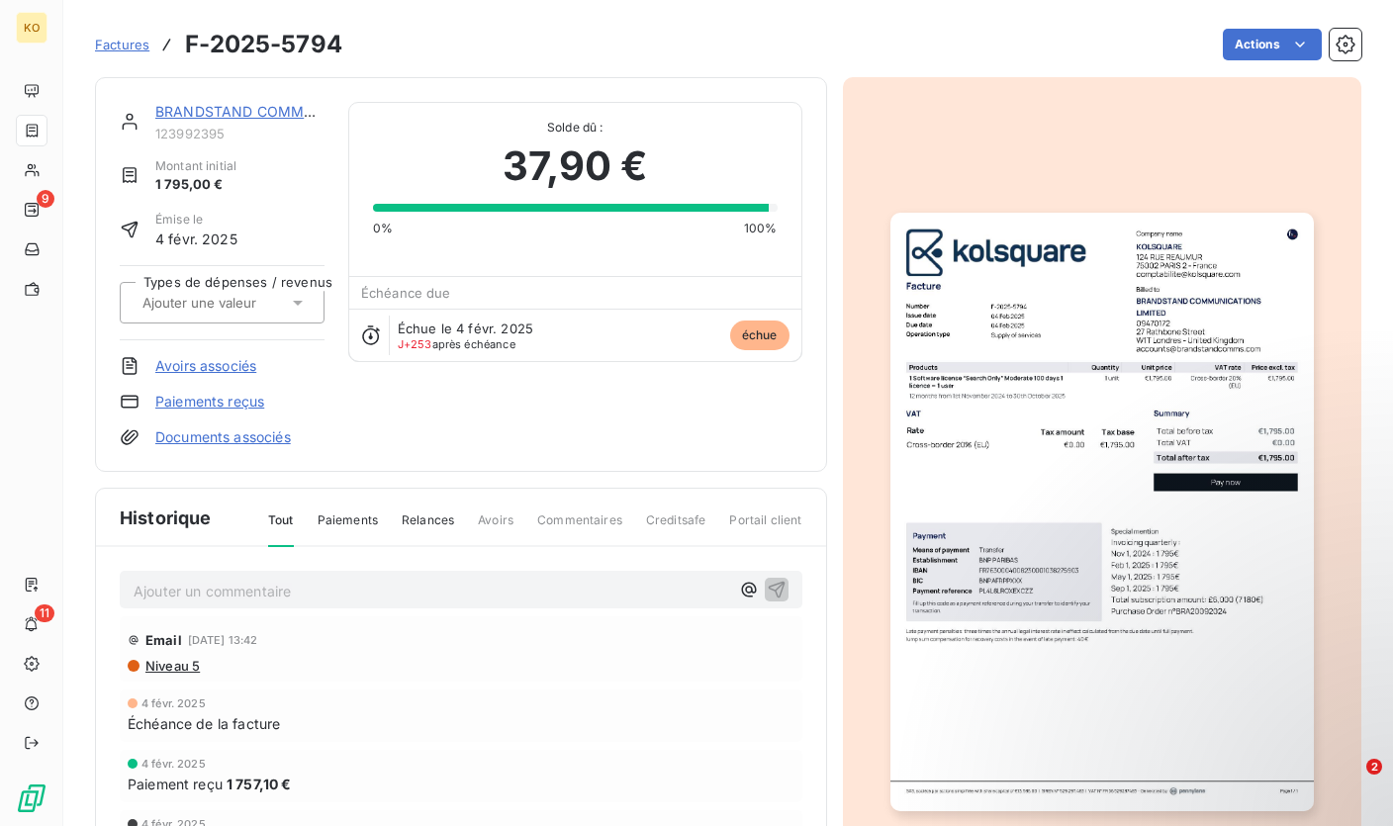
click at [239, 585] on p "Ajouter un commentaire ﻿" at bounding box center [431, 591] width 595 height 25
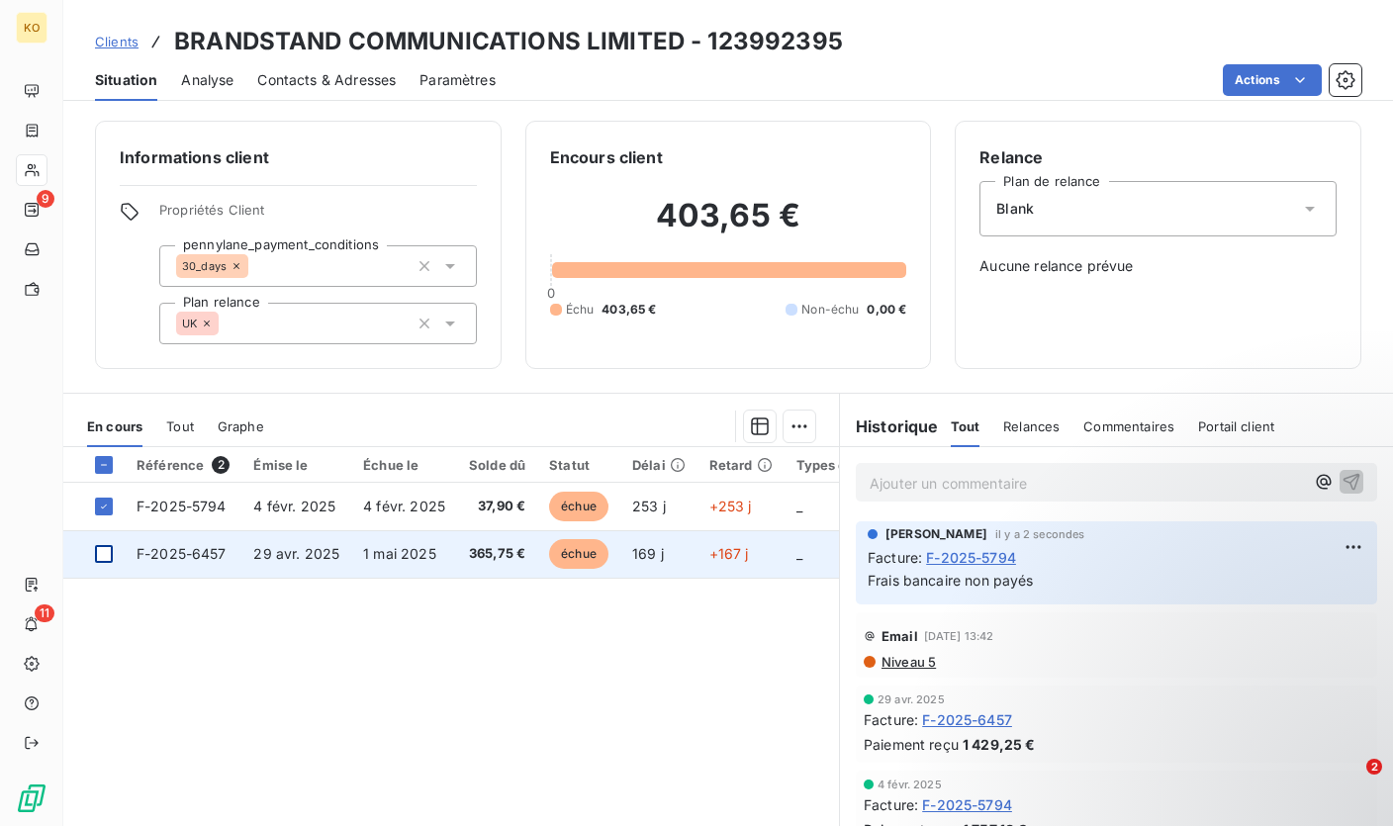
click at [103, 559] on div at bounding box center [104, 554] width 18 height 18
click at [254, 547] on span "29 avr. 2025" at bounding box center [296, 553] width 86 height 17
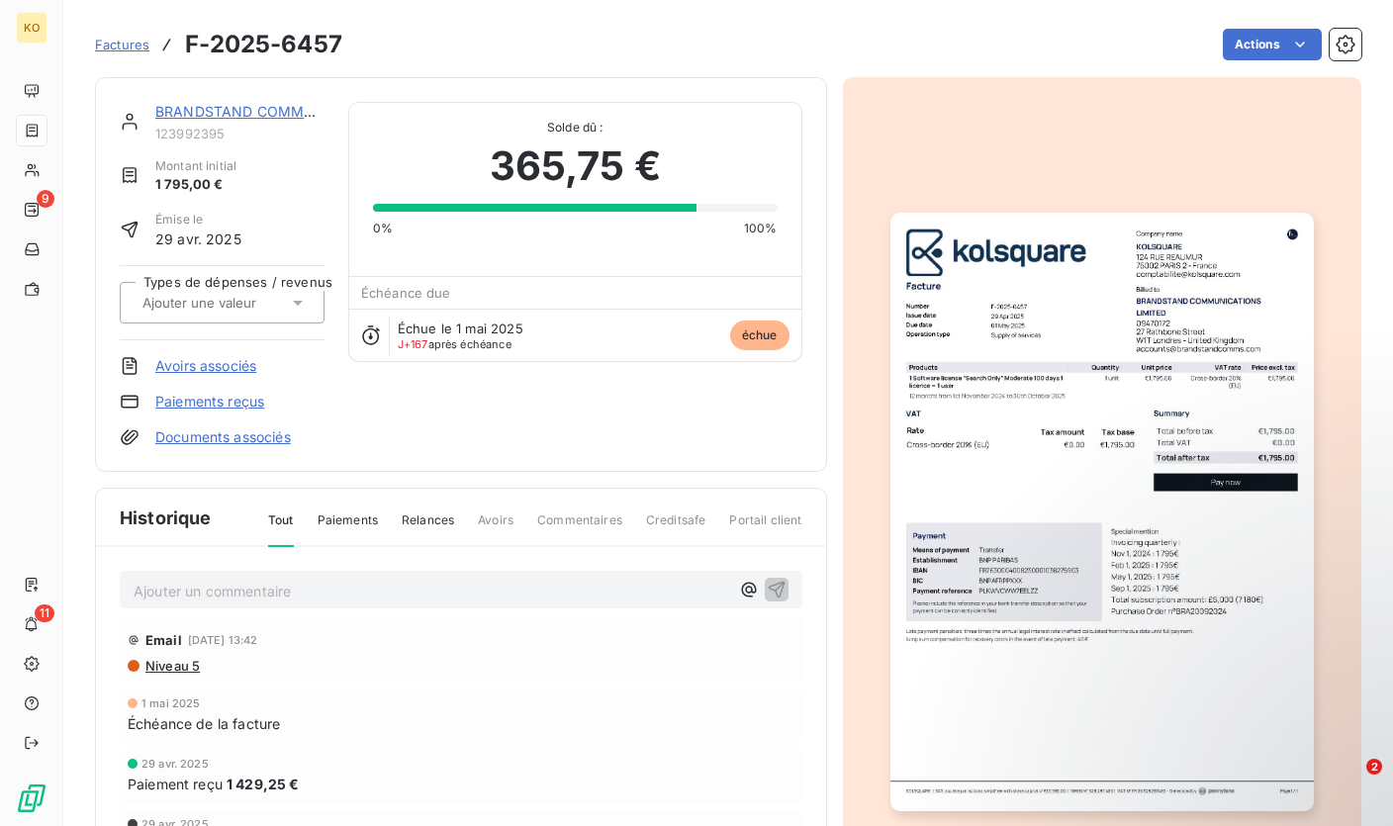
click at [196, 589] on p "Ajouter un commentaire ﻿" at bounding box center [431, 591] width 595 height 25
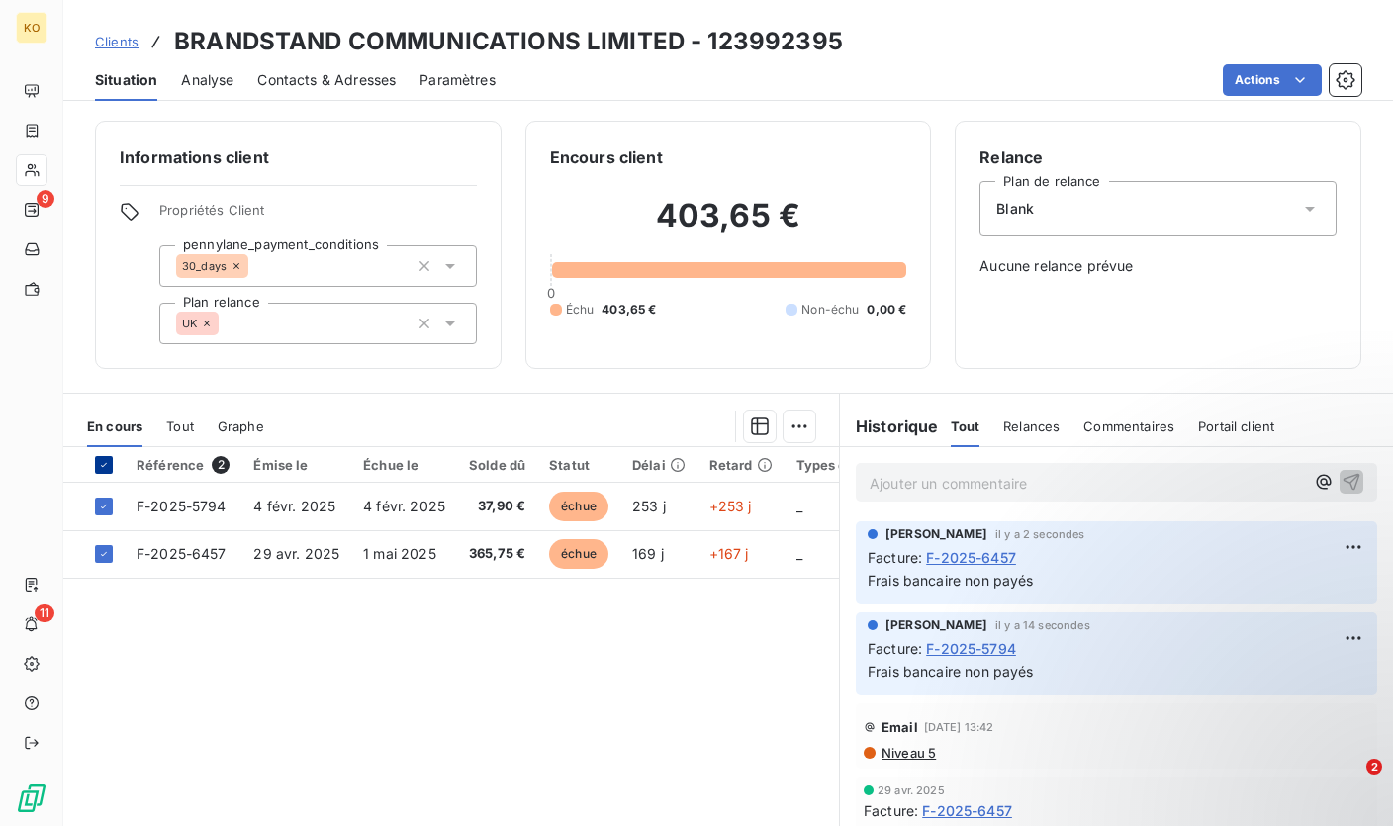
click at [111, 469] on div at bounding box center [104, 465] width 18 height 18
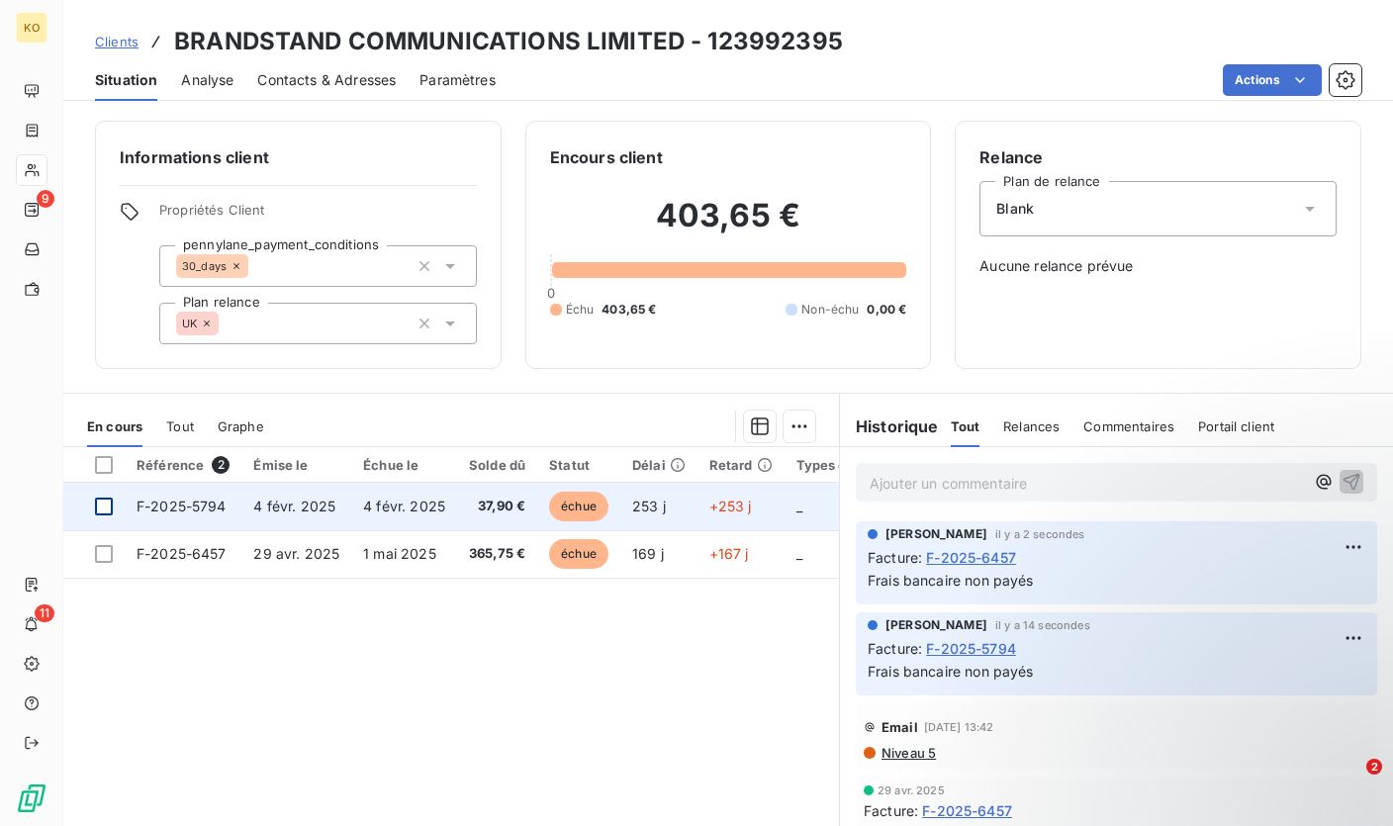
click at [104, 500] on div at bounding box center [104, 506] width 18 height 18
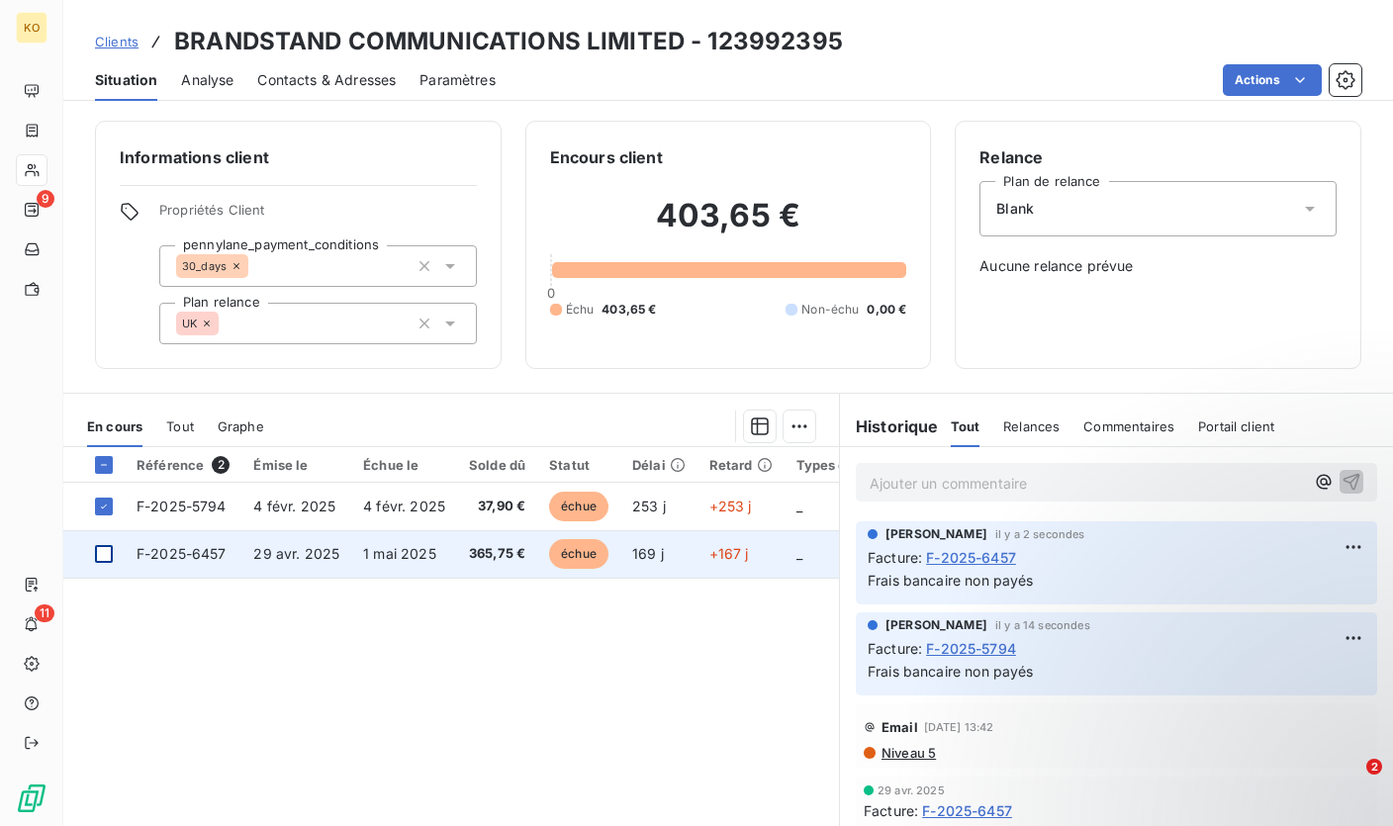
click at [105, 555] on div at bounding box center [104, 554] width 18 height 18
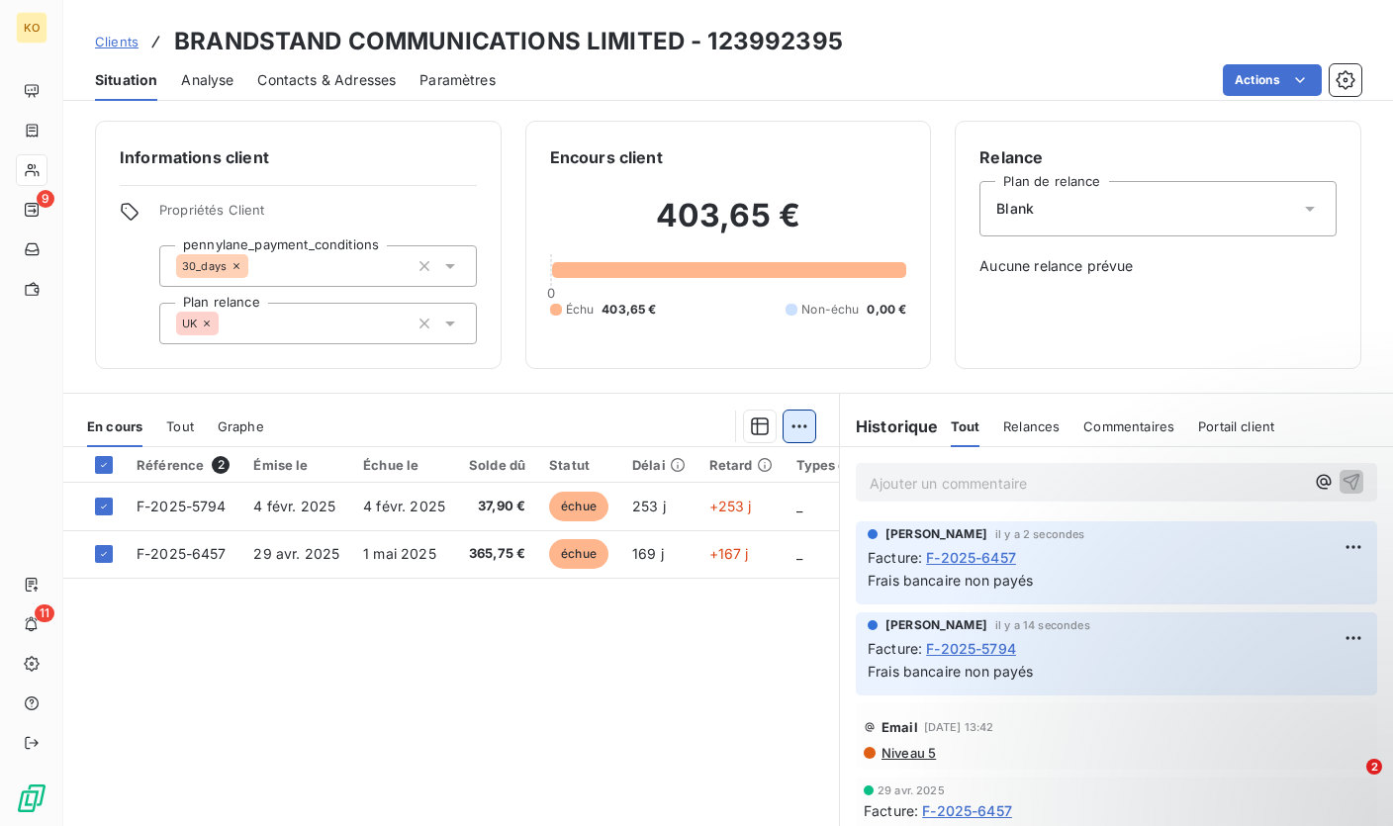
click at [793, 421] on html "KO 9 11 Clients BRANDSTAND COMMUNICATIONS LIMITED - 123992395 Situation Analyse…" at bounding box center [696, 413] width 1393 height 826
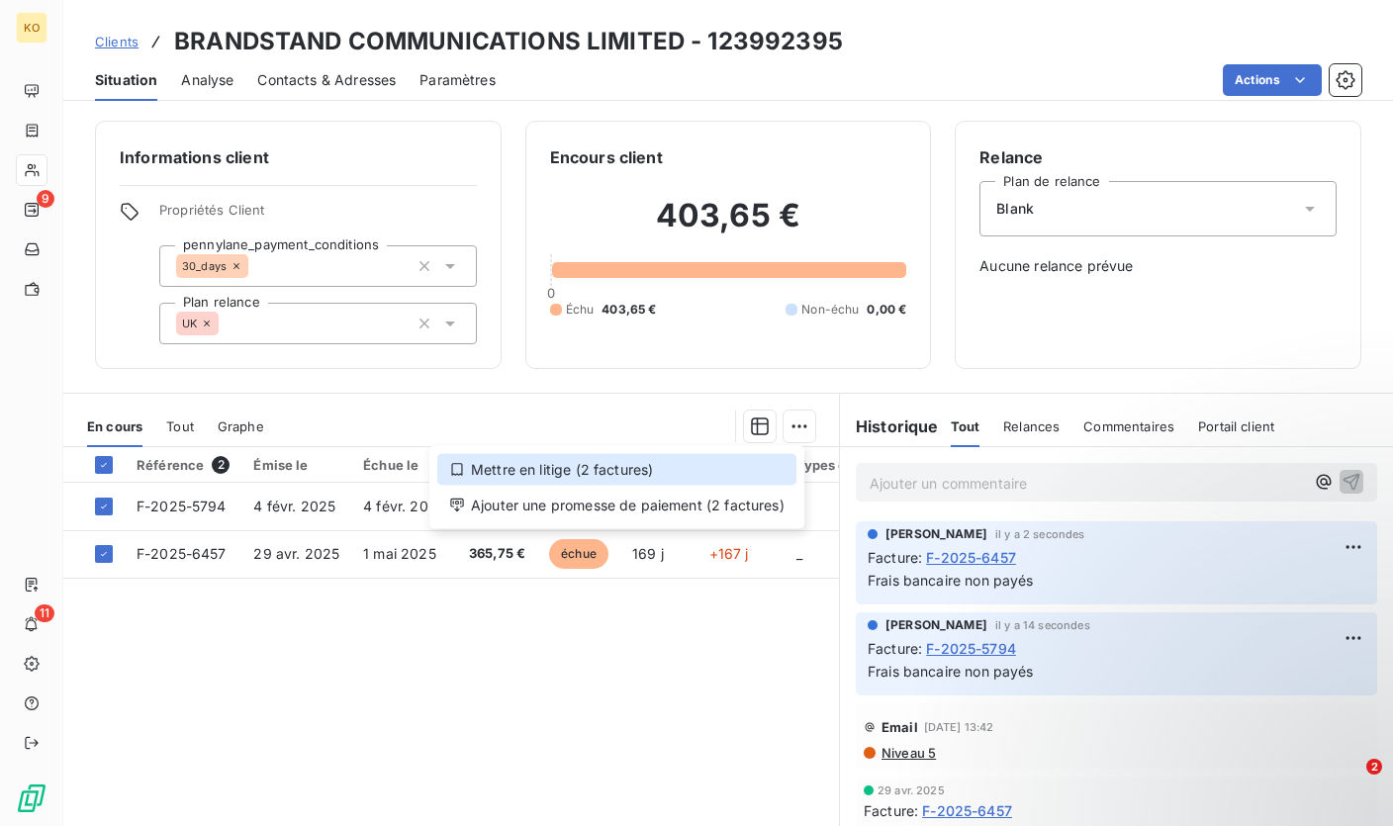
click at [598, 466] on div "Mettre en litige (2 factures)" at bounding box center [616, 470] width 359 height 32
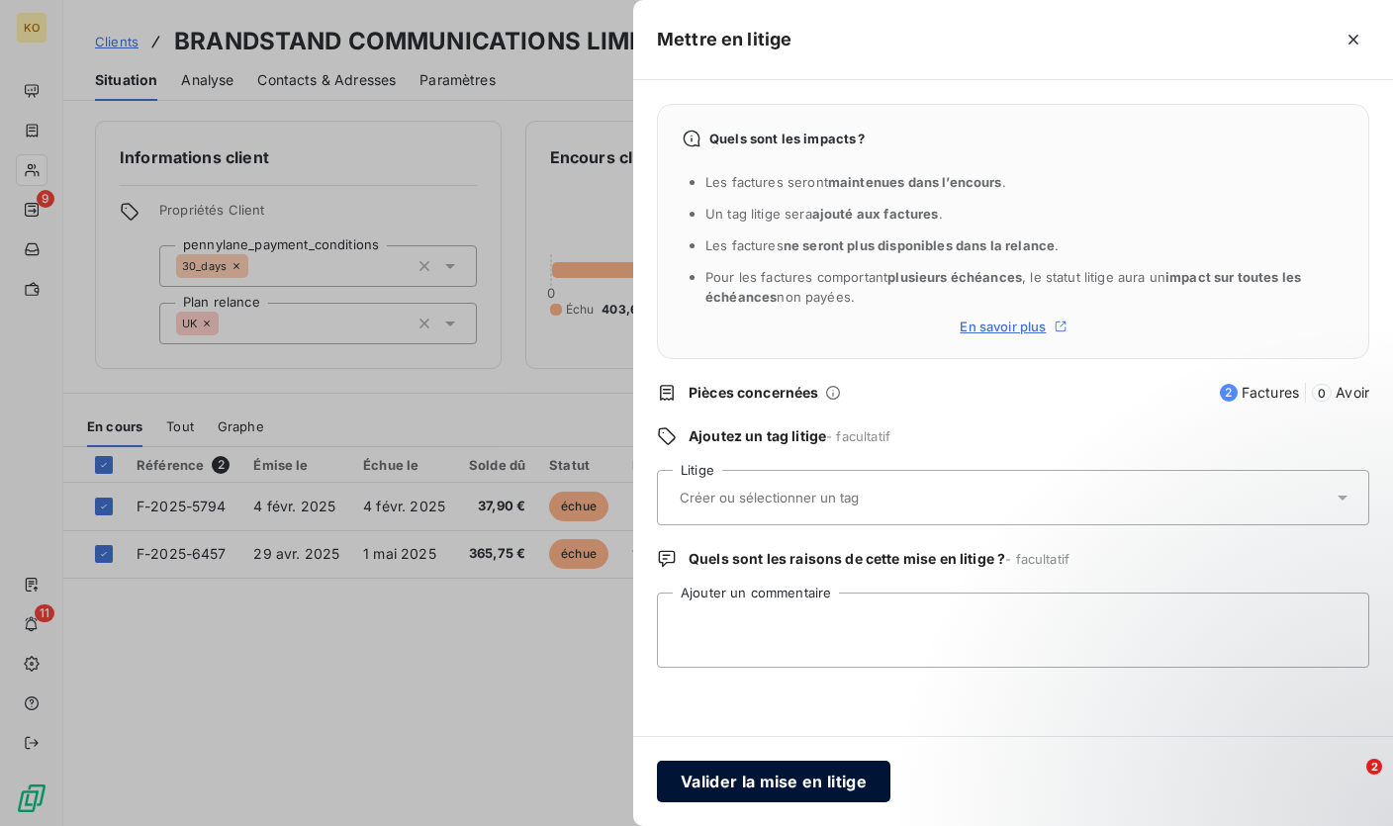
click at [718, 785] on button "Valider la mise en litige" at bounding box center [773, 782] width 233 height 42
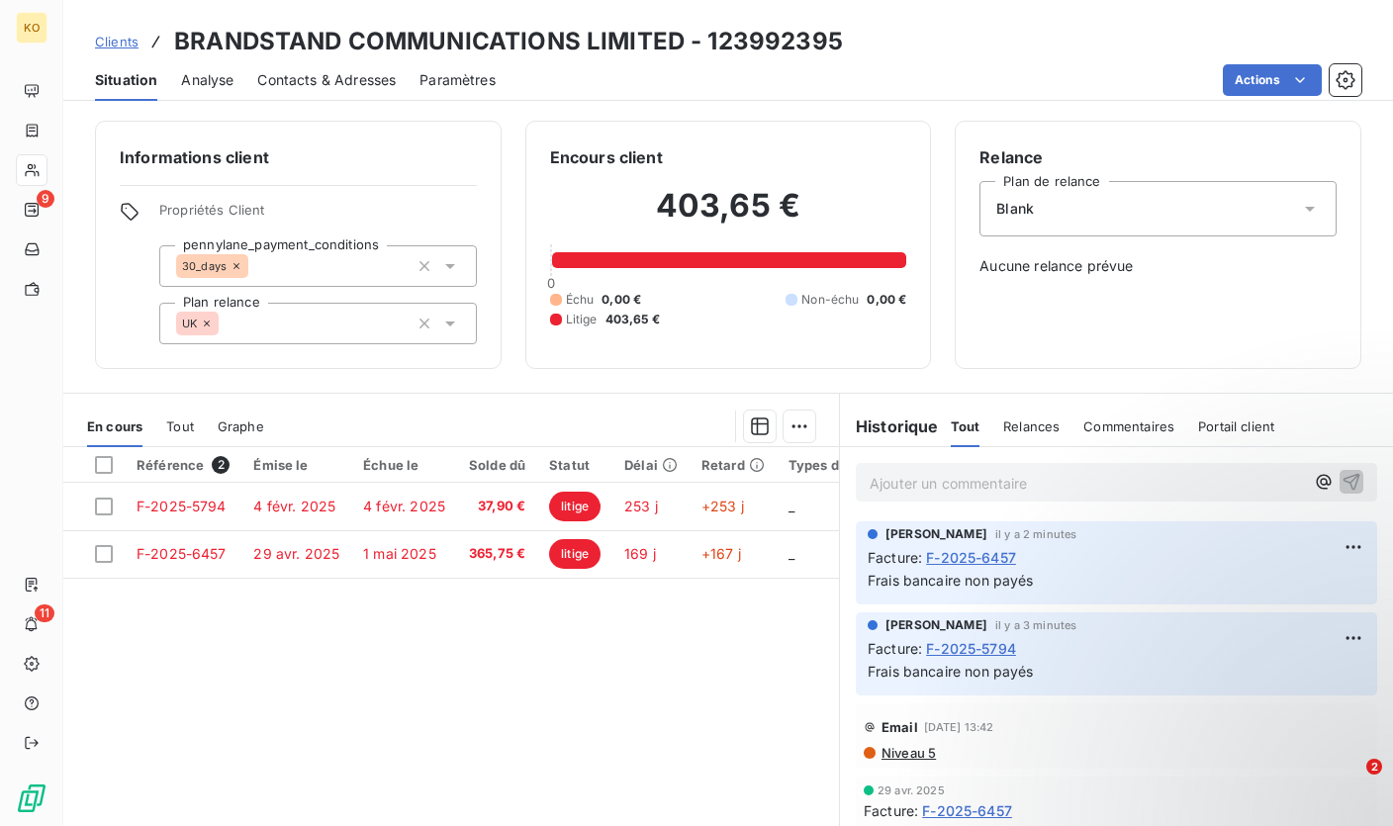
click at [115, 40] on span "Clients" at bounding box center [117, 42] width 44 height 16
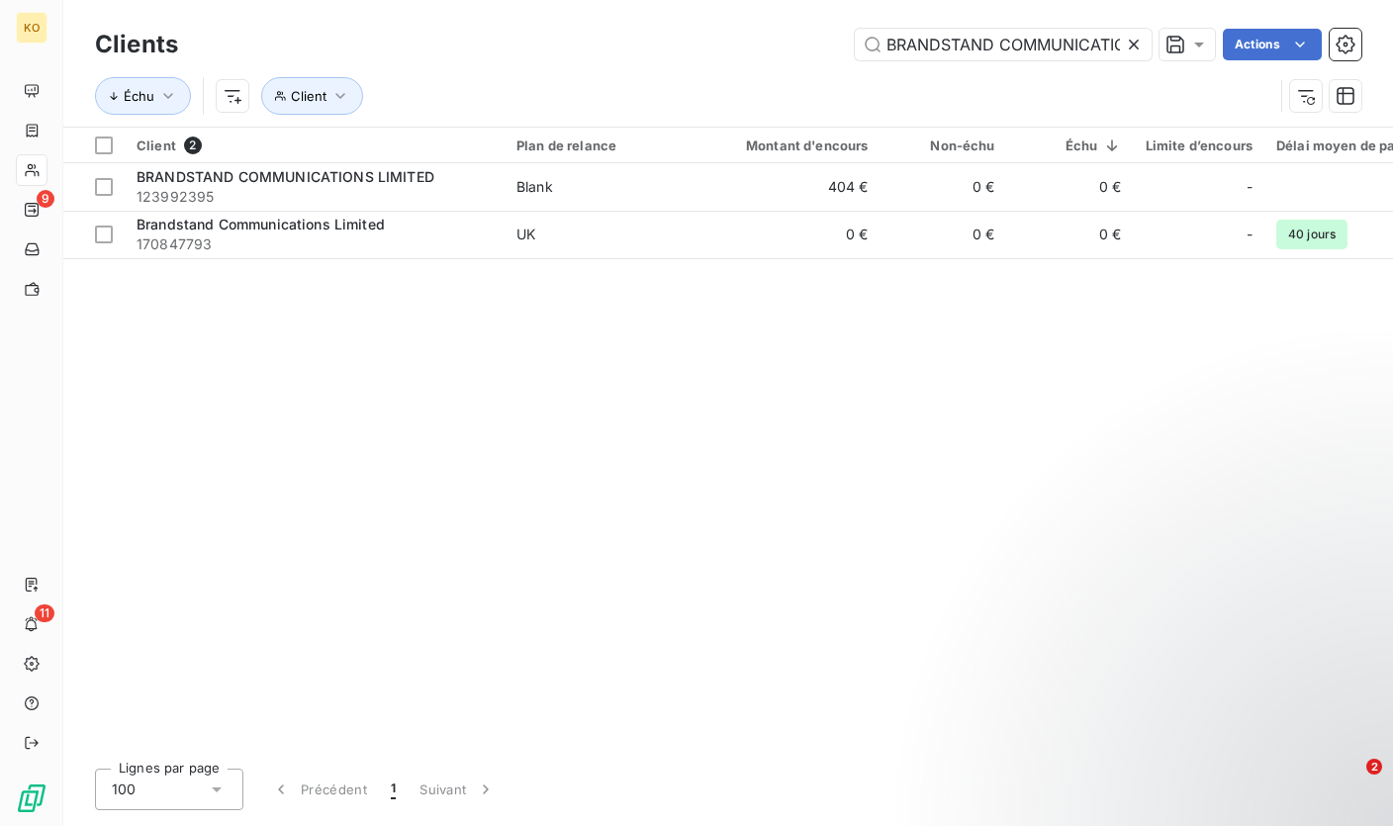
click at [1134, 46] on icon at bounding box center [1133, 45] width 10 height 10
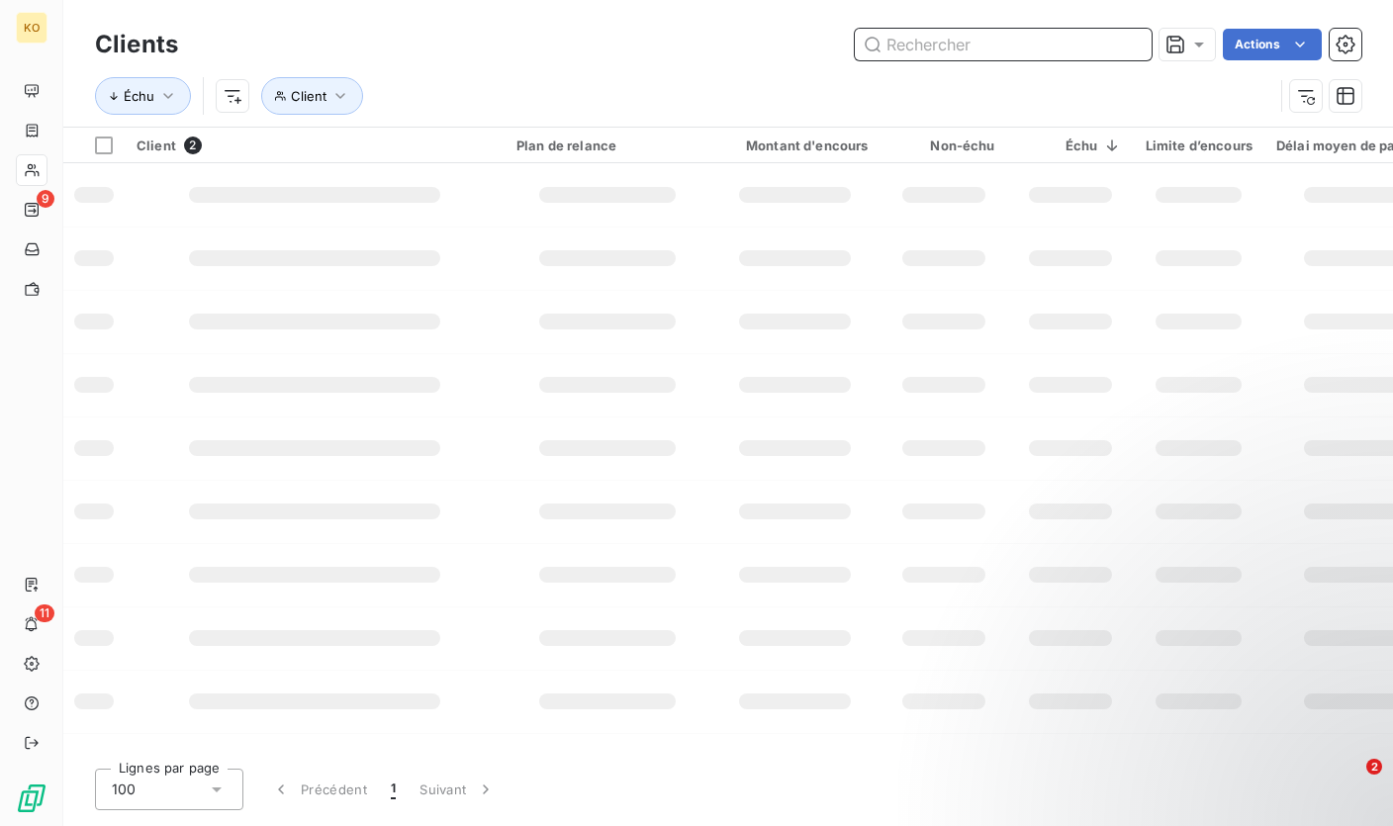
click at [1031, 43] on input "text" at bounding box center [1003, 45] width 297 height 32
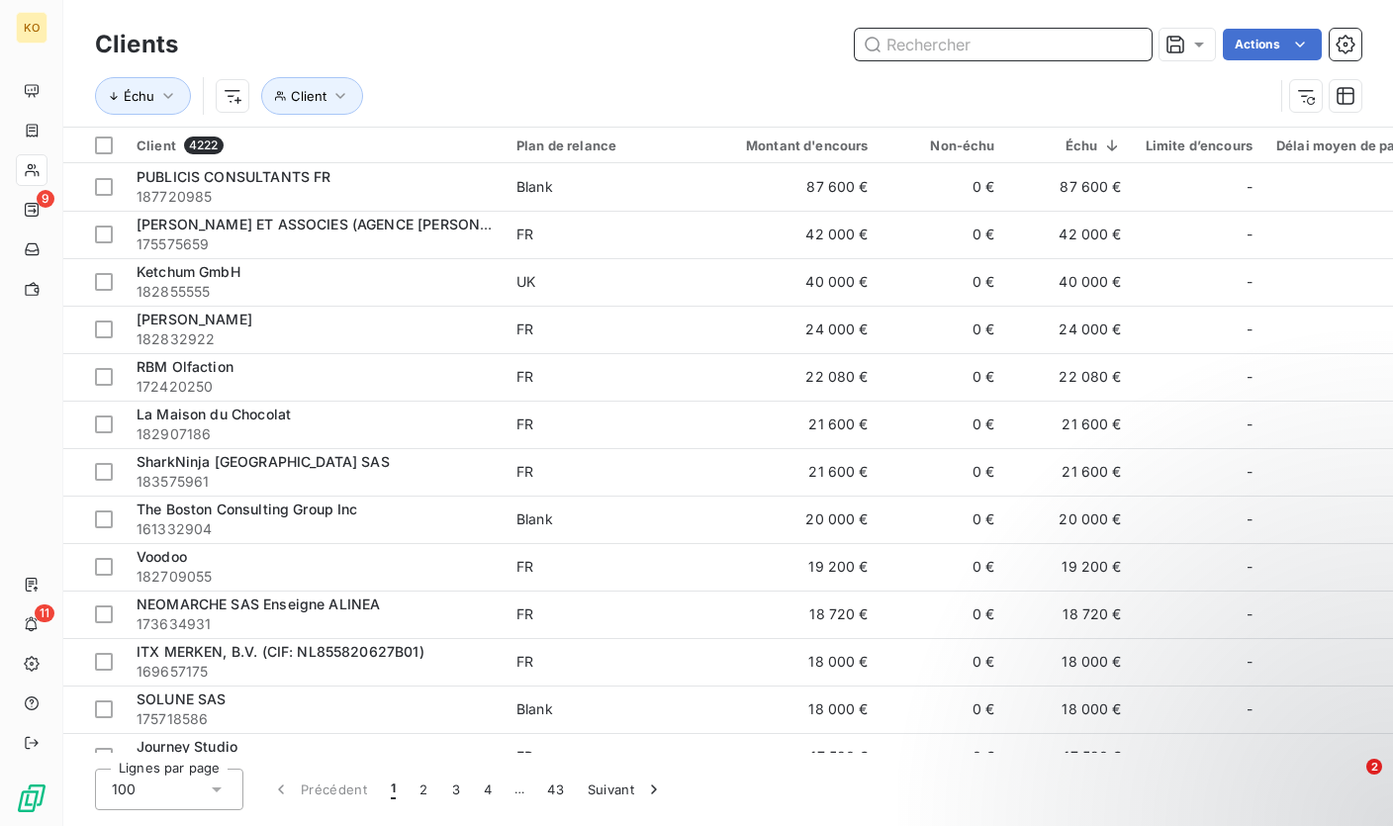
paste input "169657175"
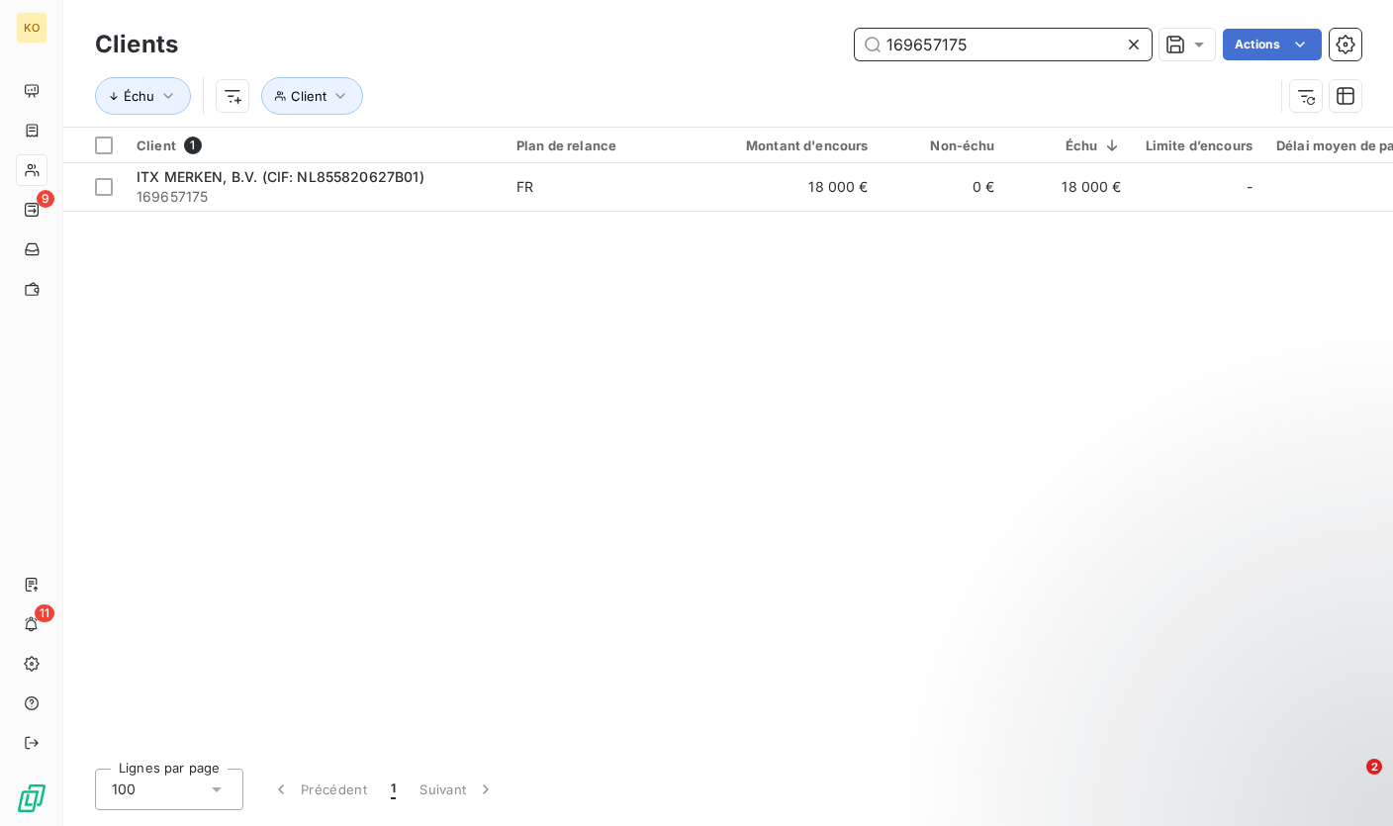
type input "169657175"
click at [534, 219] on div "Client 1 Plan de relance Montant d'encours Non-échu Échu Limite d’encours Délai…" at bounding box center [727, 440] width 1329 height 625
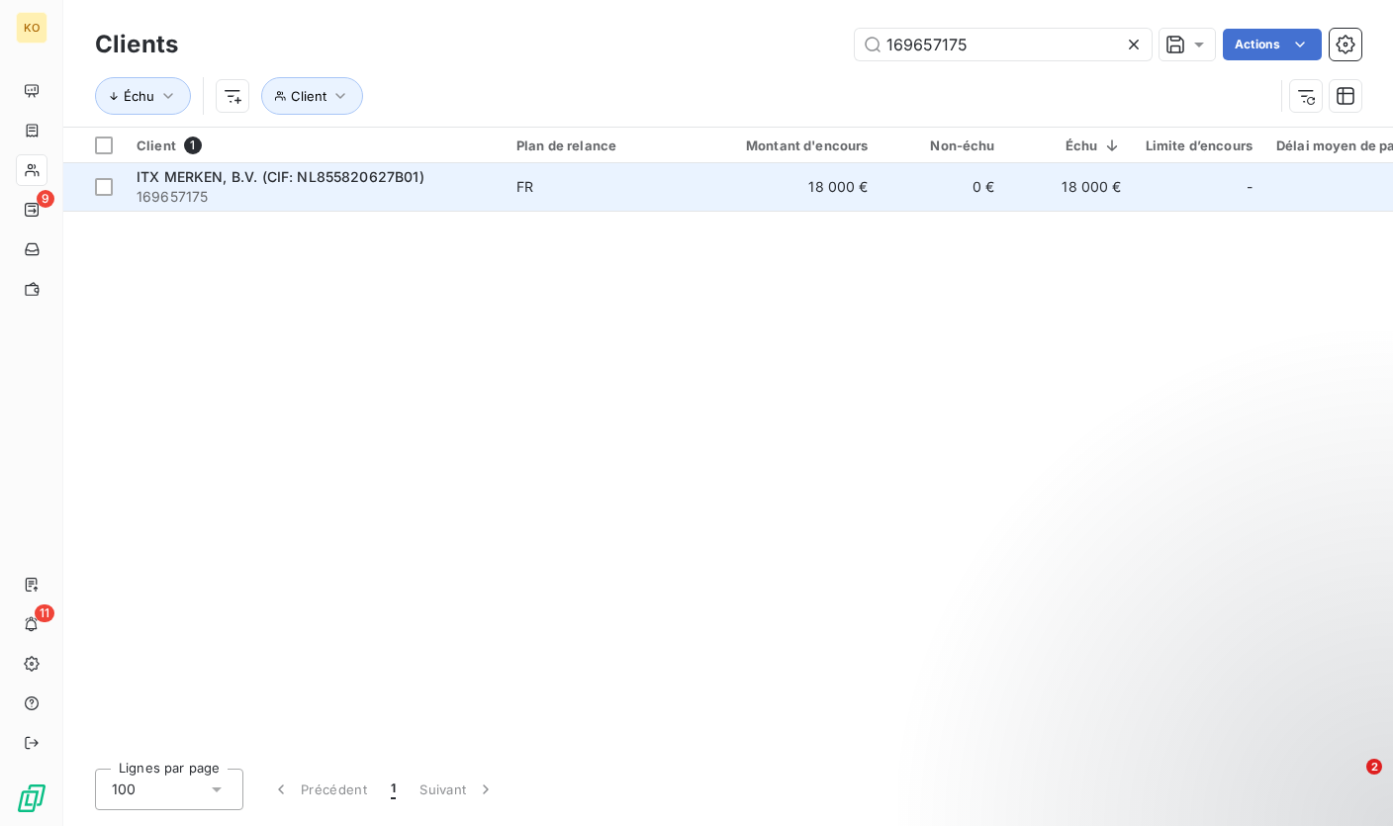
click at [570, 199] on td "FR" at bounding box center [607, 186] width 206 height 47
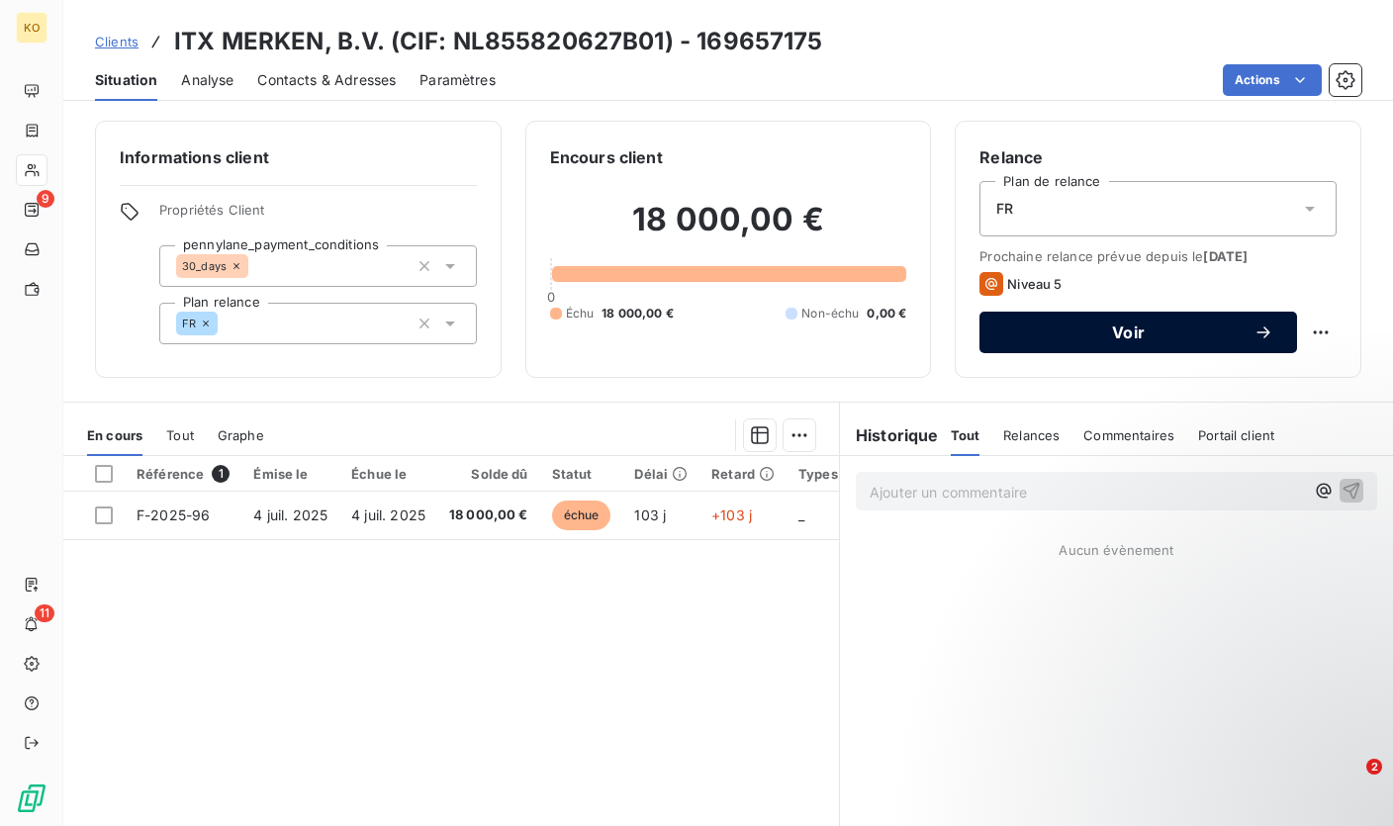
click at [1162, 321] on button "Voir" at bounding box center [1137, 333] width 317 height 42
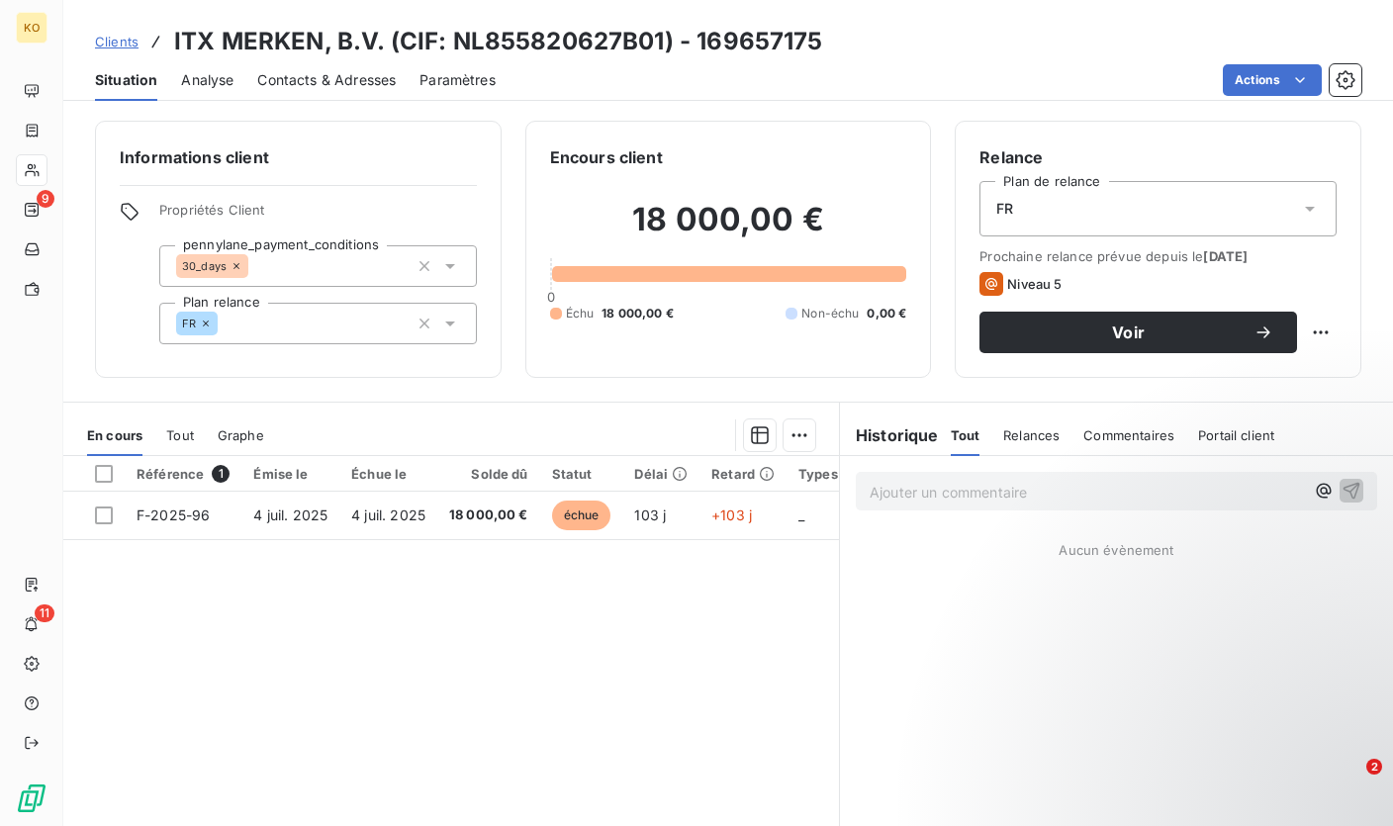
click at [1053, 488] on p "Ajouter un commentaire ﻿" at bounding box center [1086, 492] width 434 height 25
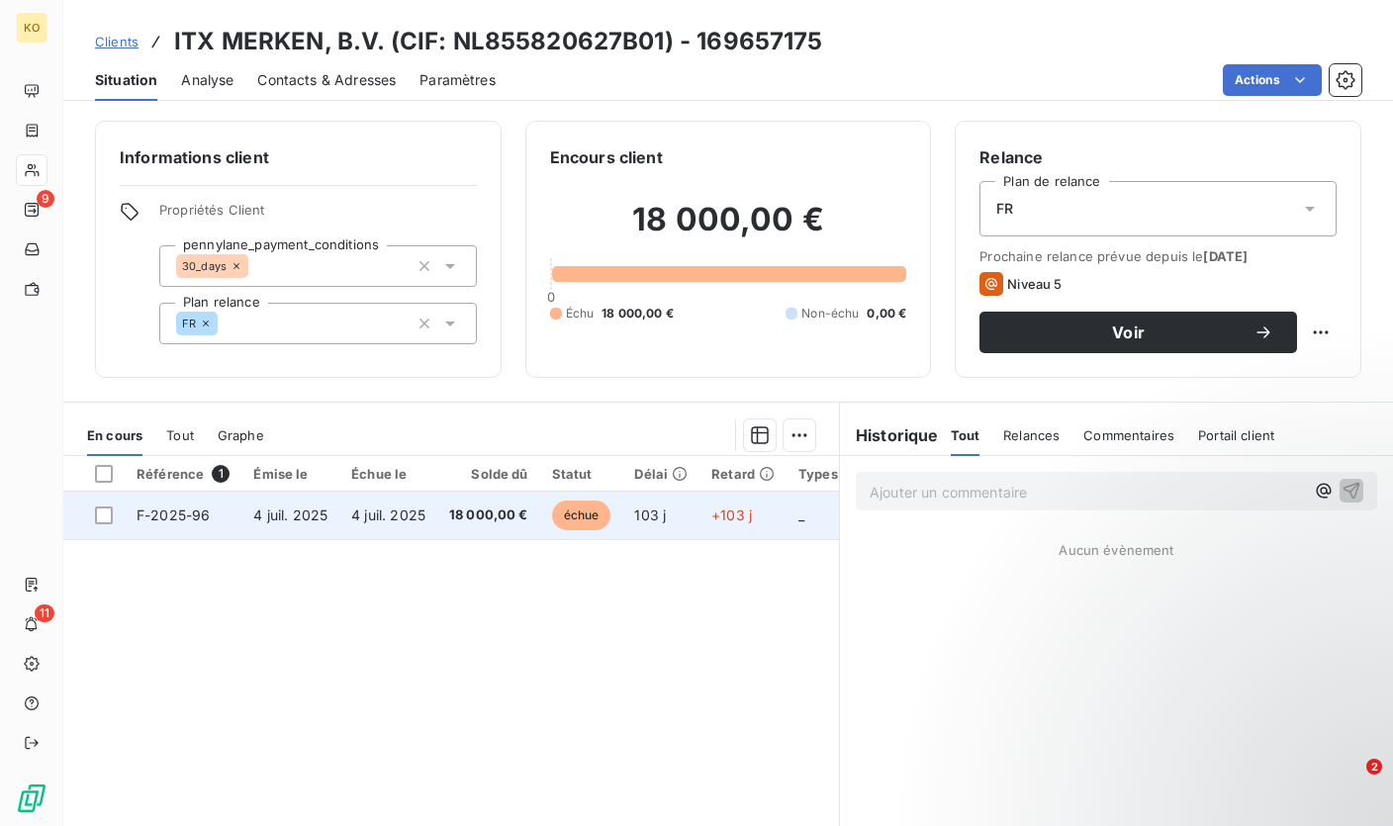
click at [256, 510] on span "4 juil. 2025" at bounding box center [290, 514] width 74 height 17
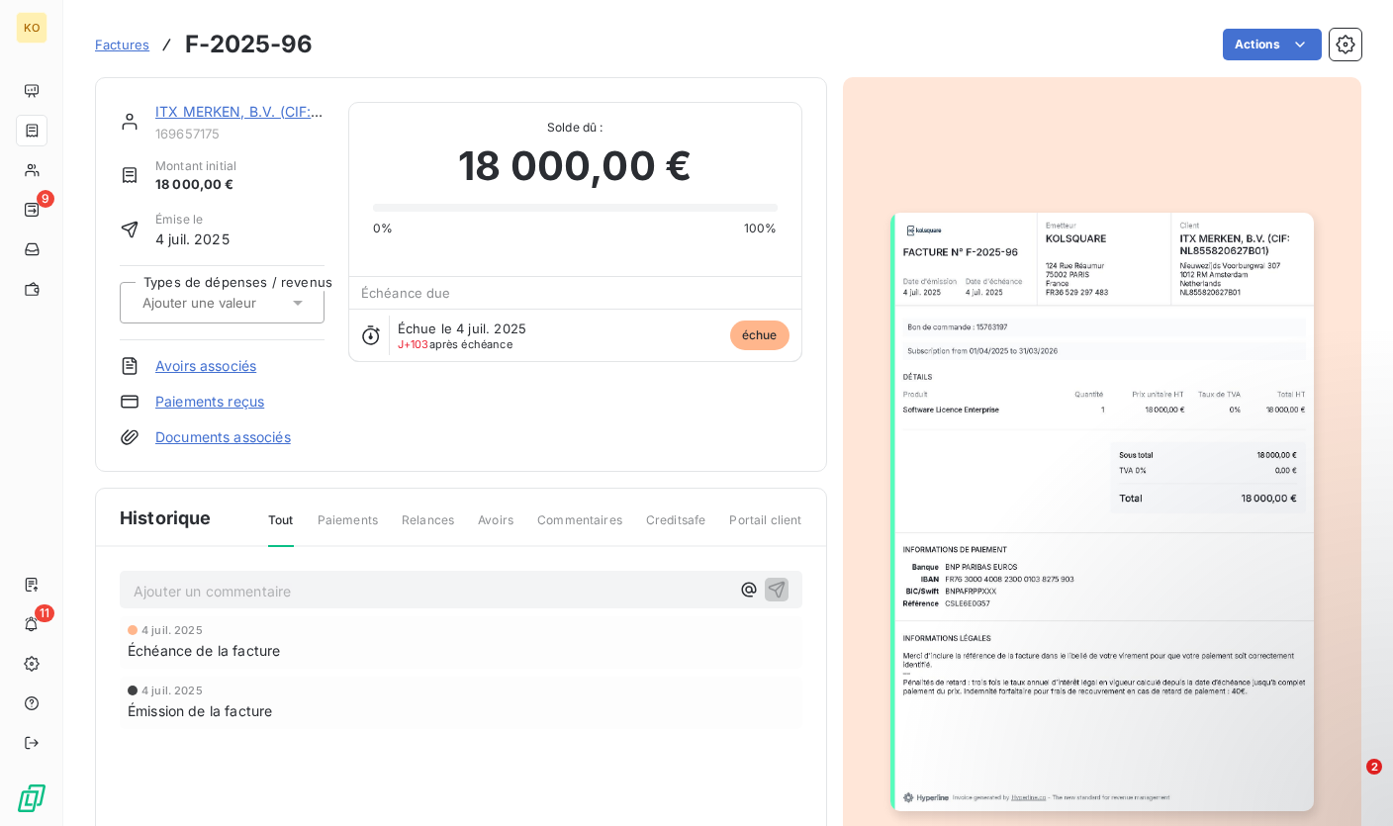
click at [375, 592] on p "Ajouter un commentaire ﻿" at bounding box center [431, 591] width 595 height 25
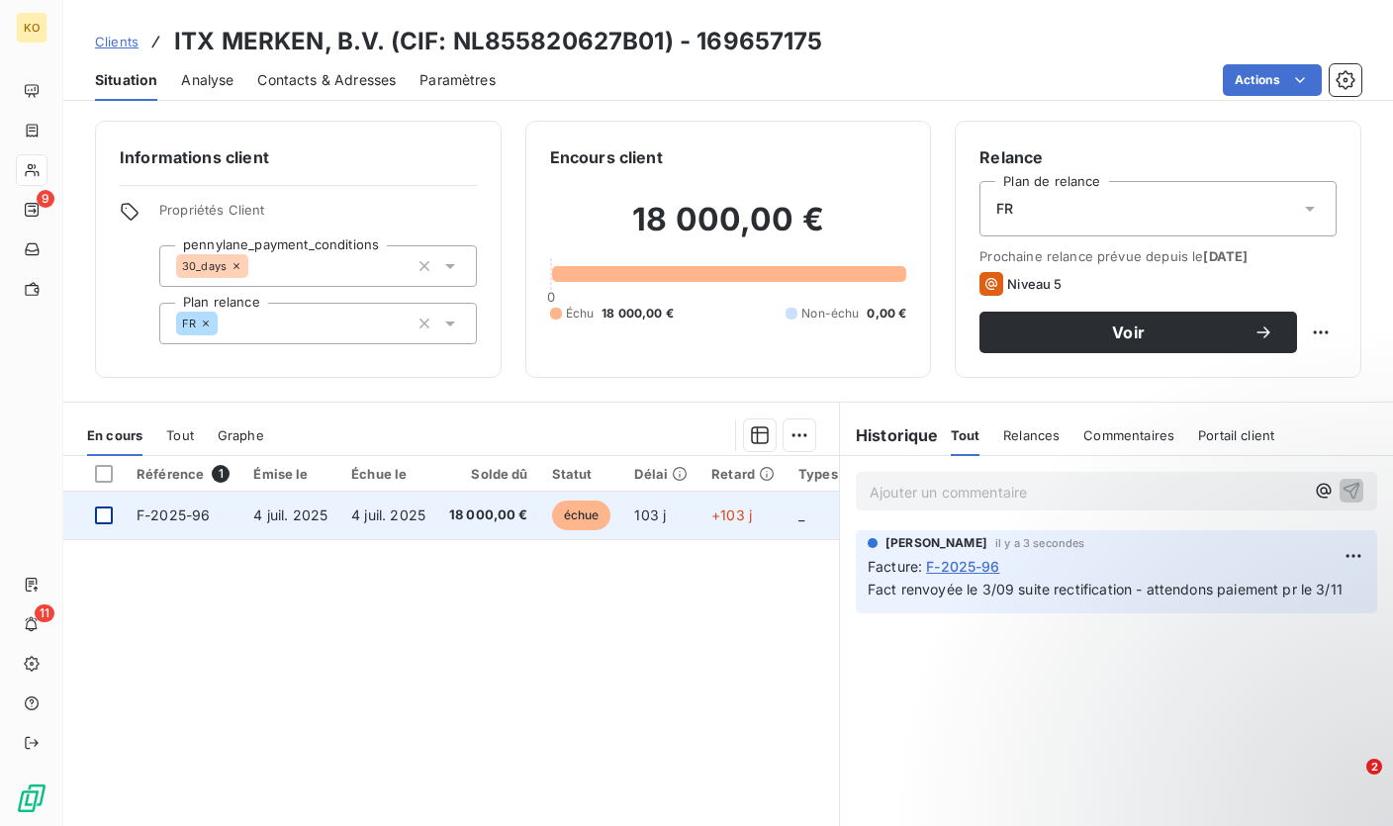
click at [107, 515] on div at bounding box center [104, 515] width 18 height 18
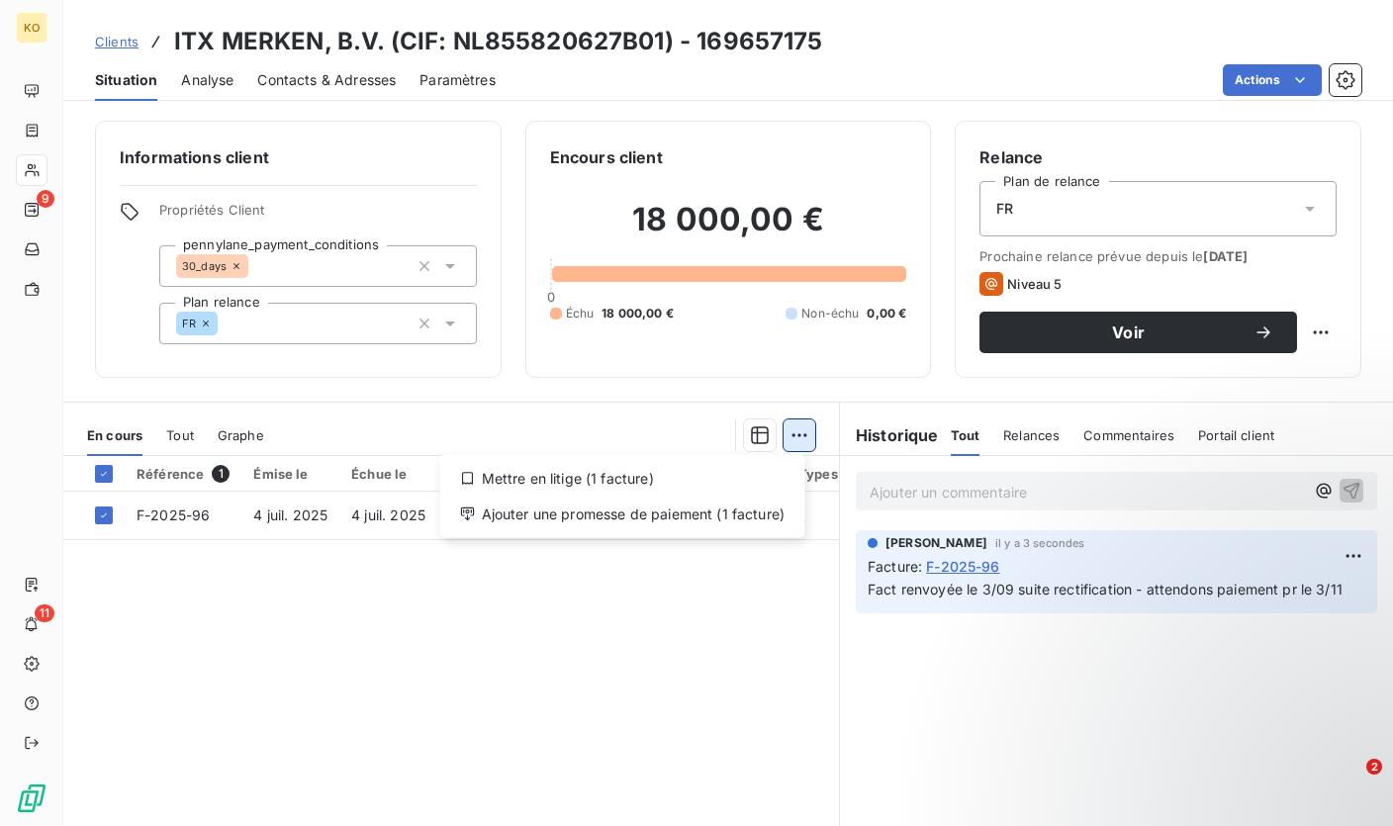
click at [787, 444] on html "KO 9 11 Clients ITX MERKEN, B.V. (CIF: NL855820627B01) - 169657175 Situation An…" at bounding box center [696, 413] width 1393 height 826
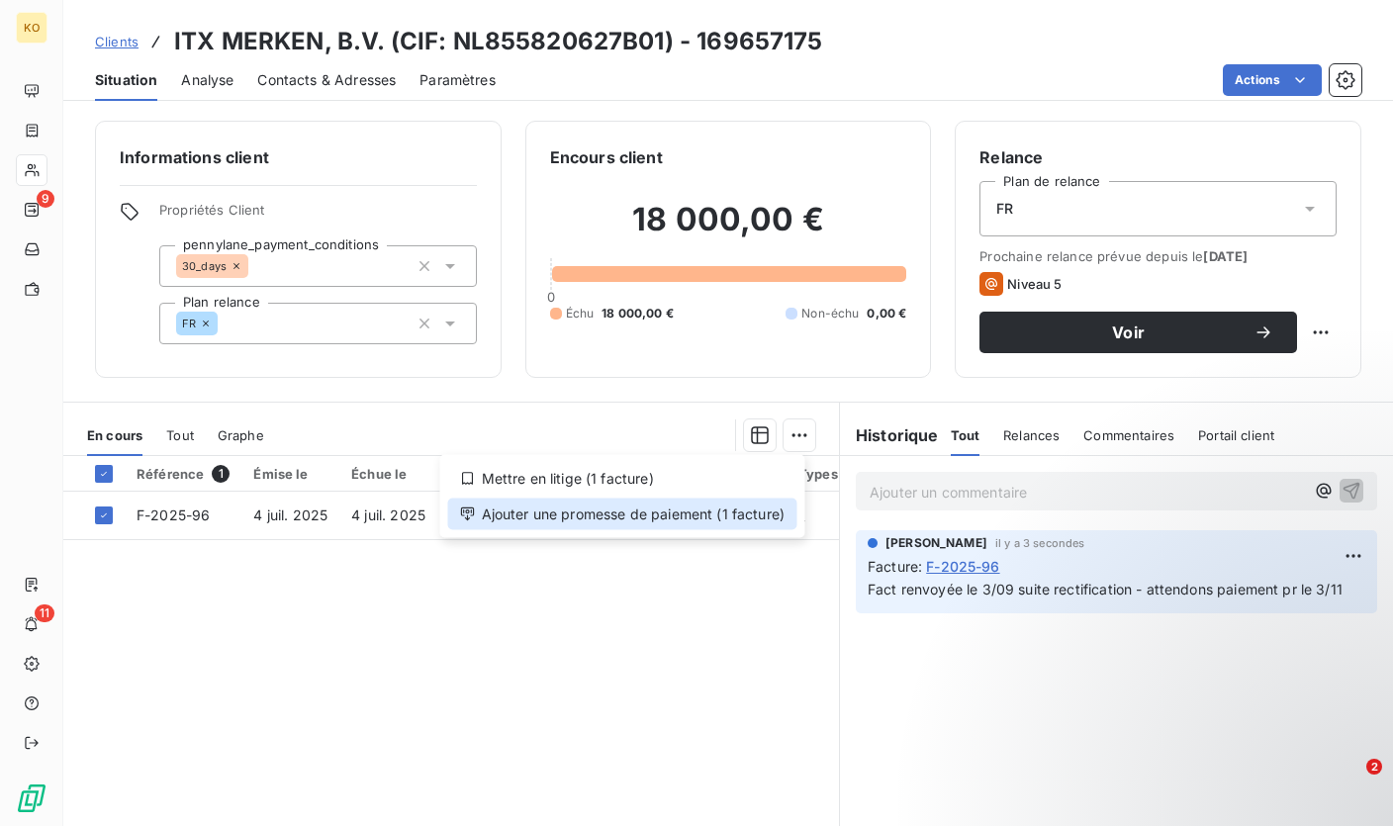
click at [641, 521] on div "Ajouter une promesse de paiement (1 facture)" at bounding box center [622, 514] width 349 height 32
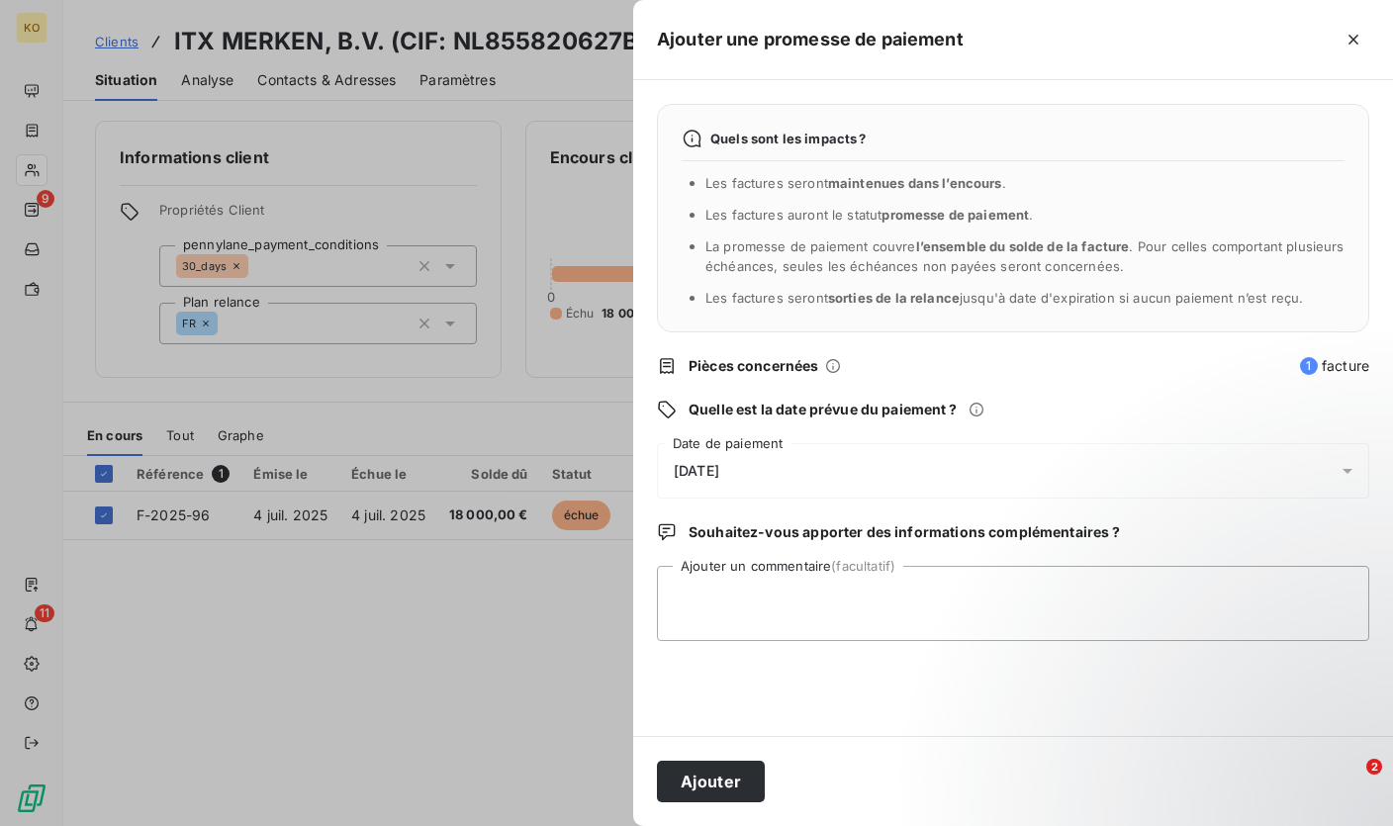
click at [762, 474] on div "[DATE]" at bounding box center [1013, 470] width 712 height 55
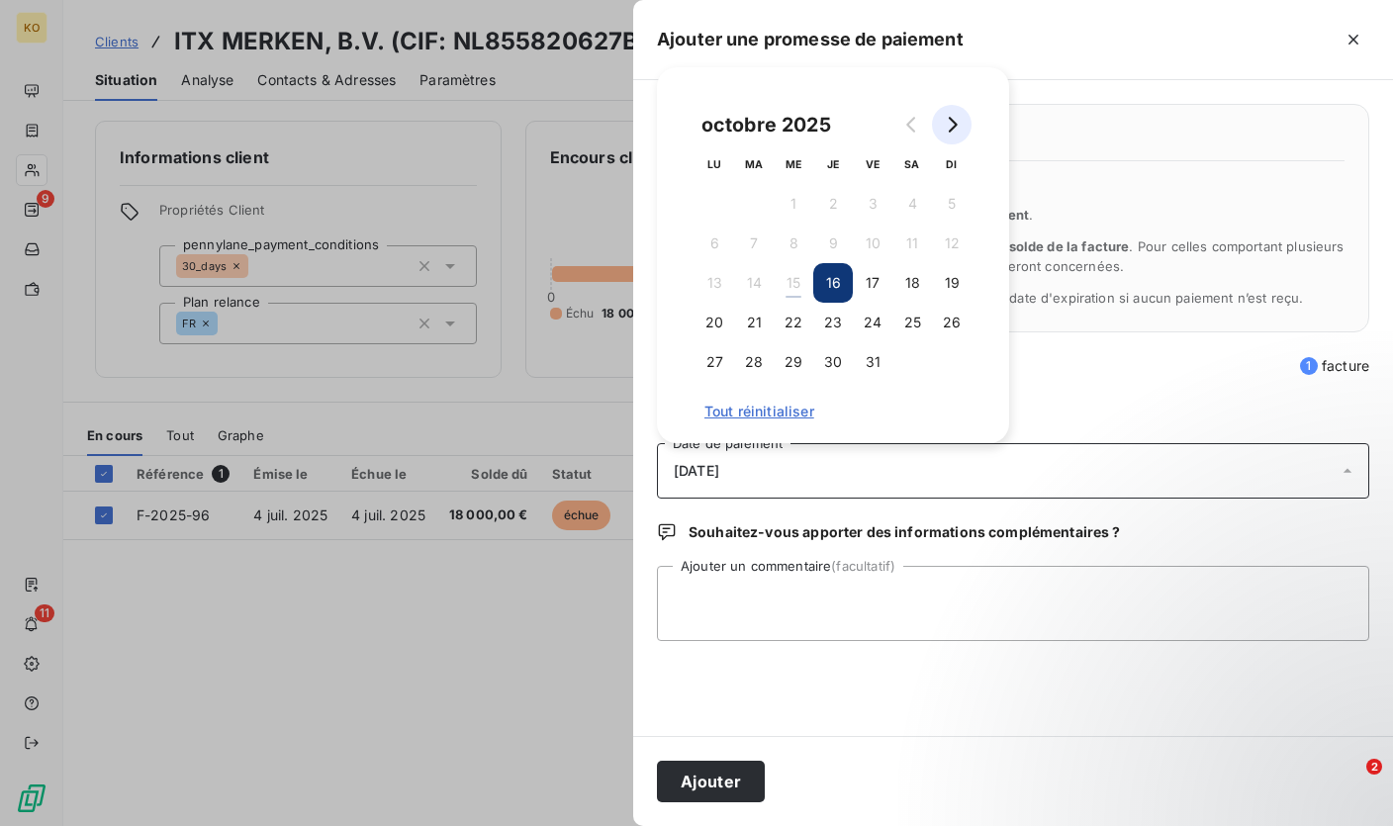
click at [959, 127] on button "Go to next month" at bounding box center [952, 125] width 40 height 40
click at [721, 248] on button "3" at bounding box center [714, 244] width 40 height 40
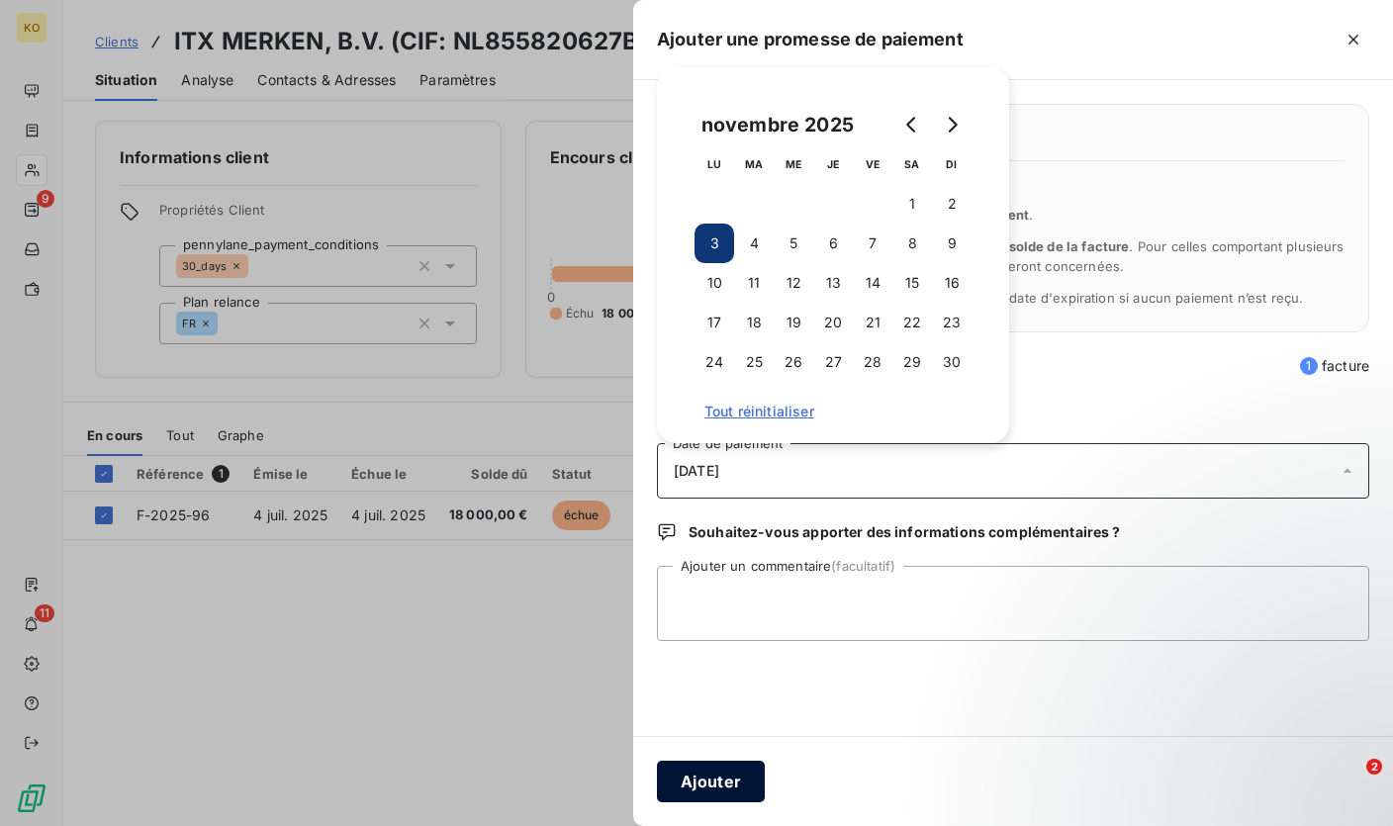
click at [710, 782] on button "Ajouter" at bounding box center [711, 782] width 108 height 42
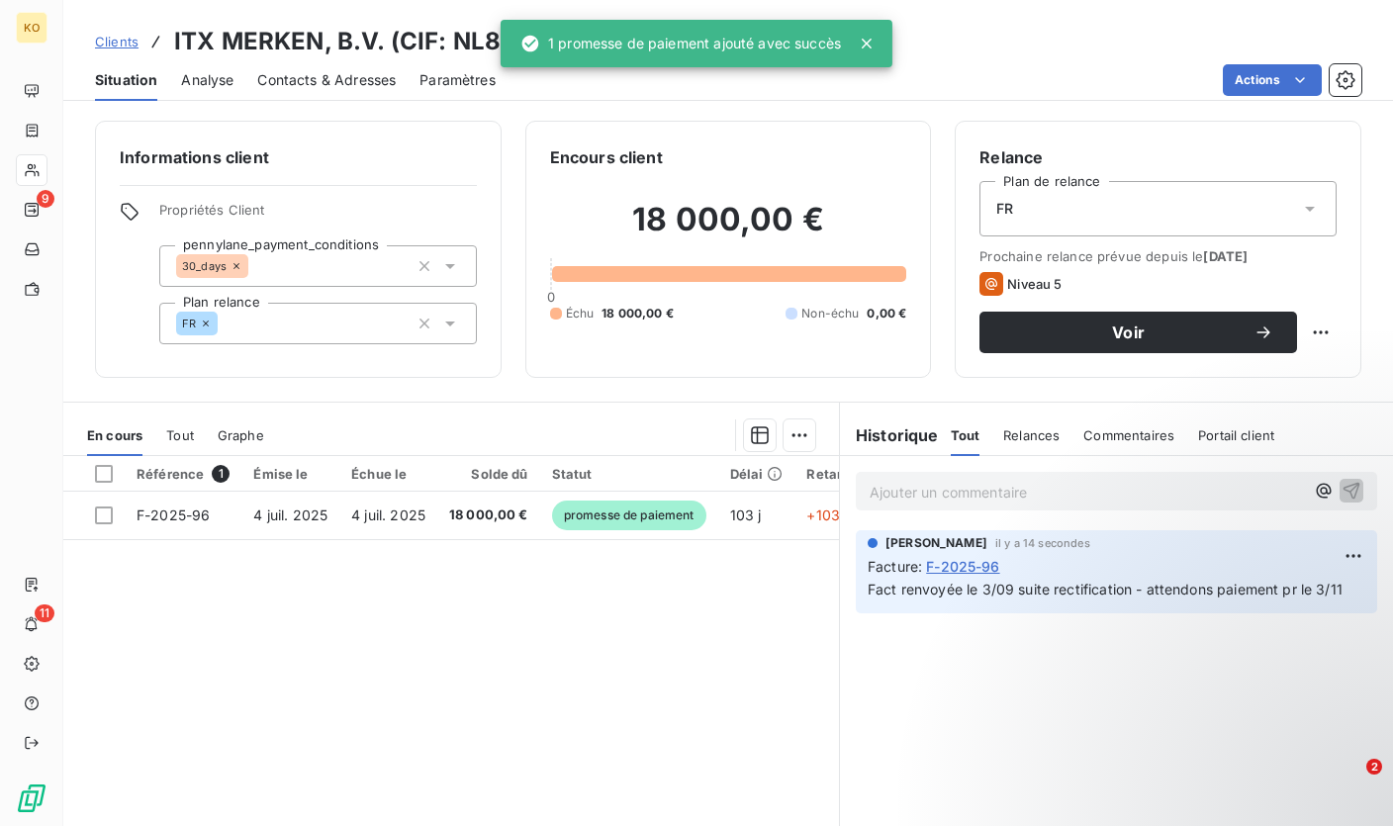
click at [125, 45] on span "Clients" at bounding box center [117, 42] width 44 height 16
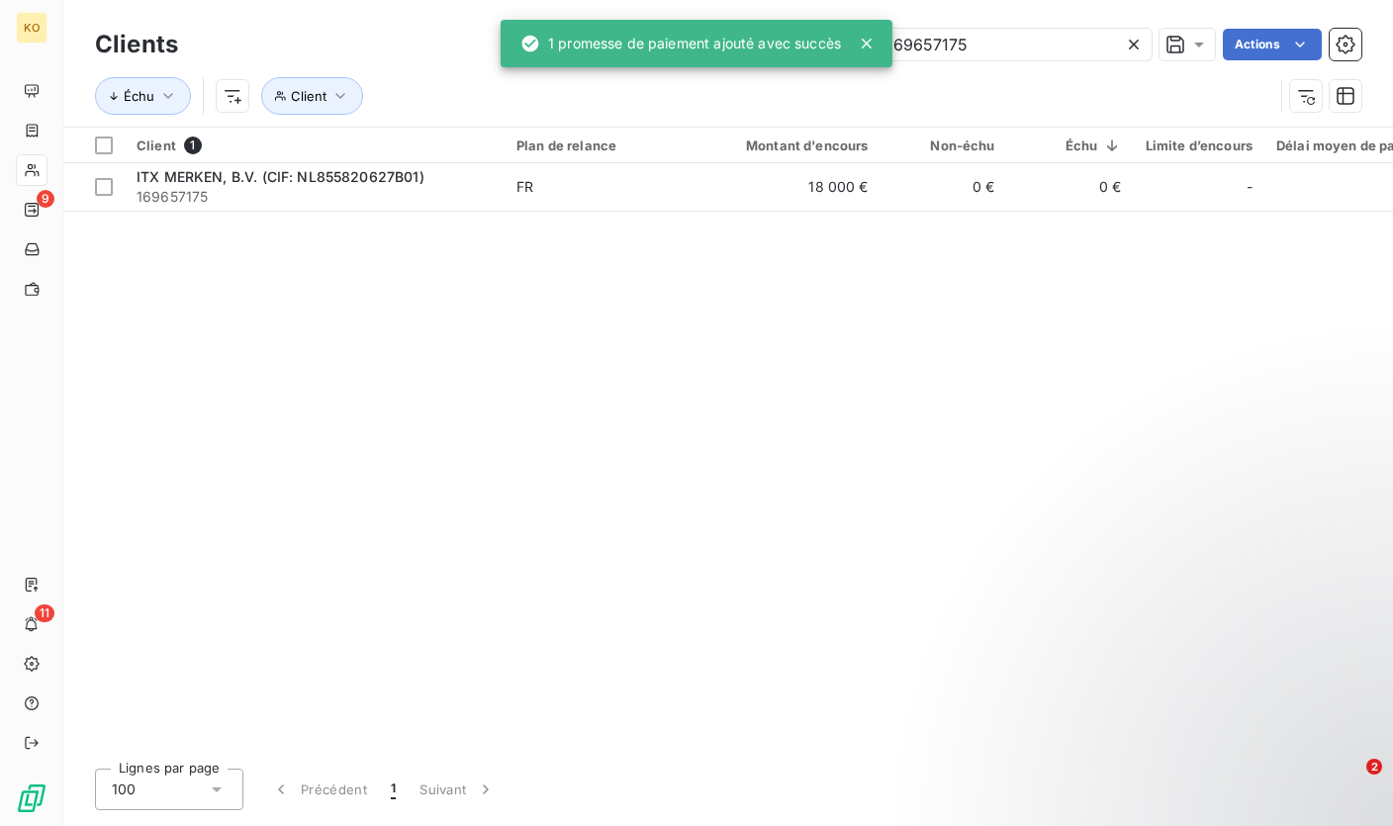
drag, startPoint x: 1009, startPoint y: 50, endPoint x: 784, endPoint y: 37, distance: 224.9
click at [784, 37] on div "KO 9 11 Clients 169657175 Actions Échu Client Client 1 Plan de relance Montant …" at bounding box center [696, 413] width 1393 height 826
click at [1137, 45] on icon at bounding box center [1134, 45] width 20 height 20
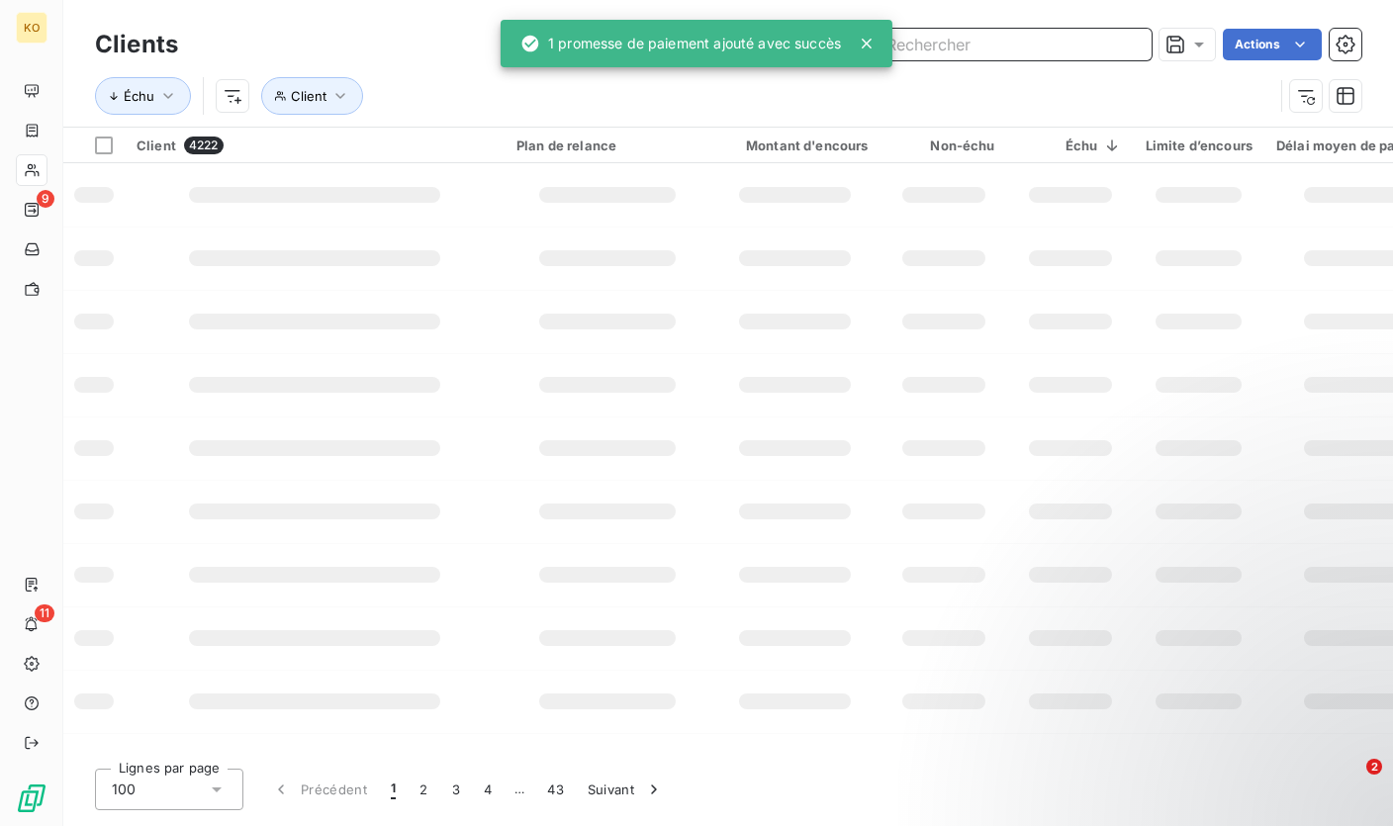
click at [983, 45] on input "text" at bounding box center [1003, 45] width 297 height 32
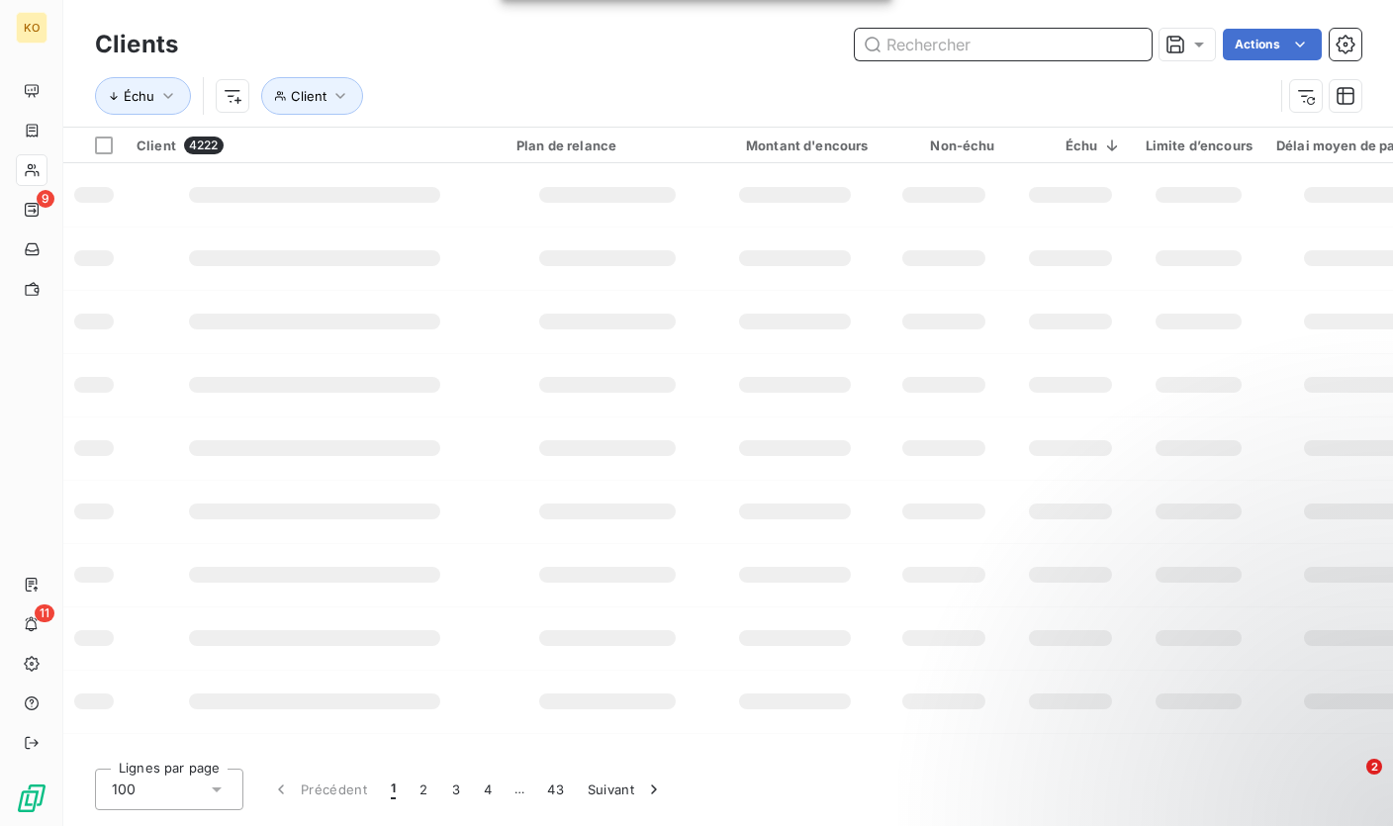
paste input "Make LatinoAmerica"
type input "Make LatinoAmerica"
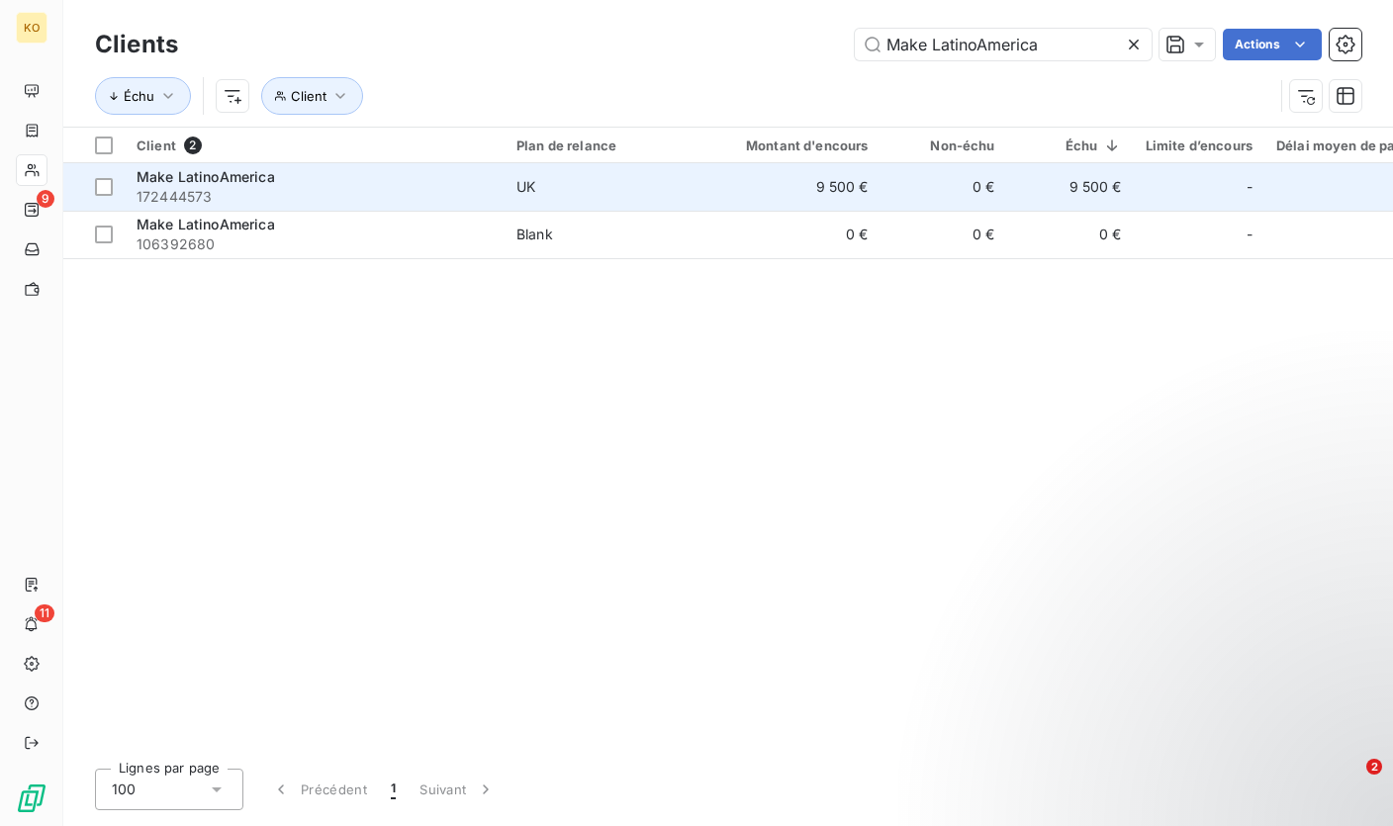
click at [534, 199] on td "UK" at bounding box center [607, 186] width 206 height 47
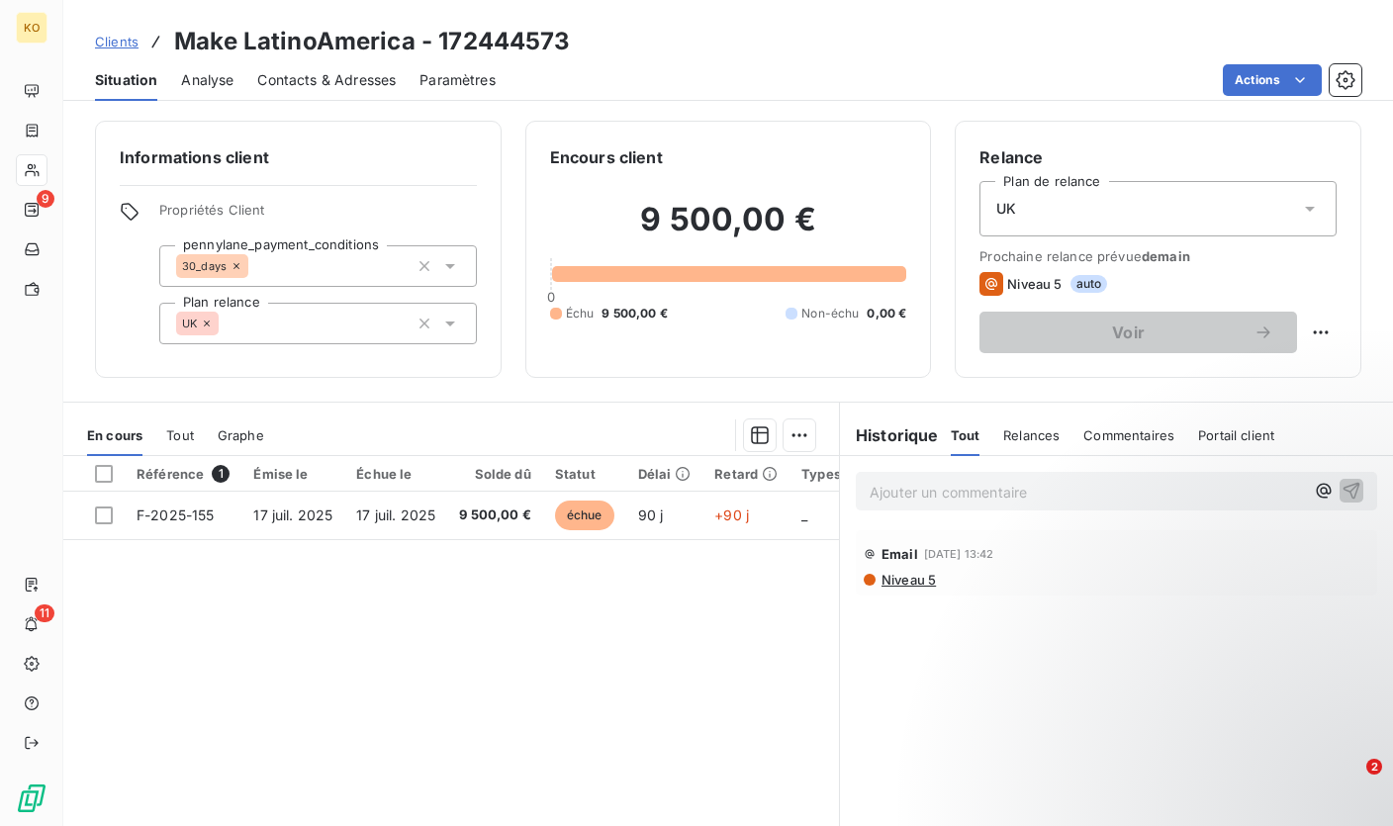
click at [884, 492] on p "Ajouter un commentaire ﻿" at bounding box center [1086, 492] width 434 height 25
click at [1343, 482] on icon "button" at bounding box center [1351, 490] width 20 height 20
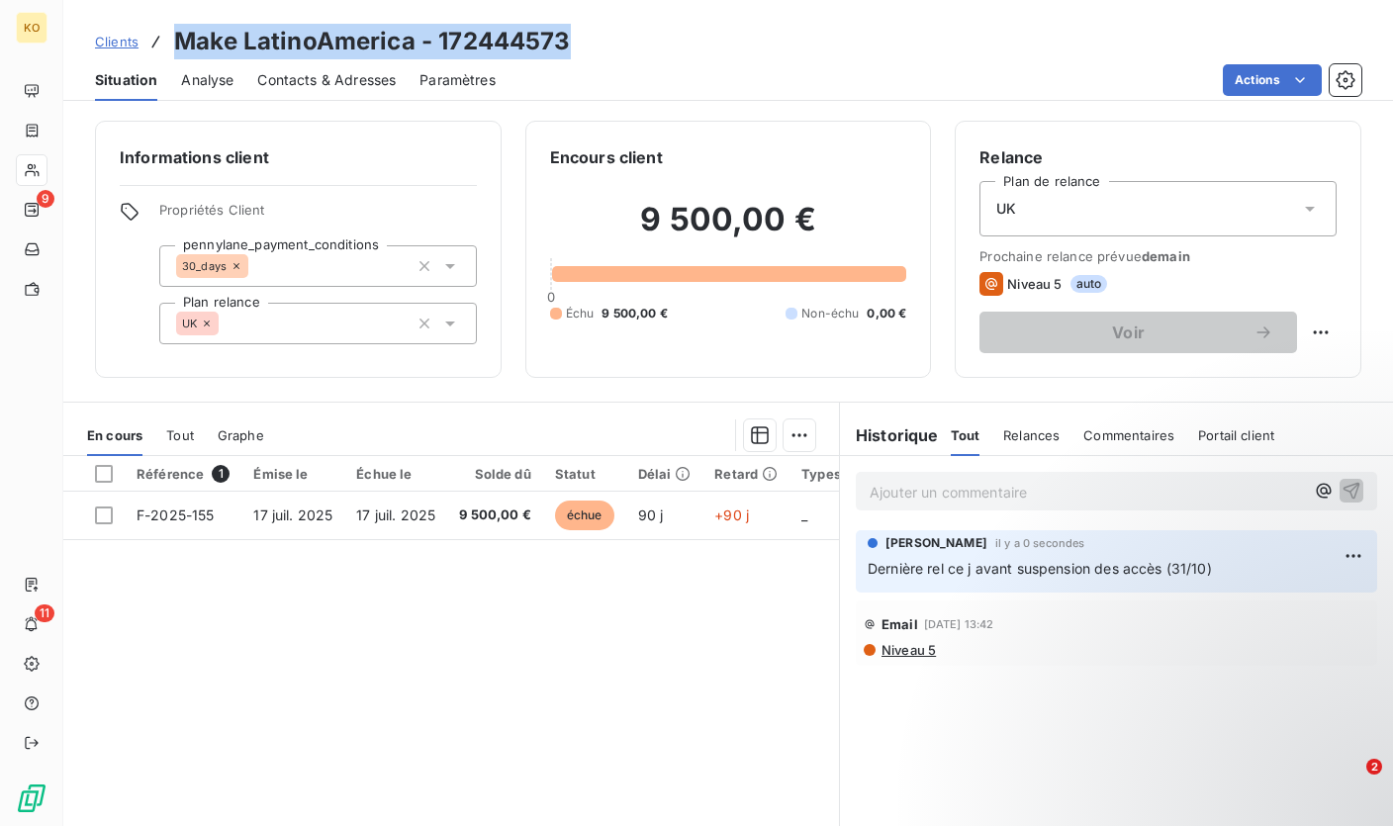
drag, startPoint x: 178, startPoint y: 43, endPoint x: 581, endPoint y: 49, distance: 402.6
click at [581, 49] on div "Clients Make LatinoAmerica - 172444573" at bounding box center [727, 42] width 1329 height 36
copy h3 "Make LatinoAmerica - 172444573"
click at [114, 43] on span "Clients" at bounding box center [117, 42] width 44 height 16
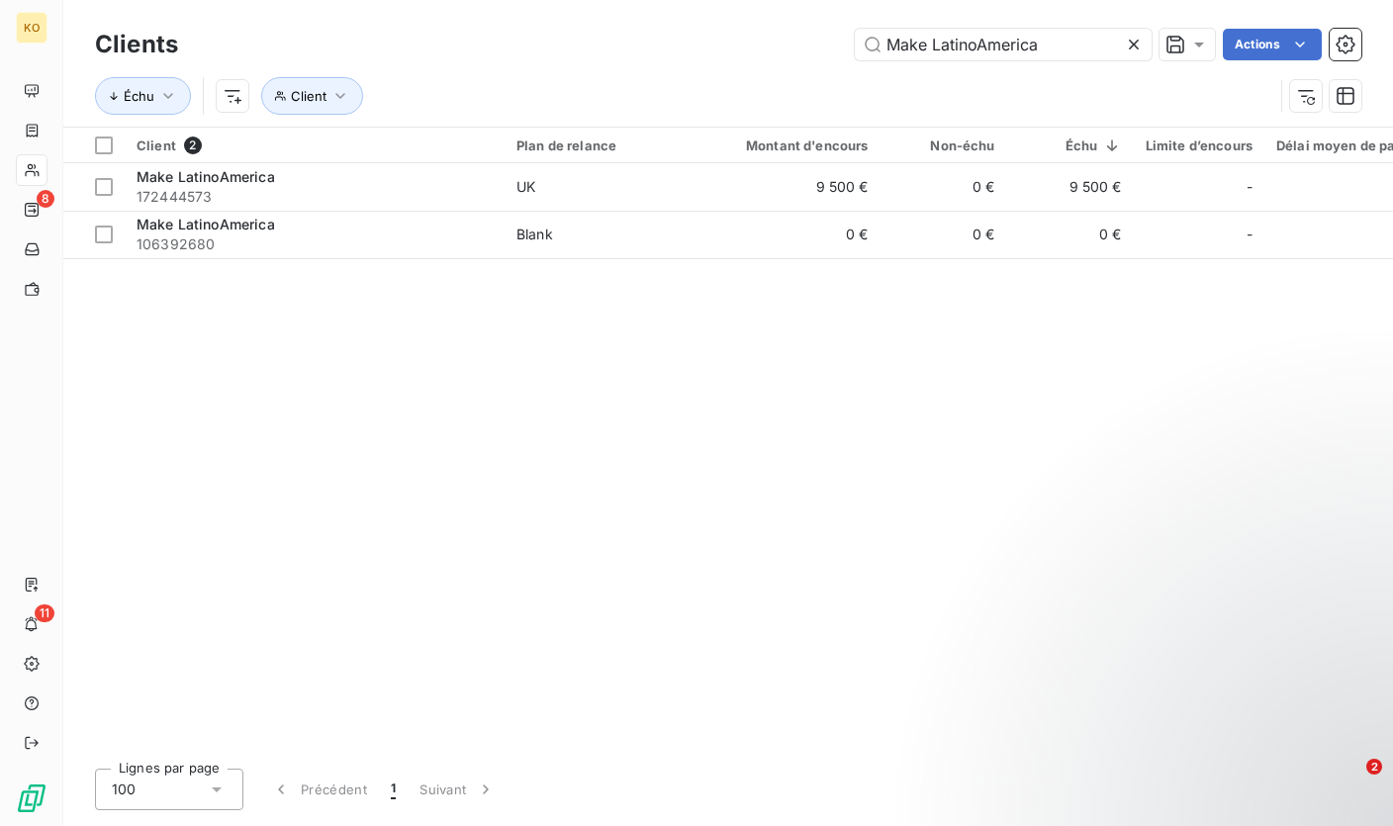
drag, startPoint x: 1068, startPoint y: 39, endPoint x: 845, endPoint y: 39, distance: 223.5
click at [845, 39] on div "Make LatinoAmerica Actions" at bounding box center [781, 45] width 1159 height 32
type input "Techtronic Industries"
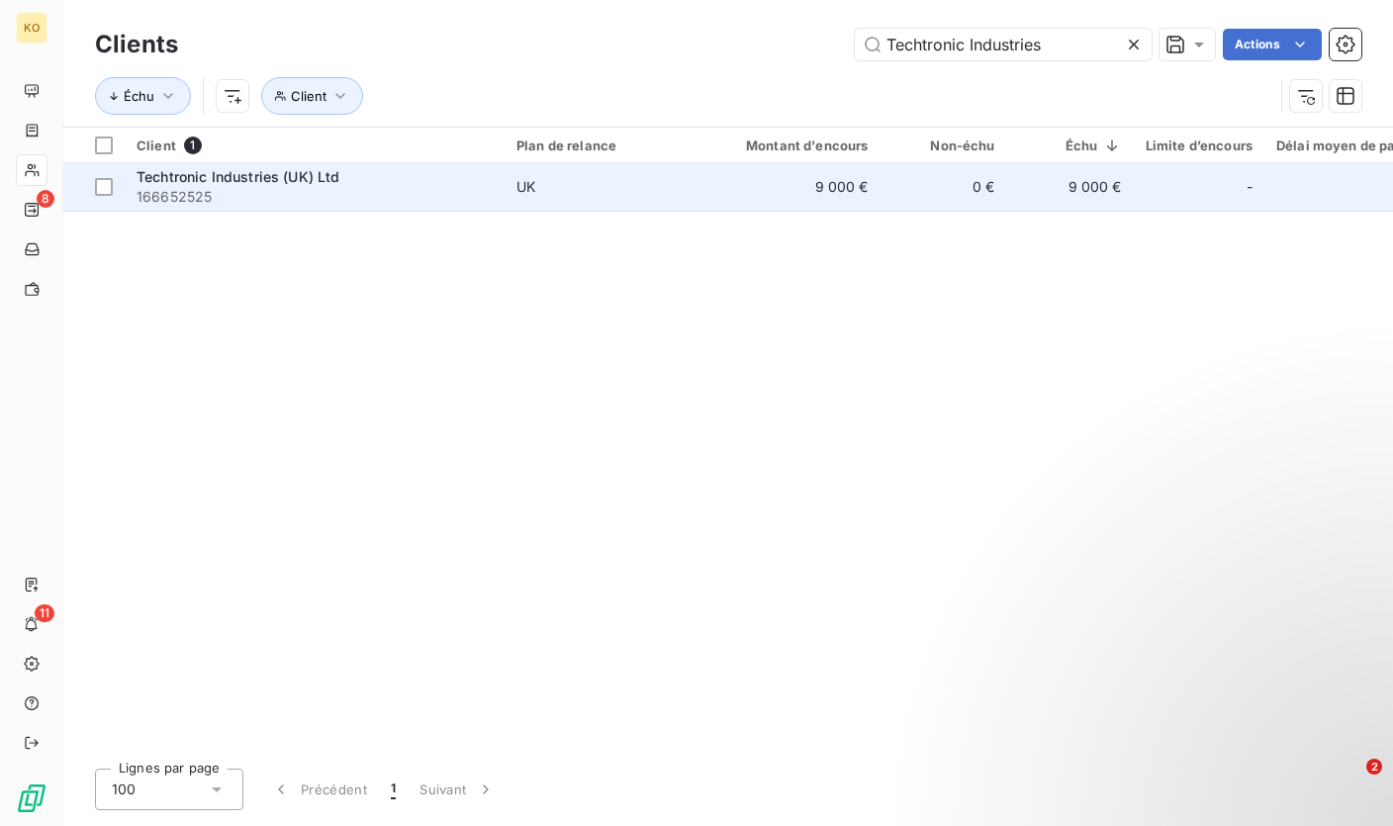
click at [465, 187] on span "166652525" at bounding box center [314, 197] width 356 height 20
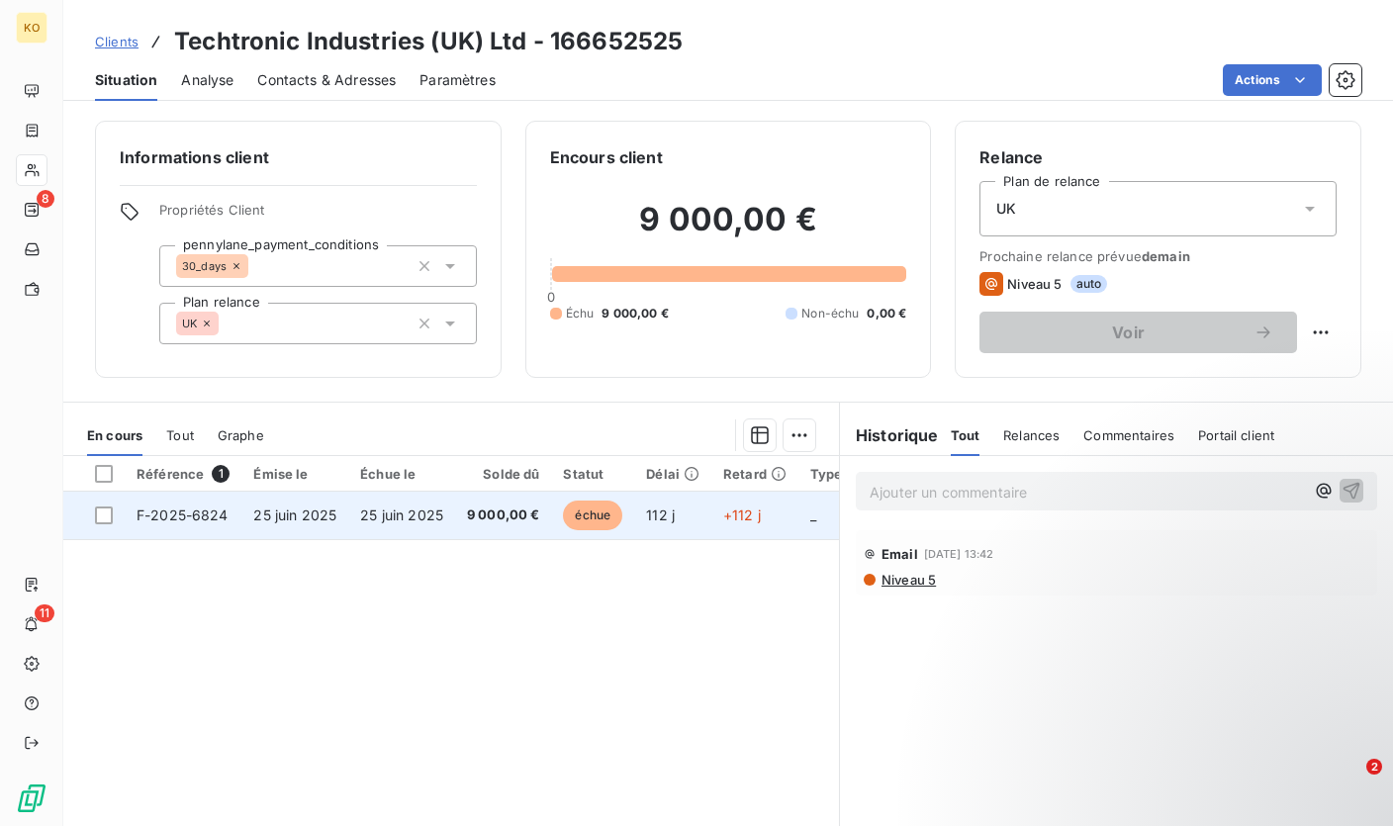
click at [241, 520] on td "25 juin 2025" at bounding box center [294, 515] width 107 height 47
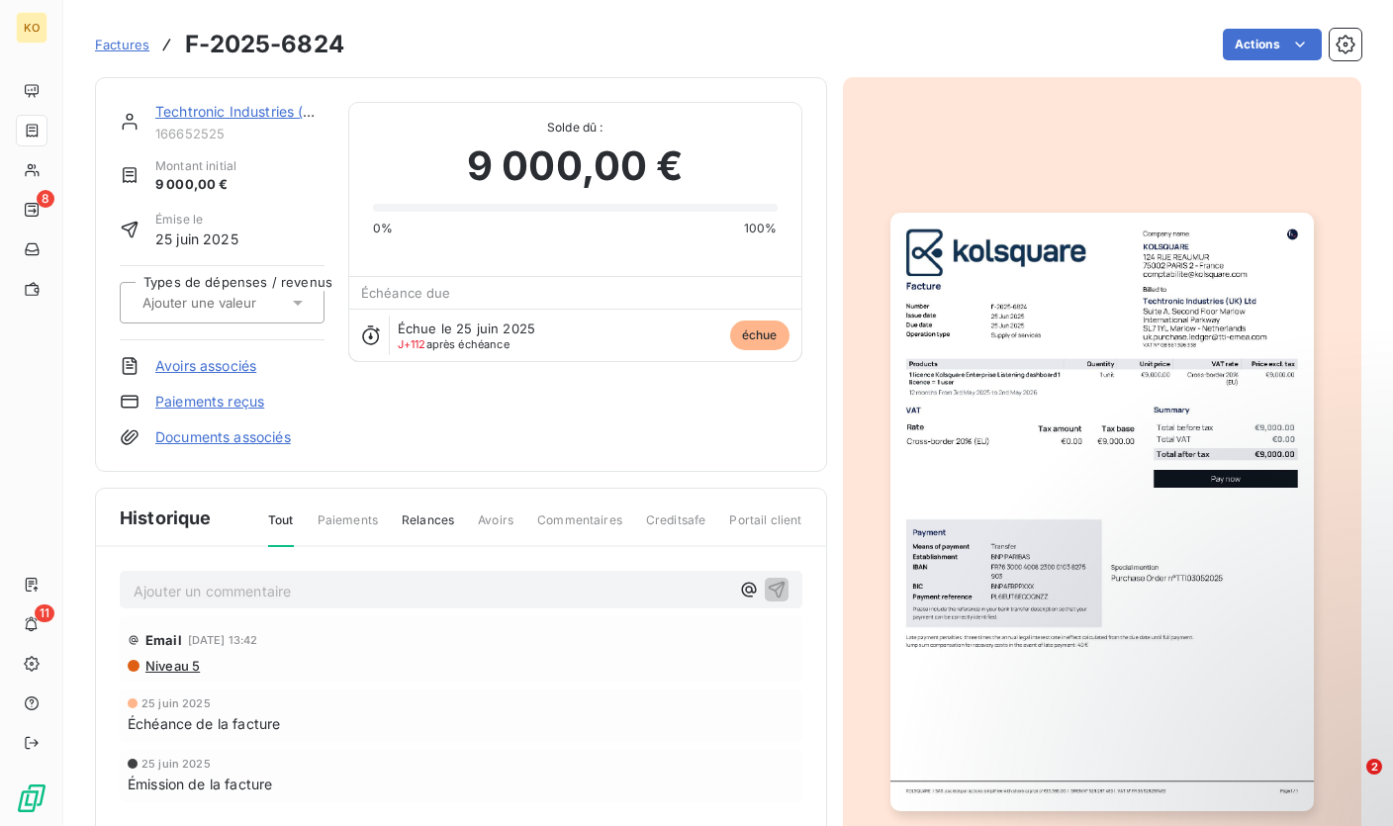
click at [306, 581] on p "Ajouter un commentaire ﻿" at bounding box center [431, 591] width 595 height 25
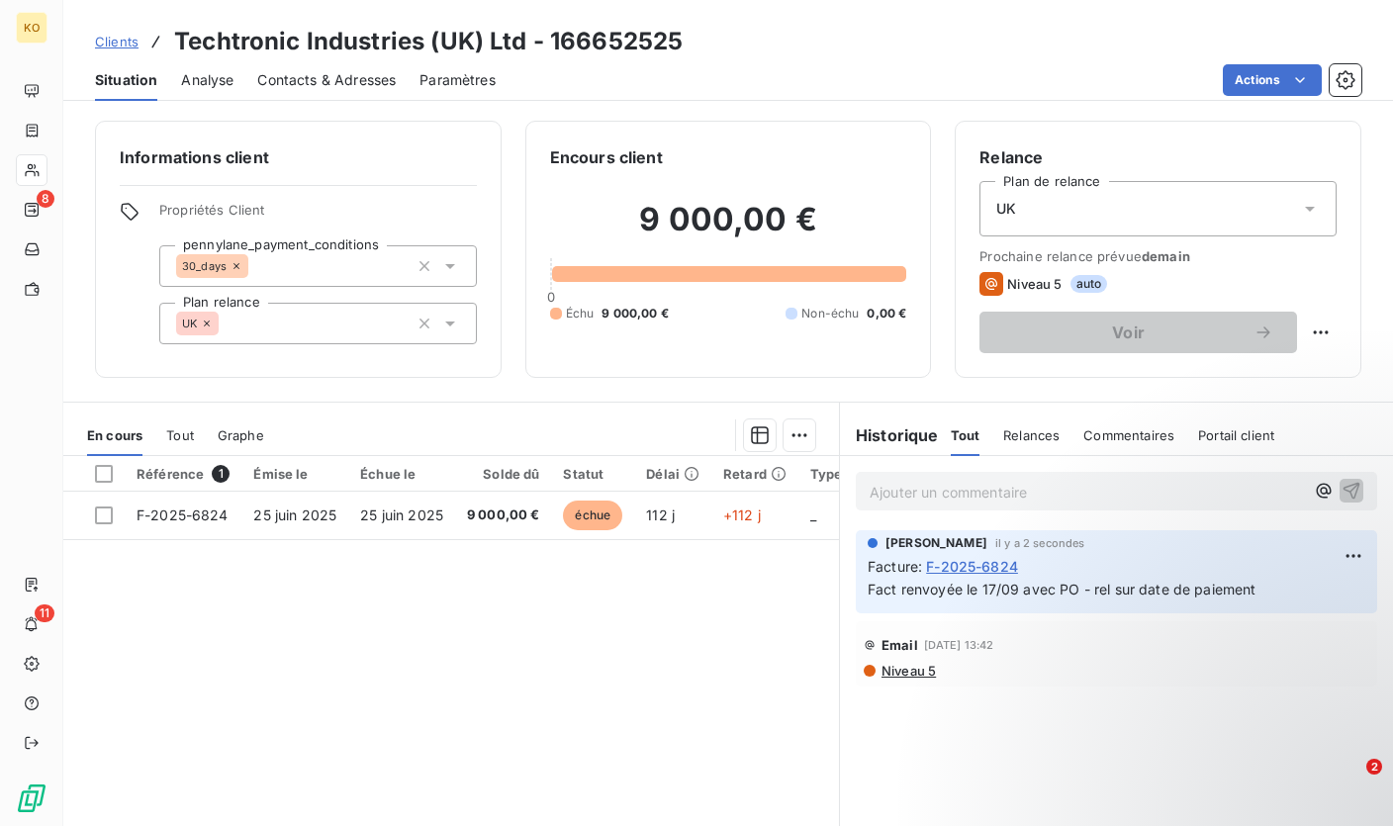
click at [123, 45] on span "Clients" at bounding box center [117, 42] width 44 height 16
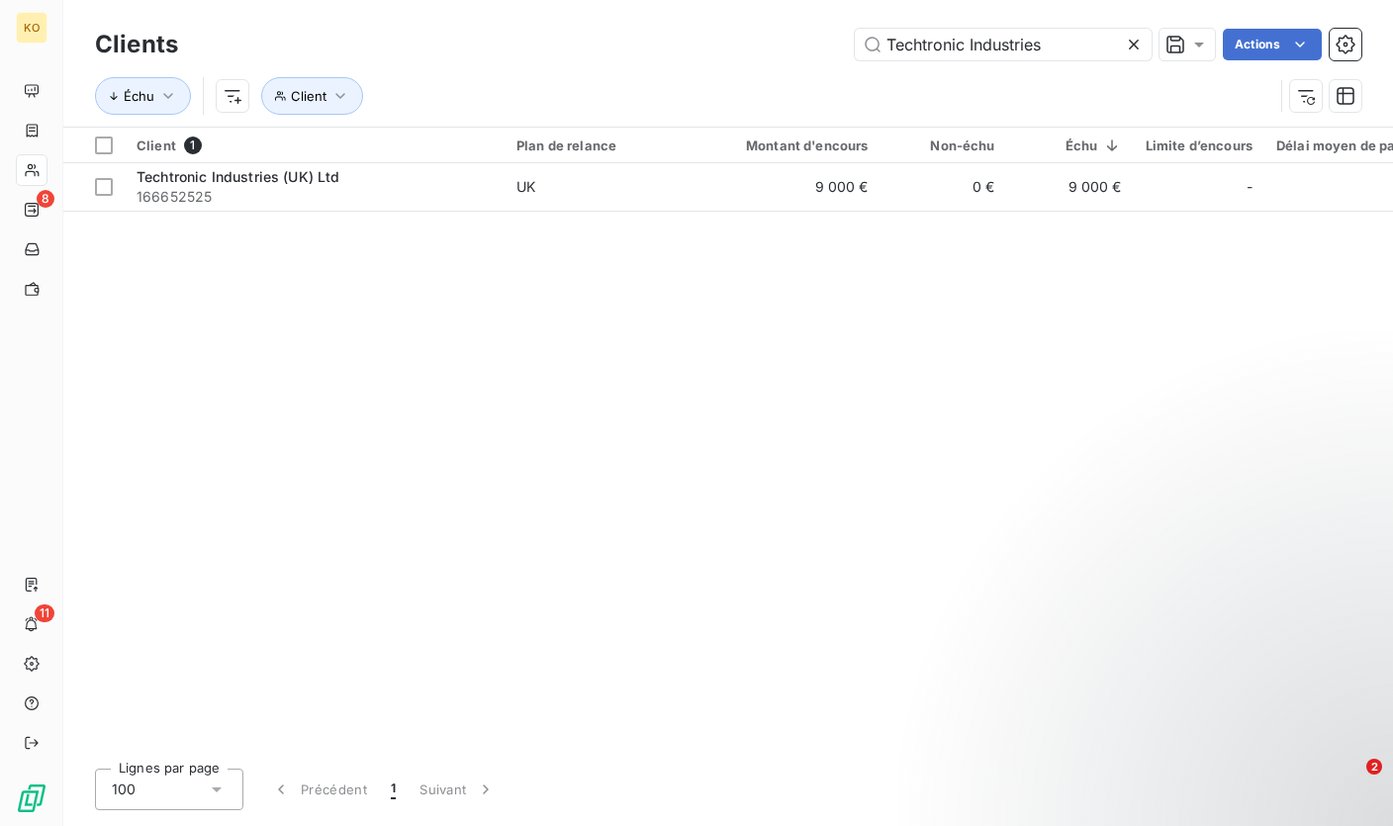
click at [1135, 43] on icon at bounding box center [1134, 45] width 20 height 20
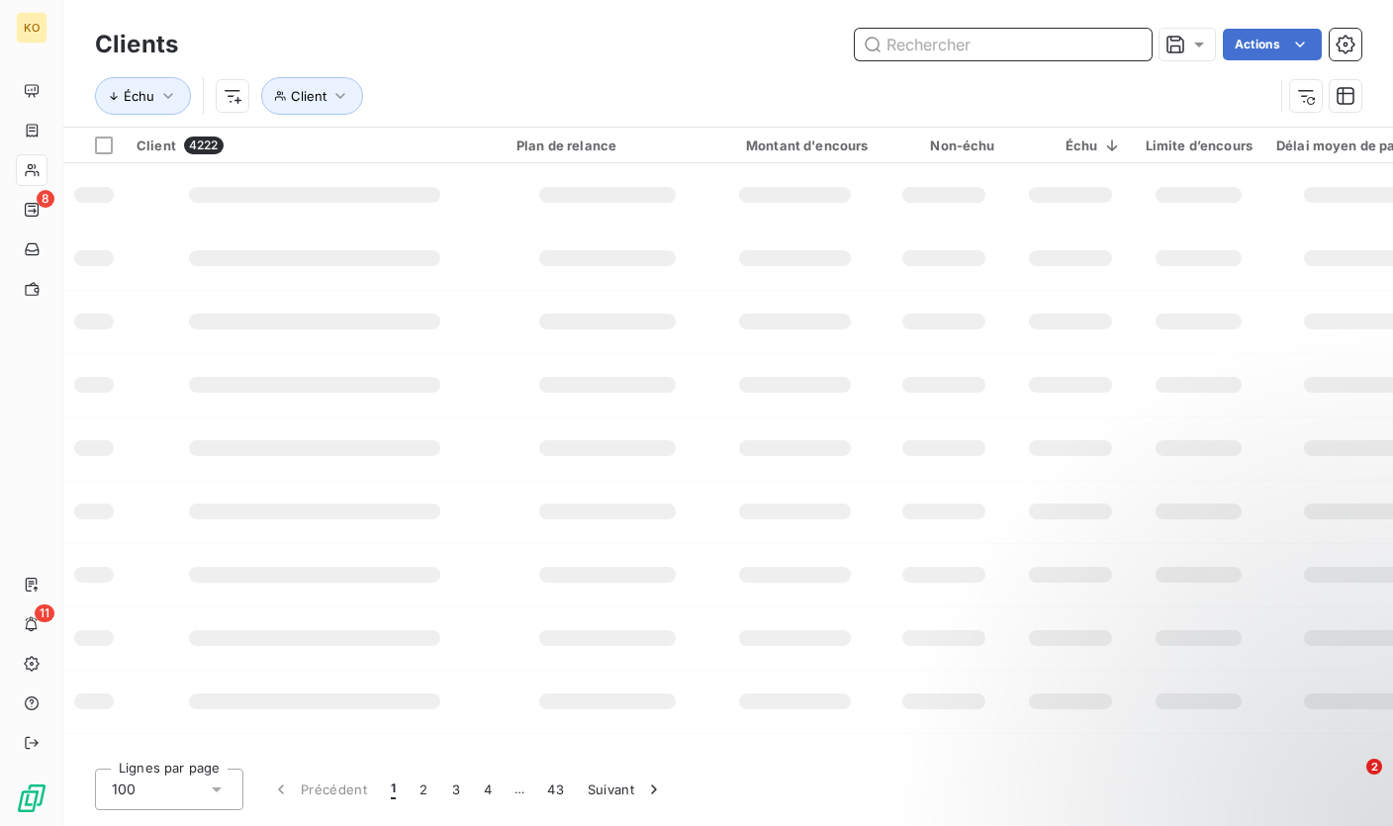
click at [1035, 48] on input "text" at bounding box center [1003, 45] width 297 height 32
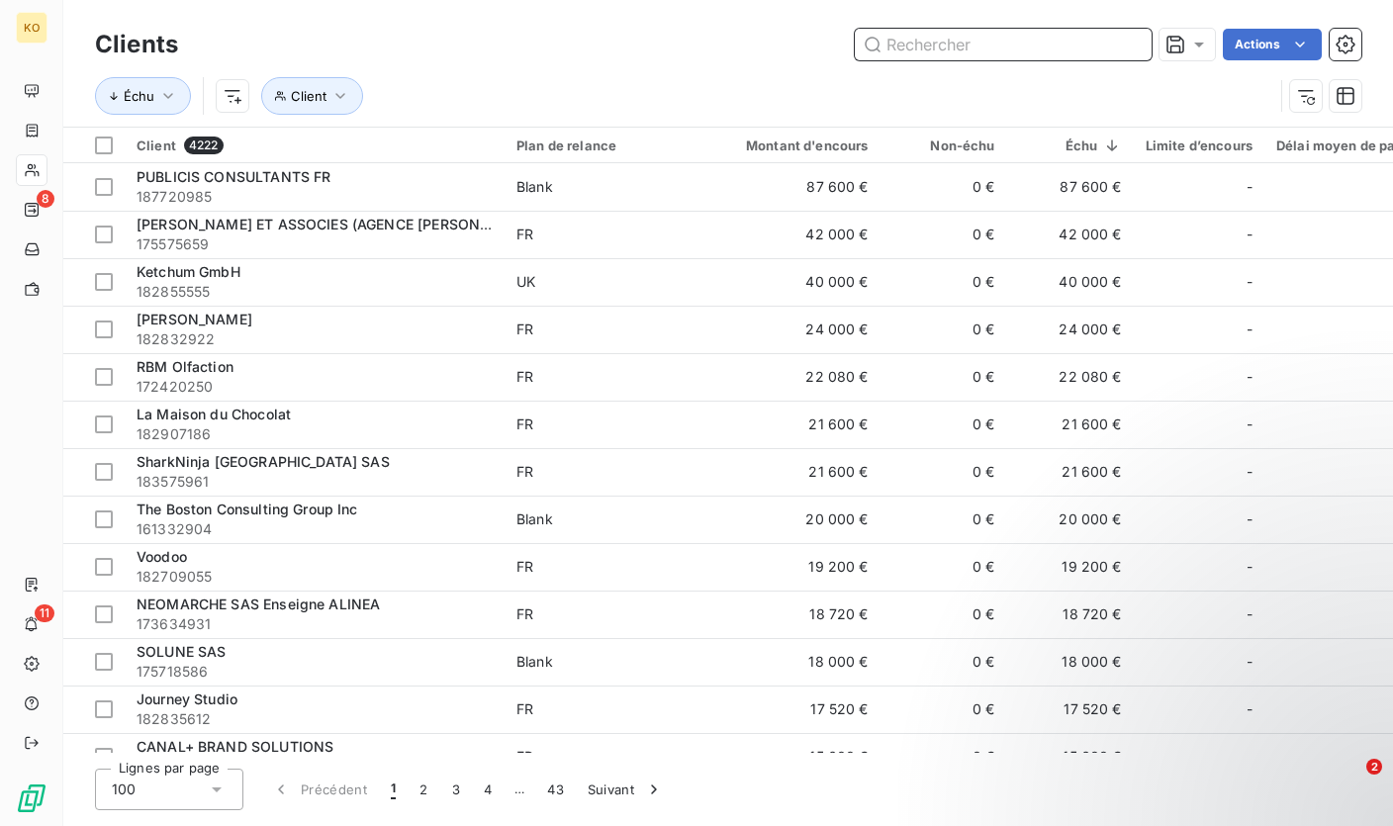
paste input "63499155"
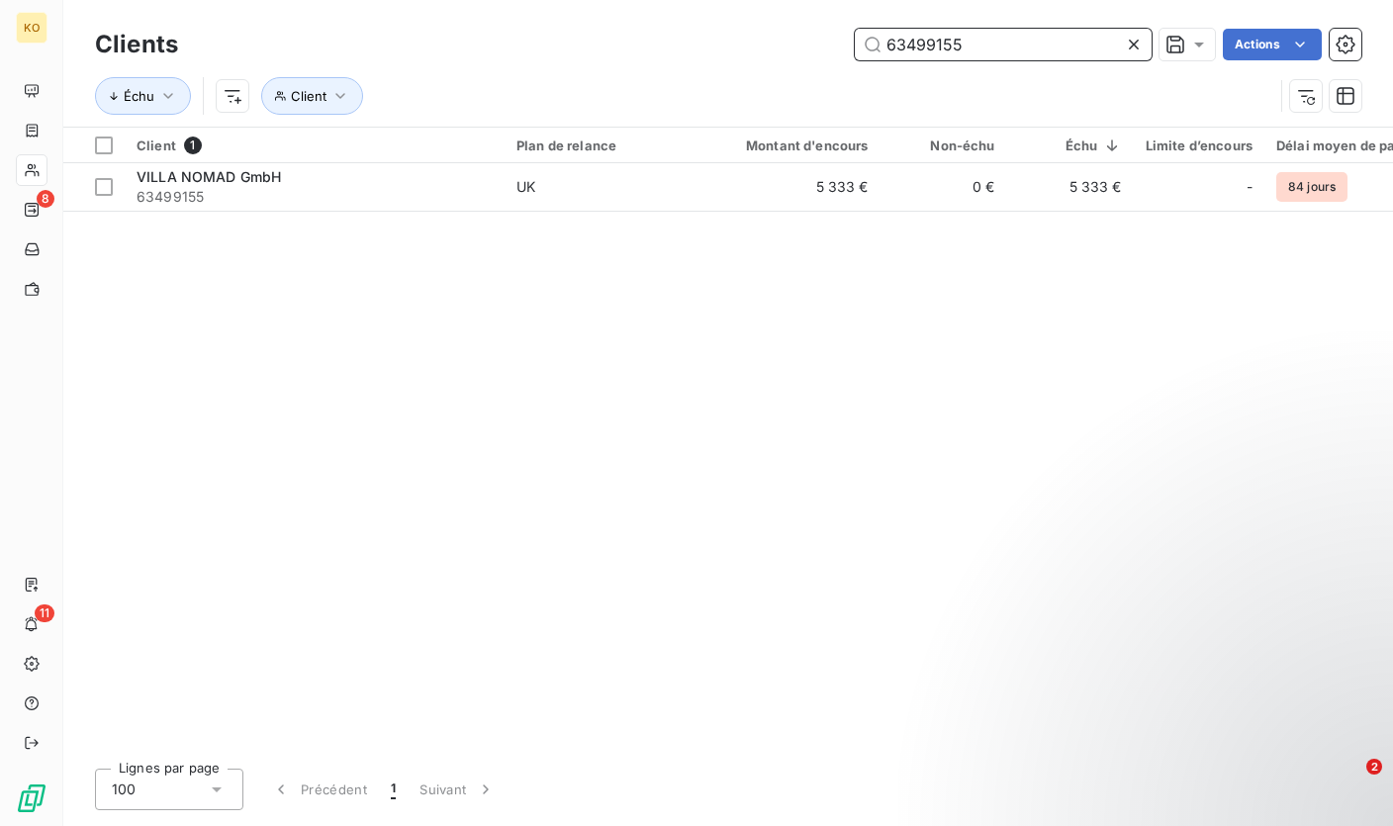
type input "63499155"
click at [447, 212] on div "Client 1 Plan de relance Montant d'encours Non-échu Échu Limite d’encours Délai…" at bounding box center [727, 440] width 1329 height 625
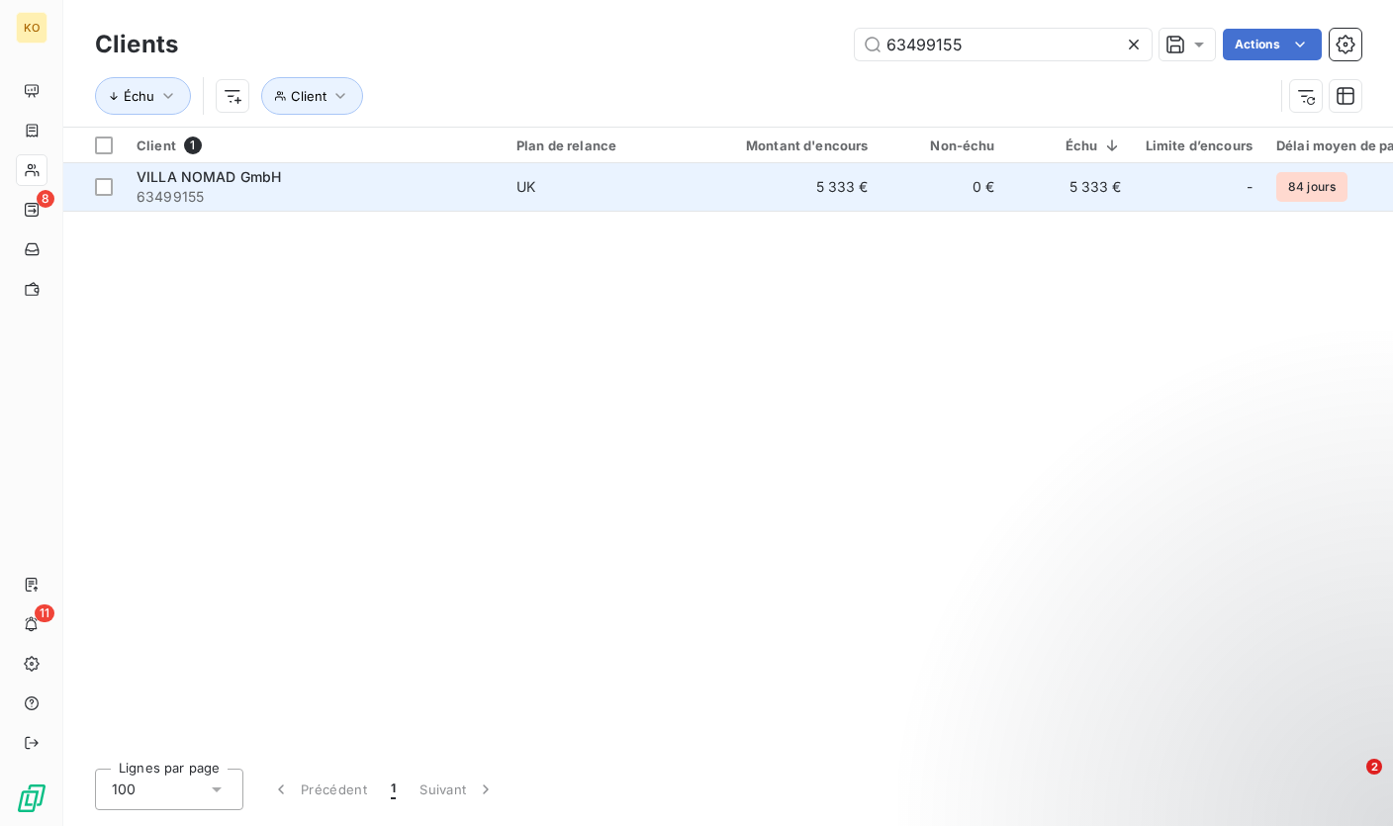
click at [473, 180] on div "VILLA NOMAD GmbH" at bounding box center [314, 177] width 356 height 20
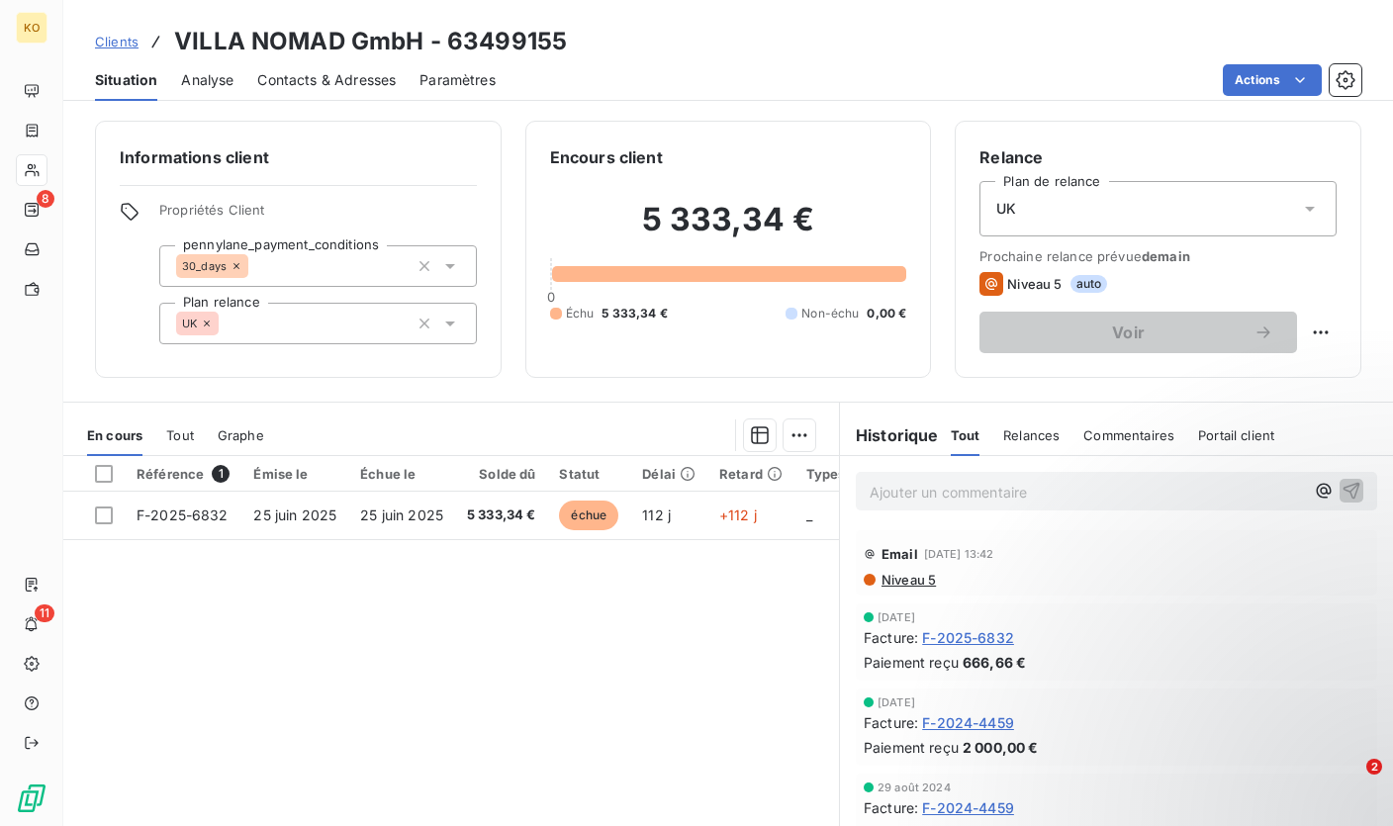
click at [940, 501] on p "Ajouter un commentaire ﻿" at bounding box center [1086, 492] width 434 height 25
drag, startPoint x: 1190, startPoint y: 486, endPoint x: 821, endPoint y: 478, distance: 369.0
click at [821, 478] on div "En cours Tout Graphe Référence 1 Émise le Échue le Solde dû Statut Délai Retard…" at bounding box center [727, 649] width 1329 height 495
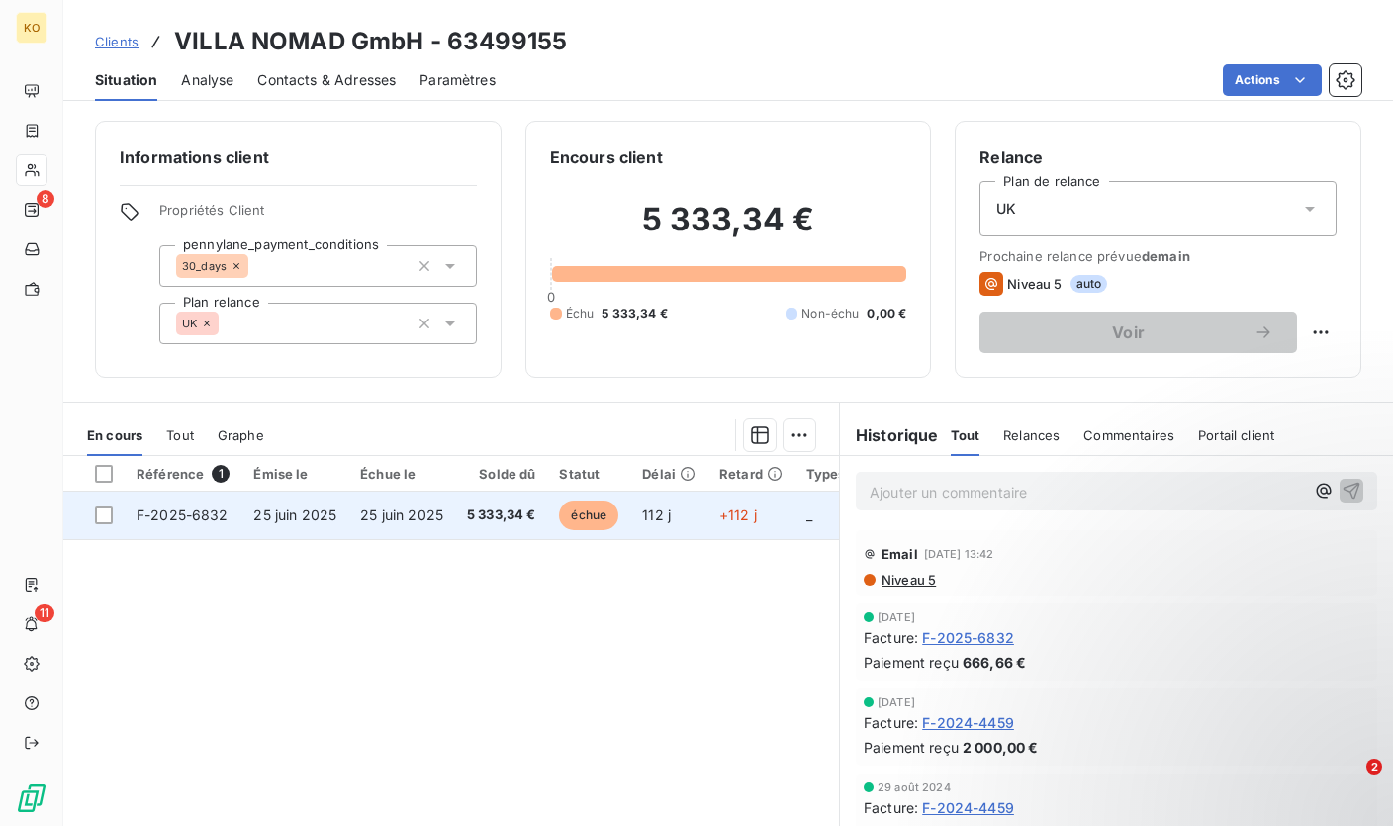
click at [235, 513] on td "F-2025-6832" at bounding box center [183, 515] width 117 height 47
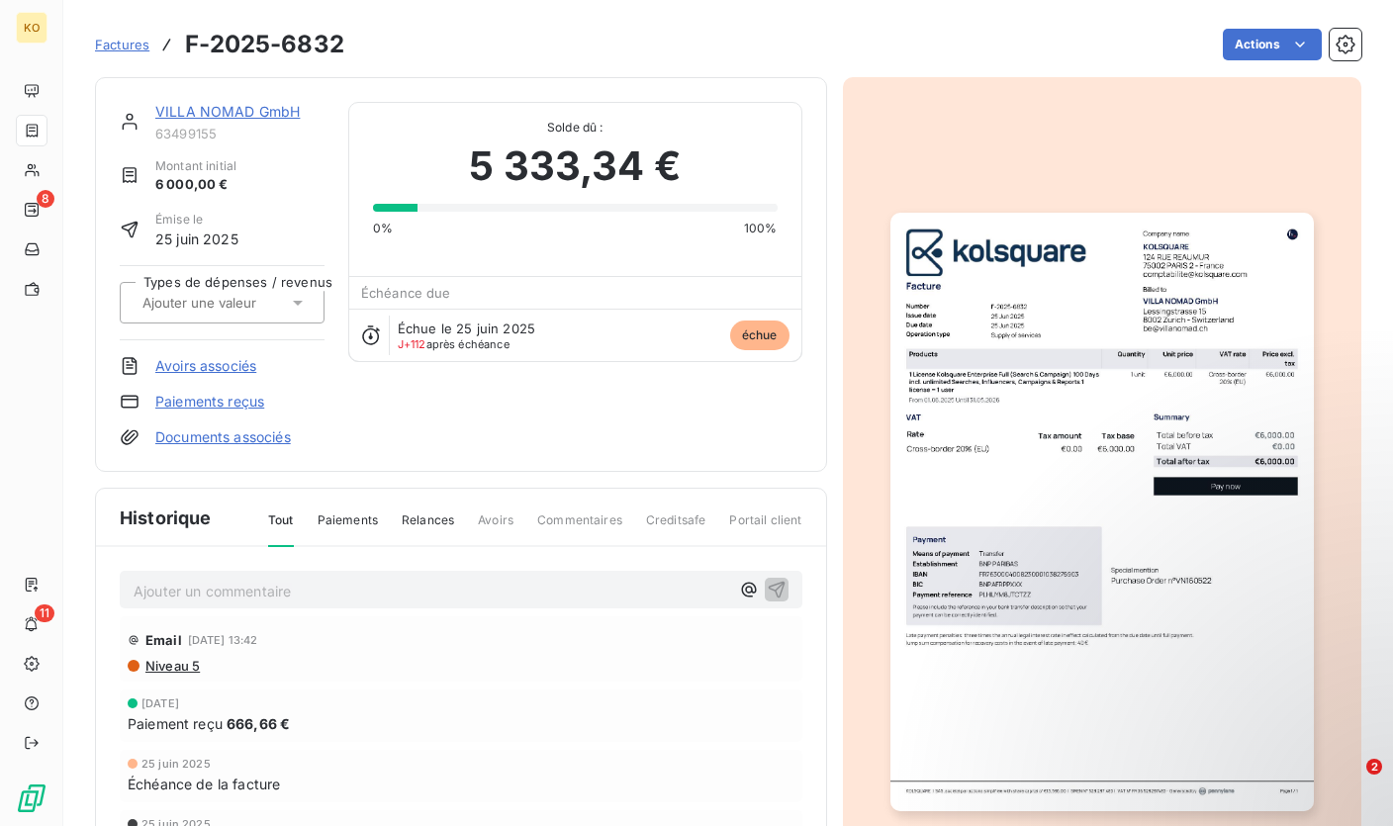
click at [224, 588] on p "Ajouter un commentaire ﻿" at bounding box center [431, 591] width 595 height 25
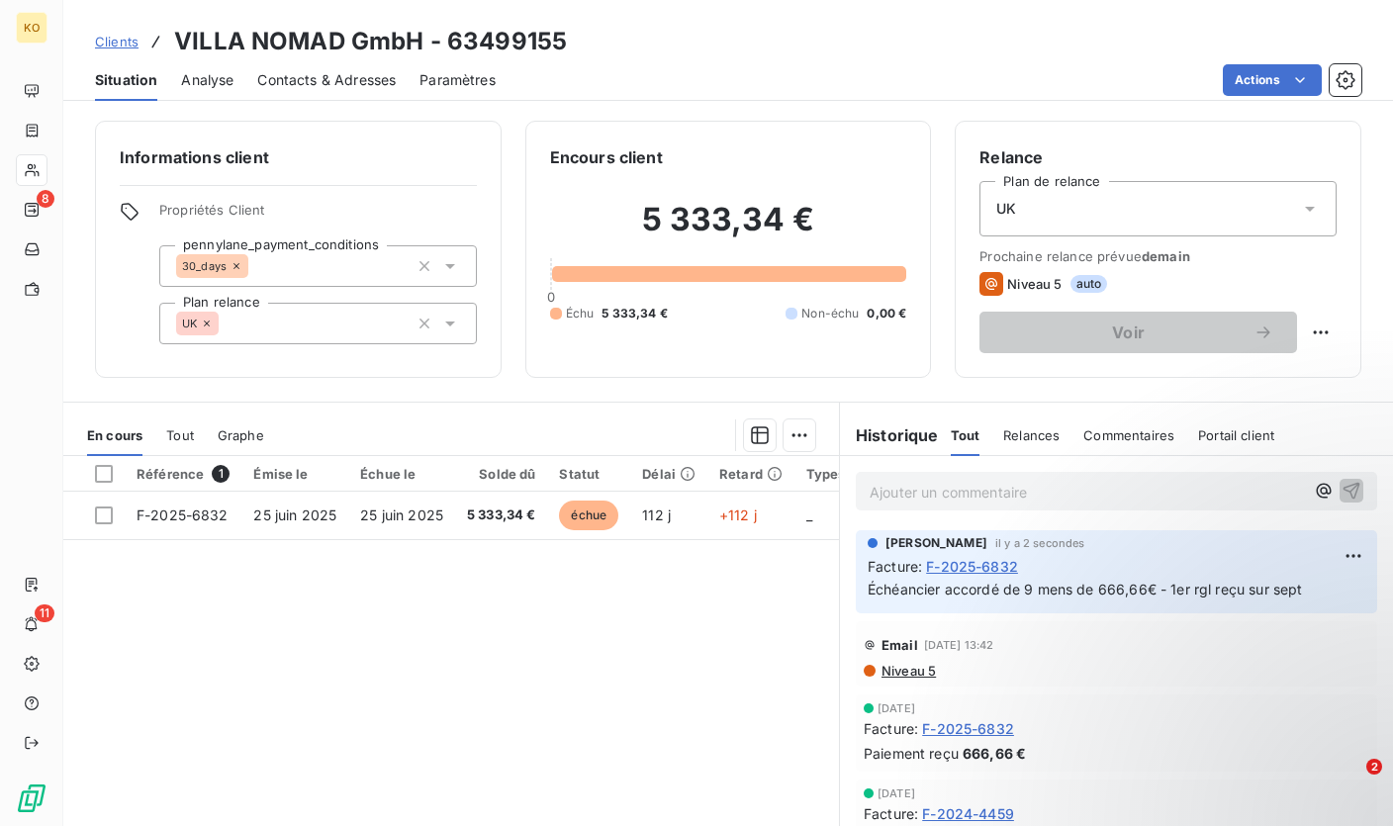
click at [1013, 485] on p "Ajouter un commentaire ﻿" at bounding box center [1086, 492] width 434 height 25
click at [109, 44] on span "Clients" at bounding box center [117, 42] width 44 height 16
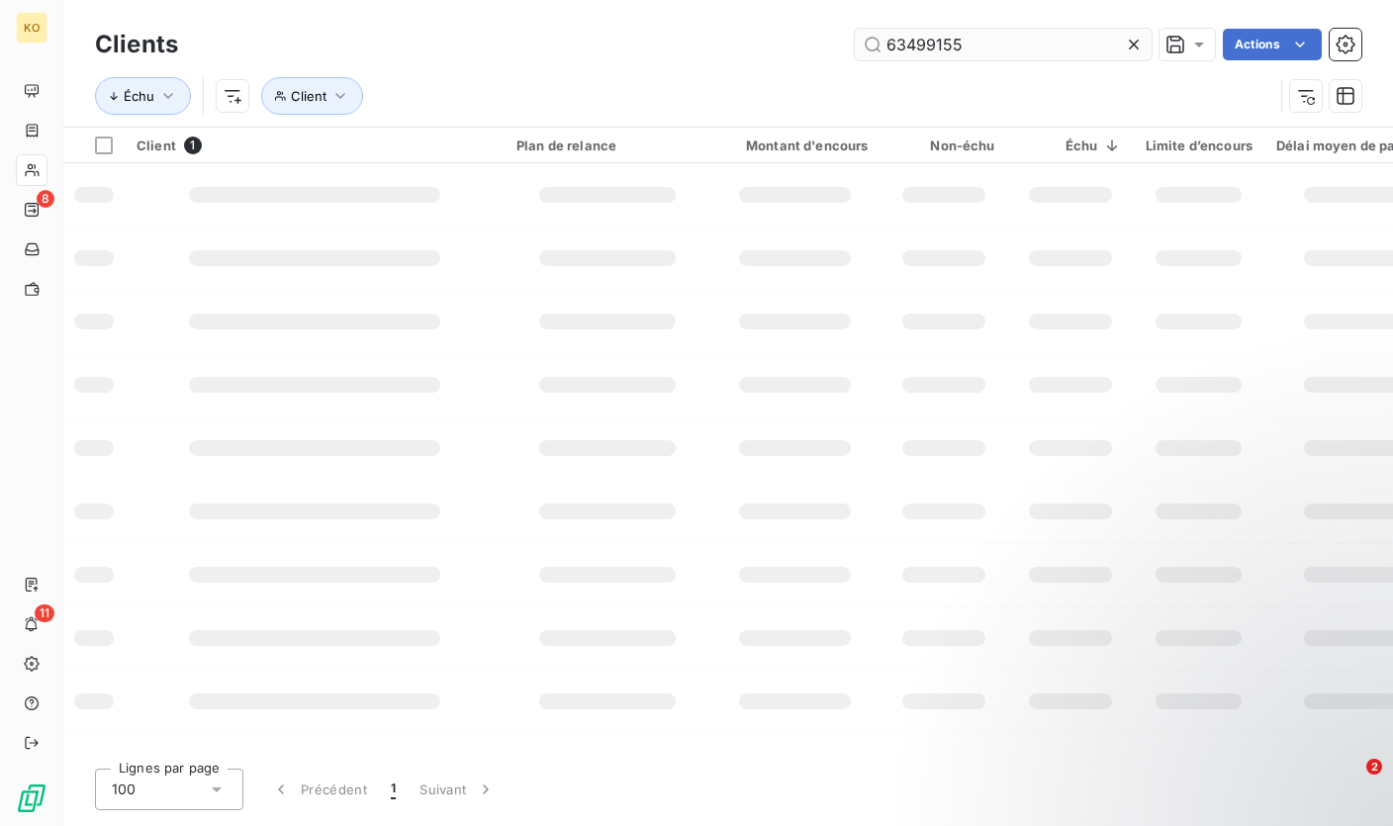
click at [919, 38] on input "63499155" at bounding box center [1003, 45] width 297 height 32
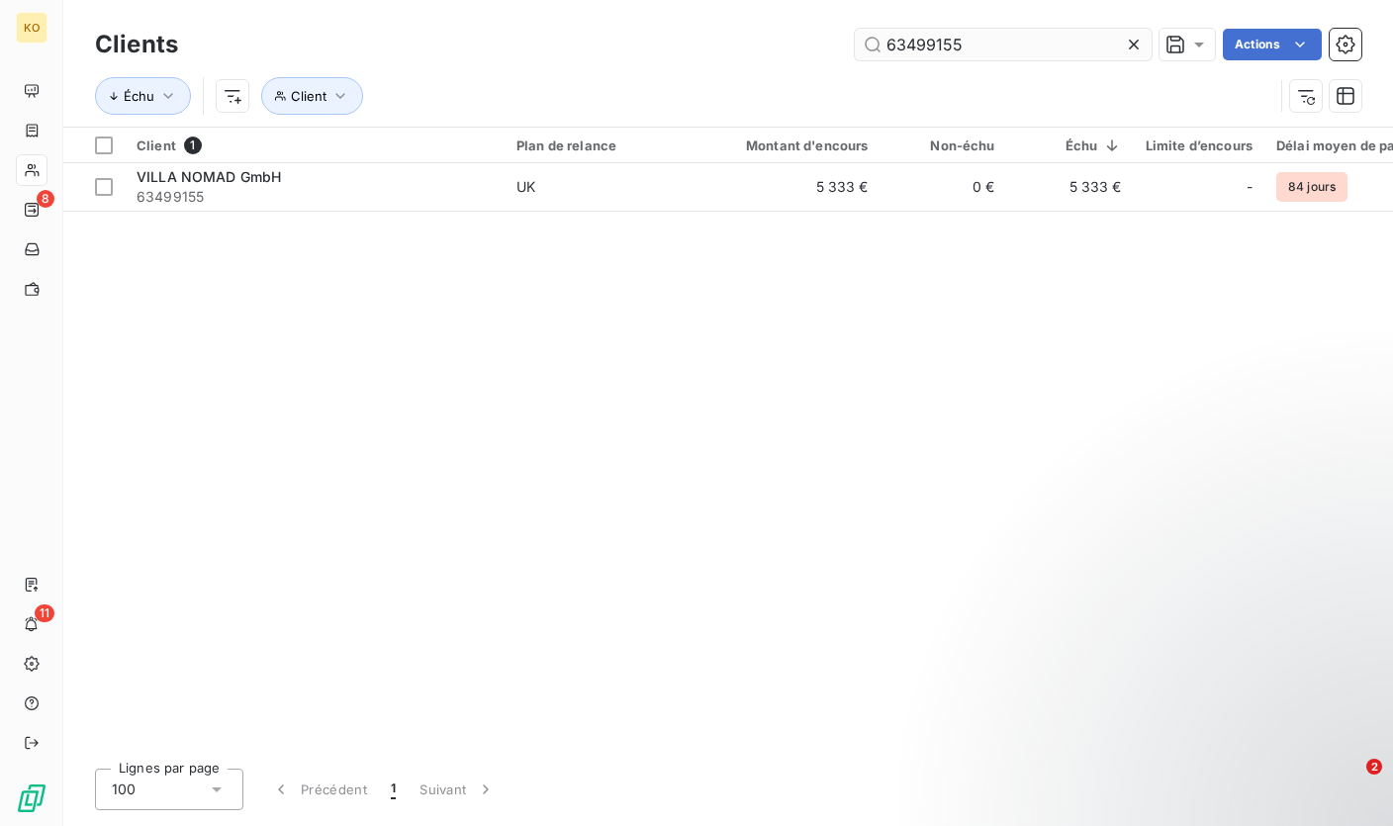
type input "ROCKY"
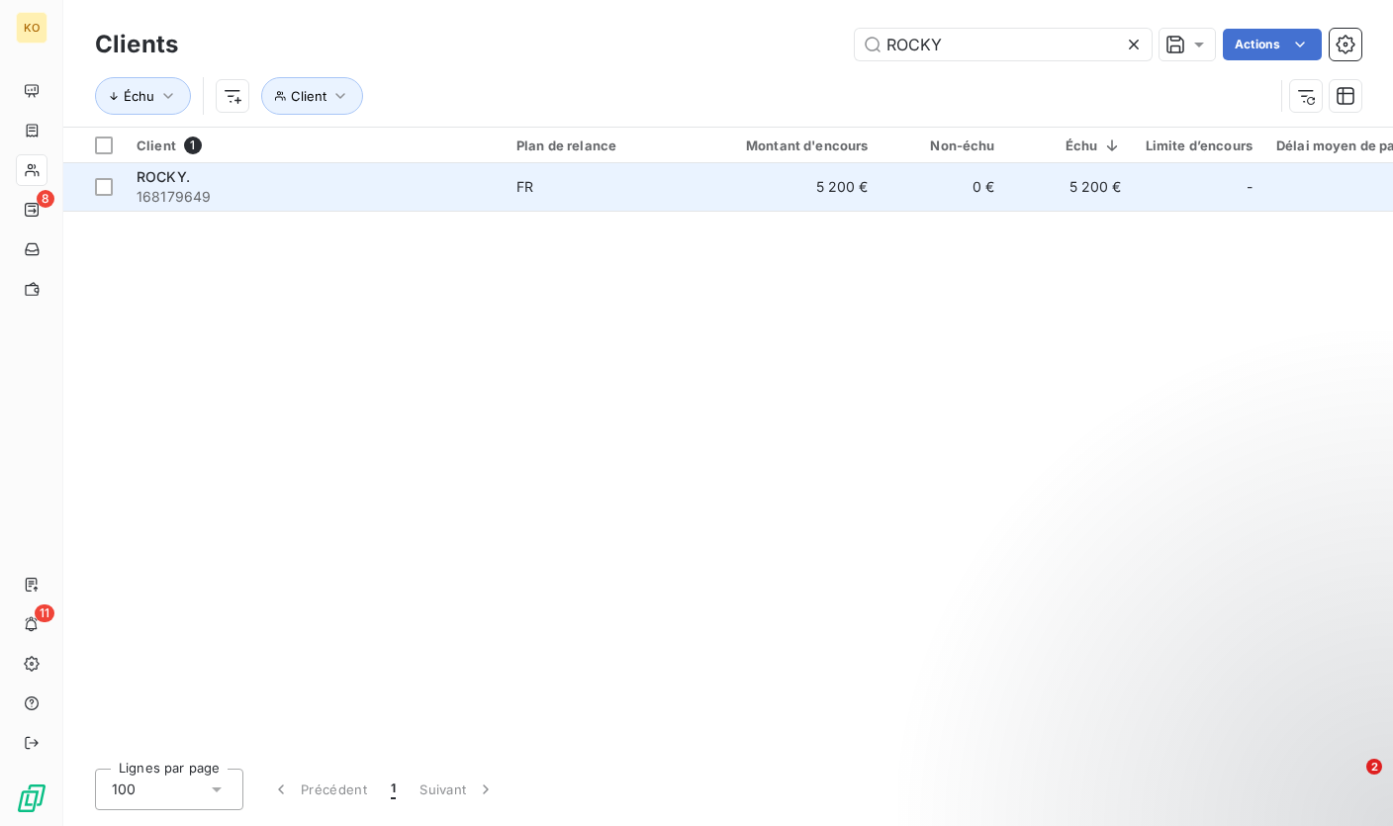
click at [388, 200] on span "168179649" at bounding box center [314, 197] width 356 height 20
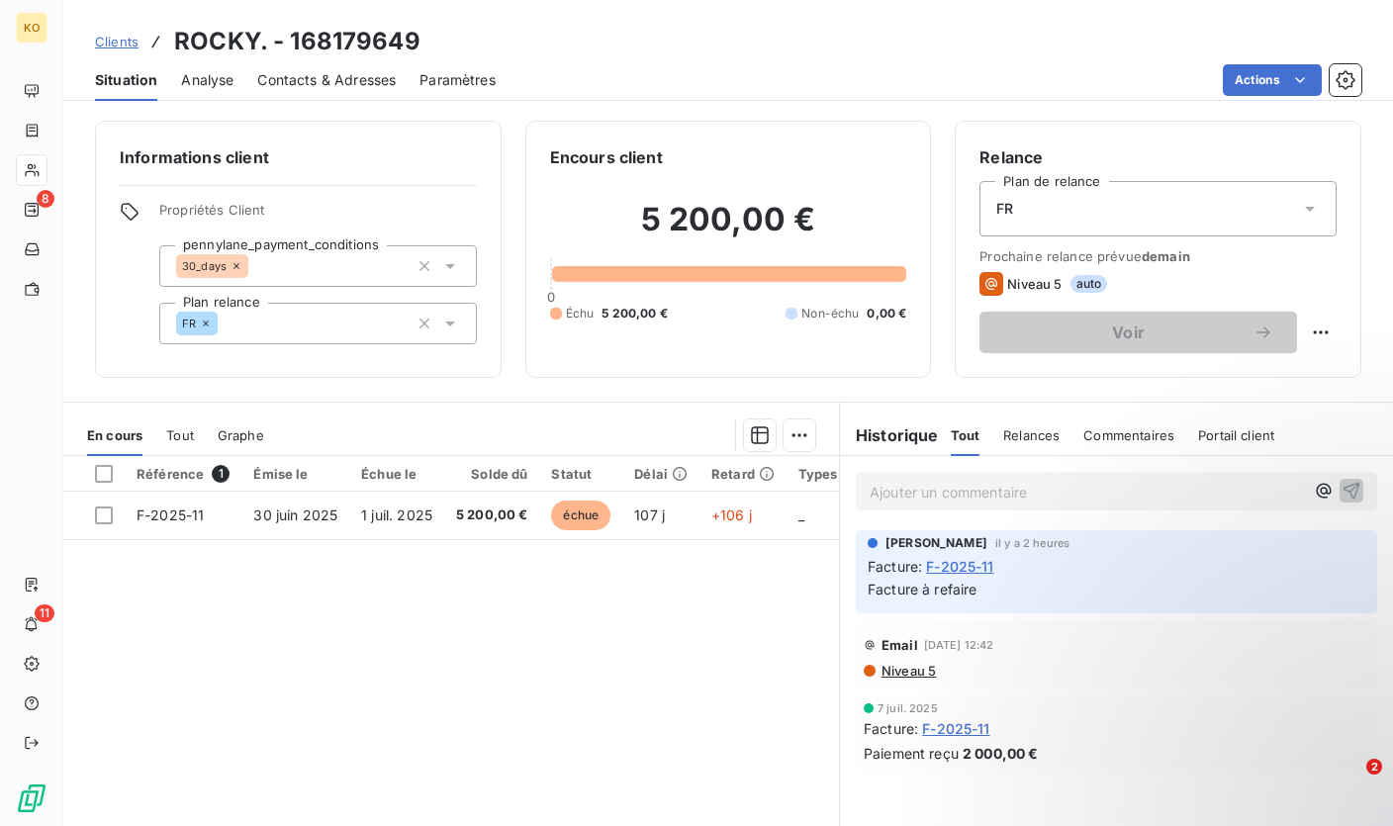
click at [110, 36] on span "Clients" at bounding box center [117, 42] width 44 height 16
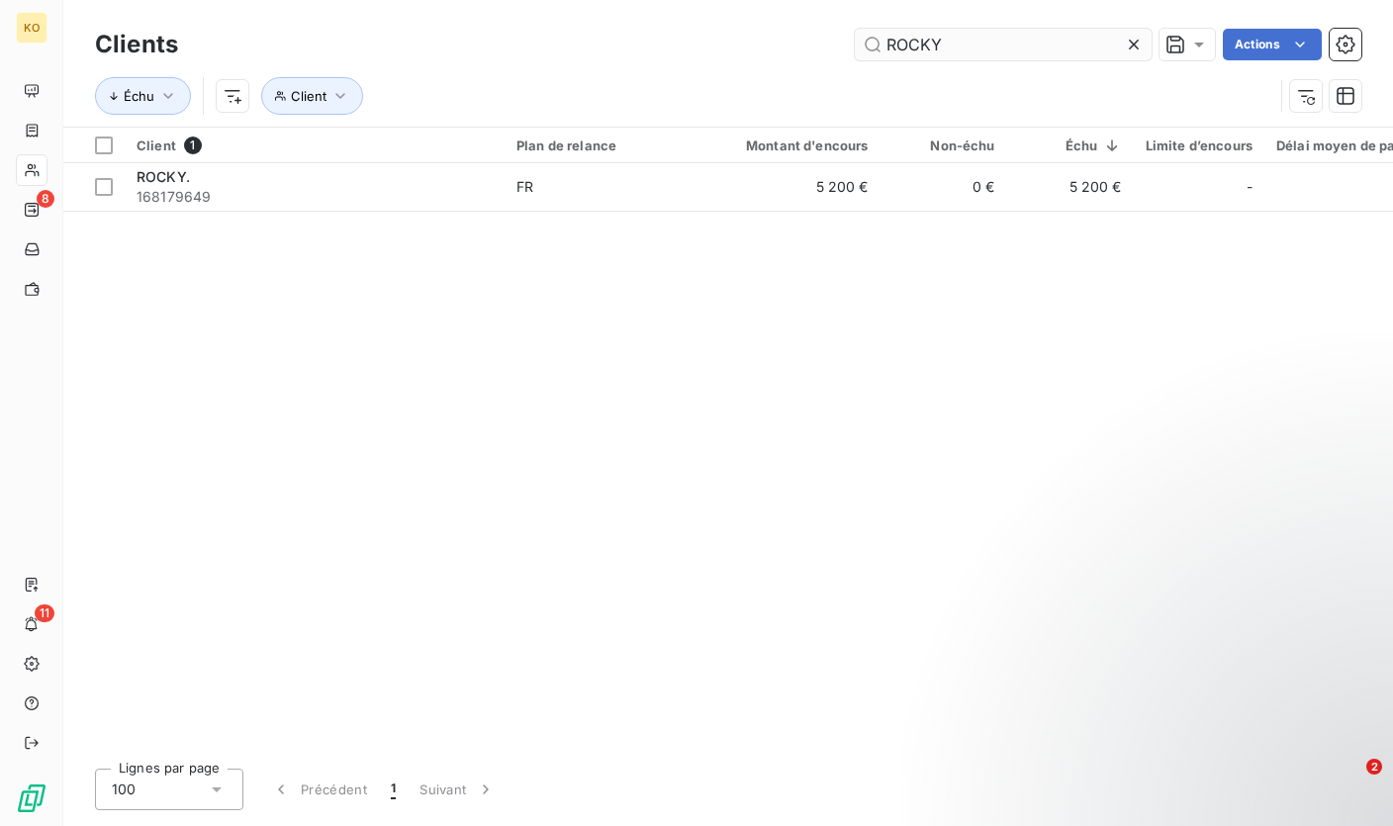
click at [899, 56] on input "ROCKY" at bounding box center [1003, 45] width 297 height 32
type input "Centerforeningen [GEOGRAPHIC_DATA]"
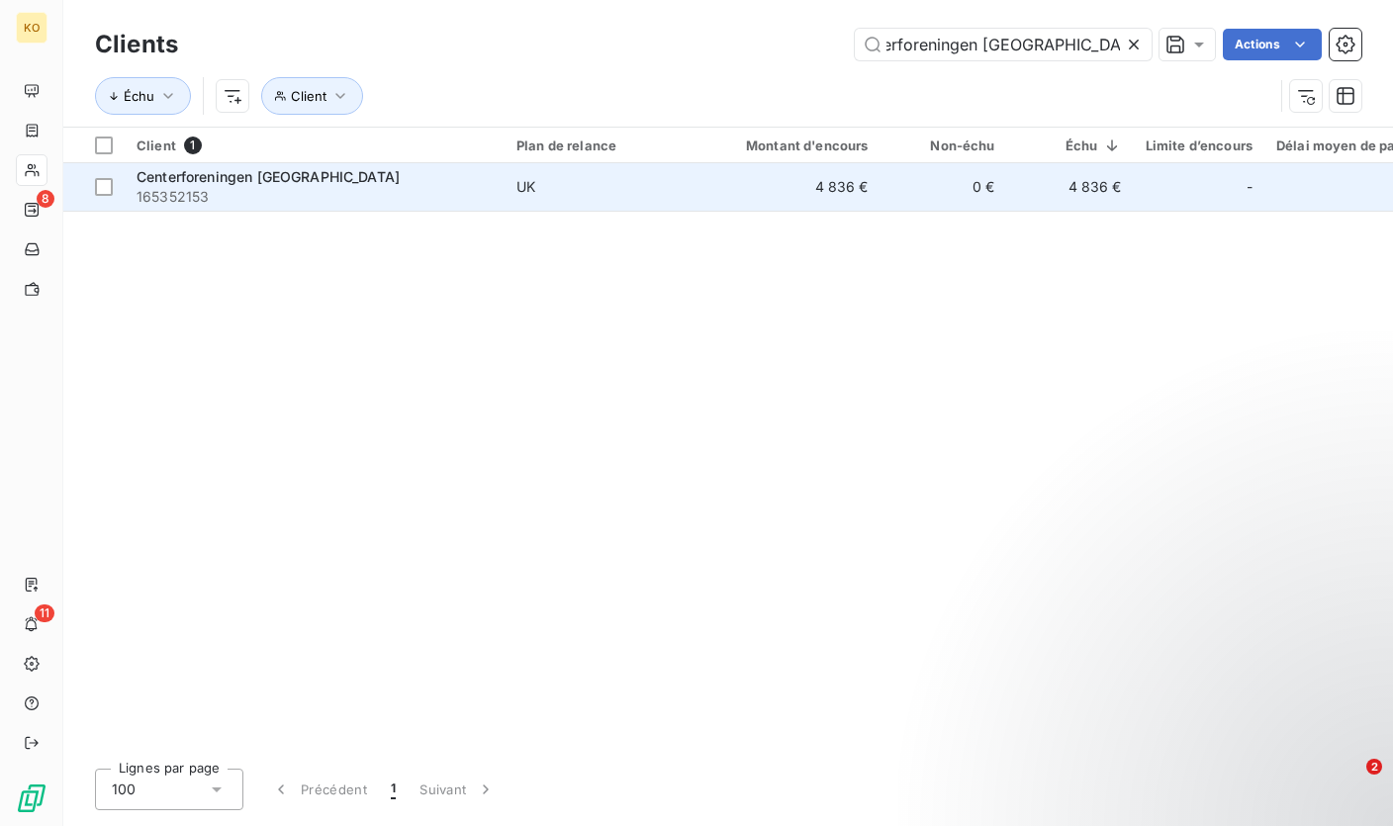
click at [648, 175] on td "UK" at bounding box center [607, 186] width 206 height 47
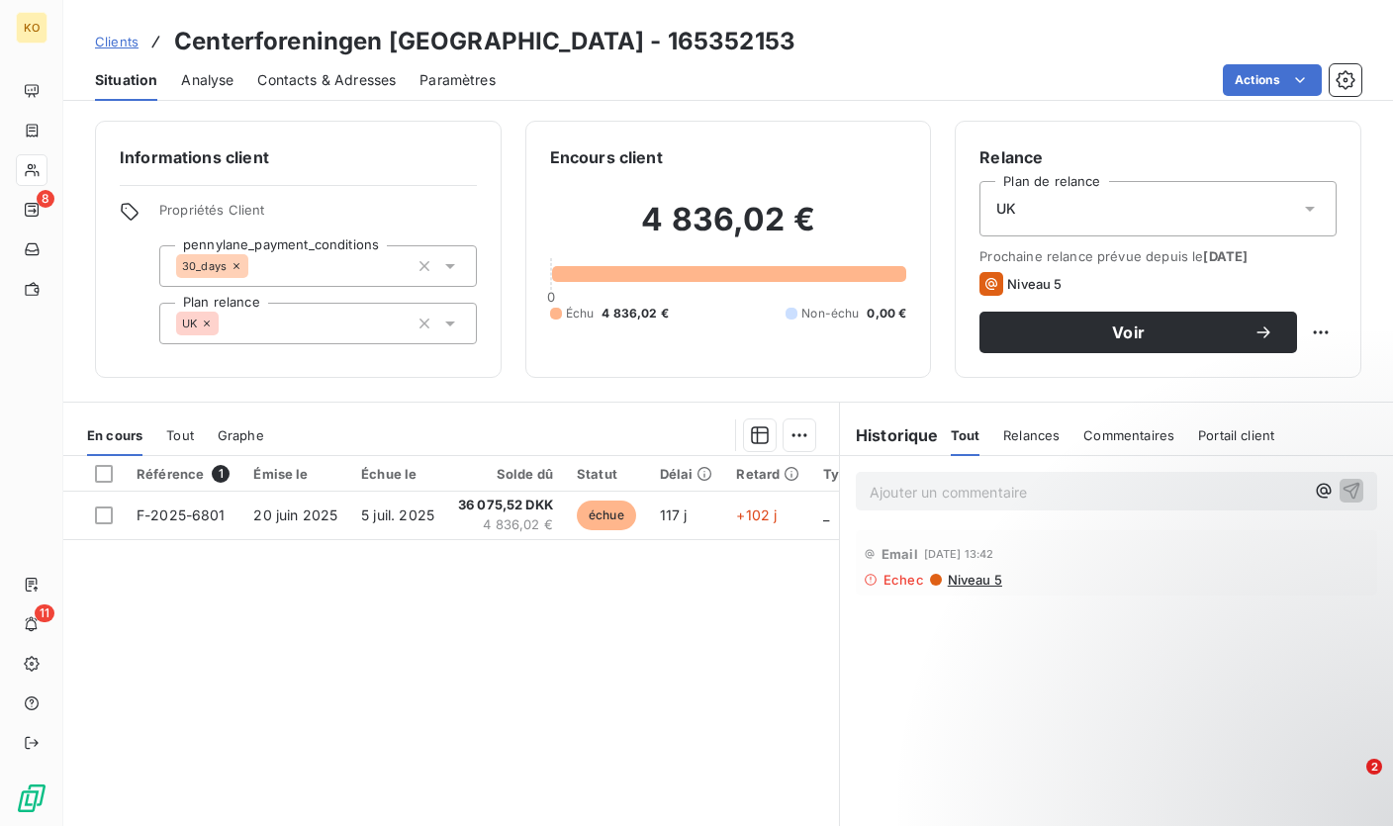
click at [878, 499] on p "Ajouter un commentaire ﻿" at bounding box center [1086, 492] width 434 height 25
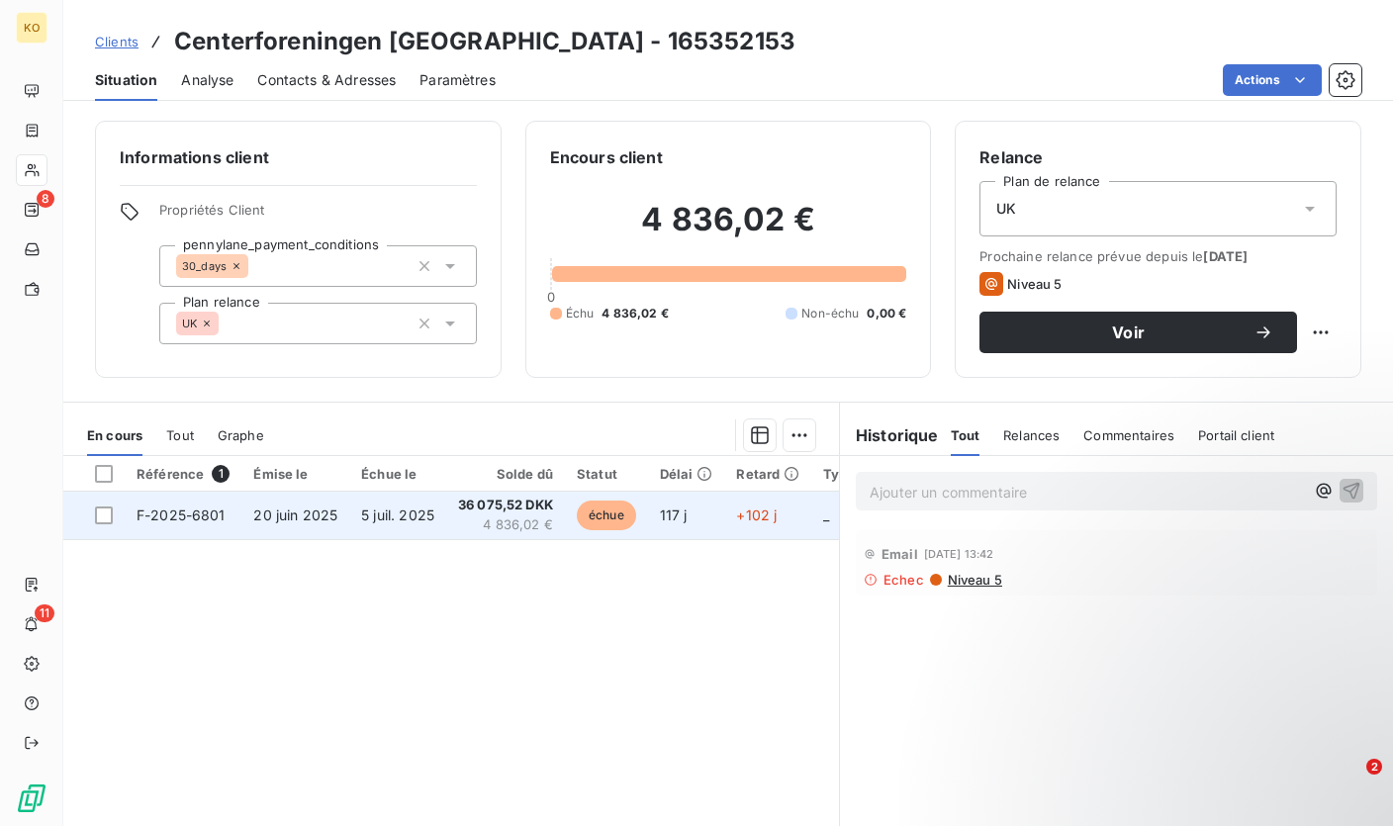
click at [406, 525] on td "5 juil. 2025" at bounding box center [397, 515] width 97 height 47
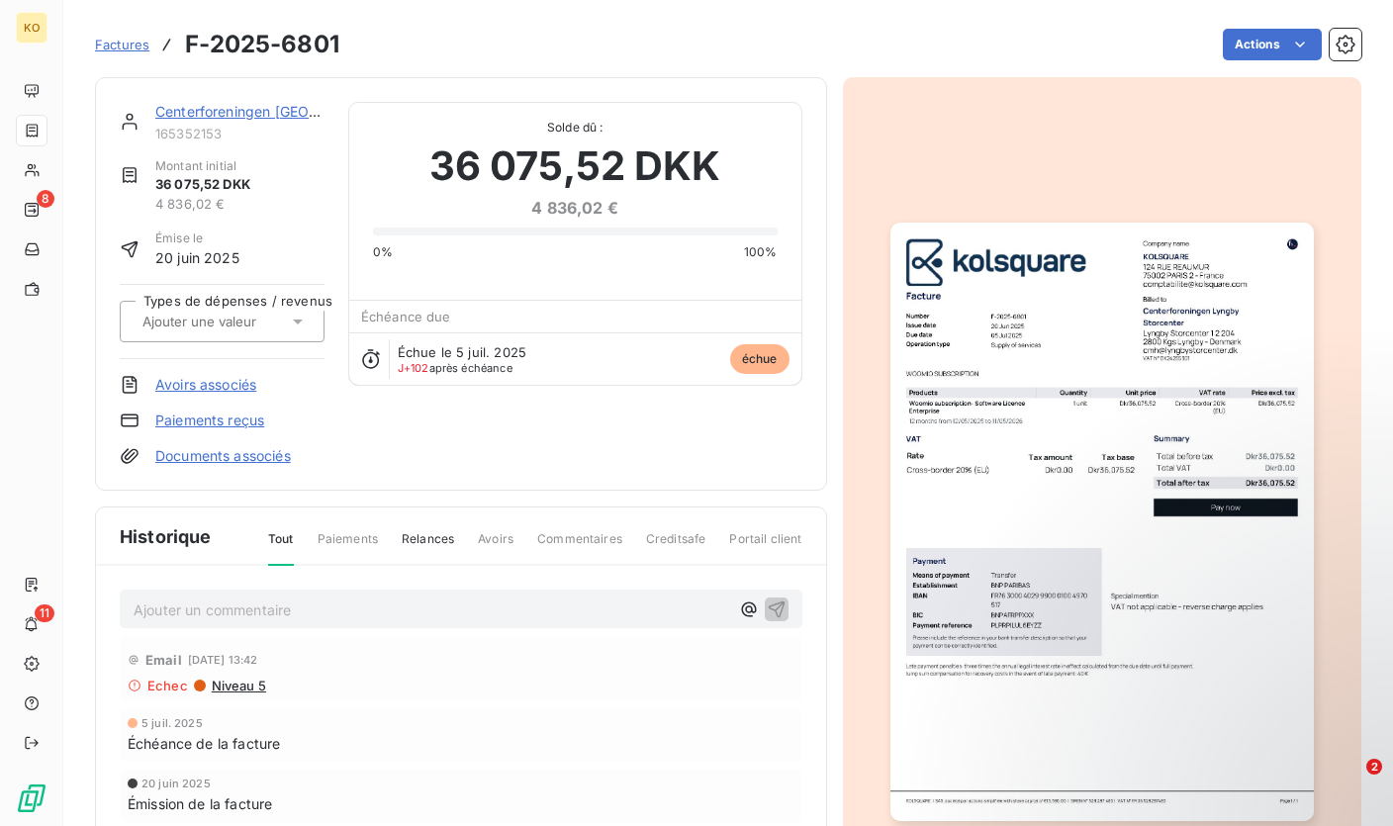
click at [213, 621] on p "Ajouter un commentaire ﻿" at bounding box center [431, 609] width 595 height 25
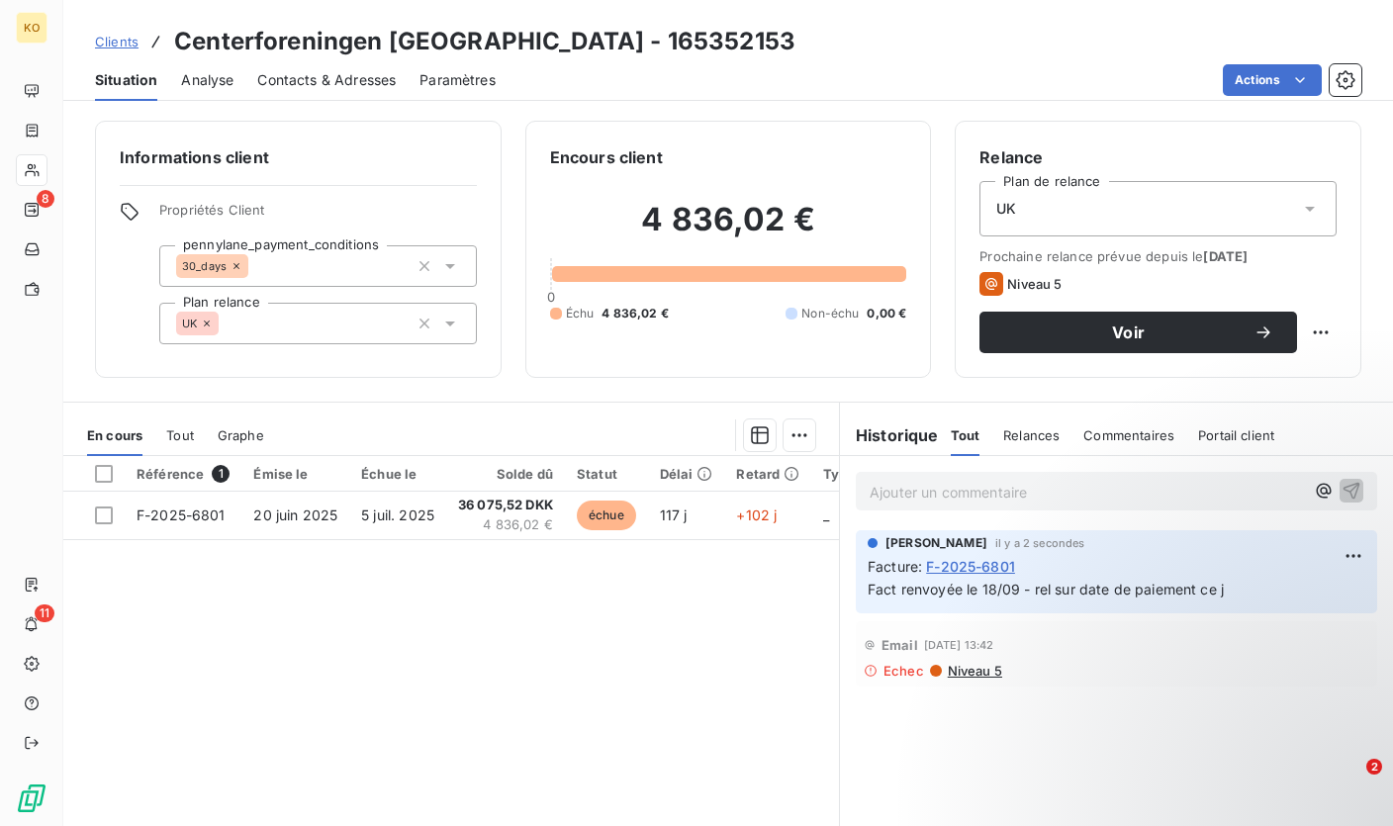
click at [130, 43] on span "Clients" at bounding box center [117, 42] width 44 height 16
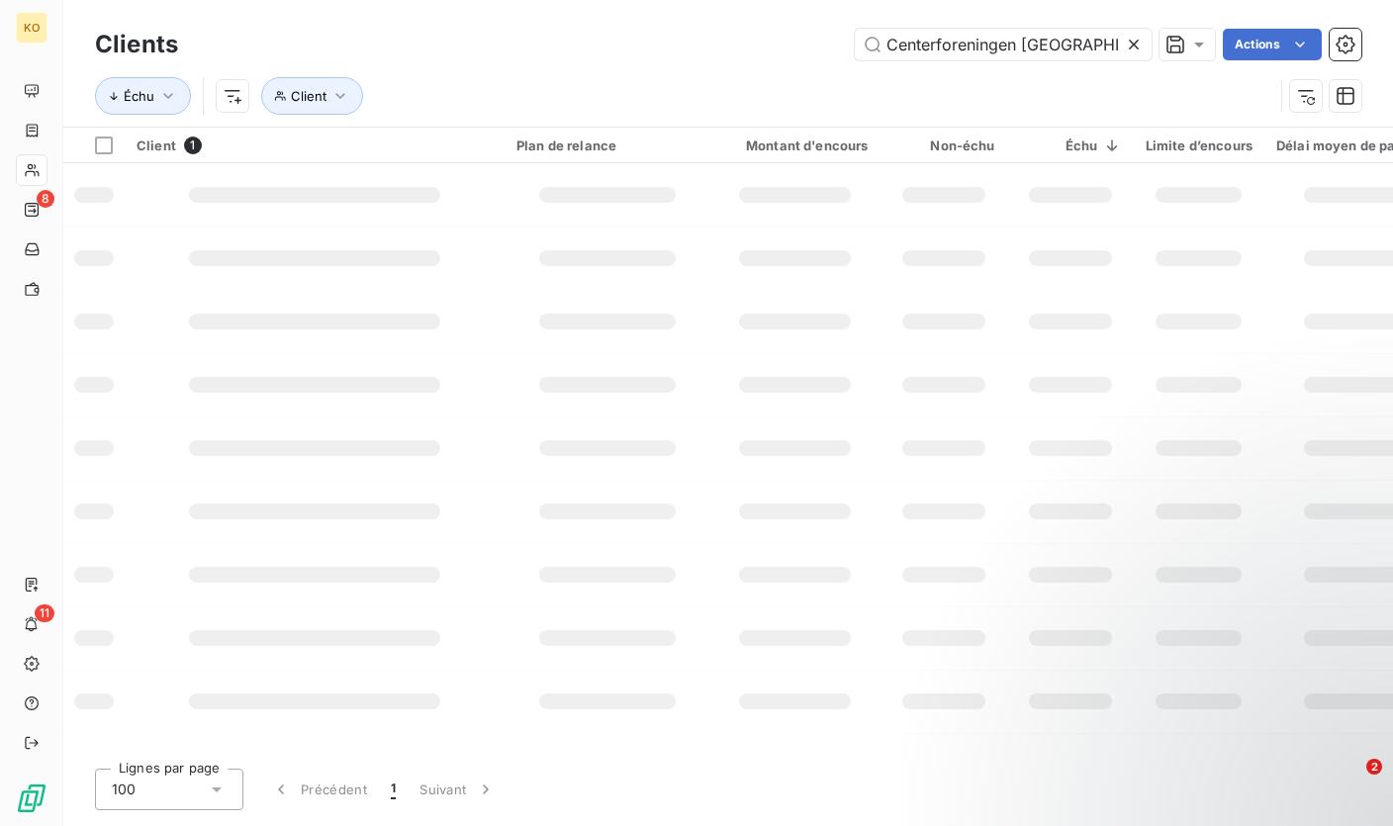
scroll to position [0, 39]
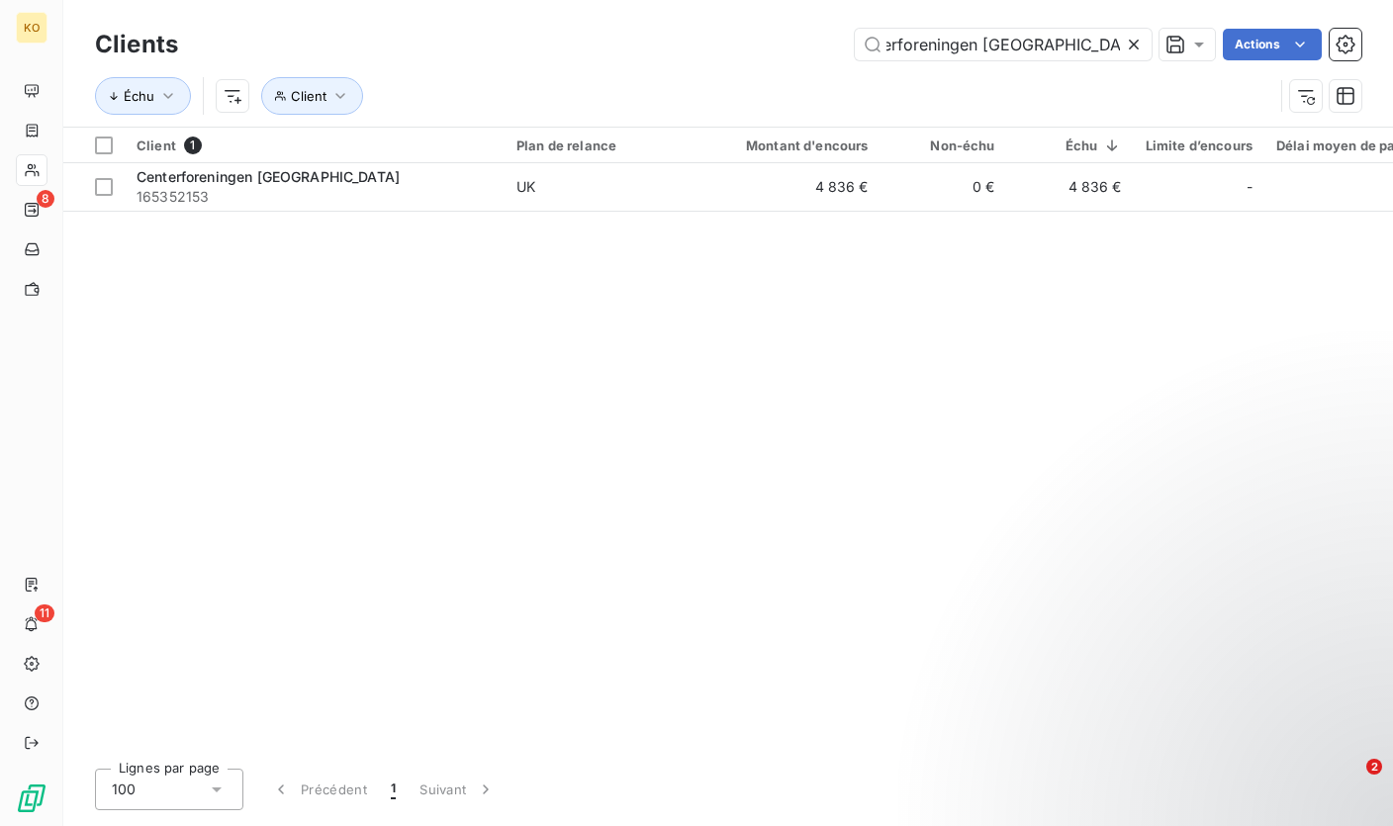
click at [1127, 45] on icon at bounding box center [1134, 45] width 20 height 20
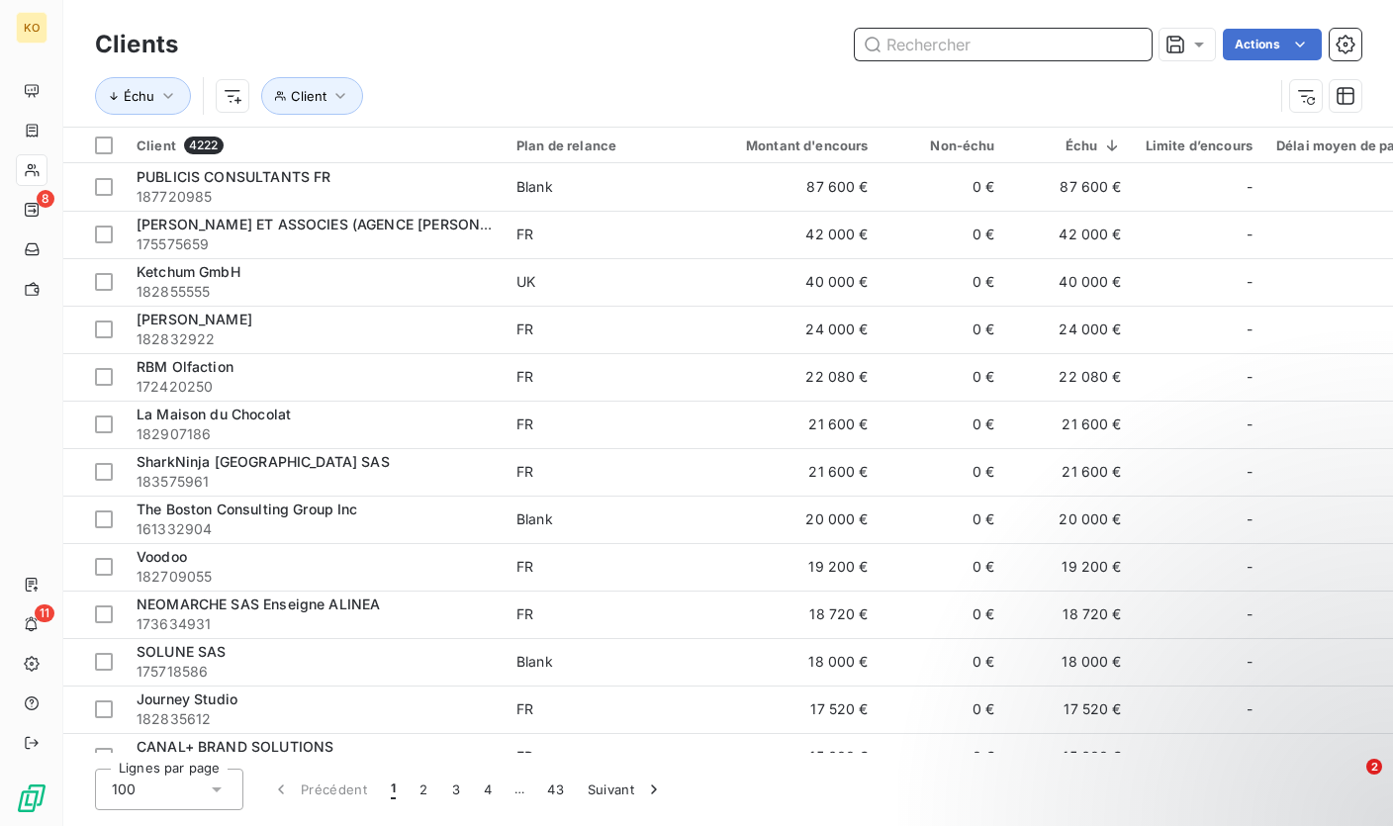
click at [963, 44] on input "text" at bounding box center [1003, 45] width 297 height 32
paste input "Storyz"
type input "Storyz"
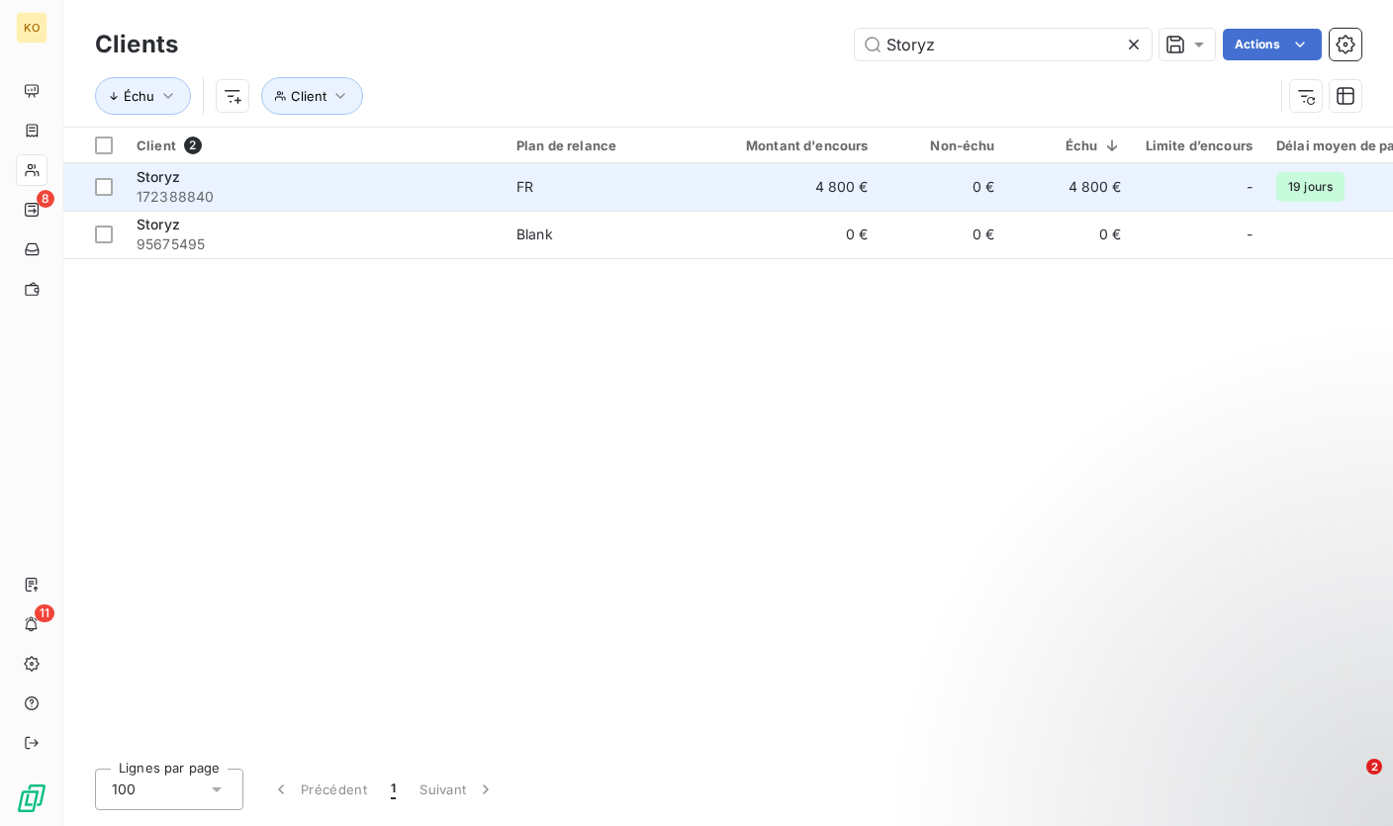
click at [365, 201] on span "172388840" at bounding box center [314, 197] width 356 height 20
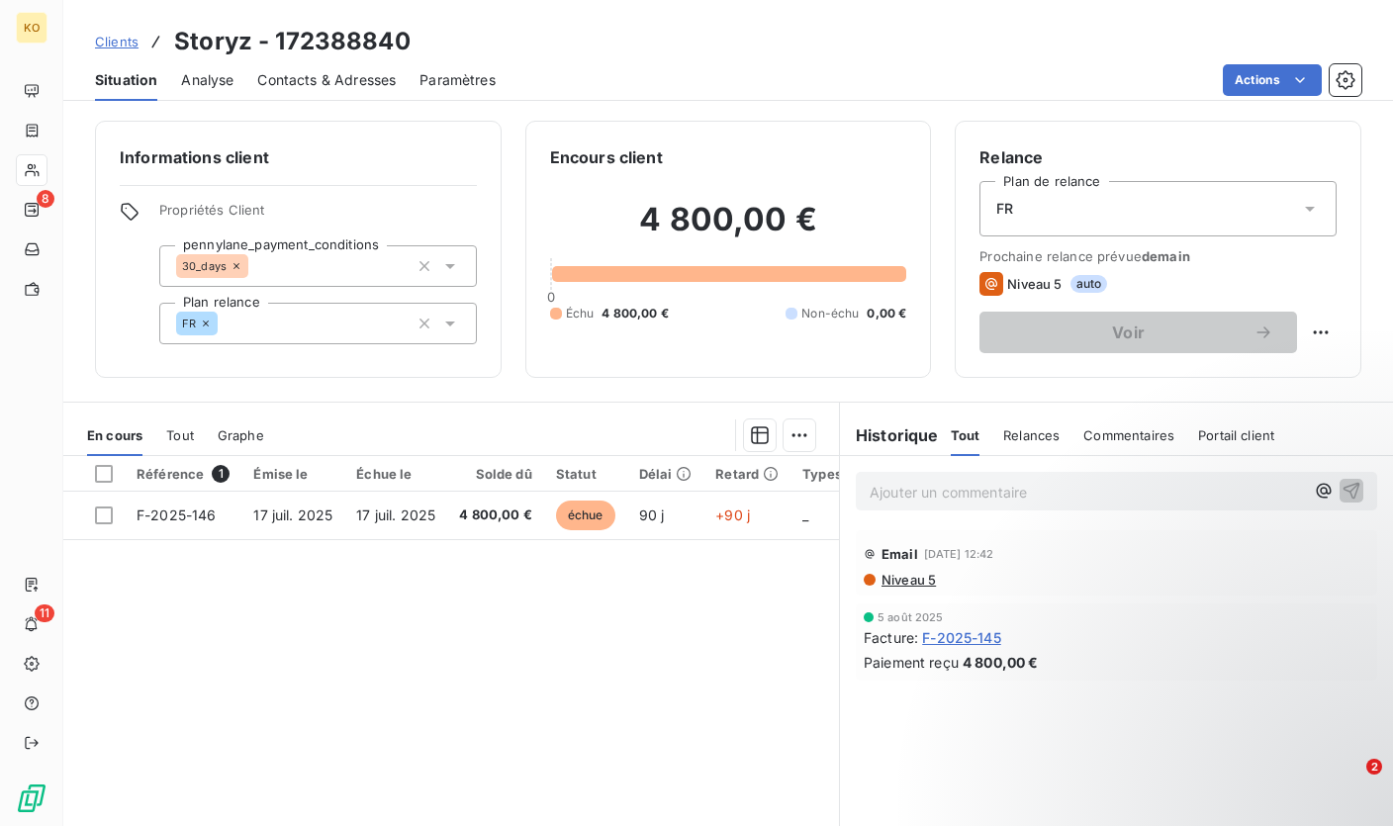
click at [921, 494] on p "Ajouter un commentaire ﻿" at bounding box center [1086, 492] width 434 height 25
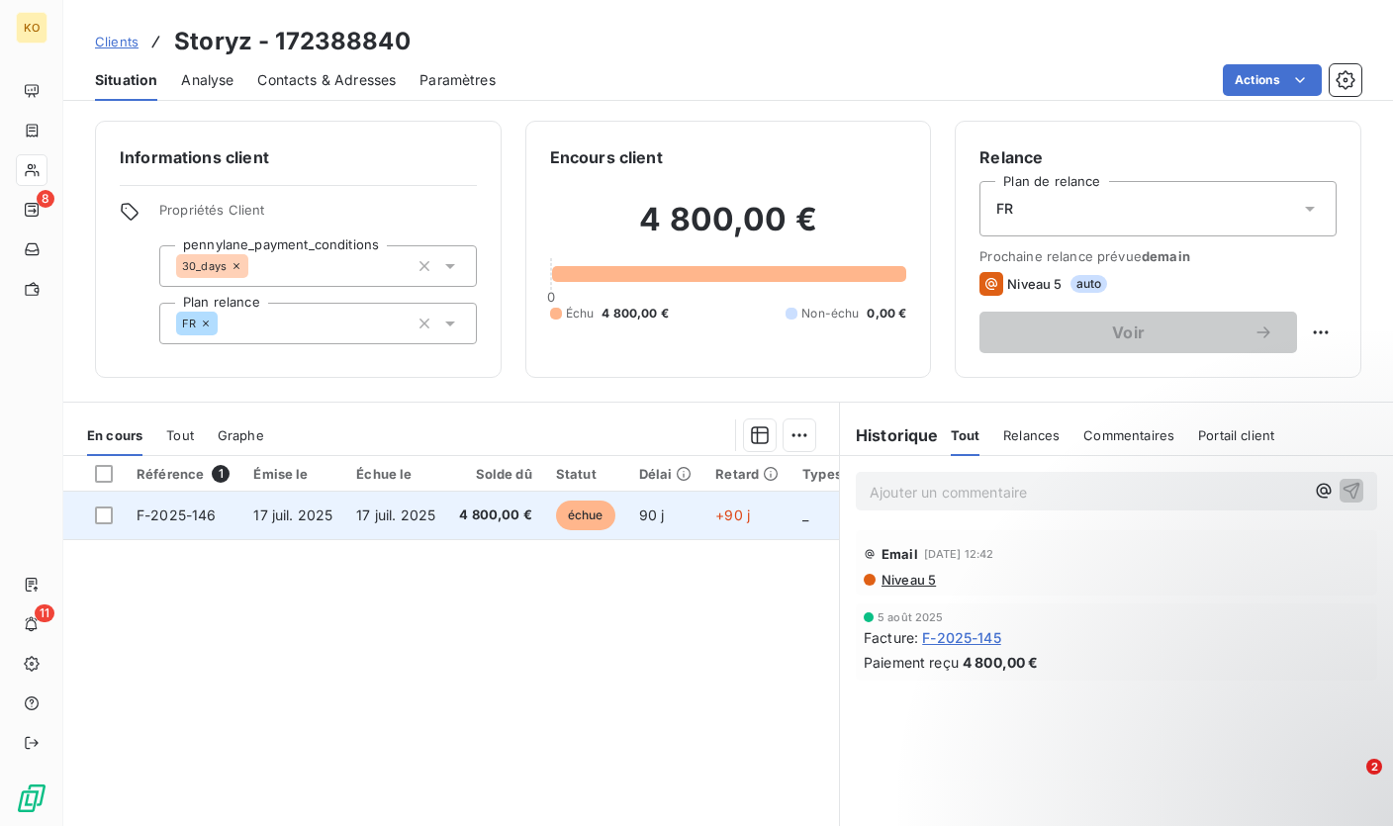
click at [477, 517] on span "4 800,00 €" at bounding box center [495, 515] width 73 height 20
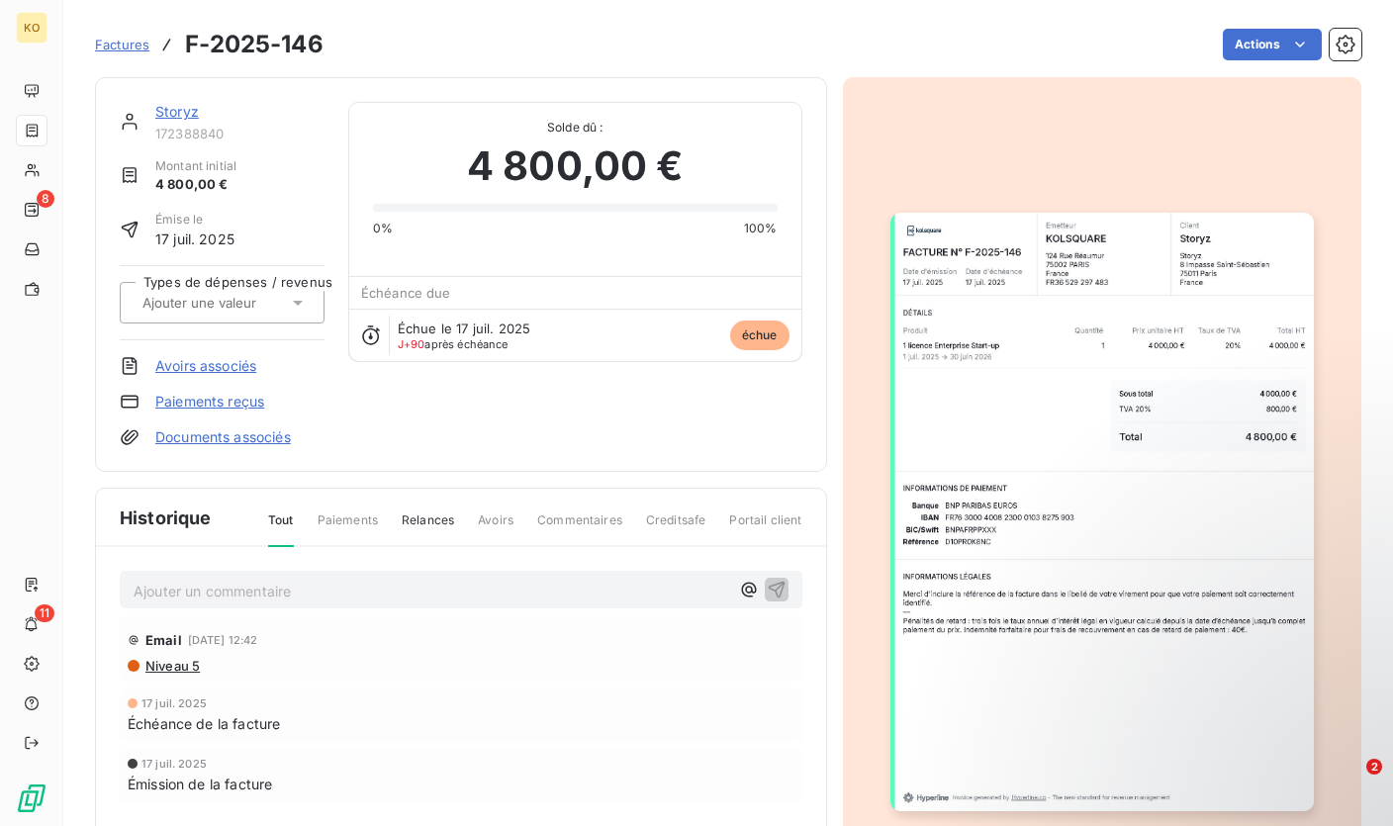
click at [250, 589] on p "Ajouter un commentaire ﻿" at bounding box center [431, 591] width 595 height 25
click at [558, 586] on p "Fact renvoyée le 8/10 - rel ce j sur date de paiement" at bounding box center [431, 590] width 595 height 23
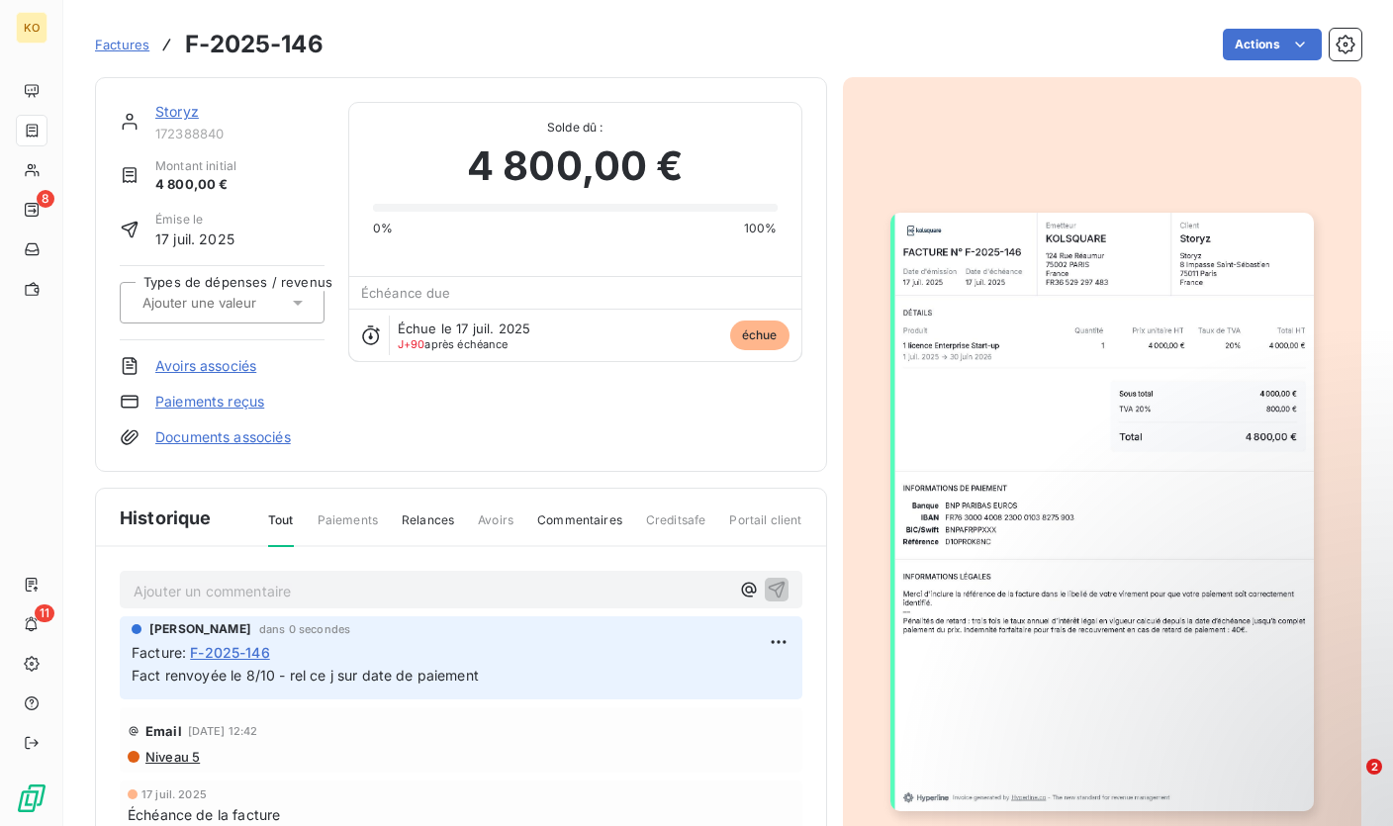
click at [129, 45] on span "Factures" at bounding box center [122, 45] width 54 height 16
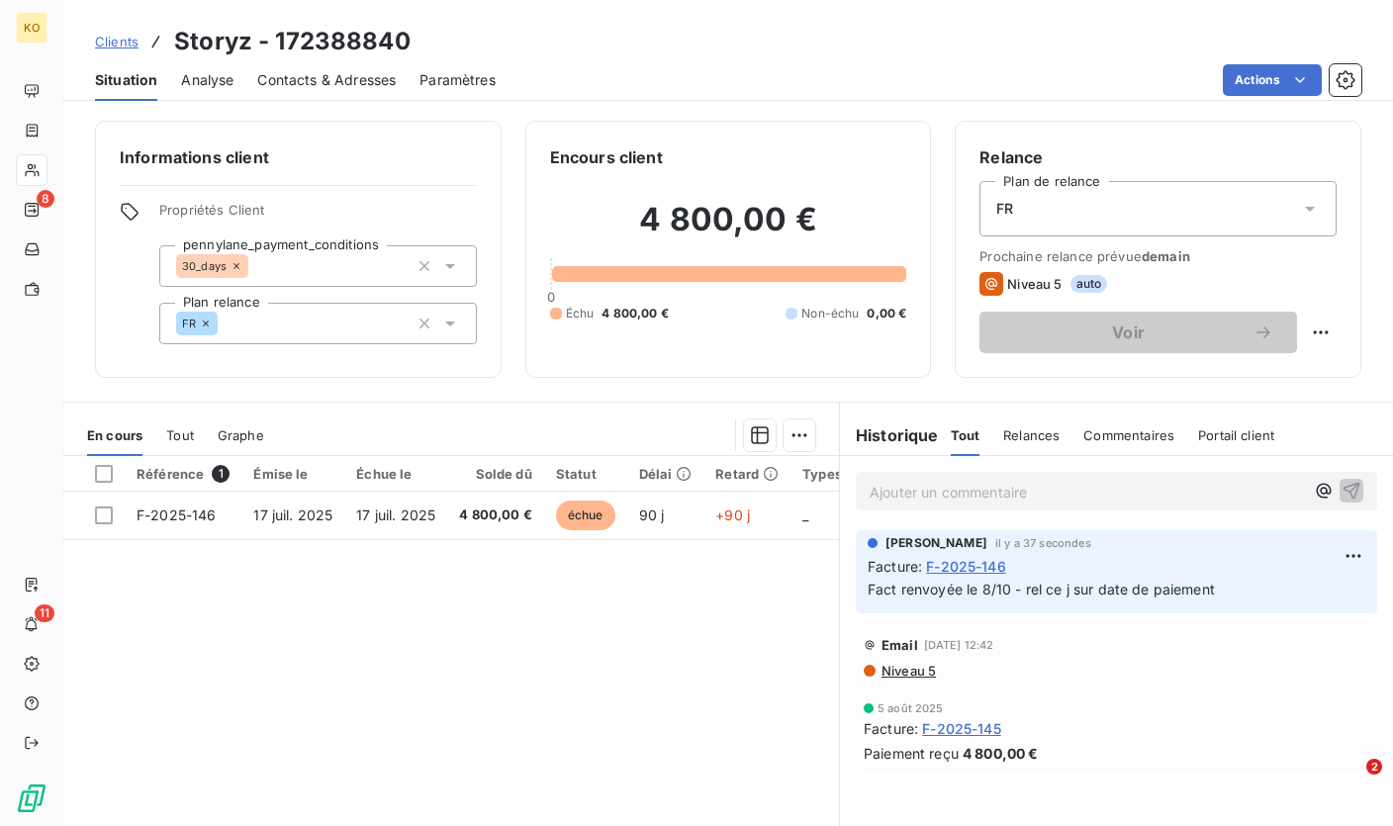
click at [998, 496] on p "Ajouter un commentaire ﻿" at bounding box center [1086, 492] width 434 height 25
click at [123, 44] on span "Clients" at bounding box center [117, 42] width 44 height 16
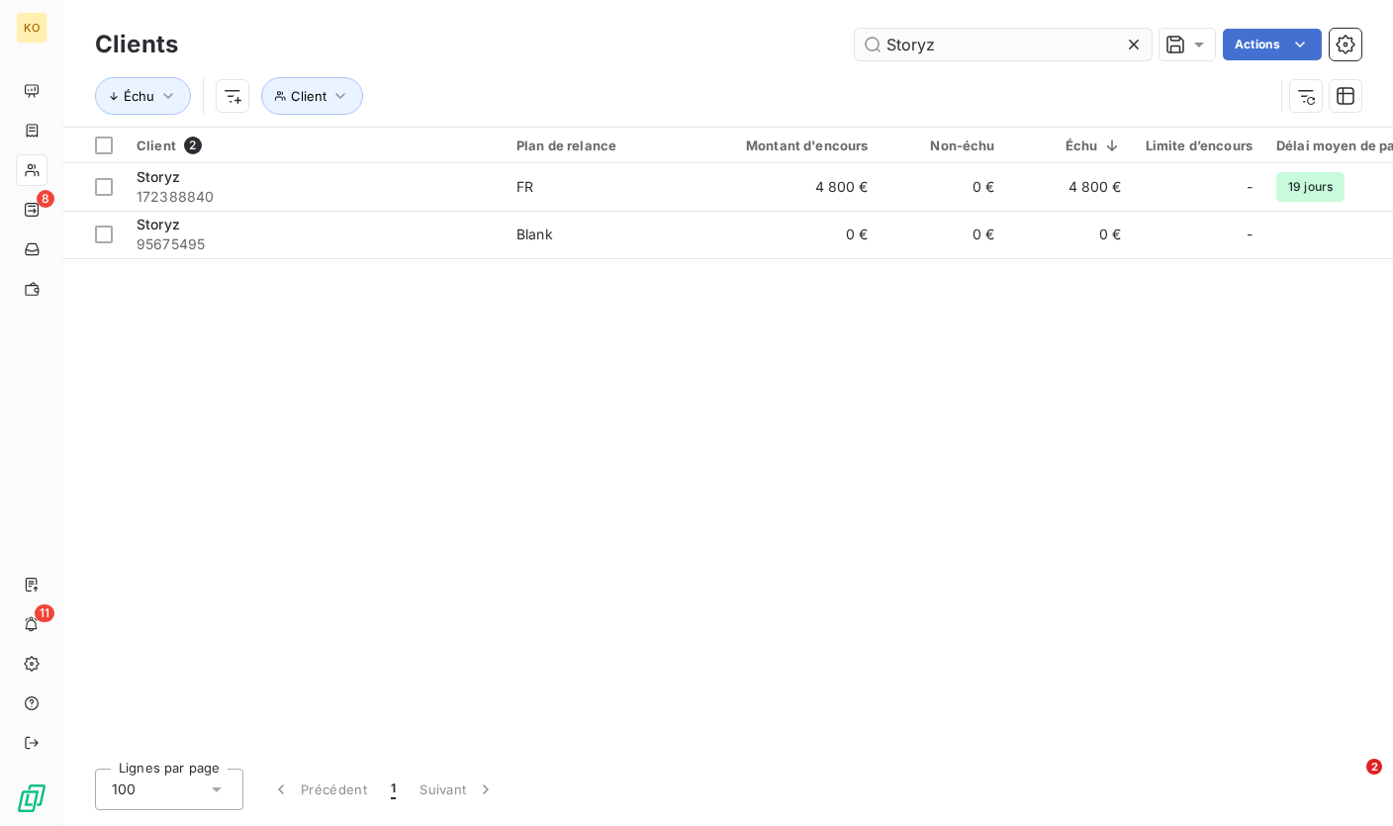
click at [916, 38] on input "Storyz" at bounding box center [1003, 45] width 297 height 32
type input "164995056"
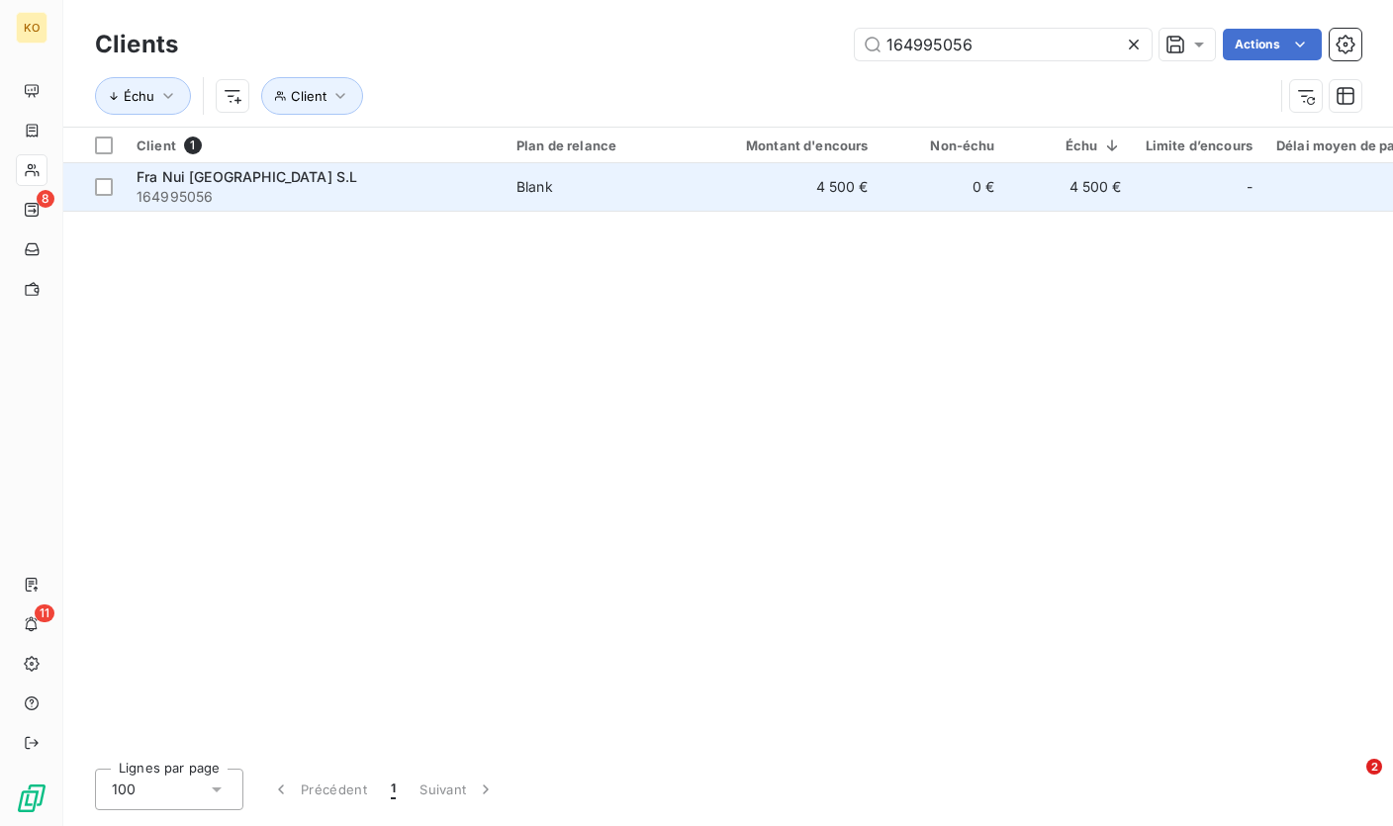
click at [680, 194] on span "Blank" at bounding box center [607, 187] width 182 height 20
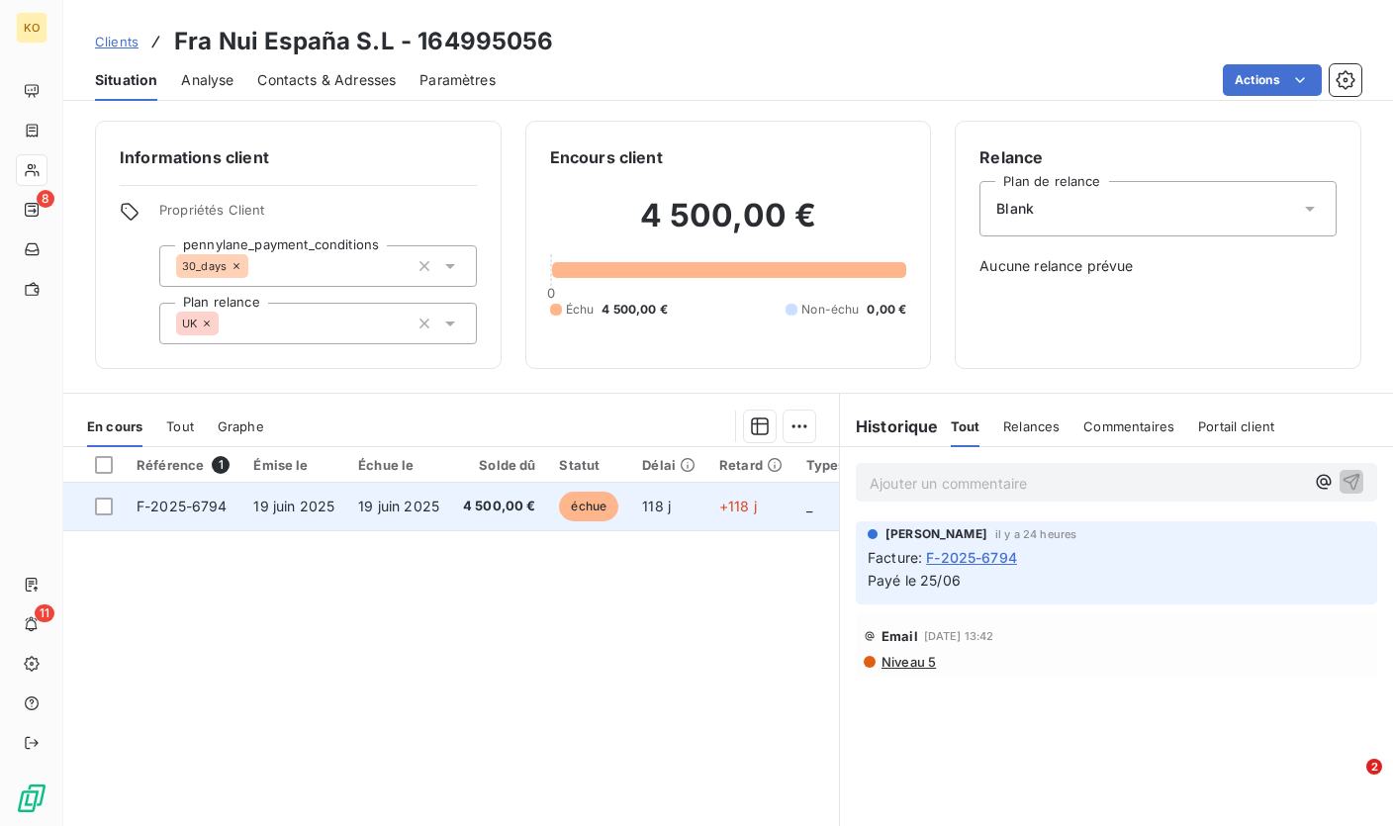
click at [615, 487] on td "échue" at bounding box center [588, 506] width 83 height 47
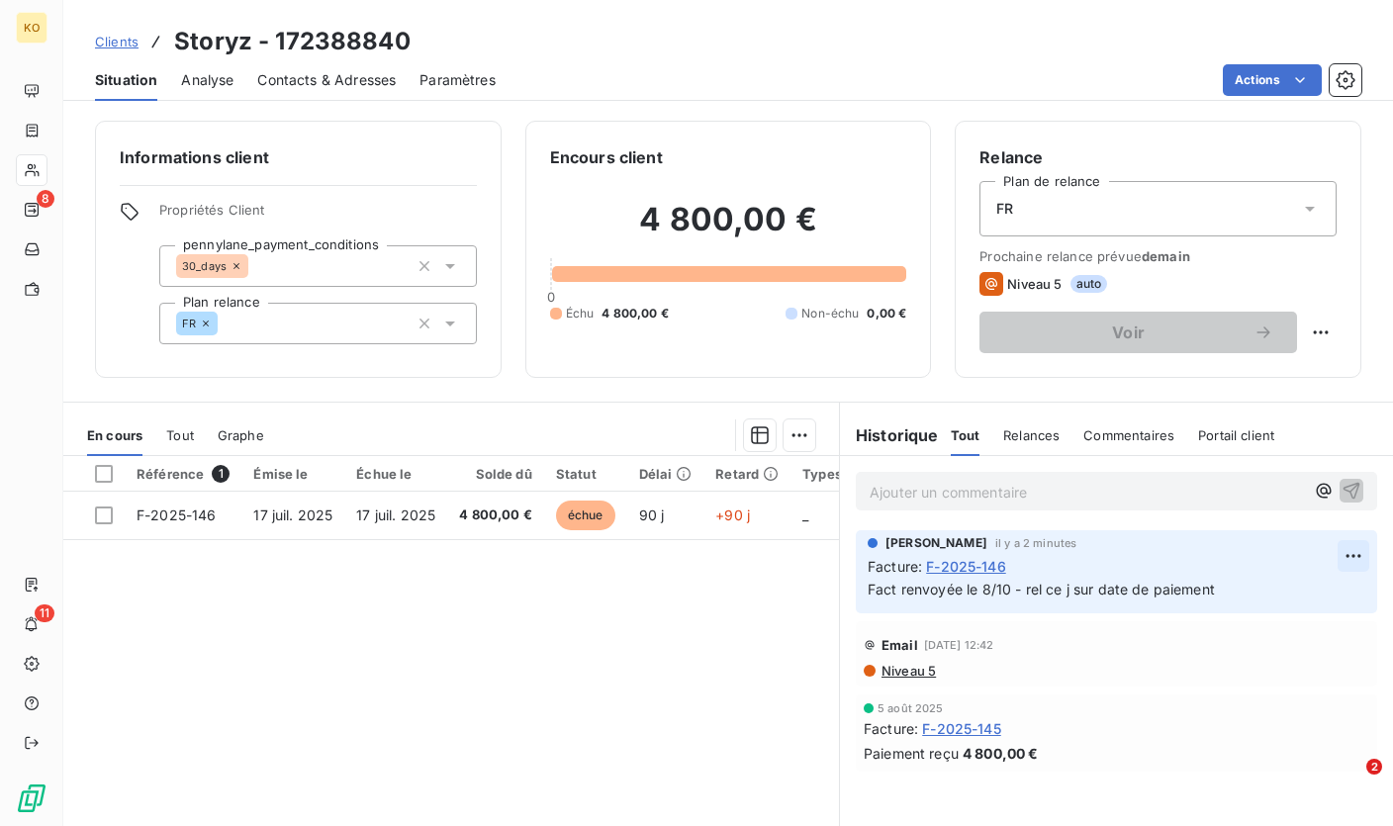
click at [1333, 557] on html "KO 8 11 Clients Storyz - 172388840 Situation Analyse Contacts & Adresses Paramè…" at bounding box center [696, 413] width 1393 height 826
click at [1243, 597] on div "Editer" at bounding box center [1290, 601] width 111 height 32
click at [1332, 549] on html "KO 8 11 Clients Storyz - 172388840 Situation Analyse Contacts & Adresses Paramè…" at bounding box center [696, 413] width 1393 height 826
click at [1250, 623] on div "Supprimer" at bounding box center [1290, 636] width 111 height 32
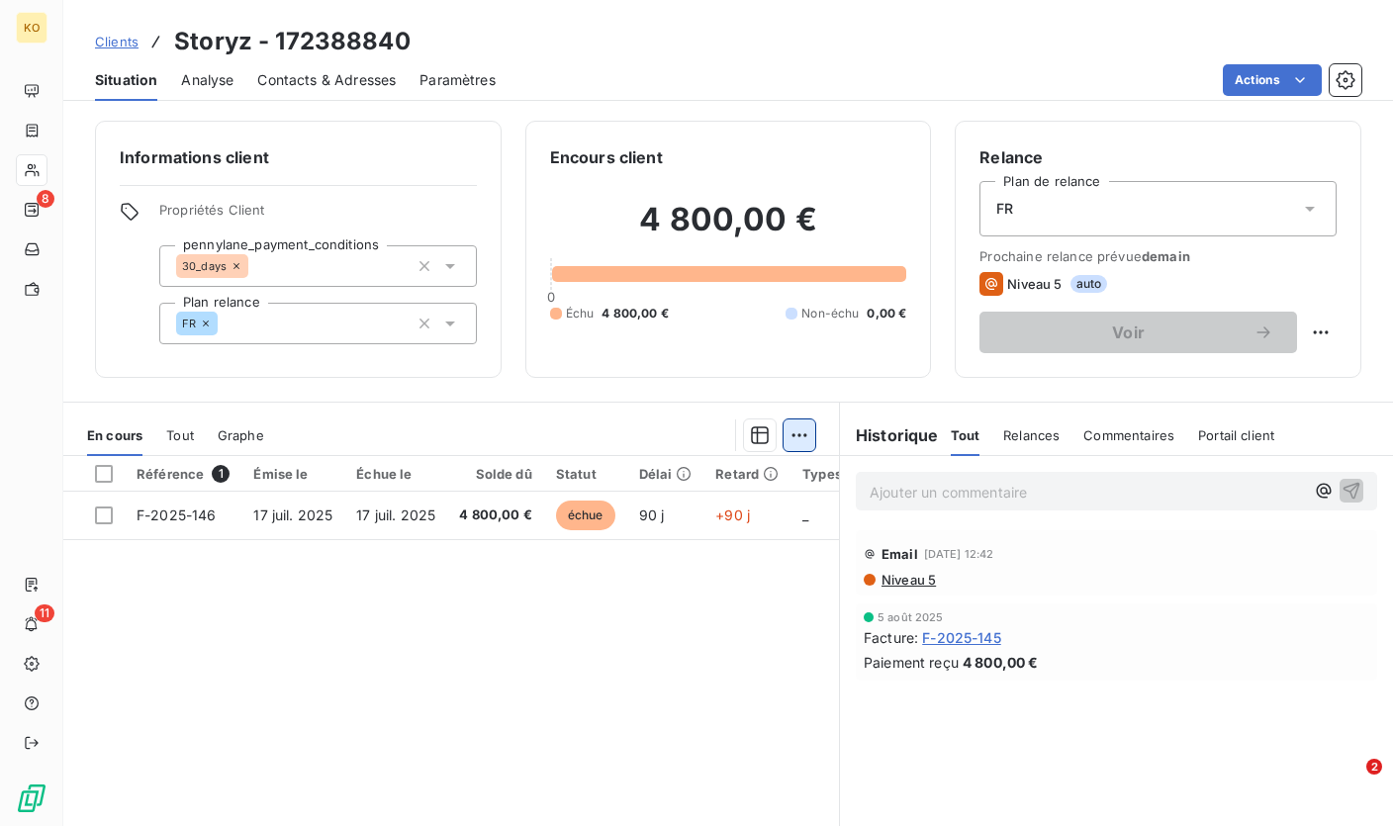
click at [785, 439] on html "KO 8 11 Clients Storyz - 172388840 Situation Analyse Contacts & Adresses Paramè…" at bounding box center [696, 413] width 1393 height 826
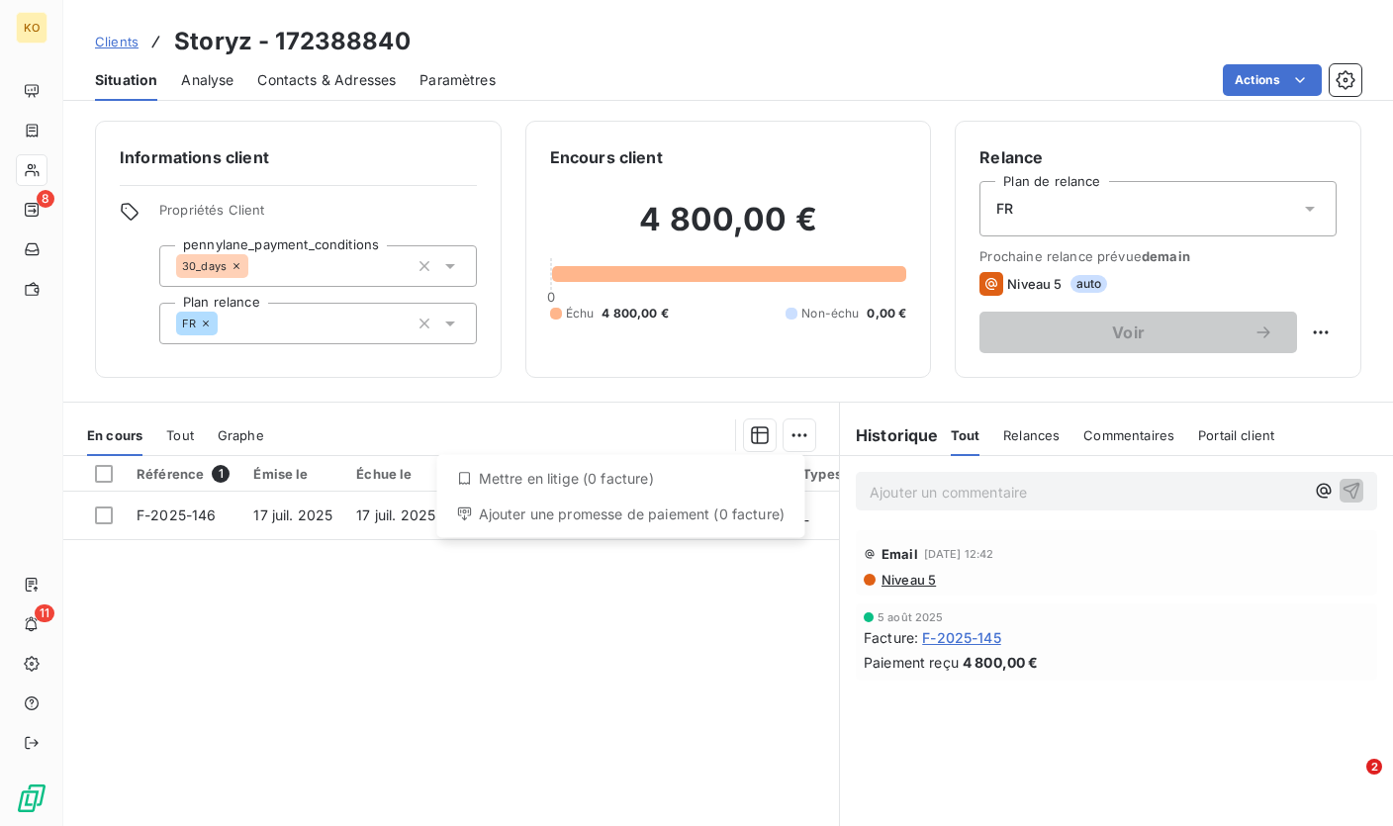
click at [125, 525] on html "KO 8 11 Clients Storyz - 172388840 Situation Analyse Contacts & Adresses Paramè…" at bounding box center [696, 413] width 1393 height 826
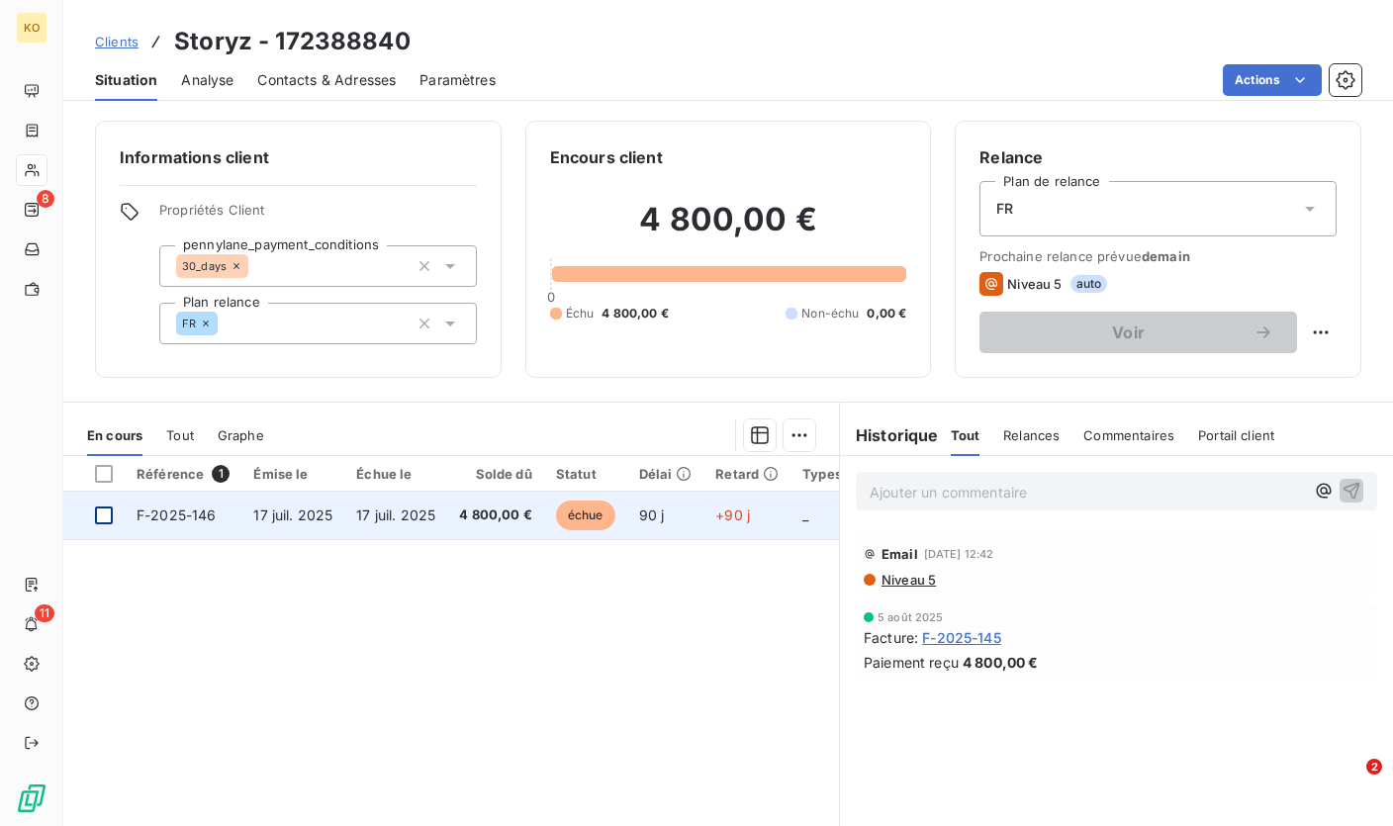
click at [108, 519] on div at bounding box center [104, 515] width 18 height 18
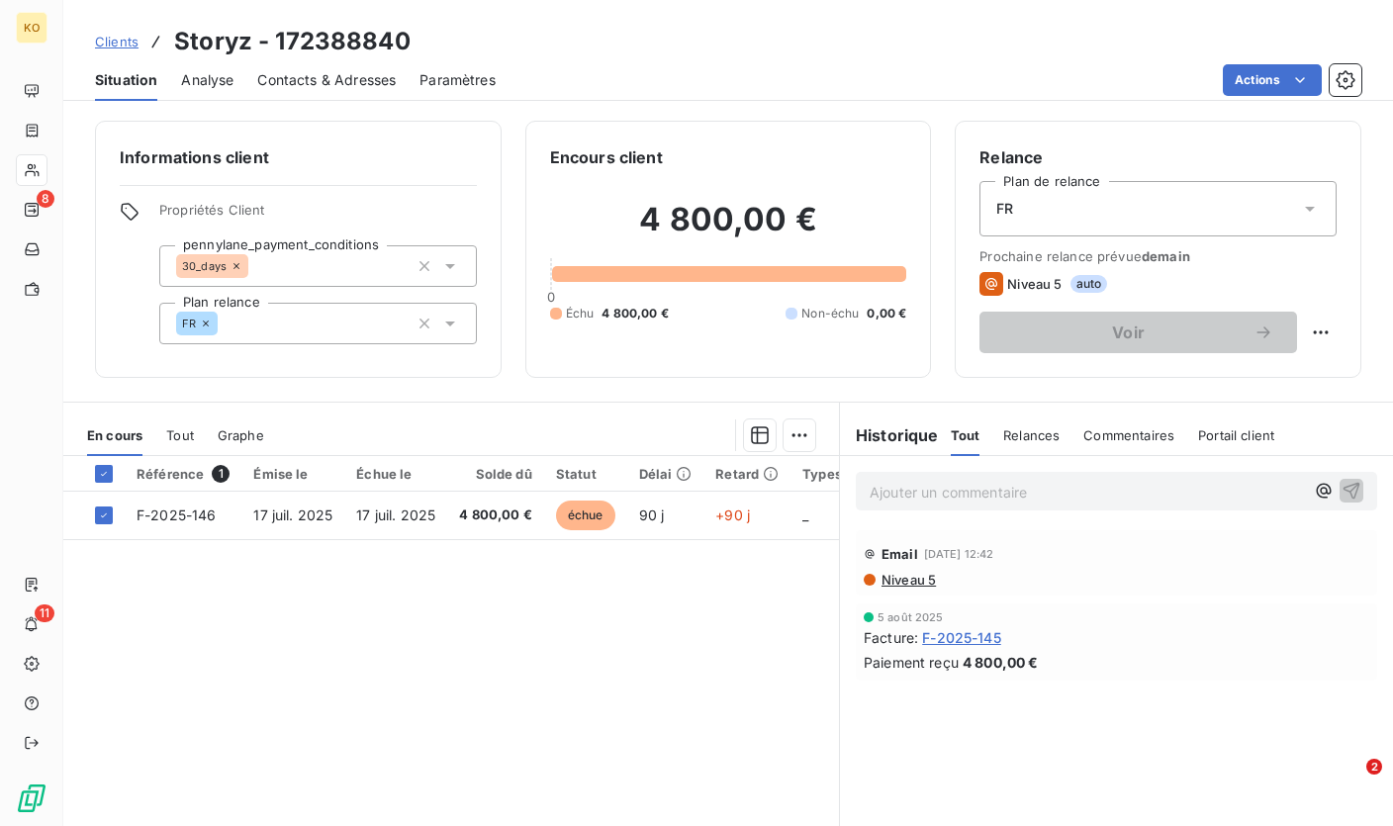
click at [773, 446] on div at bounding box center [551, 435] width 527 height 32
click at [797, 441] on html "KO 8 11 Clients Storyz - 172388840 Situation Analyse Contacts & Adresses Paramè…" at bounding box center [696, 413] width 1393 height 826
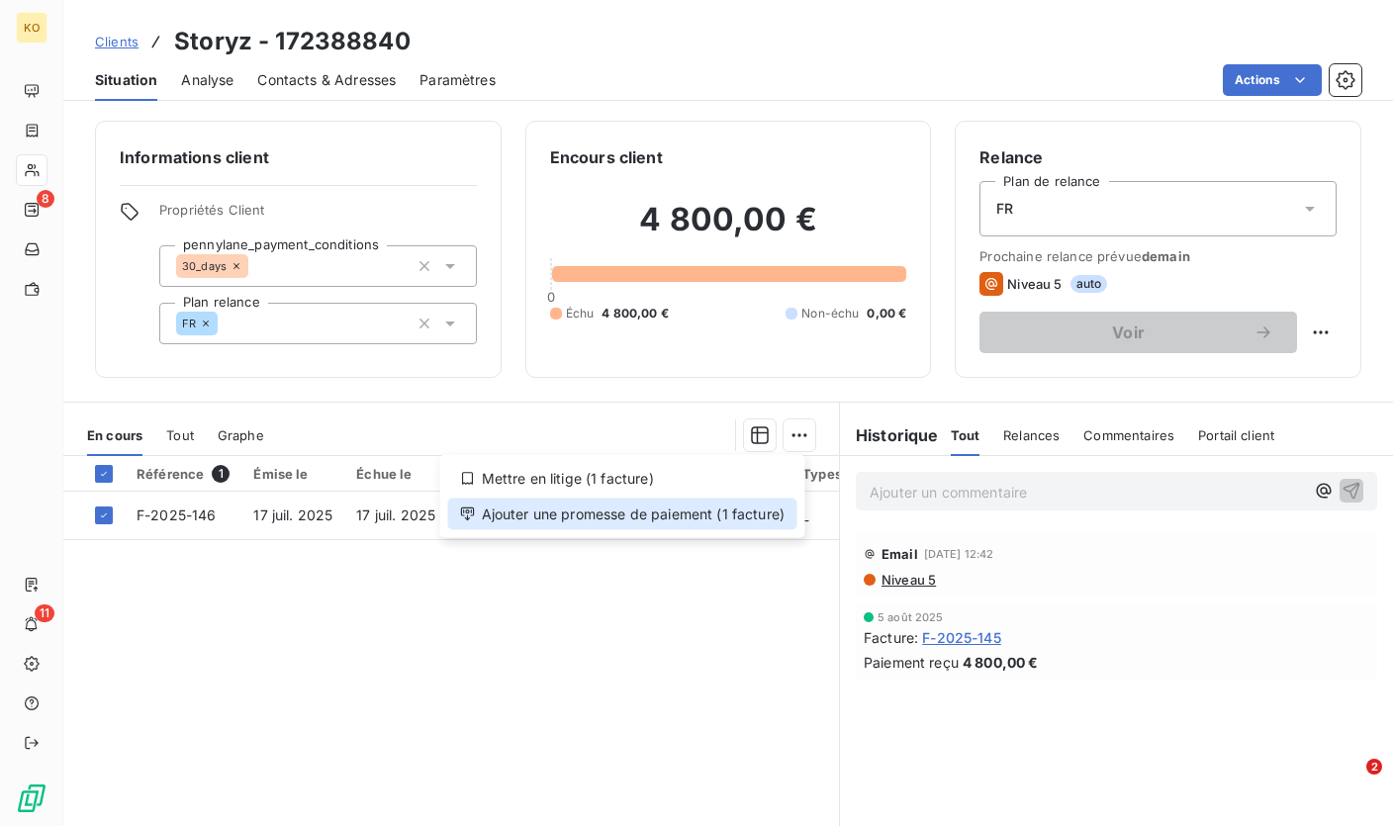
click at [765, 510] on div "Ajouter une promesse de paiement (1 facture)" at bounding box center [622, 514] width 349 height 32
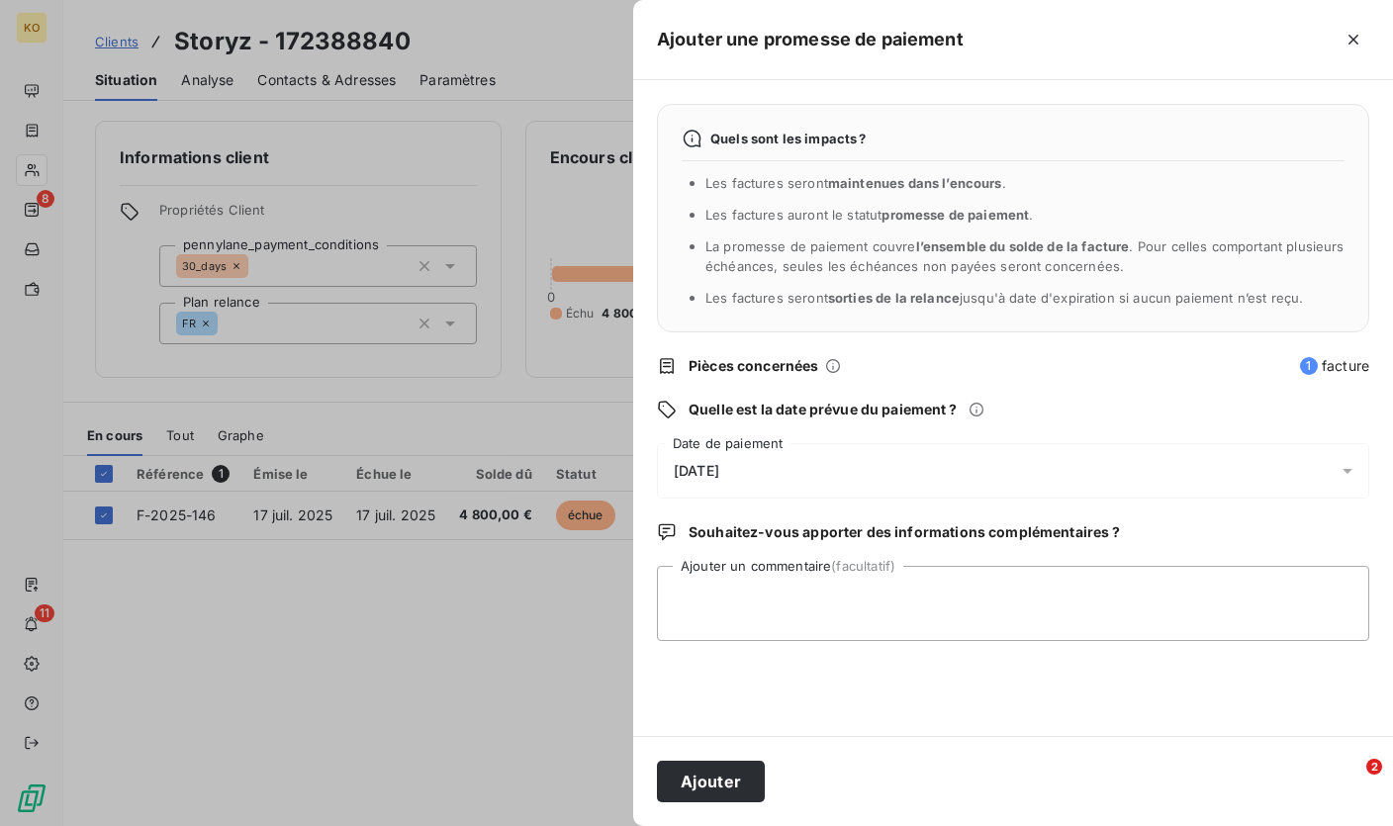
click at [713, 465] on span "[DATE]" at bounding box center [696, 471] width 45 height 16
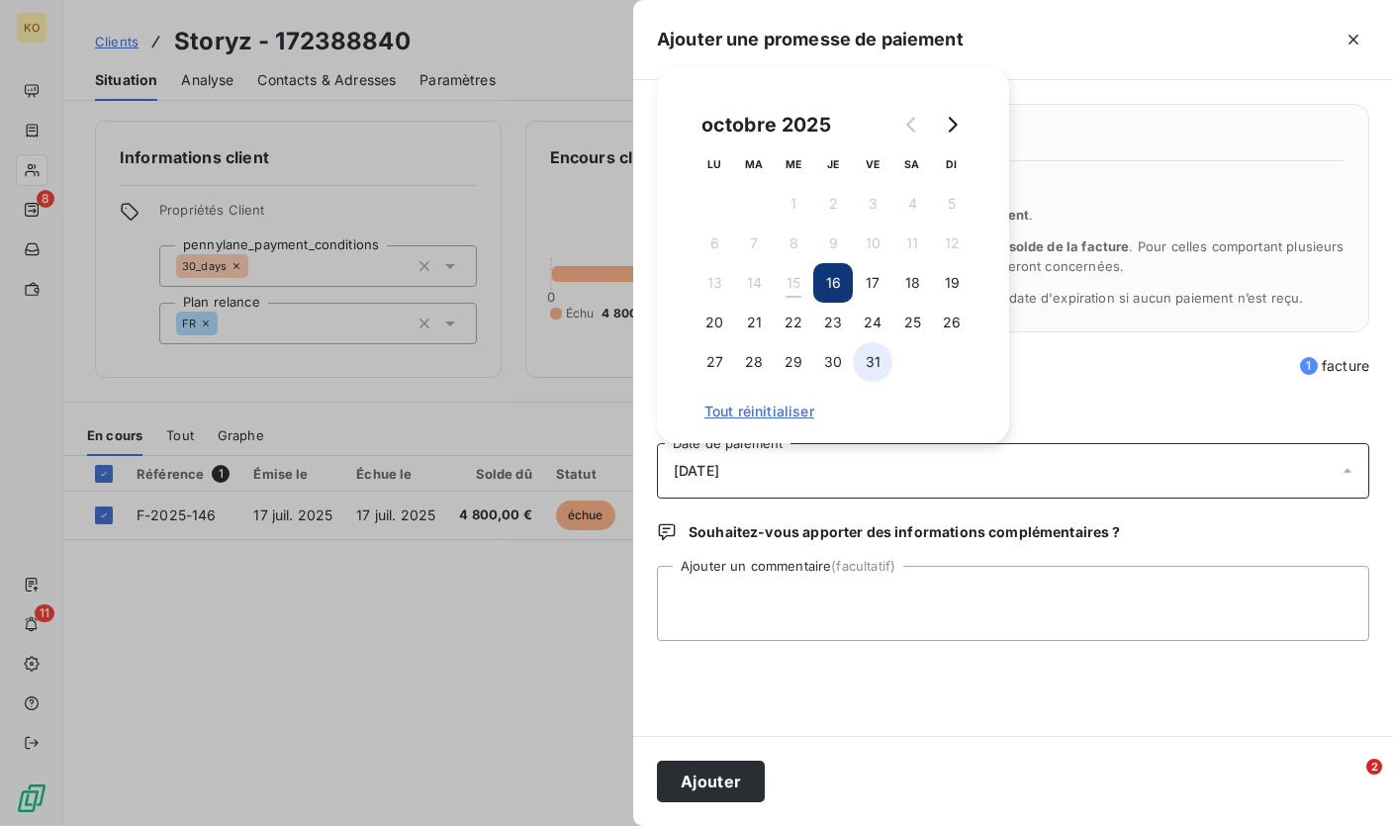
click at [872, 362] on button "31" at bounding box center [873, 362] width 40 height 40
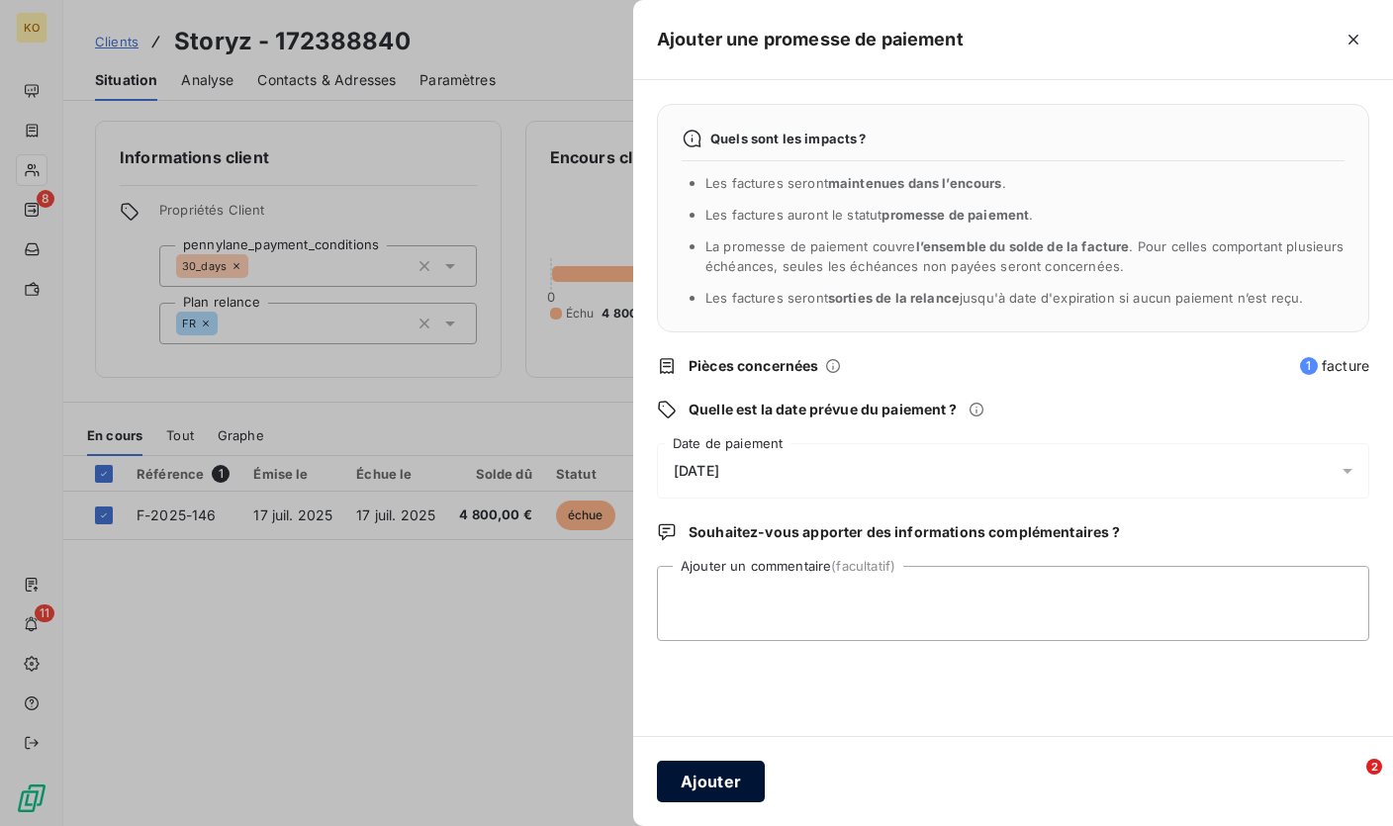
click at [701, 791] on button "Ajouter" at bounding box center [711, 782] width 108 height 42
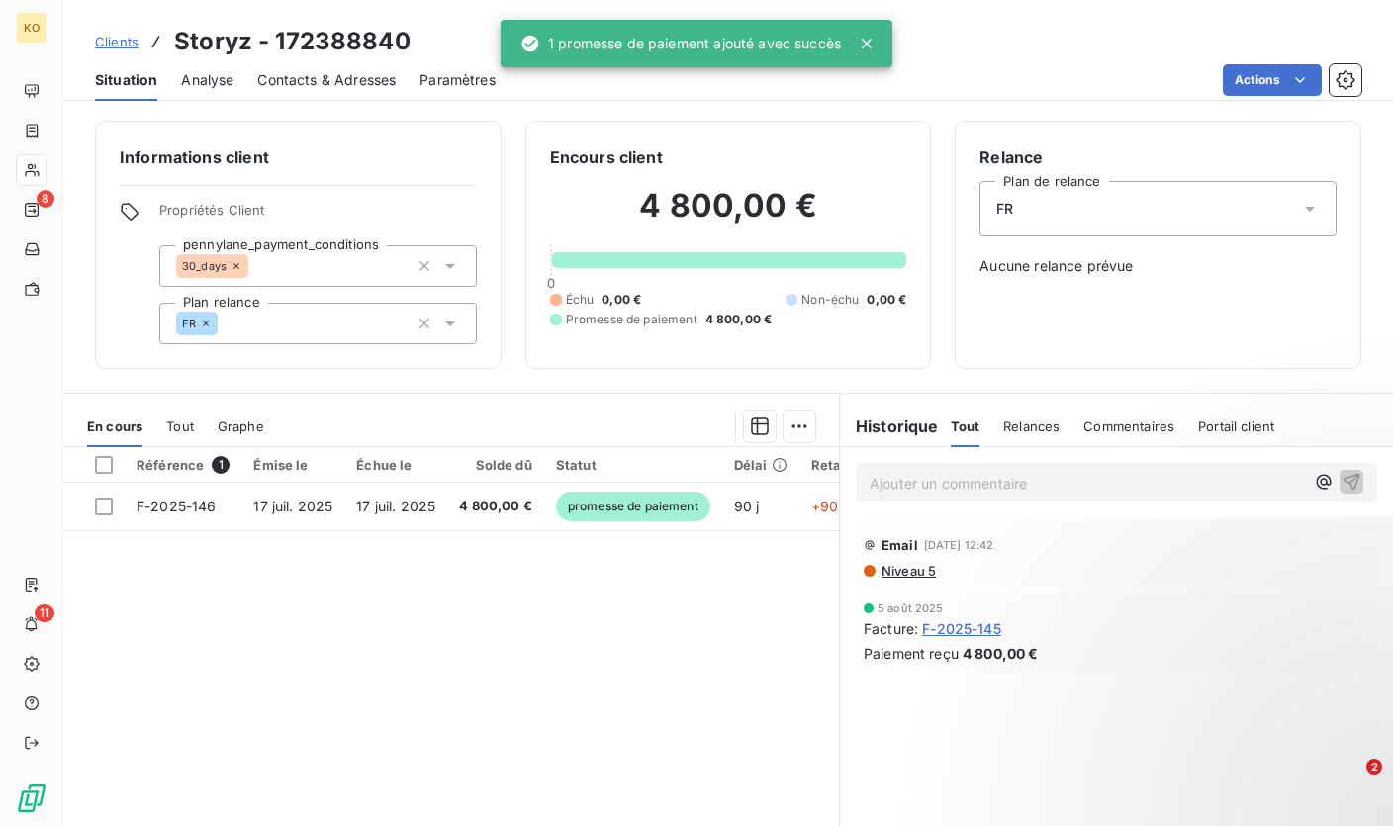
click at [120, 36] on span "Clients" at bounding box center [117, 42] width 44 height 16
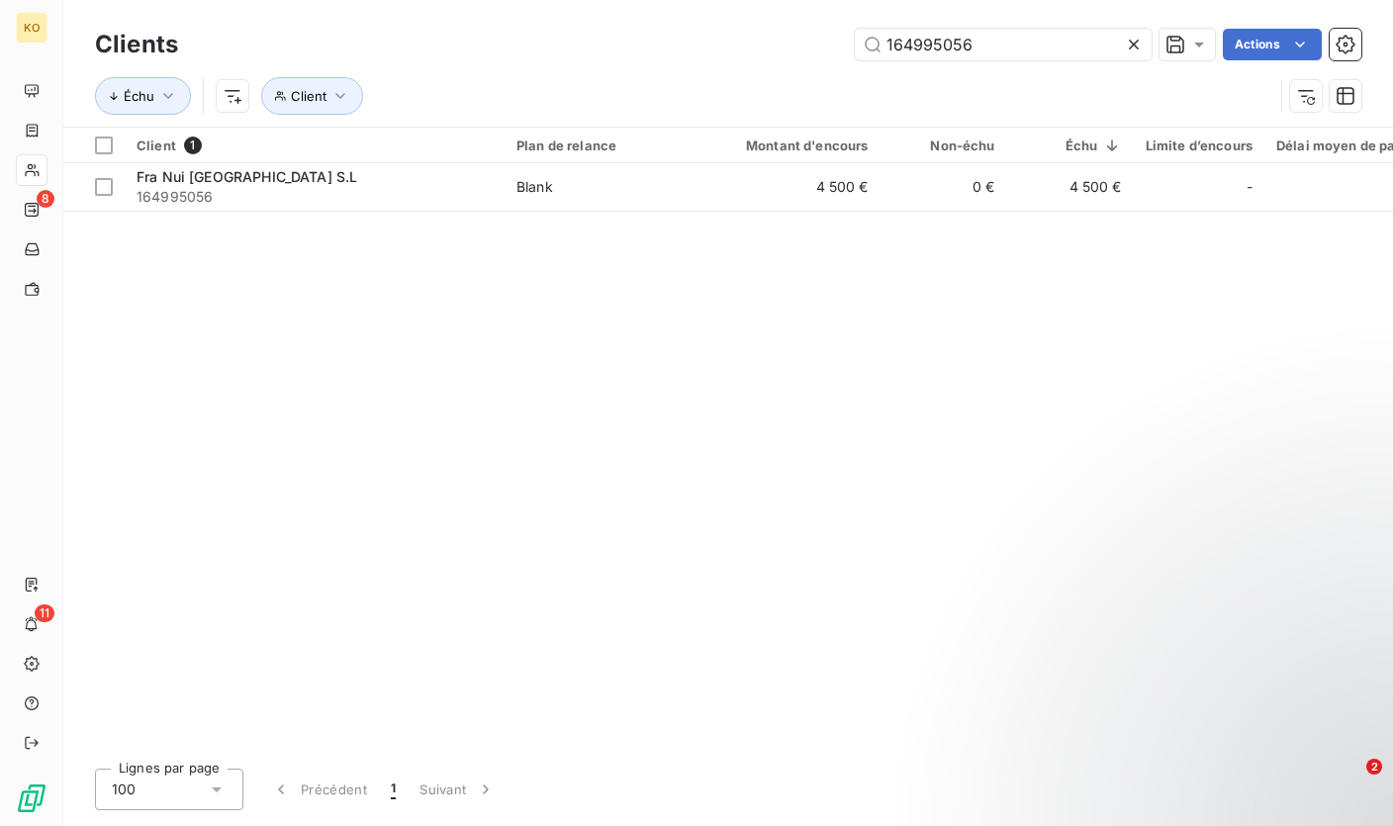
drag, startPoint x: 999, startPoint y: 38, endPoint x: 796, endPoint y: 16, distance: 203.9
click at [796, 16] on div "Clients 164995056 Actions Échu Client" at bounding box center [727, 63] width 1329 height 127
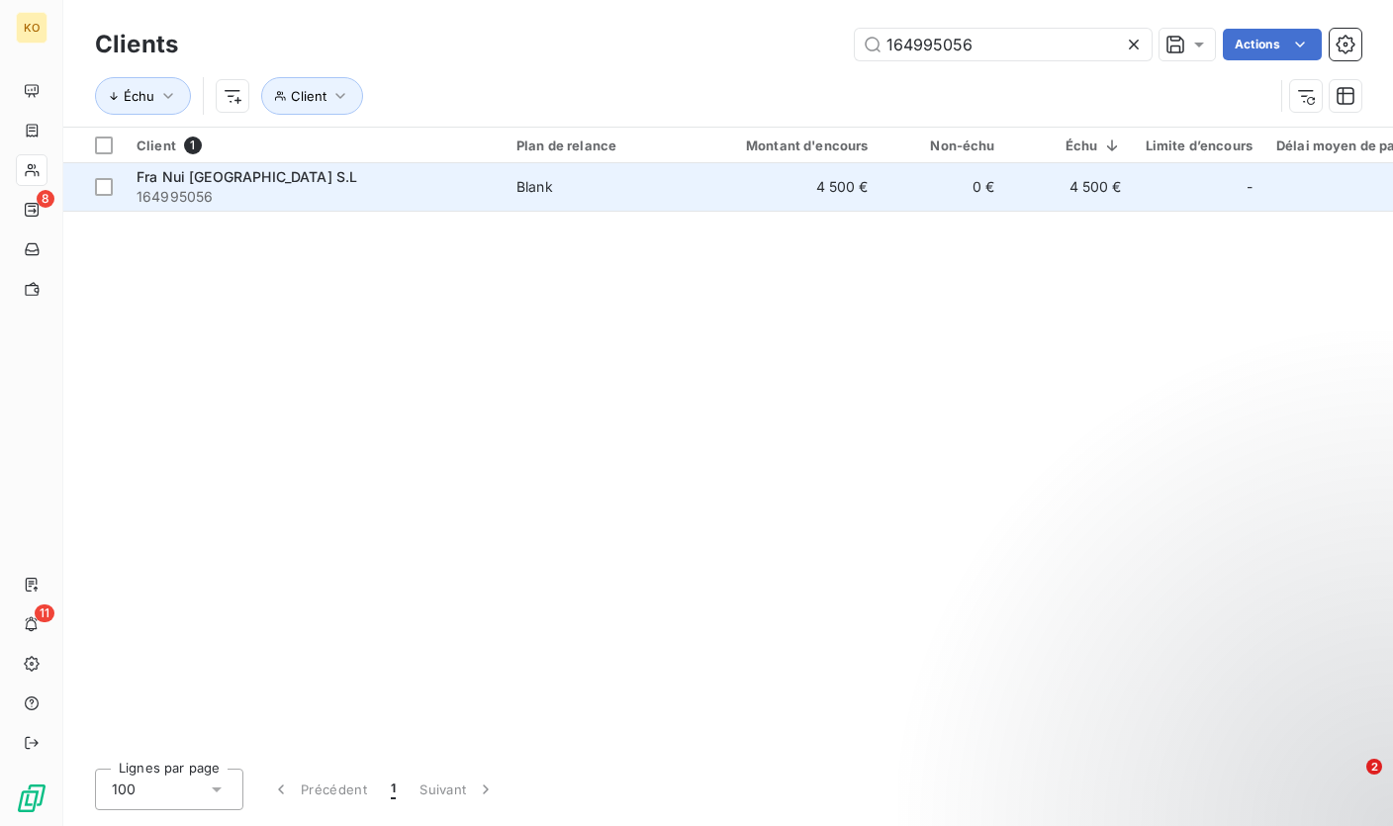
click at [625, 196] on td "Blank" at bounding box center [607, 186] width 206 height 47
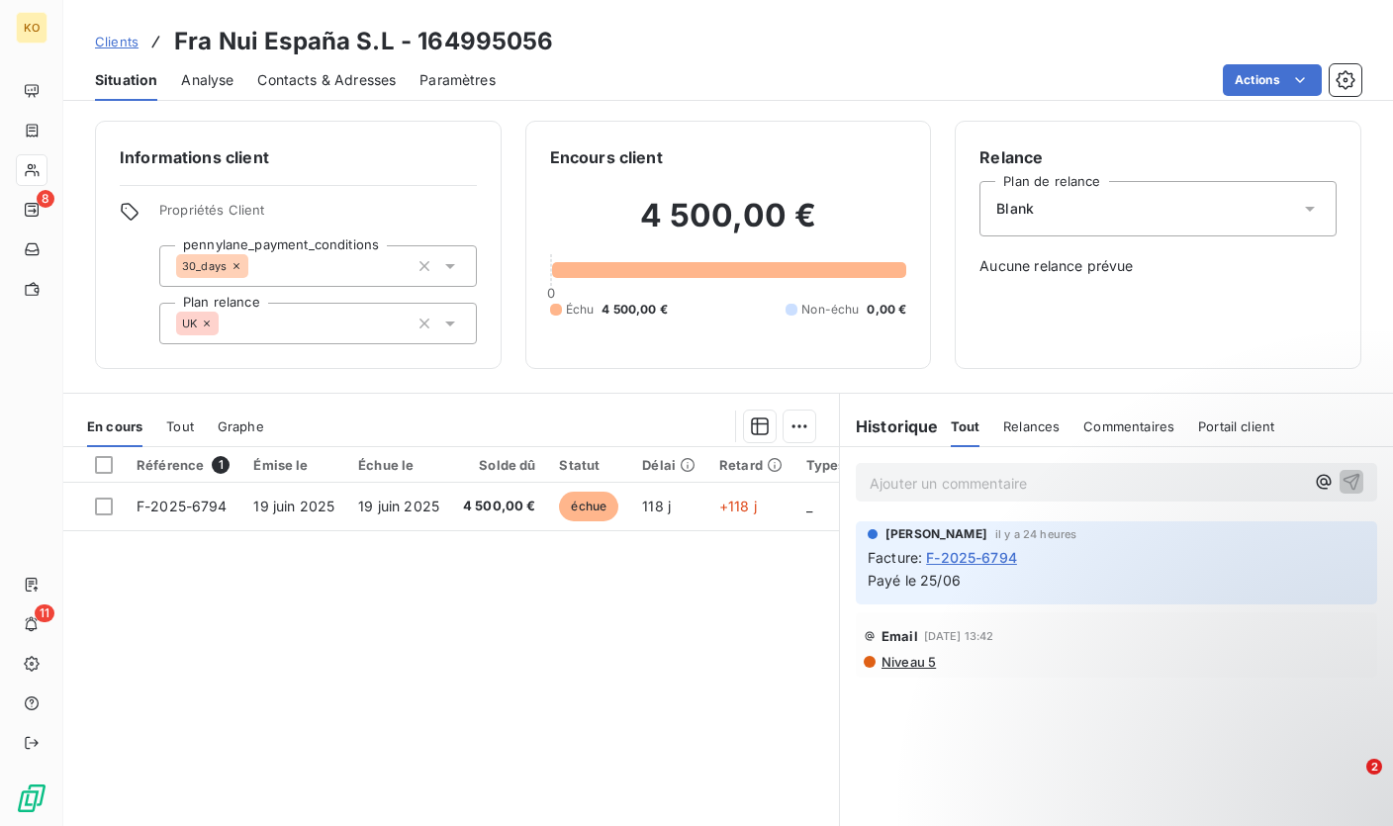
click at [845, 159] on div "Encours client" at bounding box center [728, 157] width 357 height 24
click at [1089, 475] on p "Ajouter un commentaire ﻿" at bounding box center [1086, 483] width 434 height 25
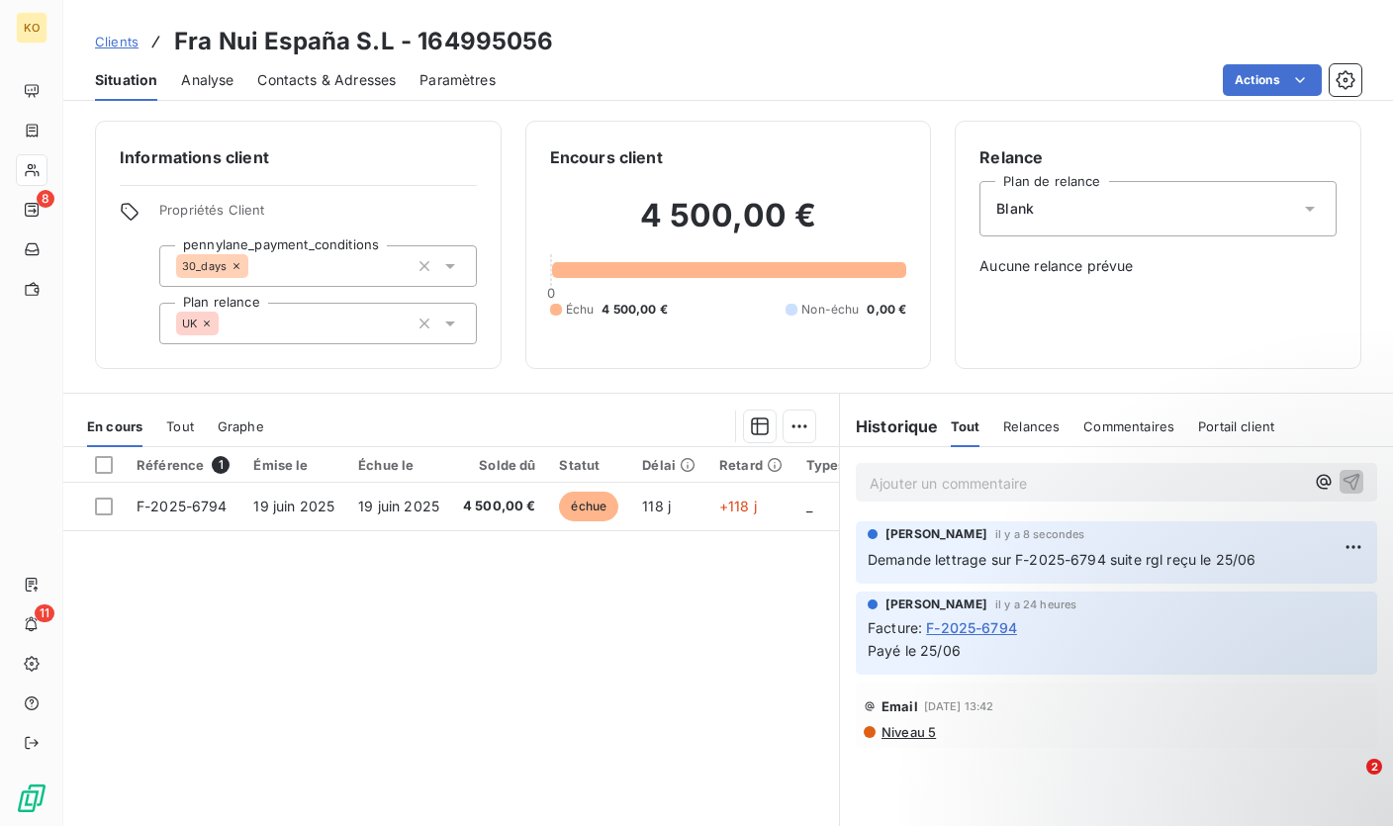
click at [110, 40] on span "Clients" at bounding box center [117, 42] width 44 height 16
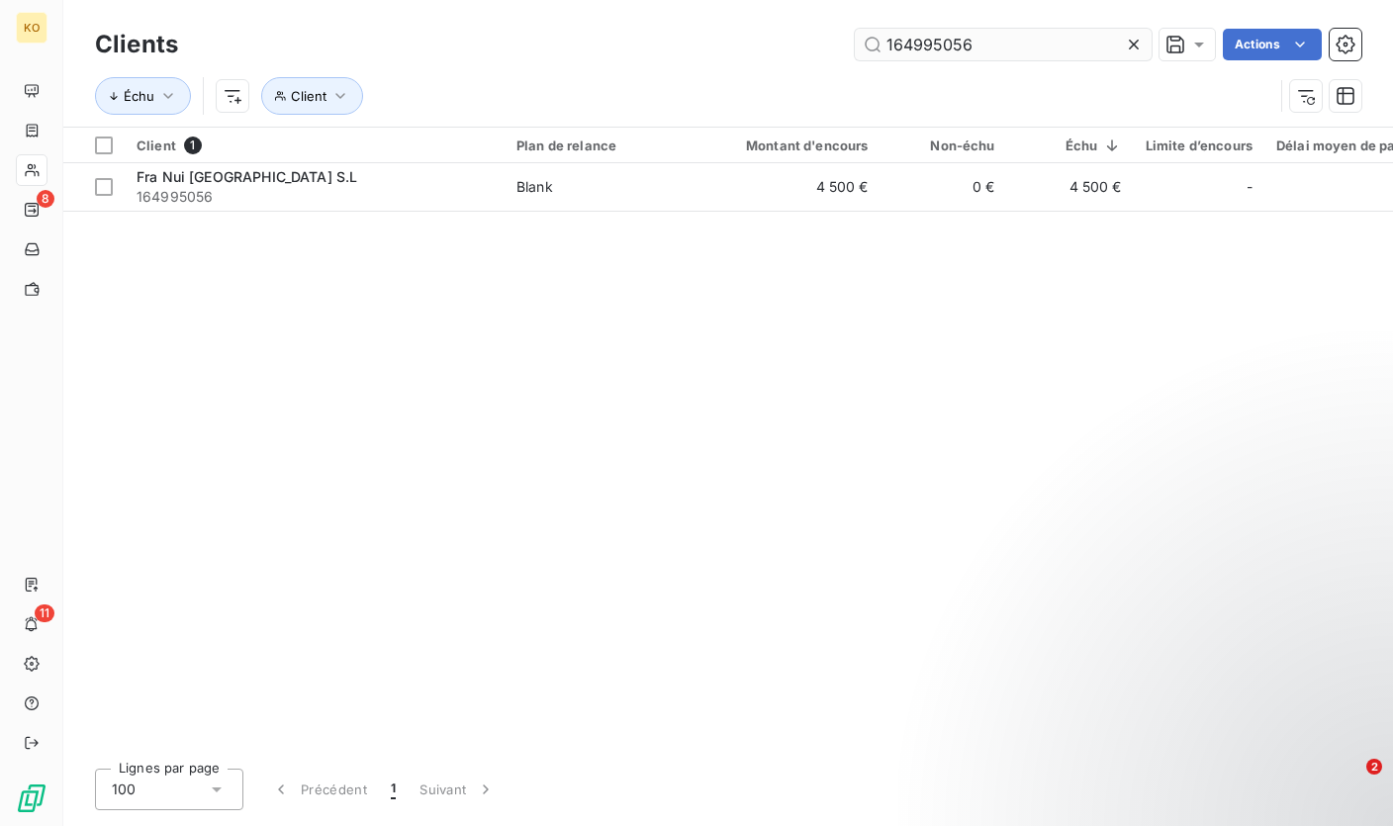
click at [930, 38] on input "164995056" at bounding box center [1003, 45] width 297 height 32
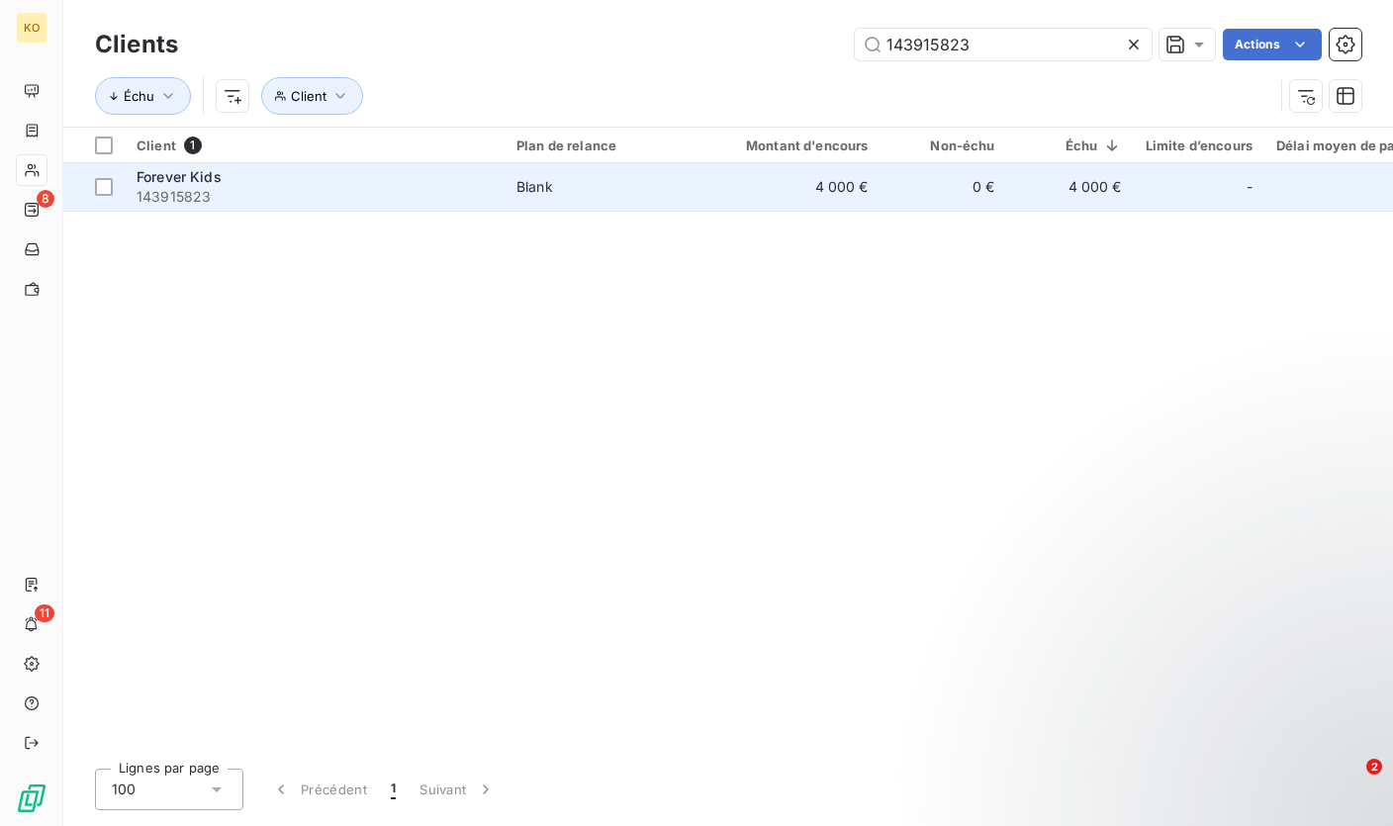
type input "143915823"
click at [720, 175] on td "4 000 €" at bounding box center [795, 186] width 170 height 47
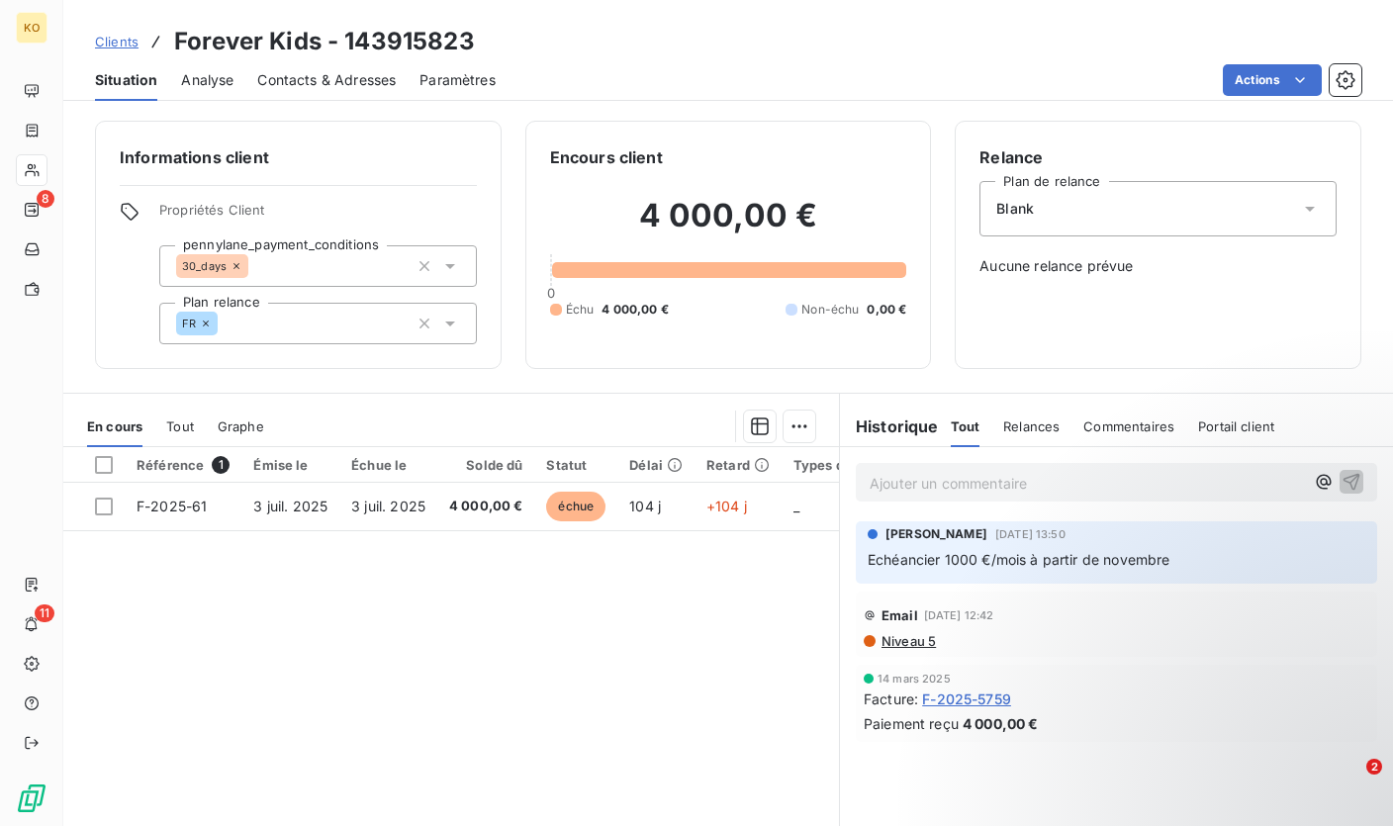
click at [110, 36] on span "Clients" at bounding box center [117, 42] width 44 height 16
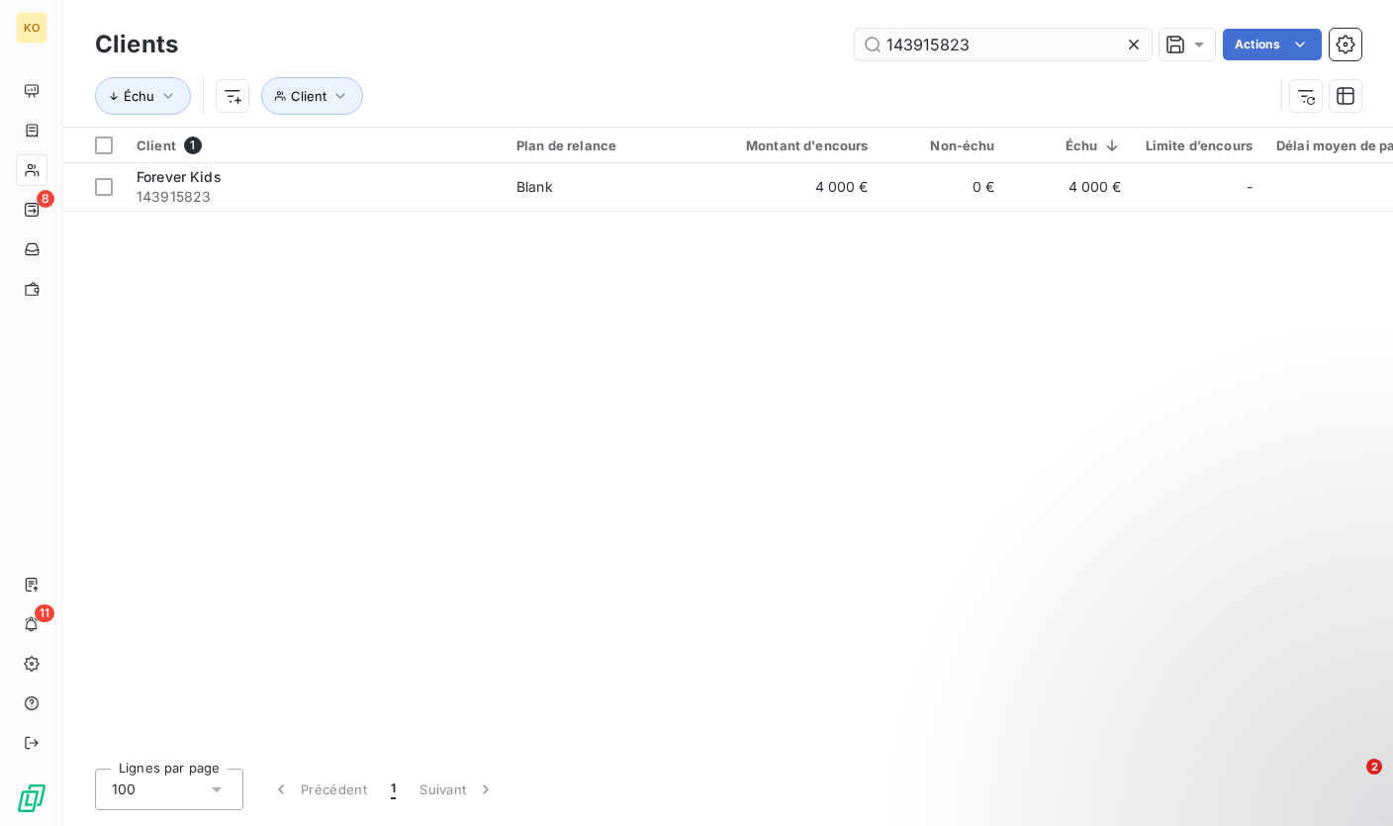
click at [946, 35] on input "143915823" at bounding box center [1003, 45] width 297 height 32
type input "188945067"
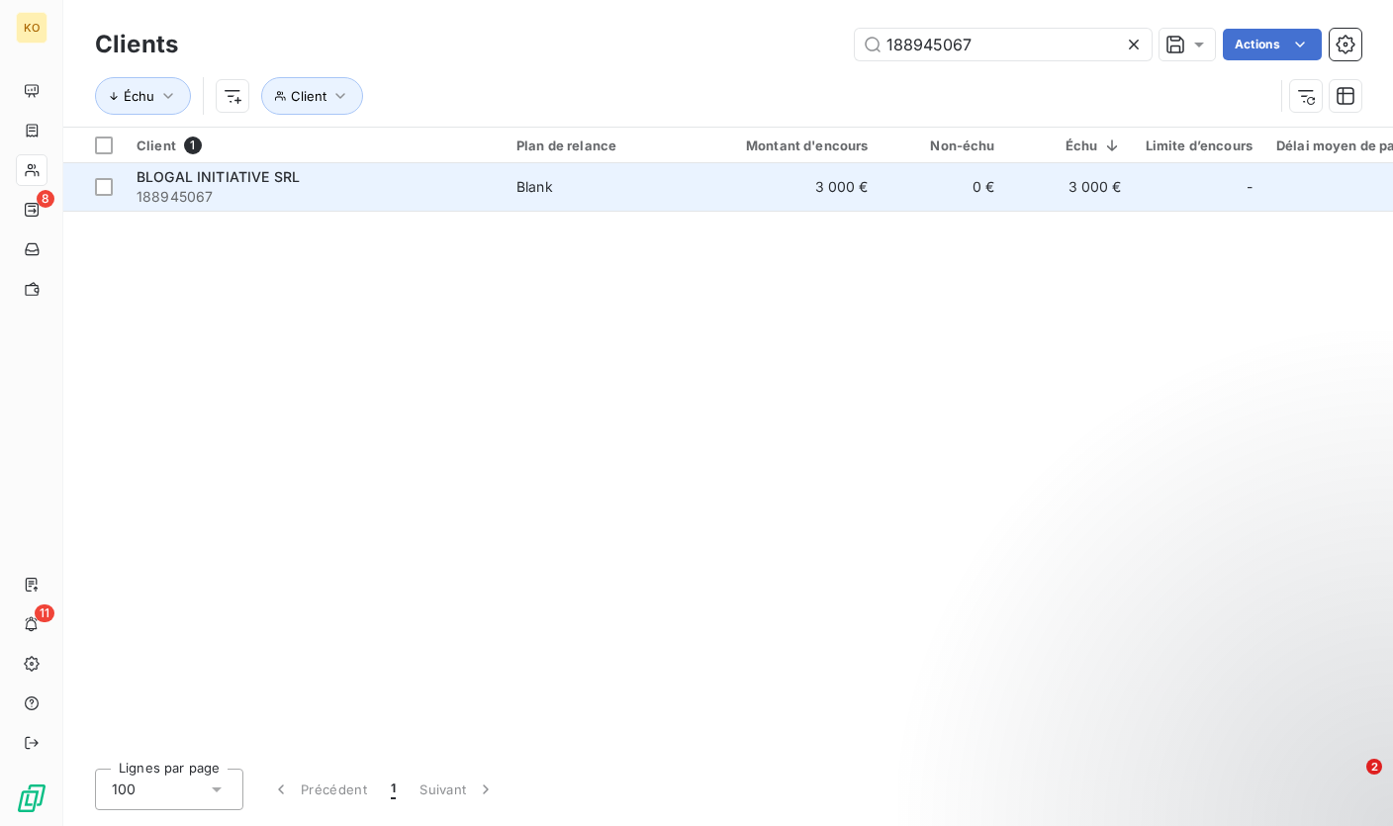
click at [539, 185] on div "Blank" at bounding box center [534, 187] width 37 height 20
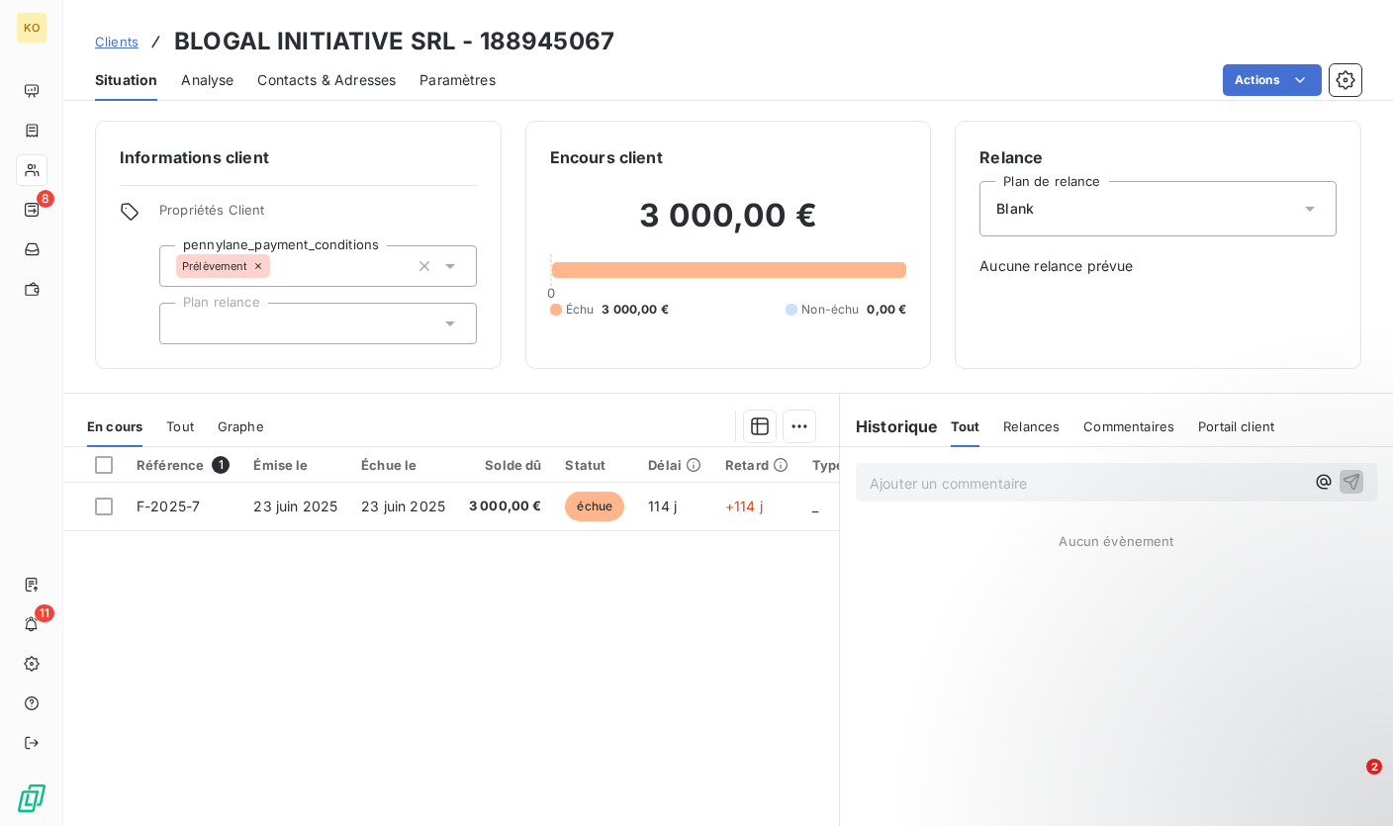
click at [361, 681] on div "Référence 1 Émise le Échue le Solde dû Statut Délai Retard Types de dépenses / …" at bounding box center [450, 637] width 775 height 381
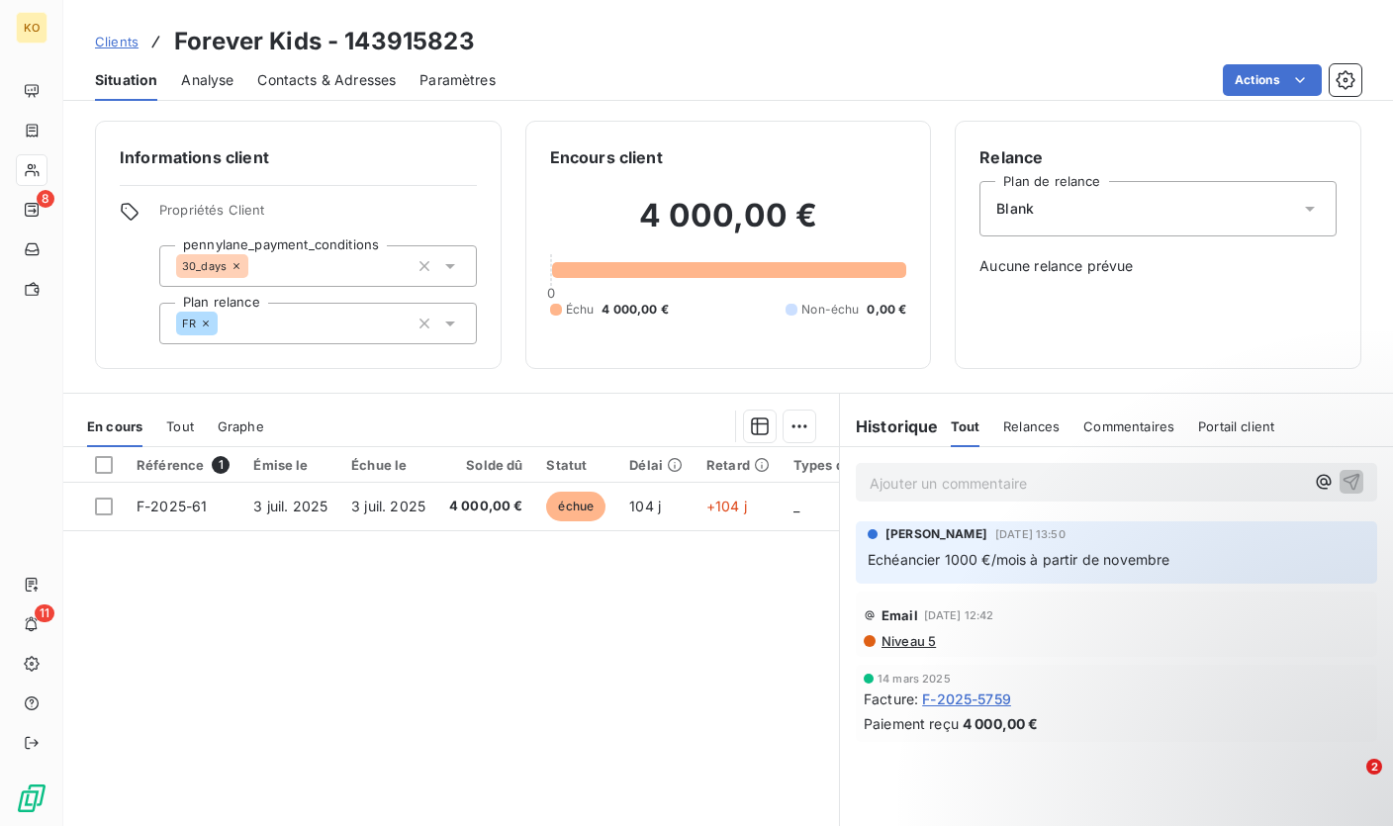
click at [1280, 544] on div "[PERSON_NAME] [DATE] 13:50 Echéancier 1000 €/mois à partir de novembre" at bounding box center [1115, 548] width 497 height 46
click at [114, 36] on span "Clients" at bounding box center [117, 42] width 44 height 16
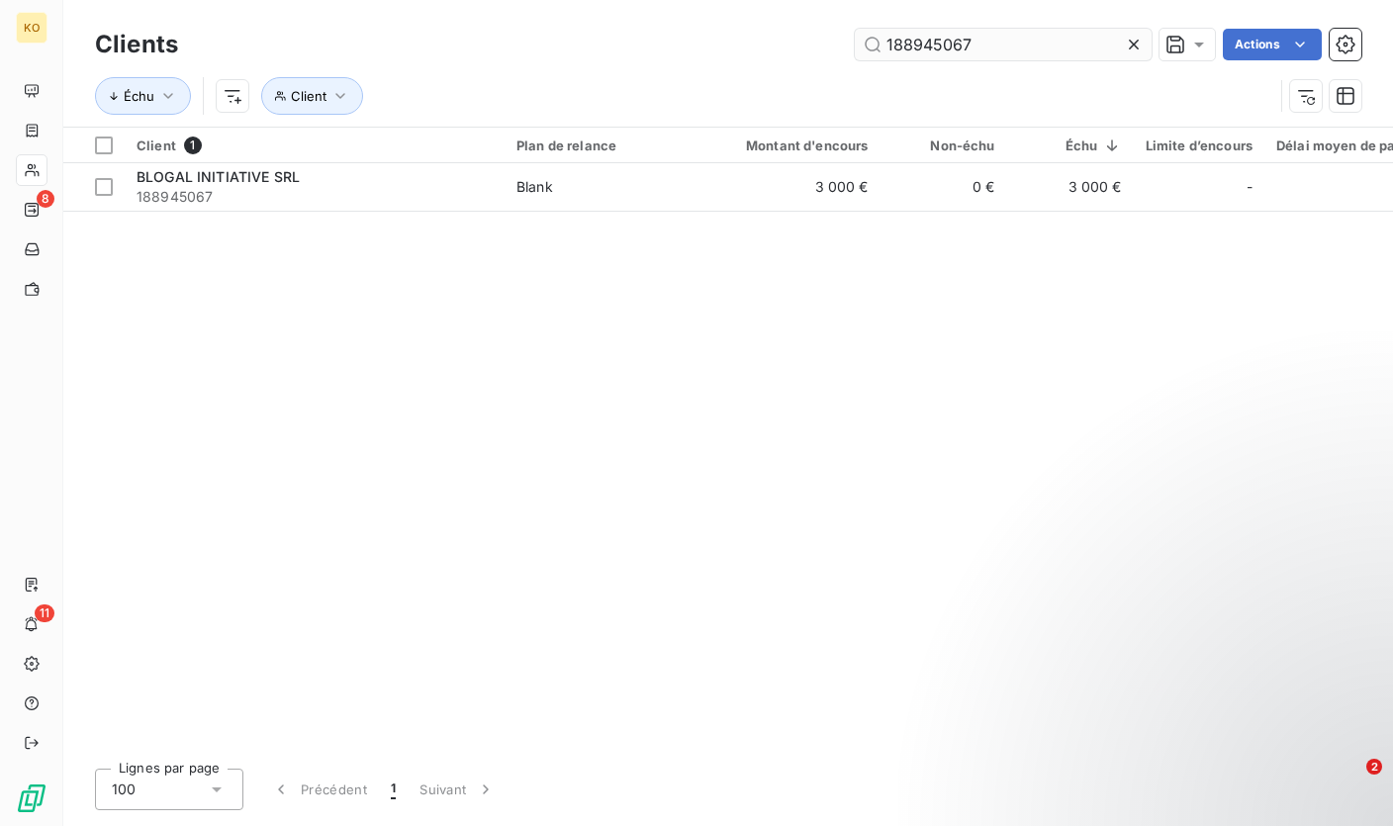
click at [934, 52] on input "188945067" at bounding box center [1003, 45] width 297 height 32
type input "158135923"
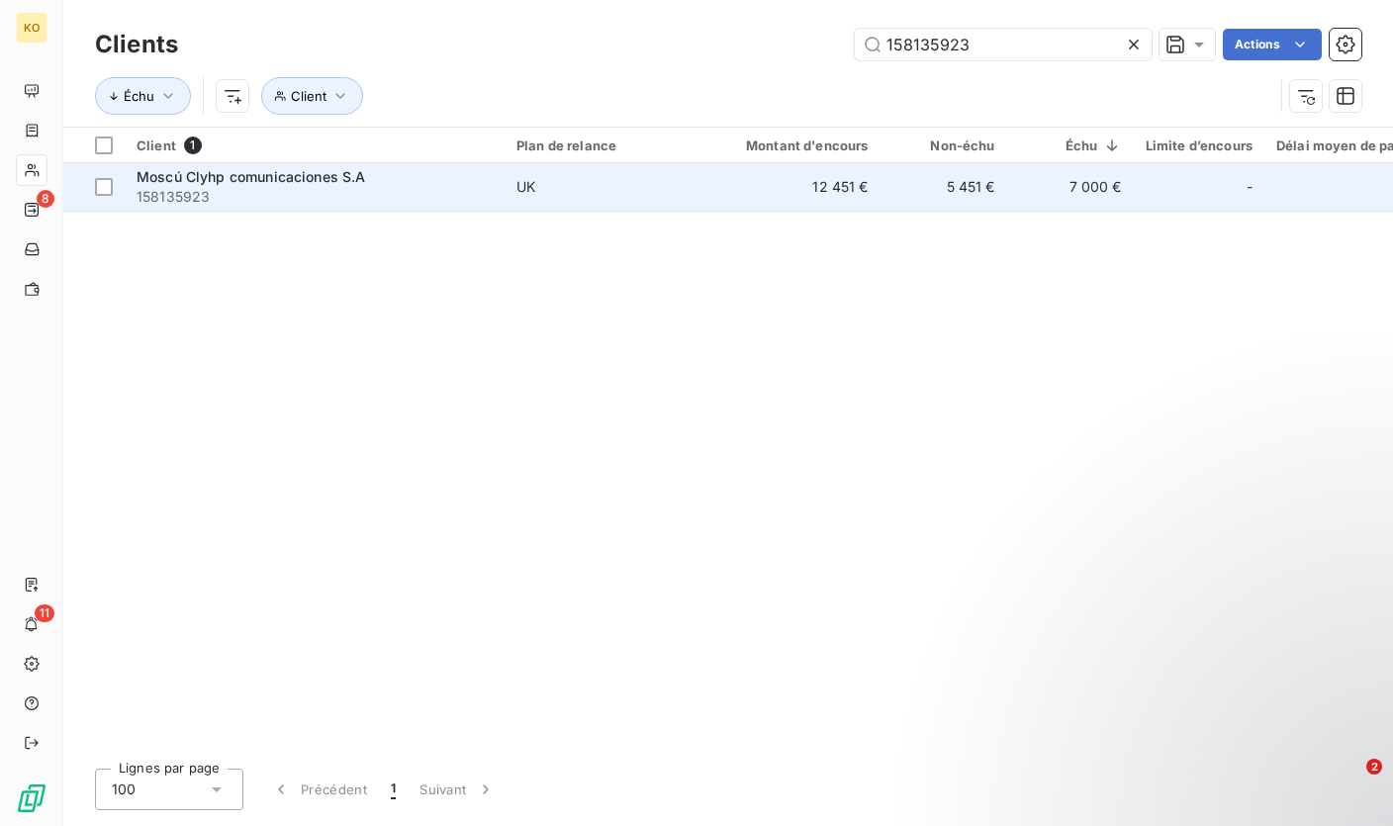
click at [571, 171] on td "UK" at bounding box center [607, 186] width 206 height 47
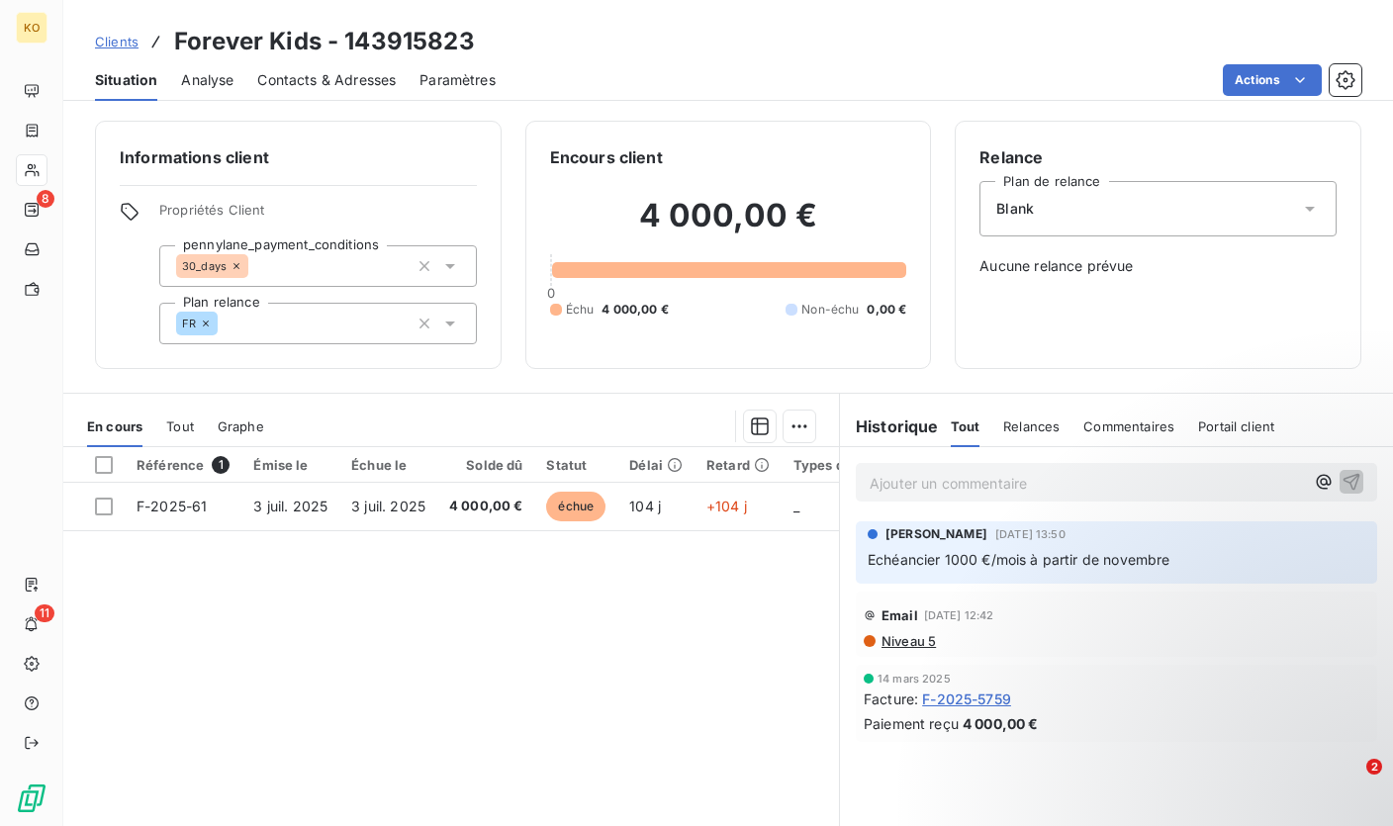
click at [125, 38] on span "Clients" at bounding box center [117, 42] width 44 height 16
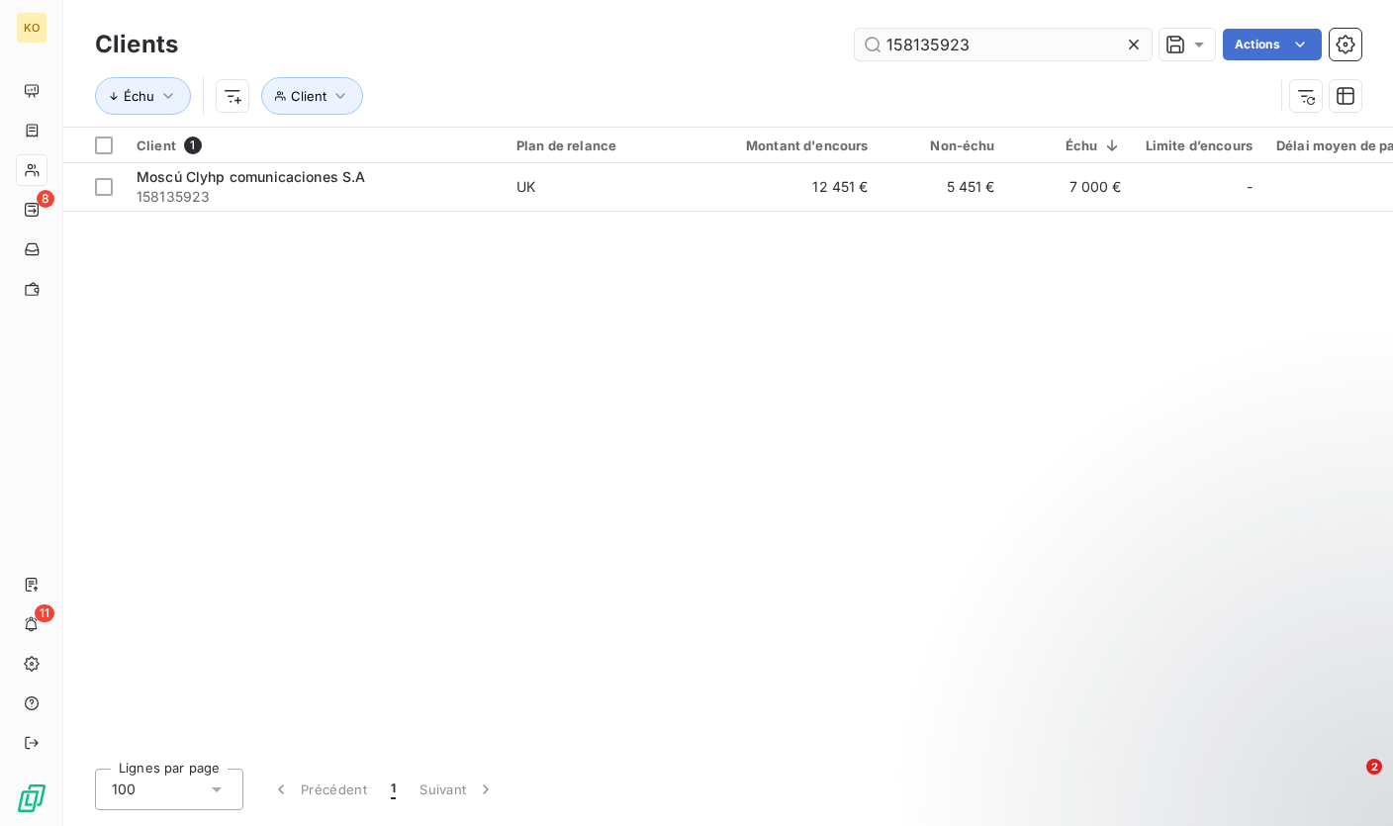
click at [946, 42] on input "158135923" at bounding box center [1003, 45] width 297 height 32
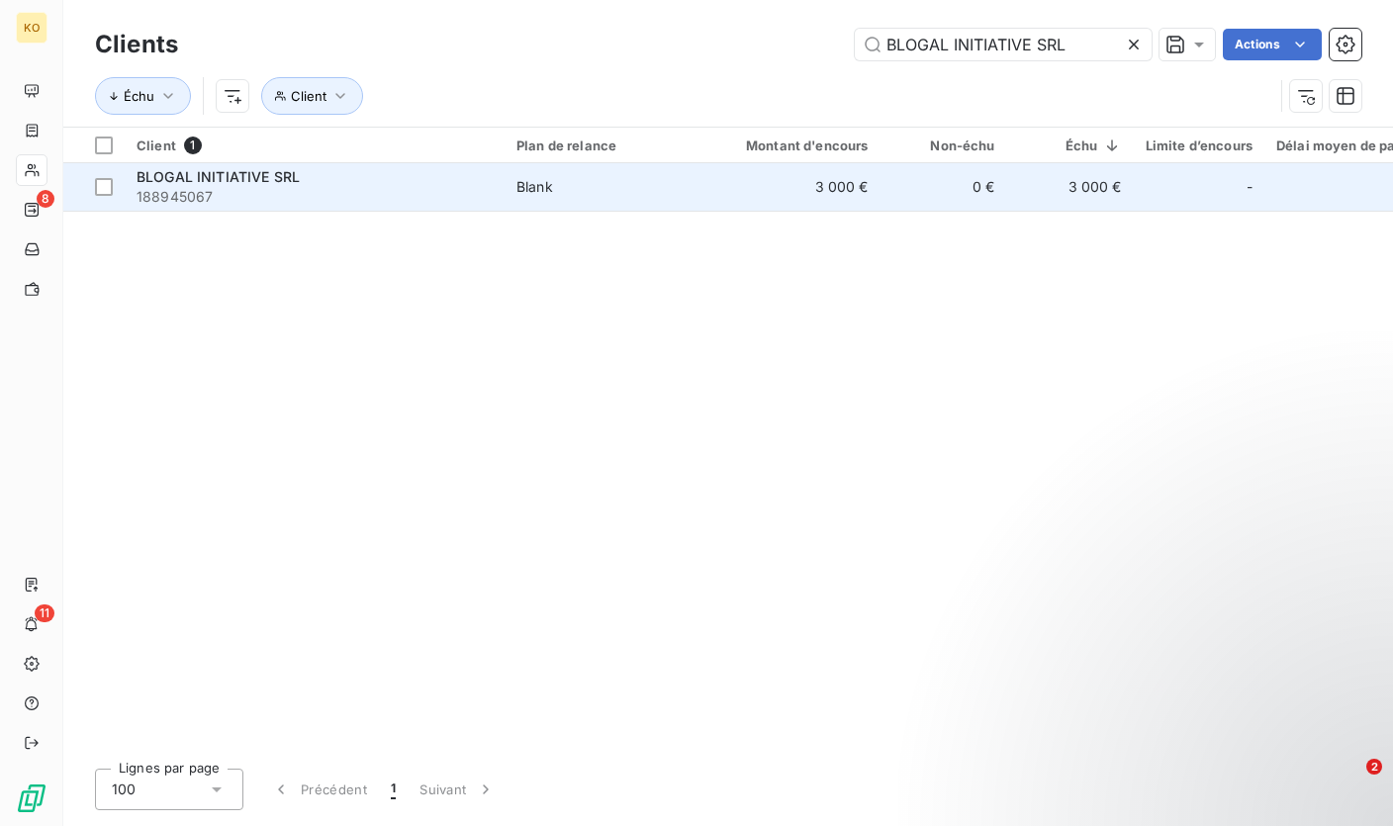
type input "BLOGAL INITIATIVE SRL"
click at [536, 173] on td "Blank" at bounding box center [607, 186] width 206 height 47
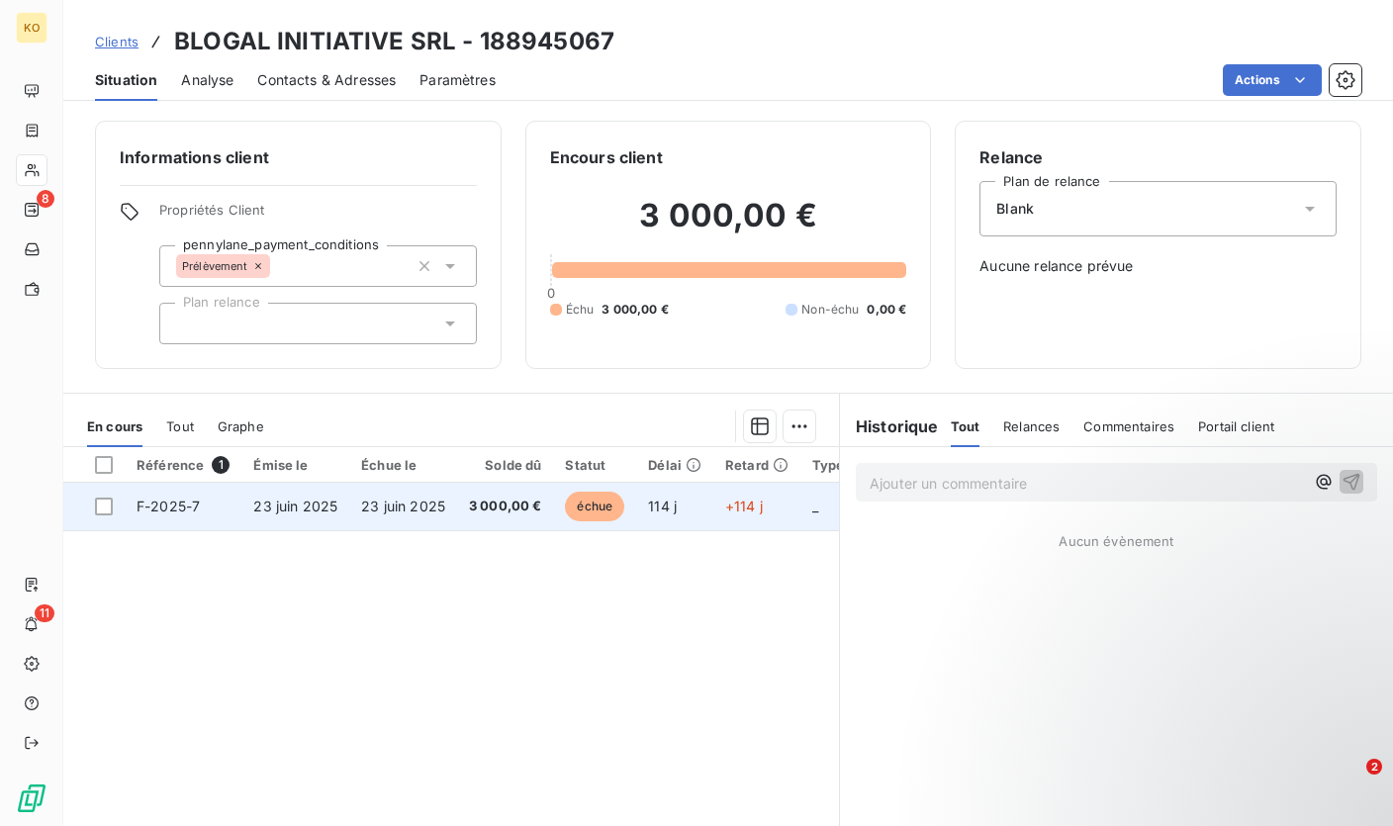
click at [407, 521] on td "23 juin 2025" at bounding box center [403, 506] width 108 height 47
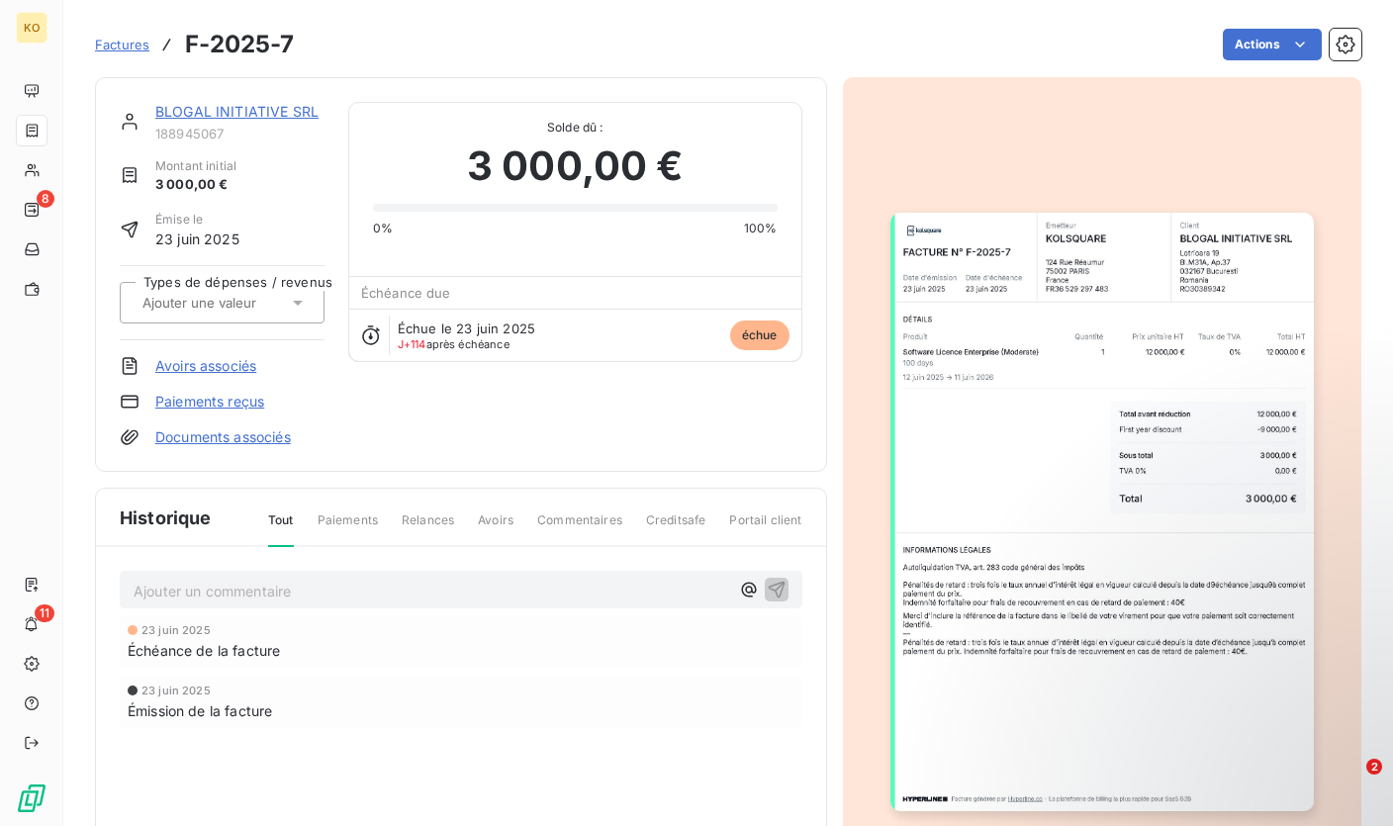
click at [430, 592] on p "Ajouter un commentaire ﻿" at bounding box center [431, 591] width 595 height 25
